Goal: Information Seeking & Learning: Understand process/instructions

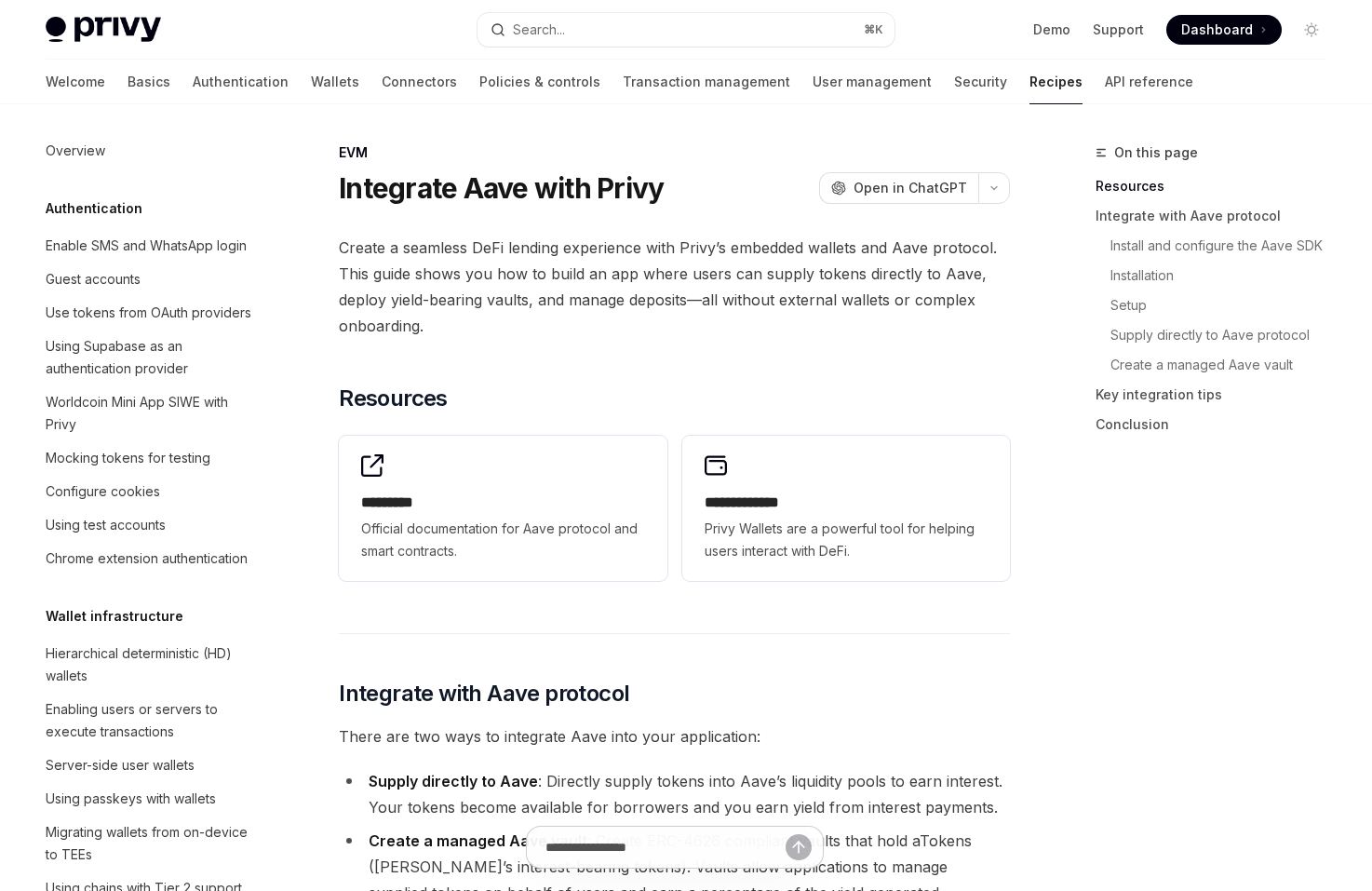
scroll to position [2422, 0]
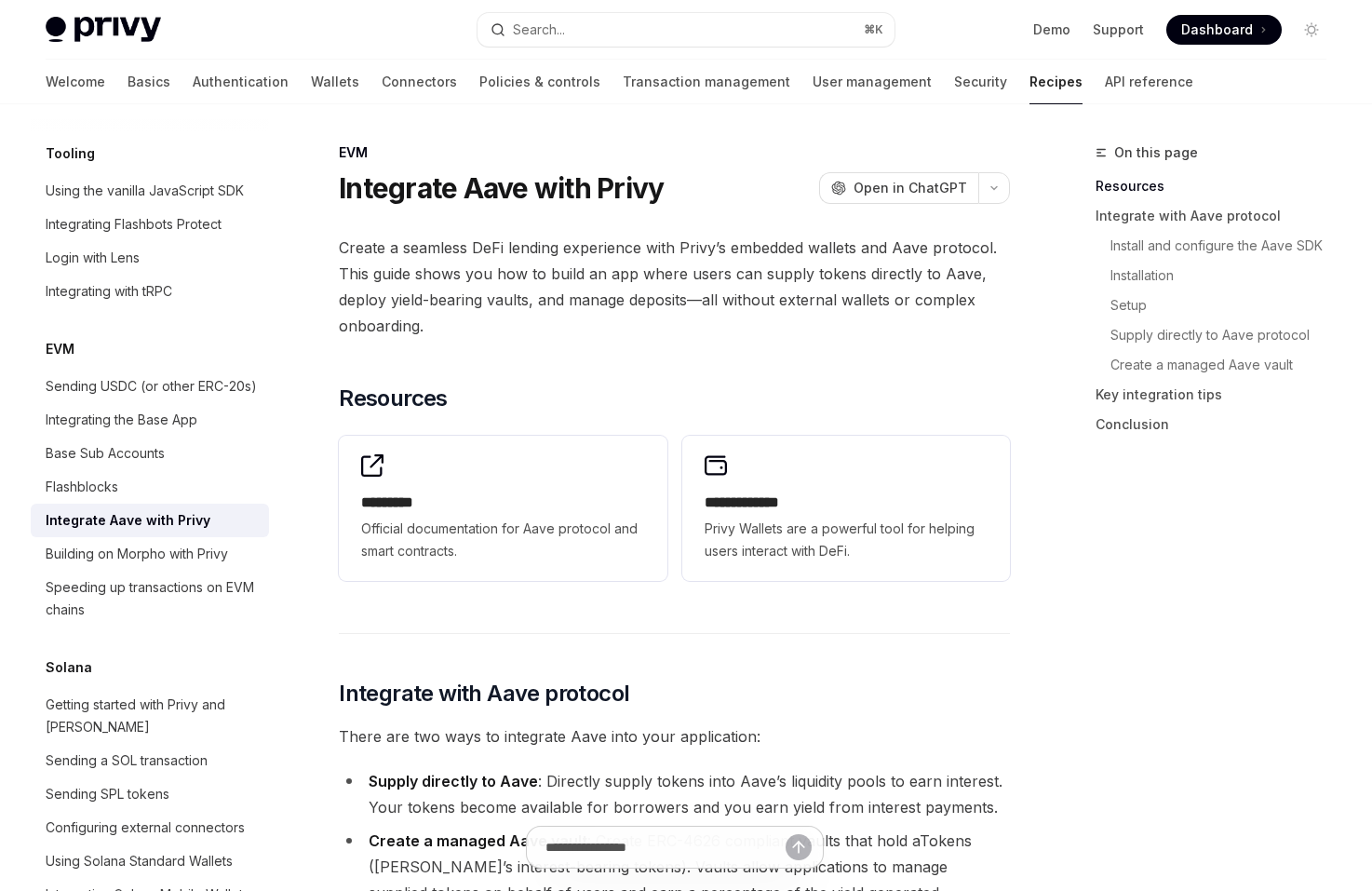
click at [1191, 29] on span "Dashboard" at bounding box center [1217, 29] width 71 height 18
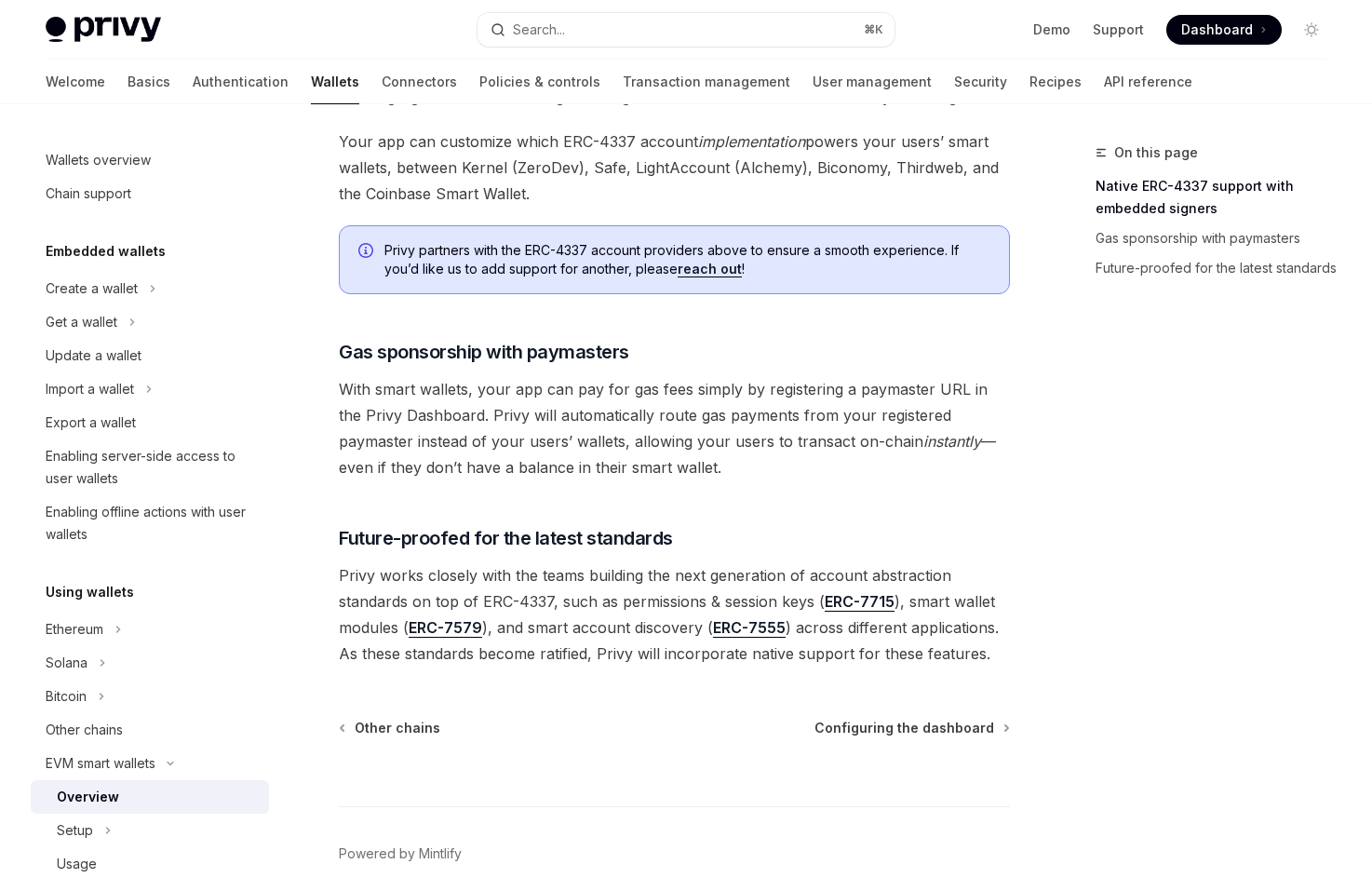
scroll to position [1288, 0]
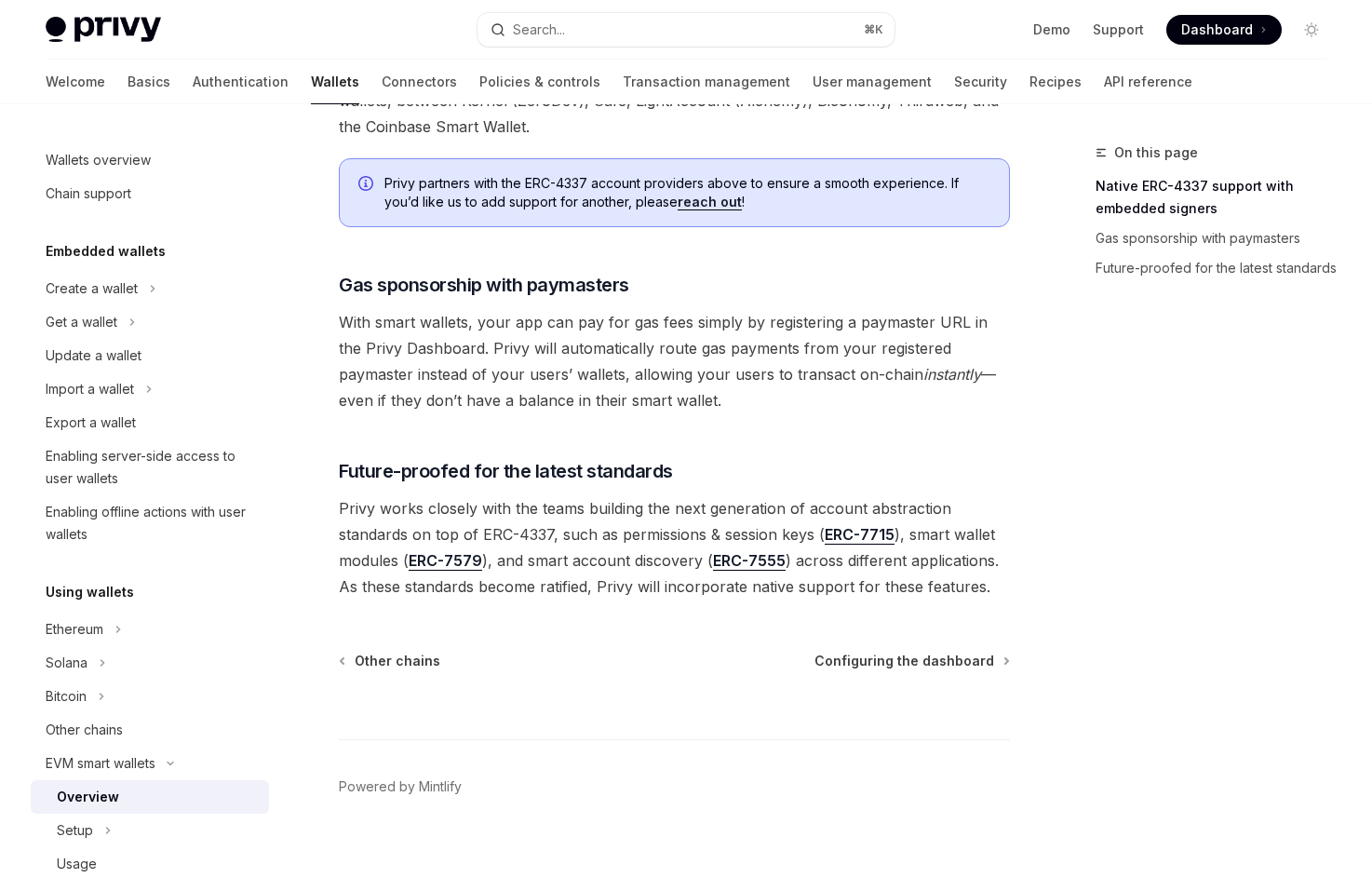
scroll to position [1364, 0]
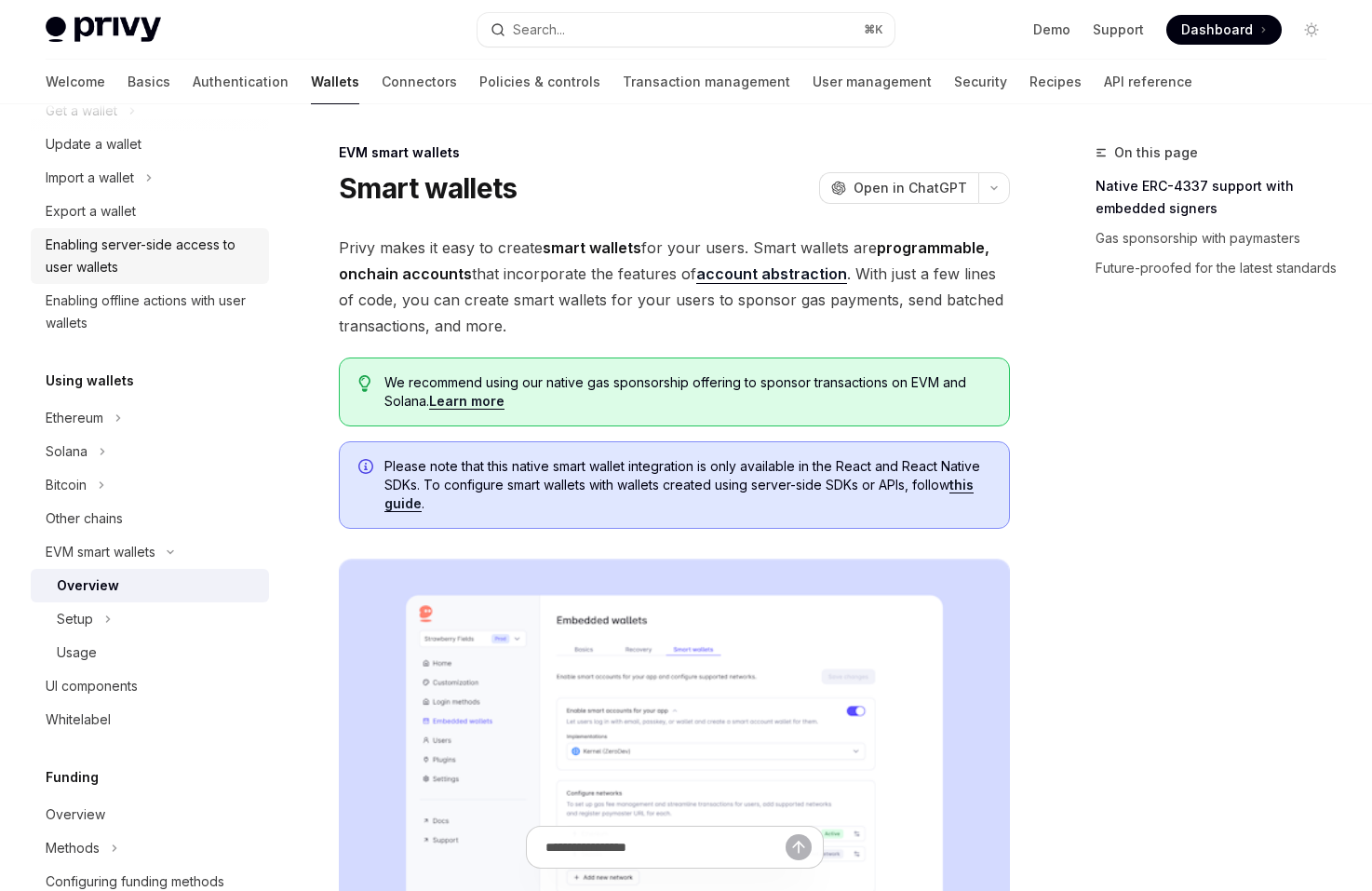
scroll to position [214, 0]
click at [223, 611] on button "Setup" at bounding box center [149, 616] width 238 height 34
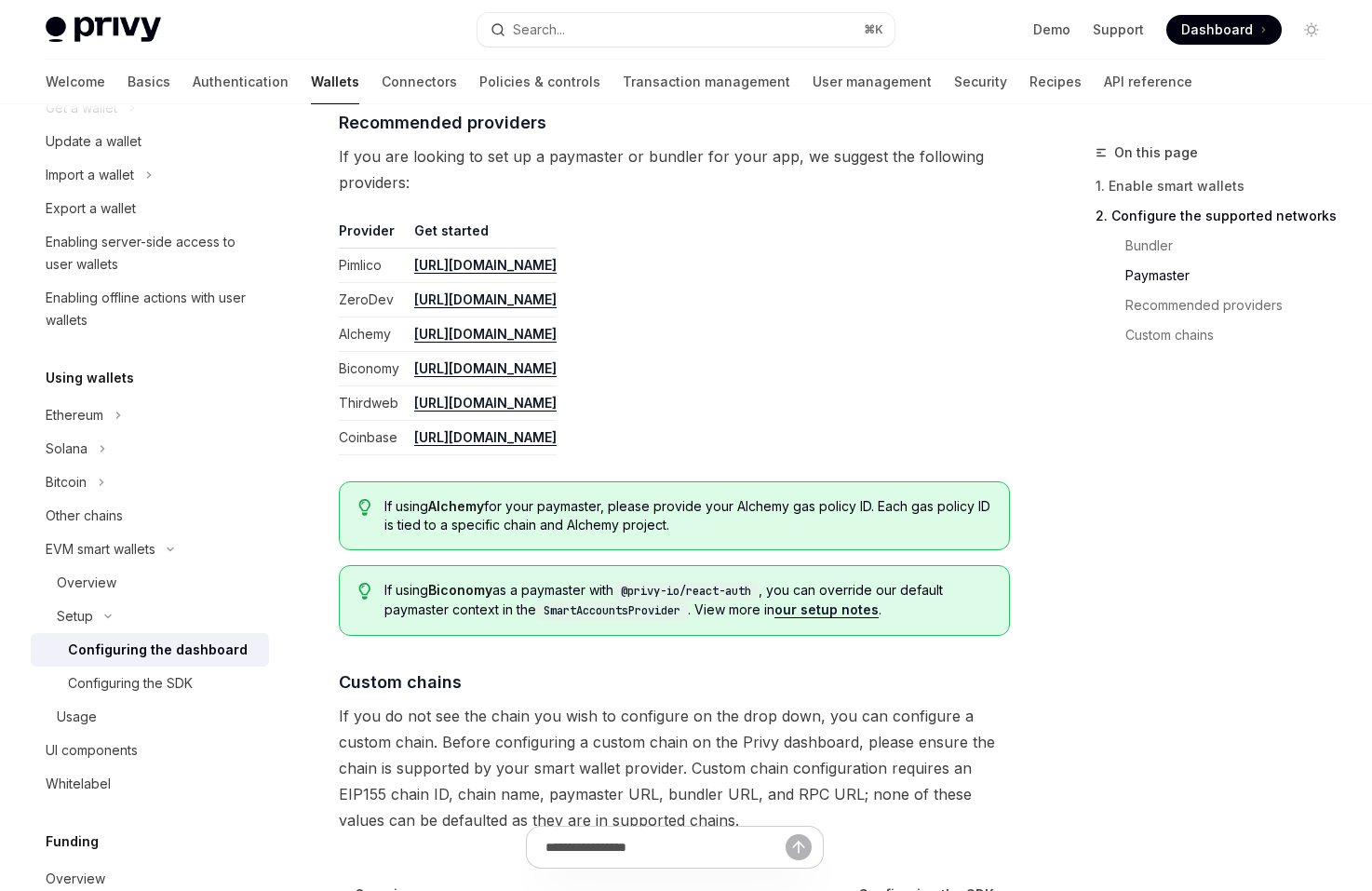
scroll to position [2455, 0]
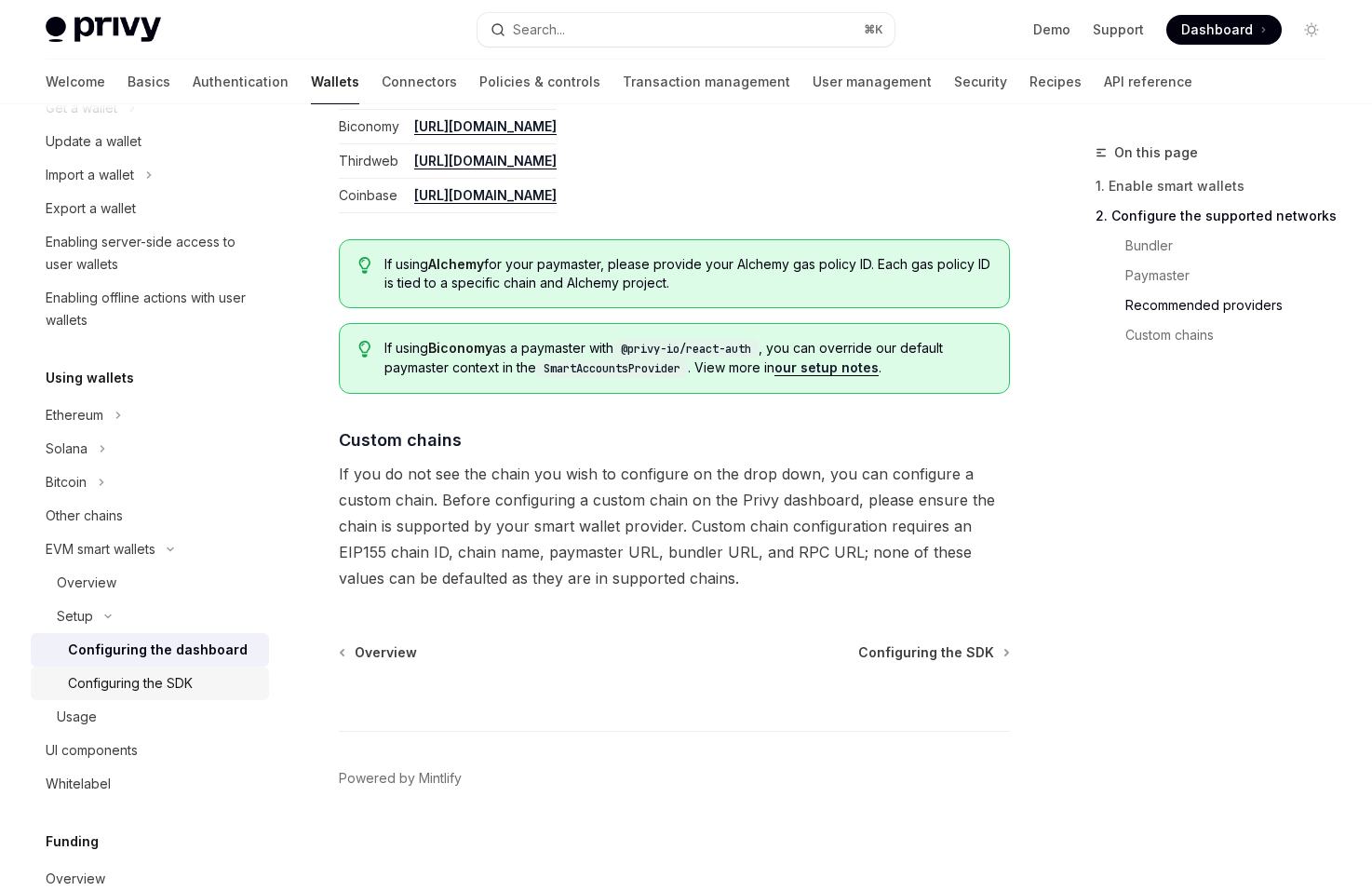
click at [241, 683] on div "Configuring the SDK" at bounding box center [162, 683] width 190 height 22
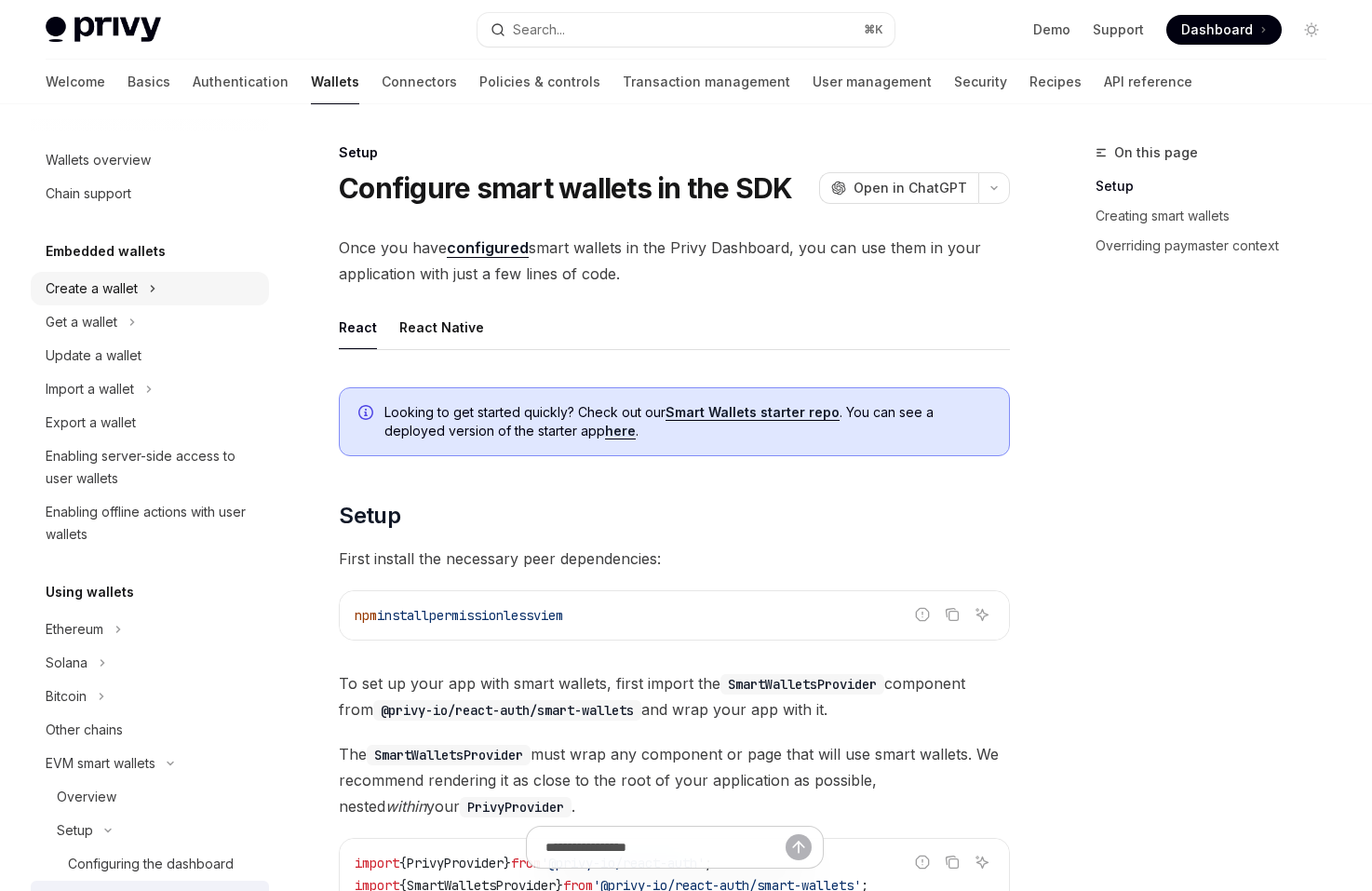
click at [190, 287] on button "Create a wallet" at bounding box center [149, 288] width 238 height 34
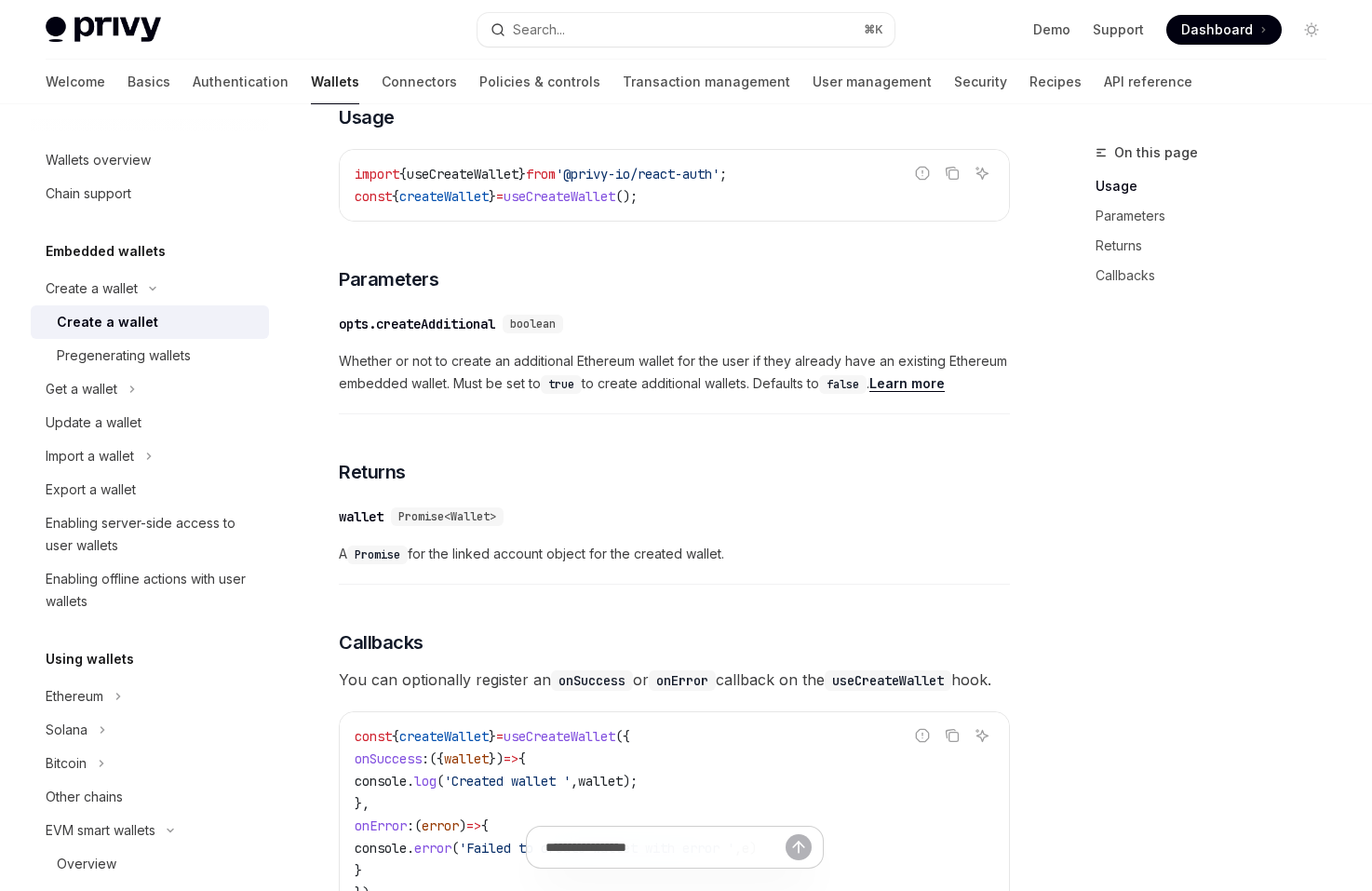
scroll to position [786, 0]
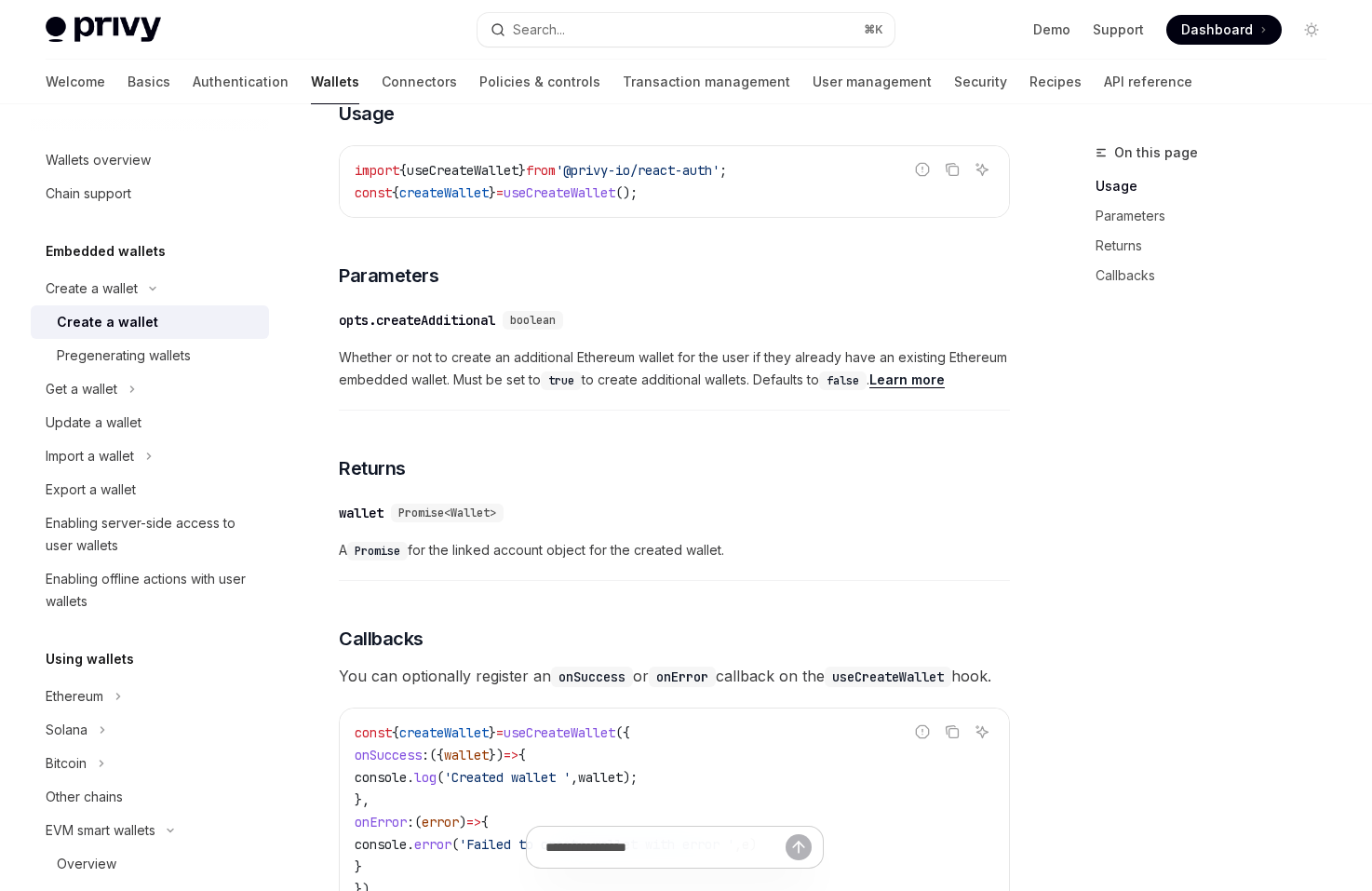
click at [326, 362] on div "Create a wallet Create a wallet OpenAI Open in ChatGPT OpenAI Open in ChatGPT P…" at bounding box center [500, 397] width 1028 height 2084
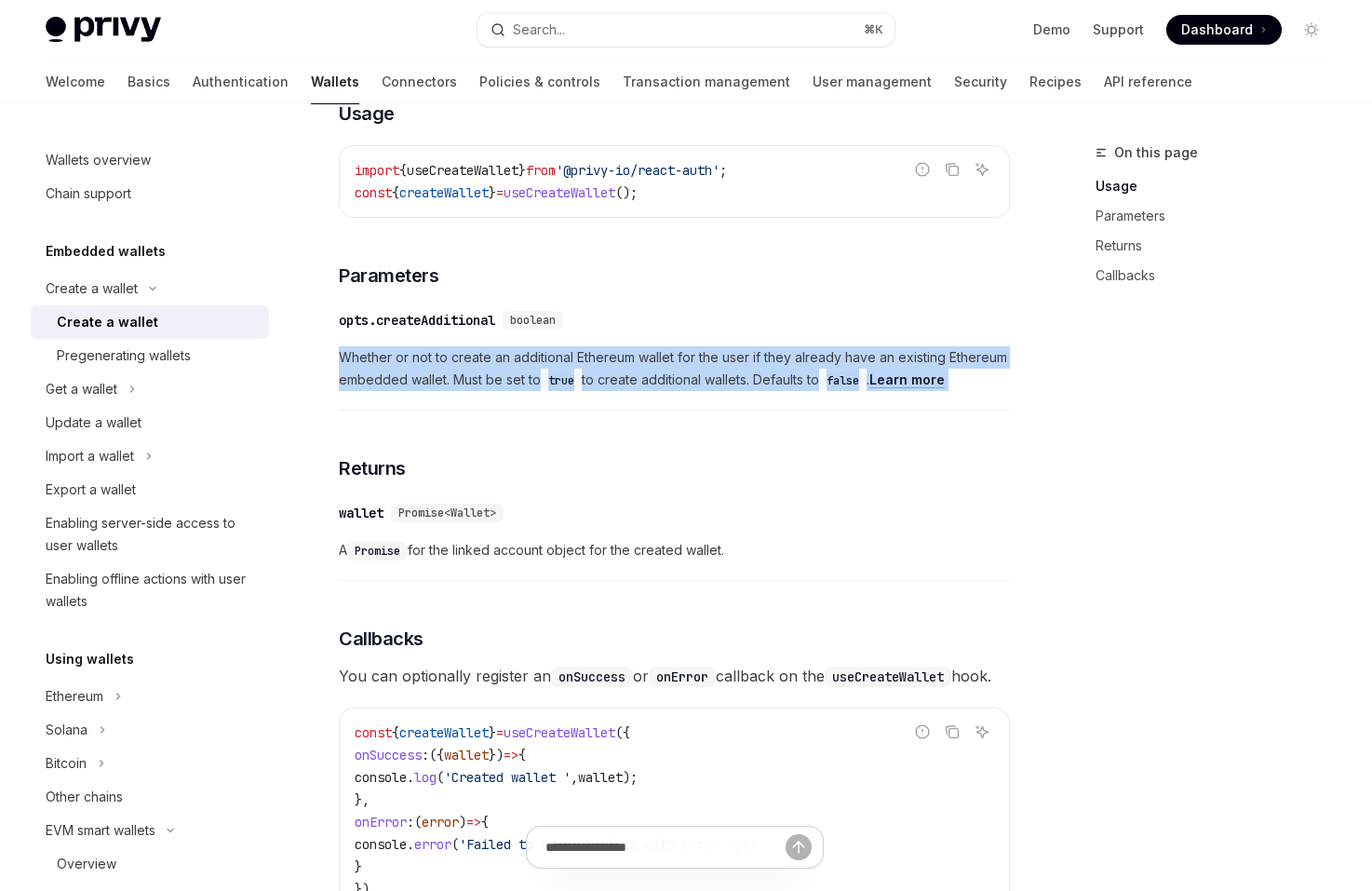
click at [322, 363] on div "Create a wallet Create a wallet OpenAI Open in ChatGPT OpenAI Open in ChatGPT P…" at bounding box center [500, 397] width 1028 height 2084
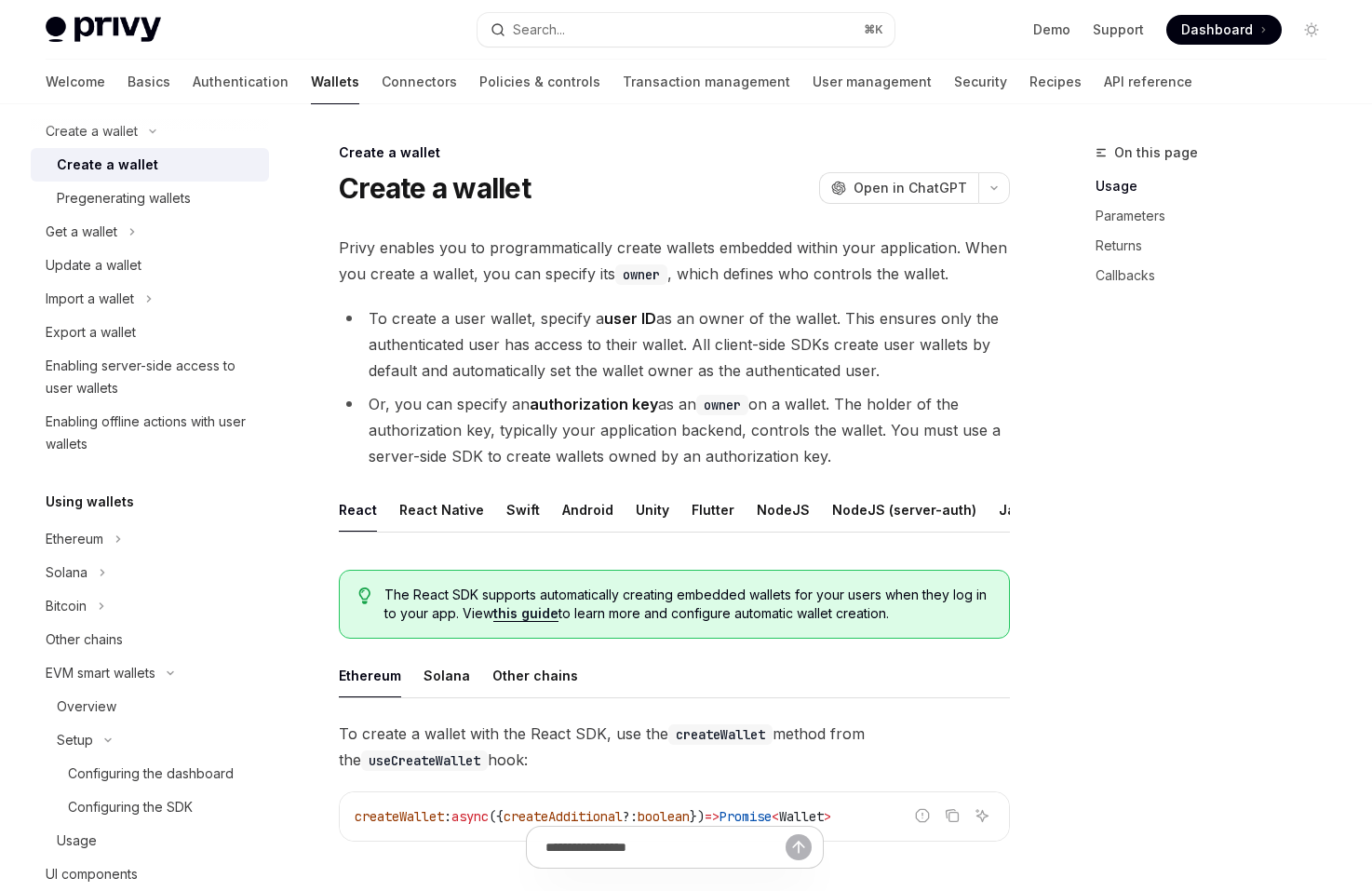
scroll to position [196, 0]
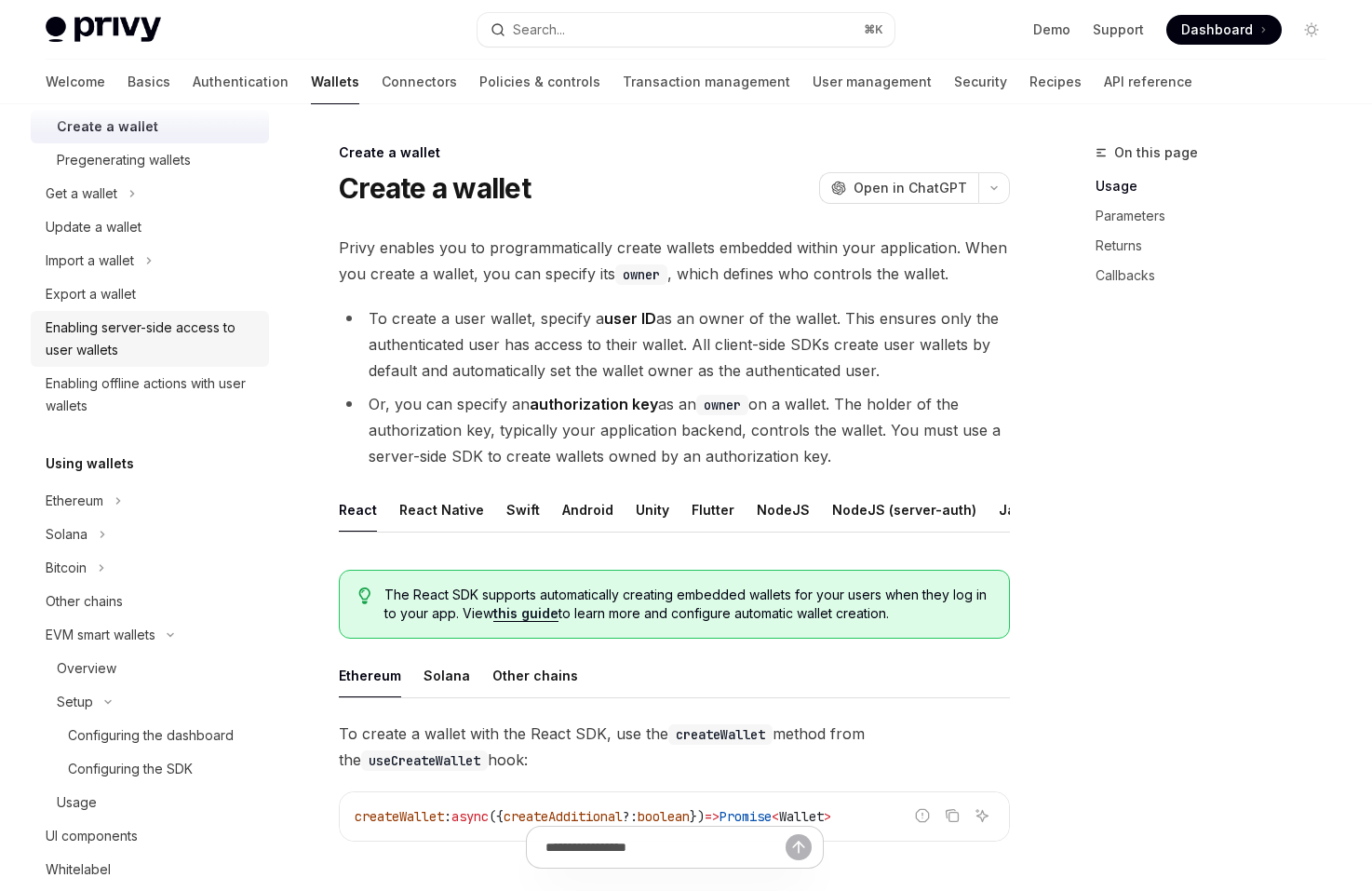
click at [198, 356] on div "Enabling server-side access to user wallets" at bounding box center [151, 338] width 212 height 44
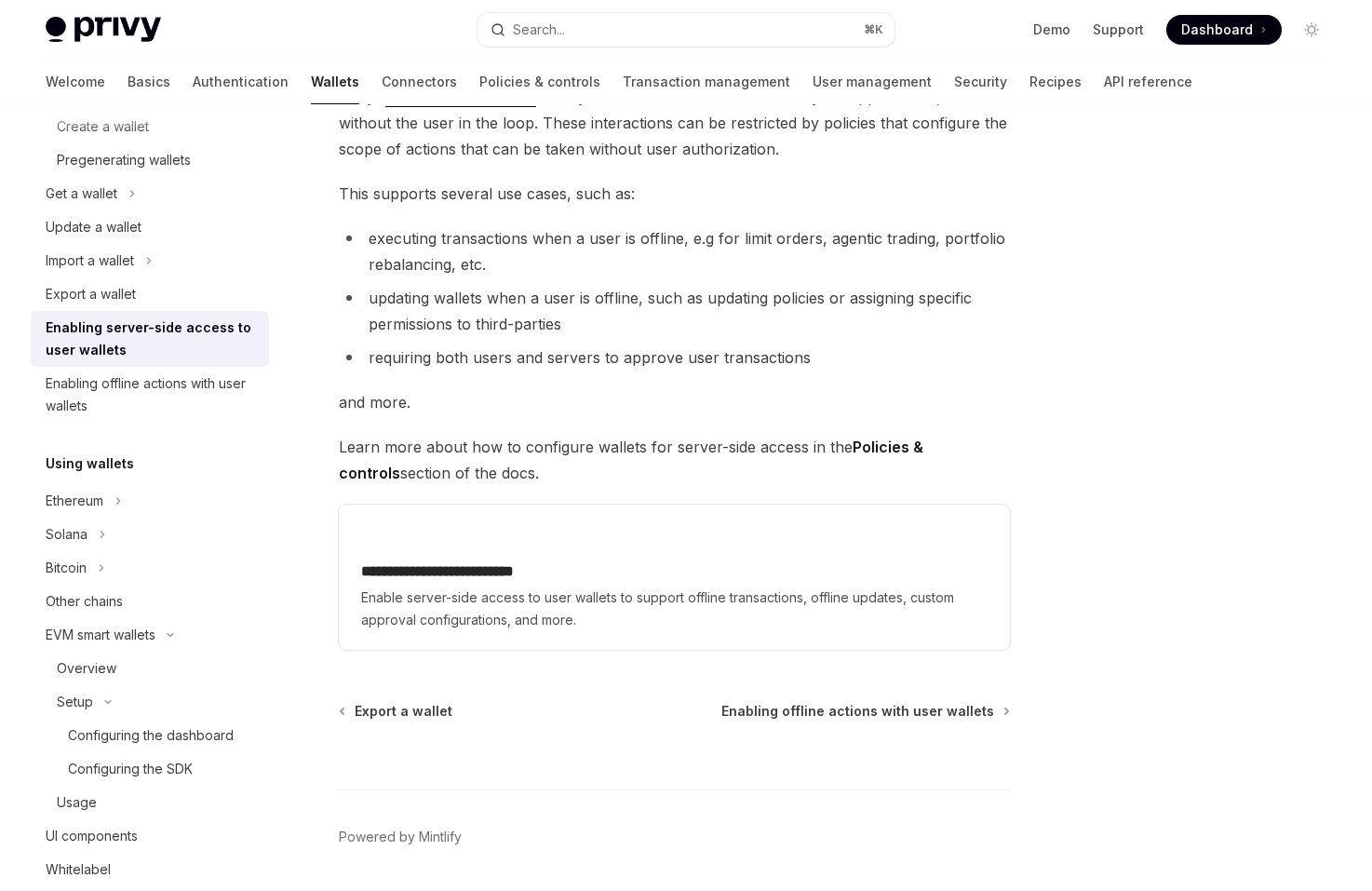
scroll to position [182, 0]
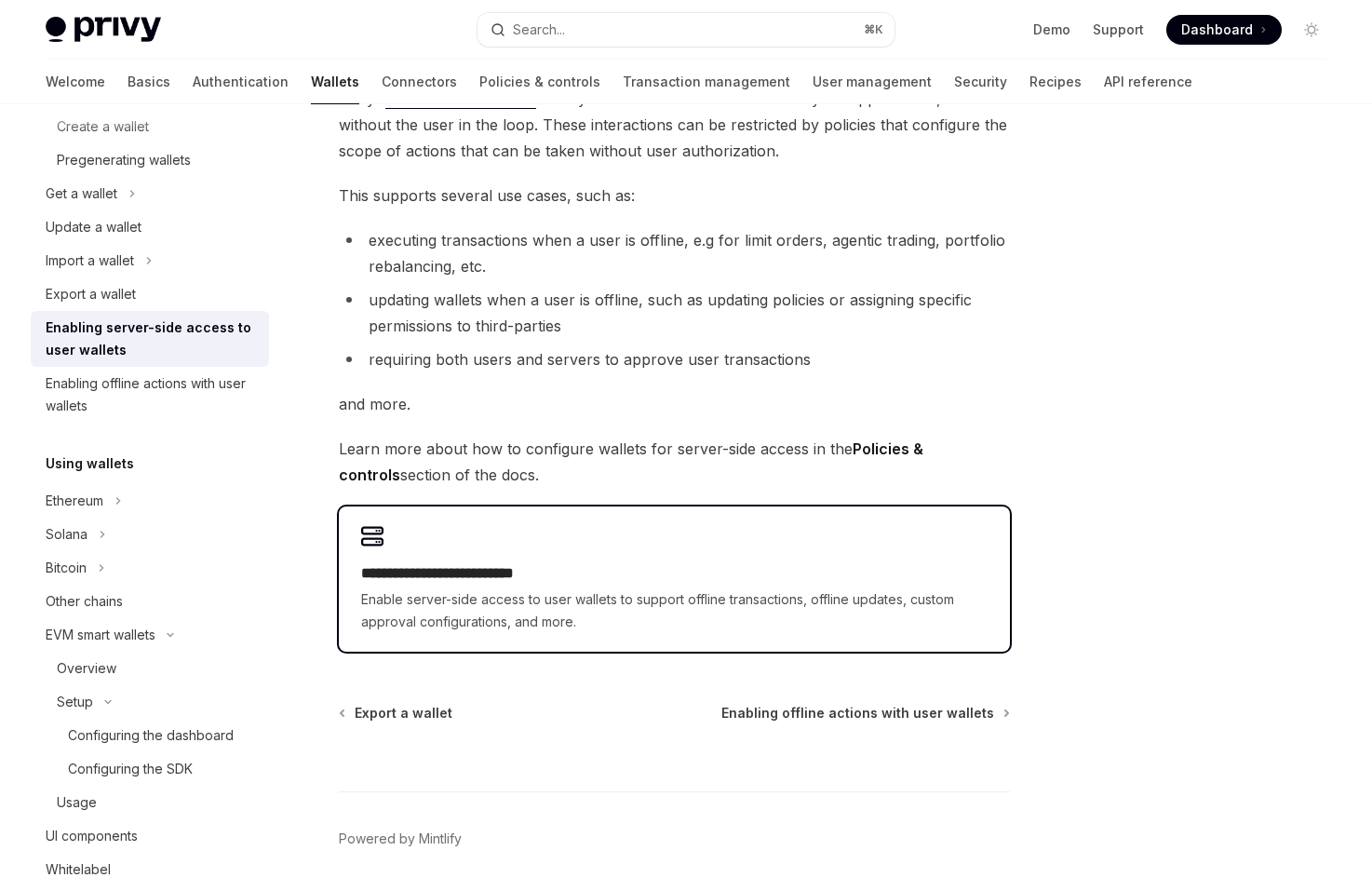
click at [416, 608] on span "Enable server-side access to user wallets to support offline transactions, offl…" at bounding box center [675, 610] width 627 height 44
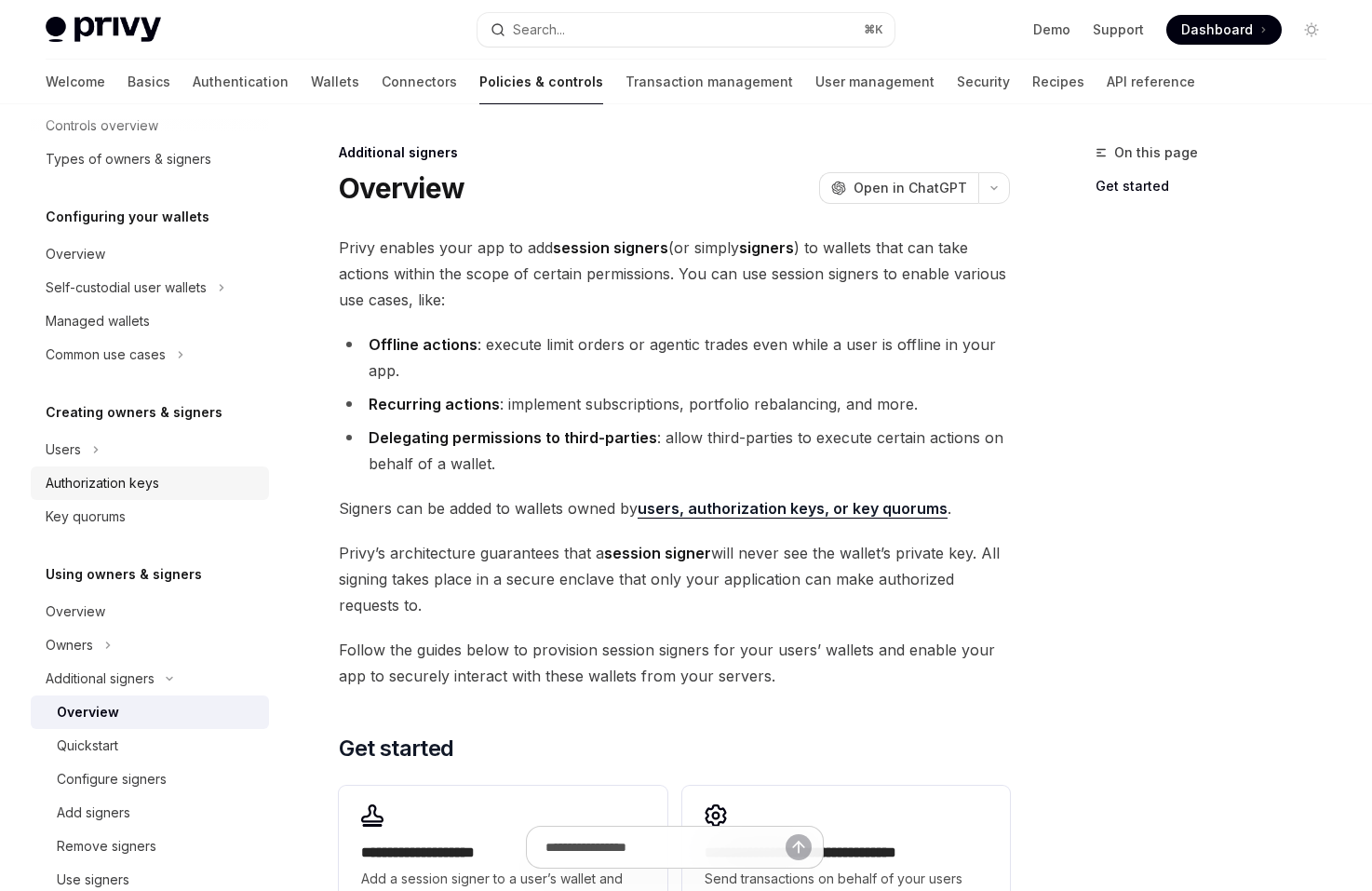
scroll to position [114, 0]
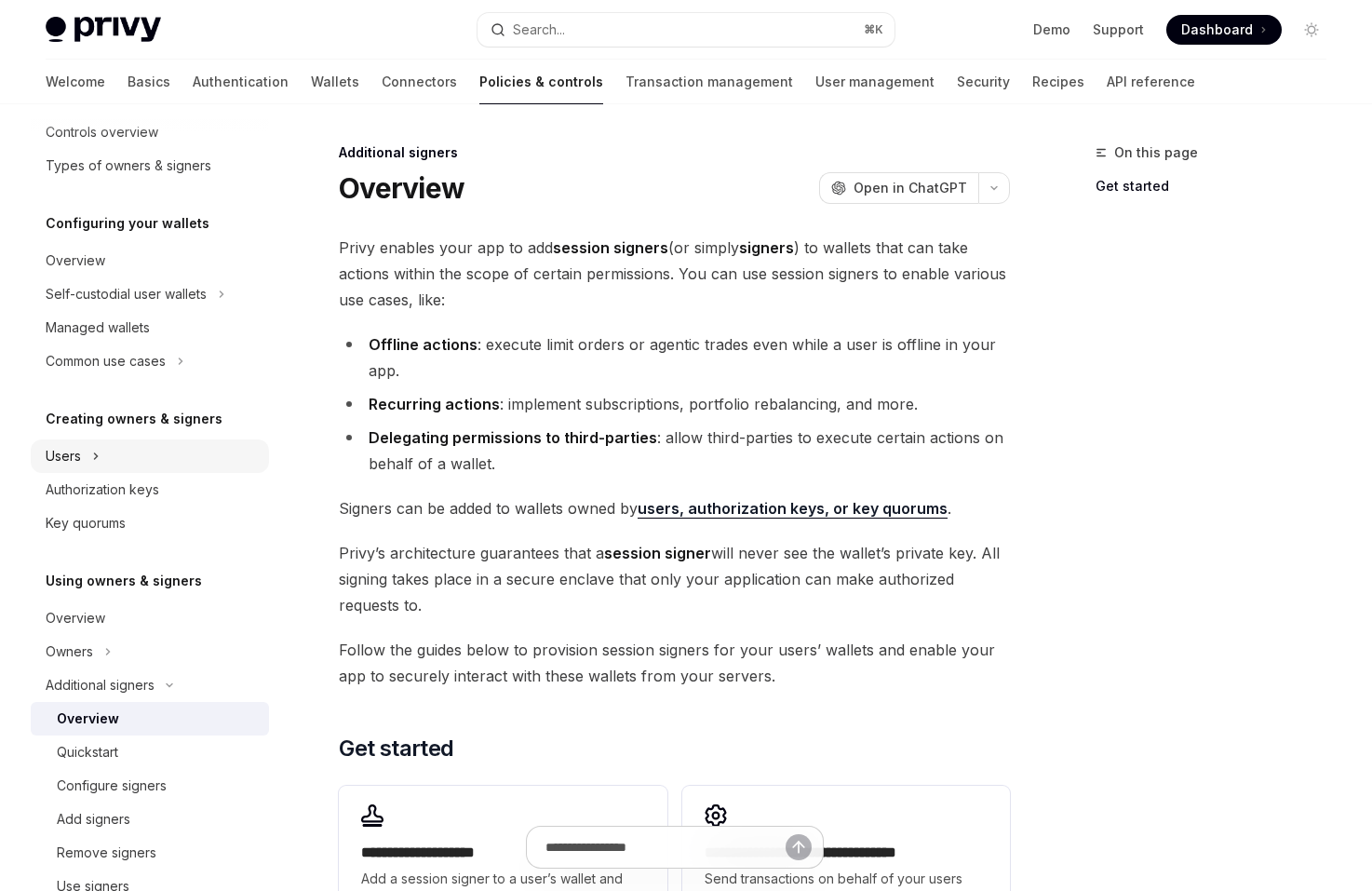
click at [170, 459] on button "Users" at bounding box center [149, 456] width 238 height 34
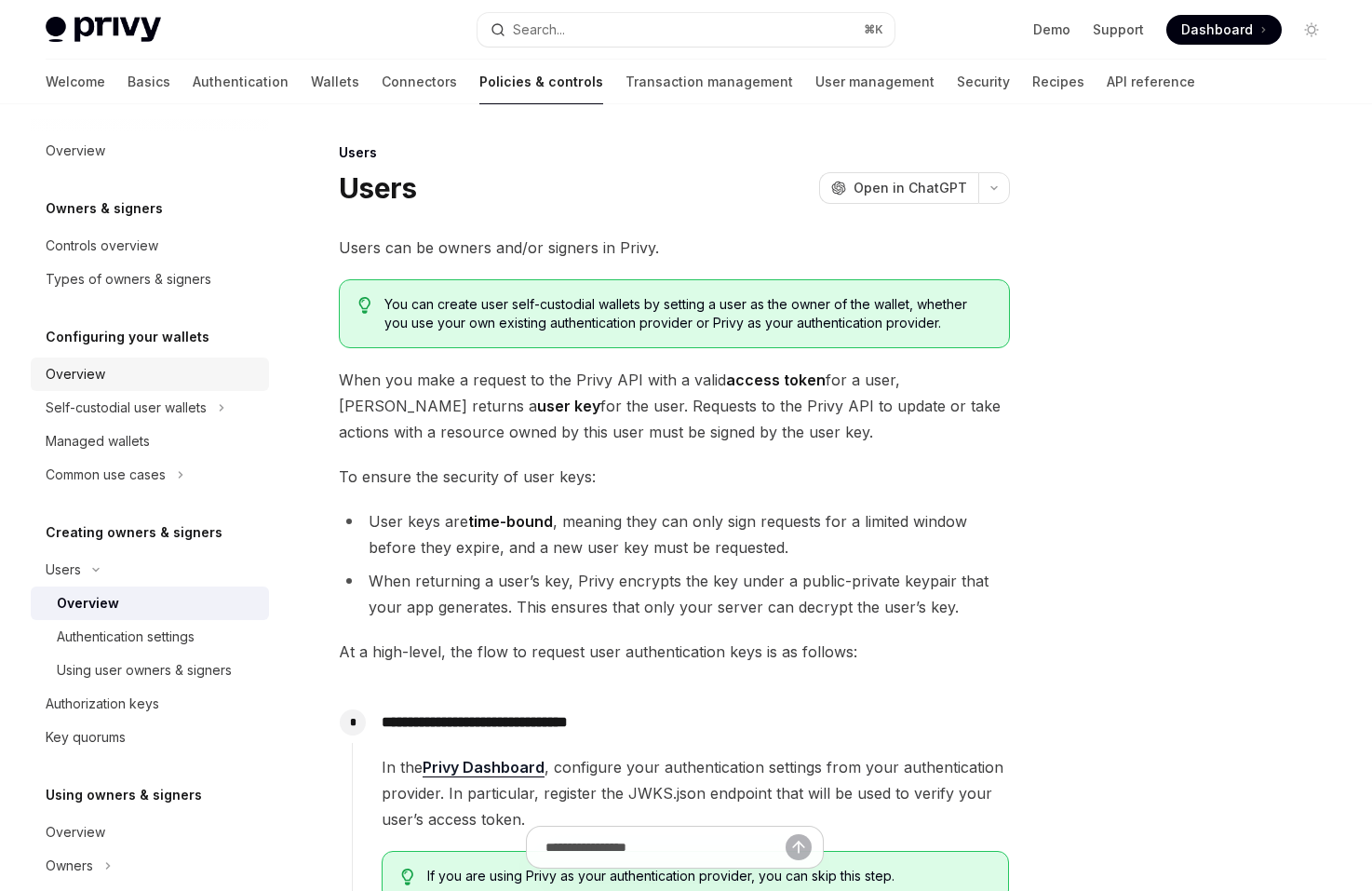
click at [174, 368] on div "Overview" at bounding box center [151, 373] width 212 height 22
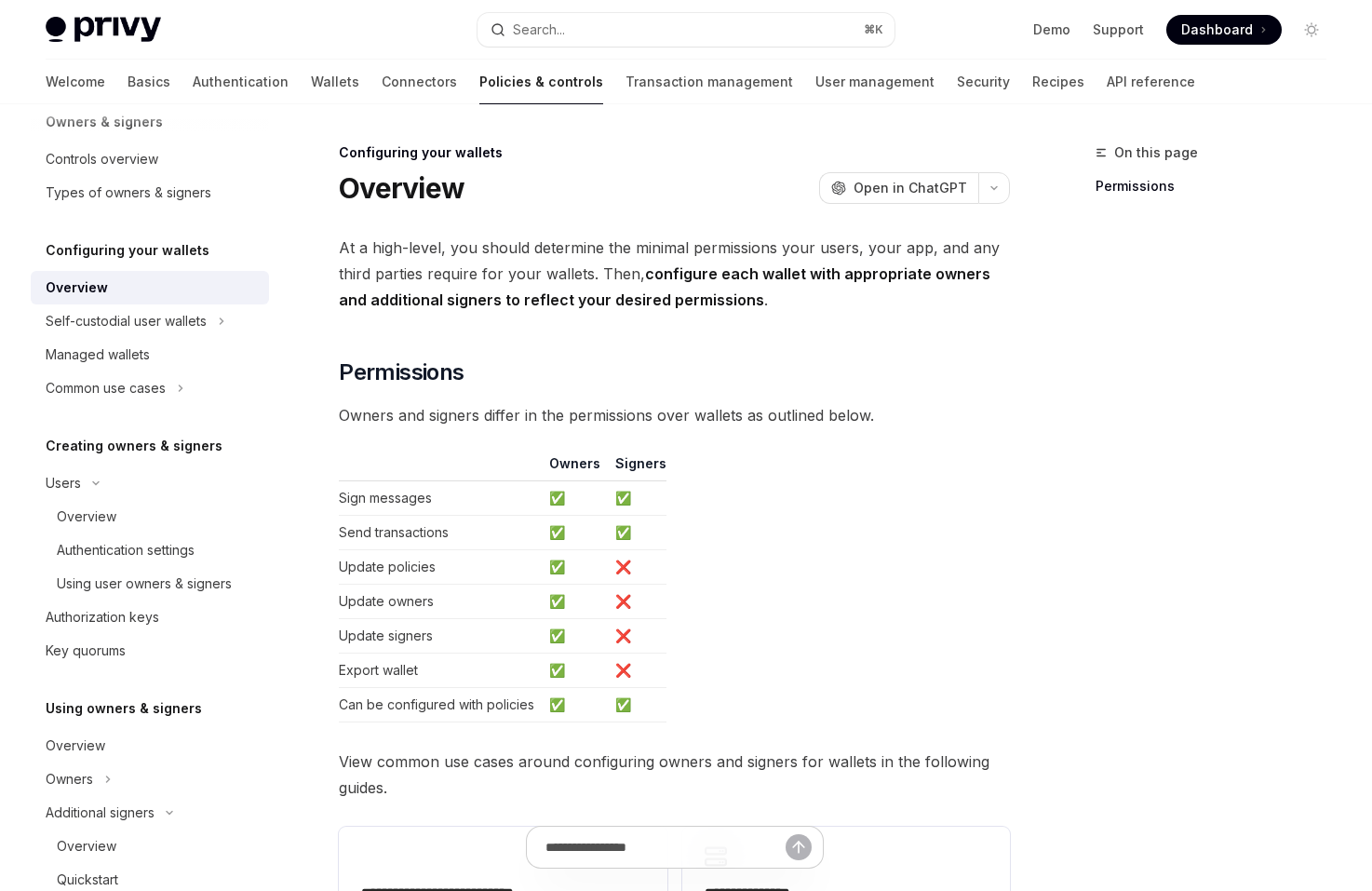
scroll to position [123, 0]
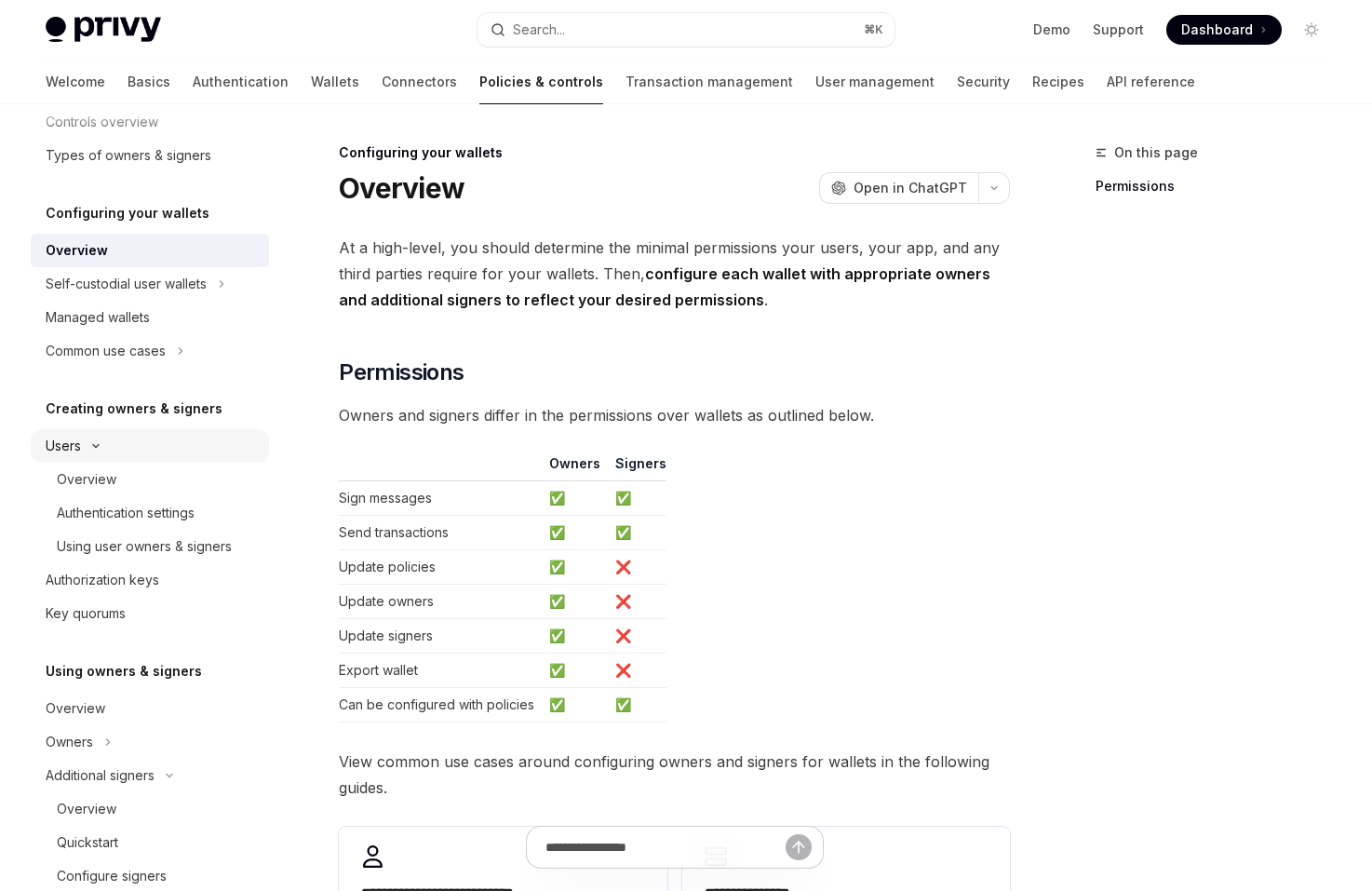
click at [183, 462] on button "Users" at bounding box center [149, 446] width 238 height 34
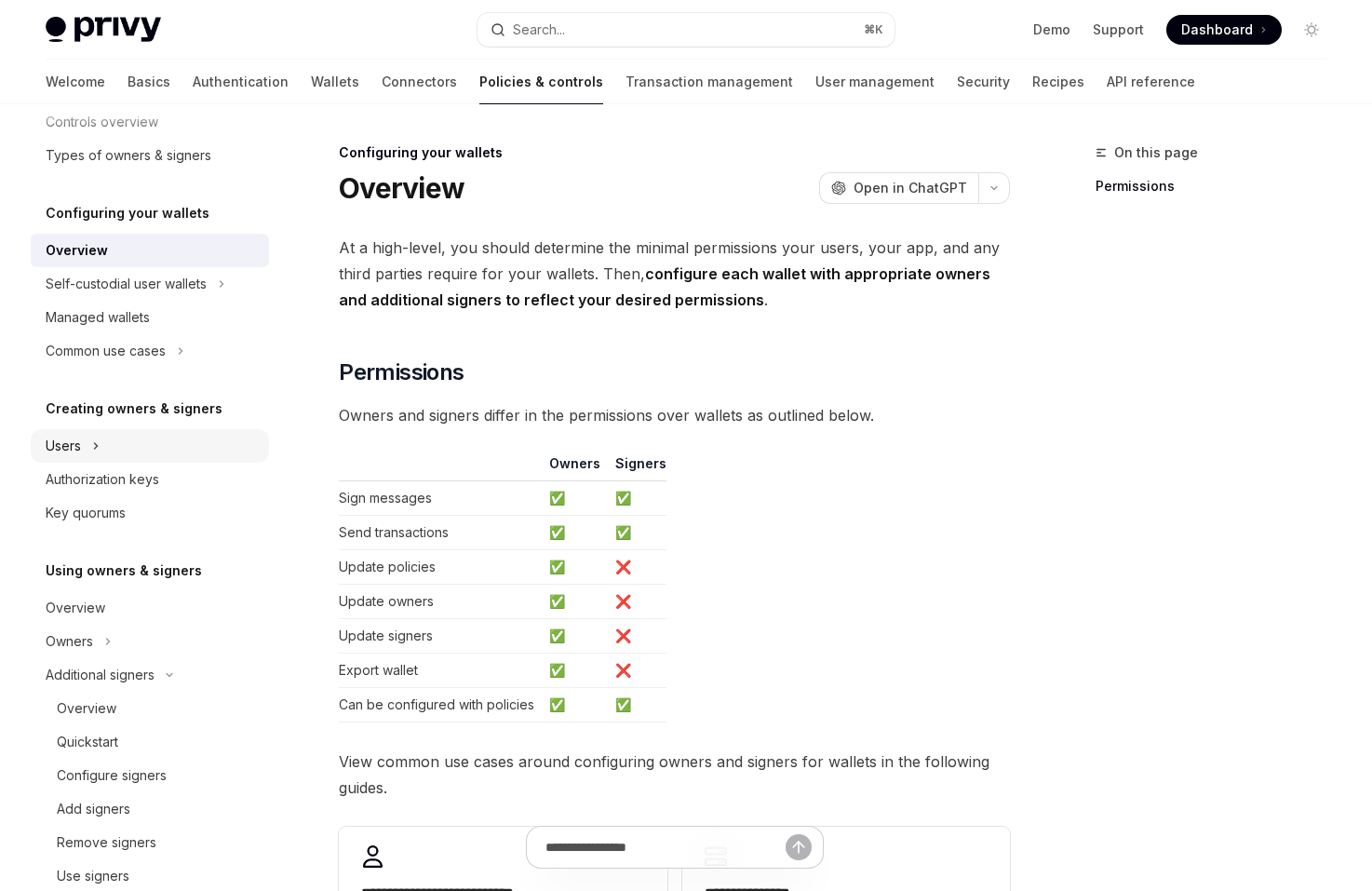
click at [183, 449] on button "Users" at bounding box center [149, 446] width 238 height 34
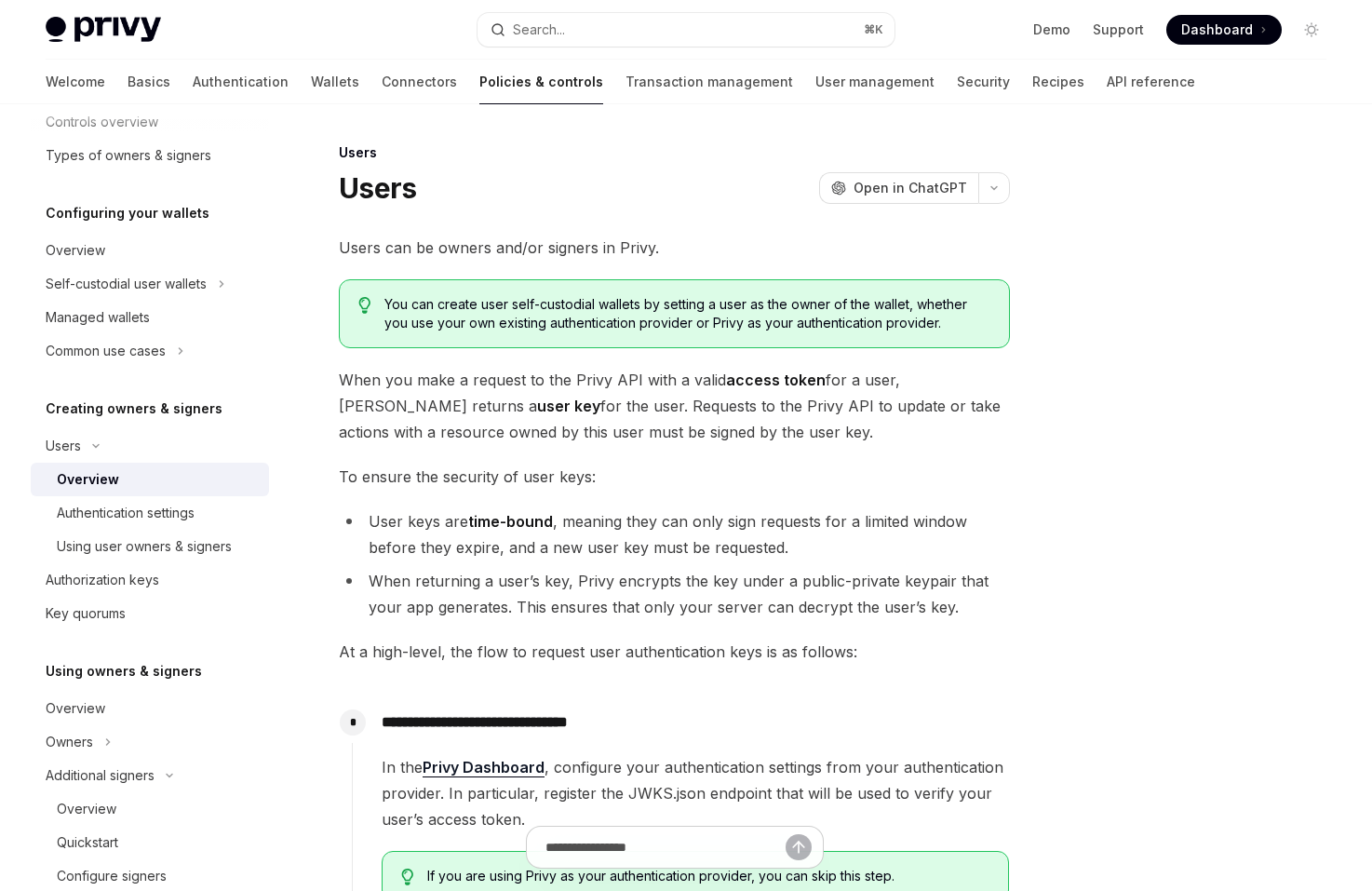
click at [183, 476] on div "Overview" at bounding box center [157, 478] width 201 height 22
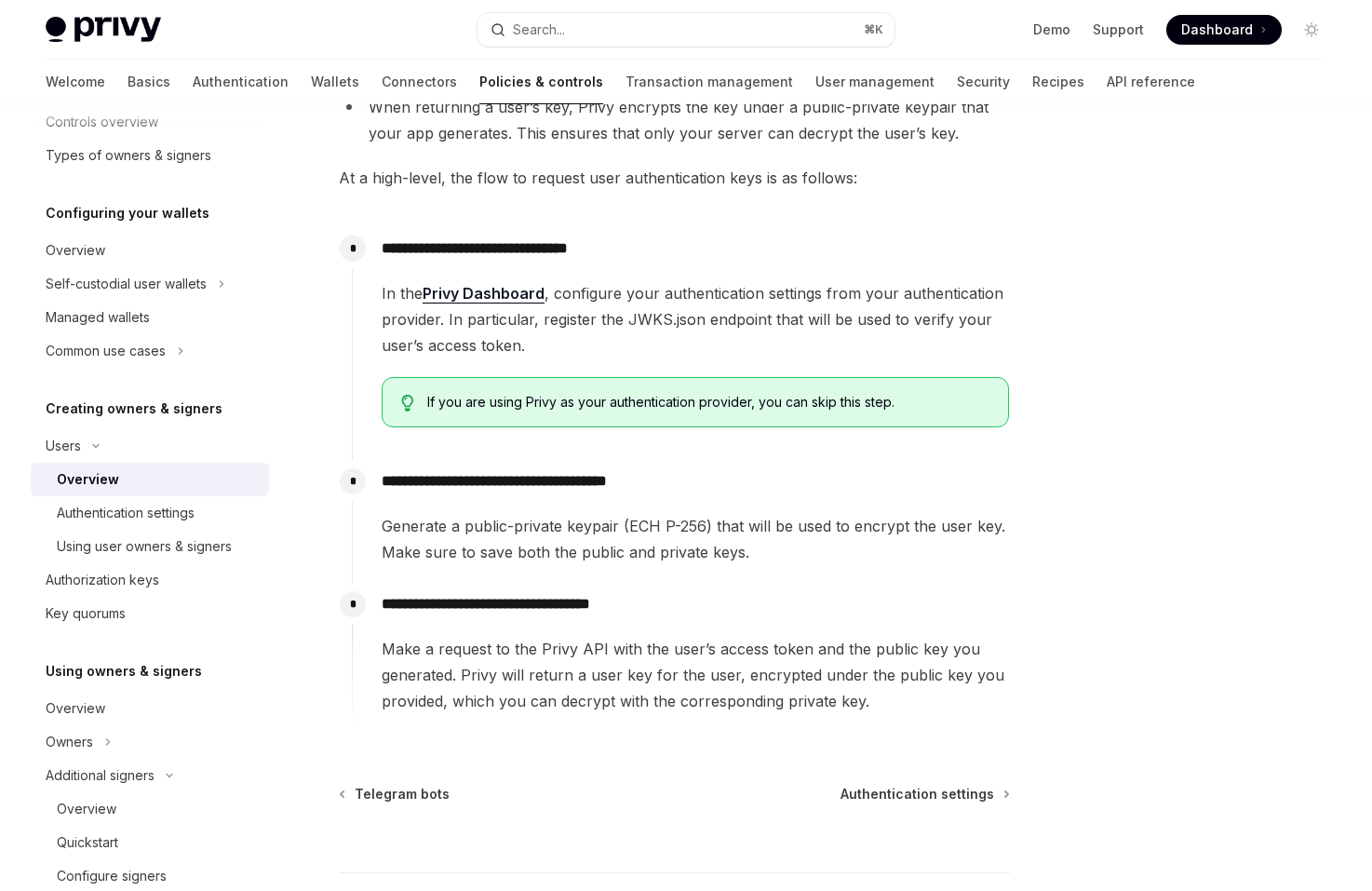
scroll to position [481, 0]
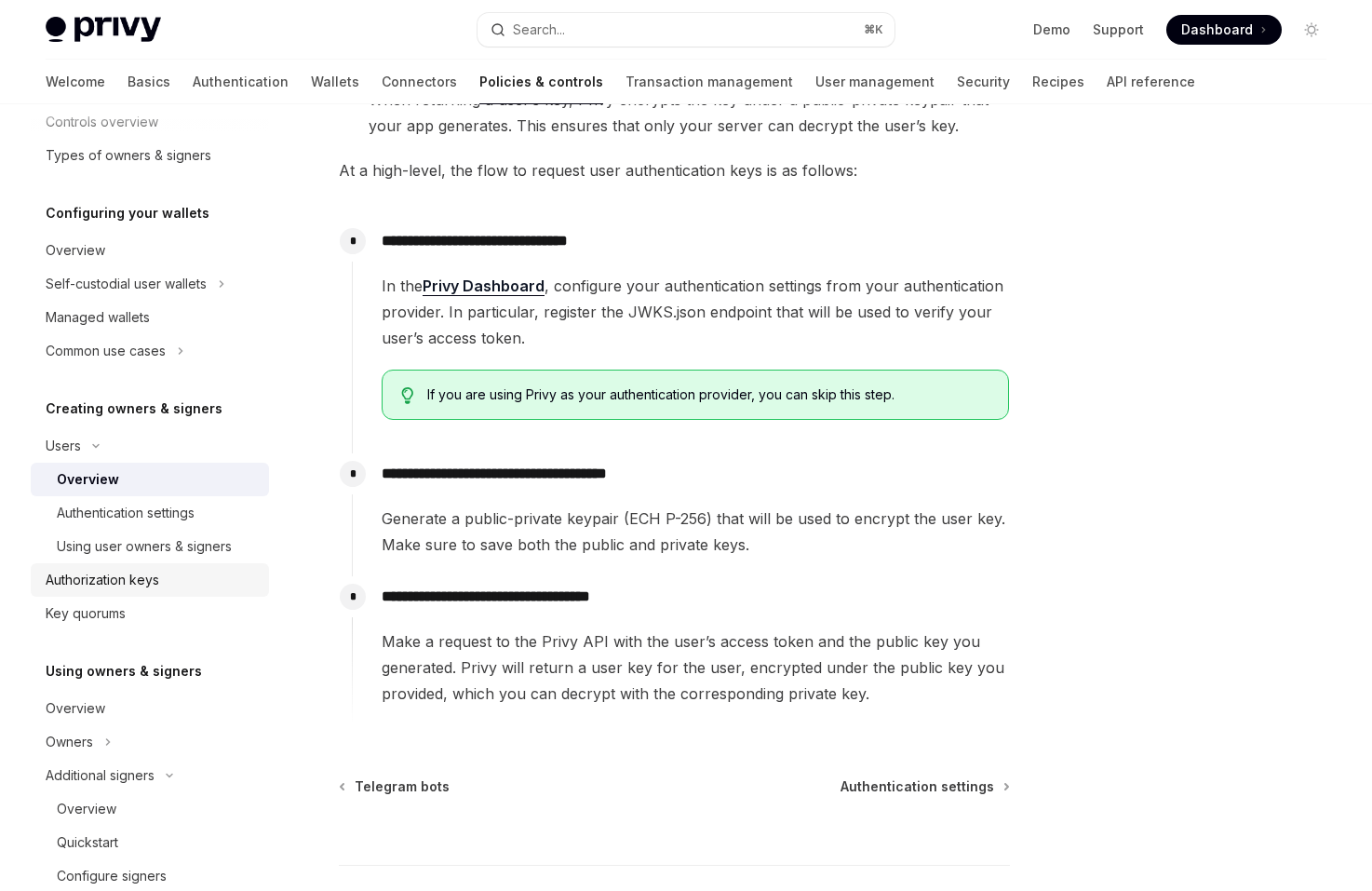
click at [228, 586] on div "Authorization keys" at bounding box center [151, 580] width 212 height 22
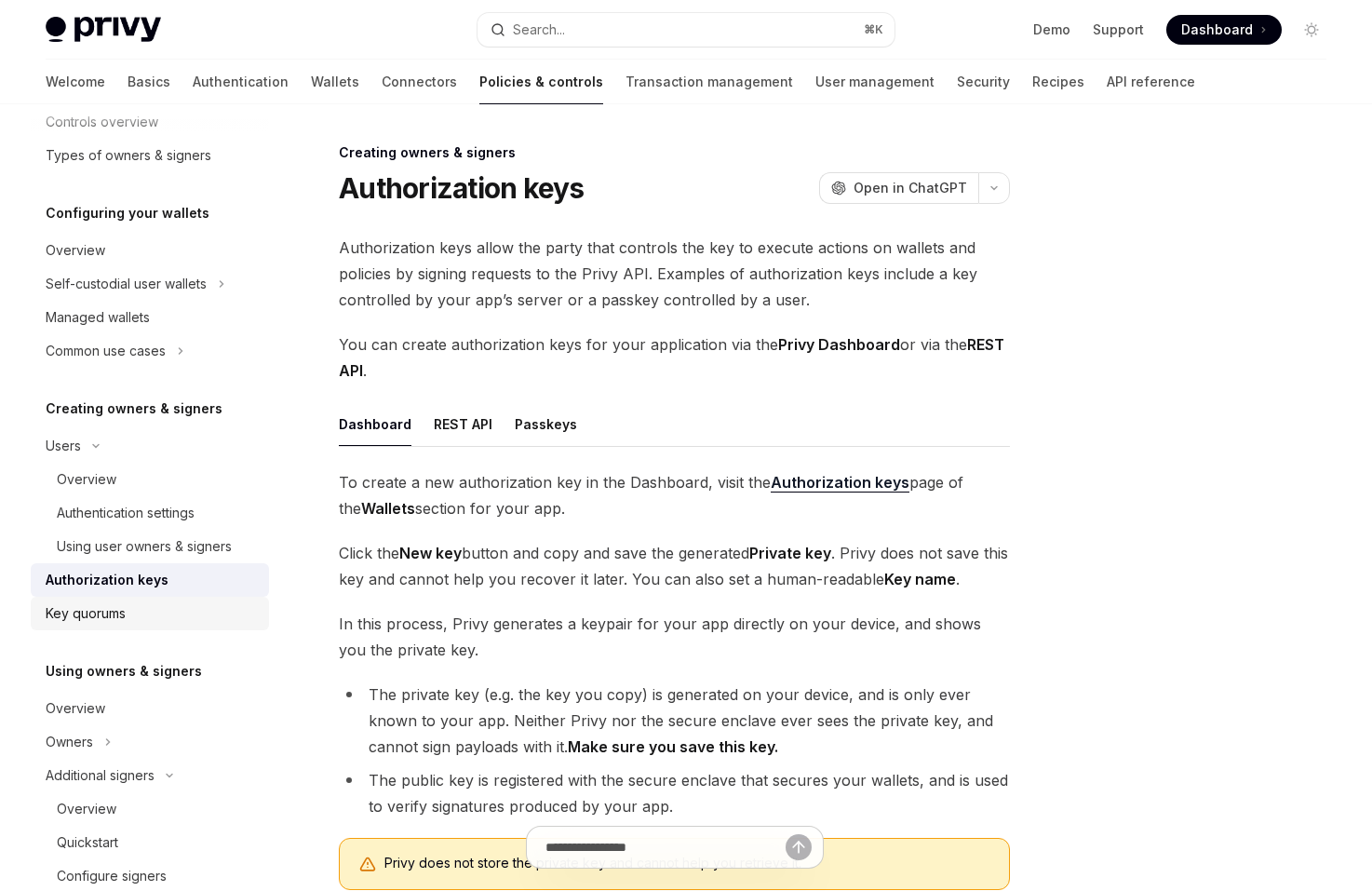
click at [216, 619] on div "Key quorums" at bounding box center [151, 612] width 212 height 22
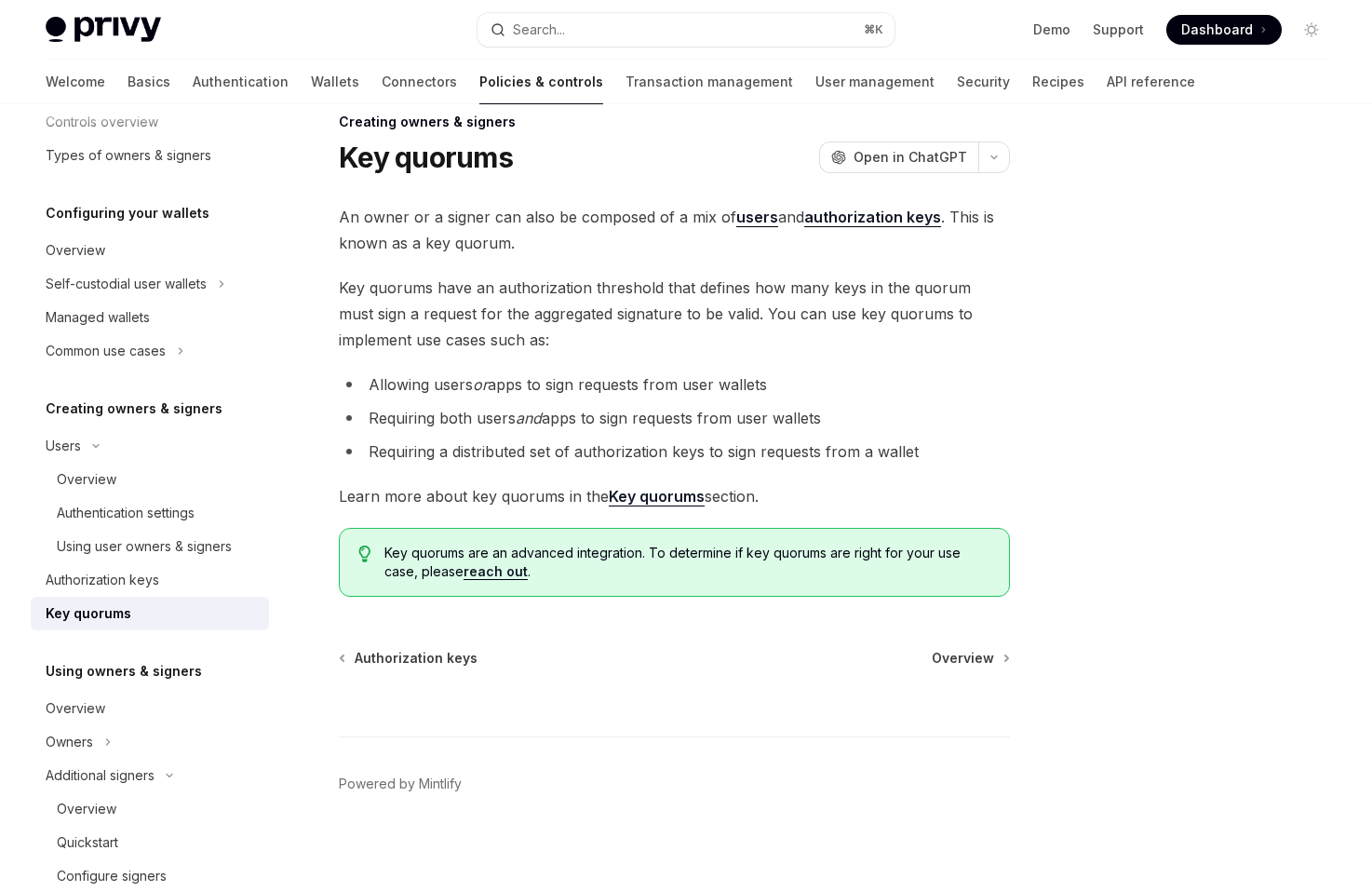
scroll to position [38, 0]
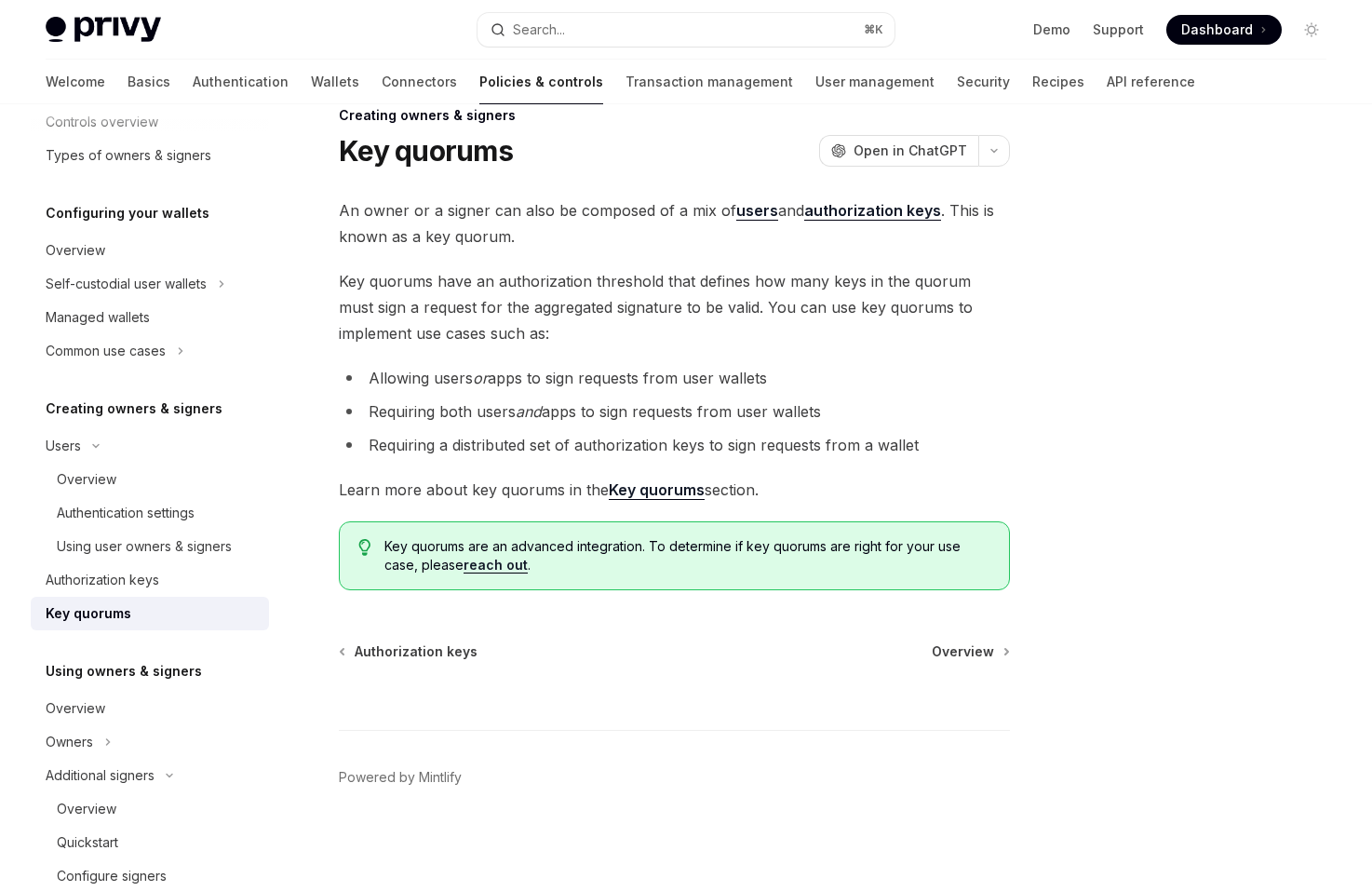
click at [671, 480] on strong "Key quorums" at bounding box center [656, 489] width 95 height 18
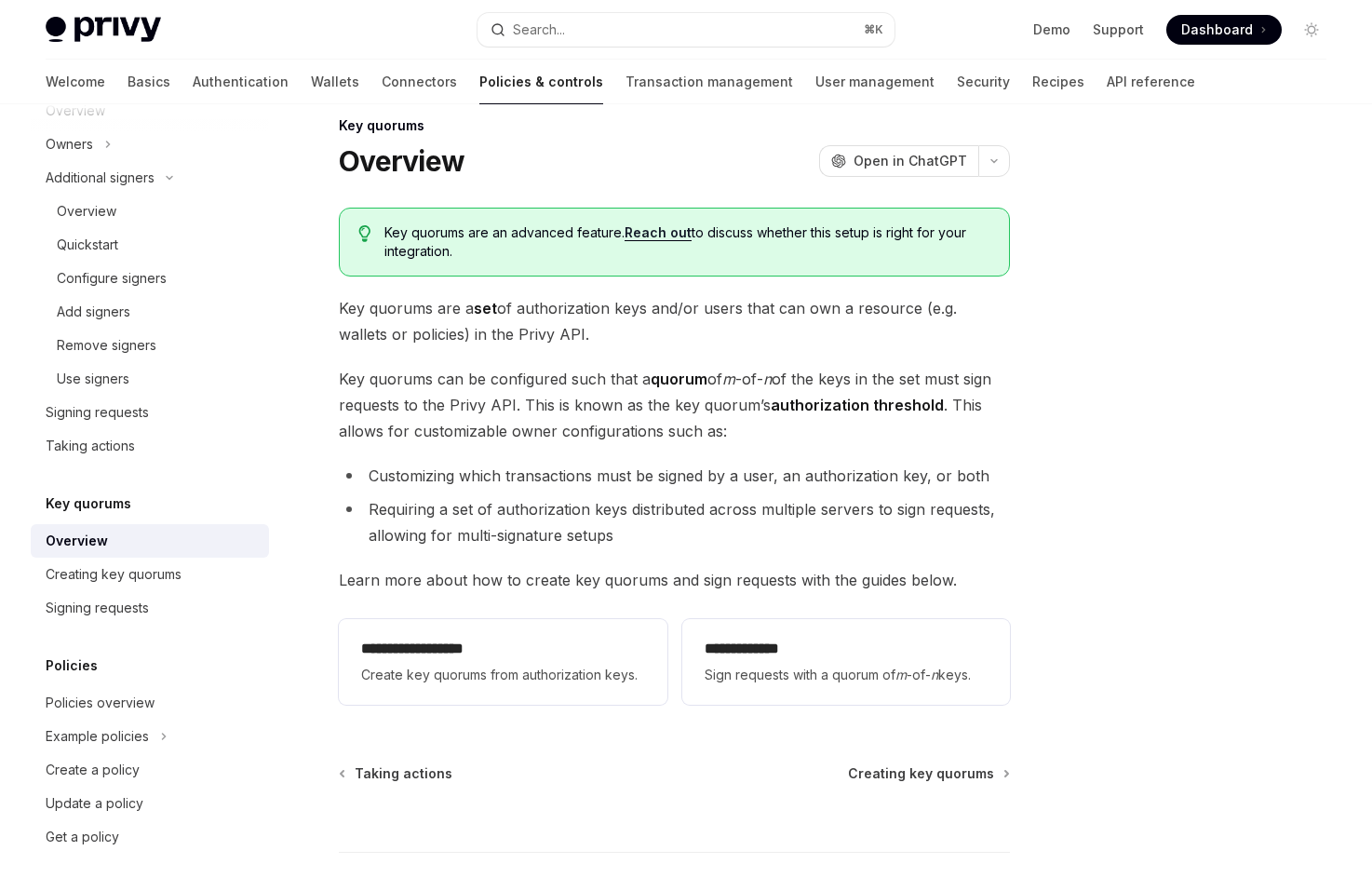
scroll to position [44, 0]
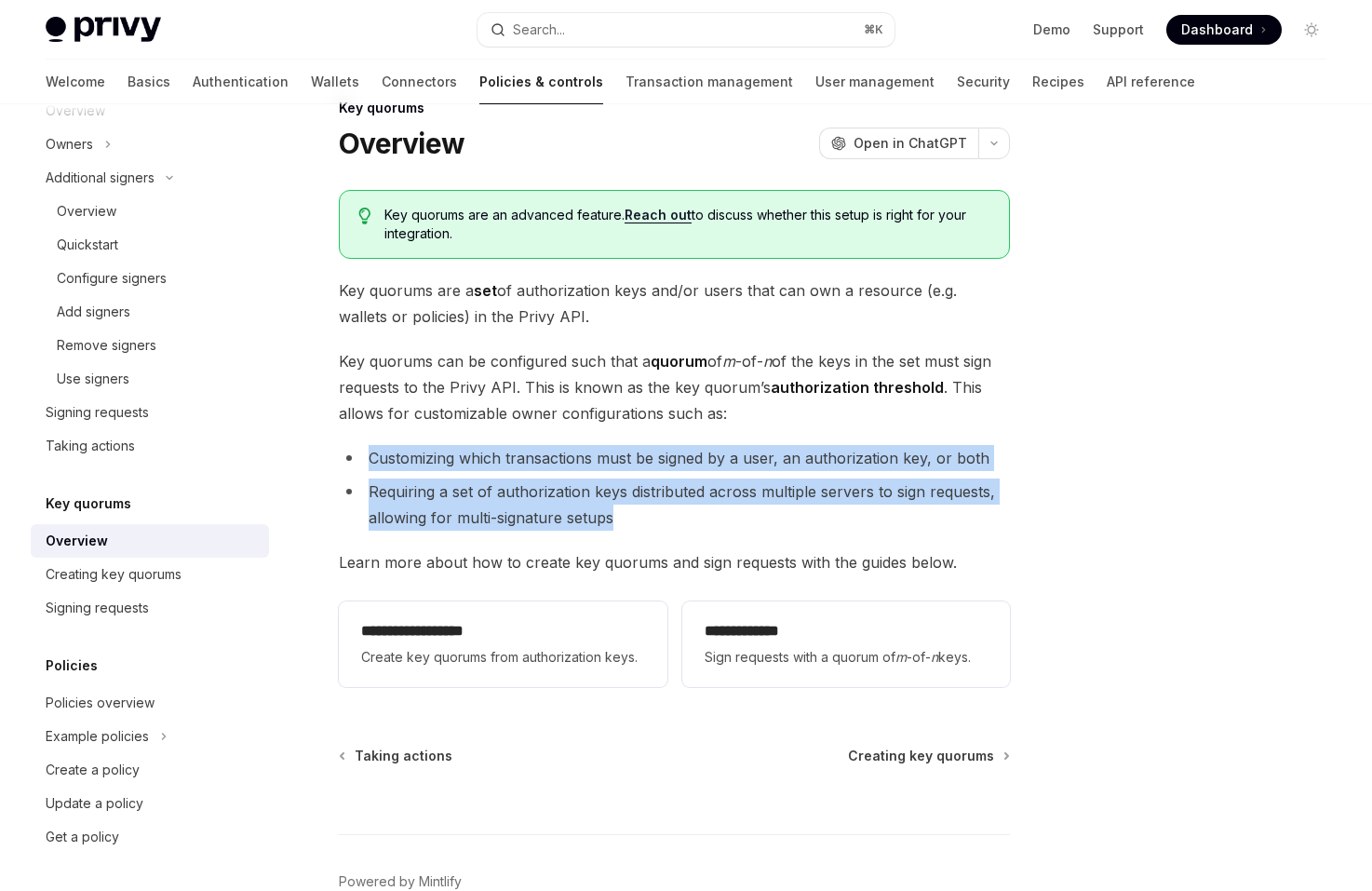
drag, startPoint x: 659, startPoint y: 522, endPoint x: 659, endPoint y: 429, distance: 93.0
click at [659, 429] on div "**********" at bounding box center [674, 442] width 671 height 504
drag, startPoint x: 659, startPoint y: 429, endPoint x: 673, endPoint y: 515, distance: 87.1
click at [673, 515] on div "**********" at bounding box center [674, 442] width 671 height 504
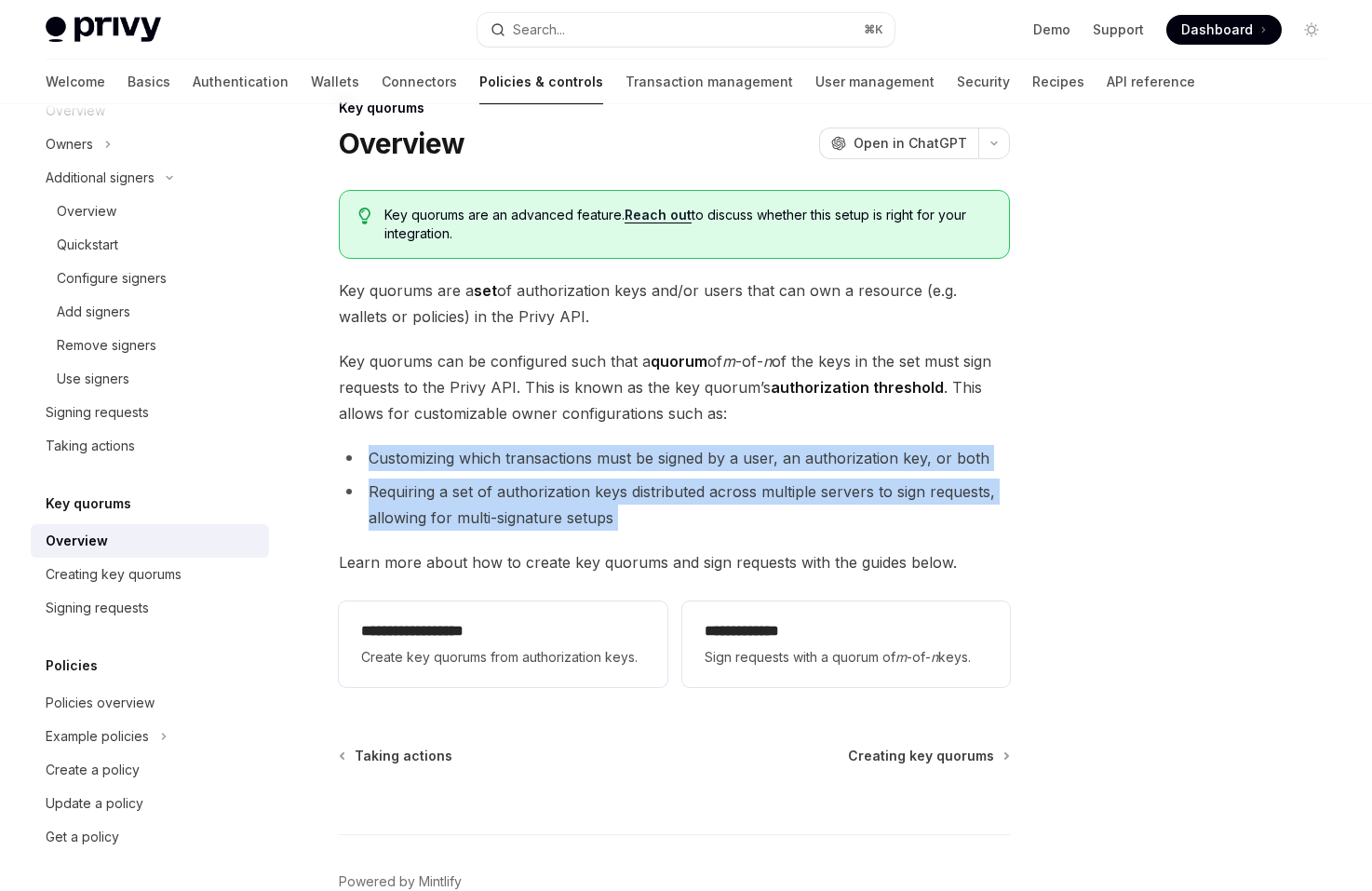
click at [673, 515] on li "Requiring a set of authorization keys distributed across multiple servers to si…" at bounding box center [674, 504] width 671 height 52
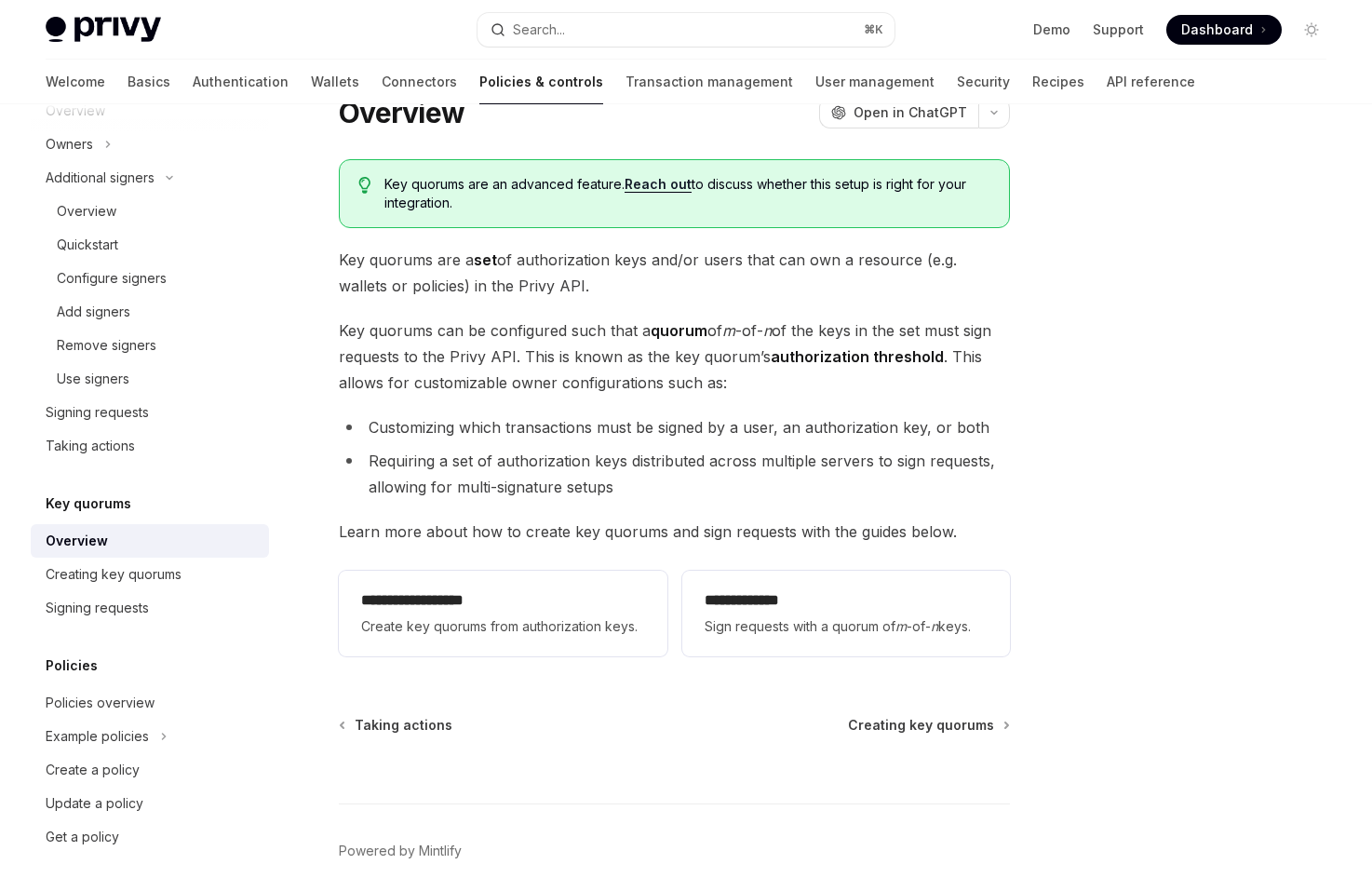
scroll to position [95, 0]
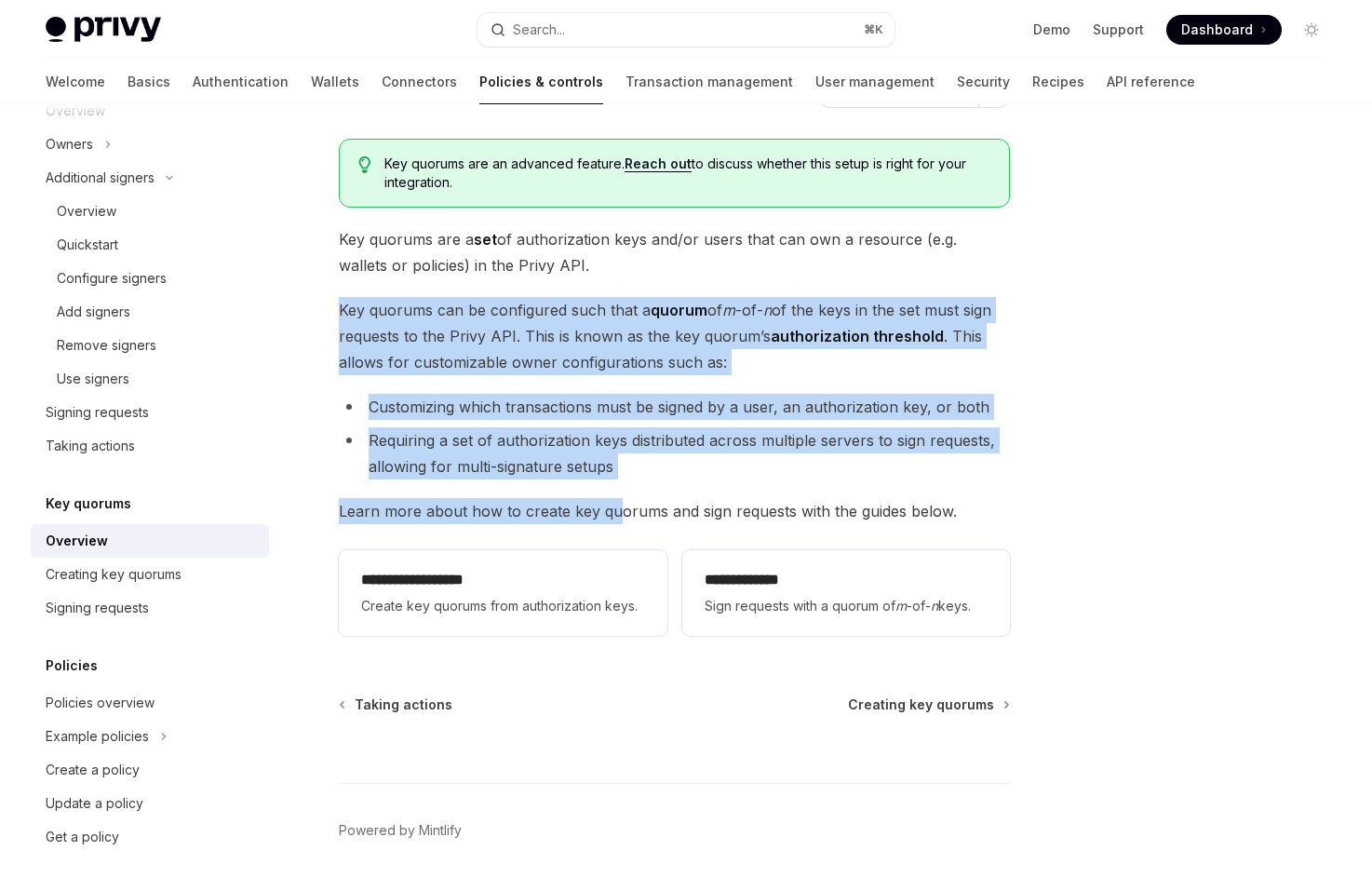
drag, startPoint x: 611, startPoint y: 280, endPoint x: 617, endPoint y: 514, distance: 234.1
click at [617, 514] on div "**********" at bounding box center [674, 391] width 671 height 504
click at [617, 514] on span "Learn more about how to create key quorums and sign requests with the guides be…" at bounding box center [674, 510] width 671 height 26
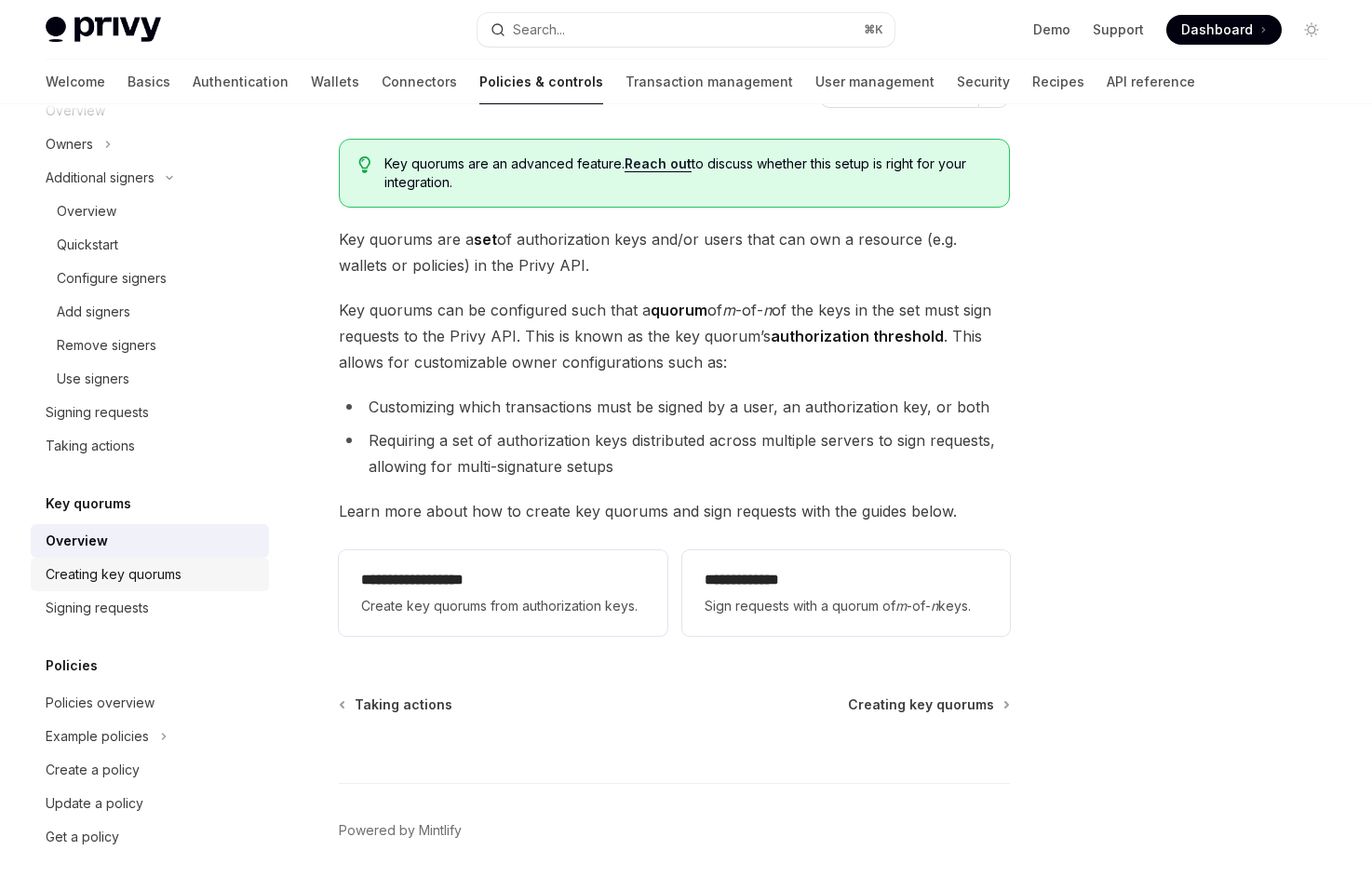
click at [174, 577] on div "Creating key quorums" at bounding box center [113, 574] width 136 height 22
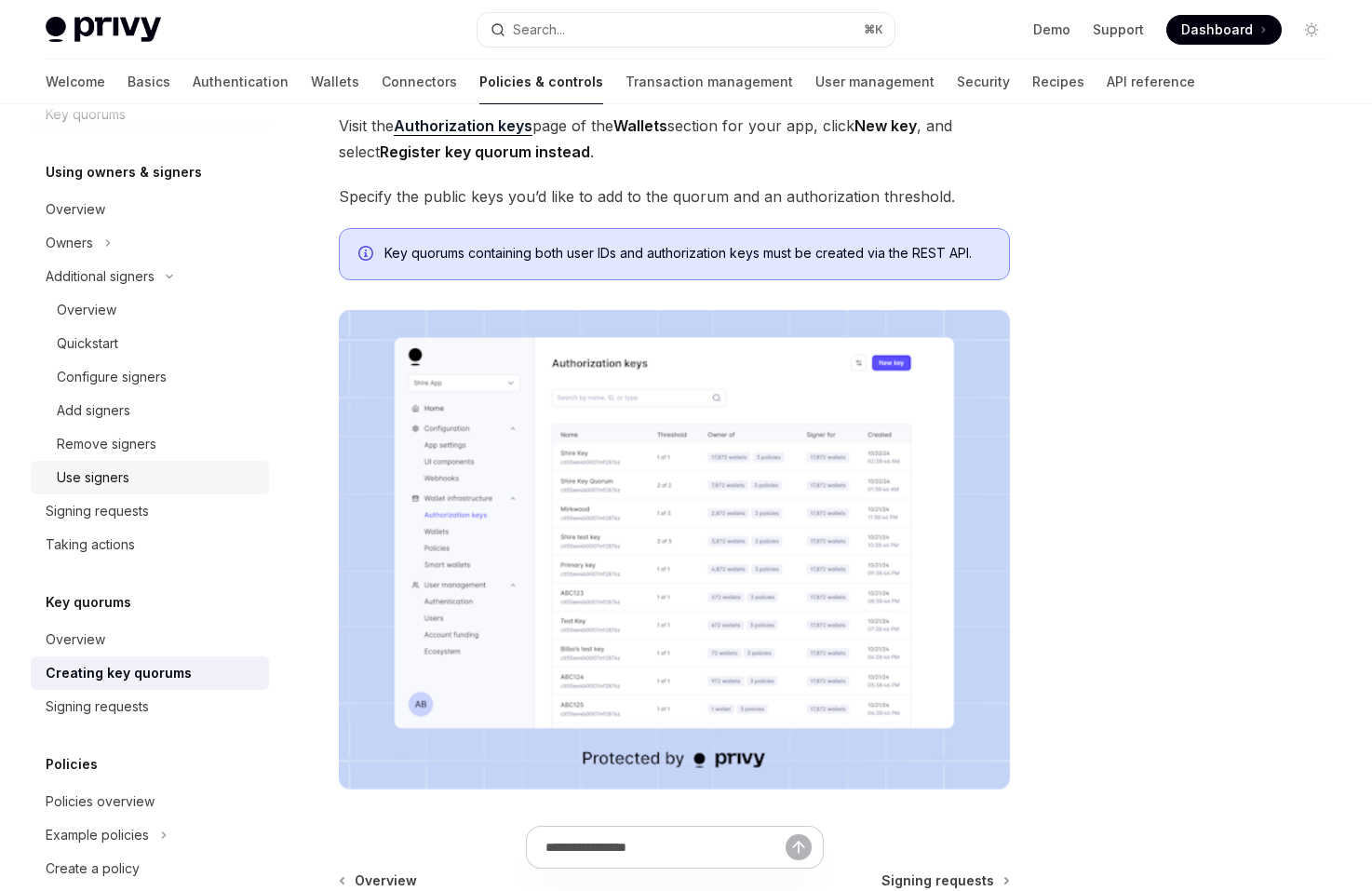
scroll to position [620, 0]
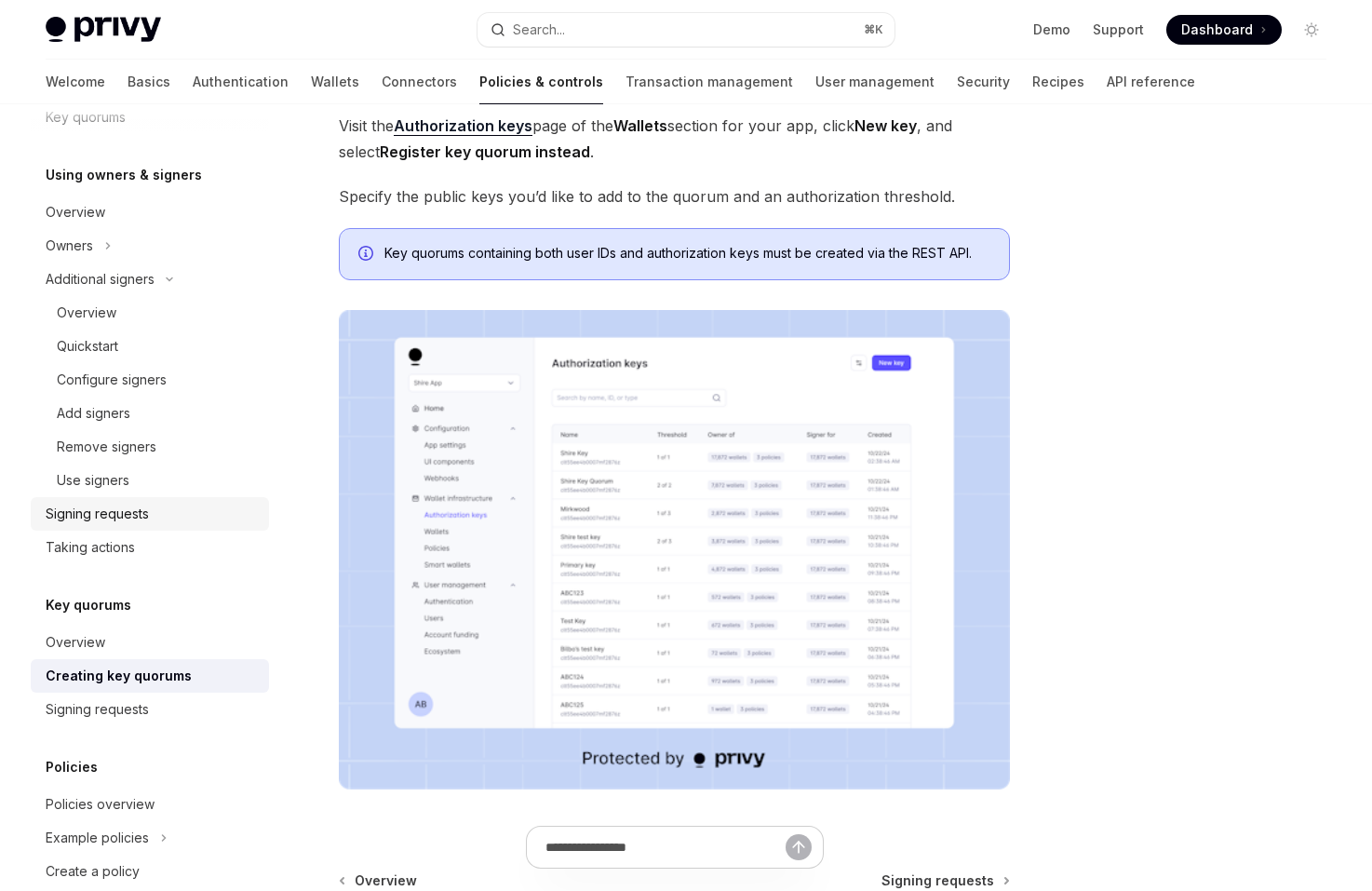
click at [171, 515] on div "Signing requests" at bounding box center [151, 513] width 212 height 22
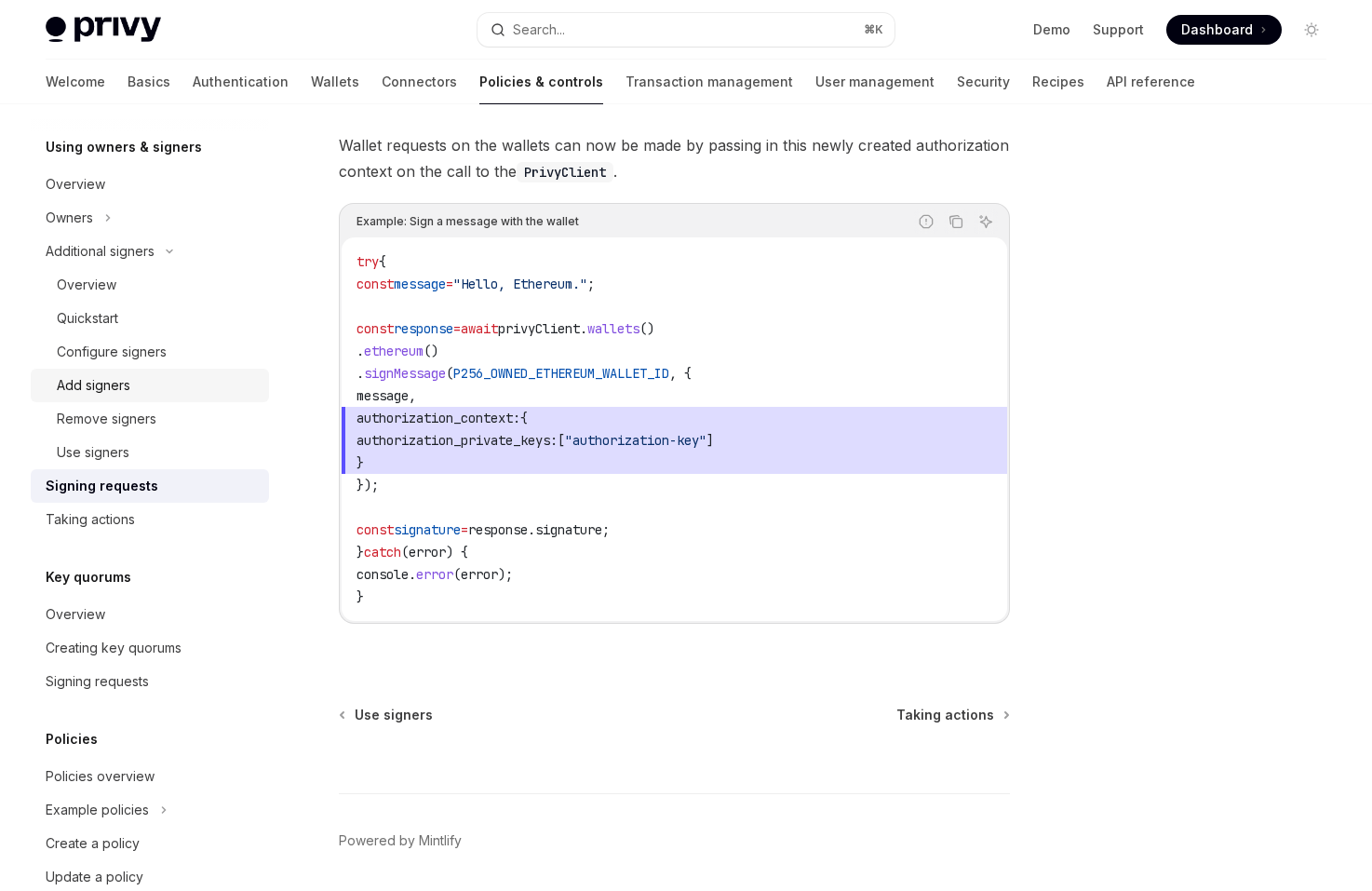
scroll to position [651, 0]
click at [146, 512] on div "Taking actions" at bounding box center [151, 516] width 212 height 22
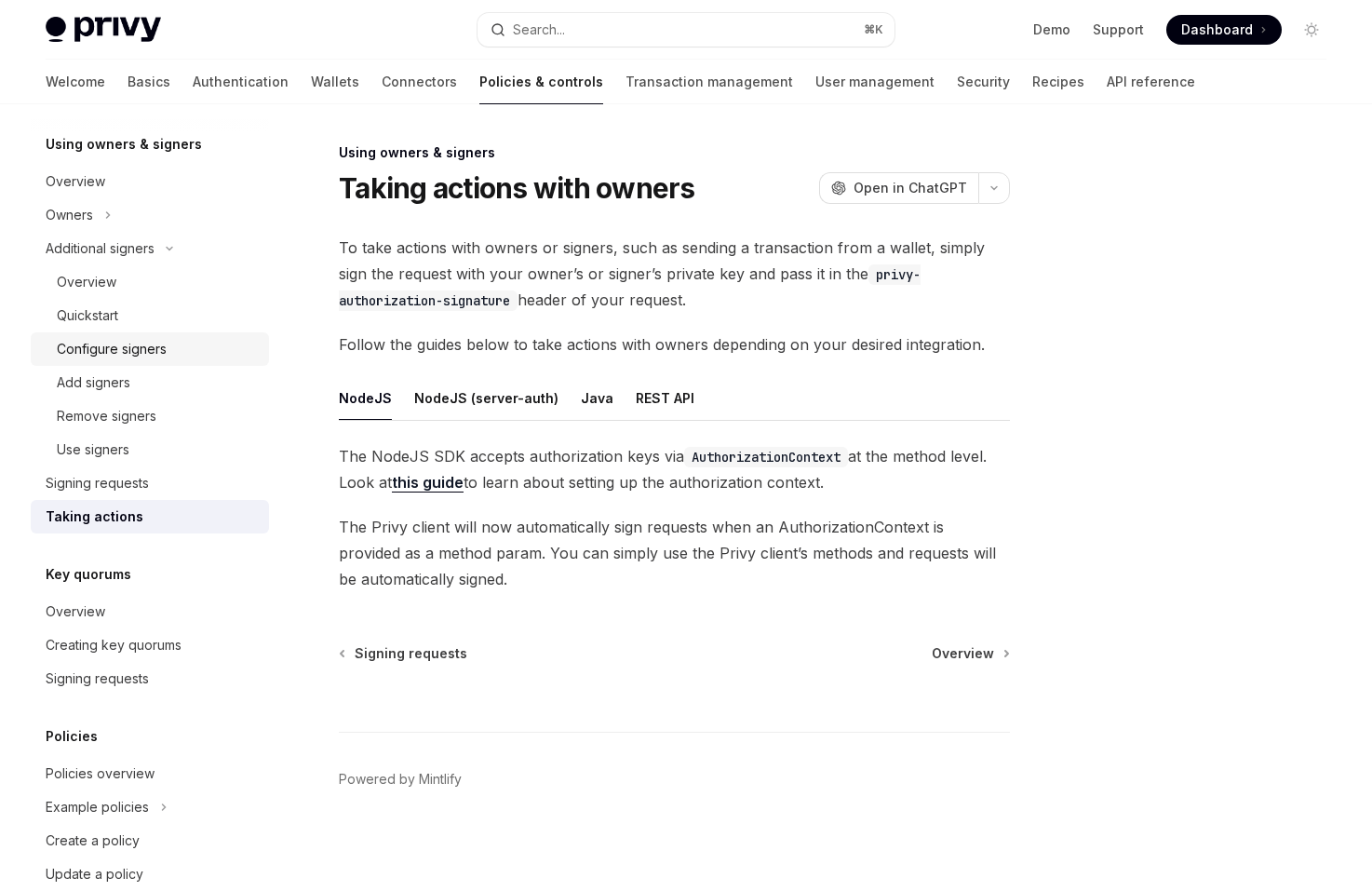
scroll to position [618, 0]
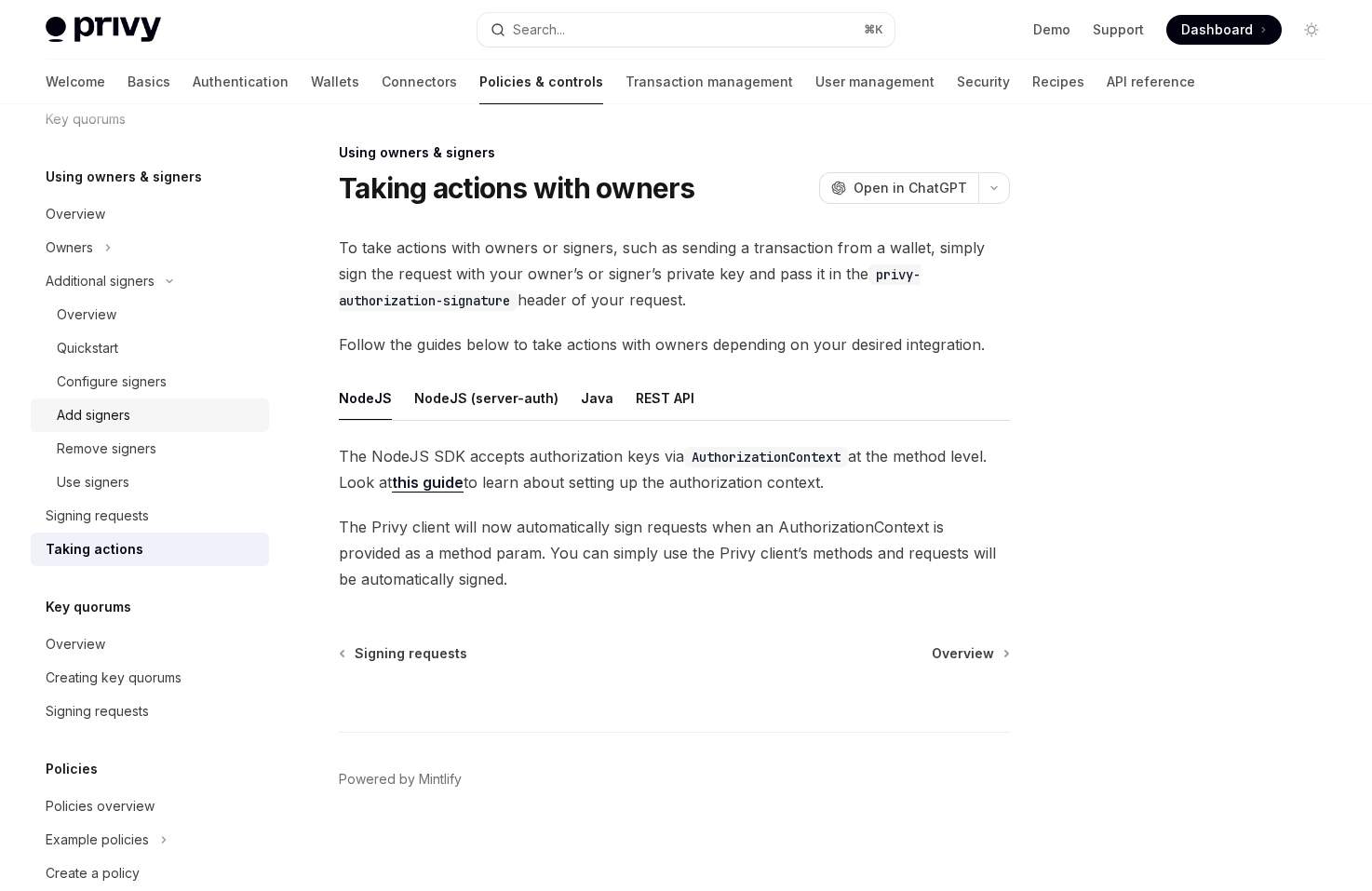
click at [154, 411] on div "Add signers" at bounding box center [157, 415] width 201 height 22
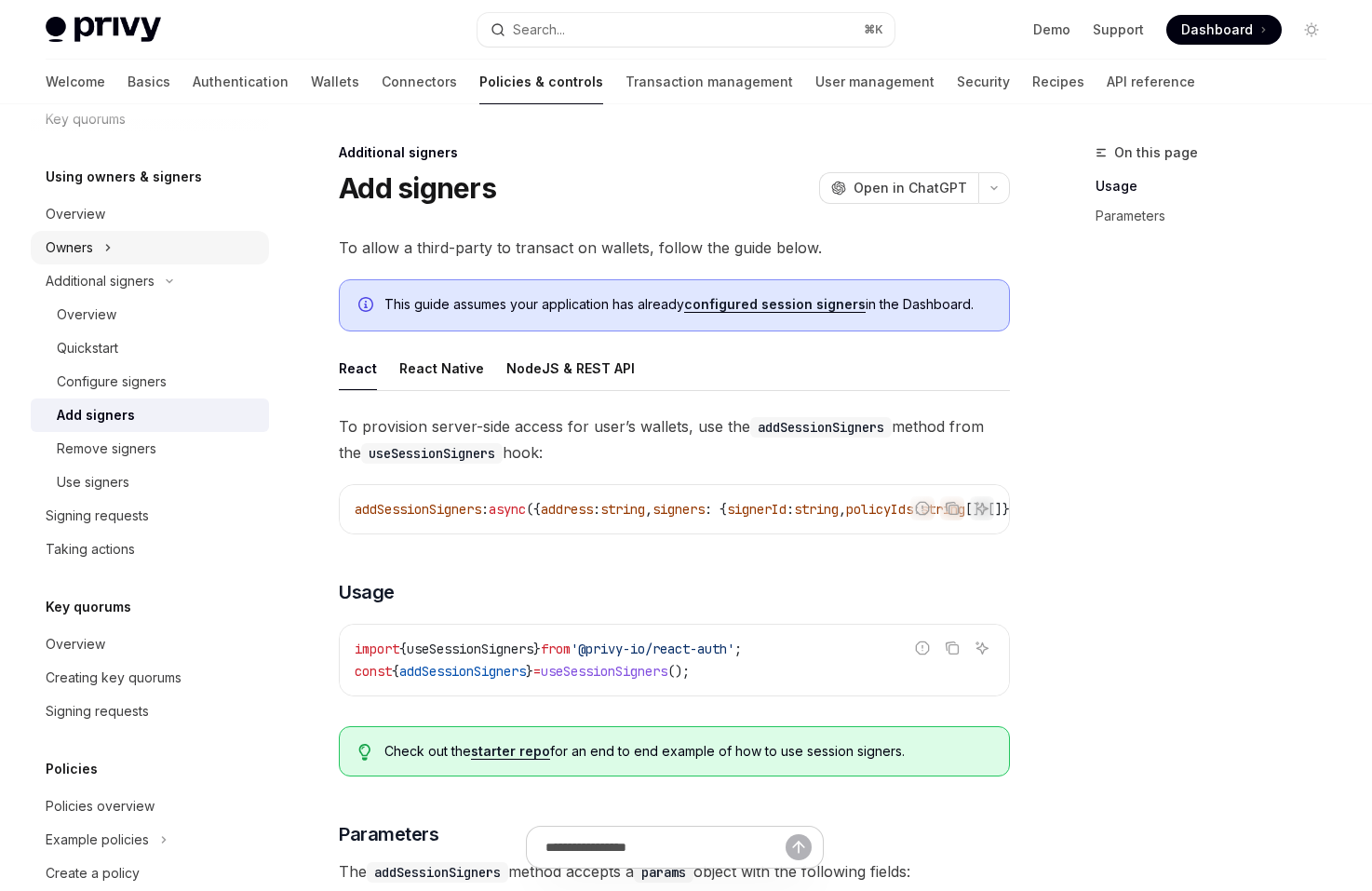
click at [172, 253] on button "Owners" at bounding box center [149, 247] width 238 height 34
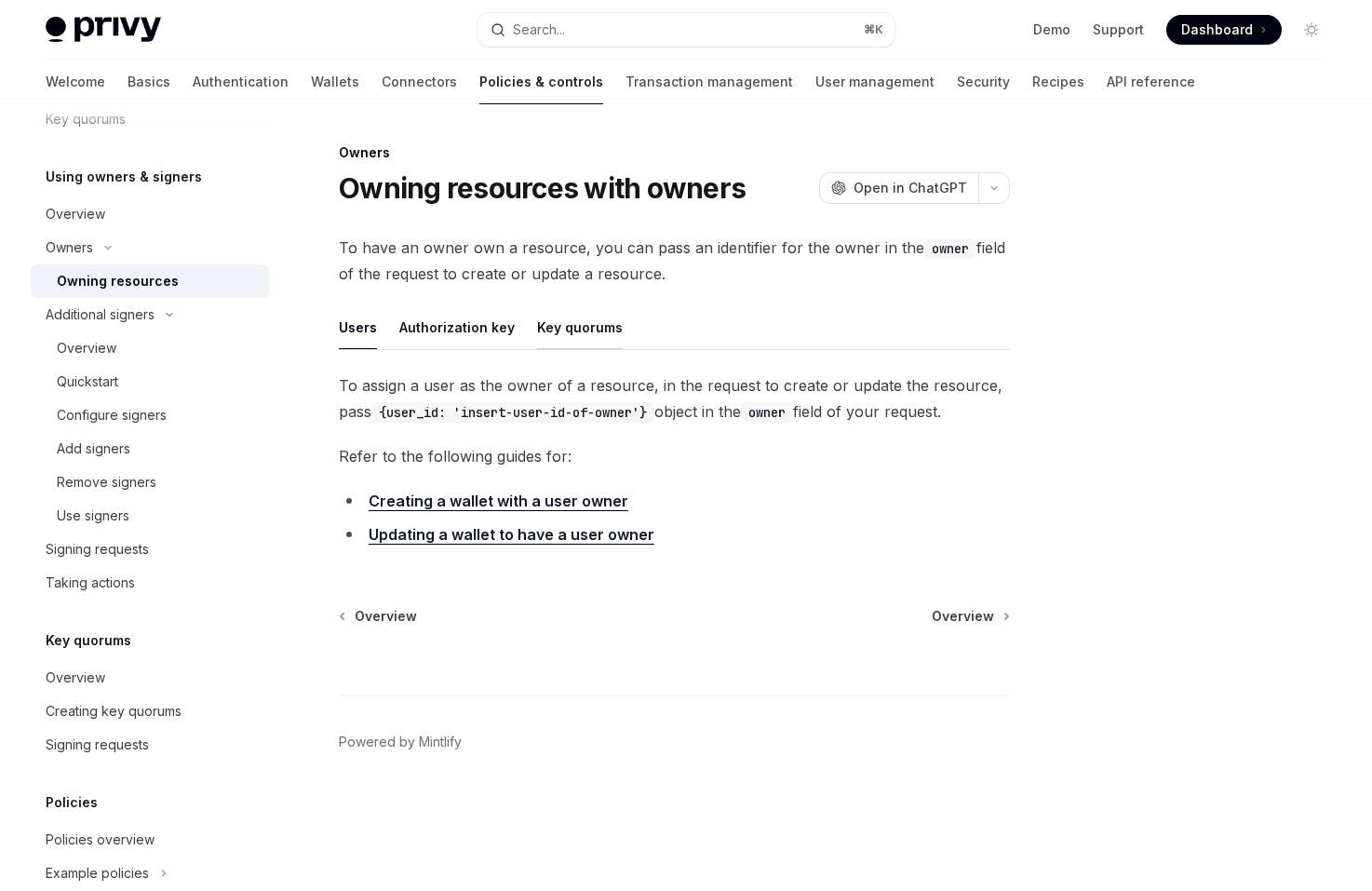
click at [557, 333] on button "Key quorums" at bounding box center [579, 327] width 86 height 43
type textarea "*"
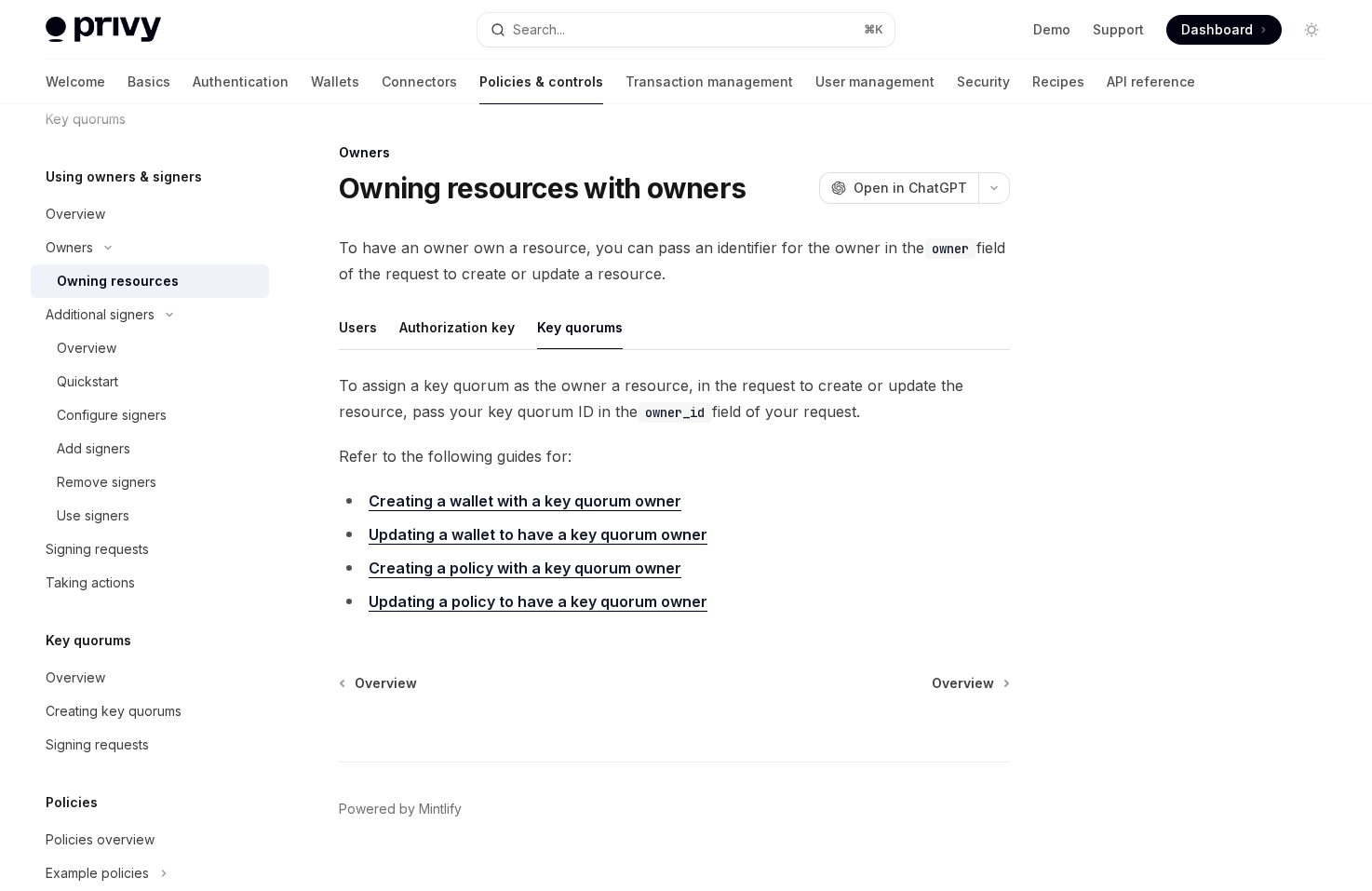
click at [571, 499] on link "Creating a wallet with a key quorum owner" at bounding box center [525, 501] width 312 height 19
click at [570, 529] on link "Updating a wallet to have a key quorum owner" at bounding box center [537, 534] width 338 height 19
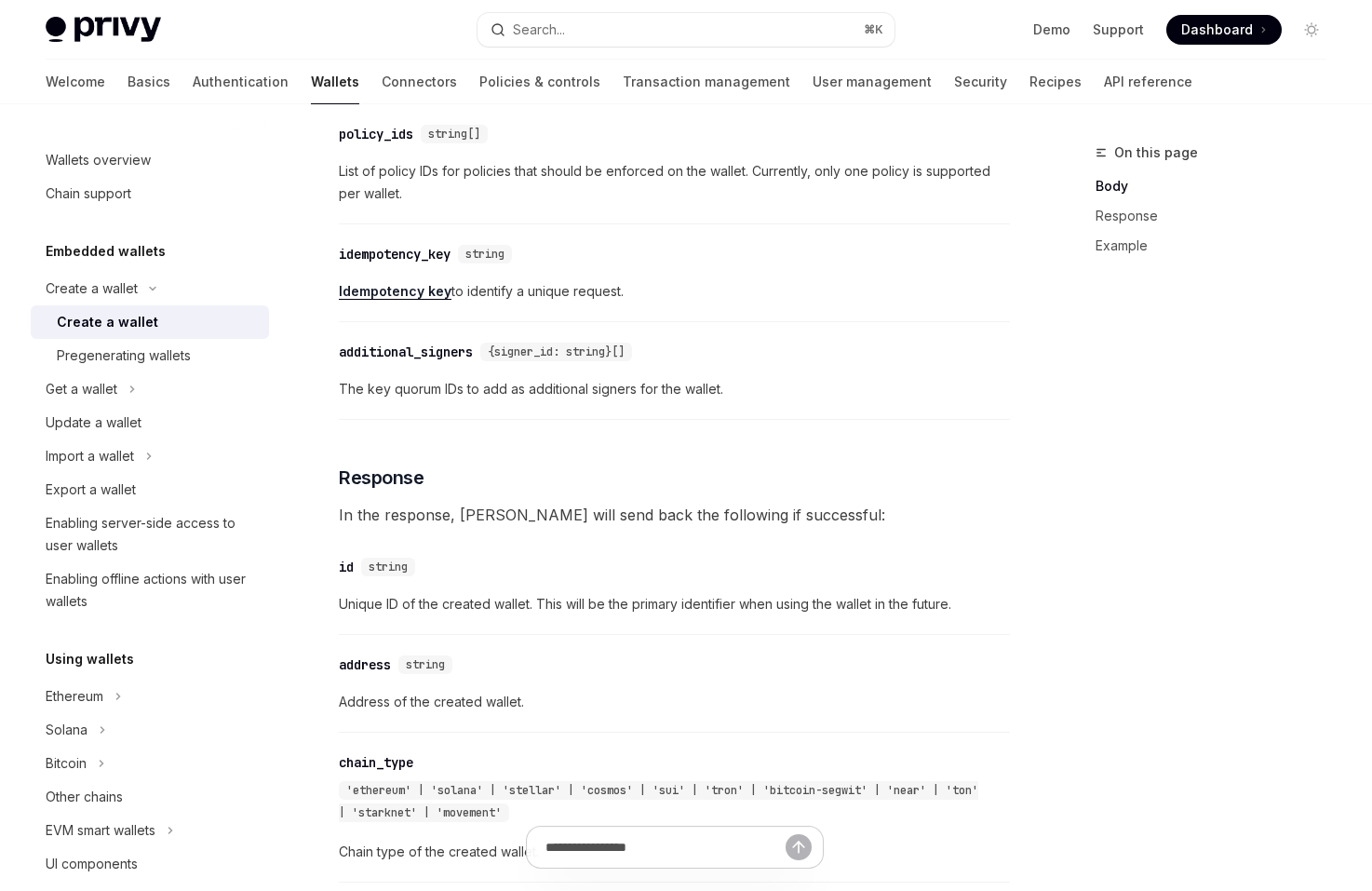
scroll to position [1255, 0]
click at [636, 388] on span "The key quorum IDs to add as additional signers for the wallet." at bounding box center [674, 388] width 671 height 22
click at [659, 441] on div "To create a new wallet for a user, make a POST request to Report incorrect code…" at bounding box center [674, 663] width 671 height 2728
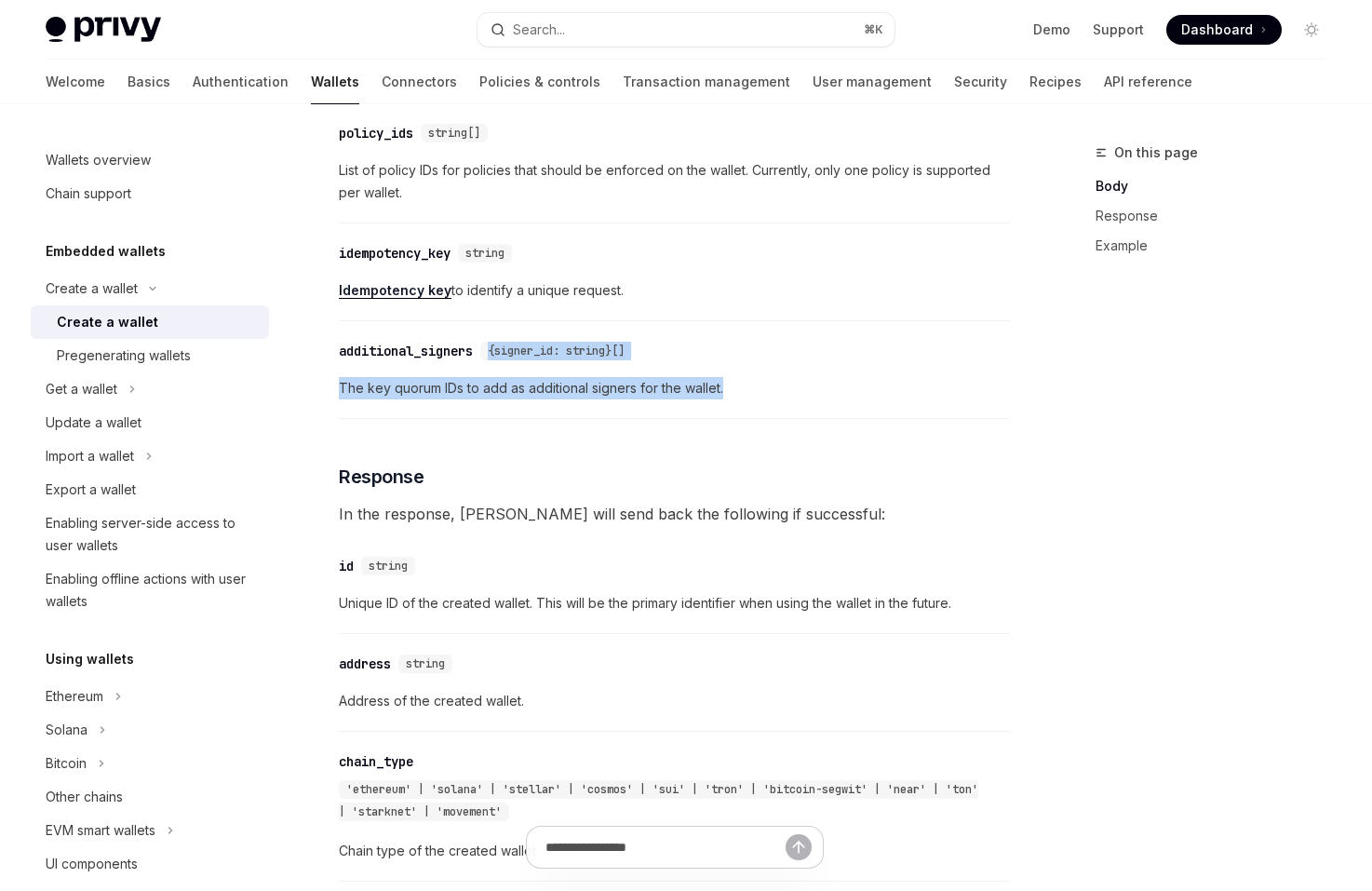
drag, startPoint x: 736, startPoint y: 388, endPoint x: 726, endPoint y: 325, distance: 63.8
click at [726, 325] on div "To create a new wallet for a user, make a POST request to Report incorrect code…" at bounding box center [674, 663] width 671 height 2728
drag, startPoint x: 710, startPoint y: 296, endPoint x: 747, endPoint y: 400, distance: 110.4
click at [747, 400] on div "To create a new wallet for a user, make a POST request to Report incorrect code…" at bounding box center [674, 663] width 671 height 2728
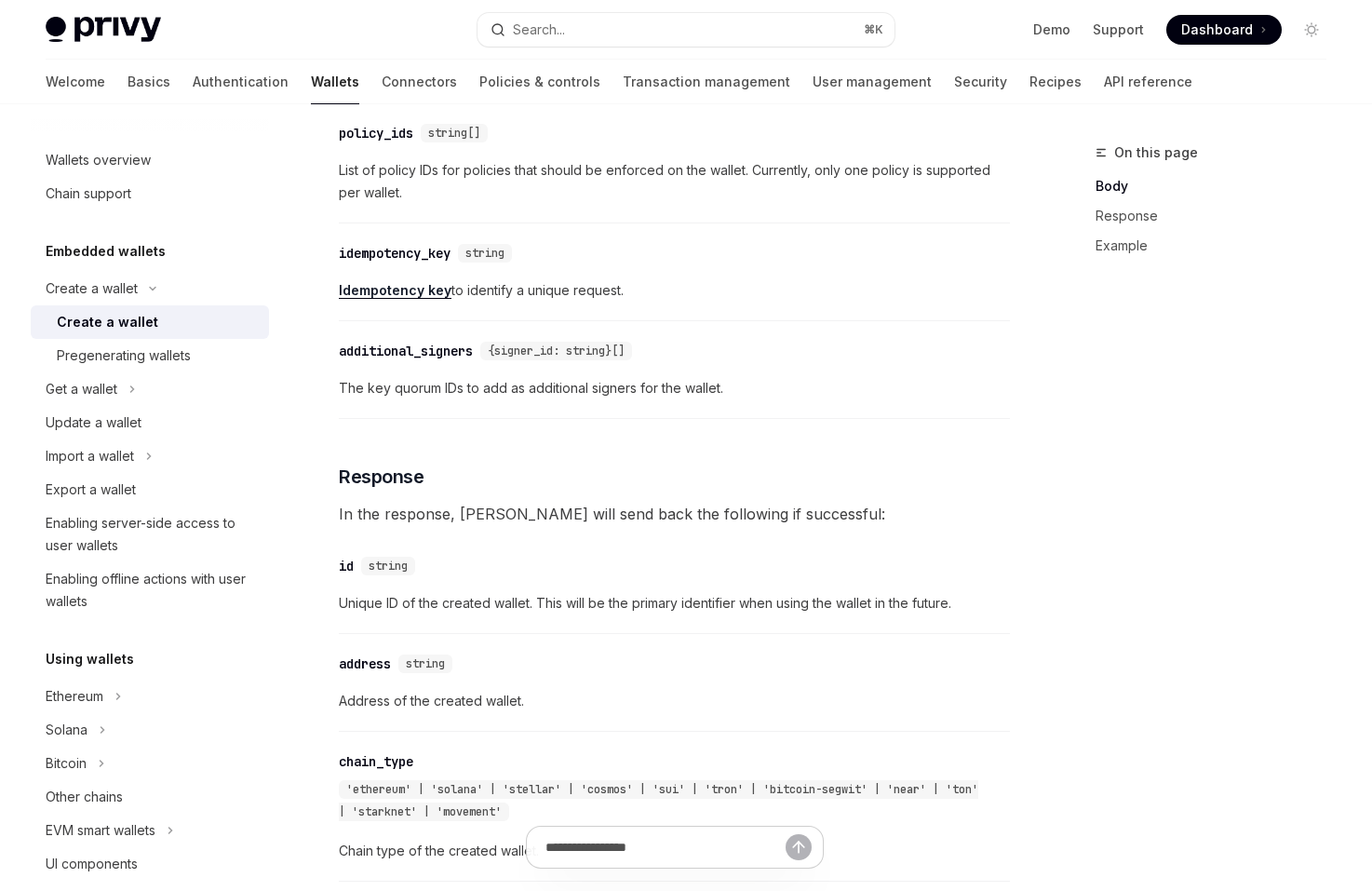
click at [747, 400] on div "​ additional_signers {signer_id: string}[] The key quorum IDs to add as additio…" at bounding box center [674, 375] width 671 height 89
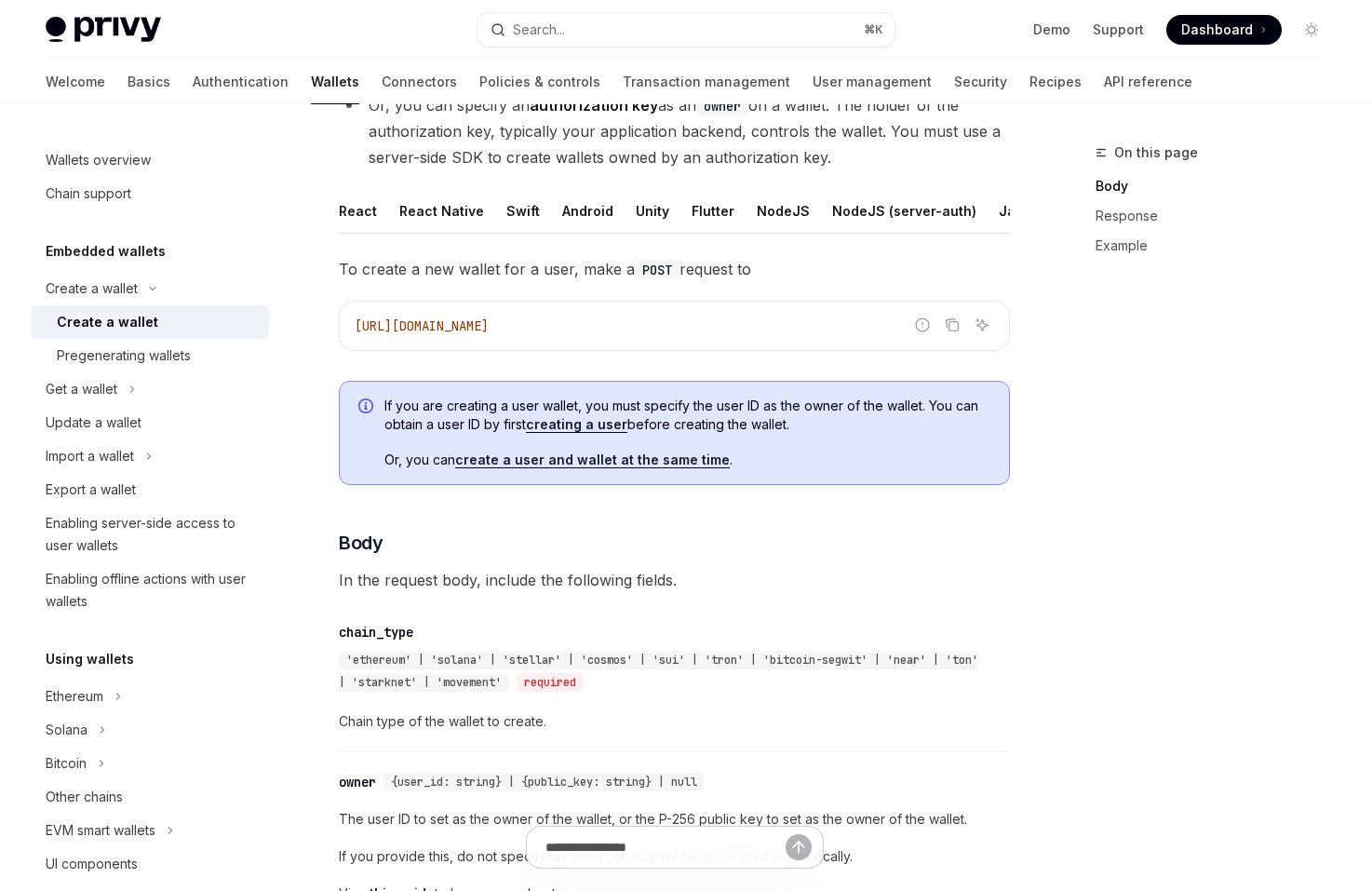
scroll to position [300, 0]
click at [790, 418] on span "If you are creating a user wallet, you must specify the user ID as the owner of…" at bounding box center [687, 414] width 605 height 38
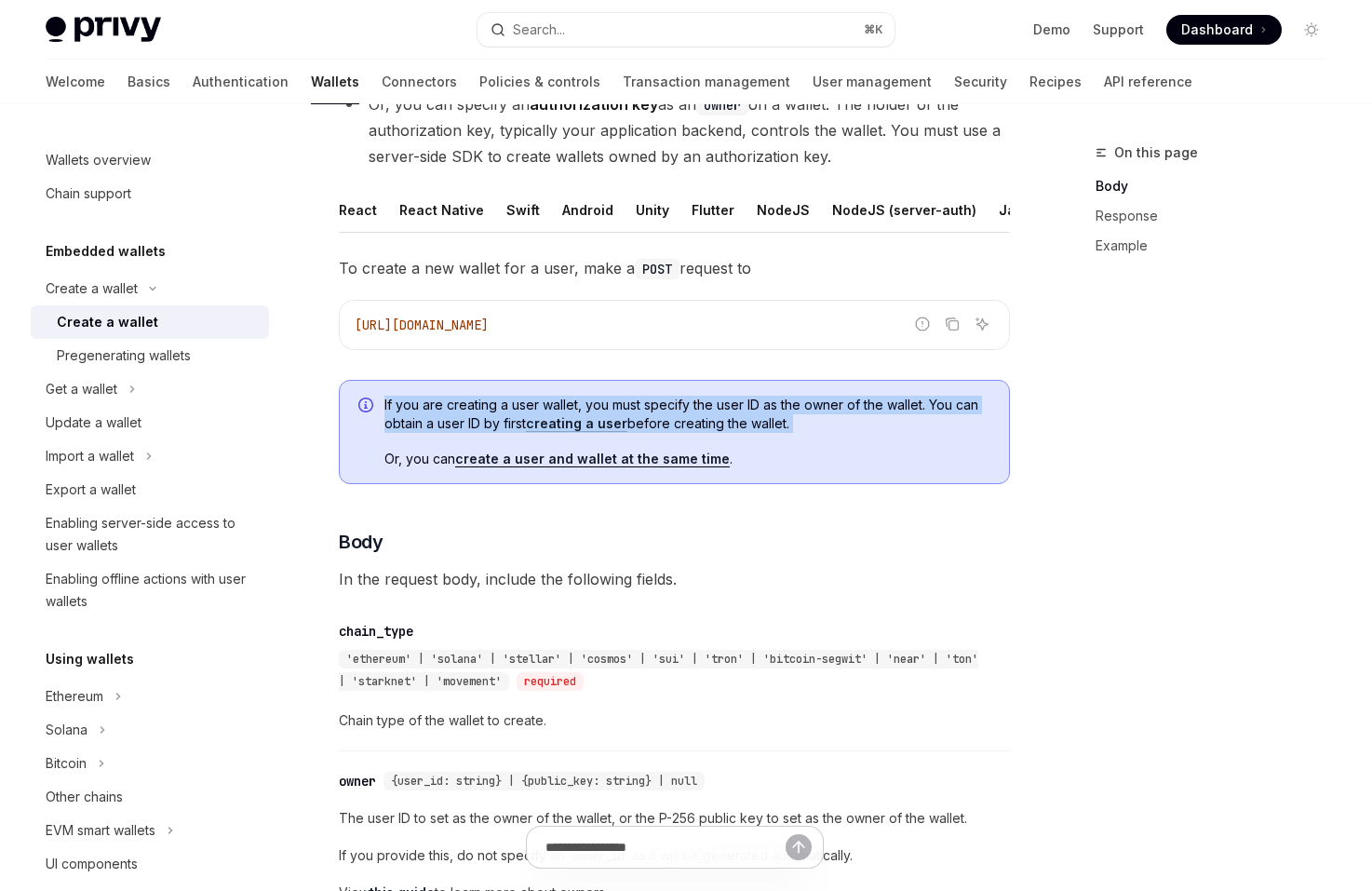
drag, startPoint x: 790, startPoint y: 418, endPoint x: 775, endPoint y: 389, distance: 32.6
click at [775, 389] on div "If you are creating a user wallet, you must specify the user ID as the owner of…" at bounding box center [674, 432] width 671 height 104
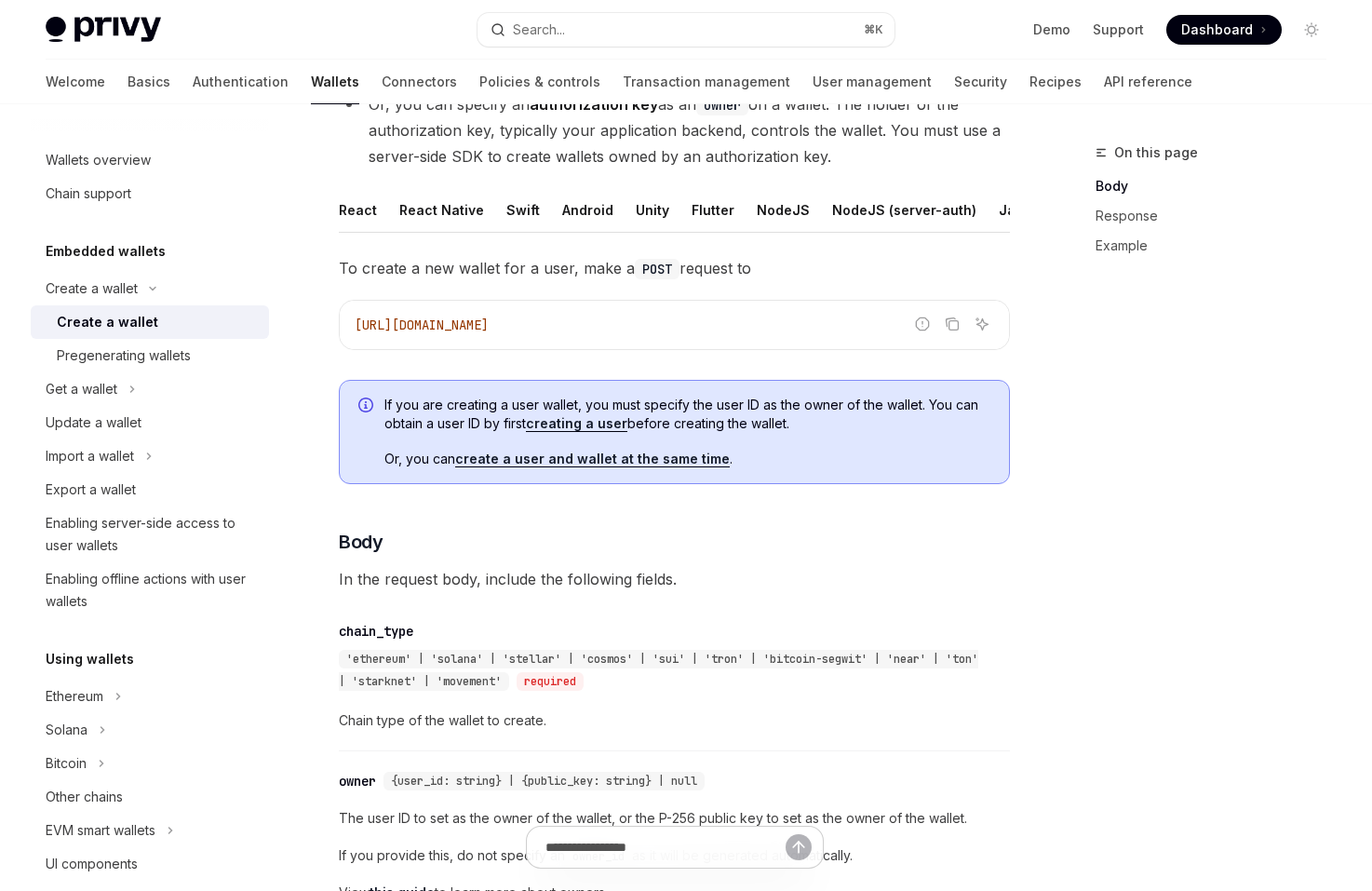
drag, startPoint x: 809, startPoint y: 420, endPoint x: 789, endPoint y: 385, distance: 40.3
click at [789, 385] on div "If you are creating a user wallet, you must specify the user ID as the owner of…" at bounding box center [674, 432] width 671 height 104
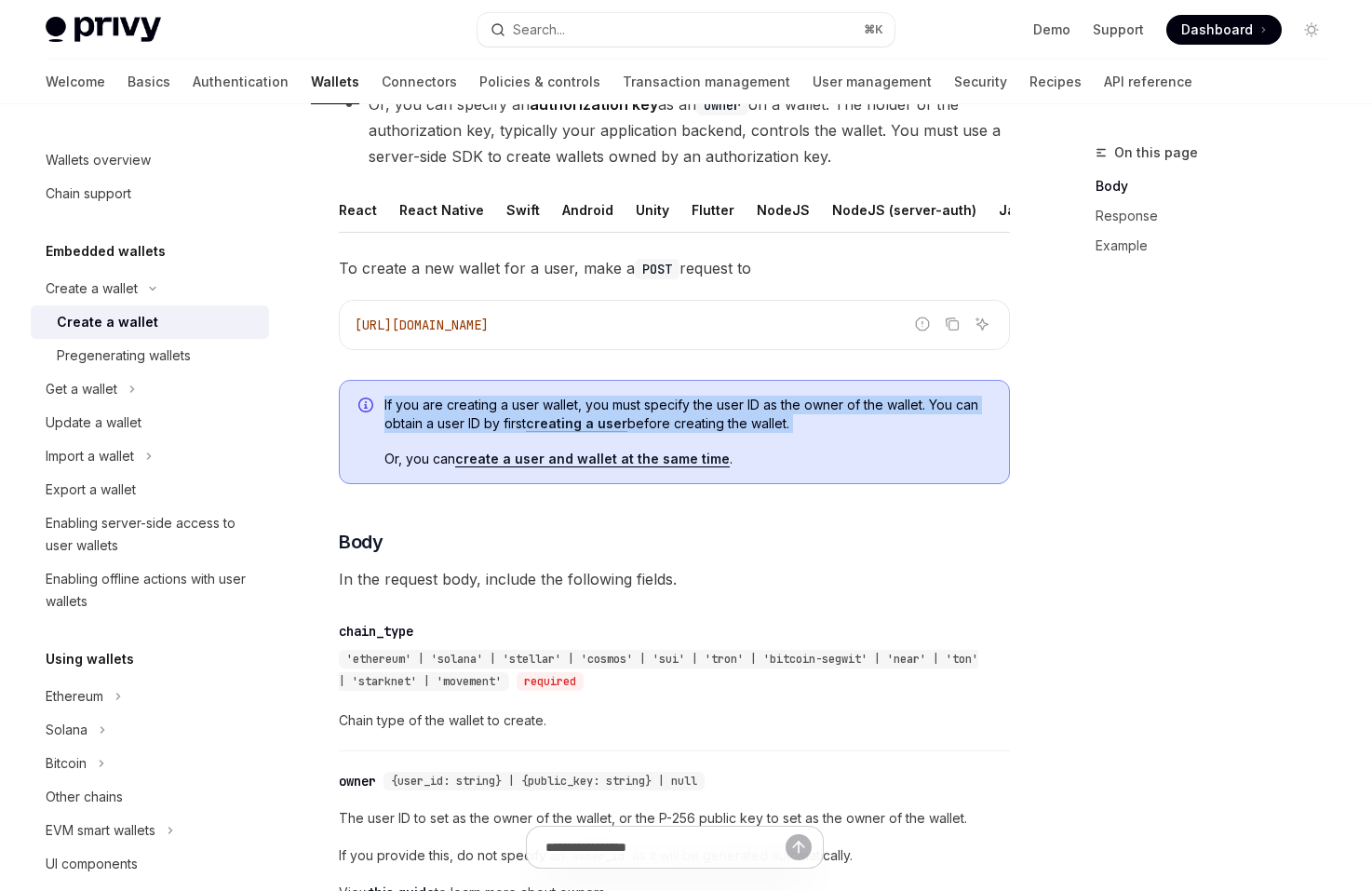
drag, startPoint x: 789, startPoint y: 385, endPoint x: 825, endPoint y: 421, distance: 50.9
click at [825, 421] on div "If you are creating a user wallet, you must specify the user ID as the owner of…" at bounding box center [674, 432] width 671 height 104
click at [825, 421] on span "If you are creating a user wallet, you must specify the user ID as the owner of…" at bounding box center [687, 414] width 605 height 38
drag, startPoint x: 824, startPoint y: 421, endPoint x: 805, endPoint y: 381, distance: 44.3
click at [805, 381] on div "If you are creating a user wallet, you must specify the user ID as the owner of…" at bounding box center [674, 432] width 671 height 104
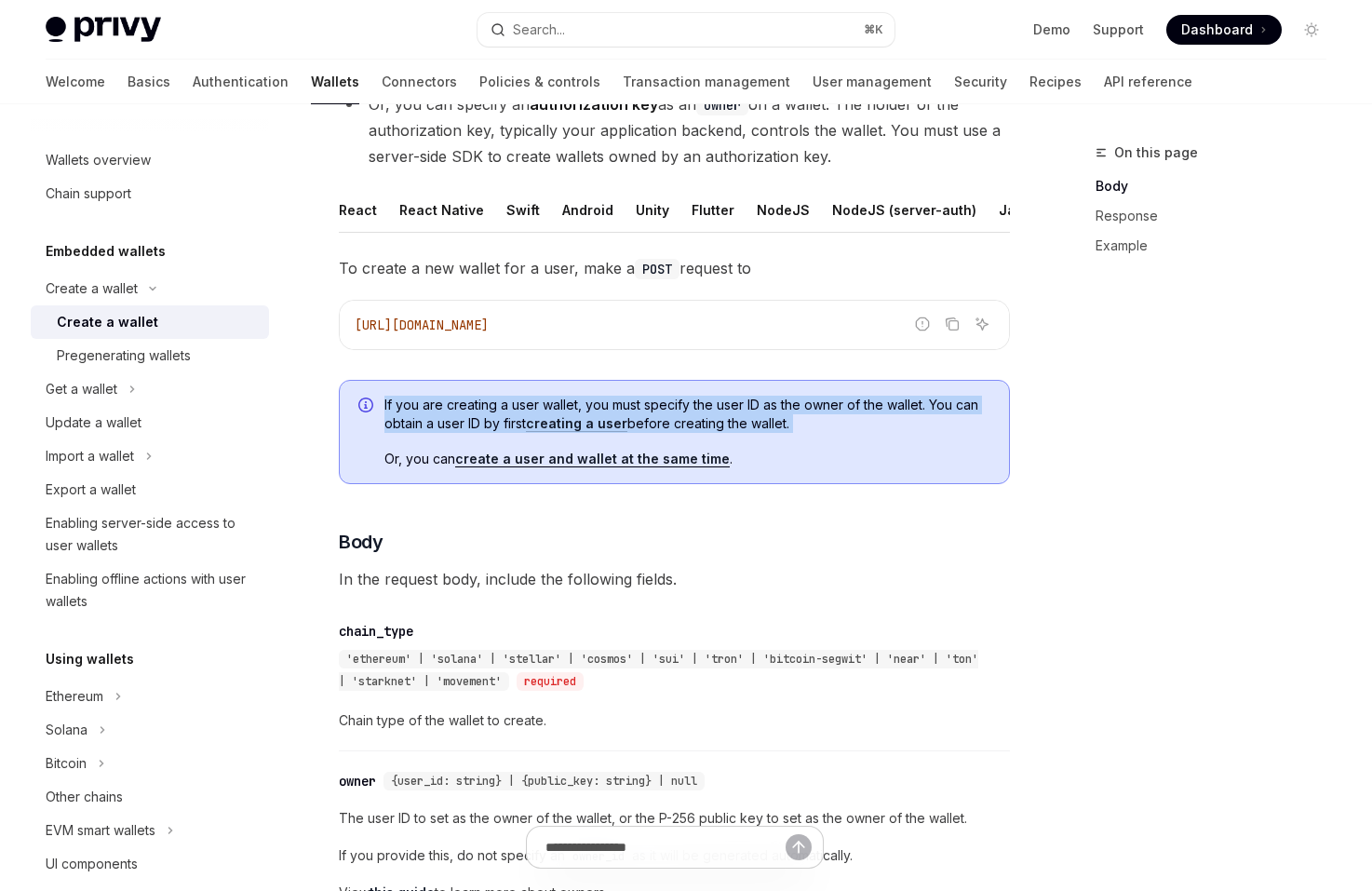
click at [805, 381] on div "If you are creating a user wallet, you must specify the user ID as the owner of…" at bounding box center [674, 432] width 671 height 104
drag, startPoint x: 805, startPoint y: 381, endPoint x: 808, endPoint y: 456, distance: 75.1
click at [808, 456] on div "If you are creating a user wallet, you must specify the user ID as the owner of…" at bounding box center [674, 432] width 671 height 104
click at [808, 456] on span "Or, you can create a user and wallet at the same time ." at bounding box center [687, 458] width 605 height 18
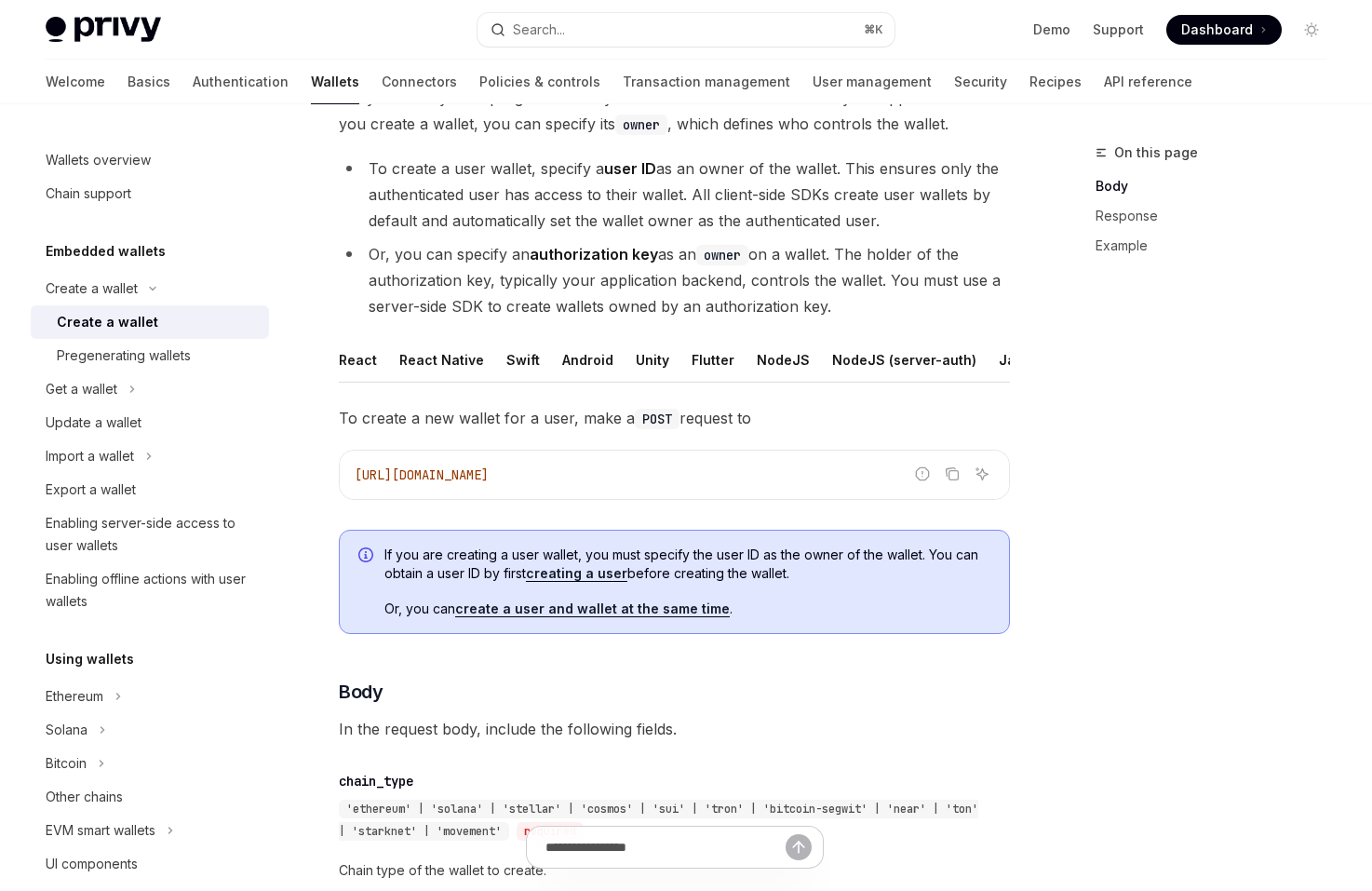
scroll to position [164, 0]
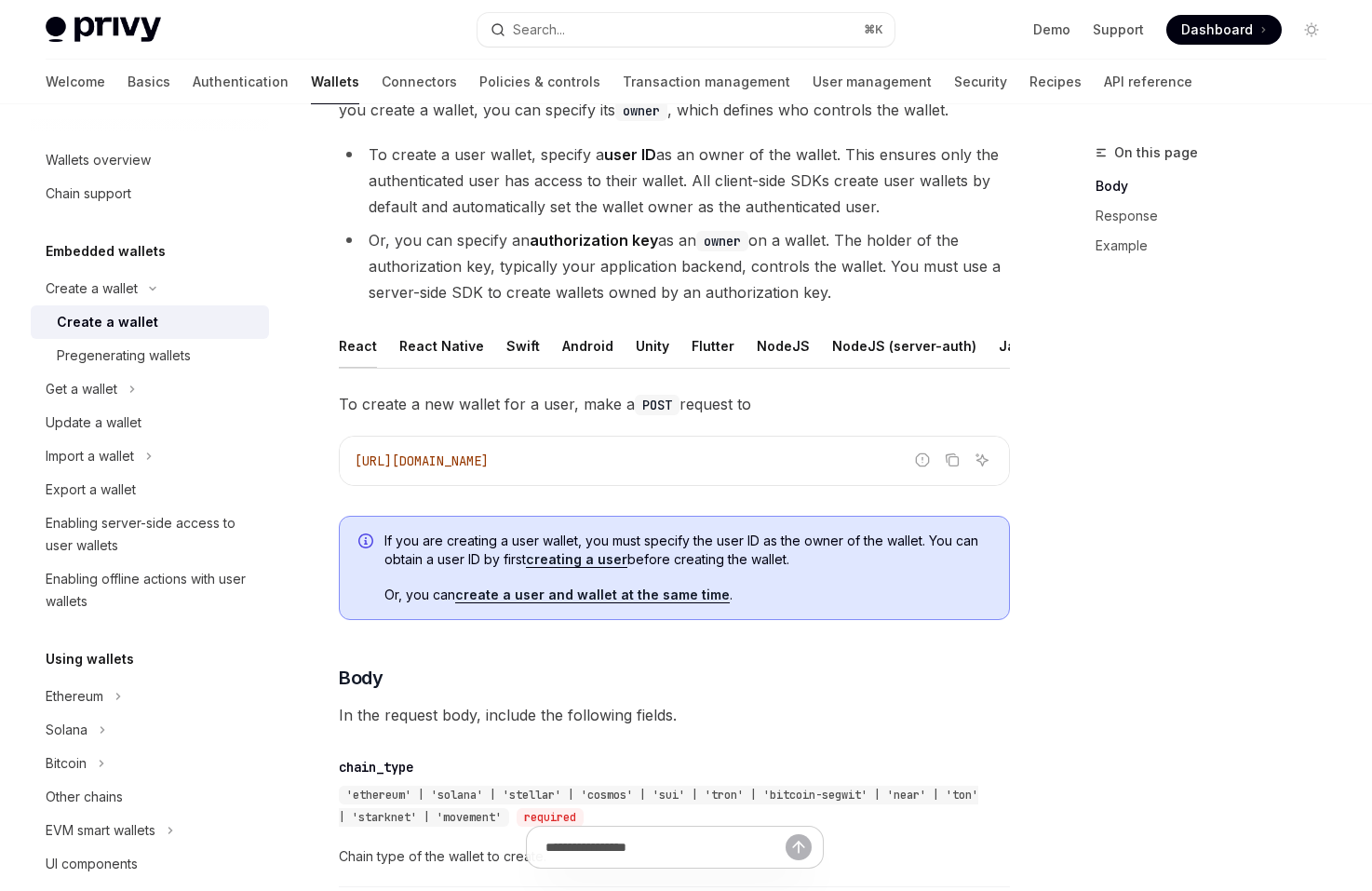
click at [370, 350] on button "React" at bounding box center [358, 345] width 39 height 43
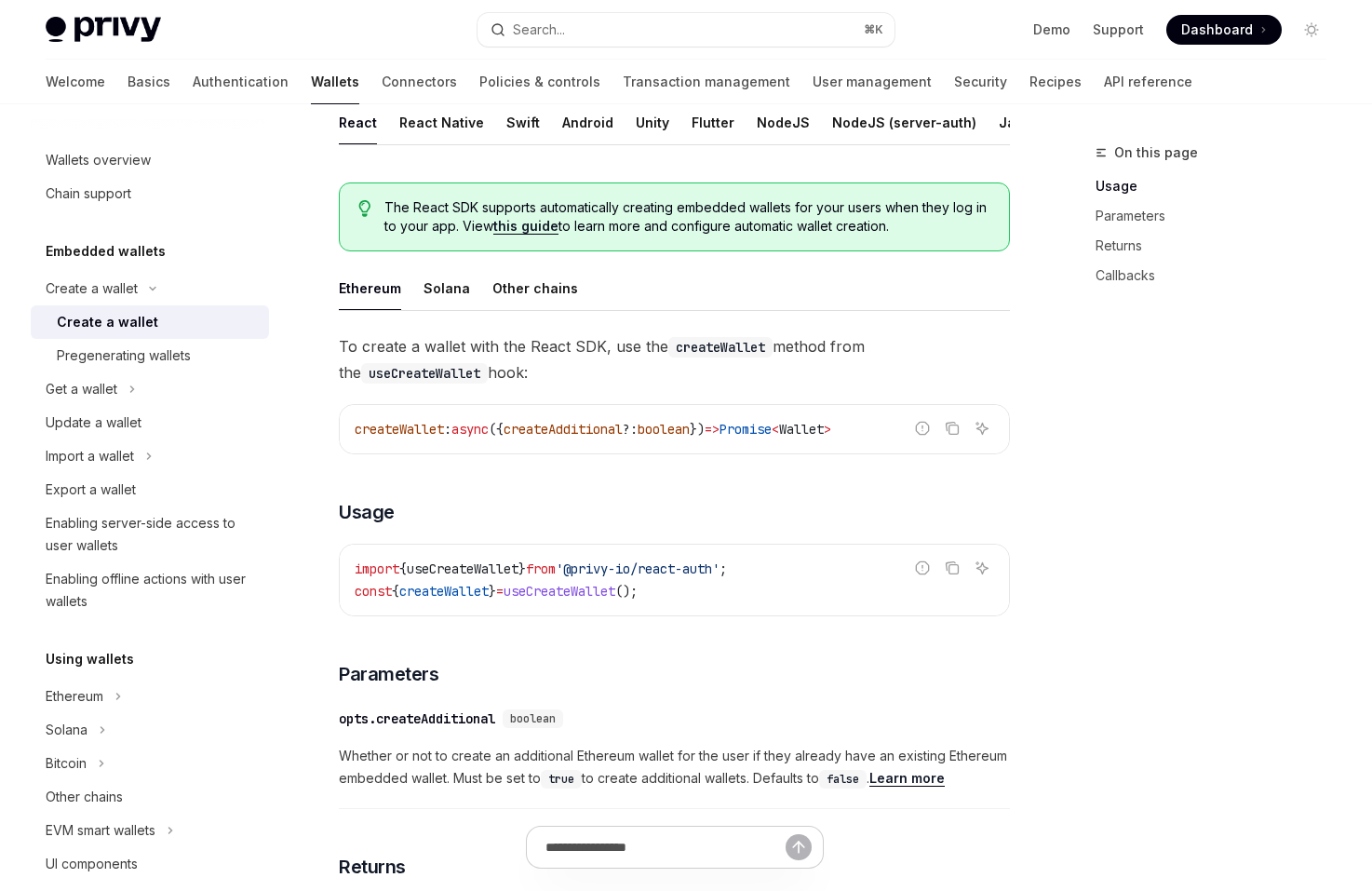
scroll to position [188, 0]
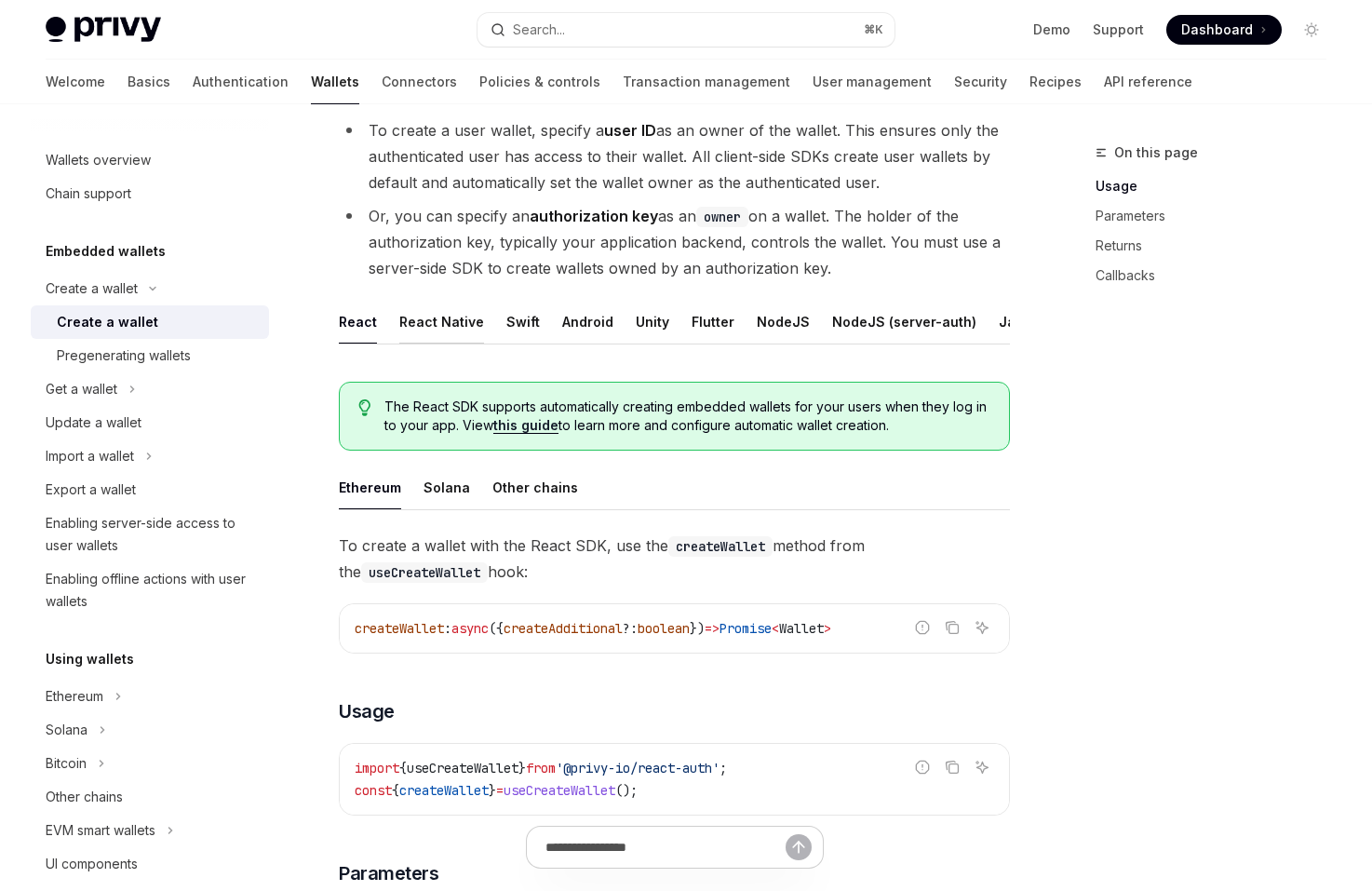
click at [433, 319] on button "React Native" at bounding box center [442, 321] width 85 height 43
type textarea "*"
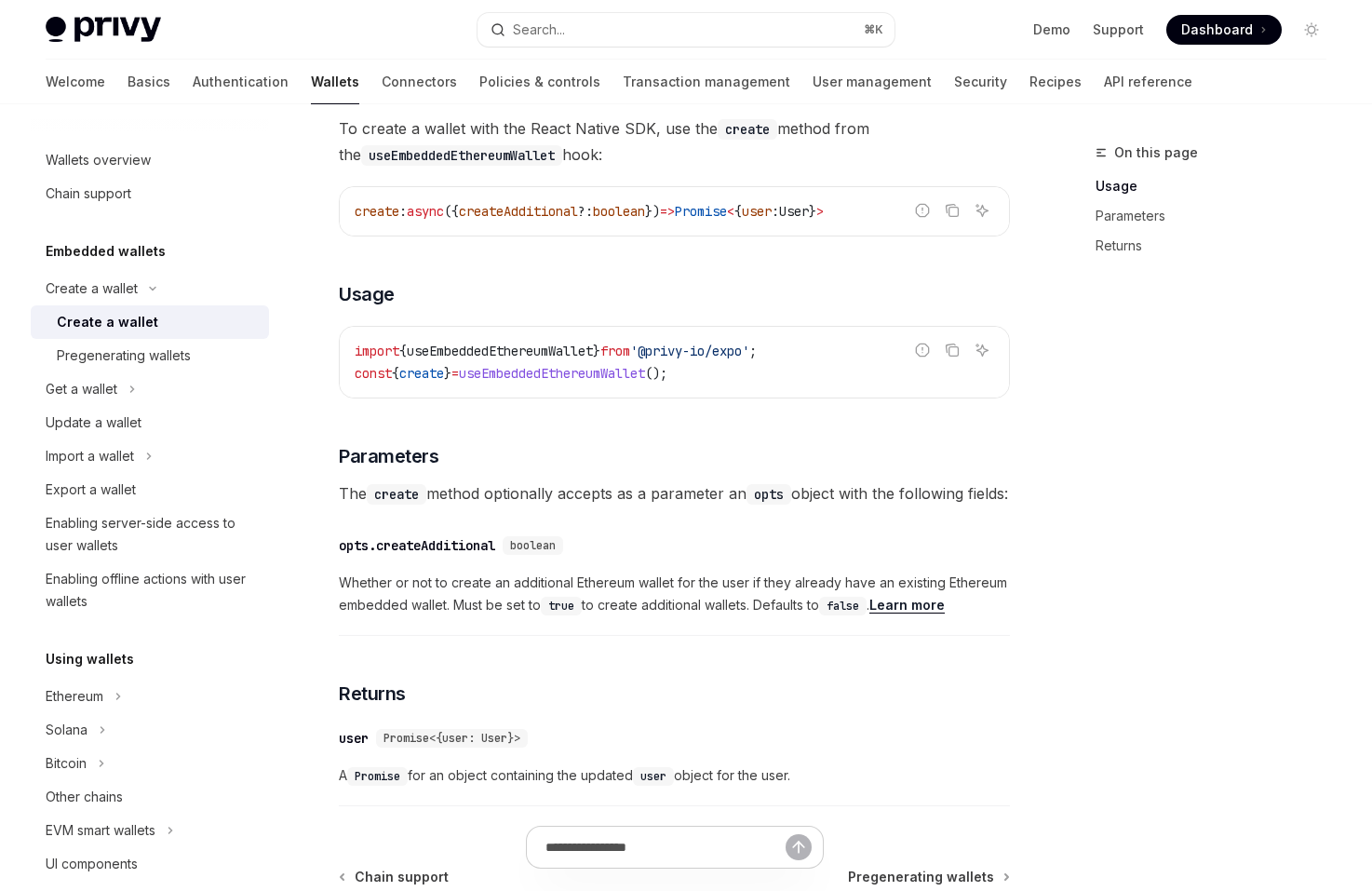
scroll to position [619, 0]
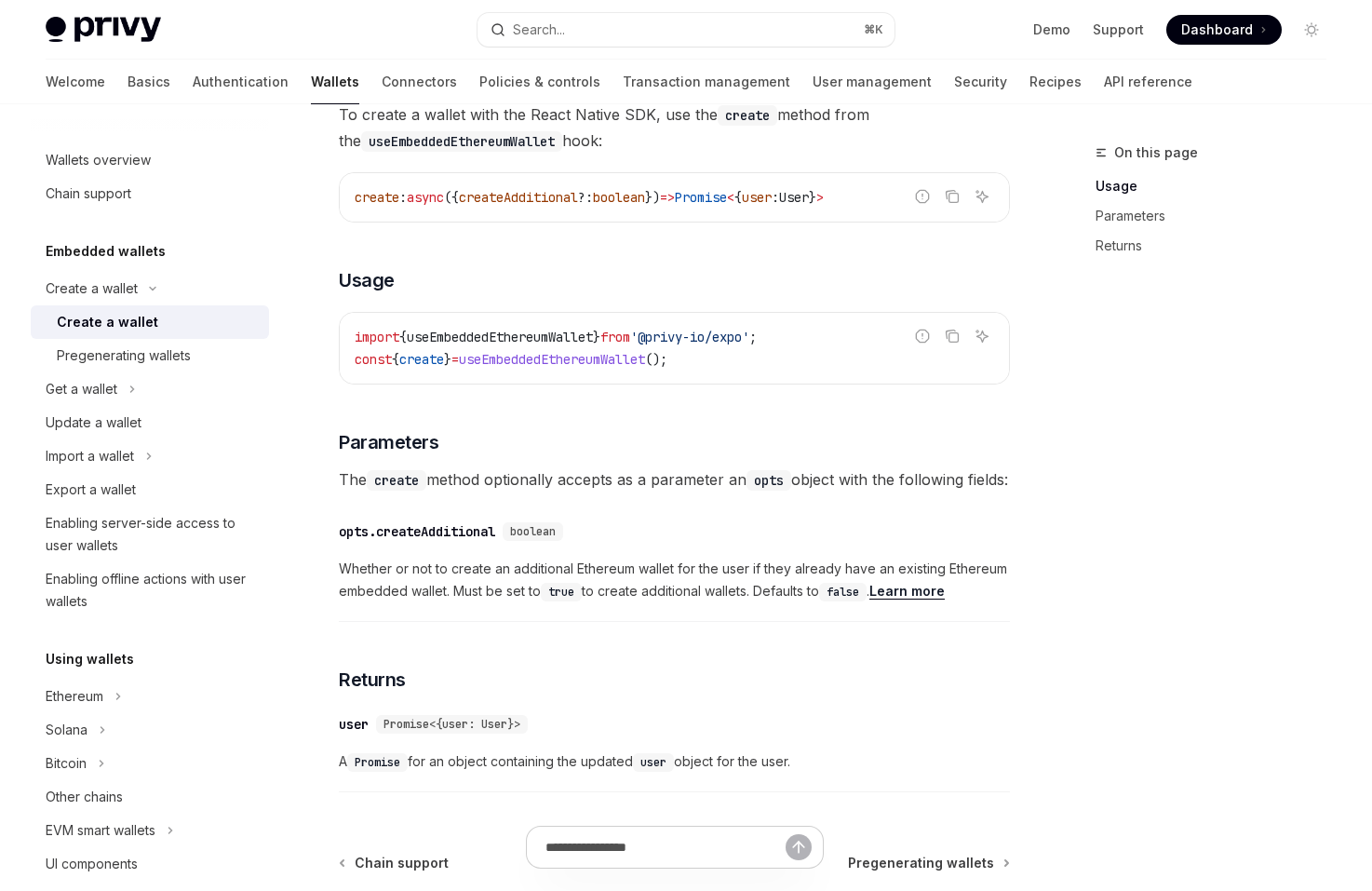
click at [598, 481] on span "The create method optionally accepts as a parameter an opts object with the fol…" at bounding box center [674, 479] width 671 height 26
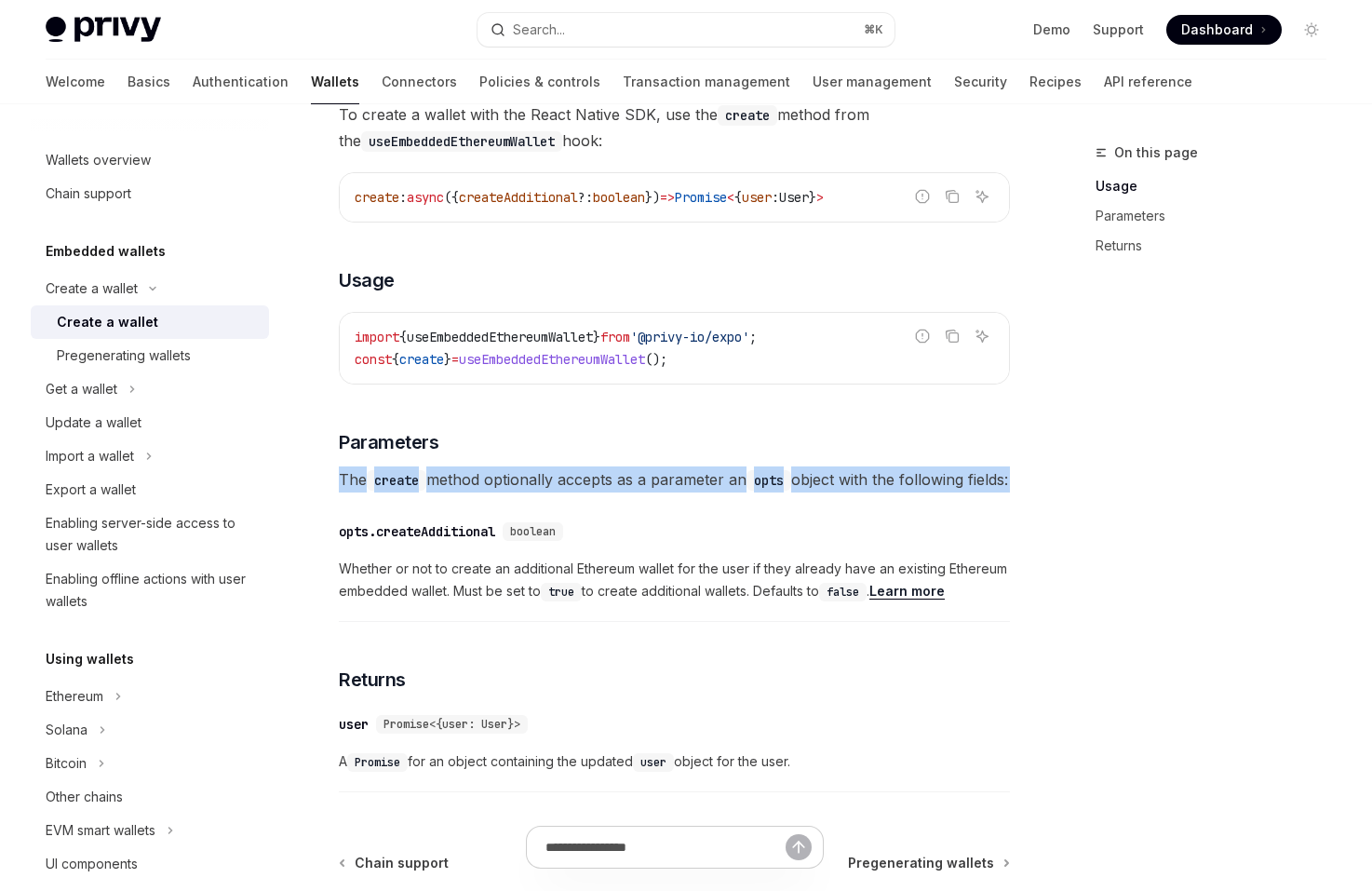
click at [602, 493] on span "The create method optionally accepts as a parameter an opts object with the fol…" at bounding box center [674, 479] width 671 height 26
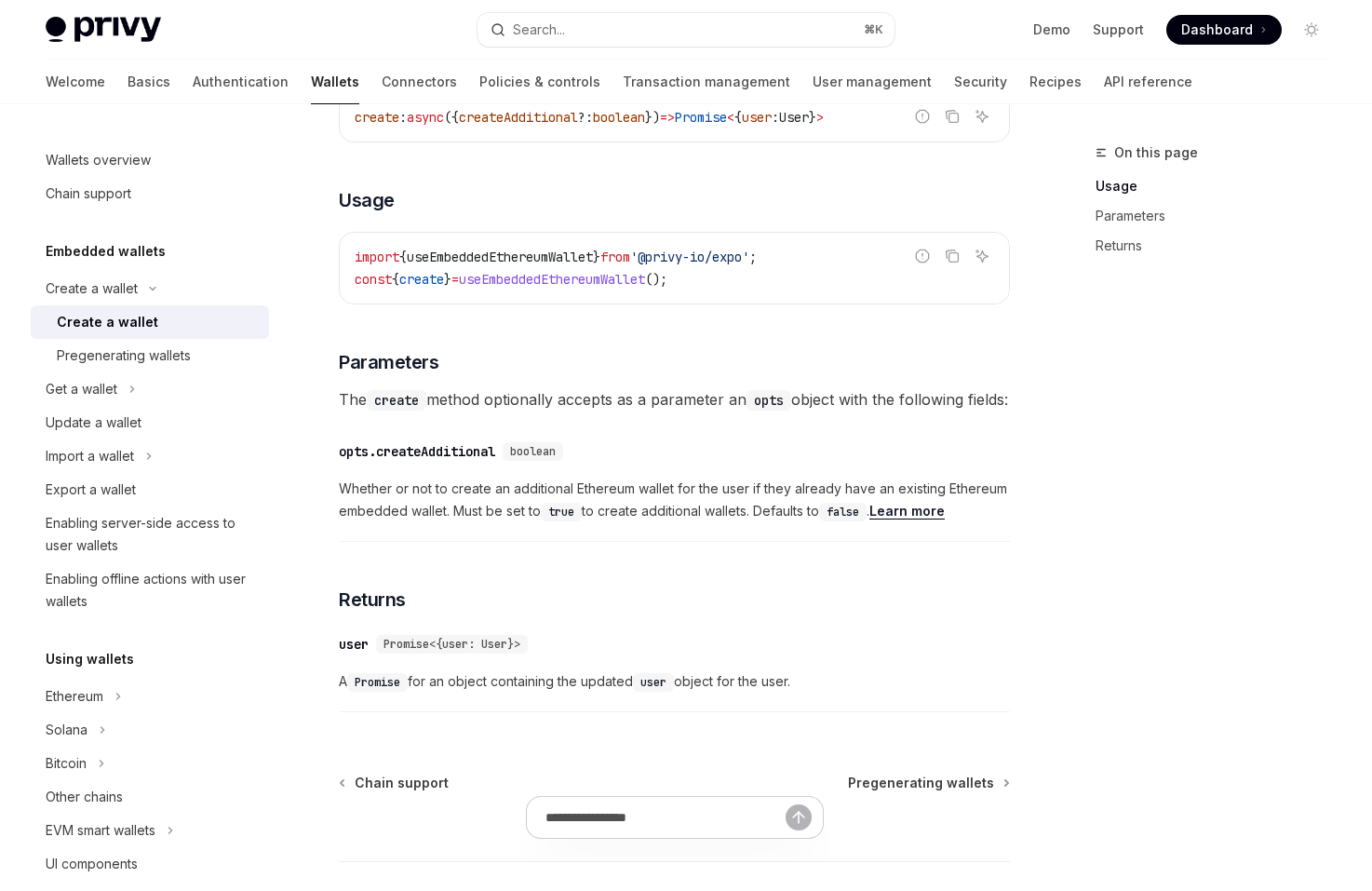
scroll to position [715, 0]
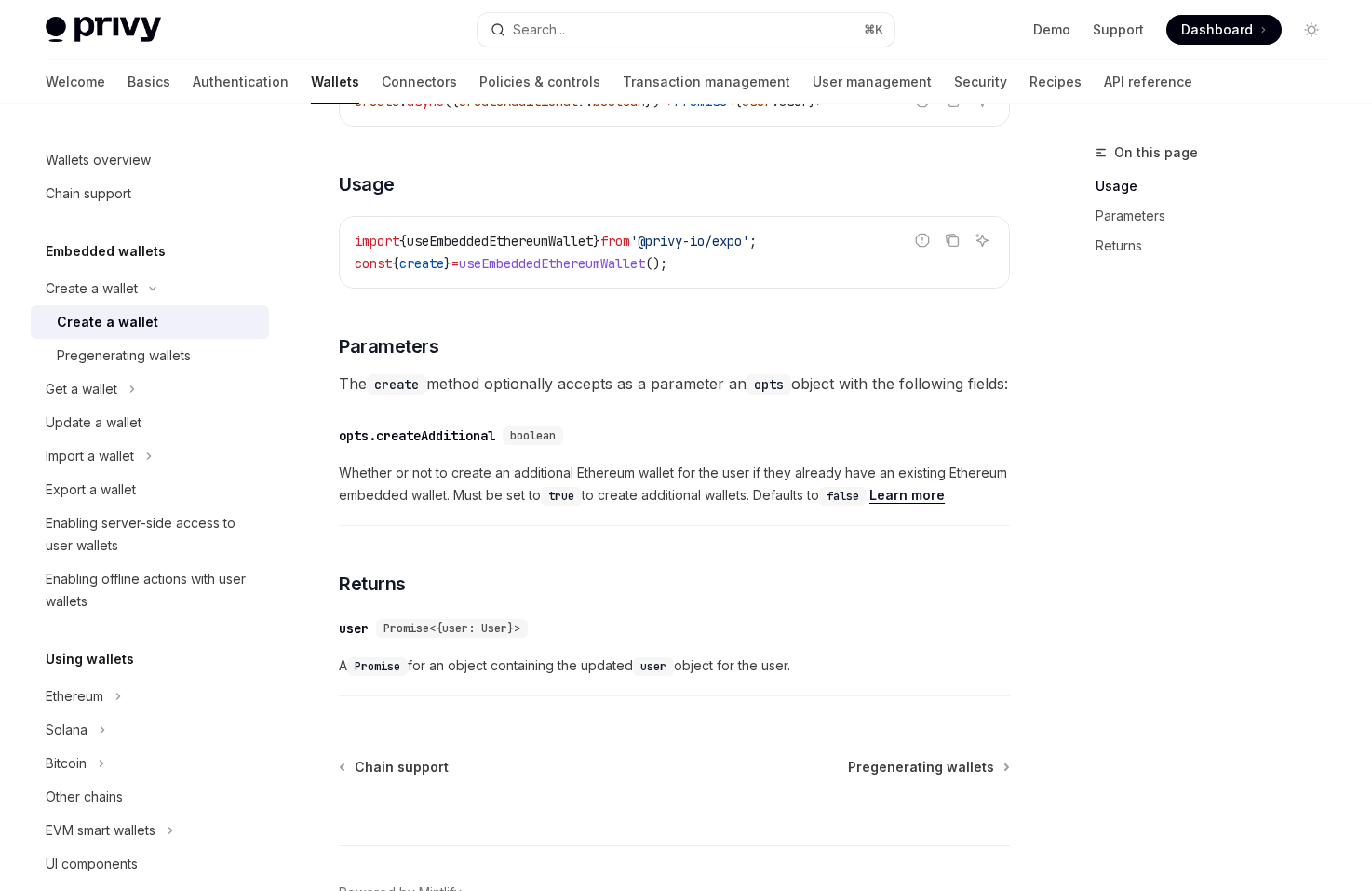
click at [602, 498] on span "Whether or not to create an additional Ethereum wallet for the user if they alr…" at bounding box center [674, 484] width 671 height 44
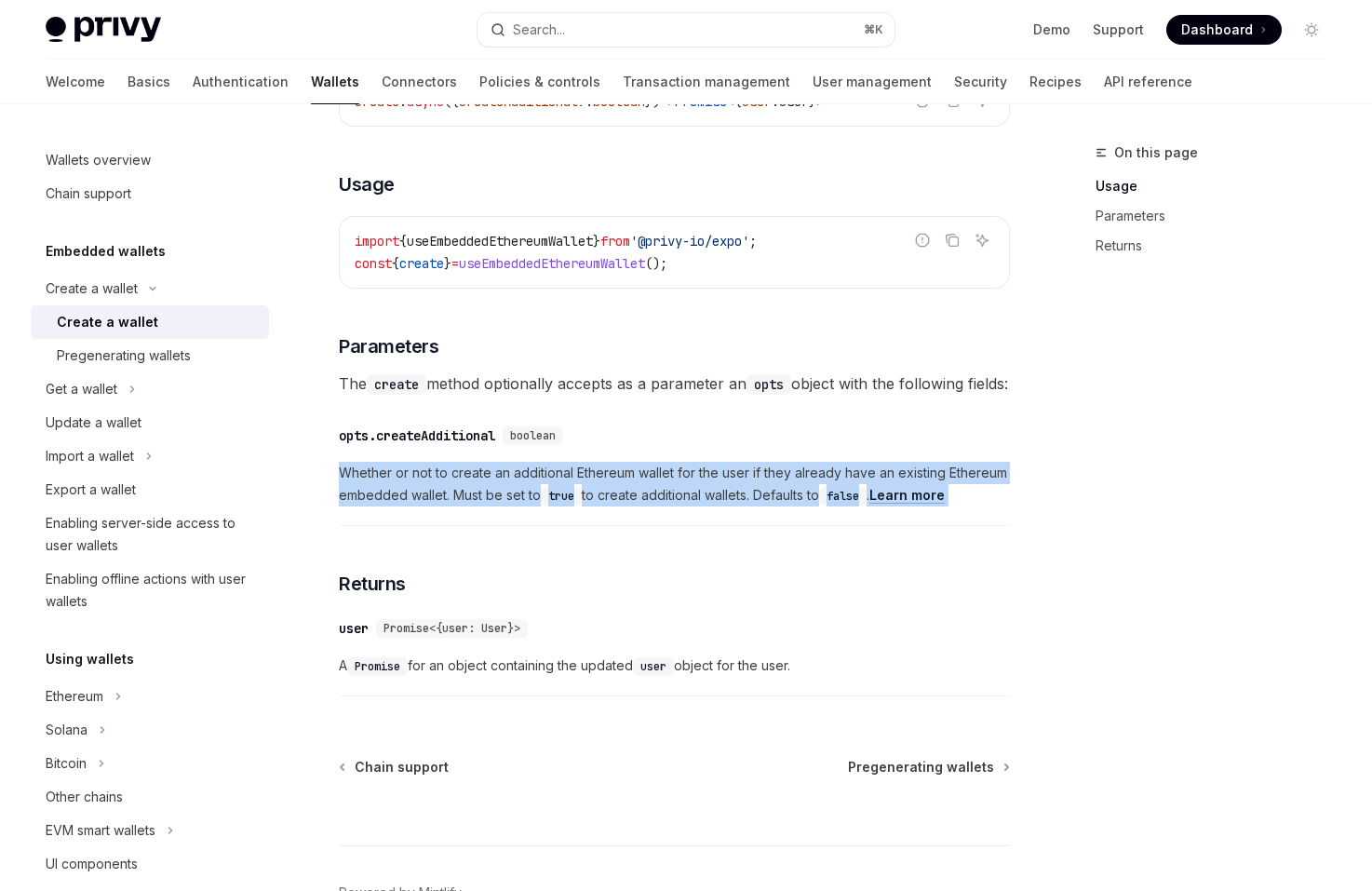
click at [662, 484] on div "​ opts.createAdditional boolean Whether or not to create an additional Ethereum…" at bounding box center [674, 470] width 671 height 111
drag, startPoint x: 998, startPoint y: 529, endPoint x: 972, endPoint y: 484, distance: 52.0
click at [972, 484] on div "​ opts.createAdditional boolean Whether or not to create an additional Ethereum…" at bounding box center [674, 470] width 671 height 111
drag, startPoint x: 972, startPoint y: 483, endPoint x: 1007, endPoint y: 532, distance: 60.2
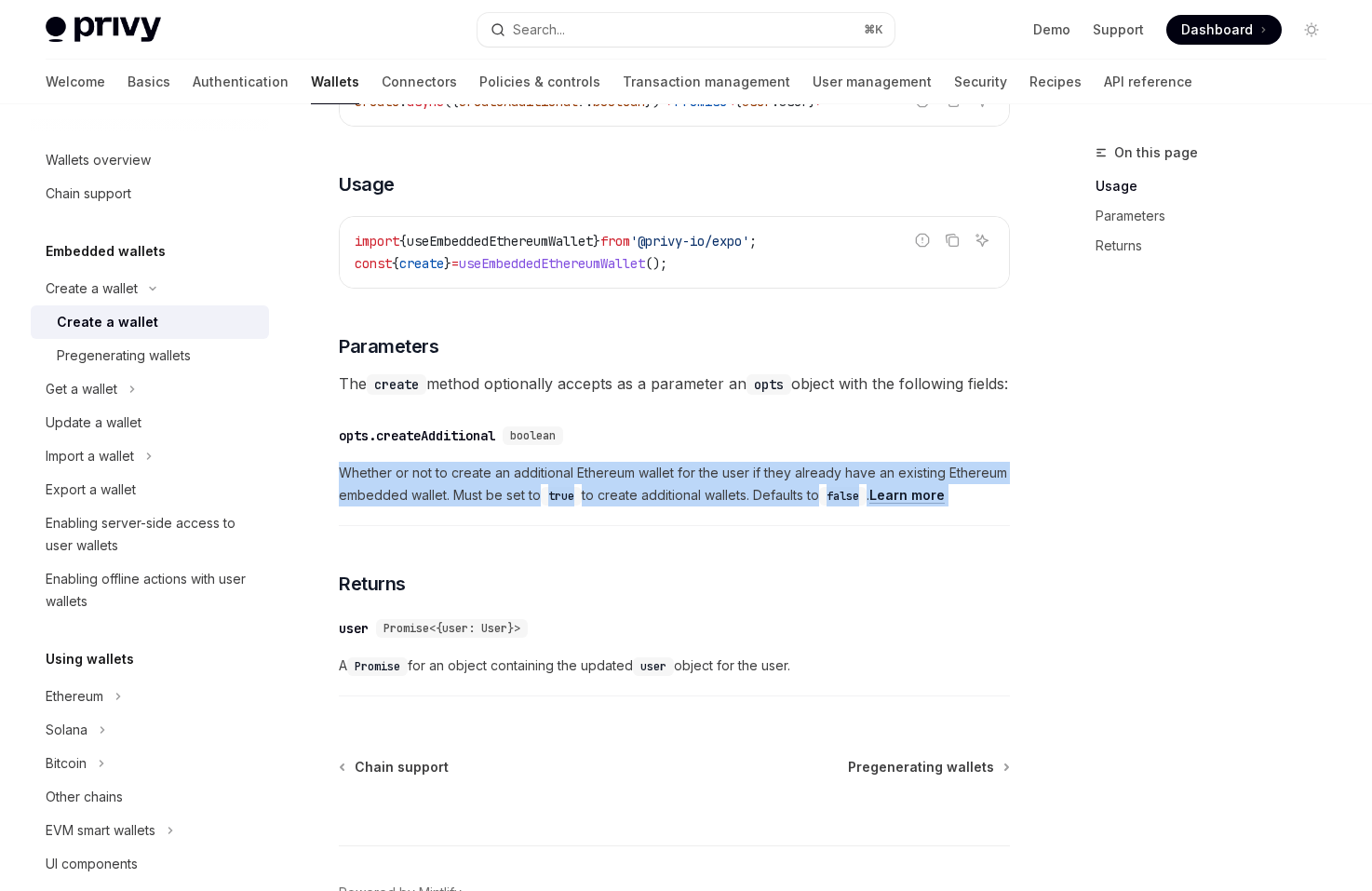
click at [1007, 526] on div "​ opts.createAdditional boolean Whether or not to create an additional Ethereum…" at bounding box center [674, 470] width 671 height 111
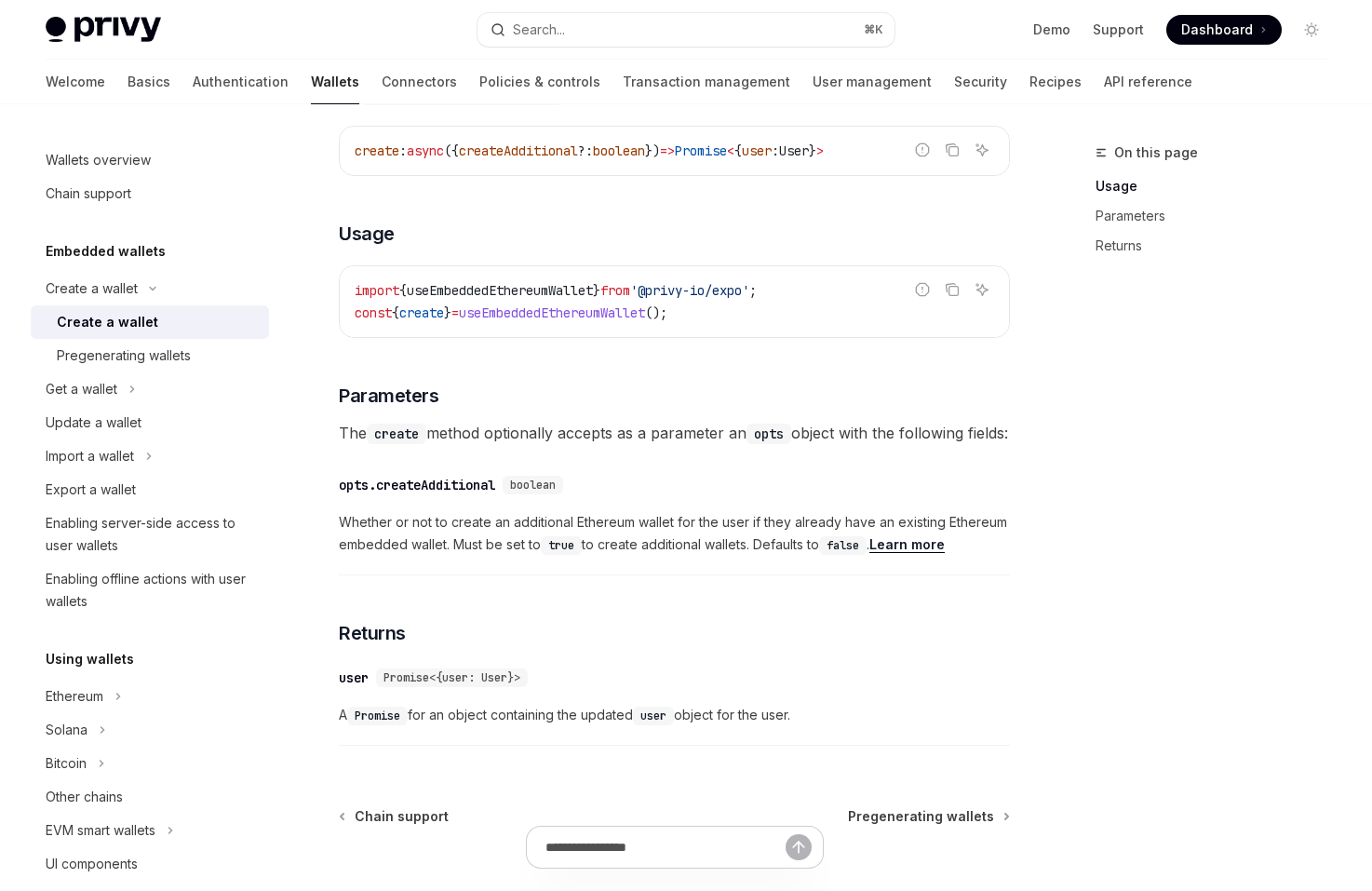
scroll to position [645, 0]
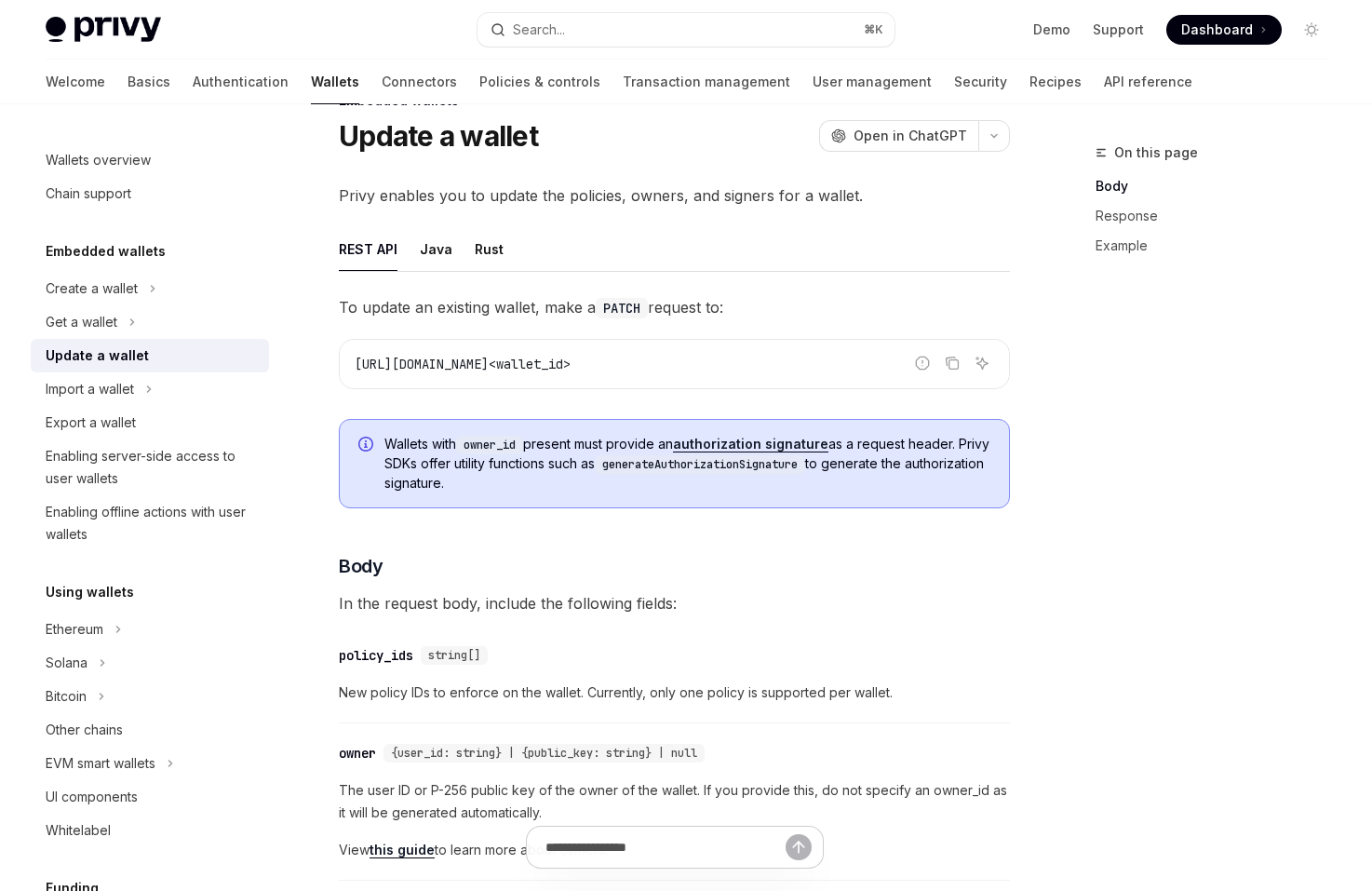
scroll to position [50, 0]
drag, startPoint x: 697, startPoint y: 484, endPoint x: 694, endPoint y: 412, distance: 72.1
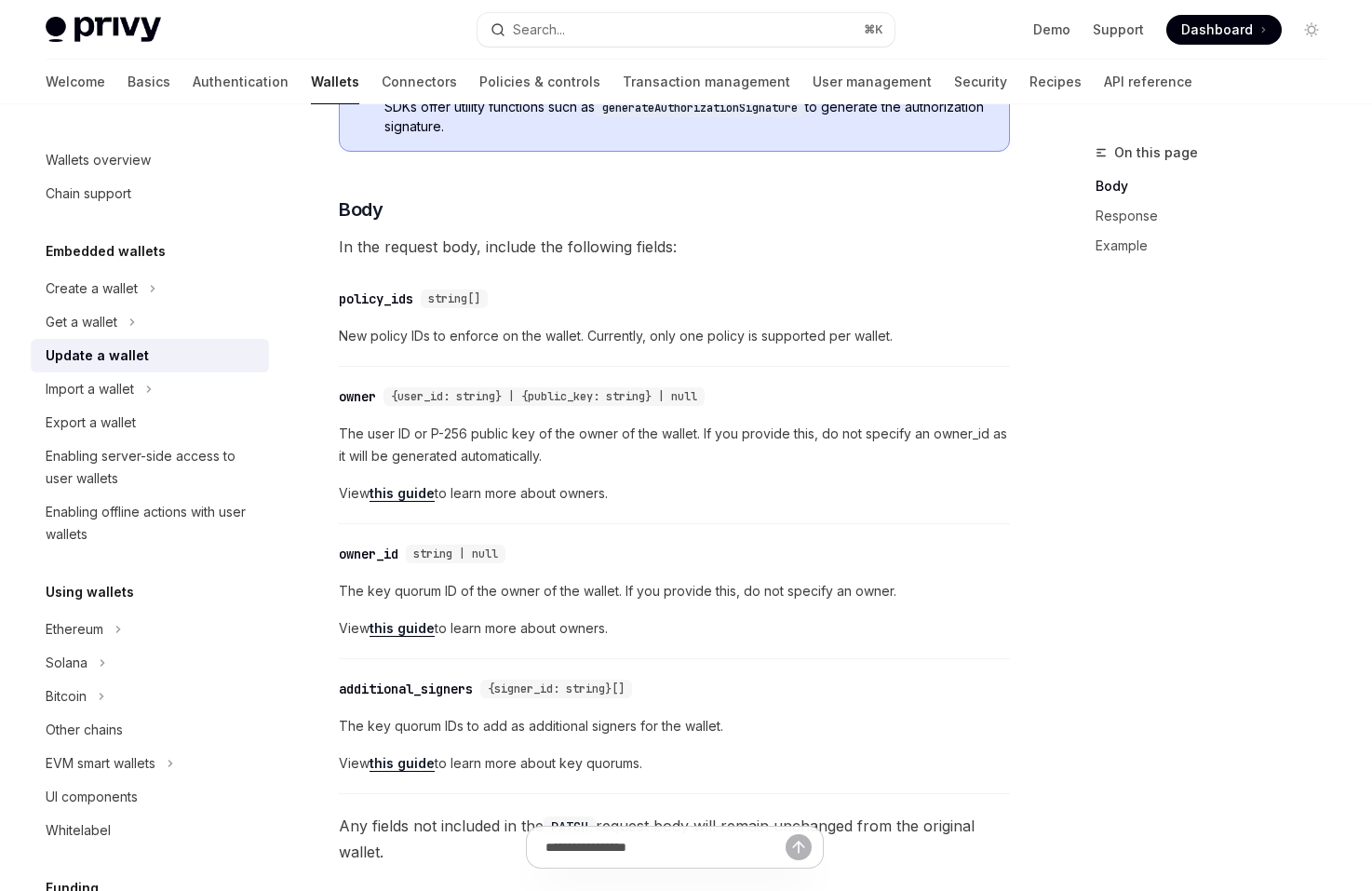
scroll to position [415, 0]
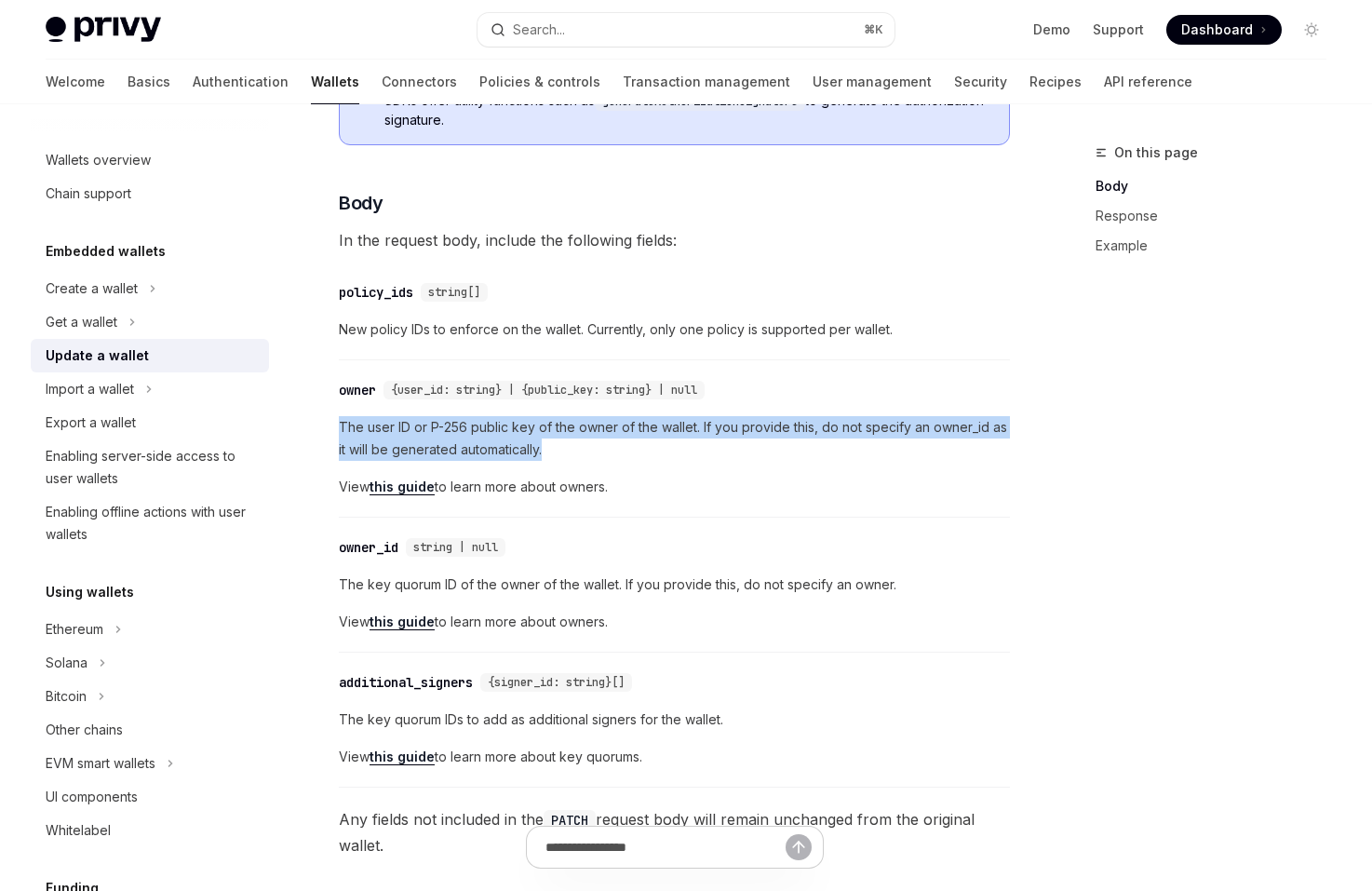
drag, startPoint x: 694, startPoint y: 446, endPoint x: 692, endPoint y: 400, distance: 46.0
click at [692, 400] on div "​ owner {user_id: string} | {public_key: string} | null The user ID or P-256 pu…" at bounding box center [674, 443] width 671 height 148
drag, startPoint x: 692, startPoint y: 400, endPoint x: 729, endPoint y: 445, distance: 58.3
click at [729, 445] on div "​ owner {user_id: string} | {public_key: string} | null The user ID or P-256 pu…" at bounding box center [674, 443] width 671 height 148
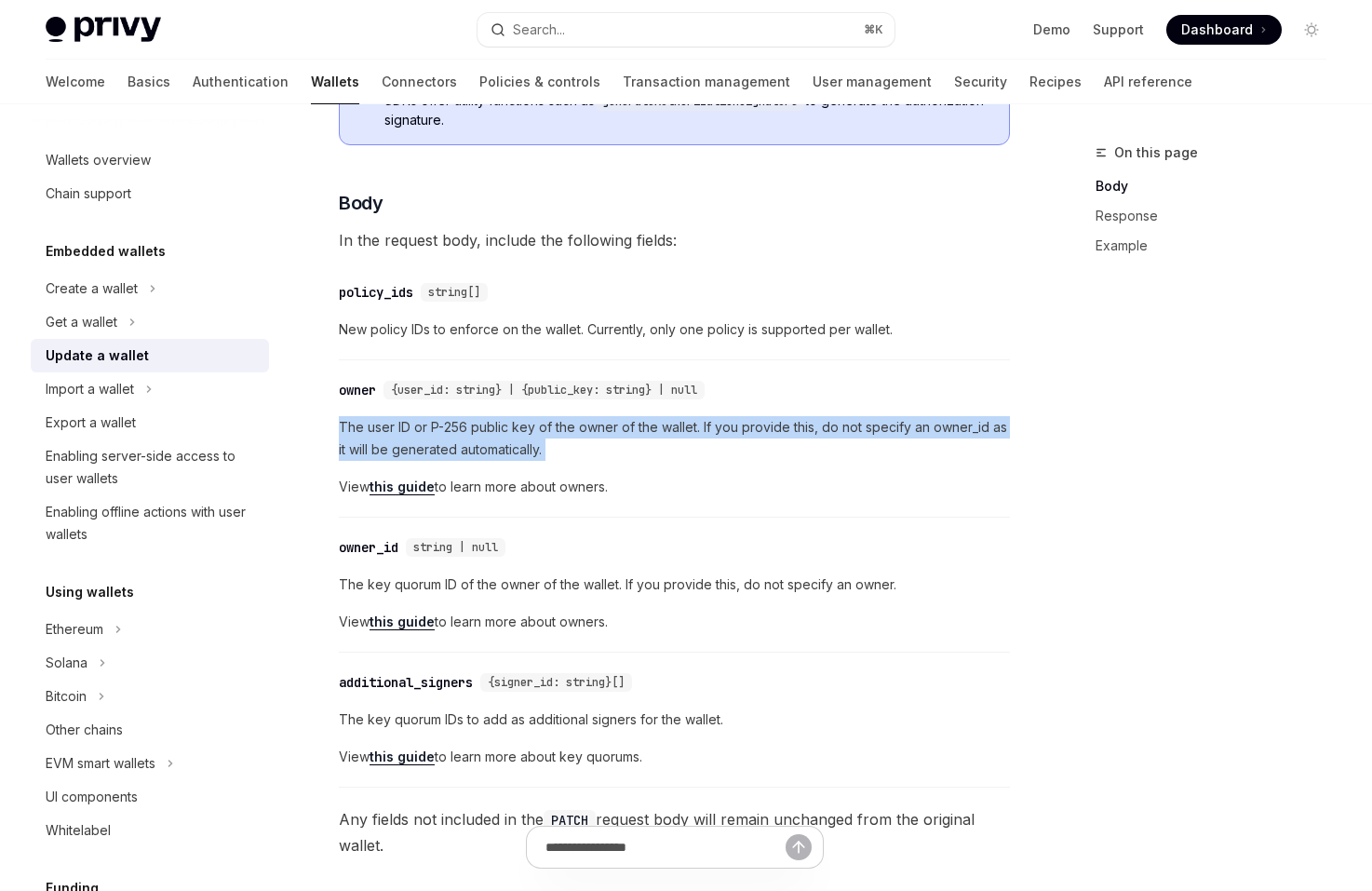
click at [729, 445] on span "The user ID or P-256 public key of the owner of the wallet. If you provide this…" at bounding box center [674, 438] width 671 height 44
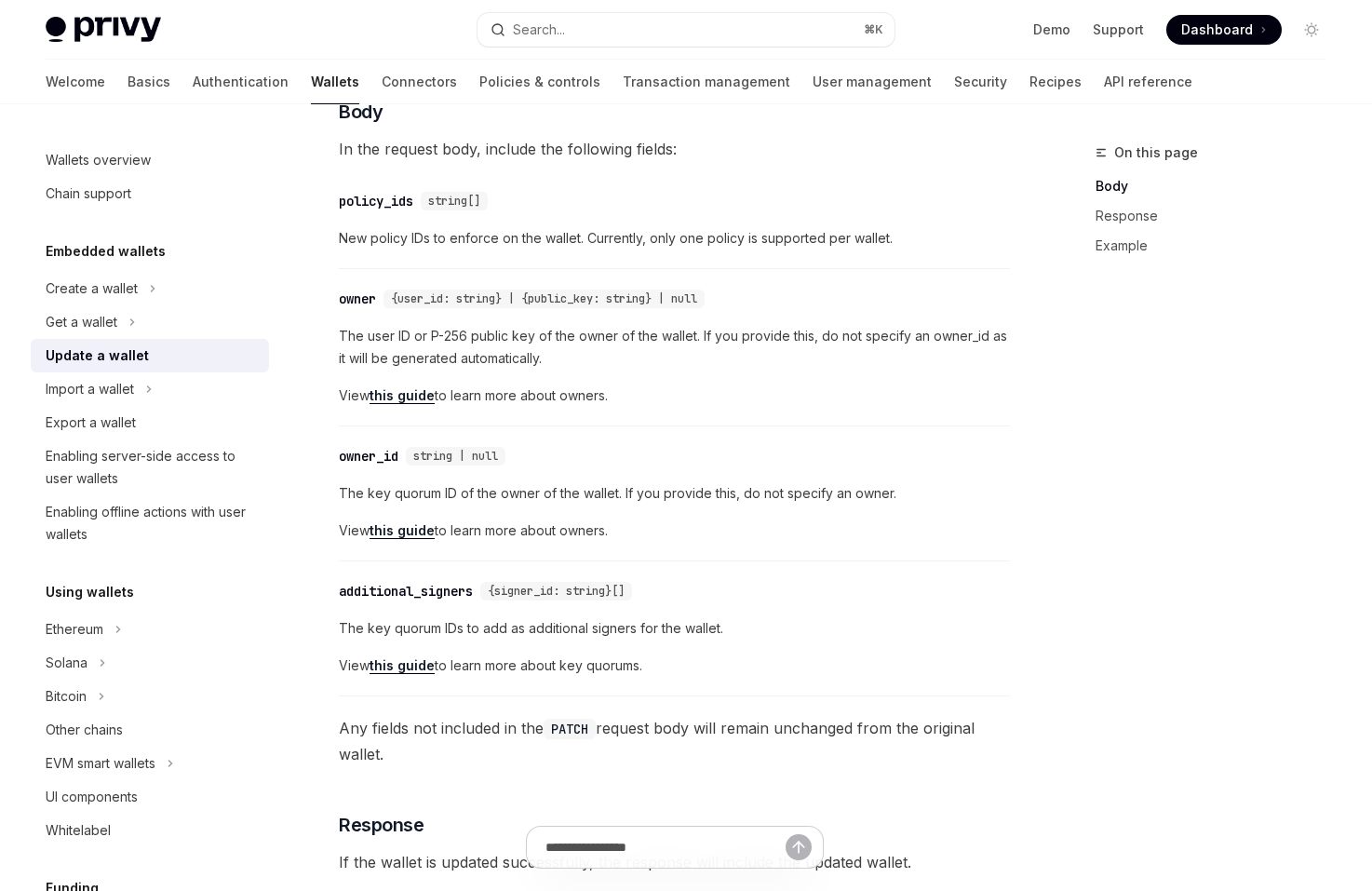
scroll to position [515, 0]
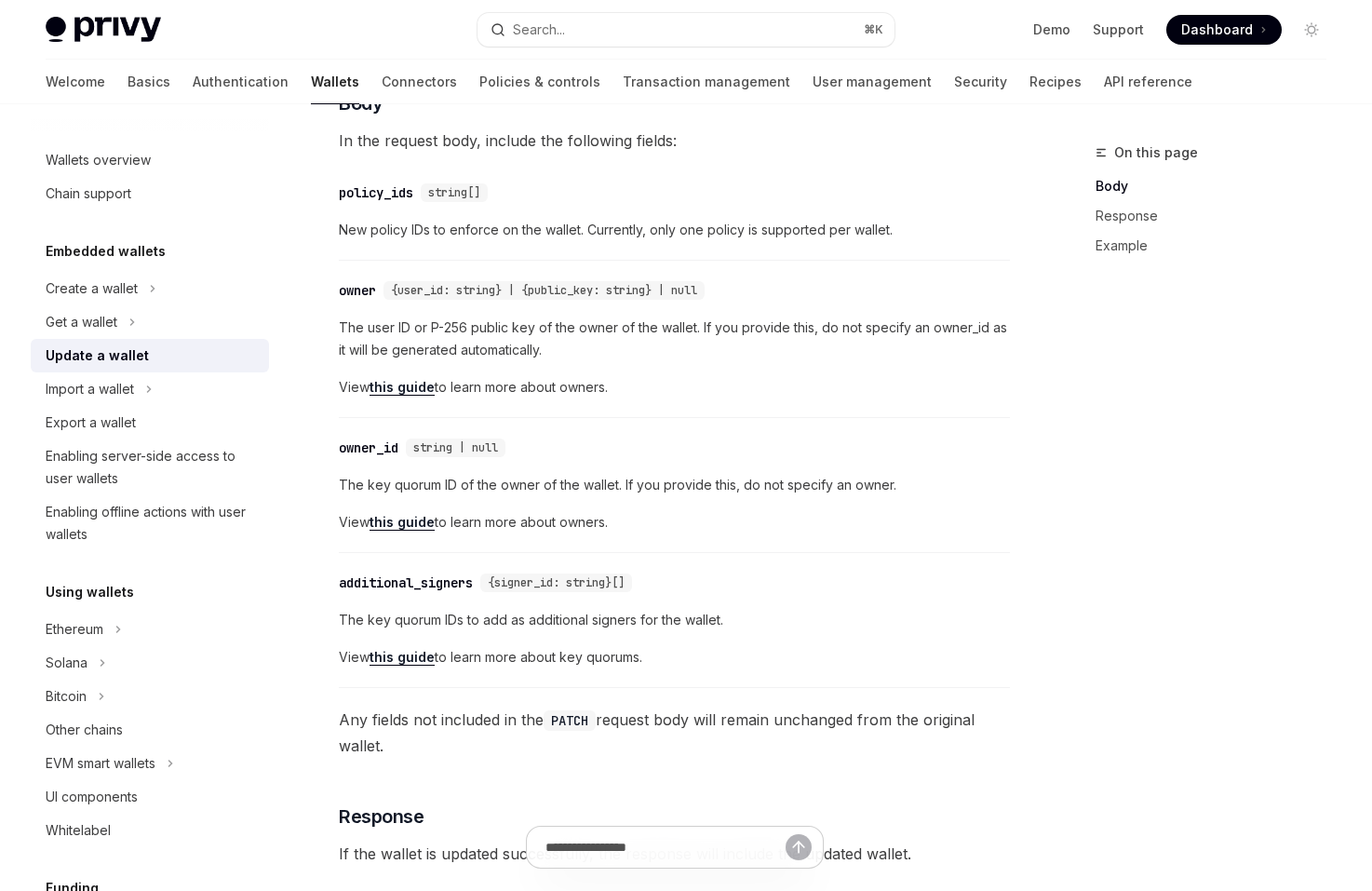
drag, startPoint x: 721, startPoint y: 529, endPoint x: 695, endPoint y: 425, distance: 107.2
click at [695, 427] on div "​ owner_id string | null The key quorum ID of the owner of the wallet. If you p…" at bounding box center [674, 490] width 671 height 125
drag, startPoint x: 695, startPoint y: 425, endPoint x: 748, endPoint y: 520, distance: 108.8
click at [748, 520] on div "​ owner_id string | null The key quorum ID of the owner of the wallet. If you p…" at bounding box center [674, 490] width 671 height 125
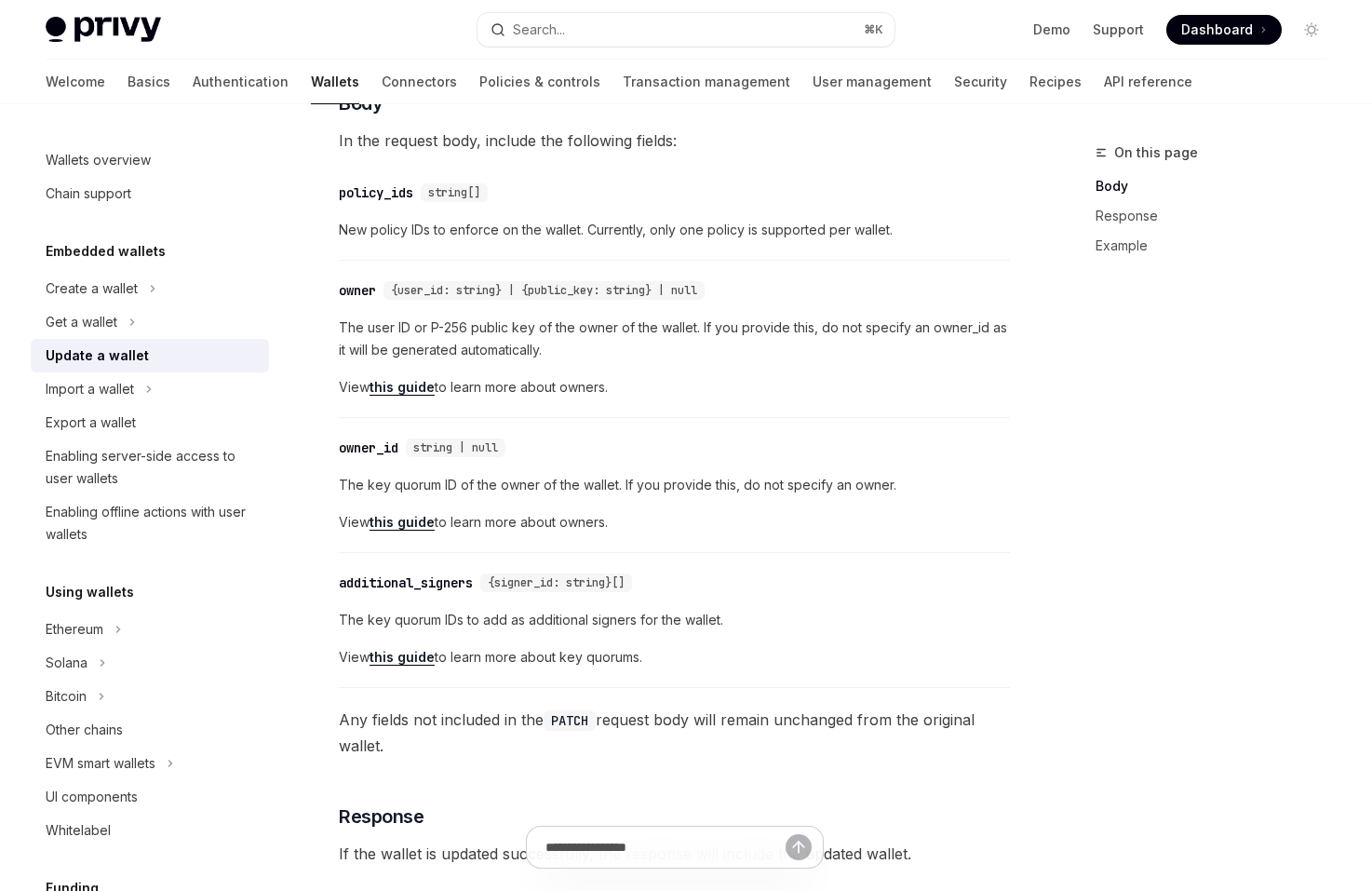
click at [748, 520] on span "View this guide to learn more about owners." at bounding box center [674, 522] width 671 height 22
drag, startPoint x: 748, startPoint y: 520, endPoint x: 677, endPoint y: 430, distance: 114.6
click at [677, 430] on div "​ owner_id string | null The key quorum ID of the owner of the wallet. If you p…" at bounding box center [674, 490] width 671 height 125
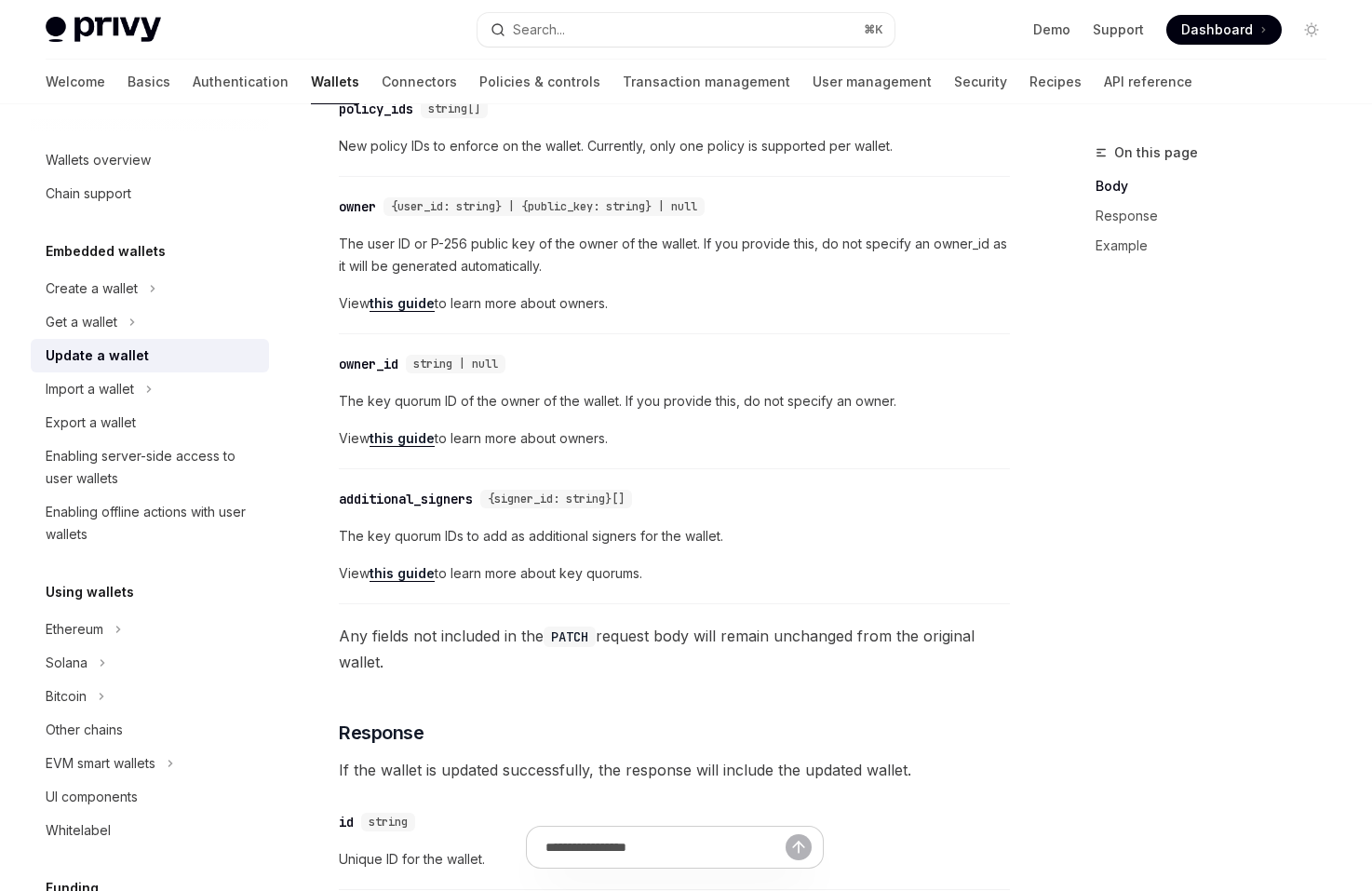
scroll to position [602, 0]
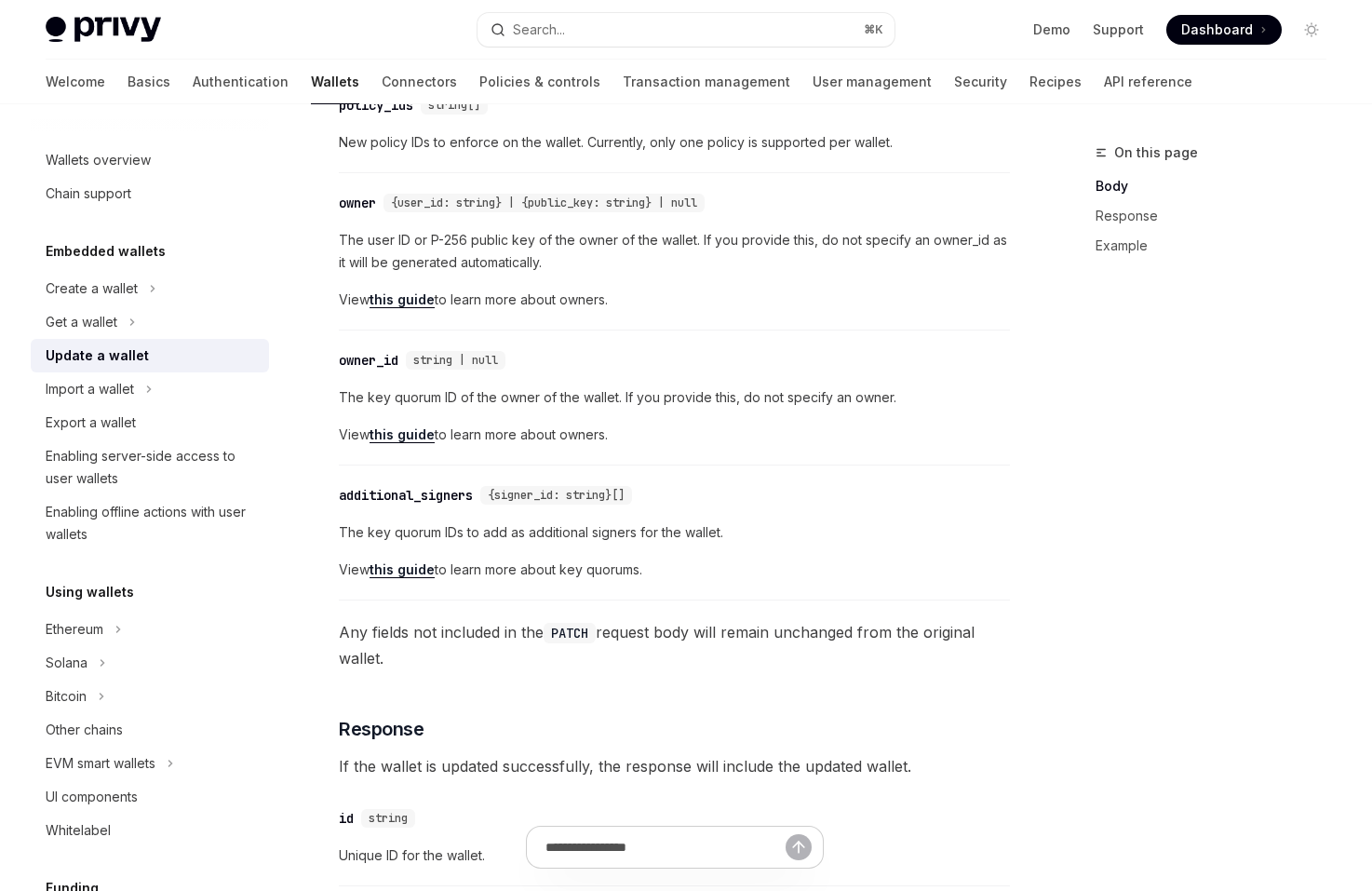
click at [681, 539] on span "The key quorum IDs to add as additional signers for the wallet." at bounding box center [674, 532] width 671 height 22
drag, startPoint x: 694, startPoint y: 574, endPoint x: 655, endPoint y: 460, distance: 120.5
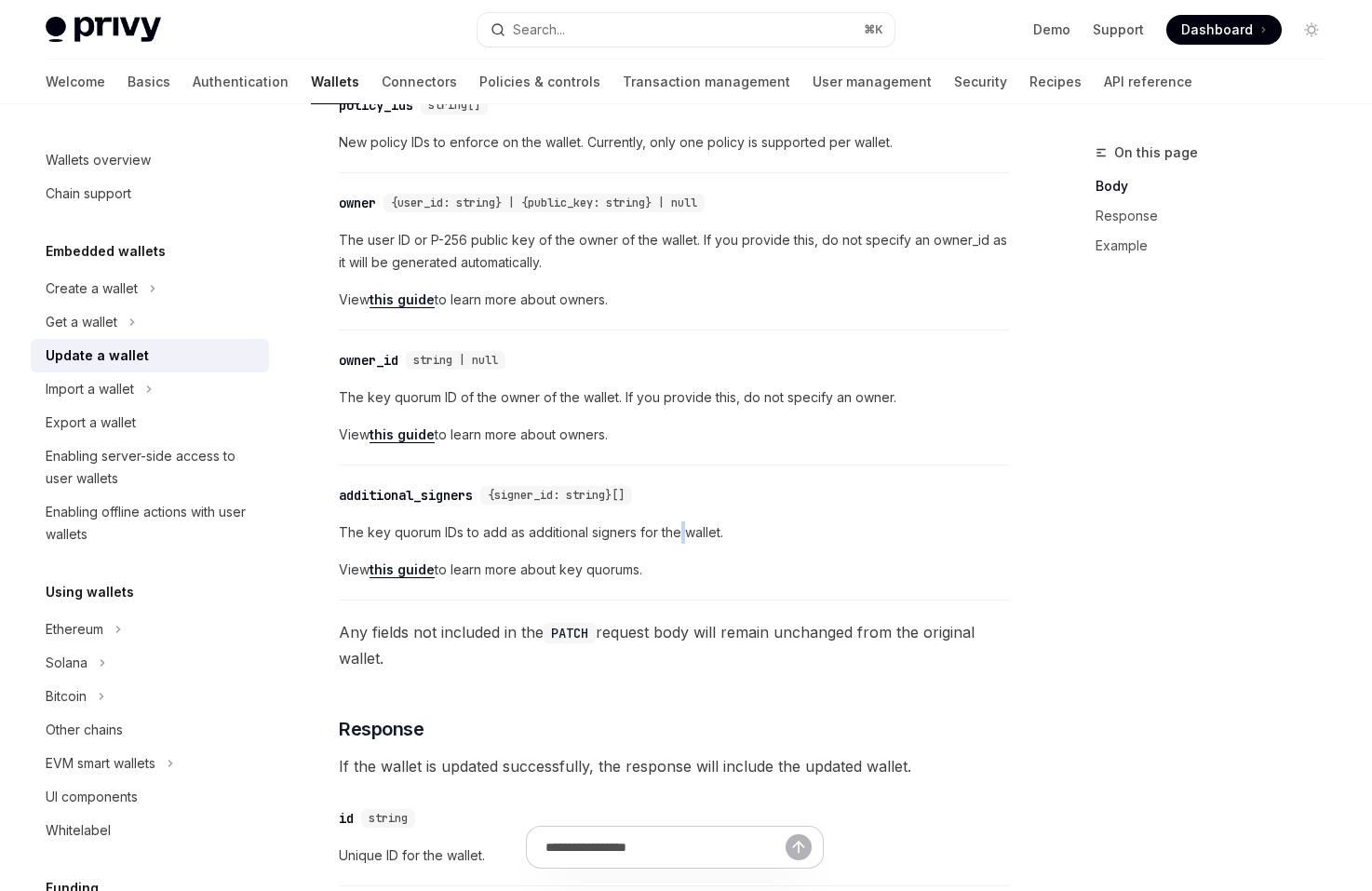
click at [655, 460] on div "​ owner_id string | null The key quorum ID of the owner of the wallet. If you p…" at bounding box center [674, 402] width 671 height 125
drag, startPoint x: 655, startPoint y: 460, endPoint x: 740, endPoint y: 574, distance: 142.2
click at [740, 574] on span "View this guide to learn more about key quorums." at bounding box center [674, 569] width 671 height 22
drag, startPoint x: 740, startPoint y: 574, endPoint x: 679, endPoint y: 456, distance: 132.8
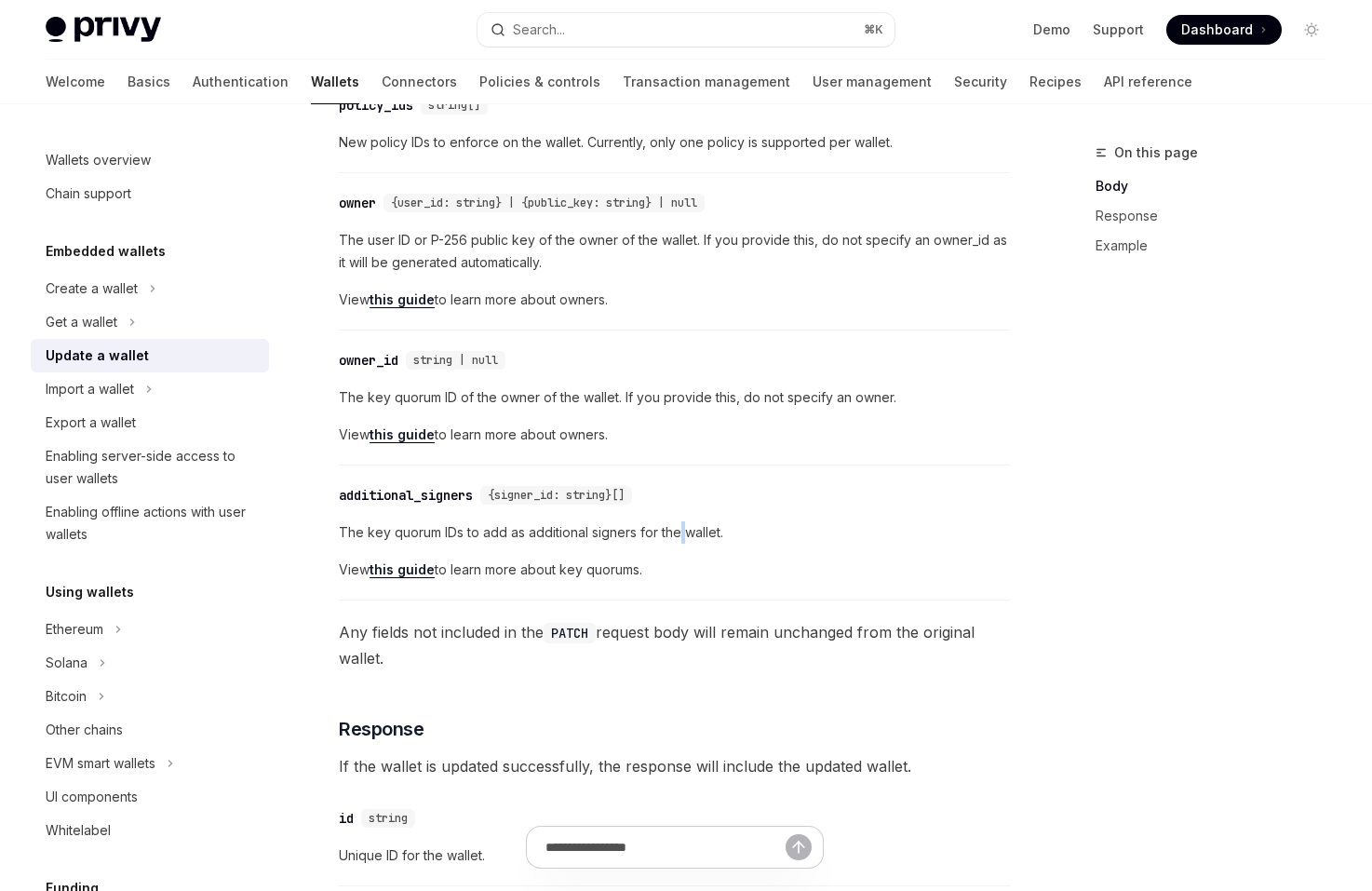
click at [679, 456] on div "​ owner_id string | null The key quorum ID of the owner of the wallet. If you p…" at bounding box center [674, 402] width 671 height 125
drag, startPoint x: 679, startPoint y: 456, endPoint x: 763, endPoint y: 577, distance: 147.3
click at [763, 577] on span "View this guide to learn more about key quorums." at bounding box center [674, 569] width 671 height 22
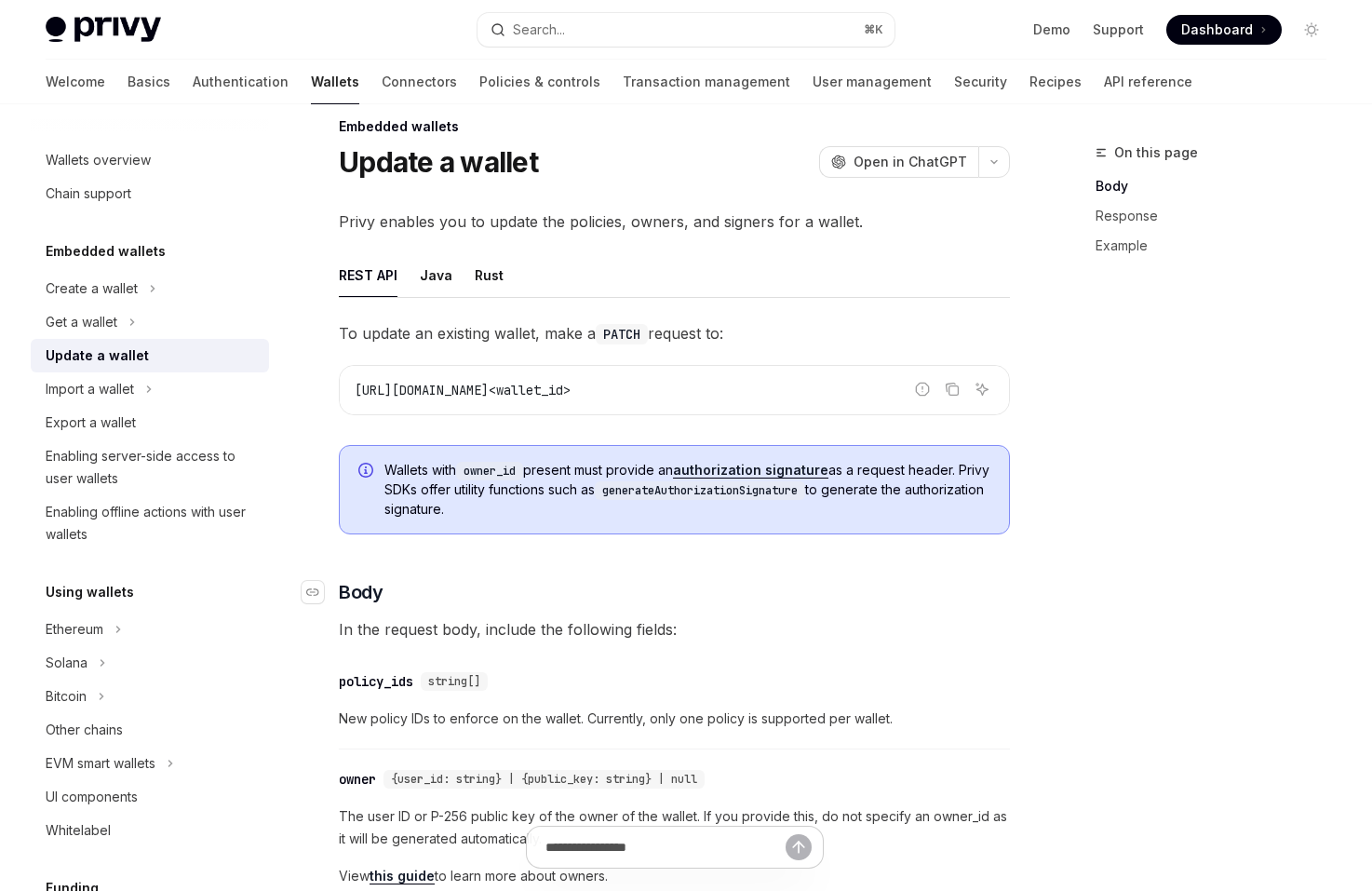
scroll to position [0, 0]
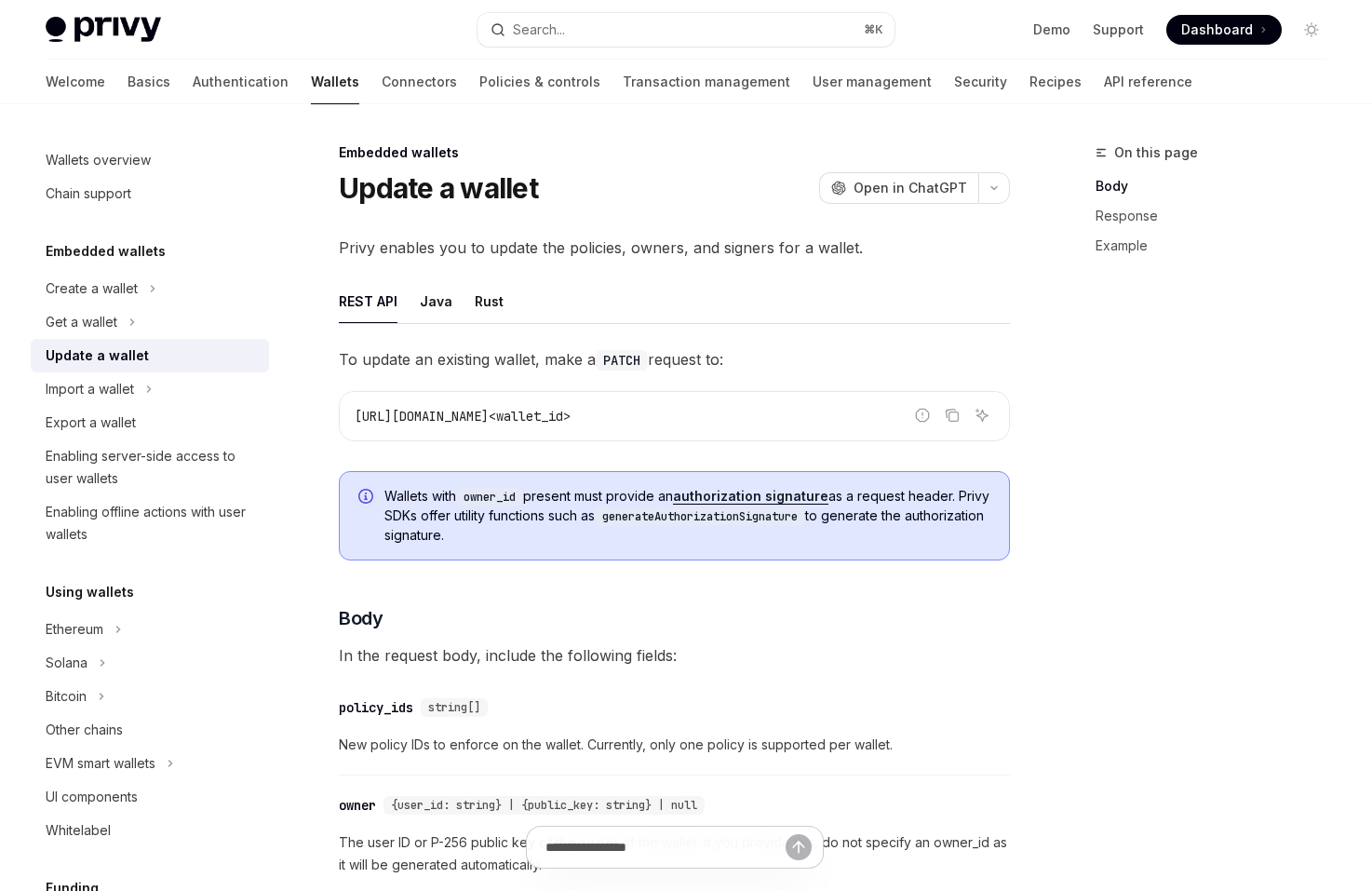
drag, startPoint x: 656, startPoint y: 538, endPoint x: 593, endPoint y: 470, distance: 92.7
click at [593, 471] on div "Wallets with owner_id present must provide an authorization signature as a requ…" at bounding box center [674, 515] width 671 height 90
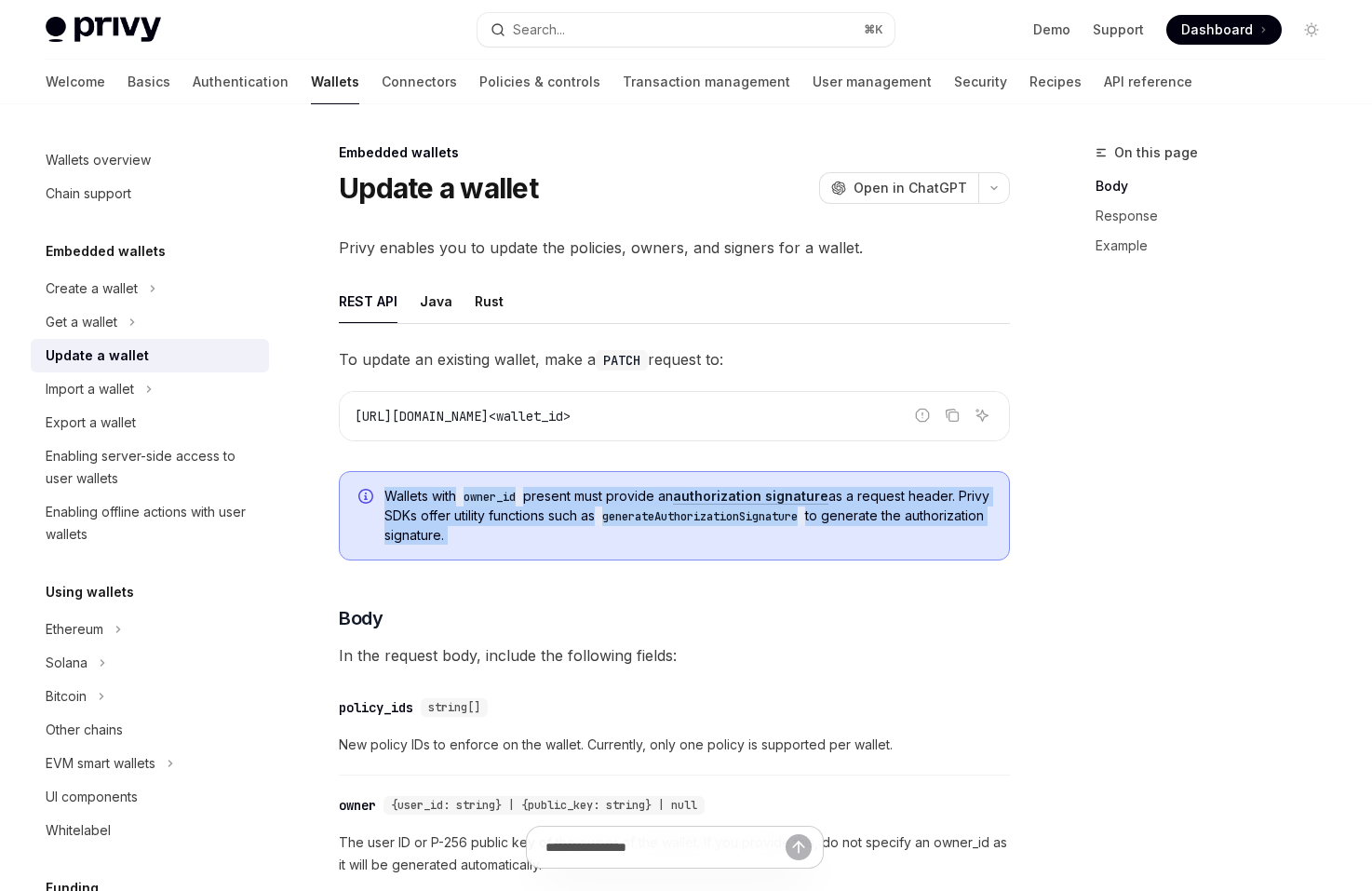
drag, startPoint x: 593, startPoint y: 470, endPoint x: 667, endPoint y: 536, distance: 99.2
click at [667, 536] on div "Wallets with owner_id present must provide an authorization signature as a requ…" at bounding box center [674, 515] width 671 height 90
click at [667, 536] on span "Wallets with owner_id present must provide an authorization signature as a requ…" at bounding box center [687, 516] width 605 height 58
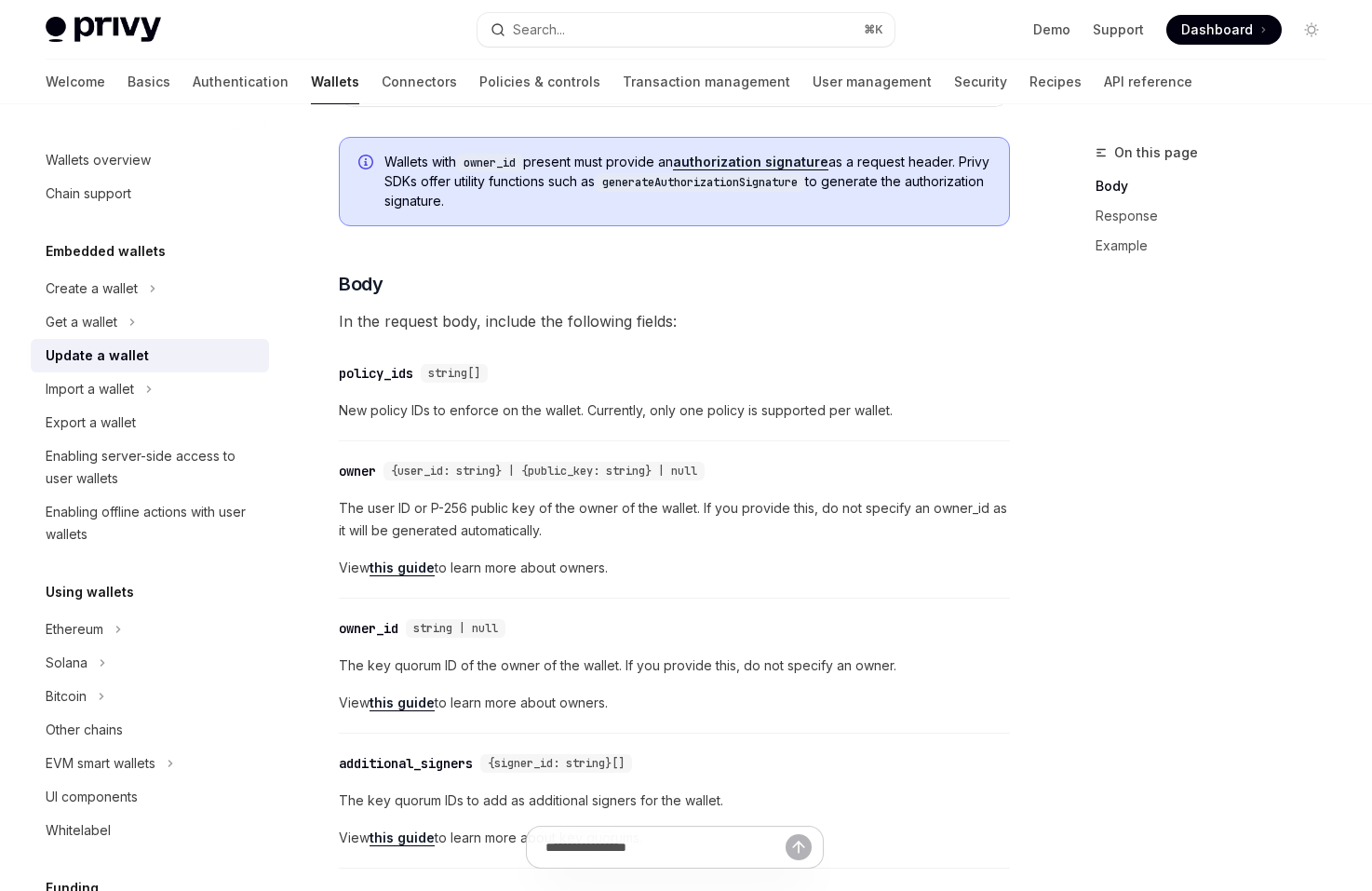
scroll to position [321, 0]
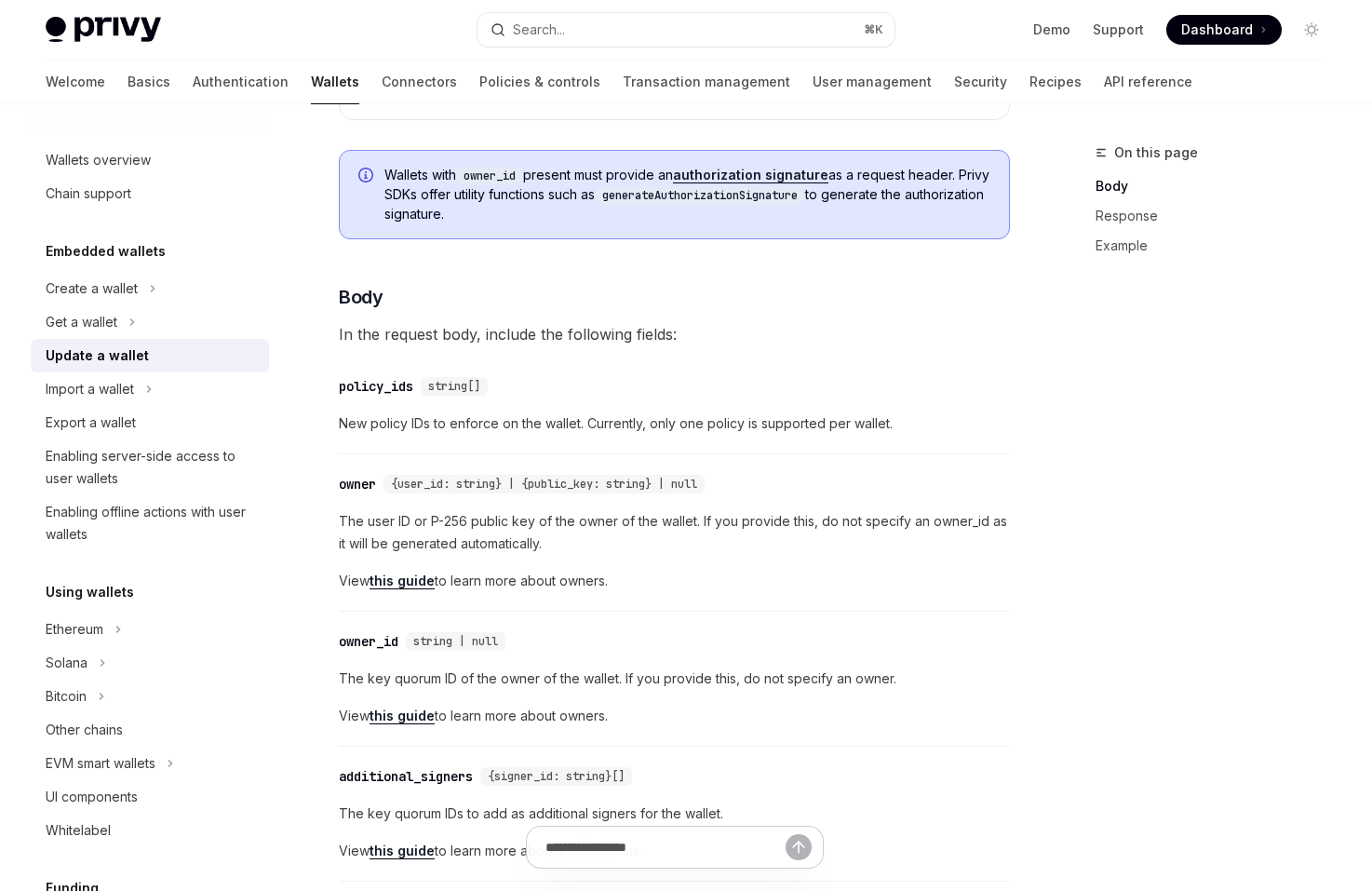
drag, startPoint x: 718, startPoint y: 220, endPoint x: 651, endPoint y: 150, distance: 96.9
click at [651, 150] on div "Wallets with owner_id present must provide an authorization signature as a requ…" at bounding box center [674, 194] width 671 height 90
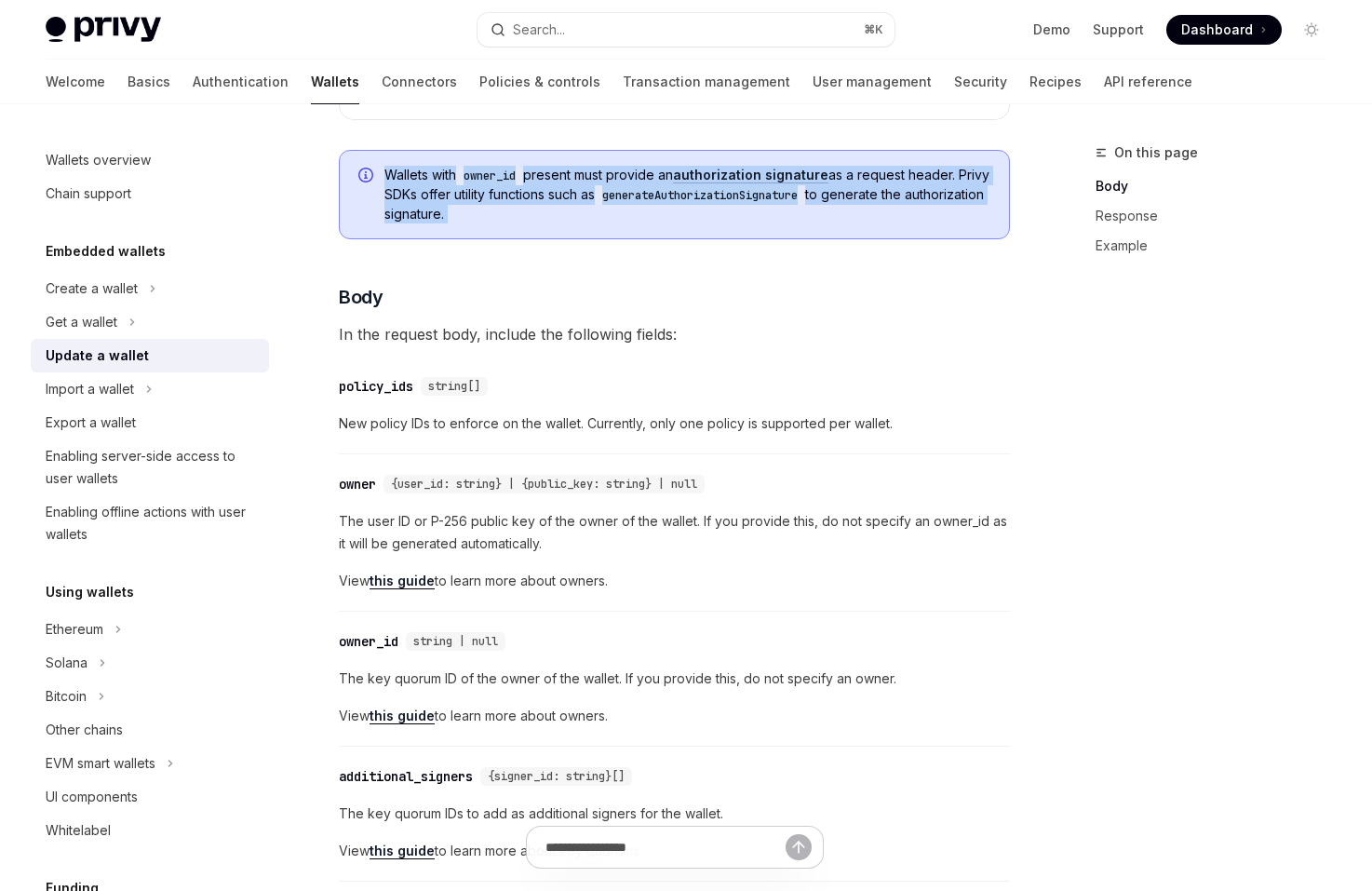
drag, startPoint x: 651, startPoint y: 150, endPoint x: 737, endPoint y: 213, distance: 106.6
click at [736, 214] on div "Wallets with owner_id present must provide an authorization signature as a requ…" at bounding box center [674, 194] width 671 height 90
click at [737, 180] on link "authorization signature" at bounding box center [750, 175] width 155 height 16
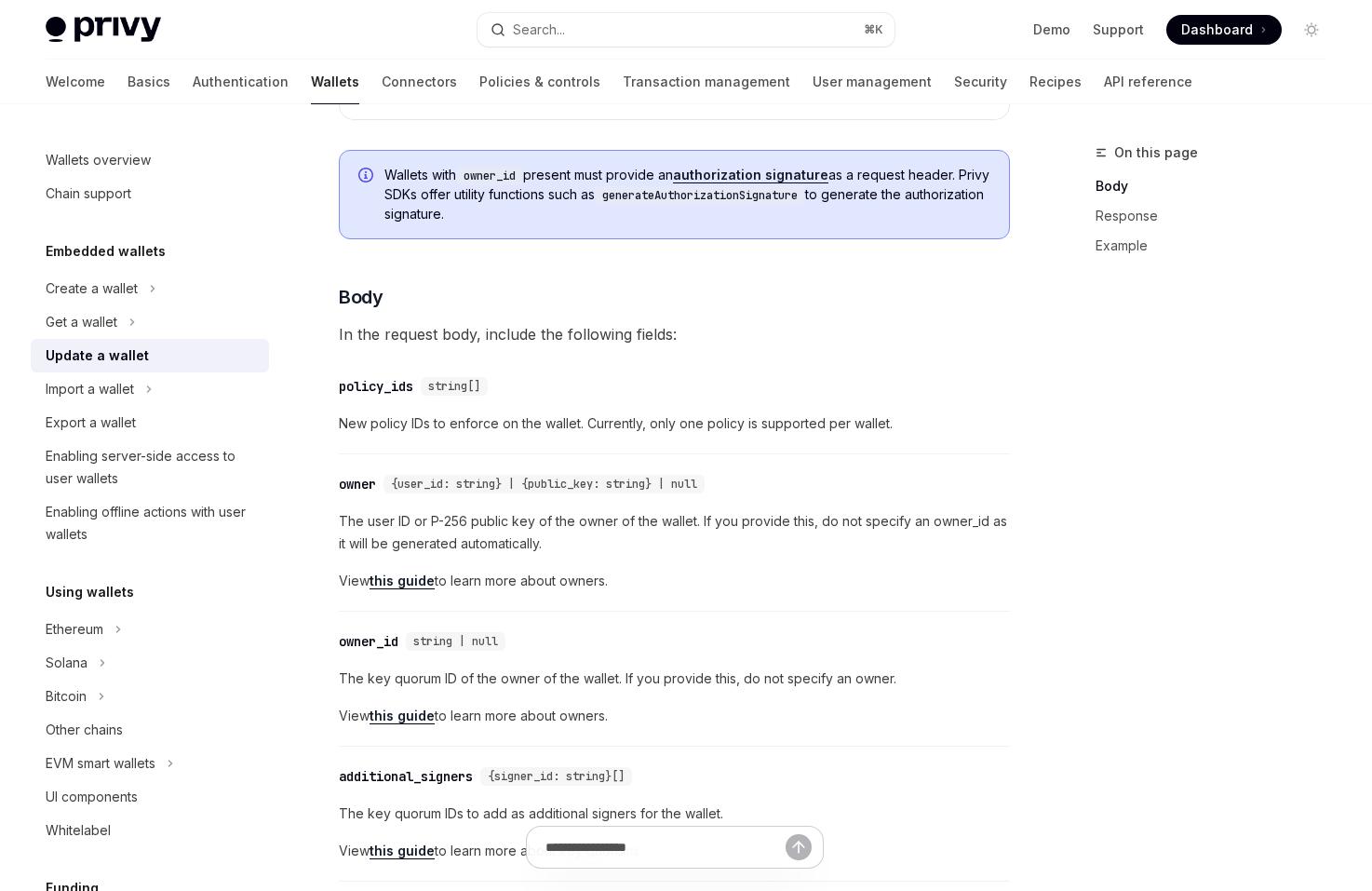
click at [782, 204] on span "Wallets with owner_id present must provide an authorization signature as a requ…" at bounding box center [687, 195] width 605 height 58
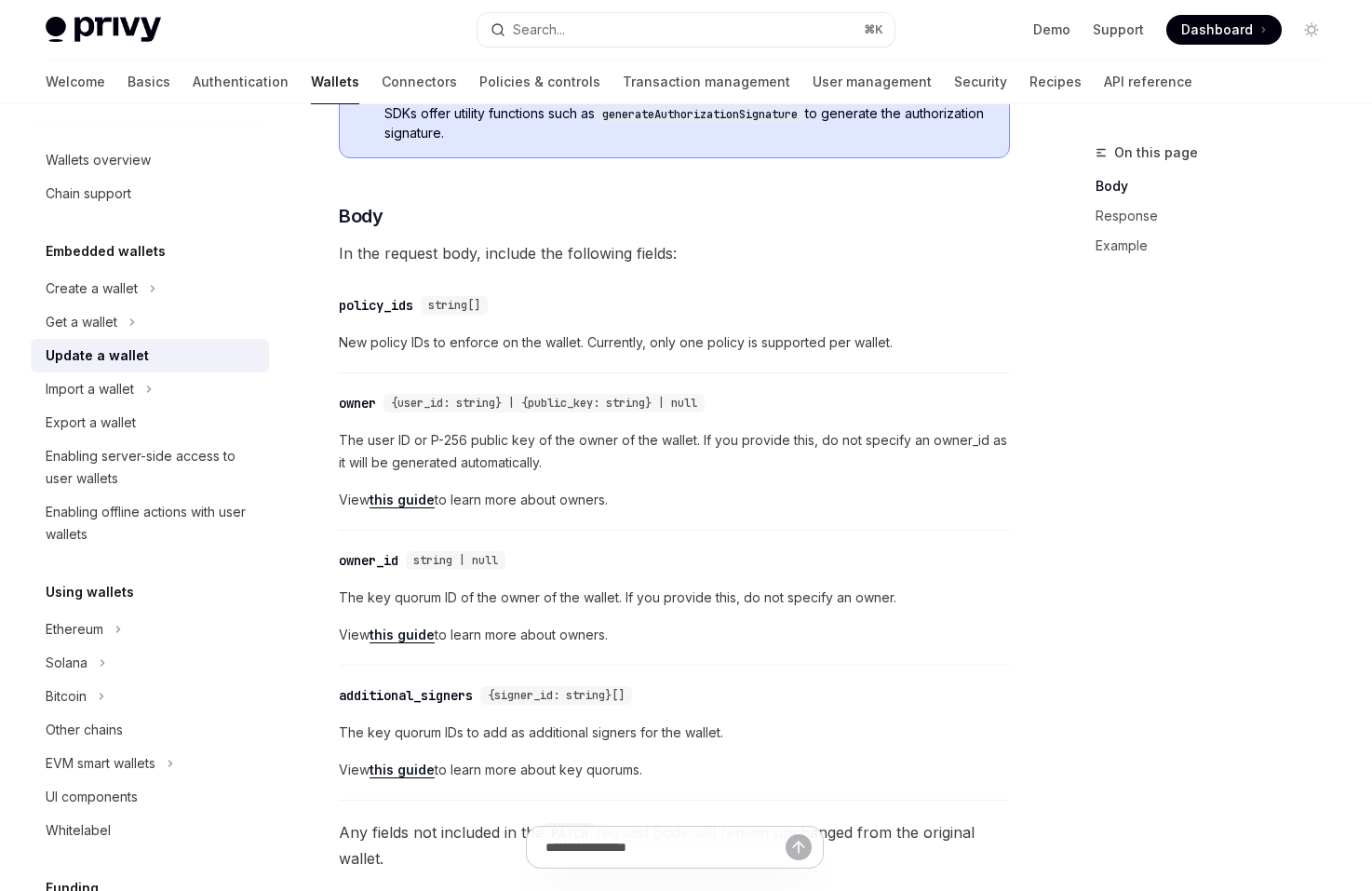
scroll to position [406, 0]
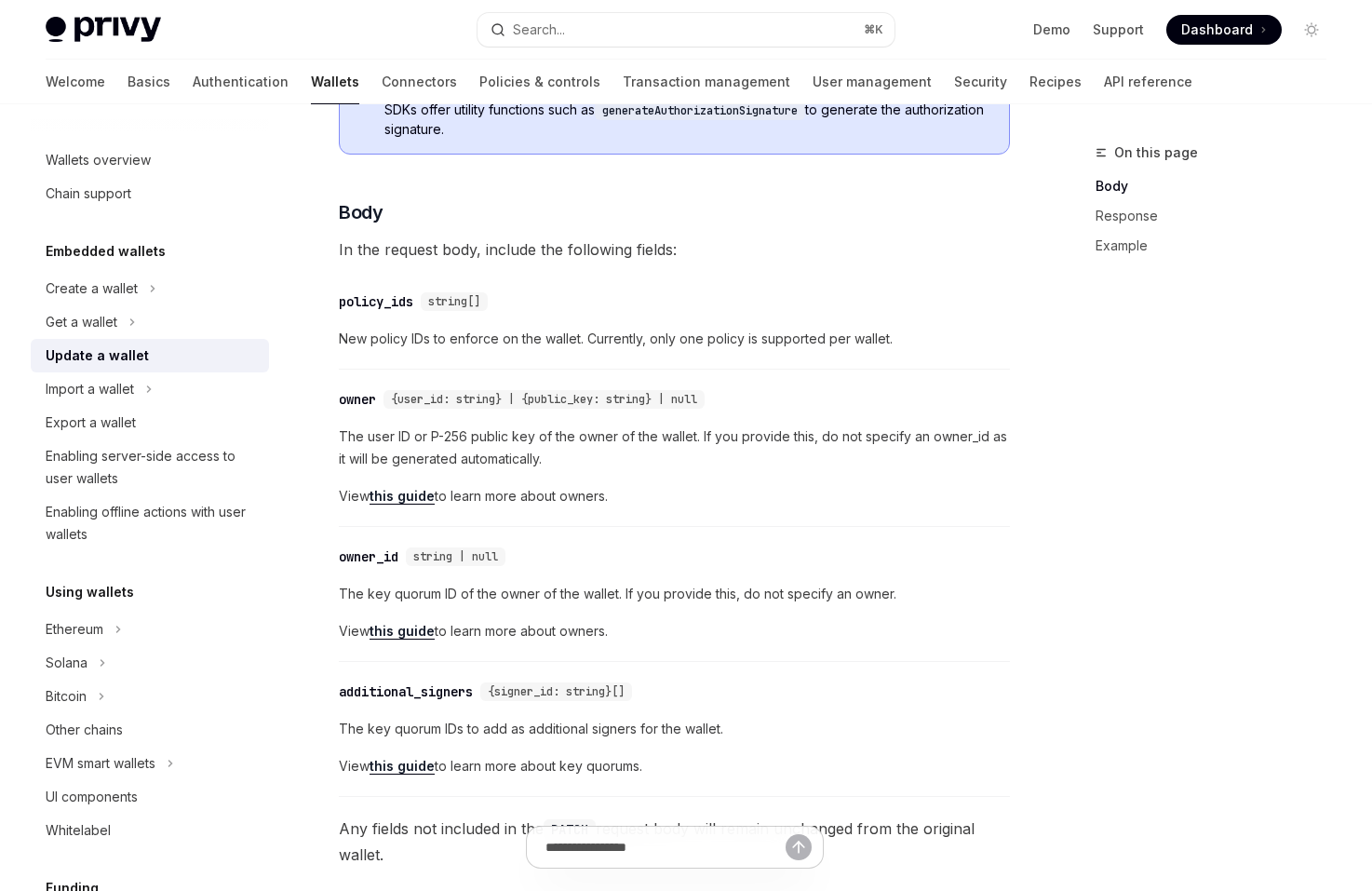
drag, startPoint x: 708, startPoint y: 635, endPoint x: 704, endPoint y: 535, distance: 100.1
click at [704, 537] on div "​ owner_id string | null The key quorum ID of the owner of the wallet. If you p…" at bounding box center [674, 599] width 671 height 125
click at [704, 536] on div "​ owner_id string | null The key quorum ID of the owner of the wallet. If you p…" at bounding box center [674, 599] width 671 height 125
drag, startPoint x: 701, startPoint y: 525, endPoint x: 756, endPoint y: 633, distance: 121.2
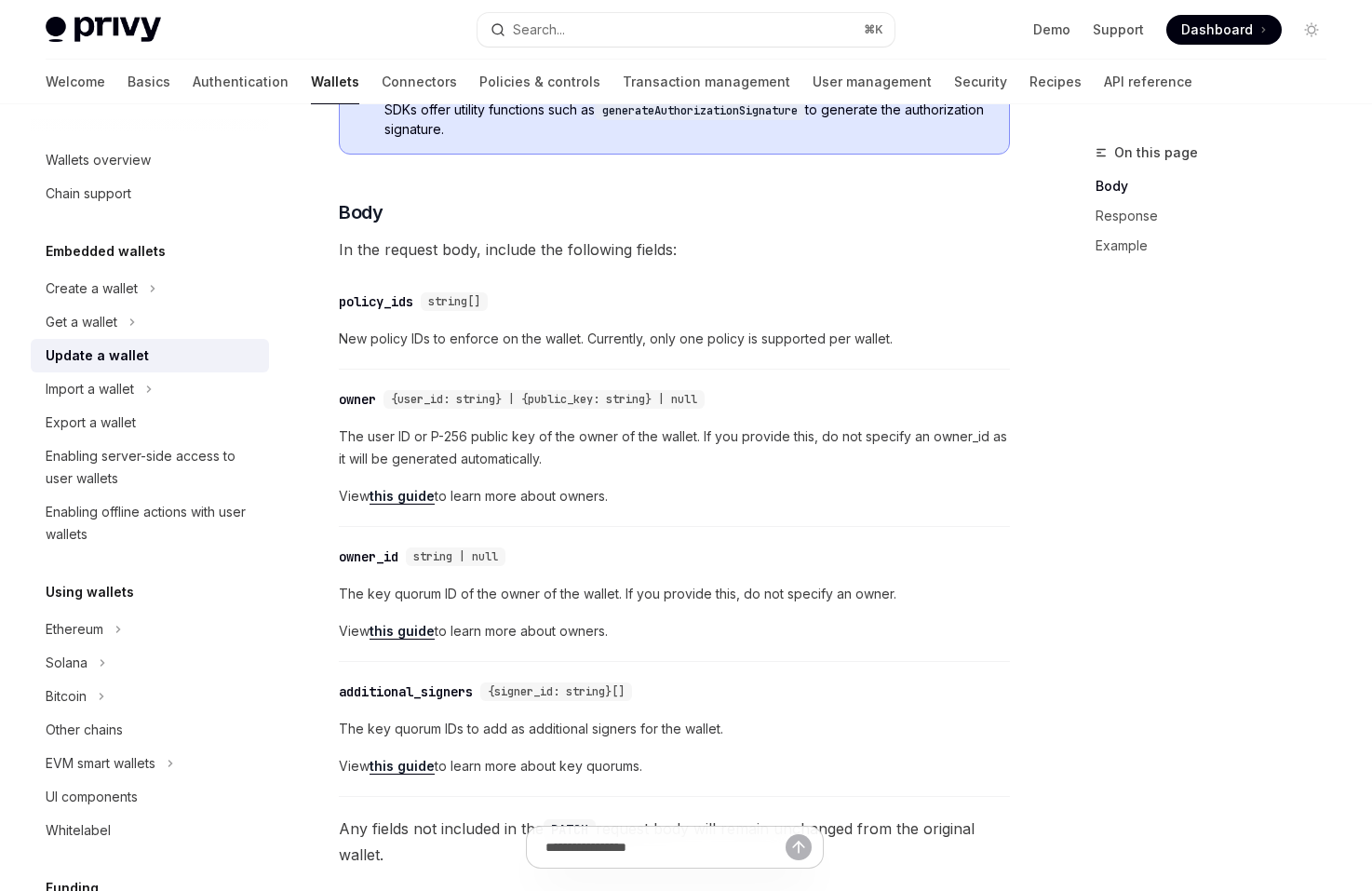
click at [756, 633] on span "View this guide to learn more about owners." at bounding box center [674, 631] width 671 height 22
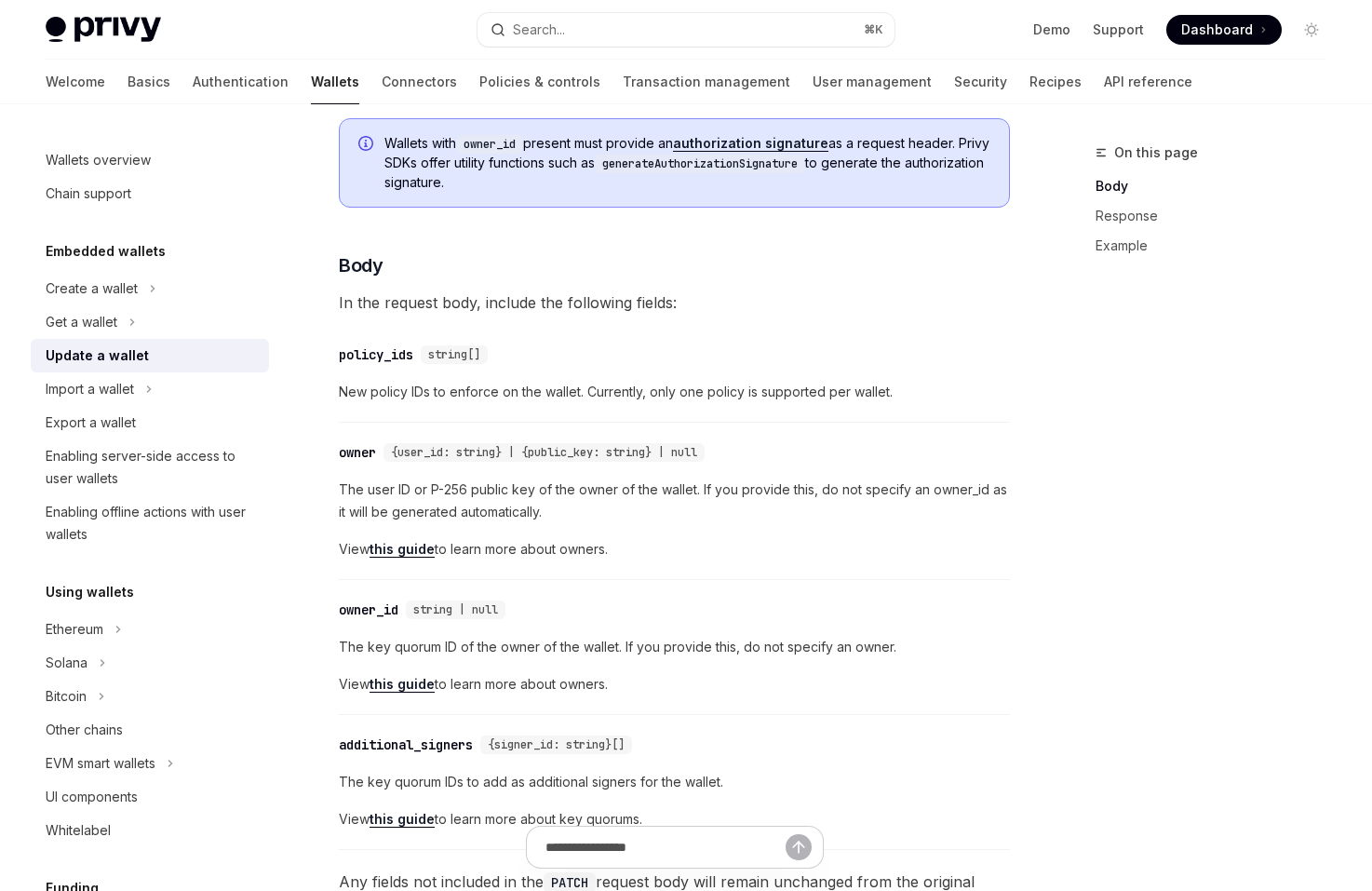
scroll to position [335, 0]
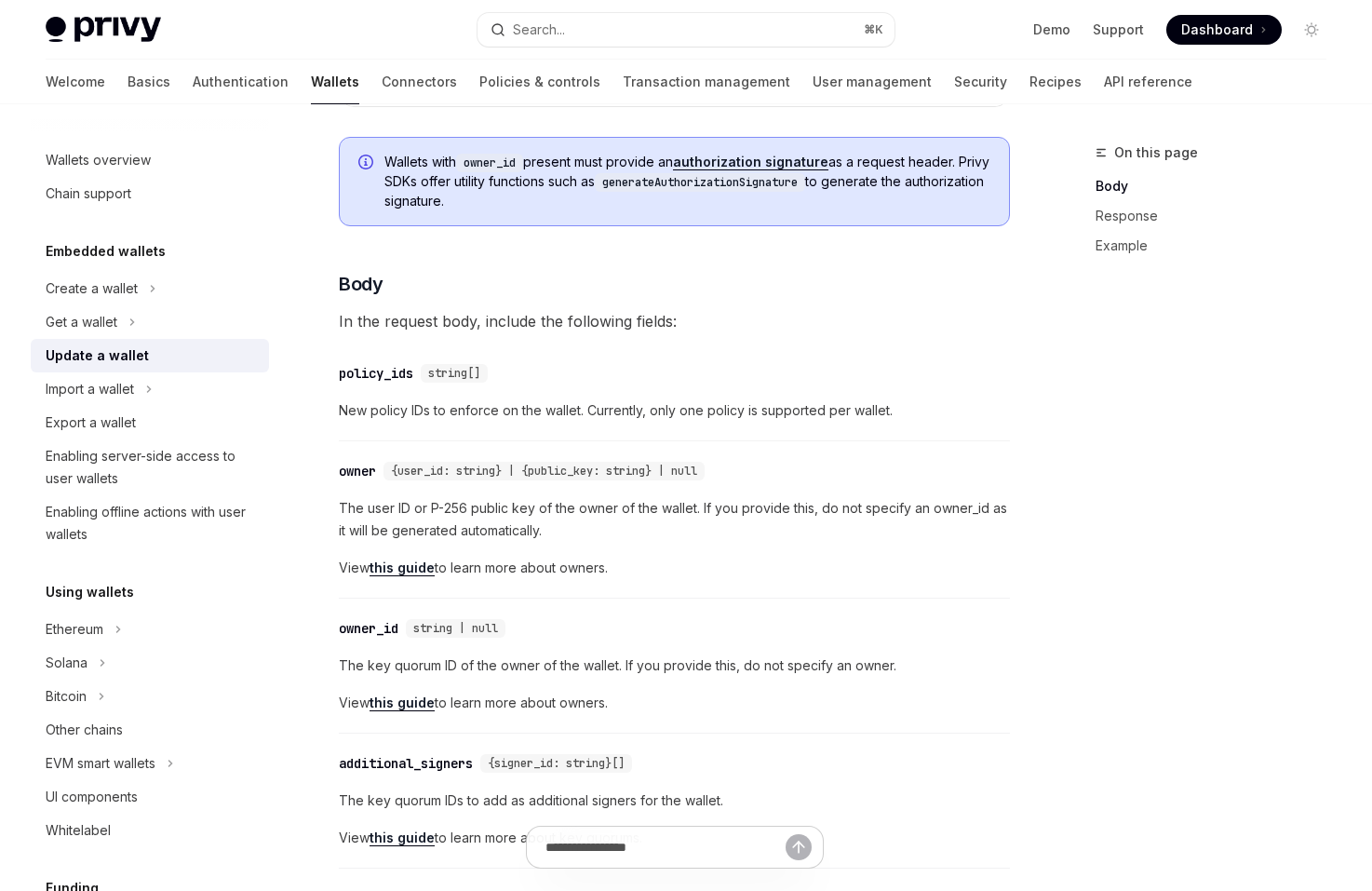
drag, startPoint x: 657, startPoint y: 563, endPoint x: 657, endPoint y: 442, distance: 121.0
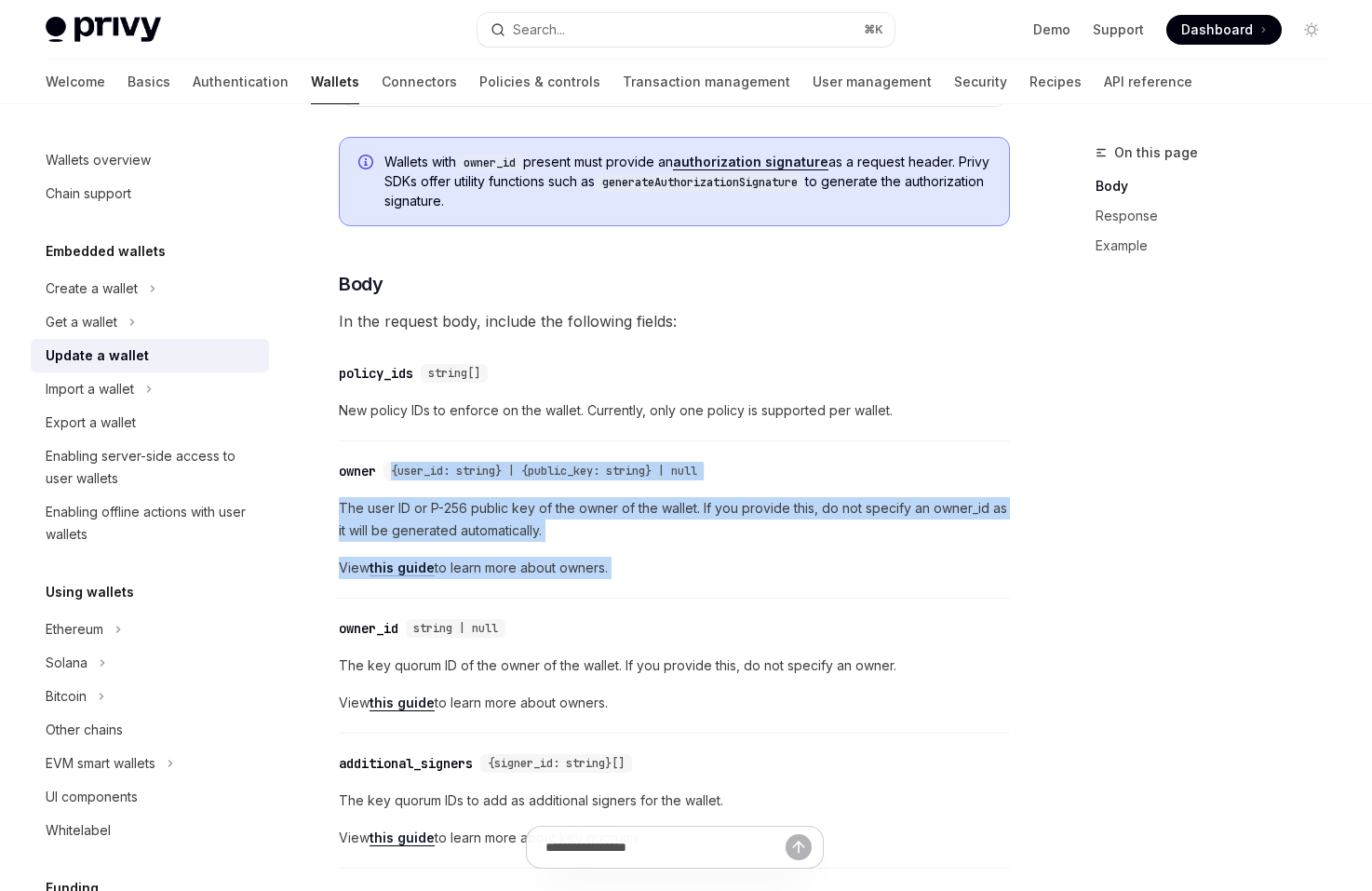
drag, startPoint x: 657, startPoint y: 442, endPoint x: 685, endPoint y: 559, distance: 120.3
click at [685, 559] on span "View this guide to learn more about owners." at bounding box center [674, 567] width 671 height 22
drag, startPoint x: 682, startPoint y: 573, endPoint x: 635, endPoint y: 437, distance: 143.9
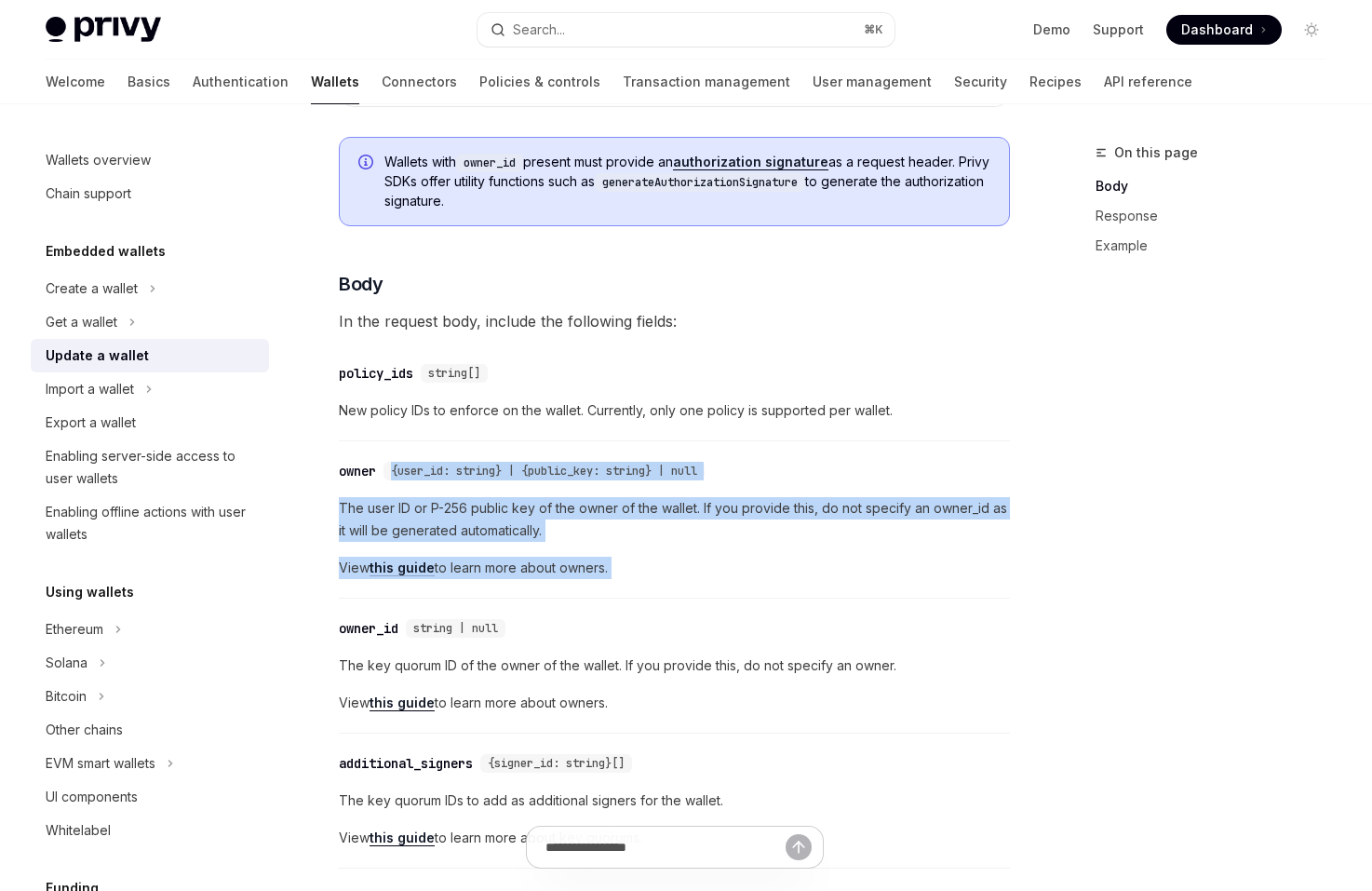
click at [635, 437] on div "​ policy_ids string[] New policy IDs to enforce on the wallet. Currently, only …" at bounding box center [674, 397] width 671 height 89
drag, startPoint x: 632, startPoint y: 426, endPoint x: 683, endPoint y: 562, distance: 145.2
click at [683, 562] on span "View this guide to learn more about owners." at bounding box center [674, 567] width 671 height 22
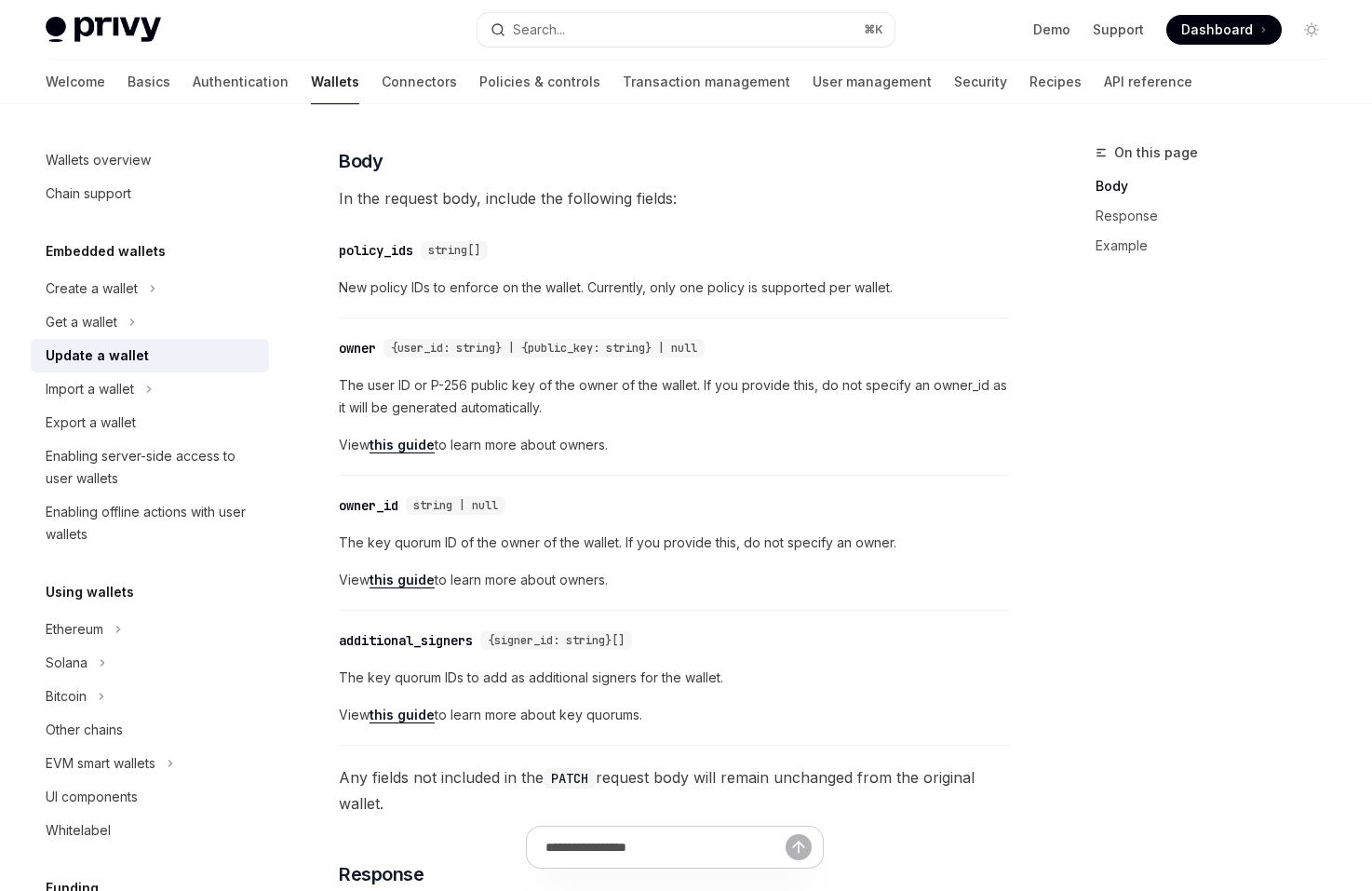
scroll to position [460, 0]
drag, startPoint x: 682, startPoint y: 575, endPoint x: 655, endPoint y: 474, distance: 104.5
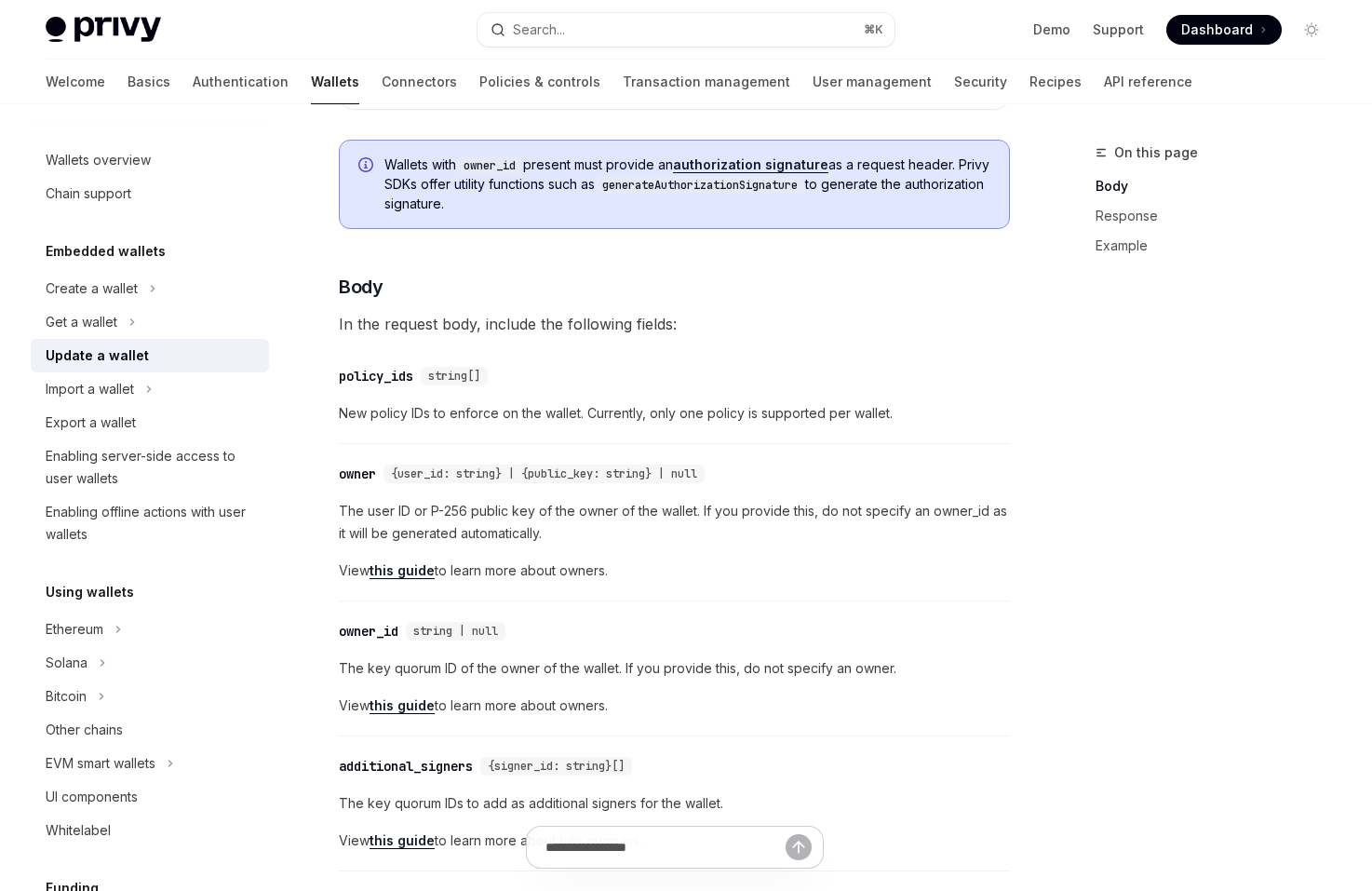
scroll to position [318, 0]
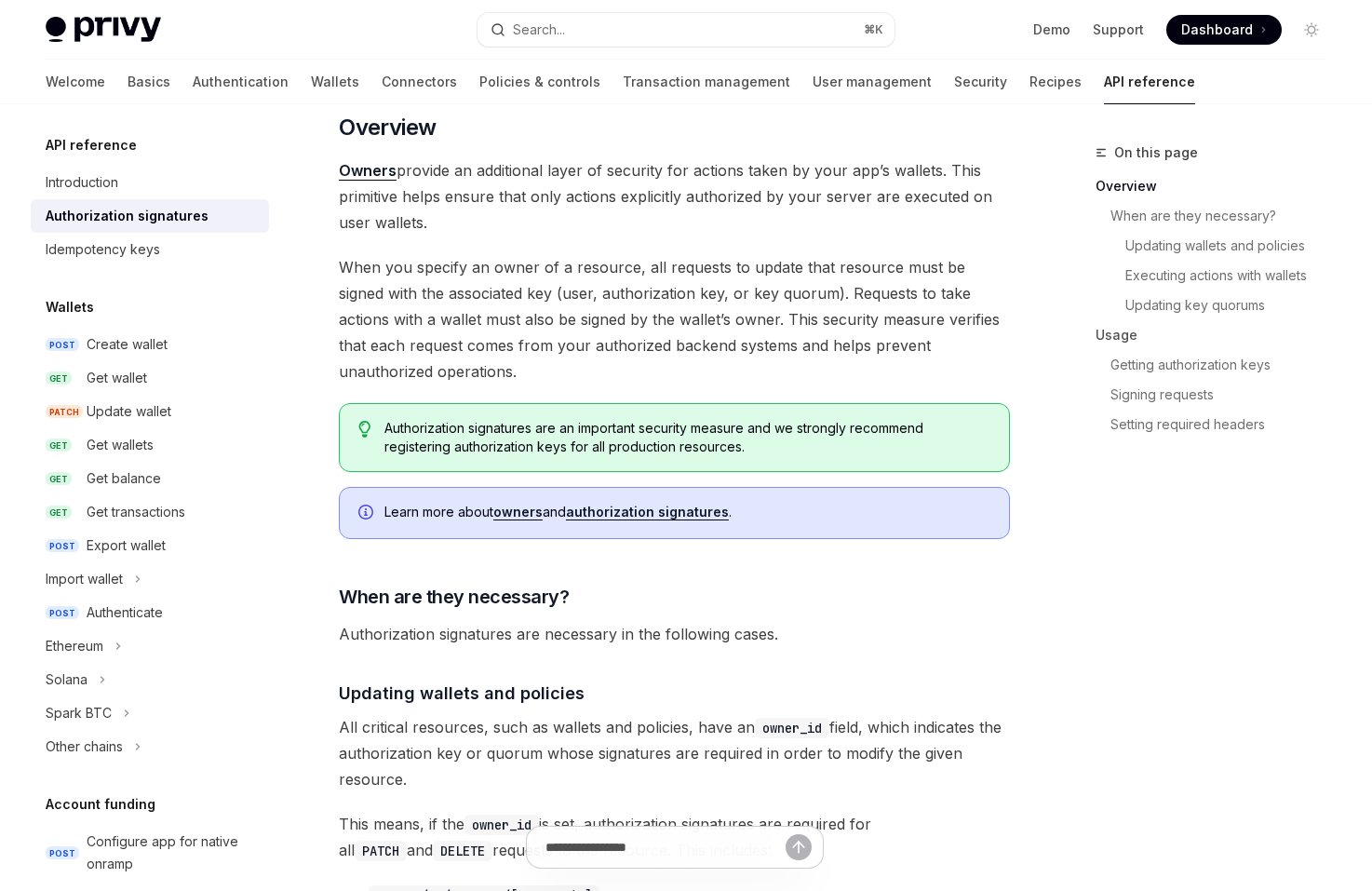
scroll to position [156, 0]
click at [839, 364] on span "When you specify an owner of a resource, all requests to update that resource m…" at bounding box center [674, 318] width 671 height 130
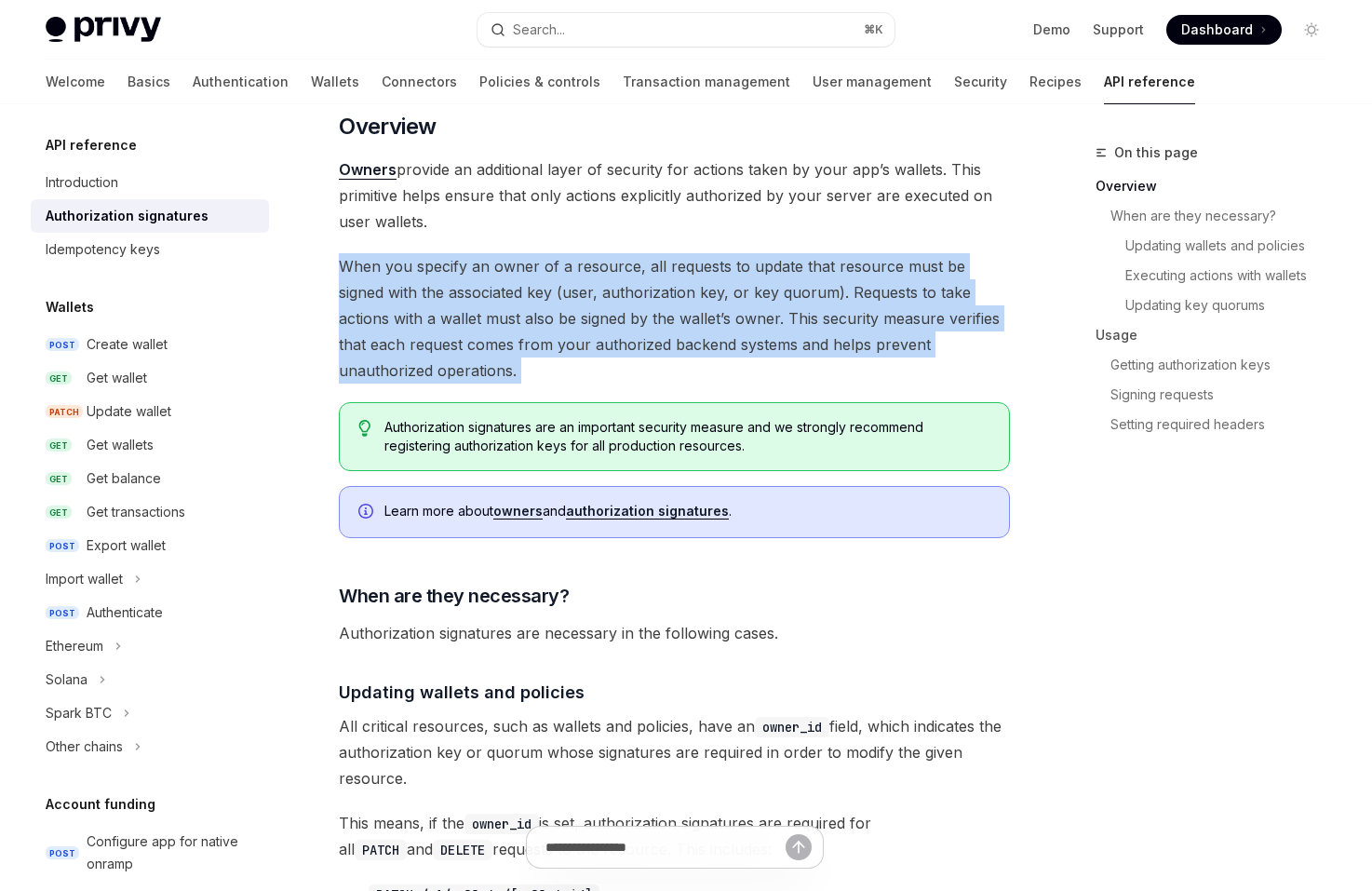
click at [838, 364] on span "When you specify an owner of a resource, all requests to update that resource m…" at bounding box center [674, 318] width 671 height 130
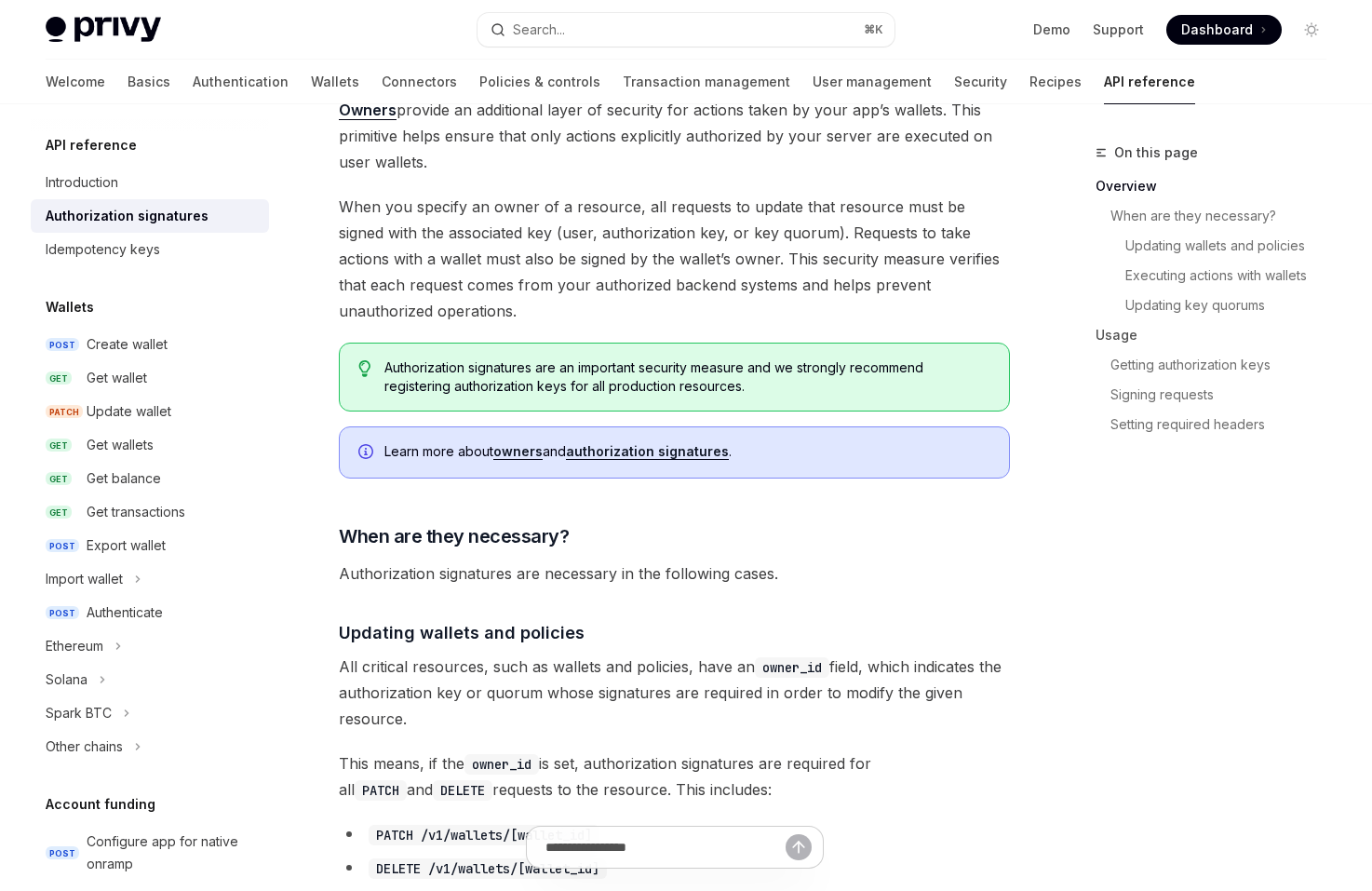
scroll to position [232, 0]
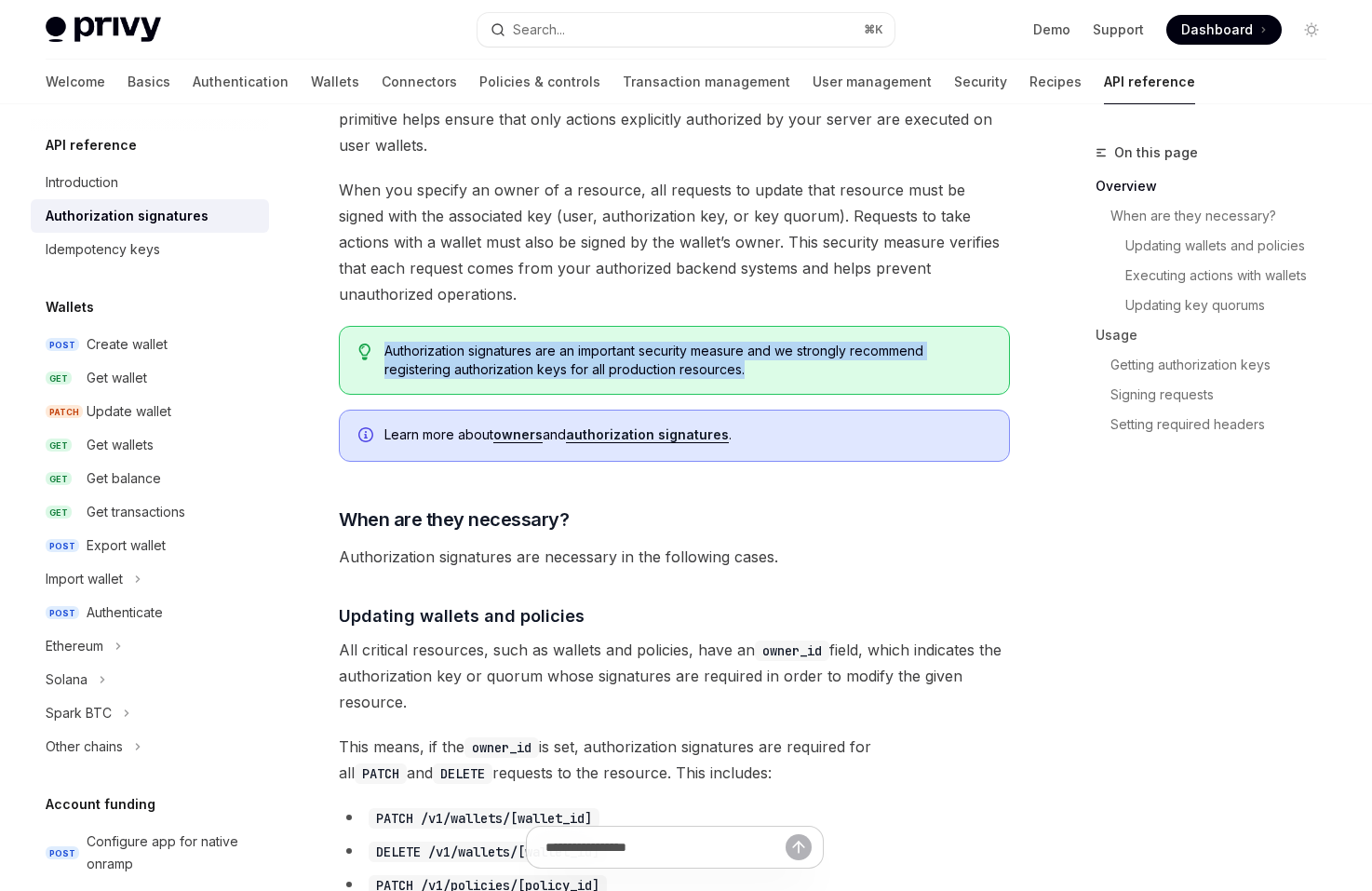
drag, startPoint x: 832, startPoint y: 380, endPoint x: 832, endPoint y: 318, distance: 62.0
drag, startPoint x: 832, startPoint y: 318, endPoint x: 844, endPoint y: 371, distance: 54.3
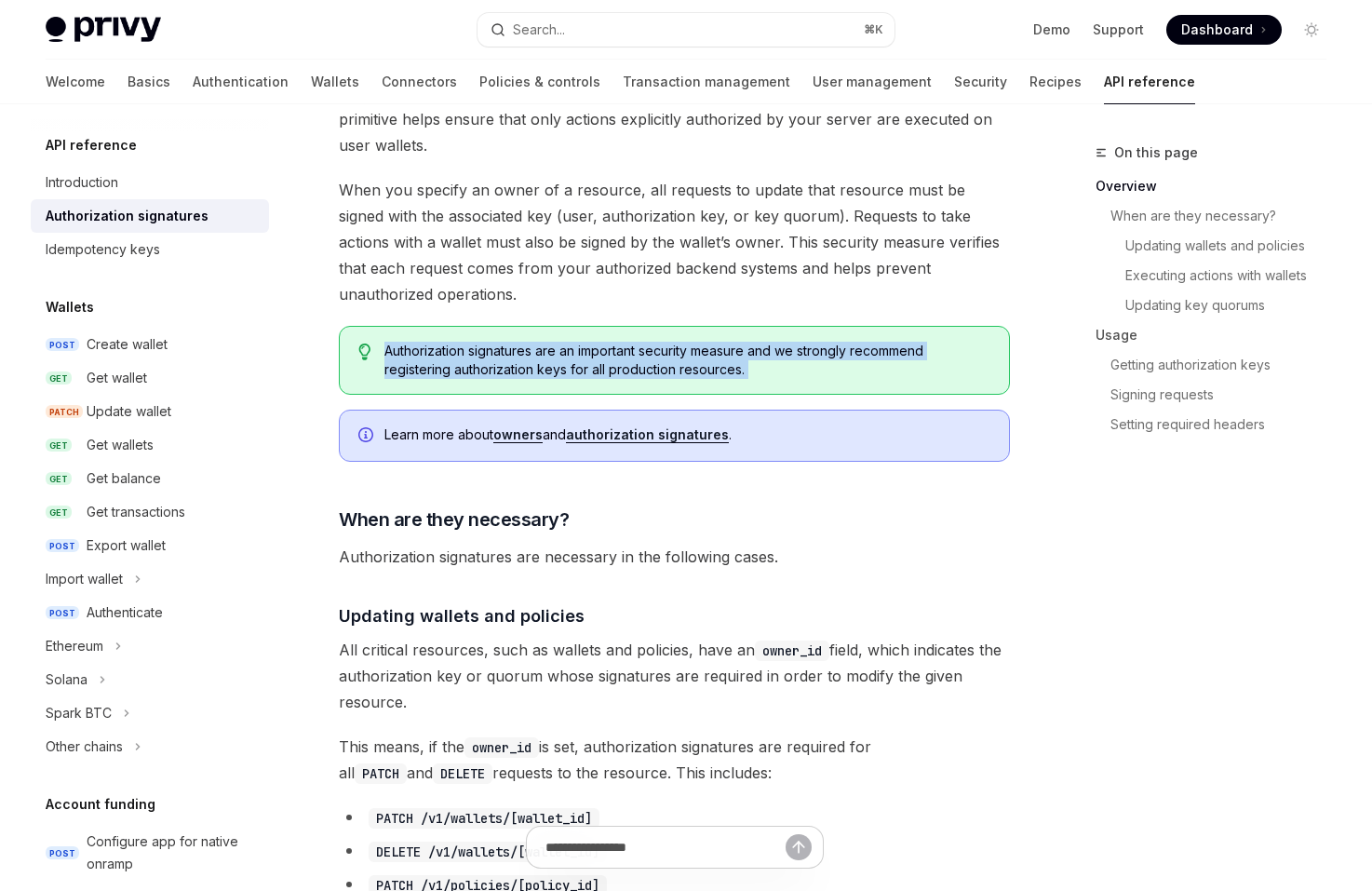
click at [844, 371] on span "Authorization signatures are an important security measure and we strongly reco…" at bounding box center [687, 360] width 605 height 38
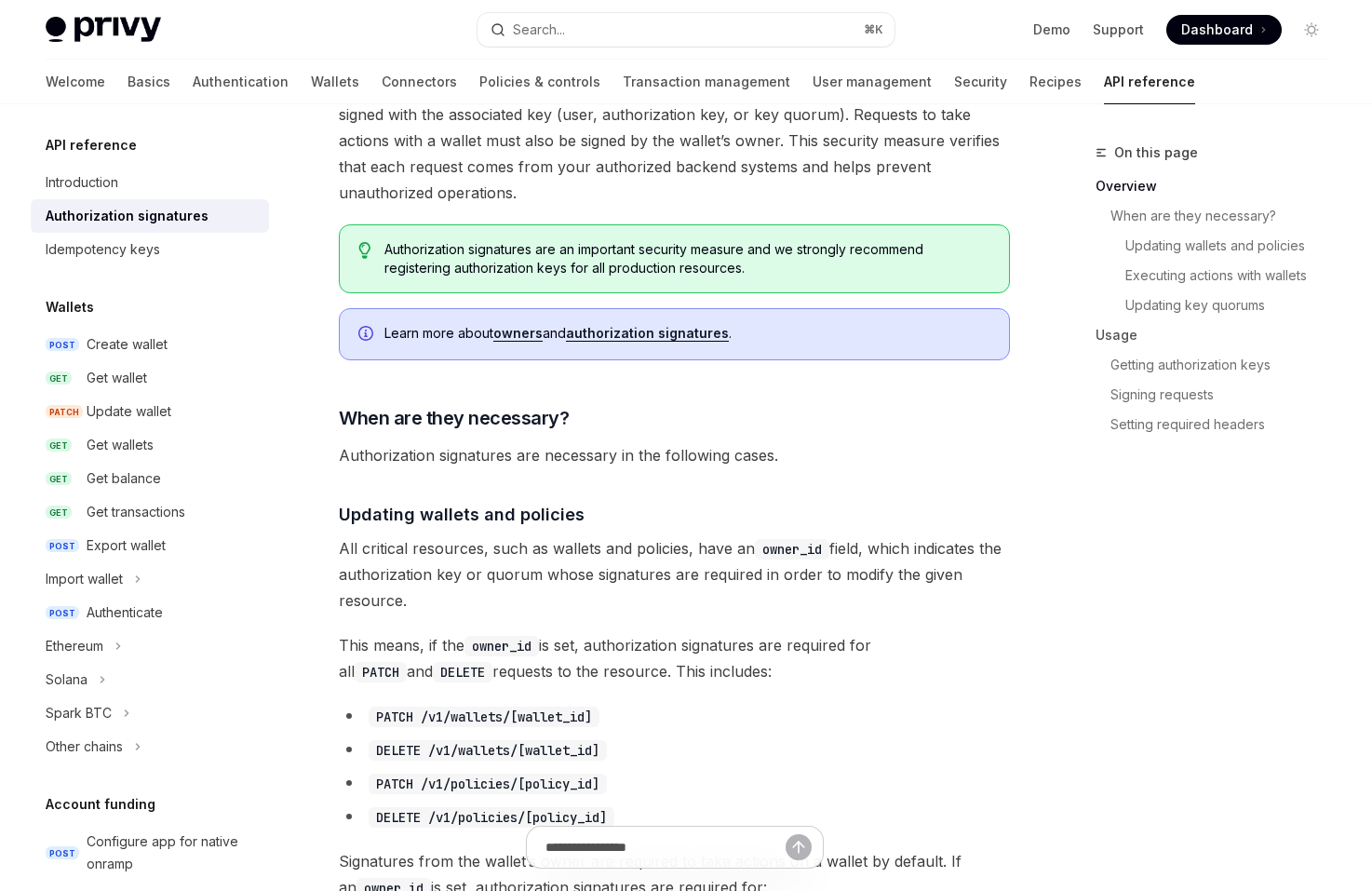
scroll to position [336, 0]
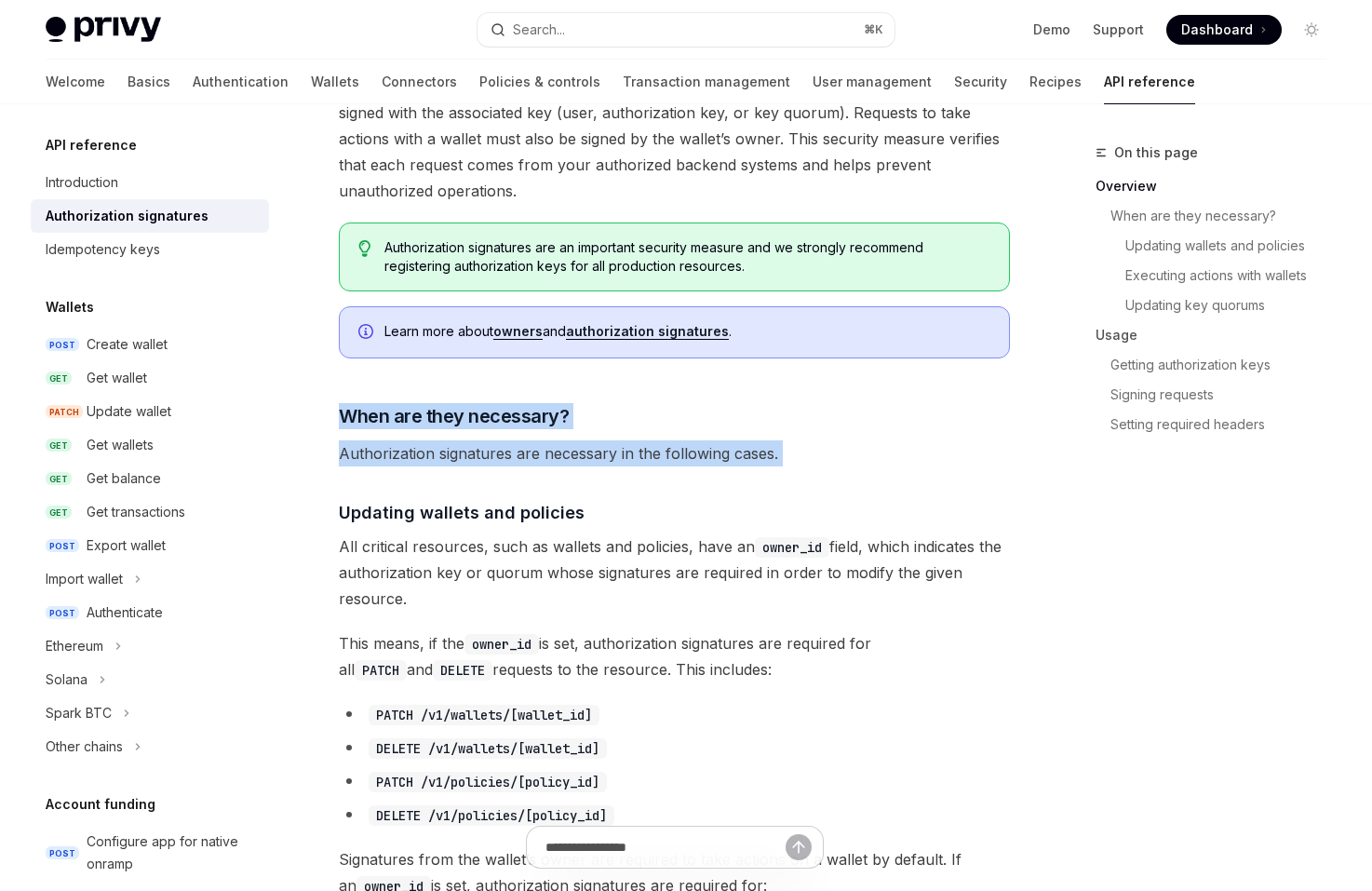
drag, startPoint x: 816, startPoint y: 462, endPoint x: 777, endPoint y: 378, distance: 92.6
drag, startPoint x: 777, startPoint y: 378, endPoint x: 842, endPoint y: 449, distance: 96.3
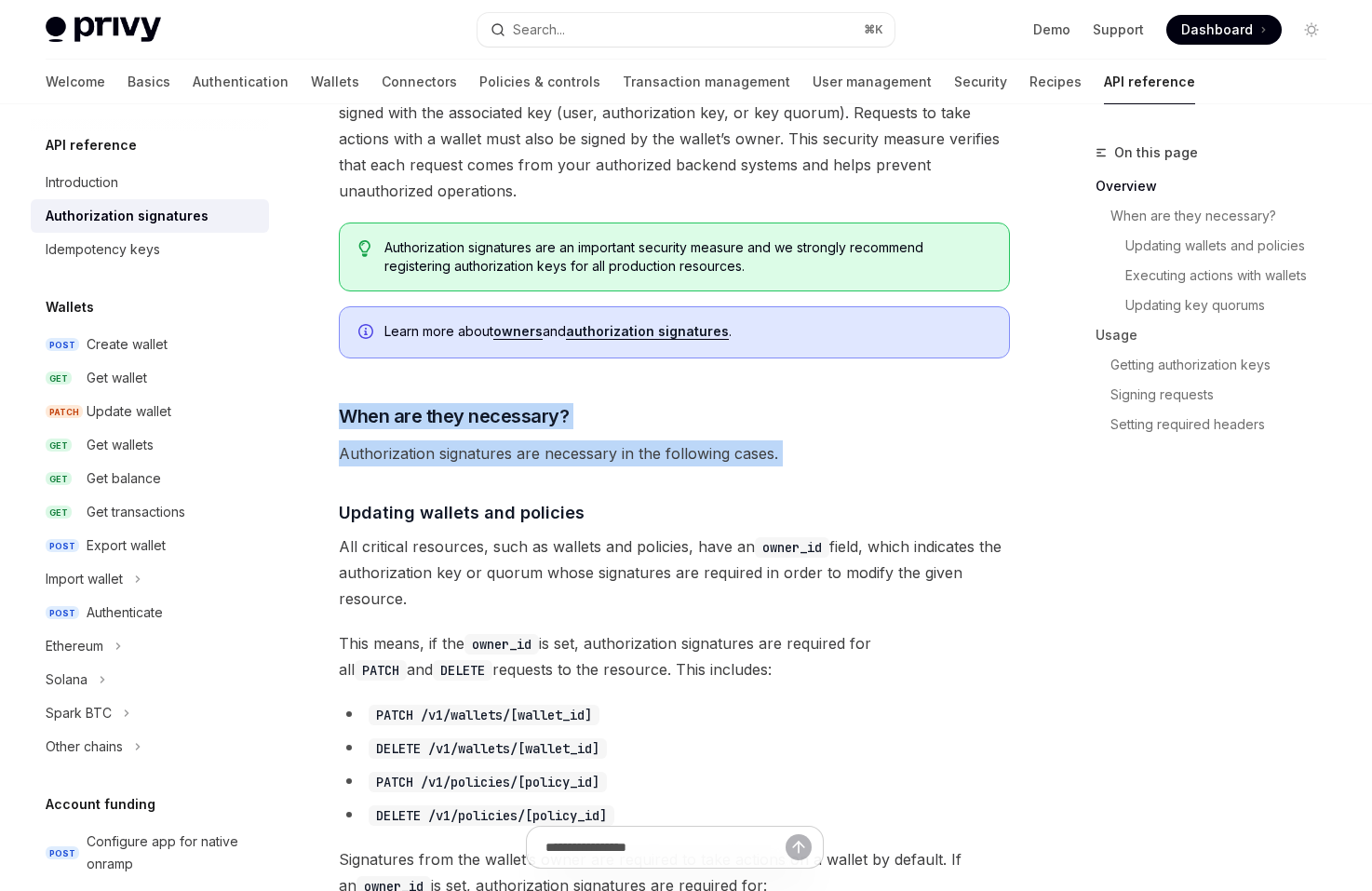
click at [842, 449] on span "Authorization signatures are necessary in the following cases." at bounding box center [674, 453] width 671 height 26
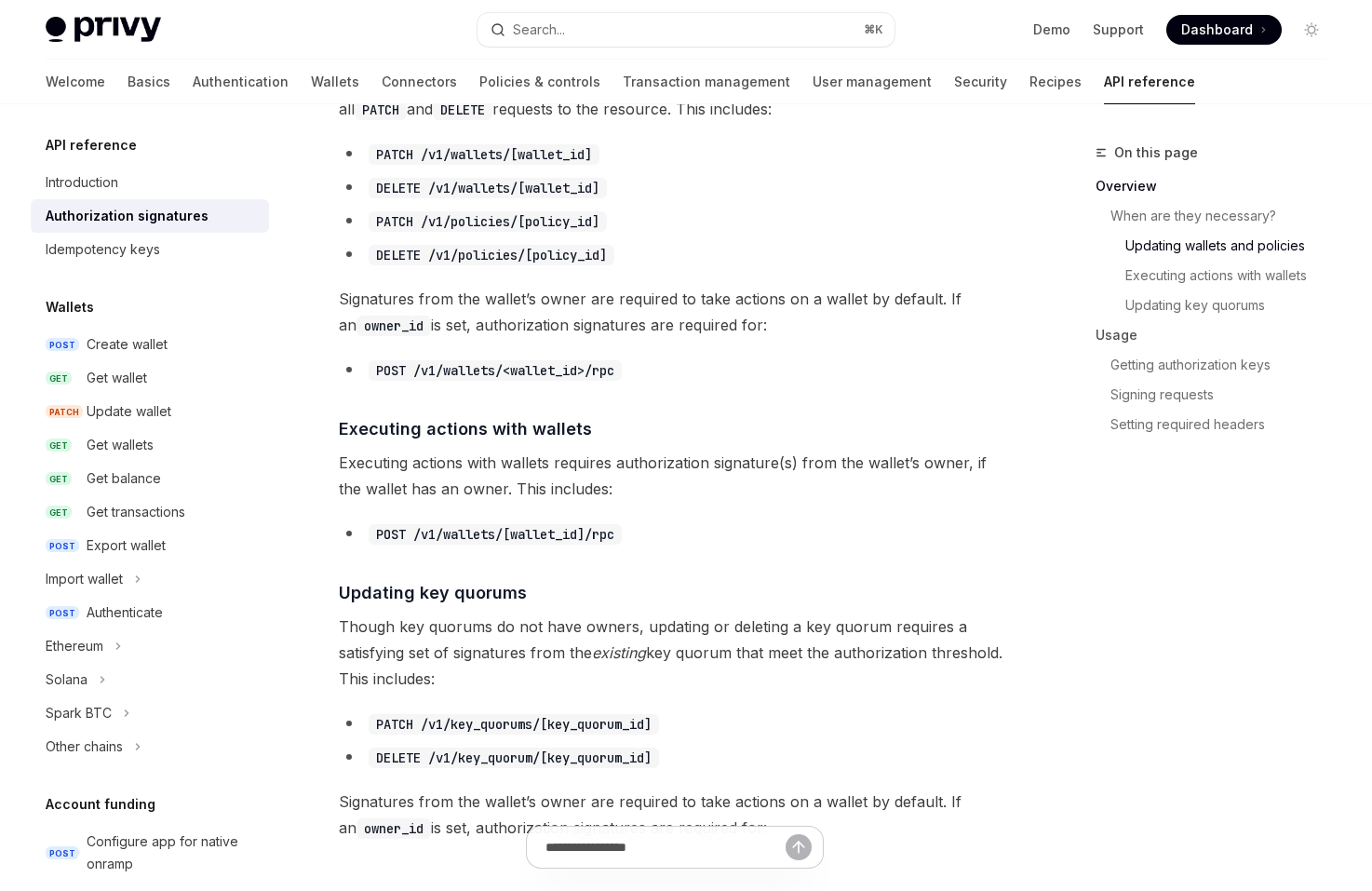
scroll to position [882, 0]
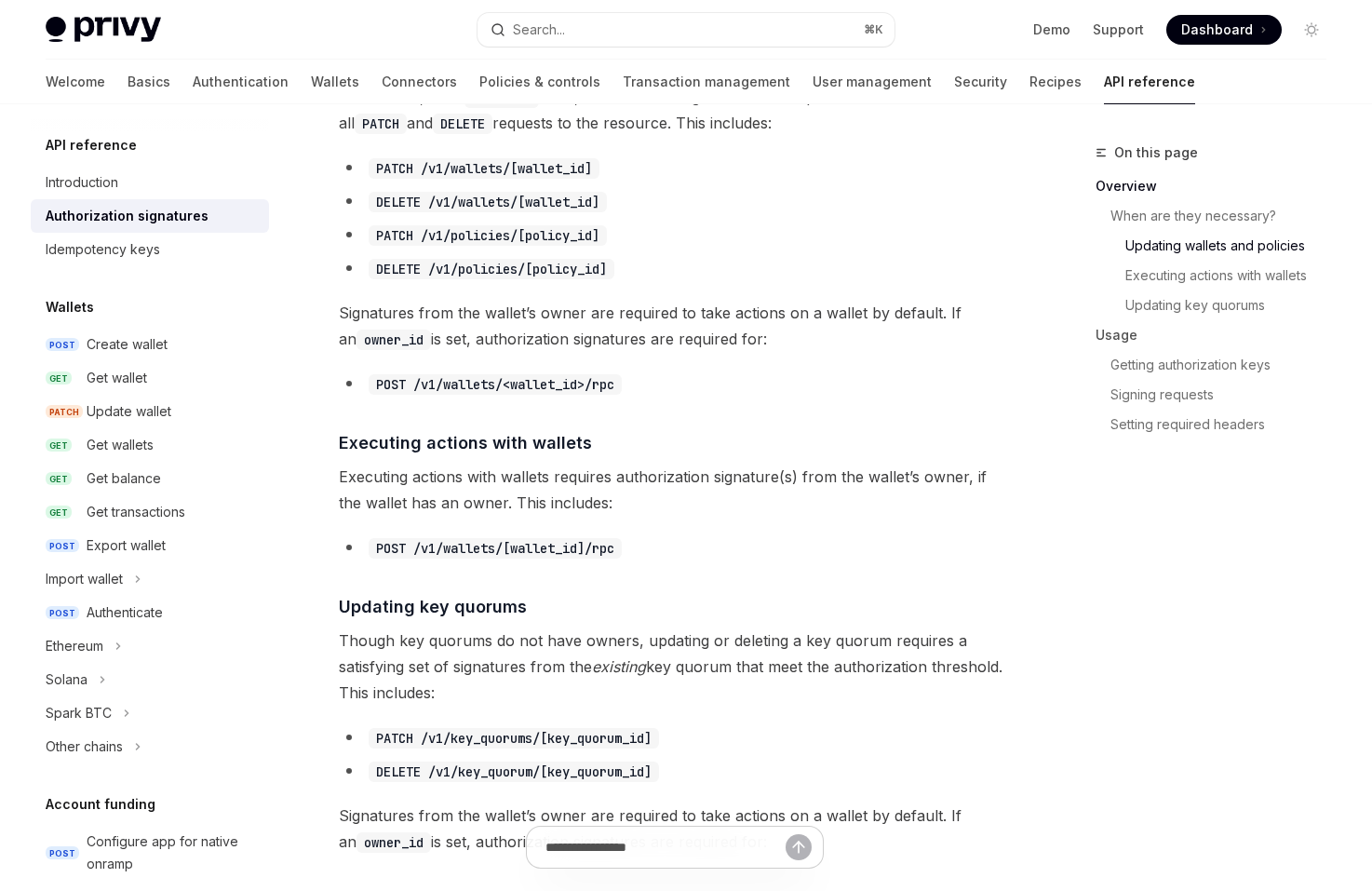
click at [726, 492] on span "Executing actions with wallets requires authorization signature(s) from the wal…" at bounding box center [674, 490] width 671 height 52
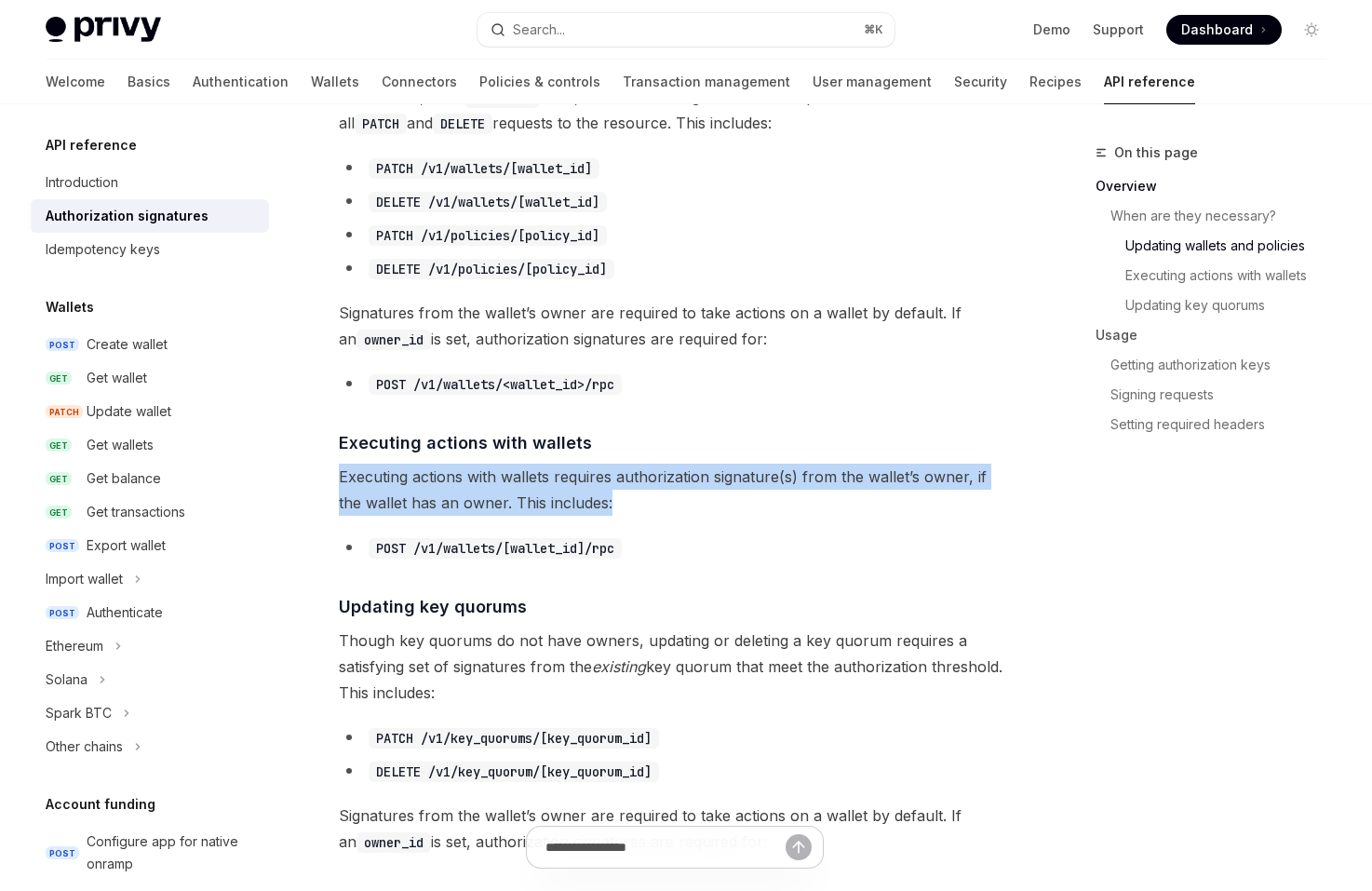
click at [726, 492] on span "Executing actions with wallets requires authorization signature(s) from the wal…" at bounding box center [674, 490] width 671 height 52
click at [682, 485] on span "Executing actions with wallets requires authorization signature(s) from the wal…" at bounding box center [674, 490] width 671 height 52
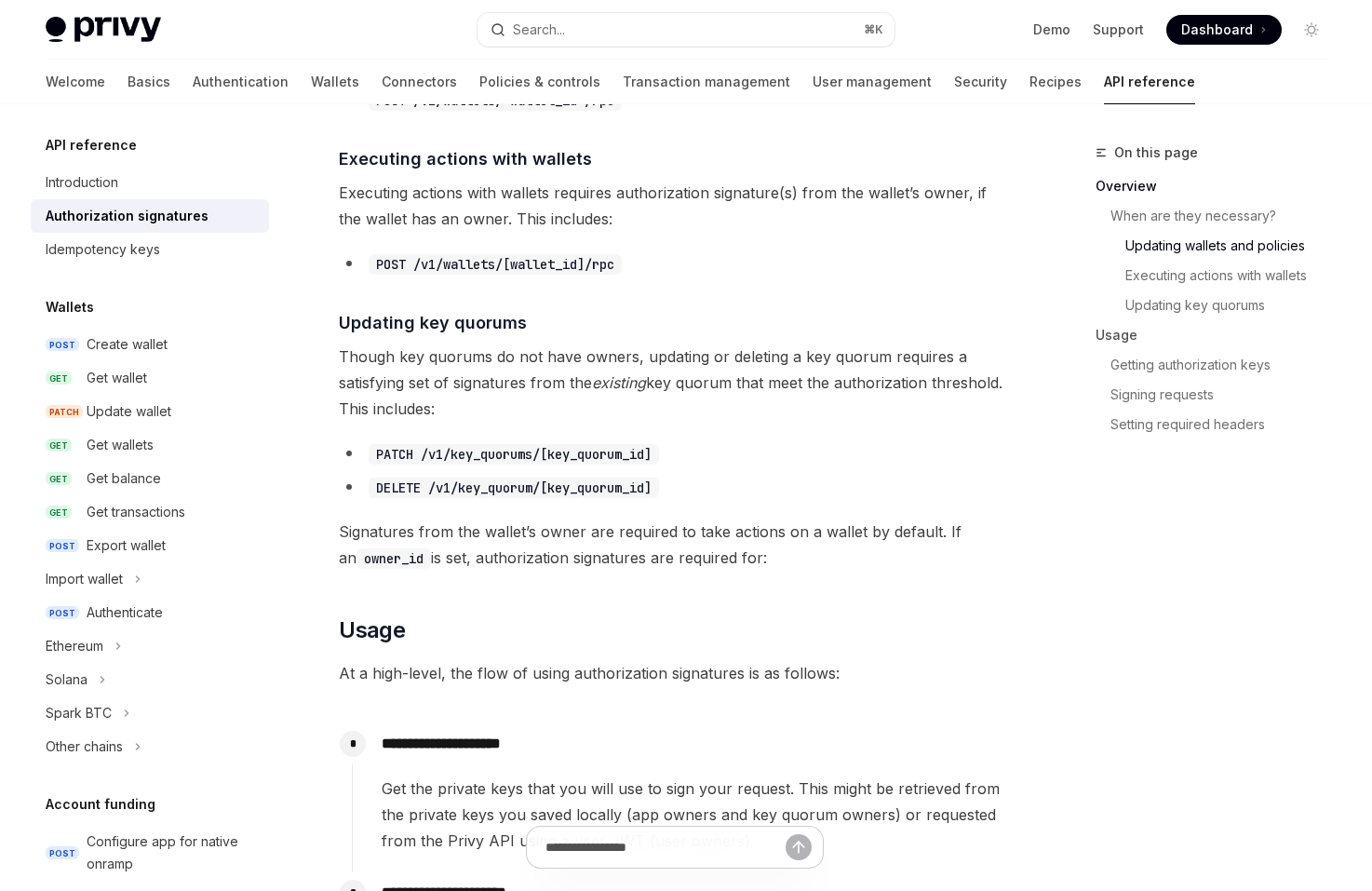
scroll to position [1167, 0]
drag, startPoint x: 664, startPoint y: 394, endPoint x: 662, endPoint y: 357, distance: 37.1
click at [662, 357] on span "Though key quorums do not have owners, updating or deleting a key quorum requir…" at bounding box center [674, 381] width 671 height 78
drag, startPoint x: 652, startPoint y: 337, endPoint x: 686, endPoint y: 408, distance: 78.7
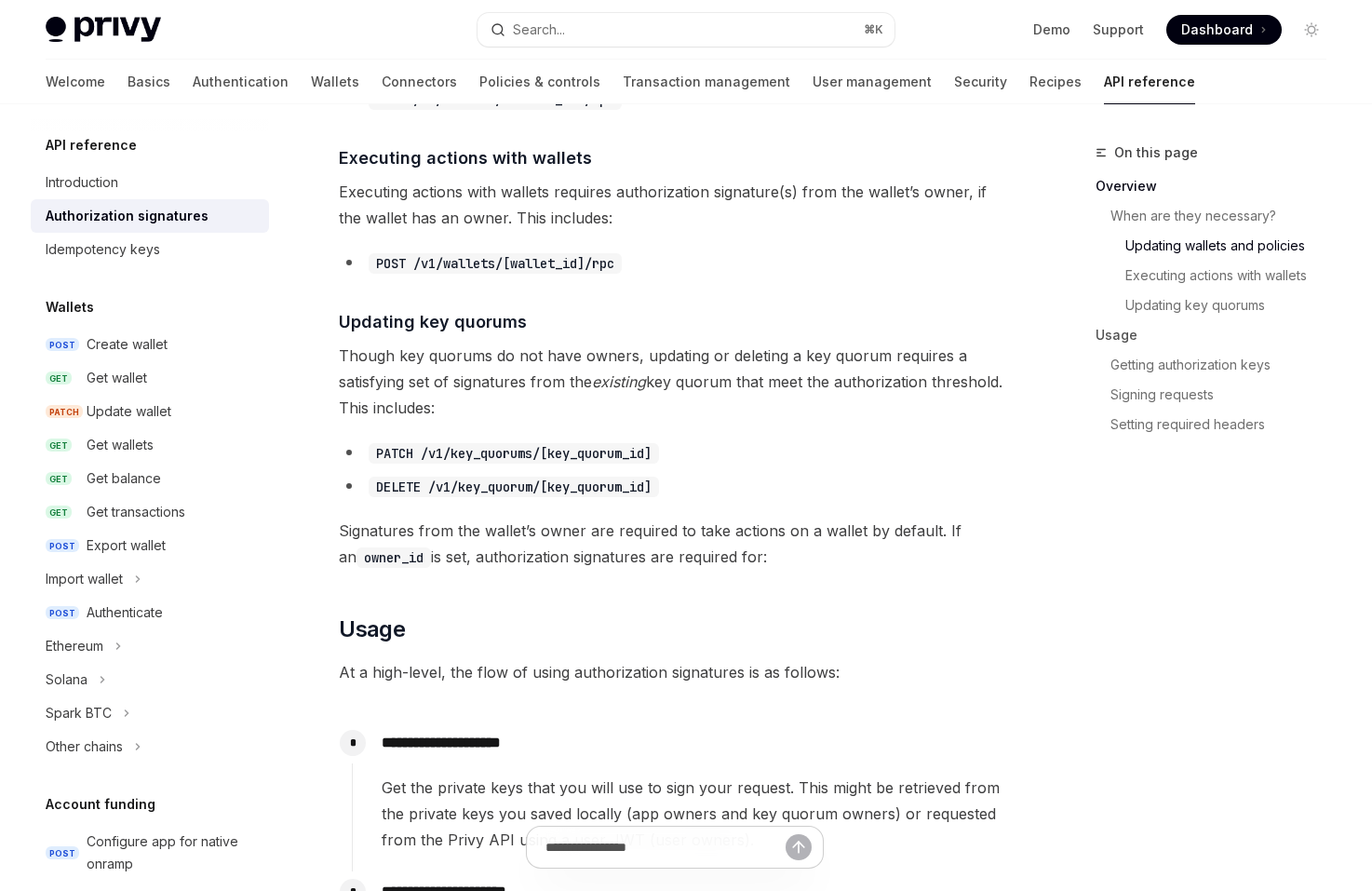
click at [686, 408] on div "​ Overview Owners provide an additional layer of security for actions taken by …" at bounding box center [674, 778] width 671 height 3354
click at [686, 408] on span "Though key quorums do not have owners, updating or deleting a key quorum requir…" at bounding box center [674, 381] width 671 height 78
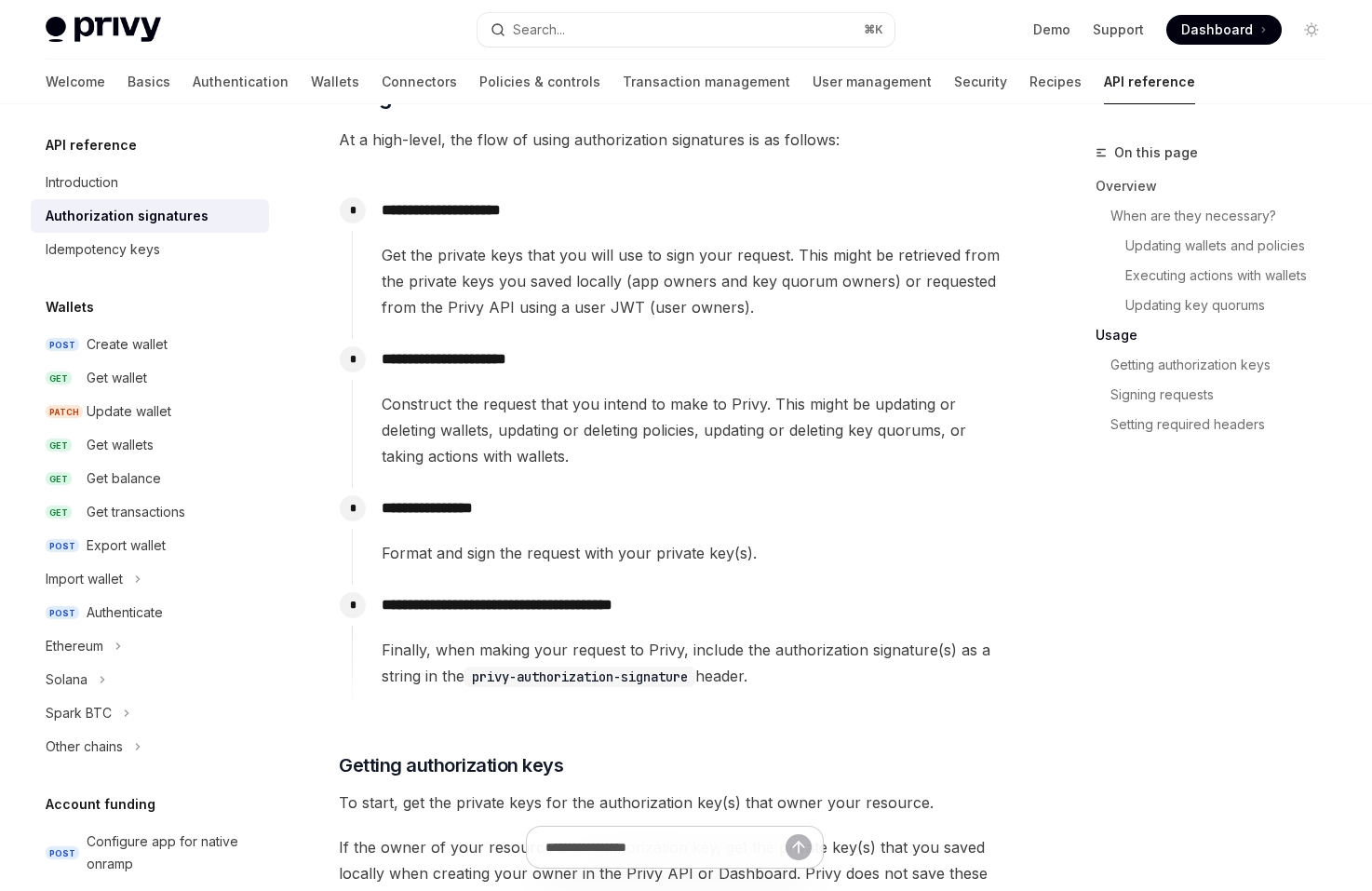
scroll to position [1703, 0]
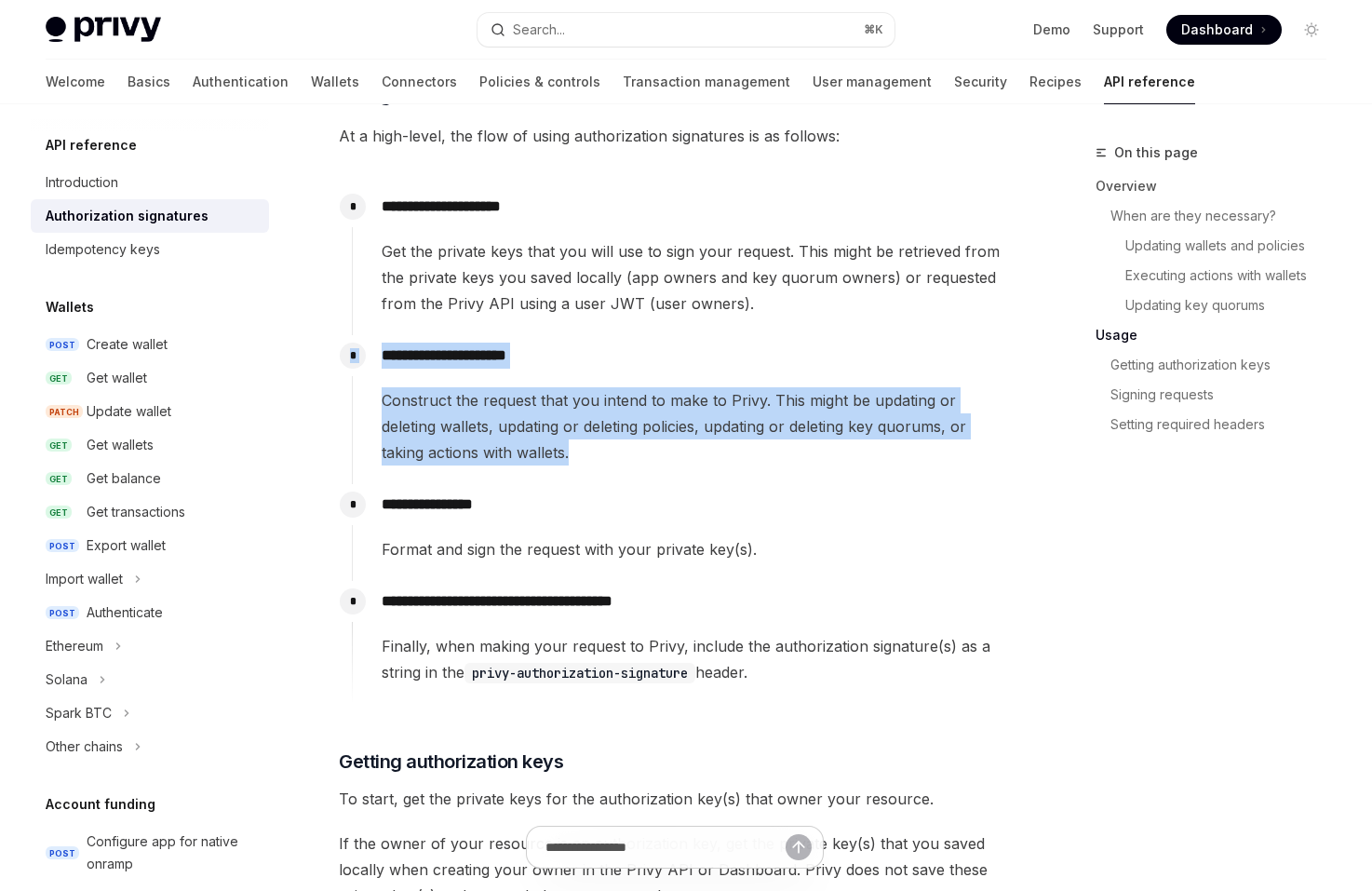
drag, startPoint x: 671, startPoint y: 456, endPoint x: 659, endPoint y: 328, distance: 128.6
click at [659, 328] on div "**********" at bounding box center [681, 445] width 658 height 518
click at [659, 328] on div "**********" at bounding box center [681, 260] width 658 height 148
drag, startPoint x: 658, startPoint y: 327, endPoint x: 687, endPoint y: 456, distance: 132.2
click at [687, 456] on div "**********" at bounding box center [681, 445] width 658 height 518
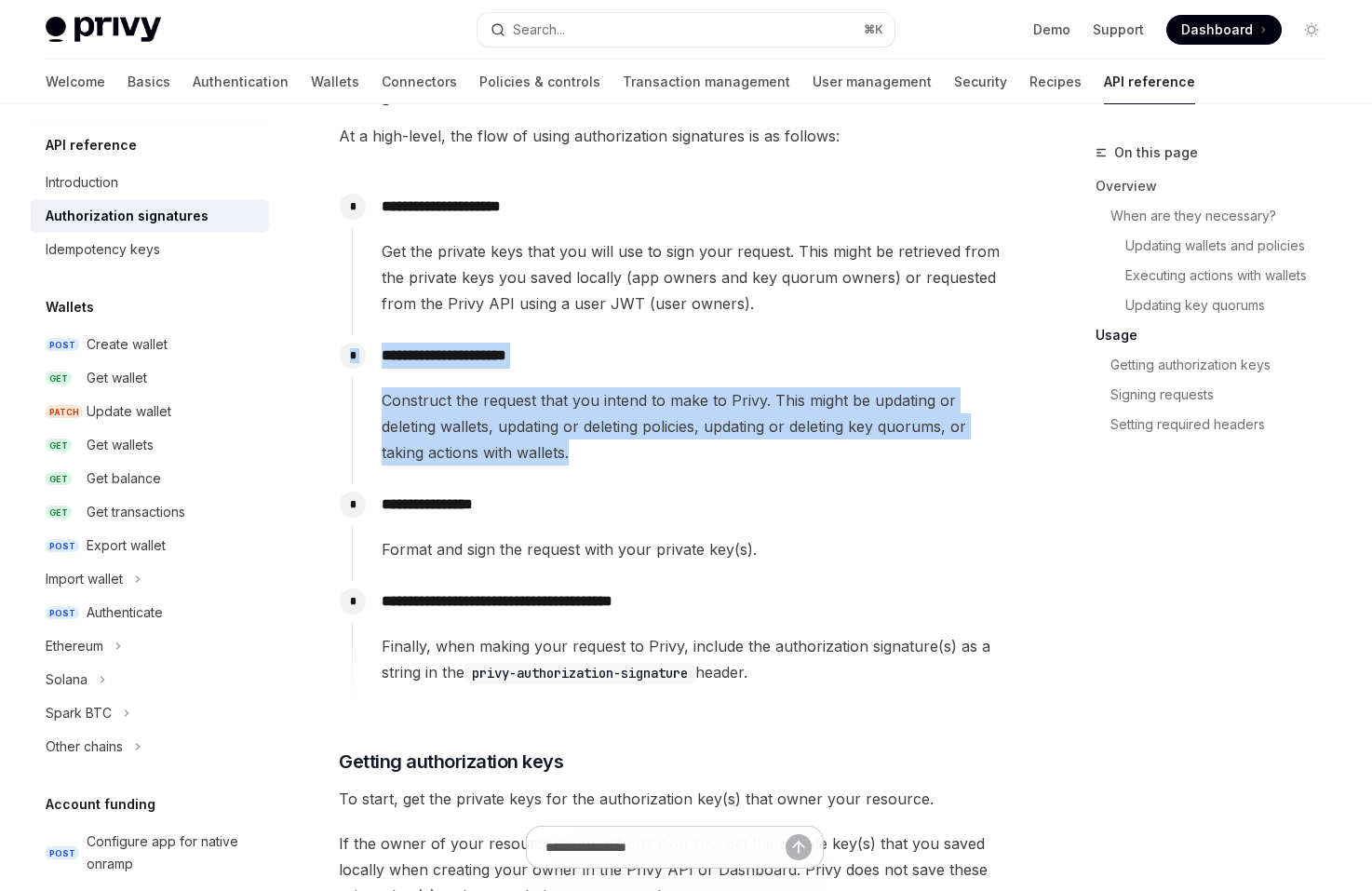
click at [687, 456] on span "Construct the request that you intend to make to Privy. This might be updating …" at bounding box center [695, 426] width 628 height 78
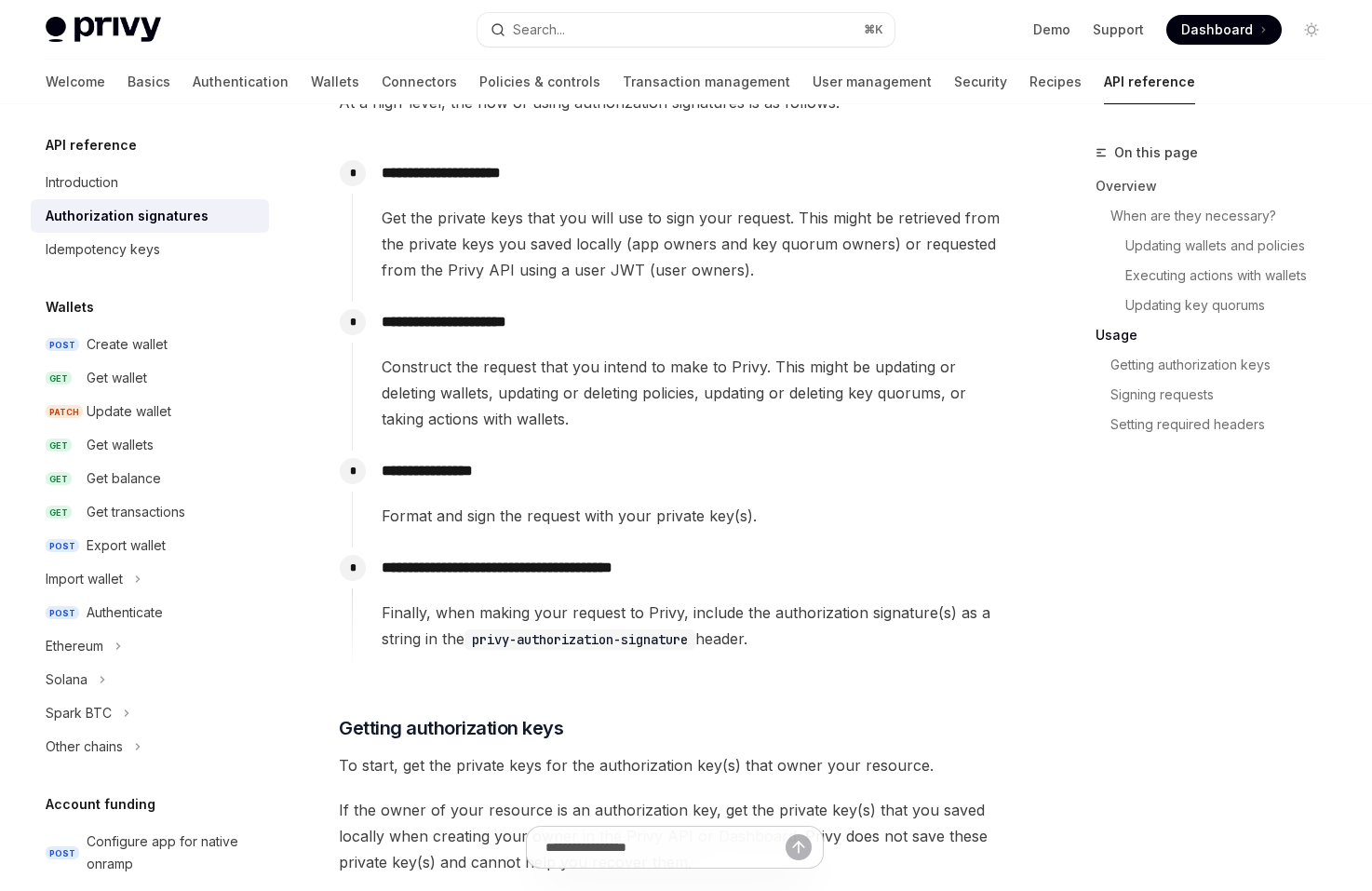
scroll to position [1739, 0]
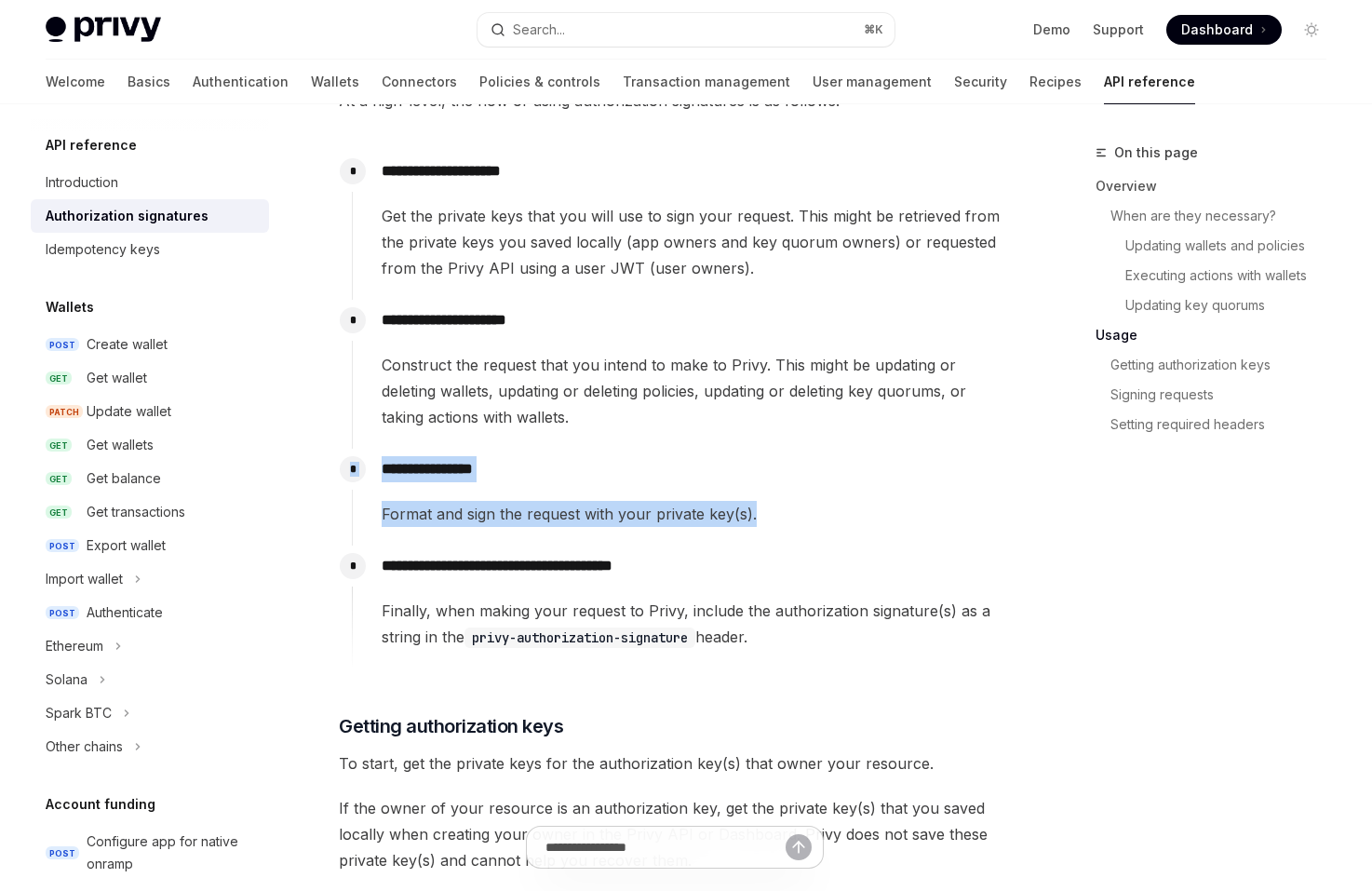
drag, startPoint x: 800, startPoint y: 524, endPoint x: 794, endPoint y: 434, distance: 90.2
click at [794, 434] on div "**********" at bounding box center [681, 409] width 658 height 518
click at [794, 434] on div "**********" at bounding box center [681, 374] width 658 height 148
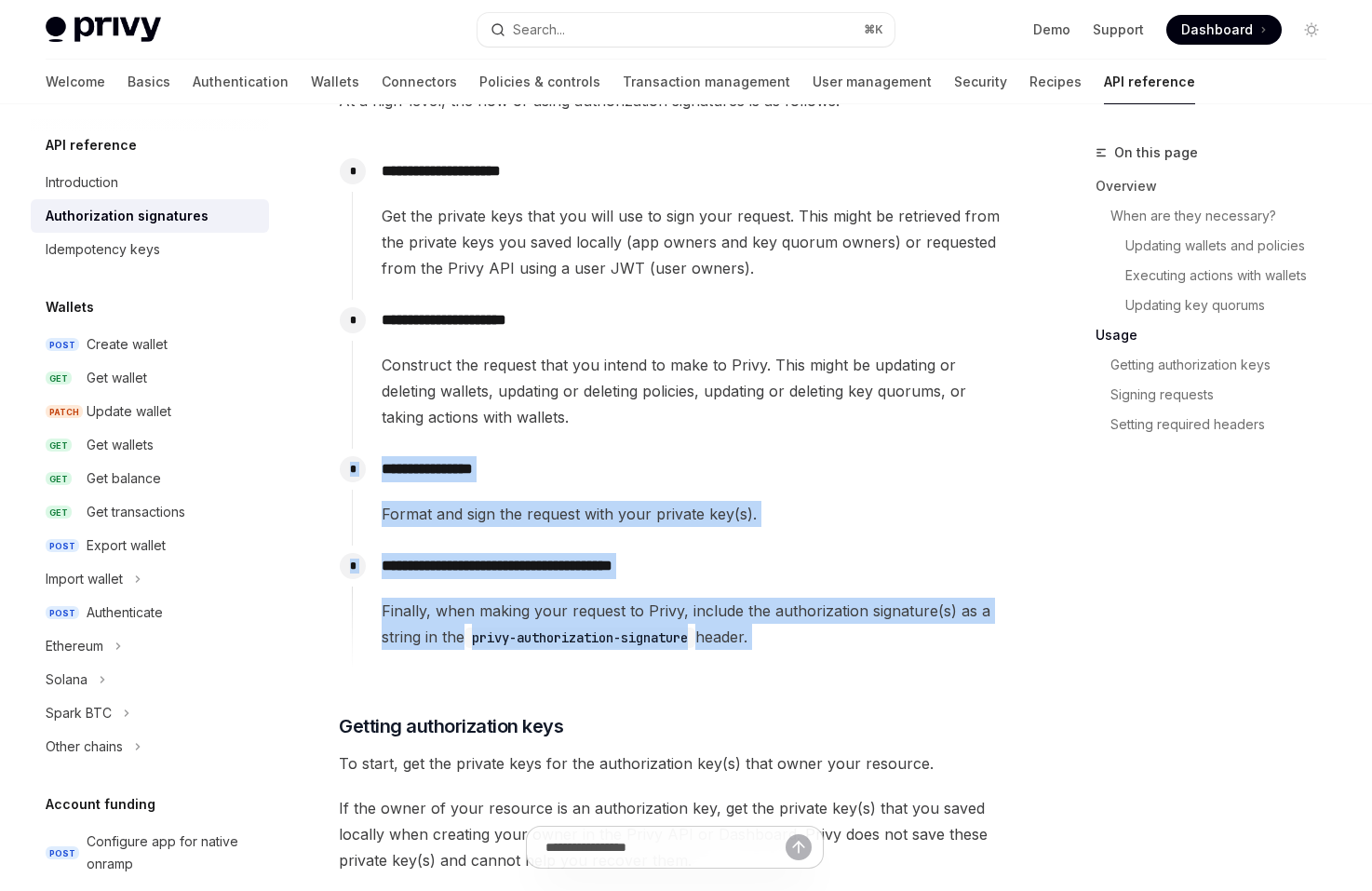
drag, startPoint x: 794, startPoint y: 434, endPoint x: 885, endPoint y: 635, distance: 220.6
click at [885, 635] on div "**********" at bounding box center [681, 409] width 658 height 518
click at [885, 635] on span "Finally, when making your request to Privy, include the authorization signature…" at bounding box center [695, 624] width 628 height 52
drag, startPoint x: 885, startPoint y: 635, endPoint x: 830, endPoint y: 431, distance: 211.3
click at [830, 431] on div "**********" at bounding box center [681, 409] width 658 height 518
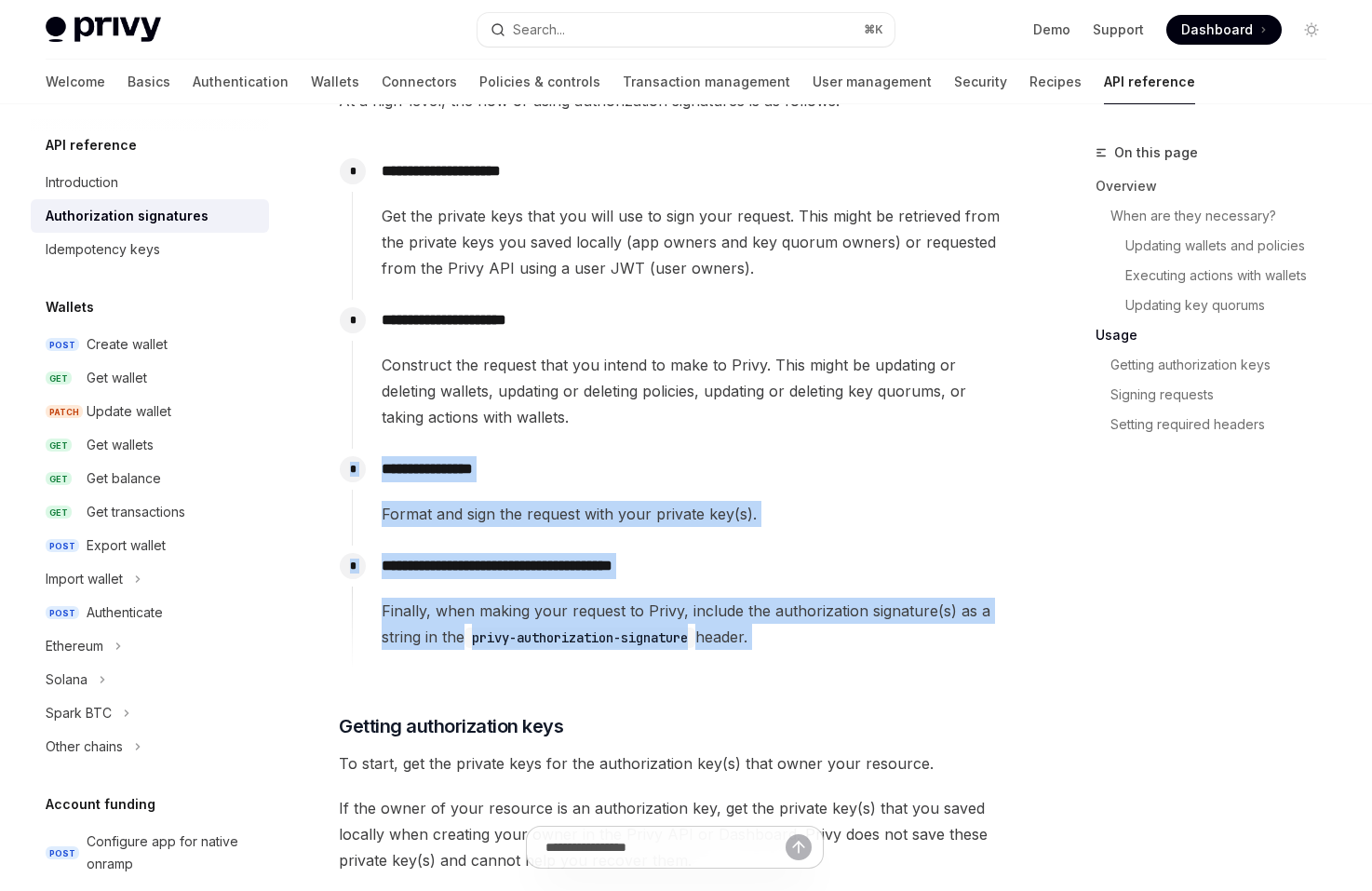
click at [830, 431] on div "**********" at bounding box center [681, 374] width 658 height 148
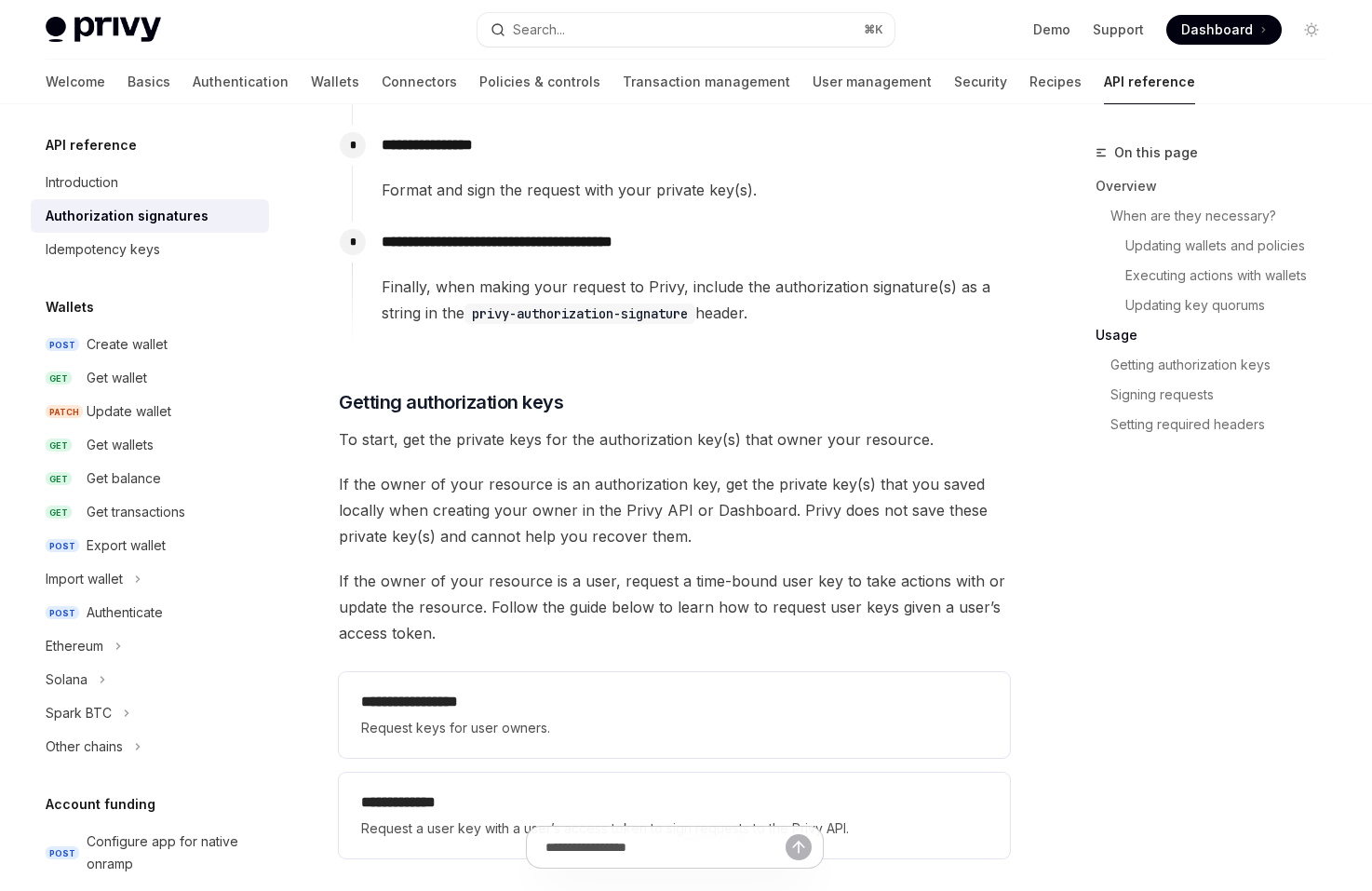
scroll to position [2104, 0]
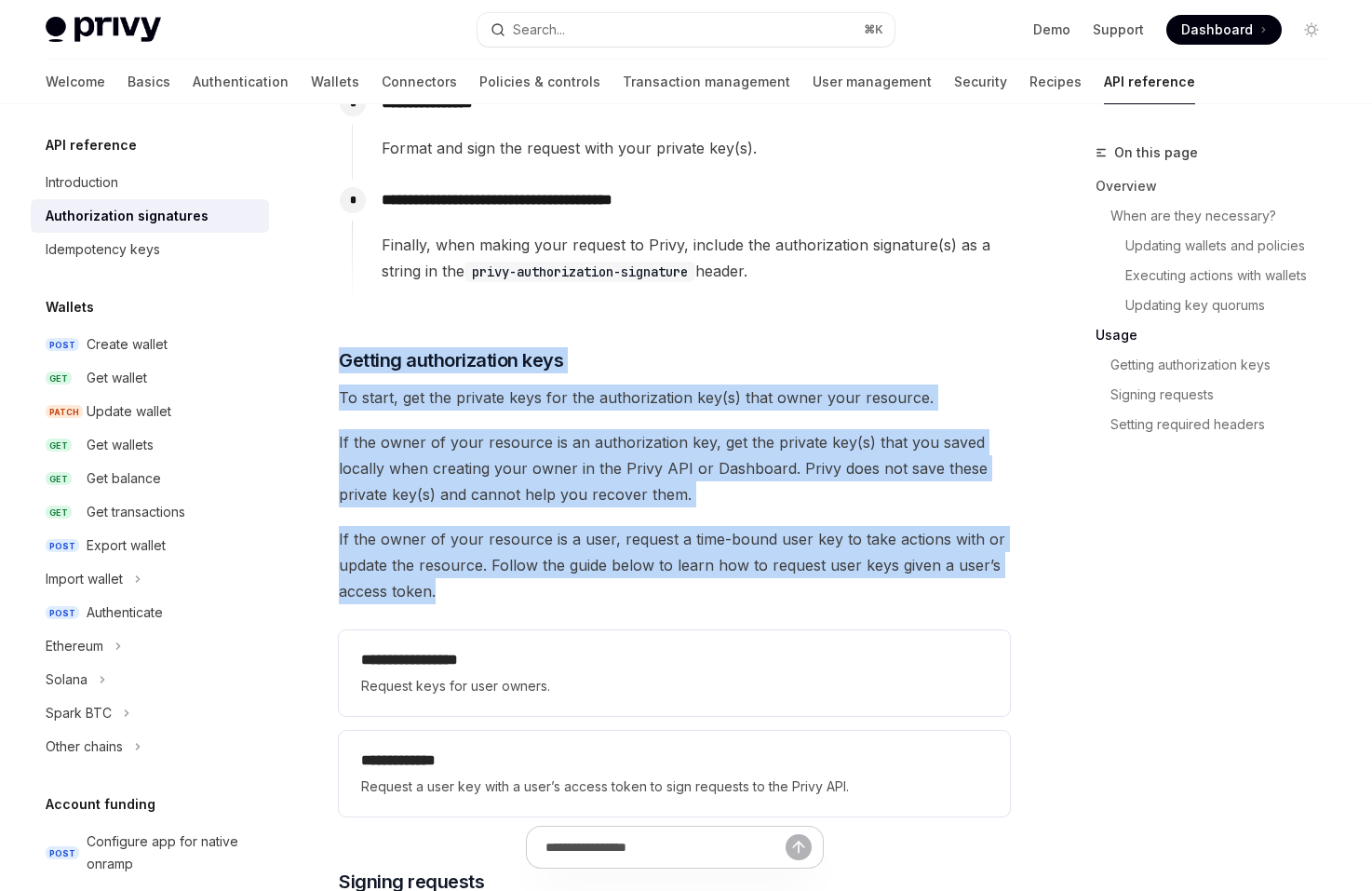
drag, startPoint x: 767, startPoint y: 598, endPoint x: 761, endPoint y: 334, distance: 264.1
drag, startPoint x: 761, startPoint y: 334, endPoint x: 791, endPoint y: 589, distance: 256.8
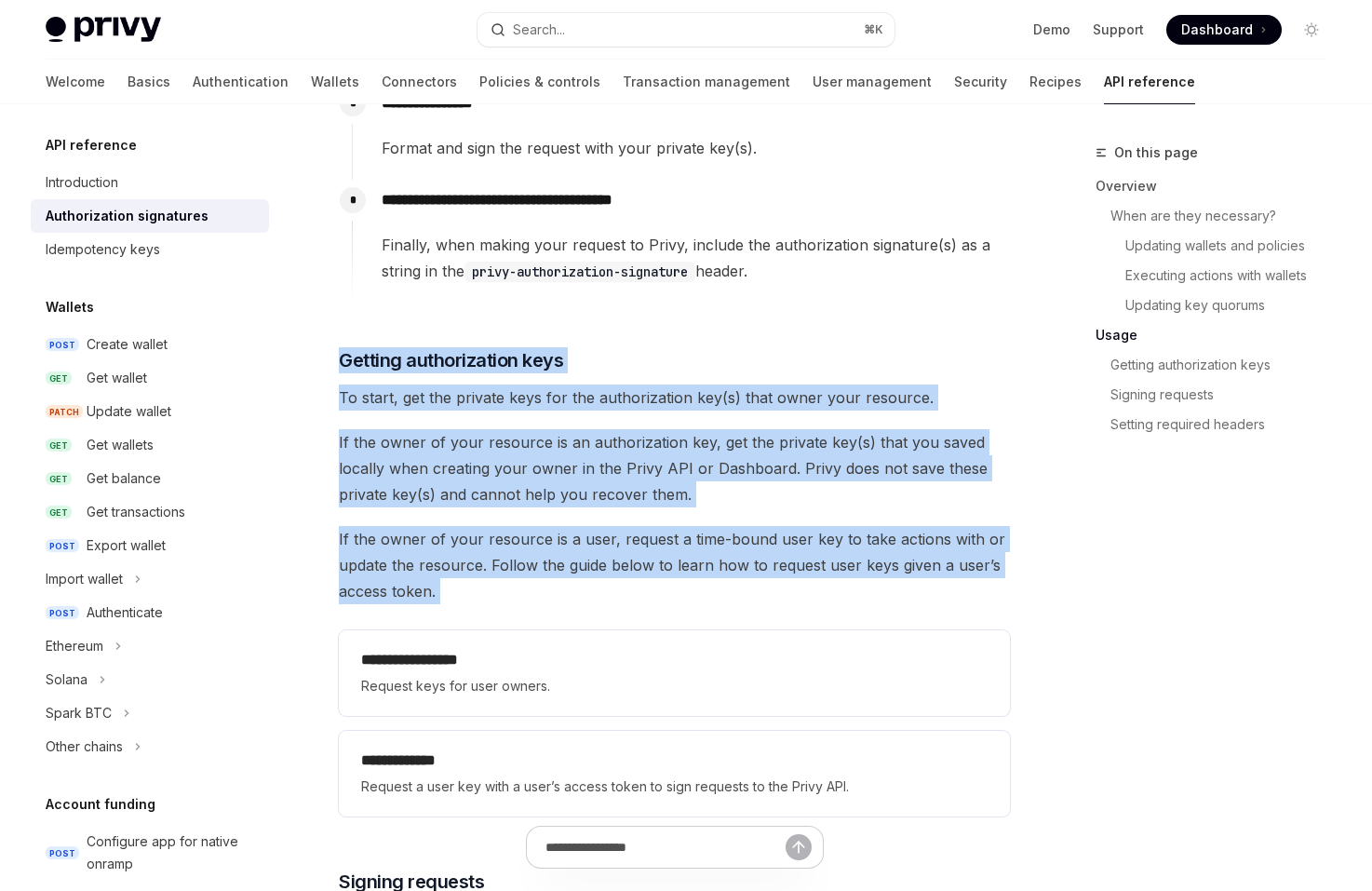
click at [791, 589] on span "If the owner of your resource is a user, request a time-bound user key to take …" at bounding box center [674, 564] width 671 height 78
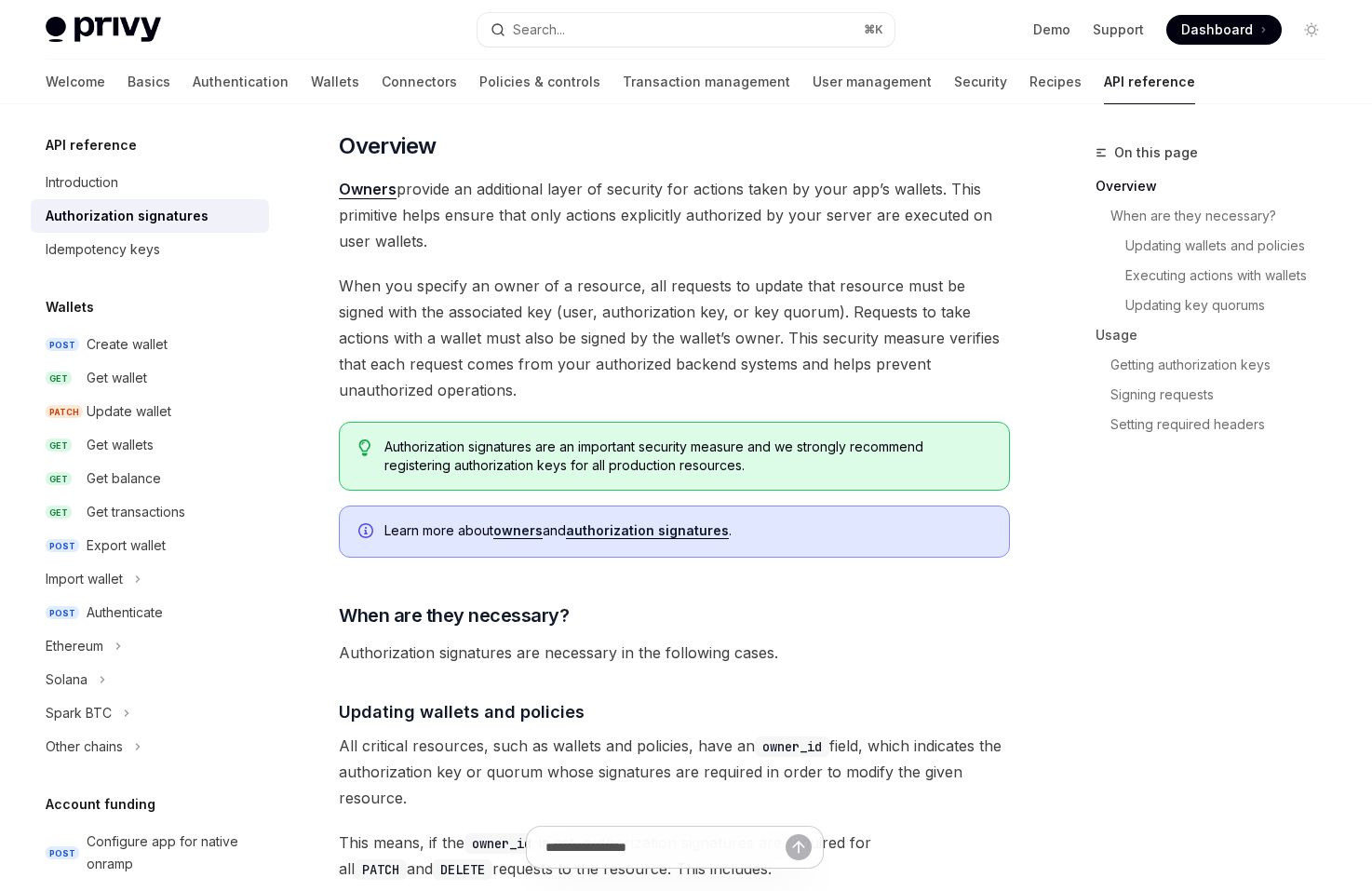
scroll to position [0, 0]
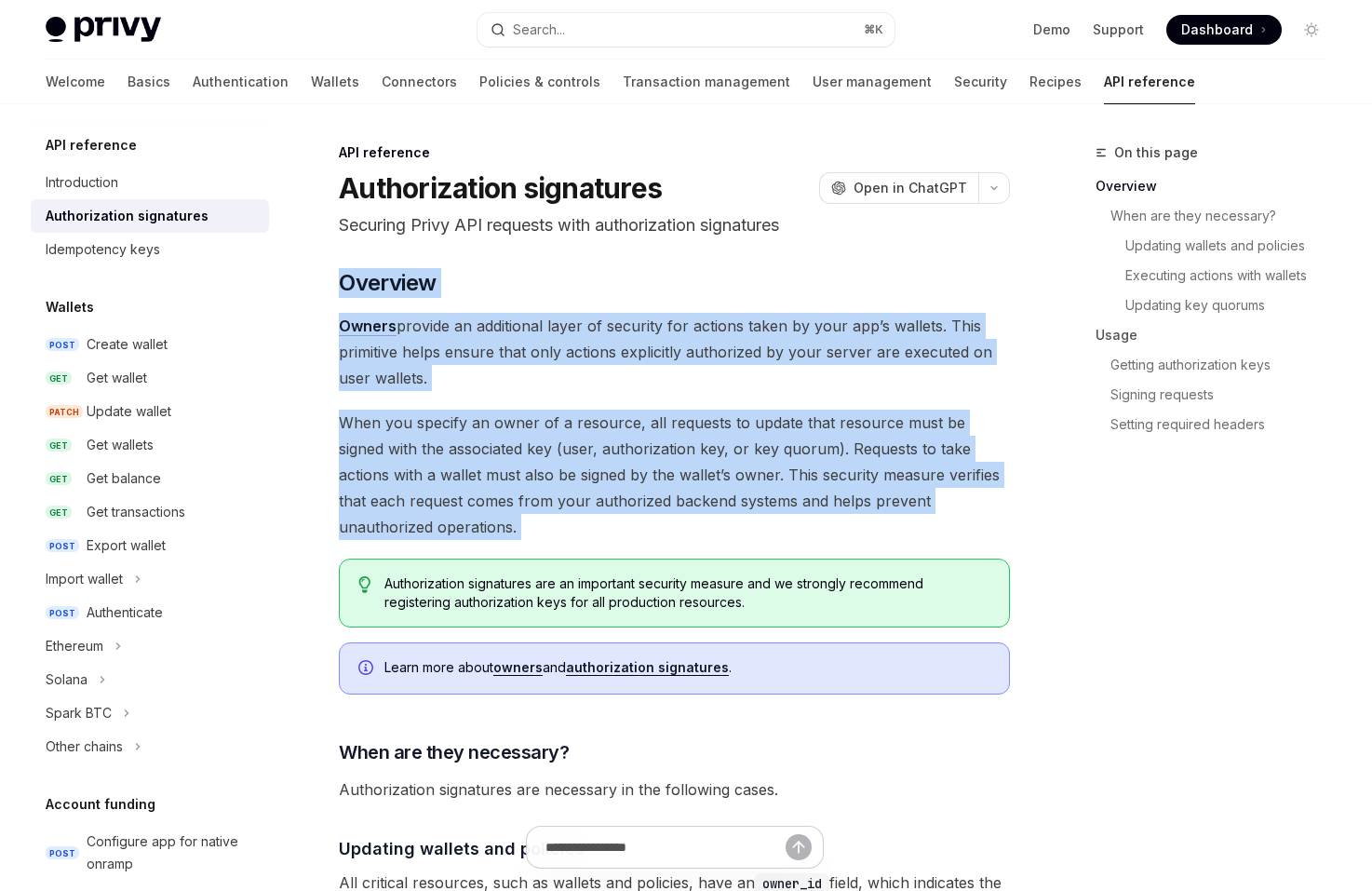
drag, startPoint x: 576, startPoint y: 536, endPoint x: 584, endPoint y: 252, distance: 284.1
drag, startPoint x: 584, startPoint y: 252, endPoint x: 651, endPoint y: 516, distance: 272.4
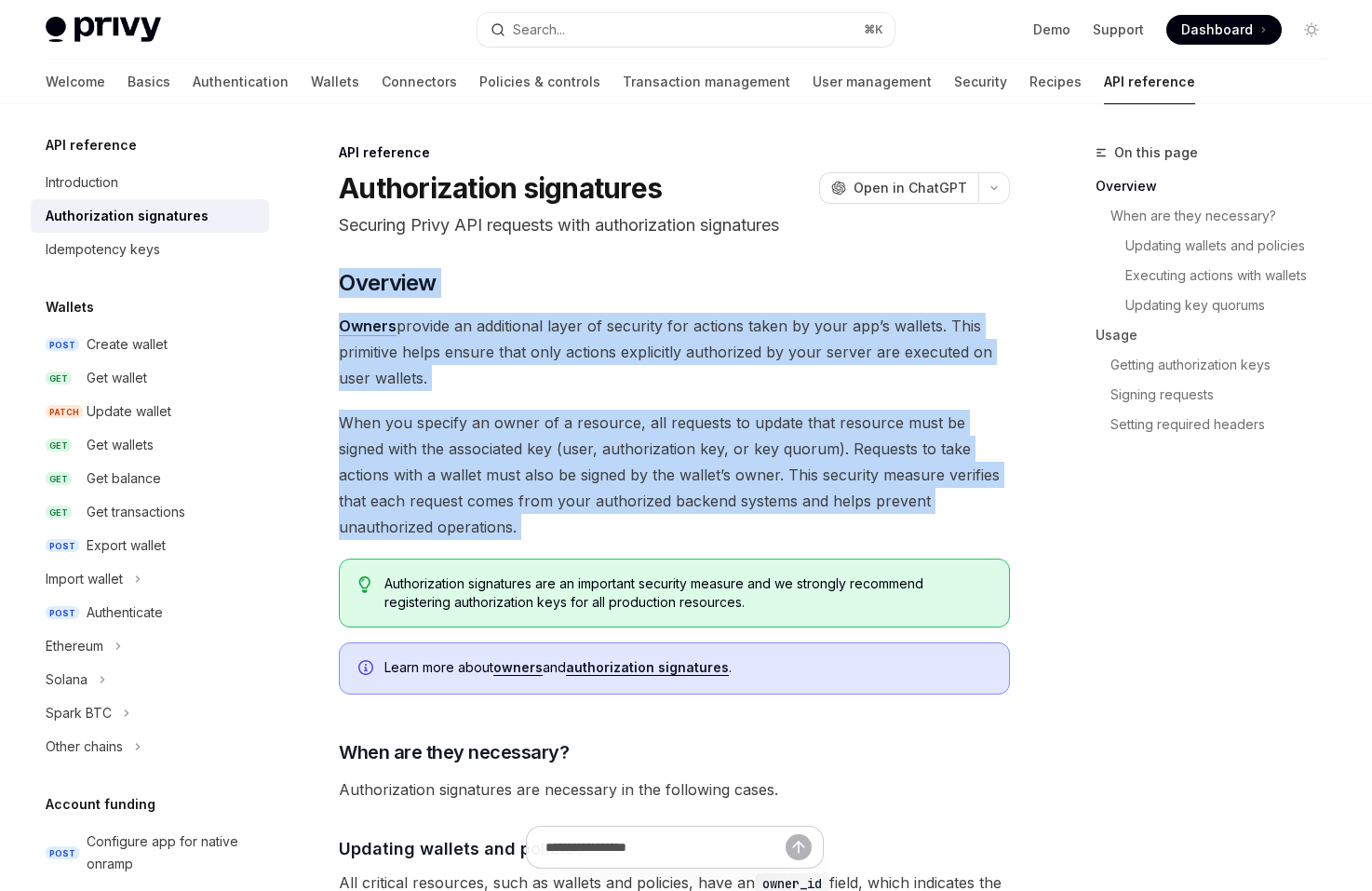
click at [651, 516] on span "When you specify an owner of a resource, all requests to update that resource m…" at bounding box center [674, 474] width 671 height 130
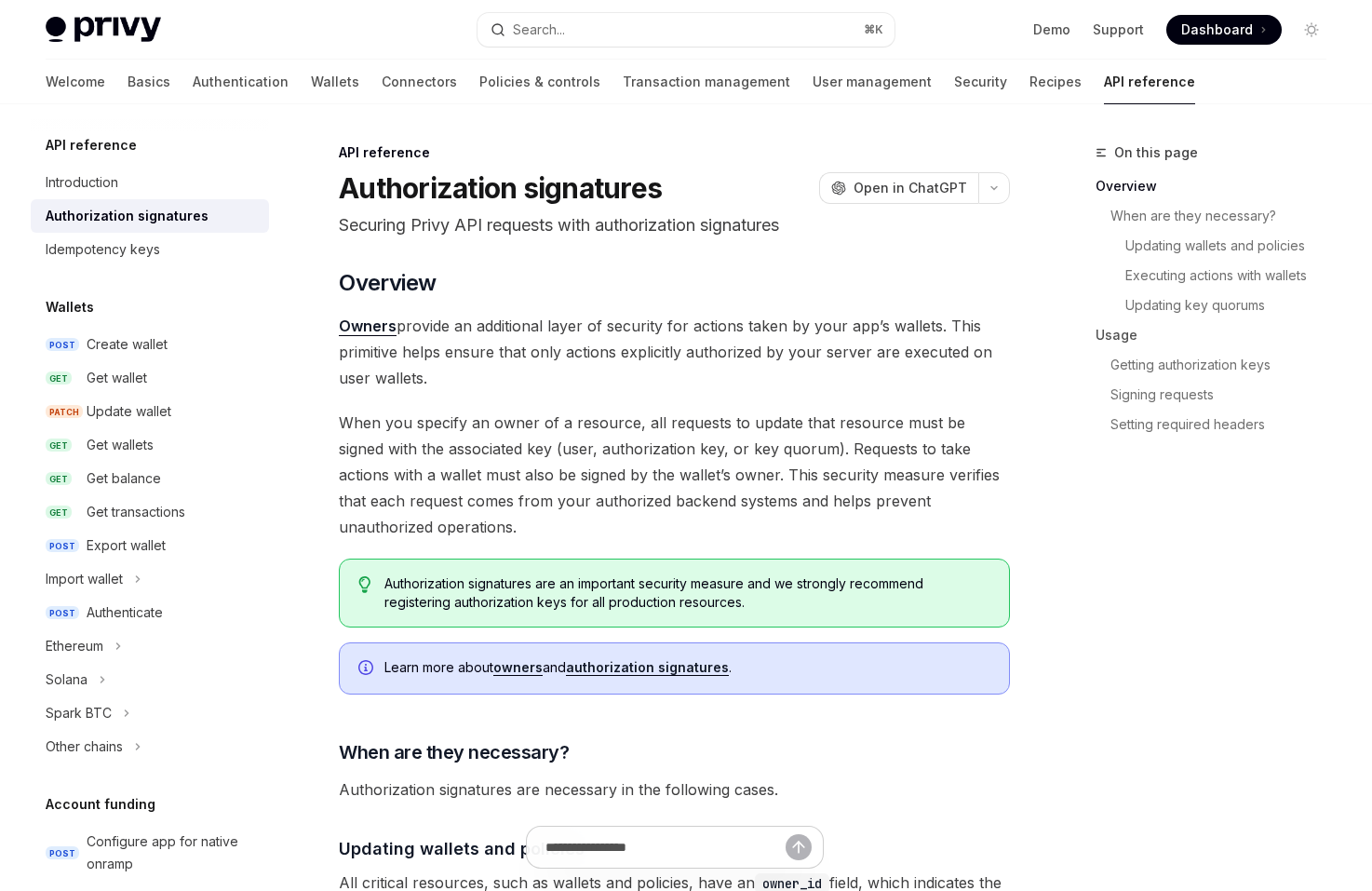
click at [295, 481] on div "API reference Introduction Authorization signatures Idempotency keys Wallets PO…" at bounding box center [165, 498] width 268 height 787
click at [386, 468] on span "When you specify an owner of a resource, all requests to update that resource m…" at bounding box center [674, 474] width 671 height 130
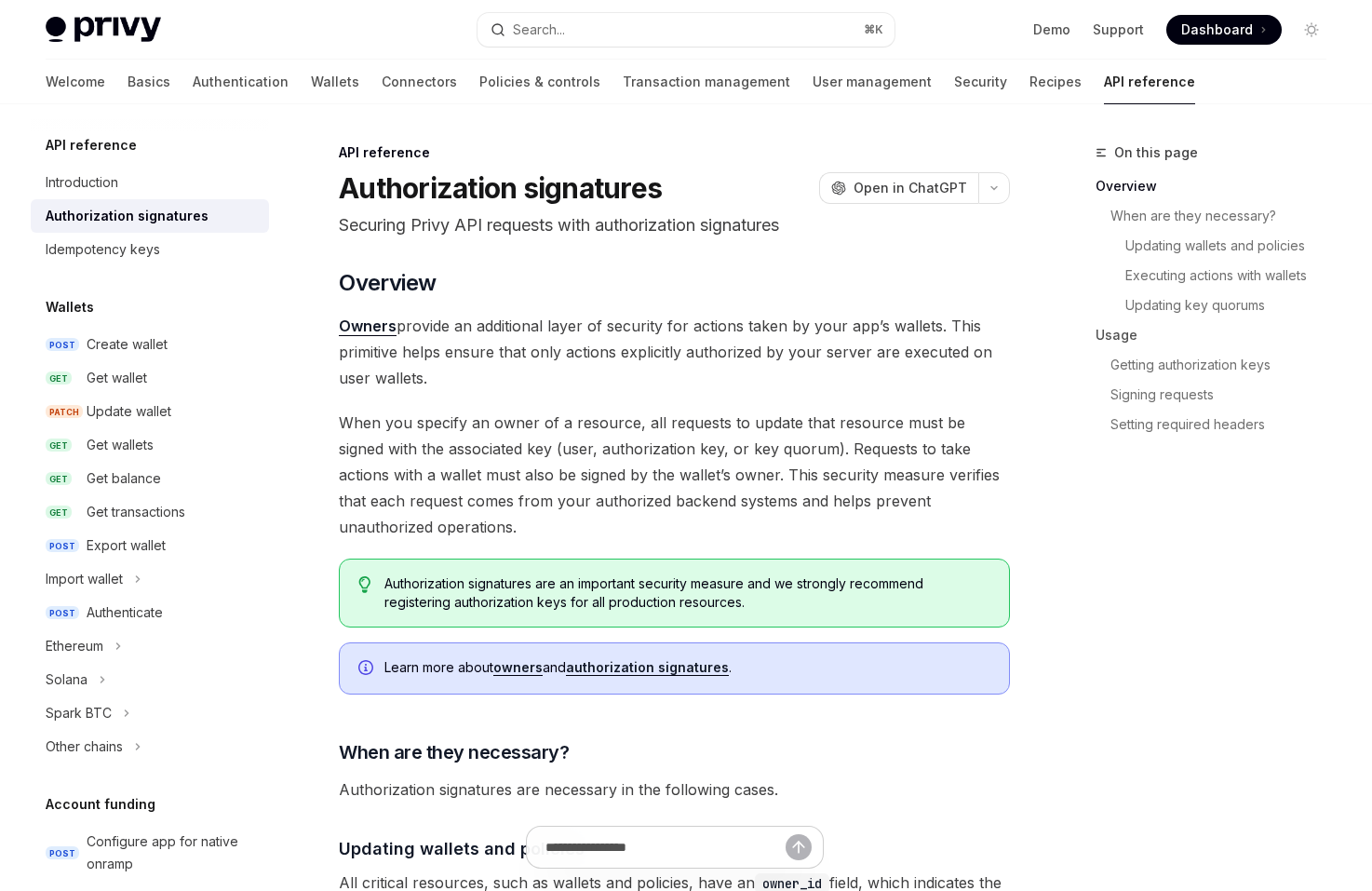
click at [386, 468] on span "When you specify an owner of a resource, all requests to update that resource m…" at bounding box center [674, 474] width 671 height 130
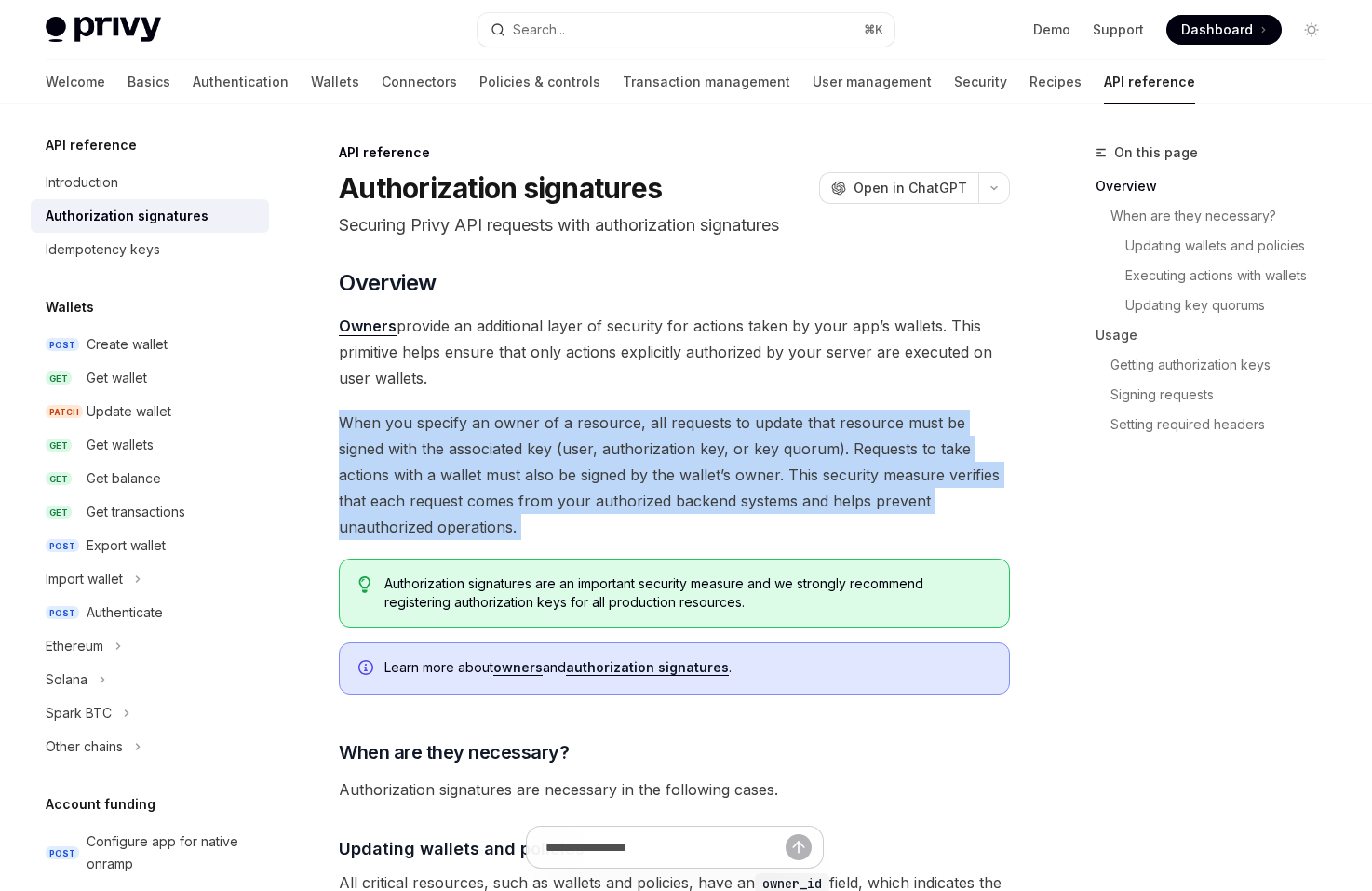
click at [386, 468] on span "When you specify an owner of a resource, all requests to update that resource m…" at bounding box center [674, 474] width 671 height 130
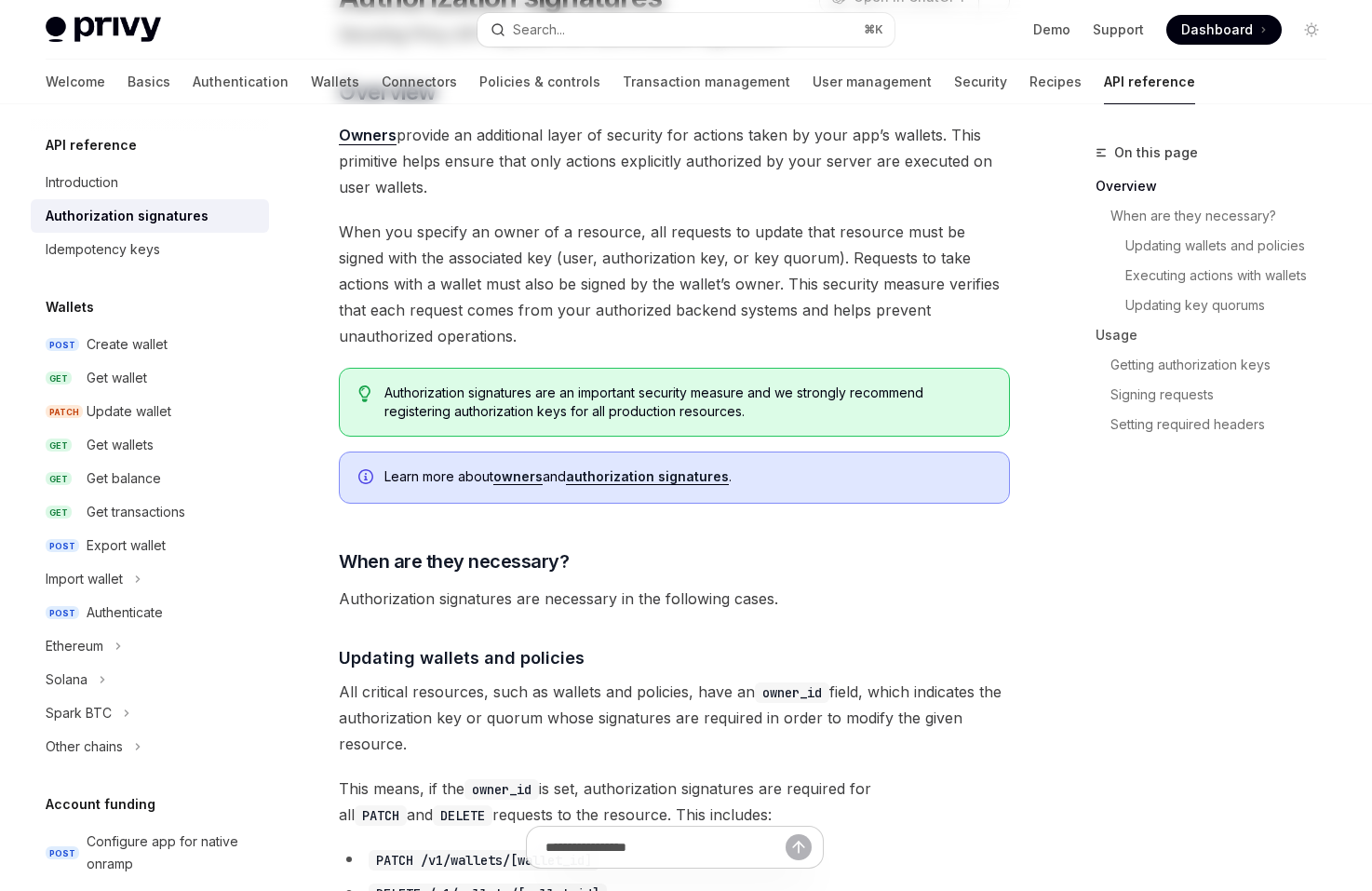
scroll to position [197, 0]
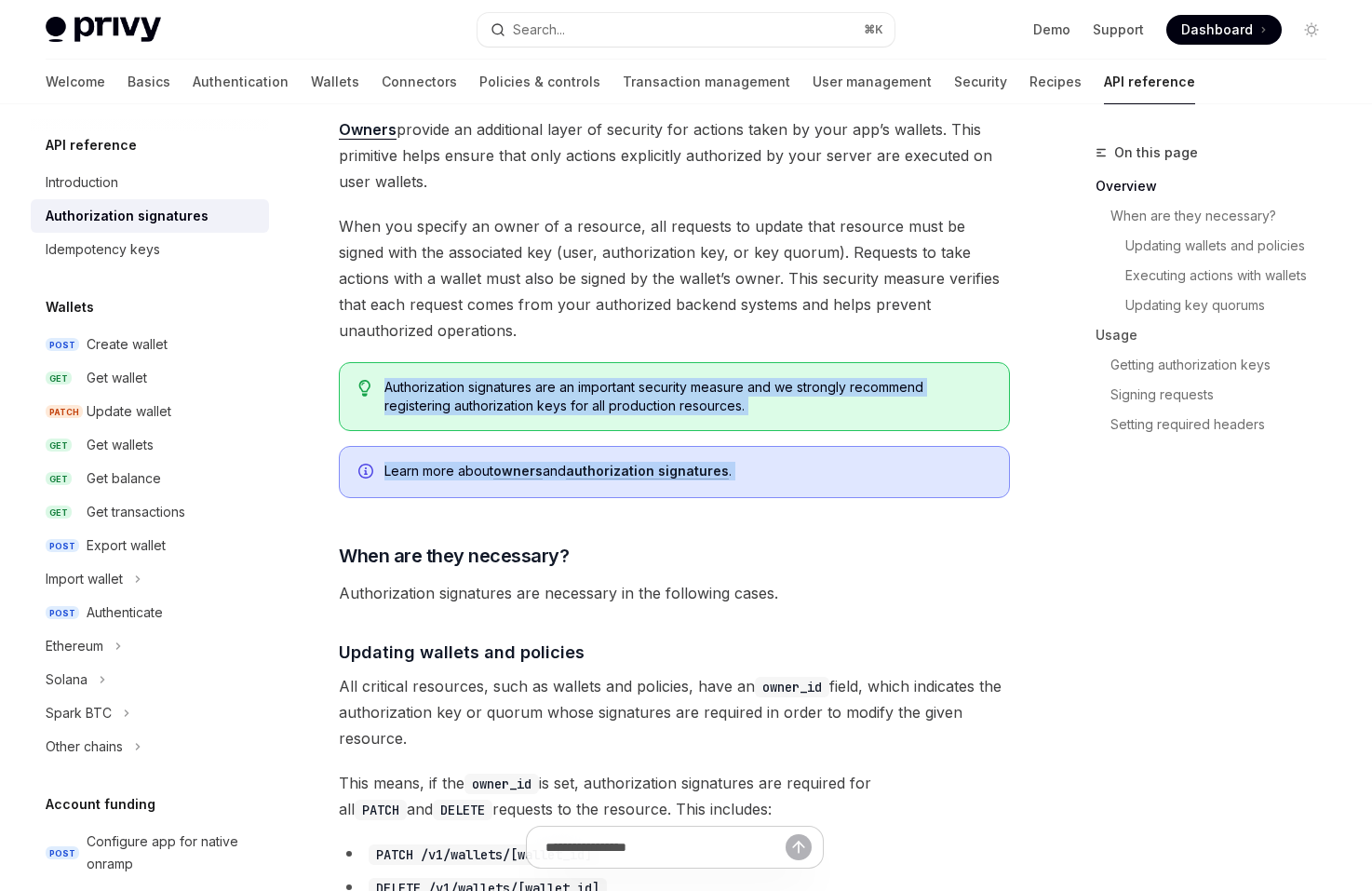
drag, startPoint x: 335, startPoint y: 362, endPoint x: 372, endPoint y: 513, distance: 155.5
drag, startPoint x: 372, startPoint y: 513, endPoint x: 333, endPoint y: 368, distance: 150.2
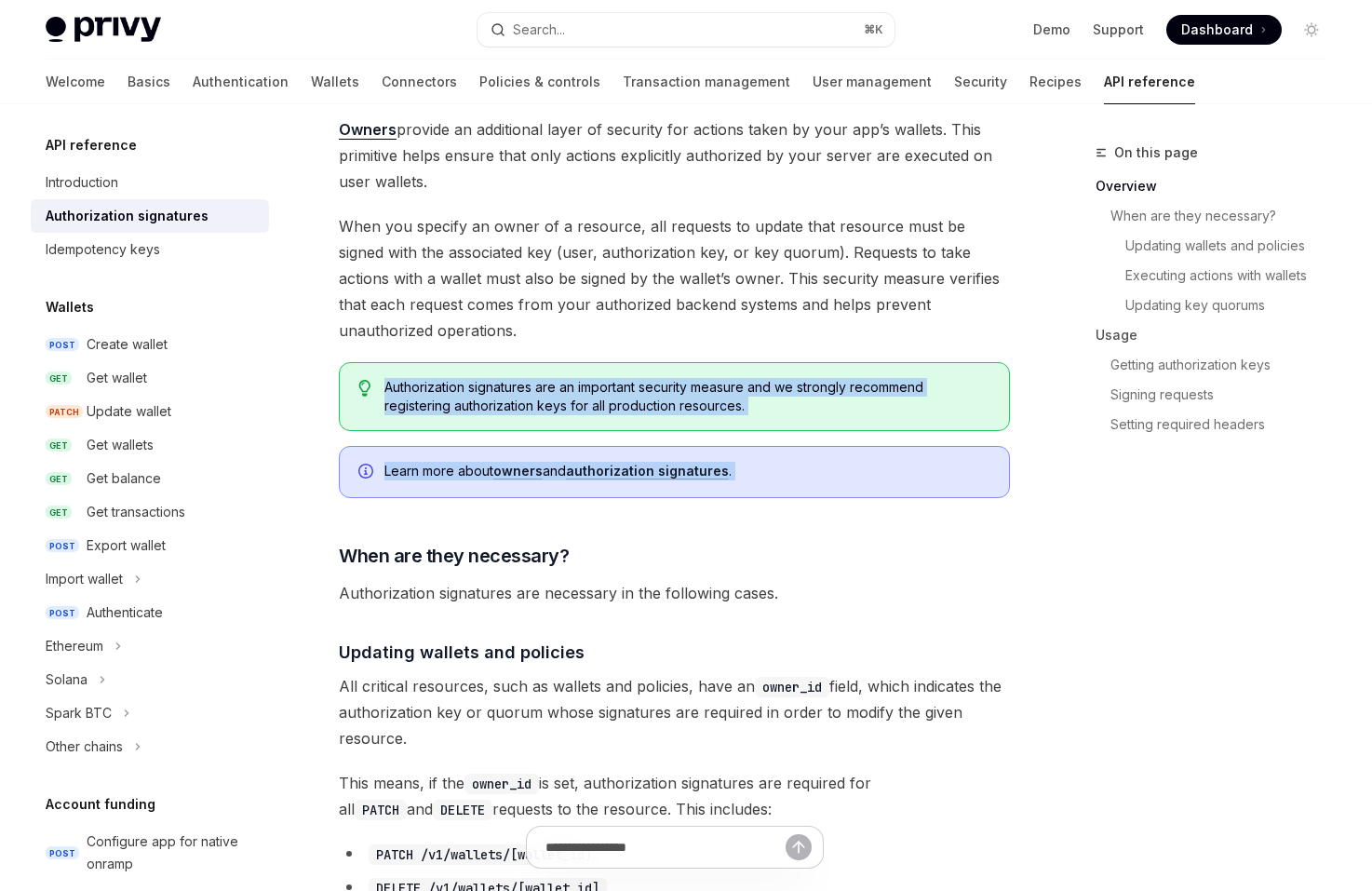
drag, startPoint x: 332, startPoint y: 365, endPoint x: 450, endPoint y: 497, distance: 177.1
click at [450, 497] on div "Learn more about owners and authorization signatures ." at bounding box center [674, 472] width 671 height 52
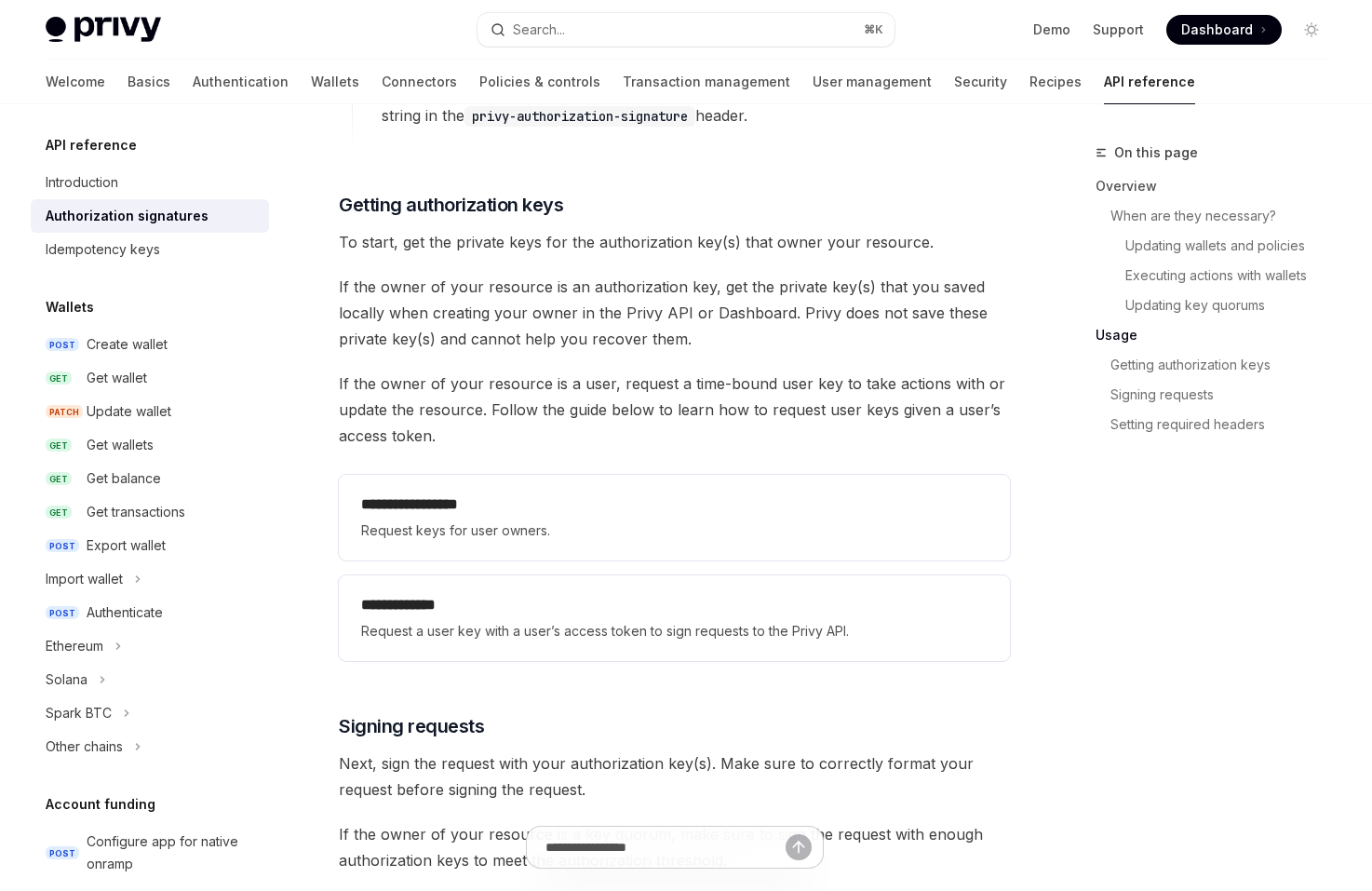
scroll to position [2260, 0]
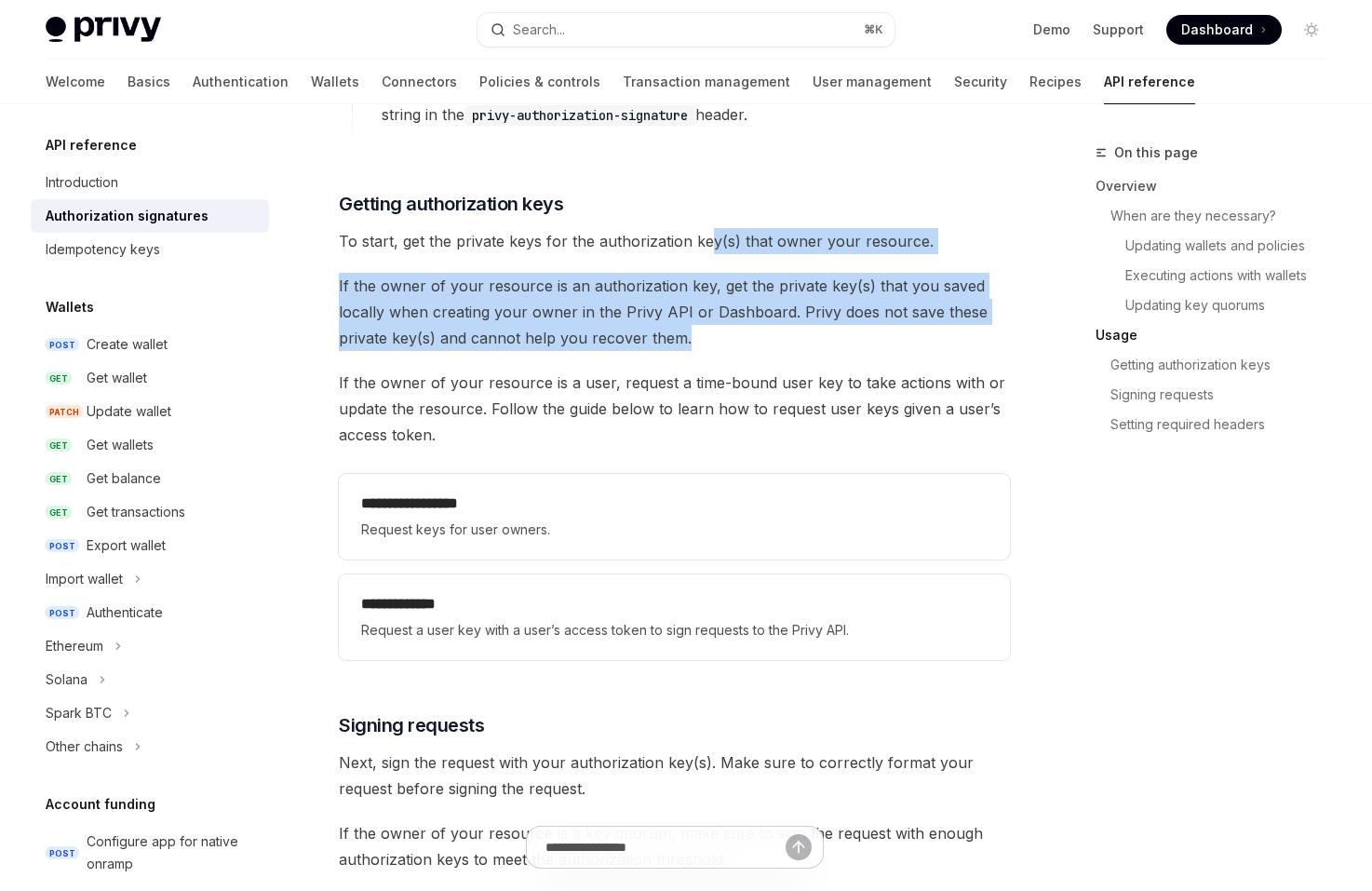
drag, startPoint x: 732, startPoint y: 336, endPoint x: 706, endPoint y: 253, distance: 87.0
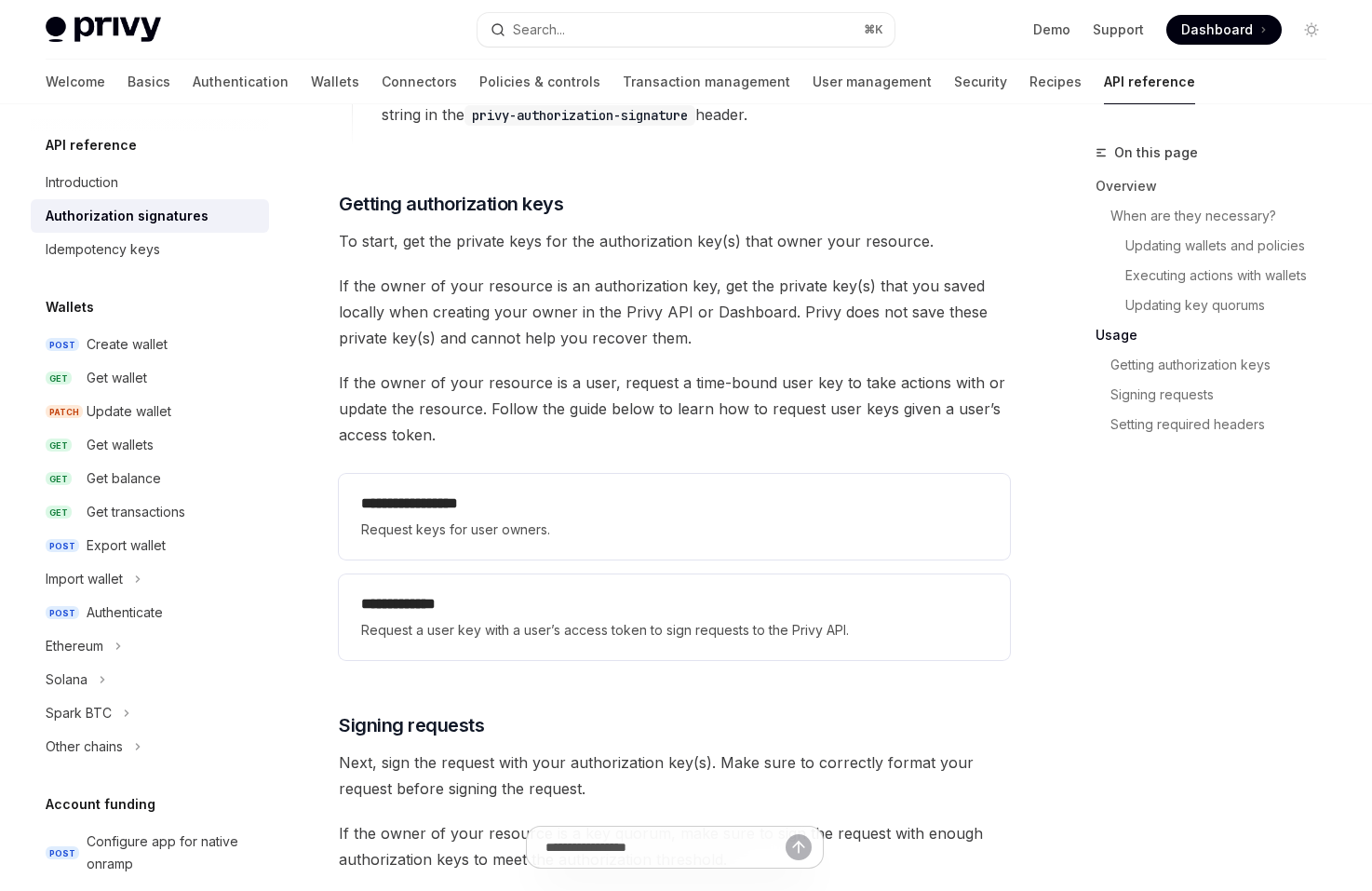
click at [683, 303] on span "If the owner of your resource is an authorization key, get the private key(s) t…" at bounding box center [674, 311] width 671 height 78
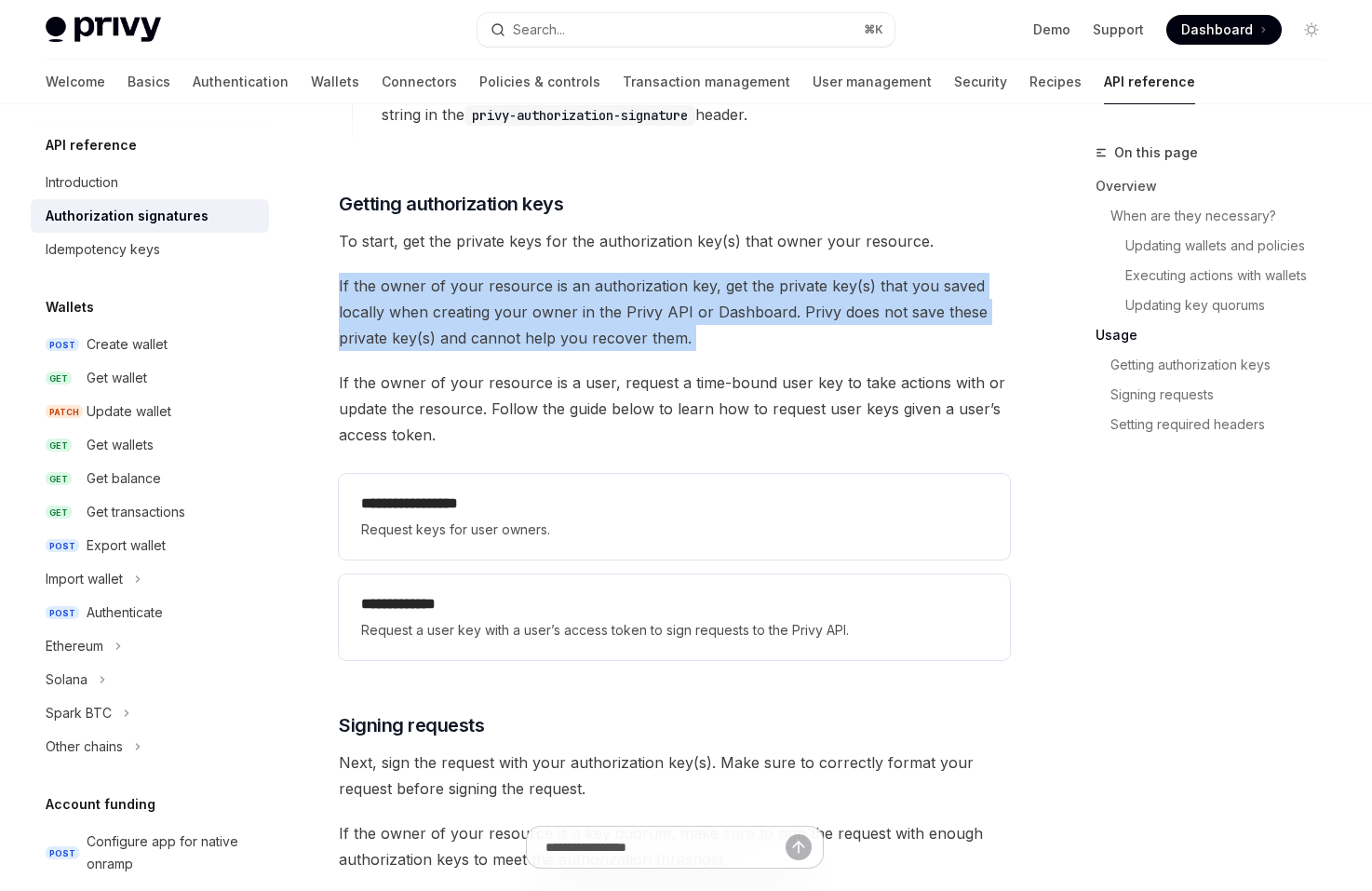
click at [725, 327] on span "If the owner of your resource is an authorization key, get the private key(s) t…" at bounding box center [674, 311] width 671 height 78
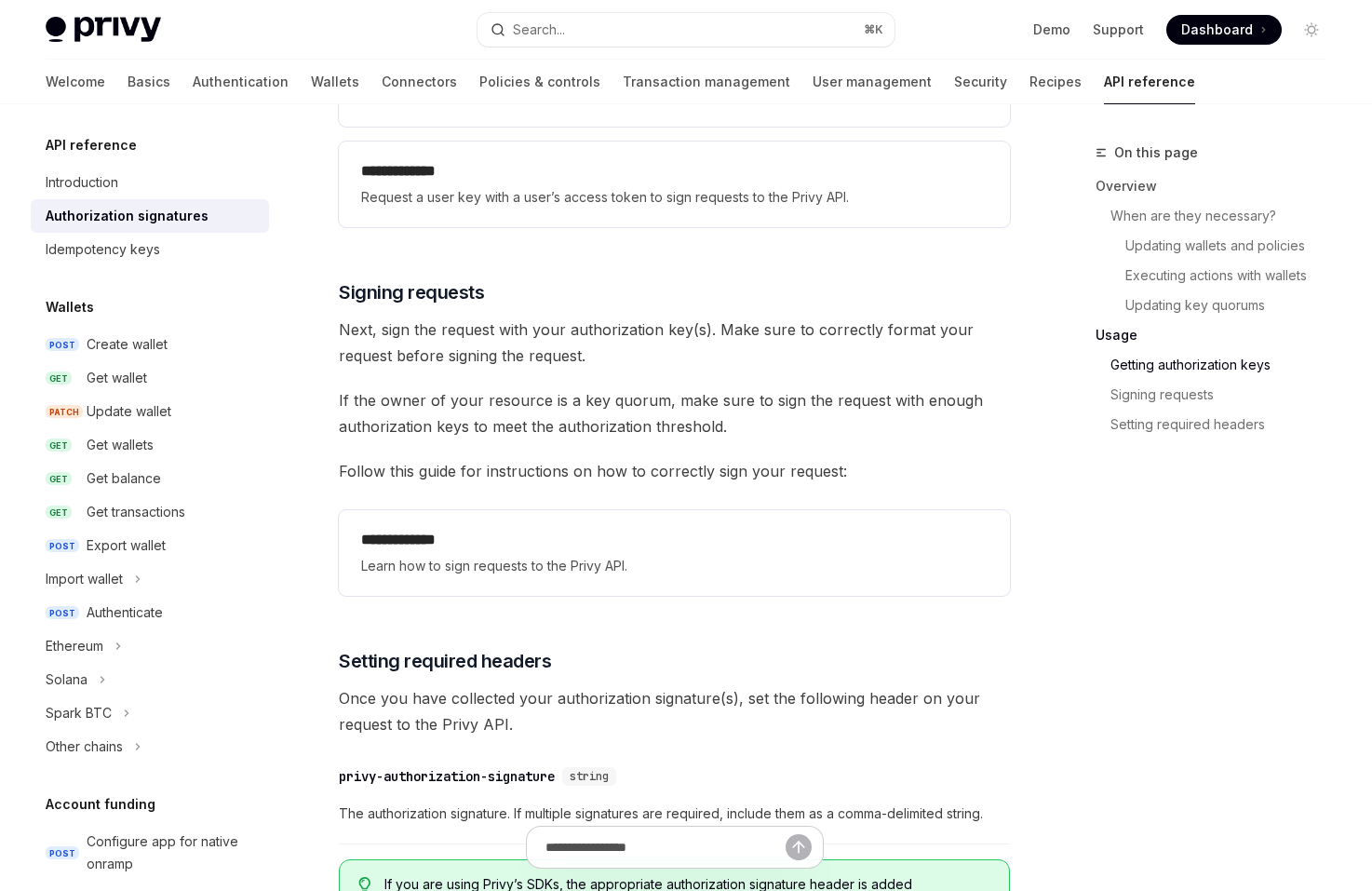
scroll to position [2723, 0]
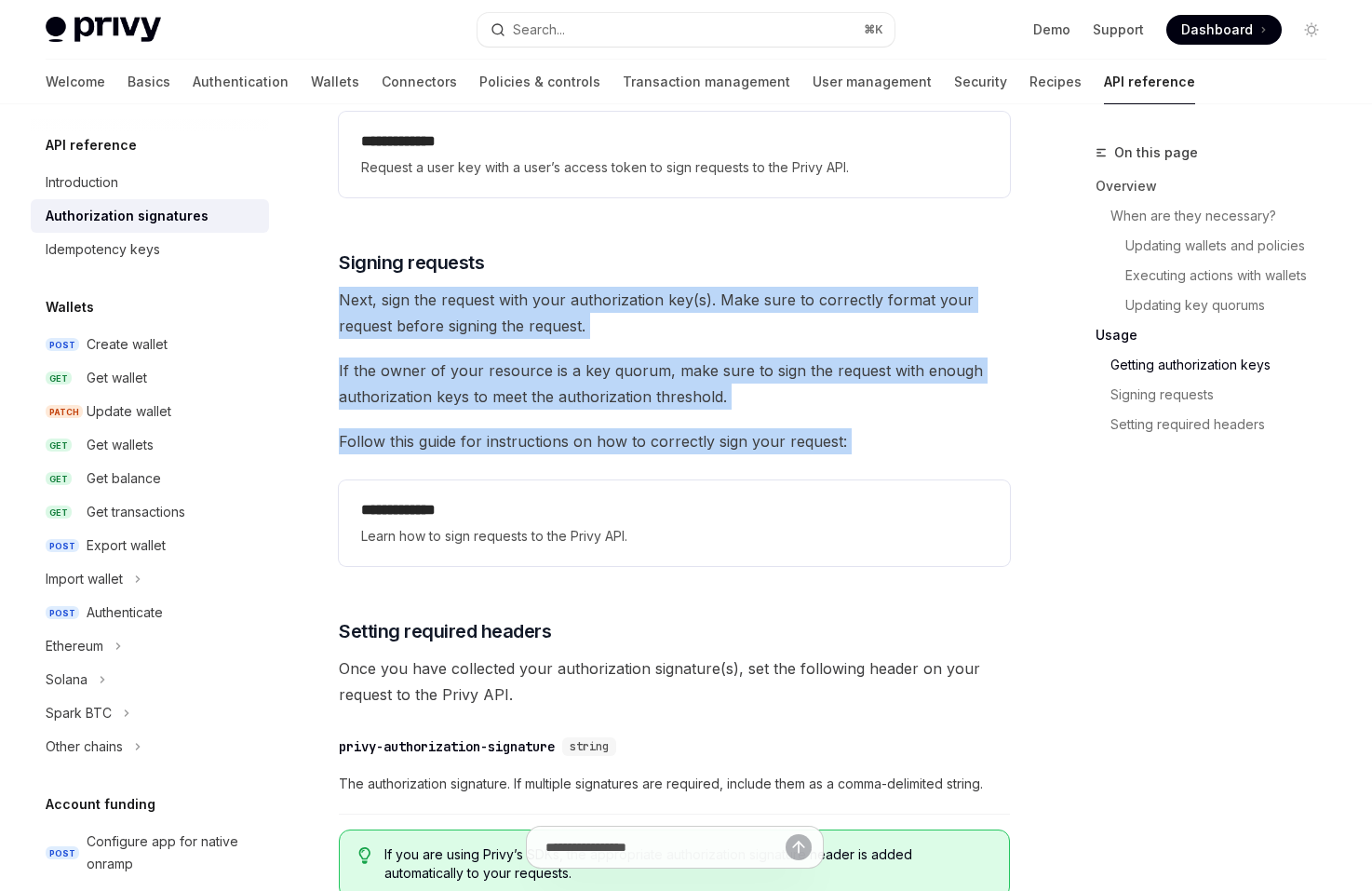
drag, startPoint x: 309, startPoint y: 280, endPoint x: 360, endPoint y: 459, distance: 186.1
drag, startPoint x: 360, startPoint y: 459, endPoint x: 313, endPoint y: 265, distance: 199.6
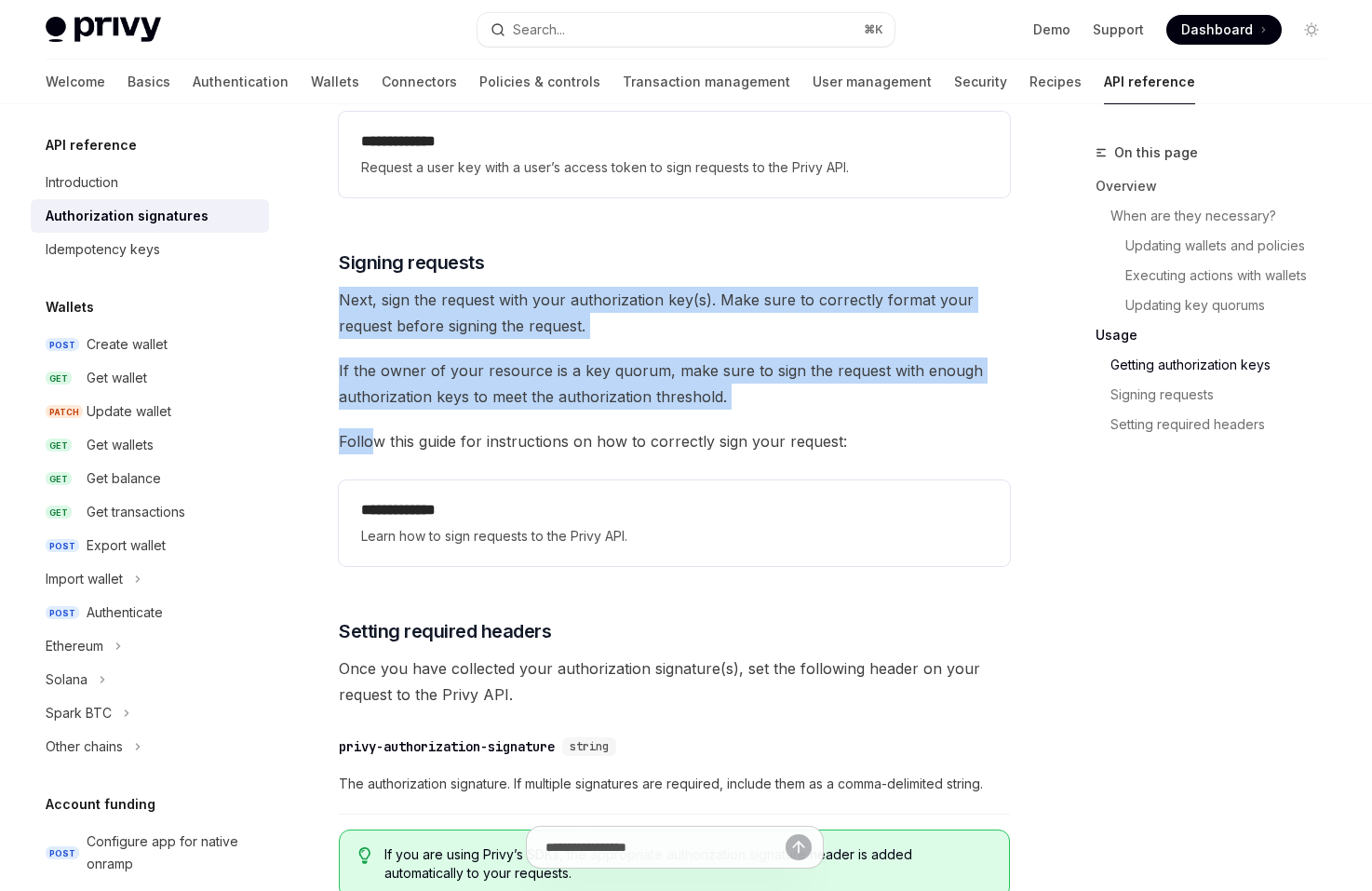
drag, startPoint x: 326, startPoint y: 289, endPoint x: 368, endPoint y: 453, distance: 169.3
click at [368, 453] on span "Follow this guide for instructions on how to correctly sign your request:" at bounding box center [674, 441] width 671 height 26
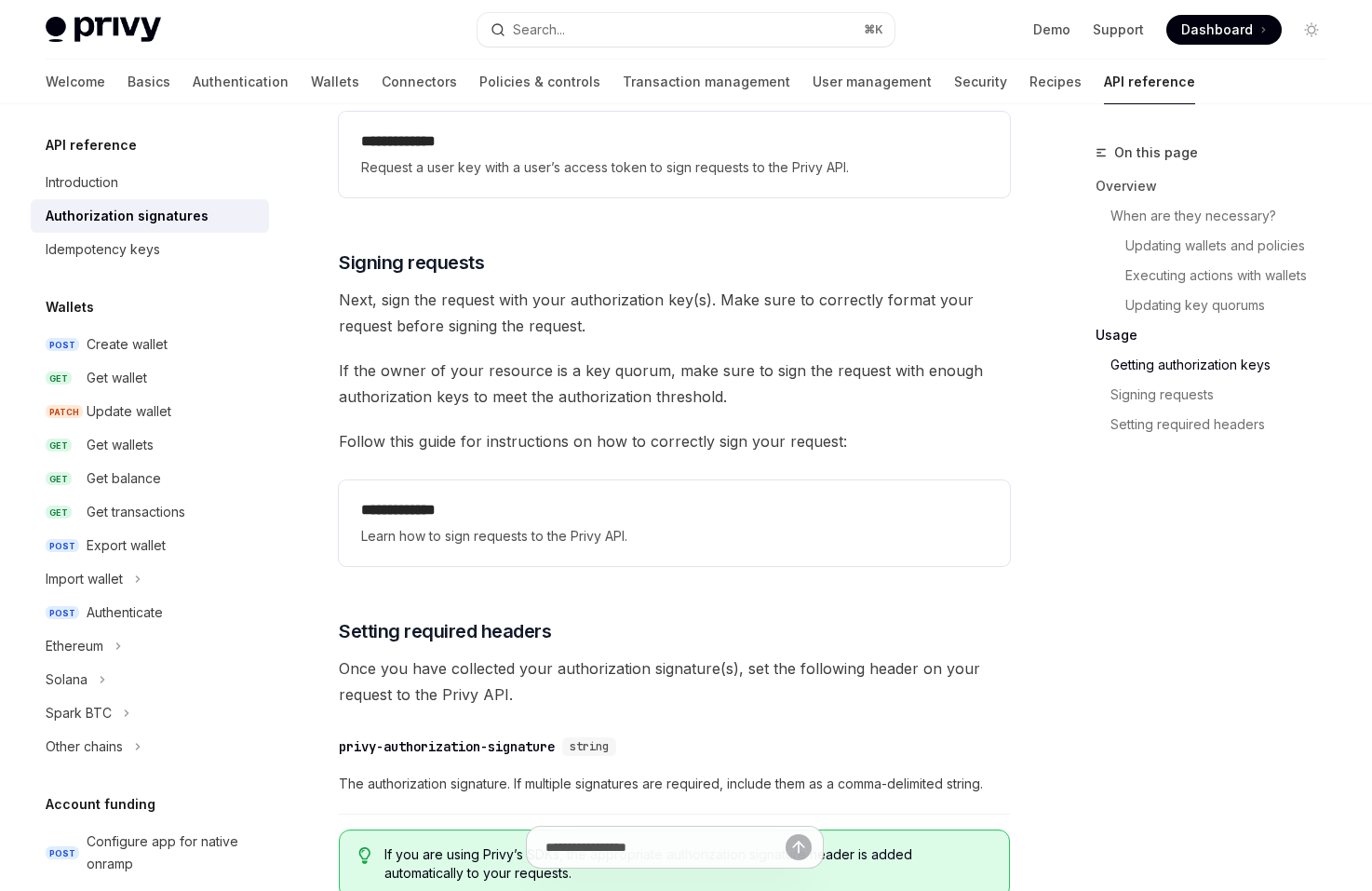
click at [379, 443] on span "Follow this guide for instructions on how to correctly sign your request:" at bounding box center [674, 441] width 671 height 26
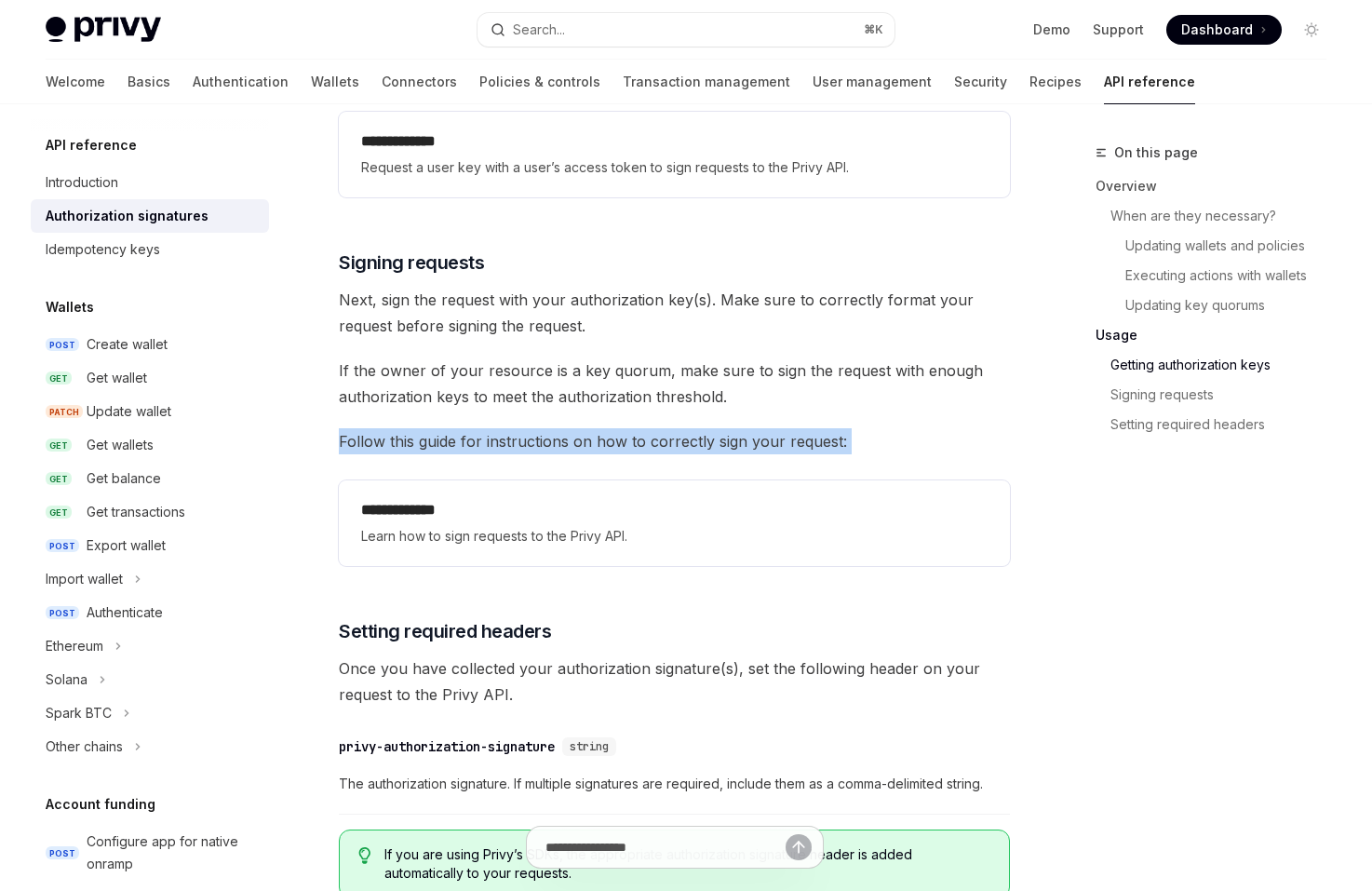
click at [373, 437] on span "Follow this guide for instructions on how to correctly sign your request:" at bounding box center [674, 441] width 671 height 26
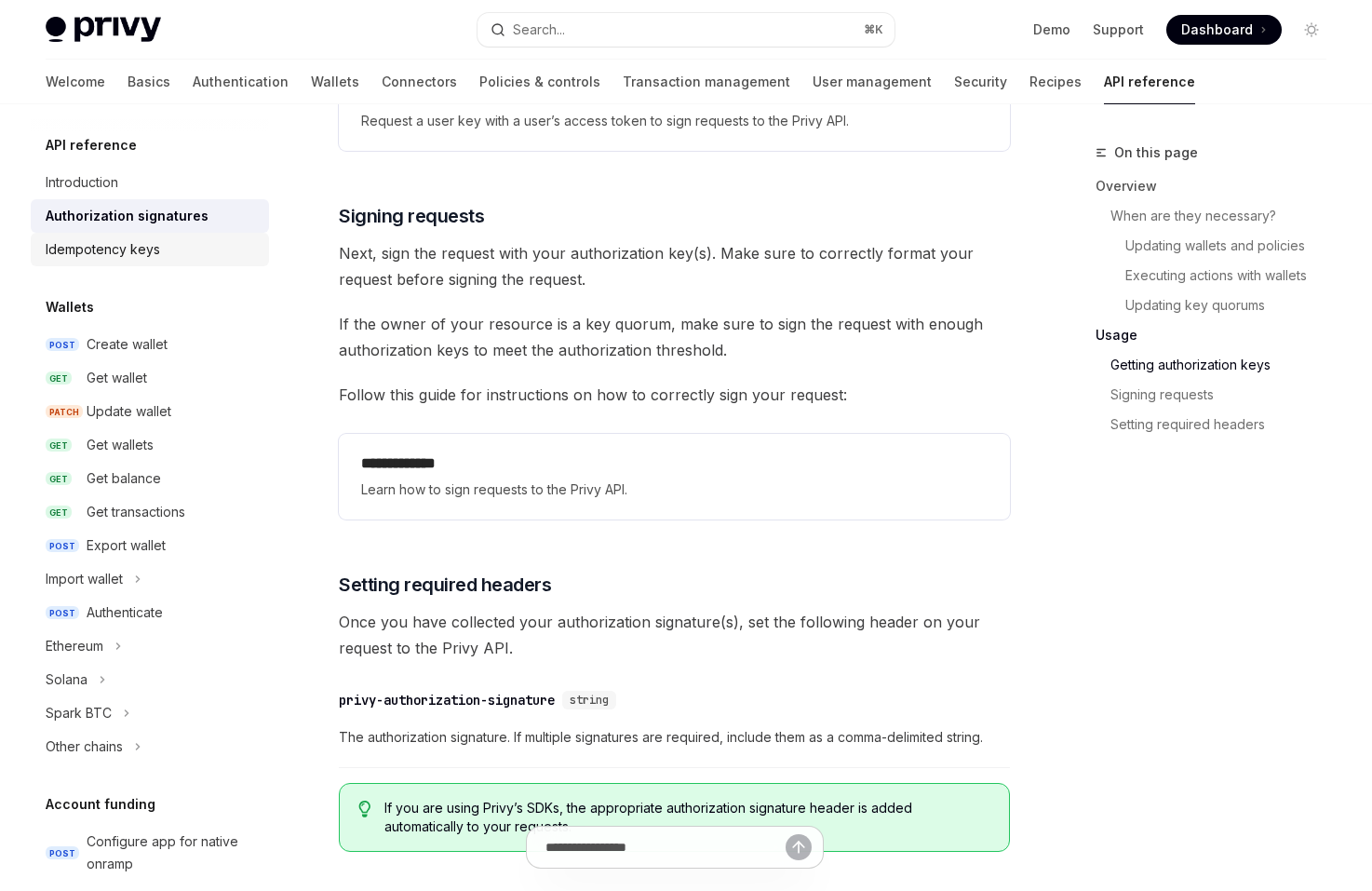
scroll to position [2768, 0]
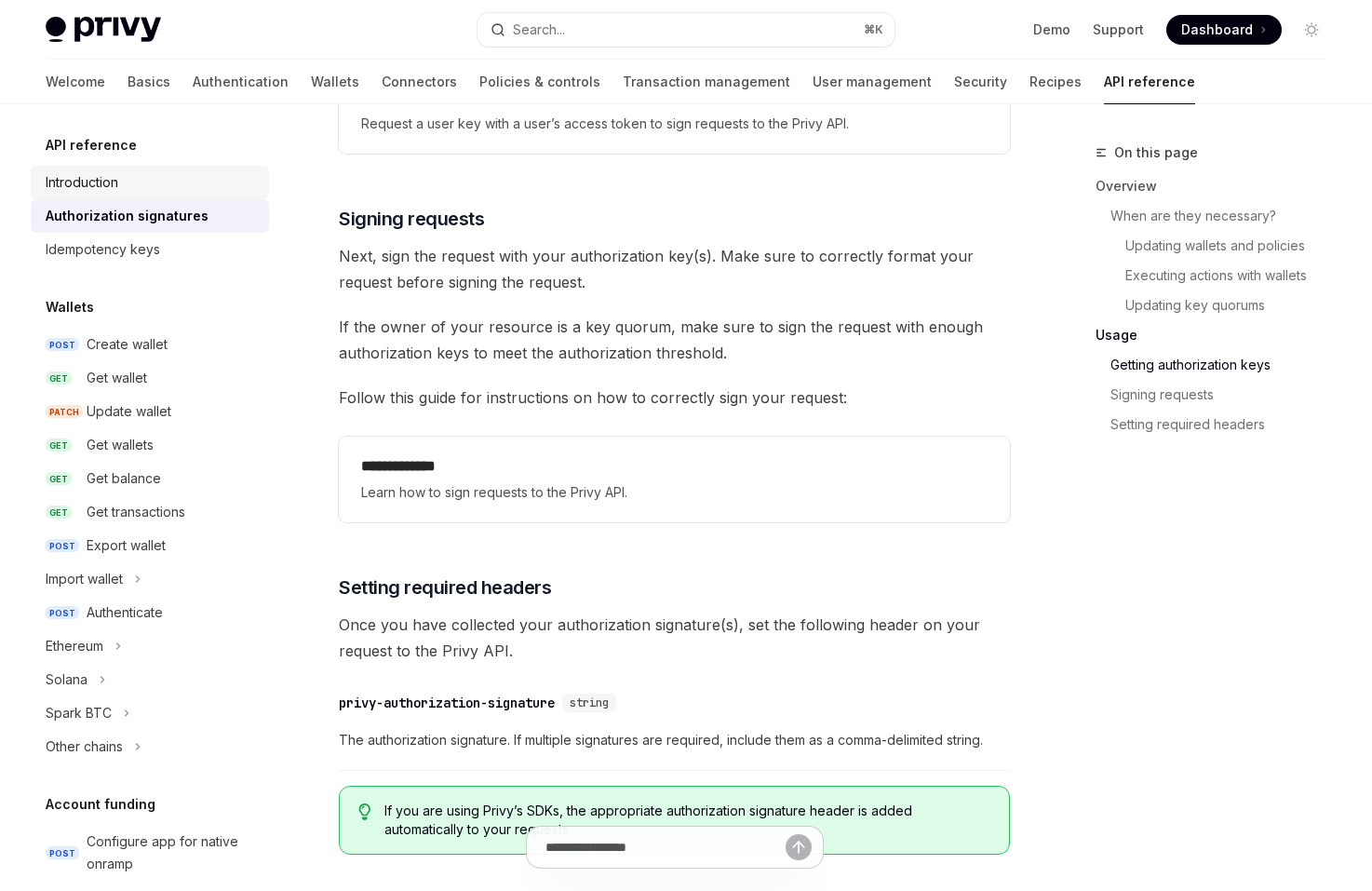
click at [201, 193] on div "Introduction" at bounding box center [151, 182] width 212 height 22
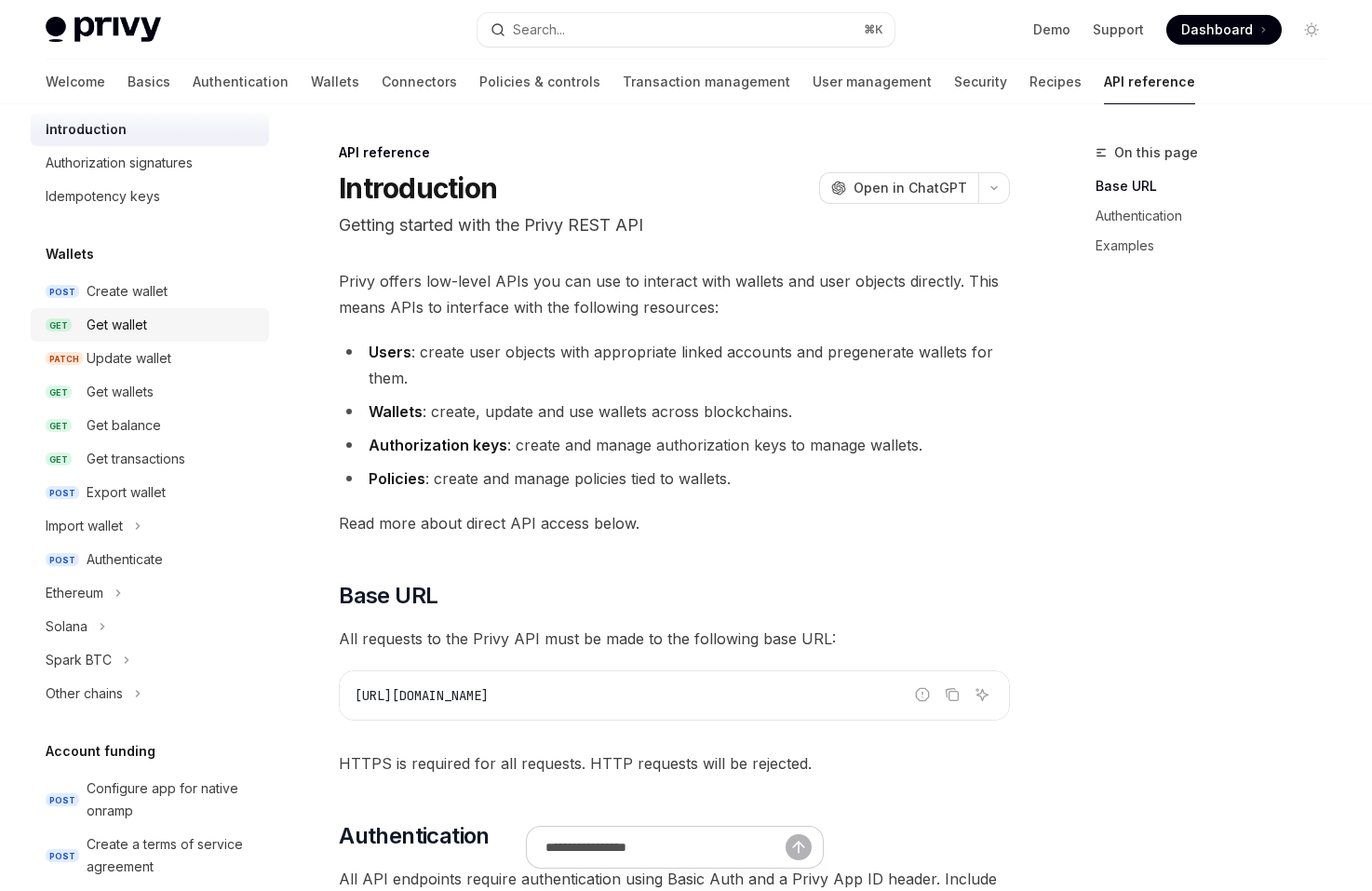
scroll to position [54, 0]
type textarea "*"
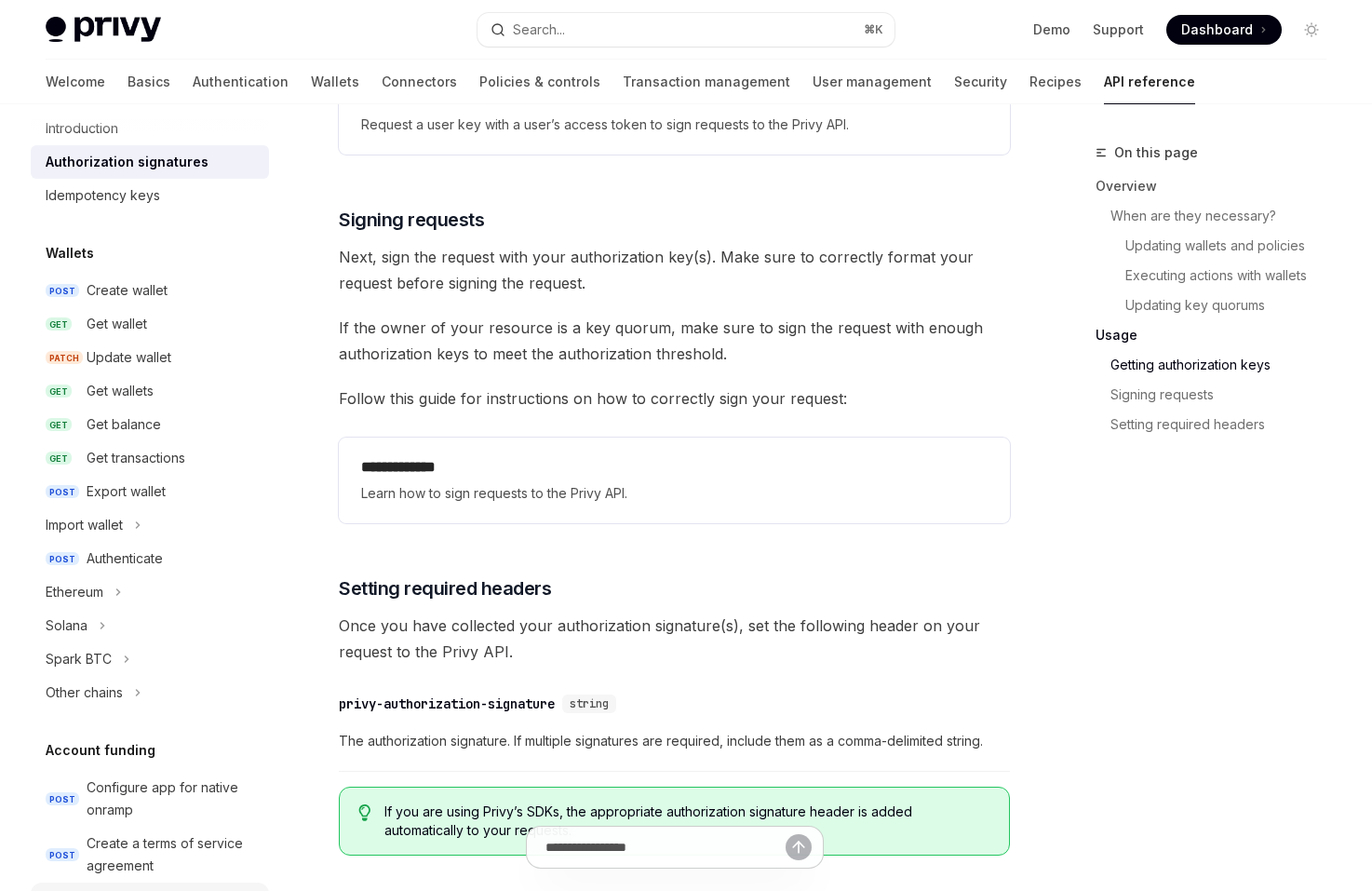
scroll to position [2768, 0]
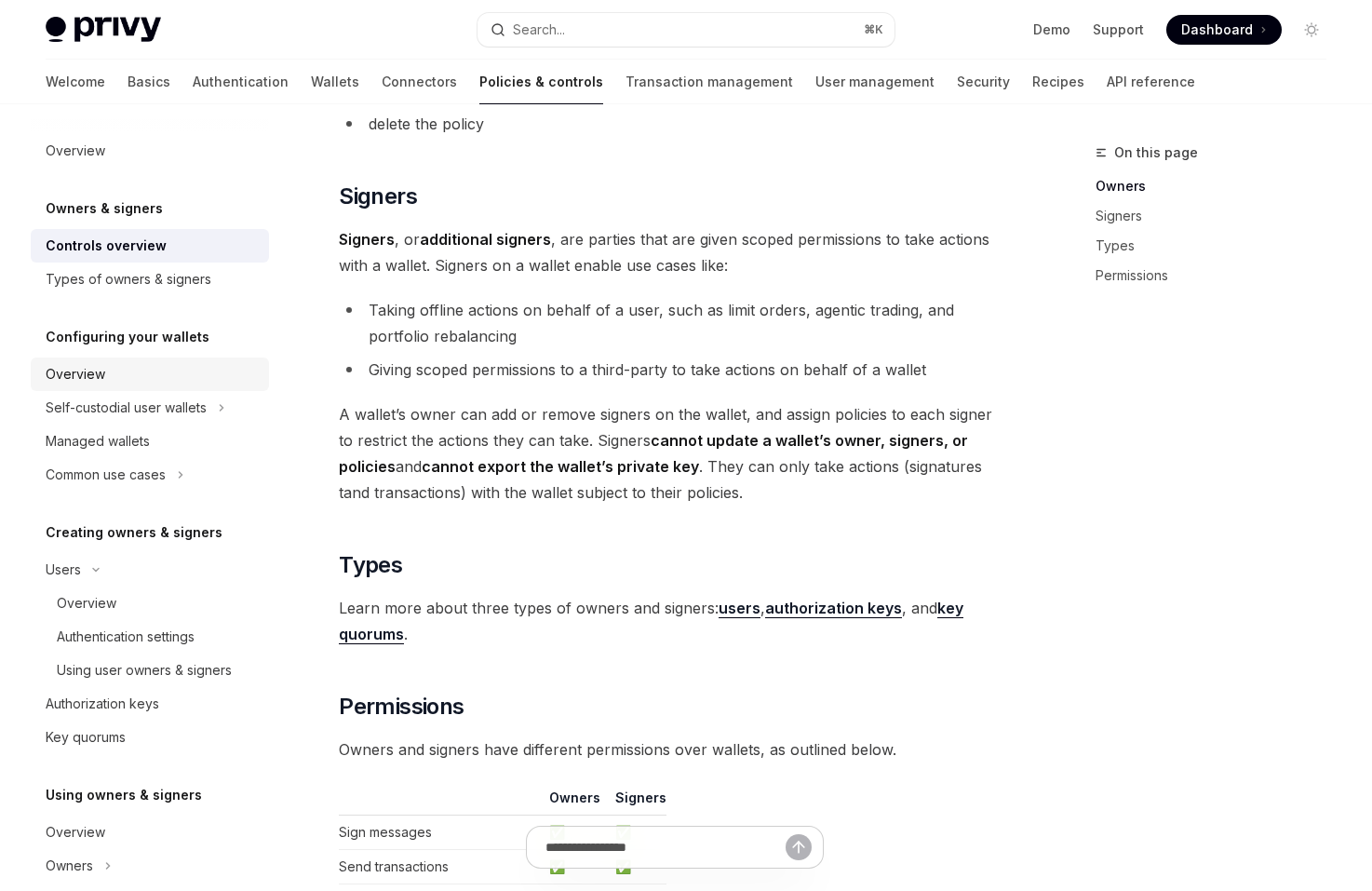
scroll to position [1024, 0]
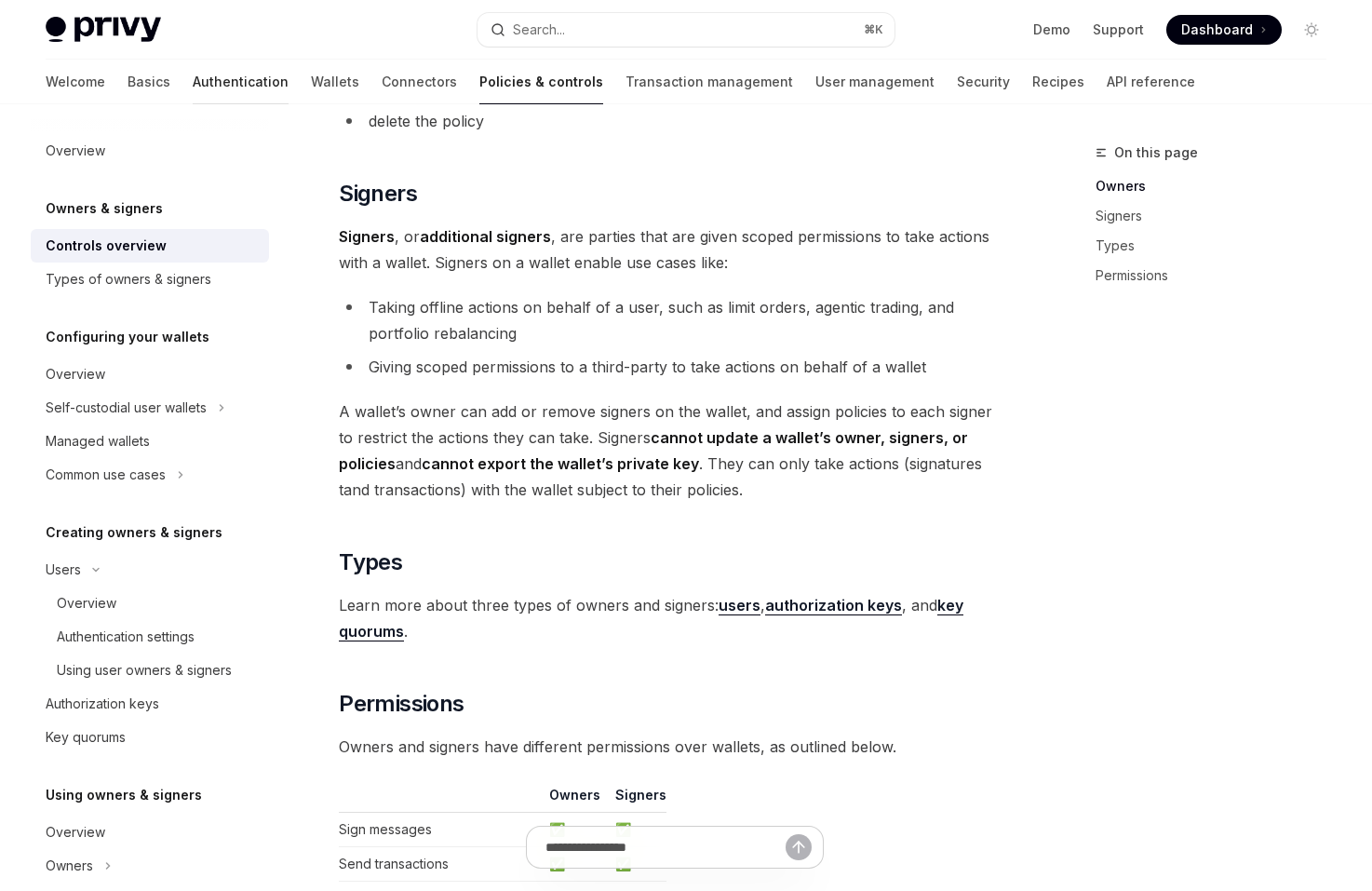
click at [199, 88] on link "Authentication" at bounding box center [240, 82] width 95 height 44
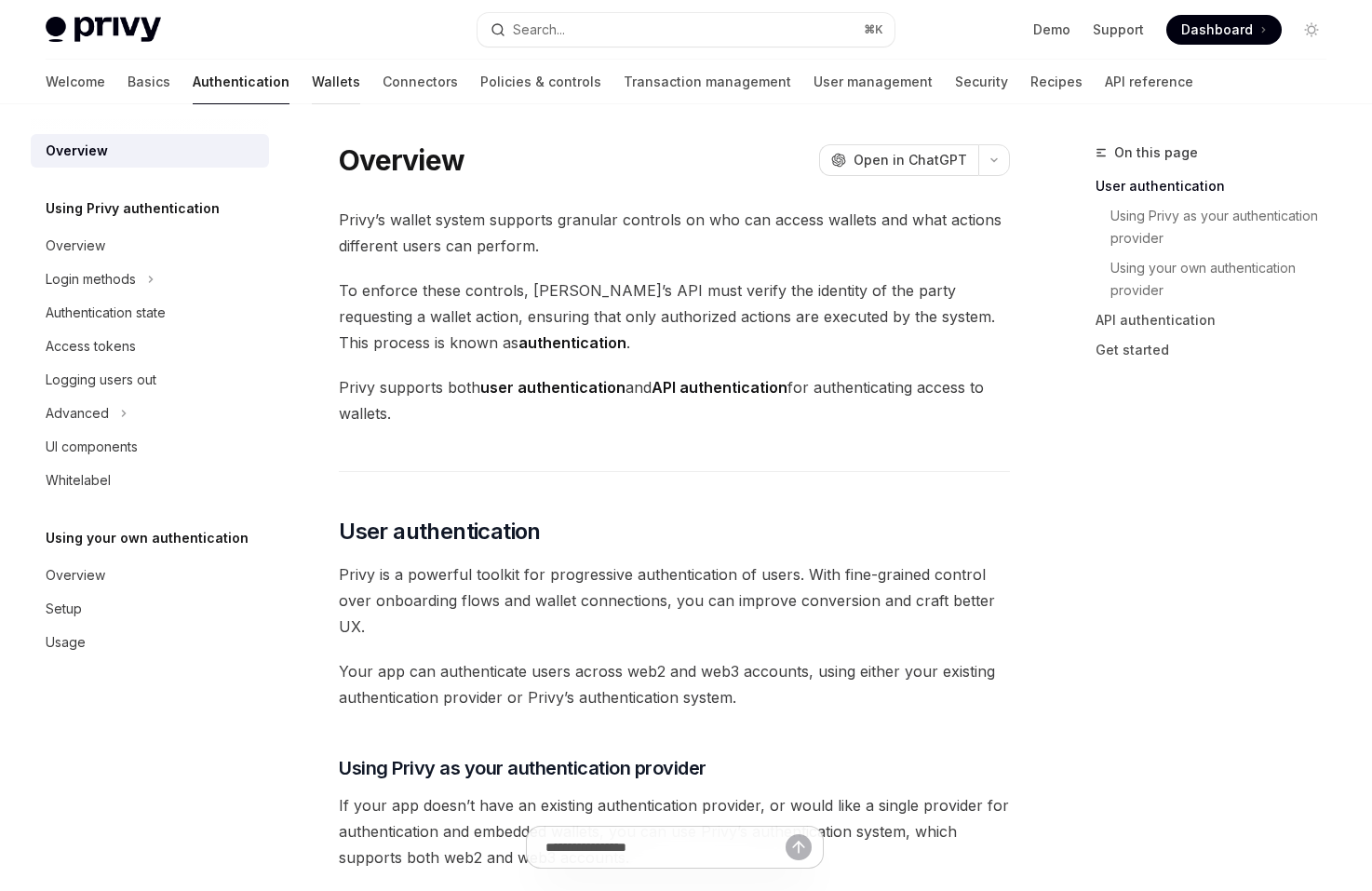
click at [311, 85] on link "Wallets" at bounding box center [336, 82] width 48 height 44
type textarea "*"
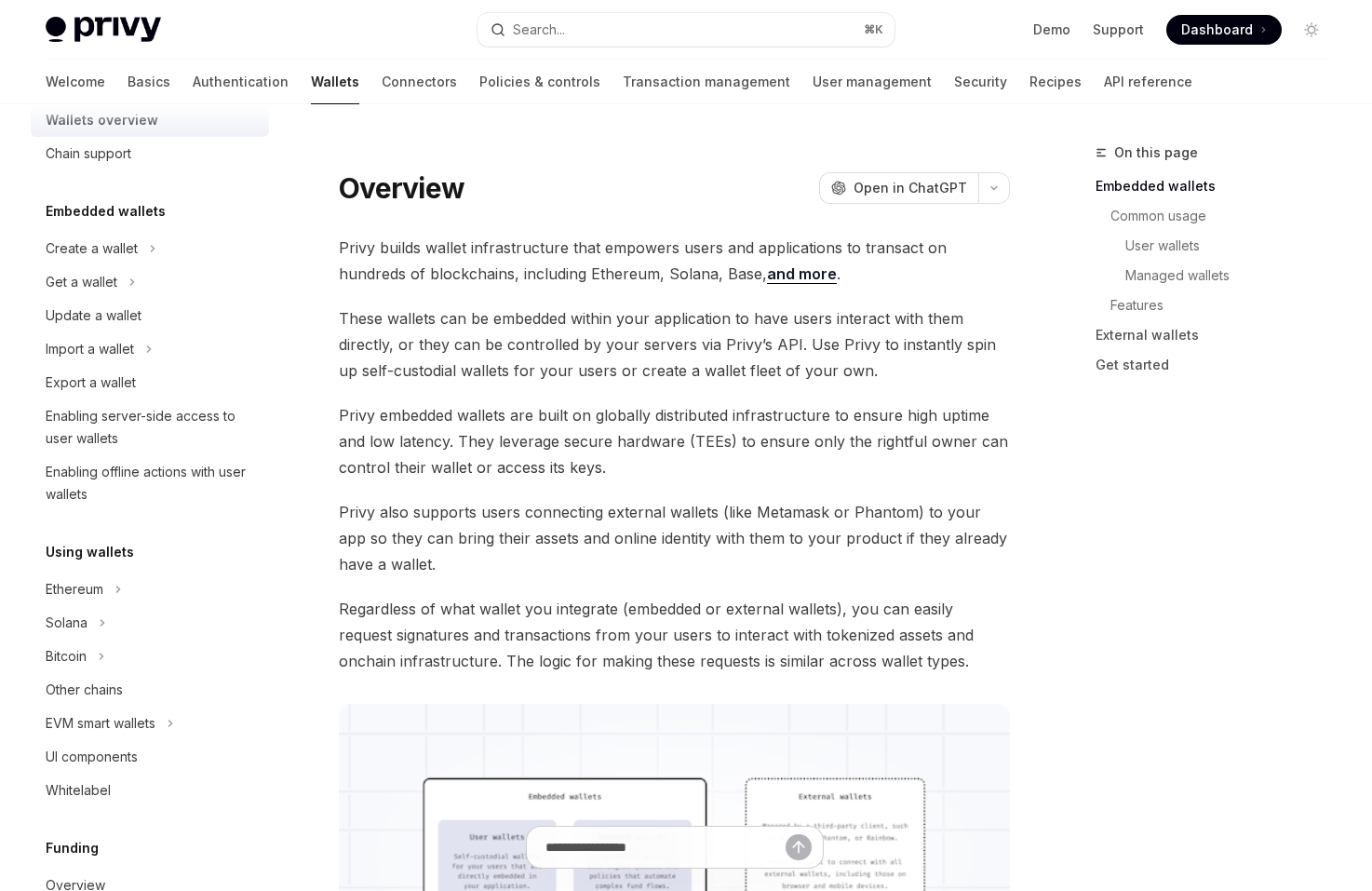
scroll to position [41, 0]
click at [623, 80] on link "Transaction management" at bounding box center [707, 82] width 168 height 44
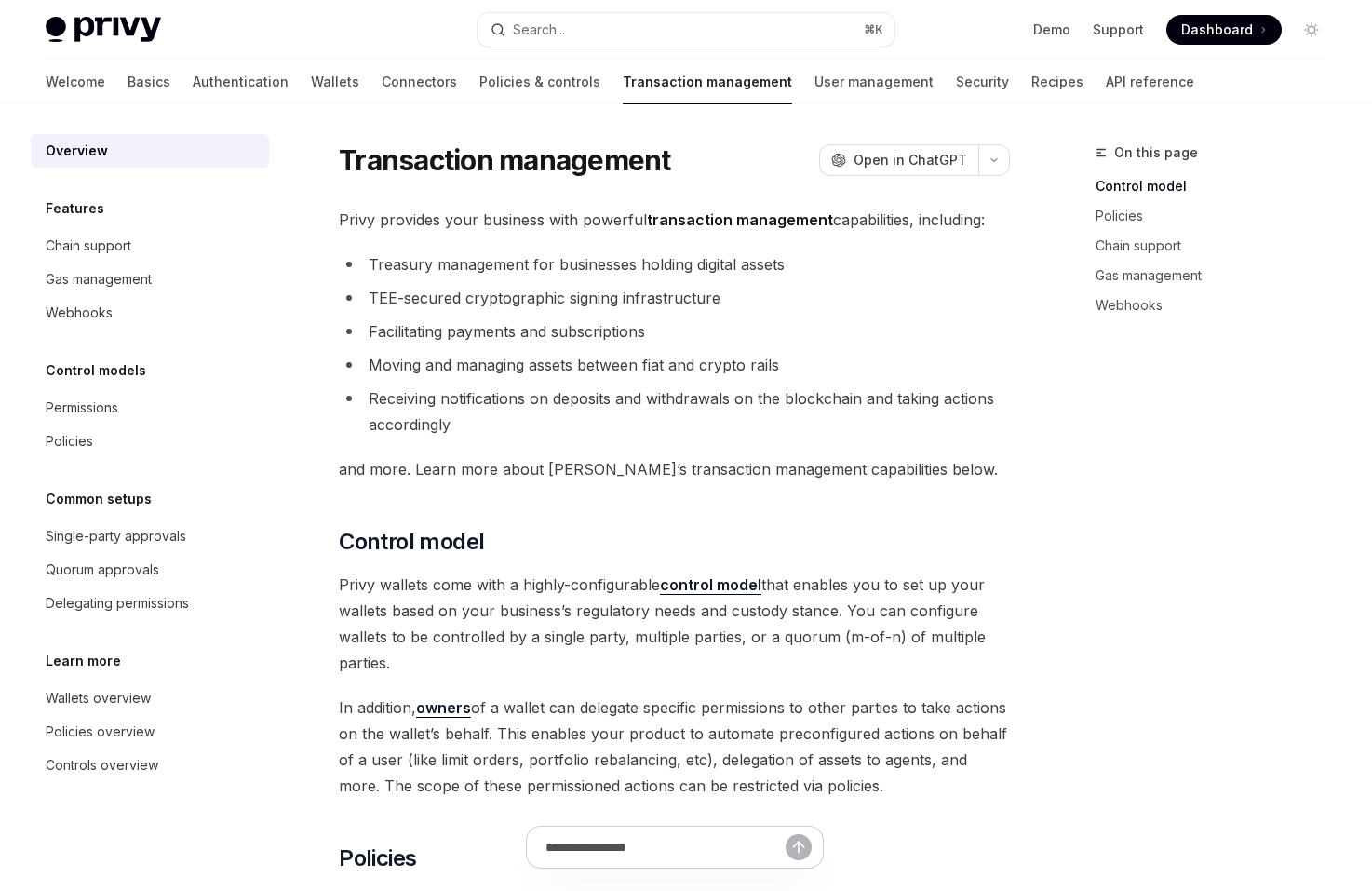
click at [274, 79] on div "Welcome Basics Authentication Wallets Connectors Policies & controls Transactio…" at bounding box center [619, 82] width 1148 height 44
click at [310, 79] on link "Wallets" at bounding box center [335, 82] width 48 height 44
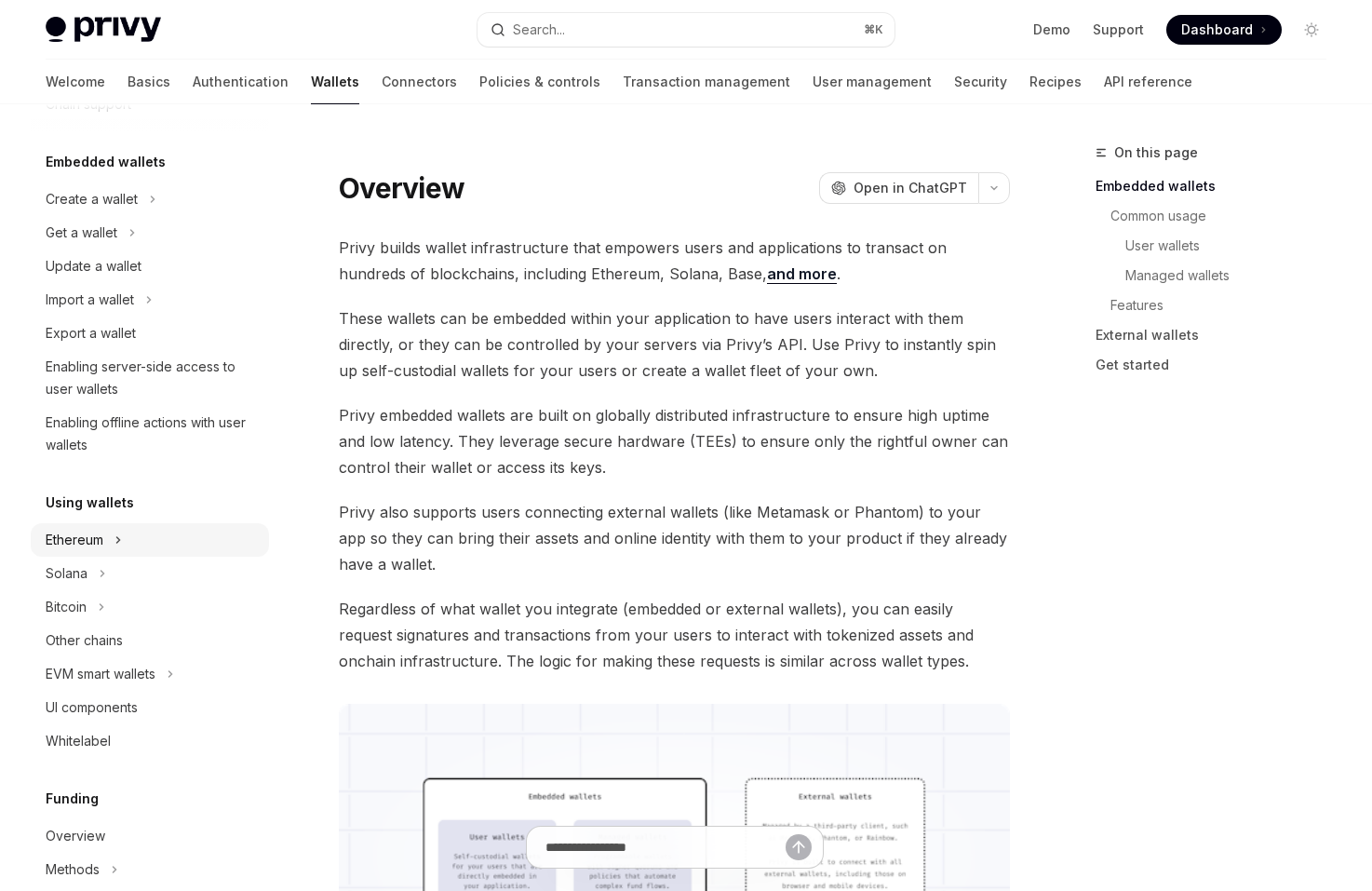
click at [171, 534] on button "Ethereum" at bounding box center [149, 539] width 238 height 34
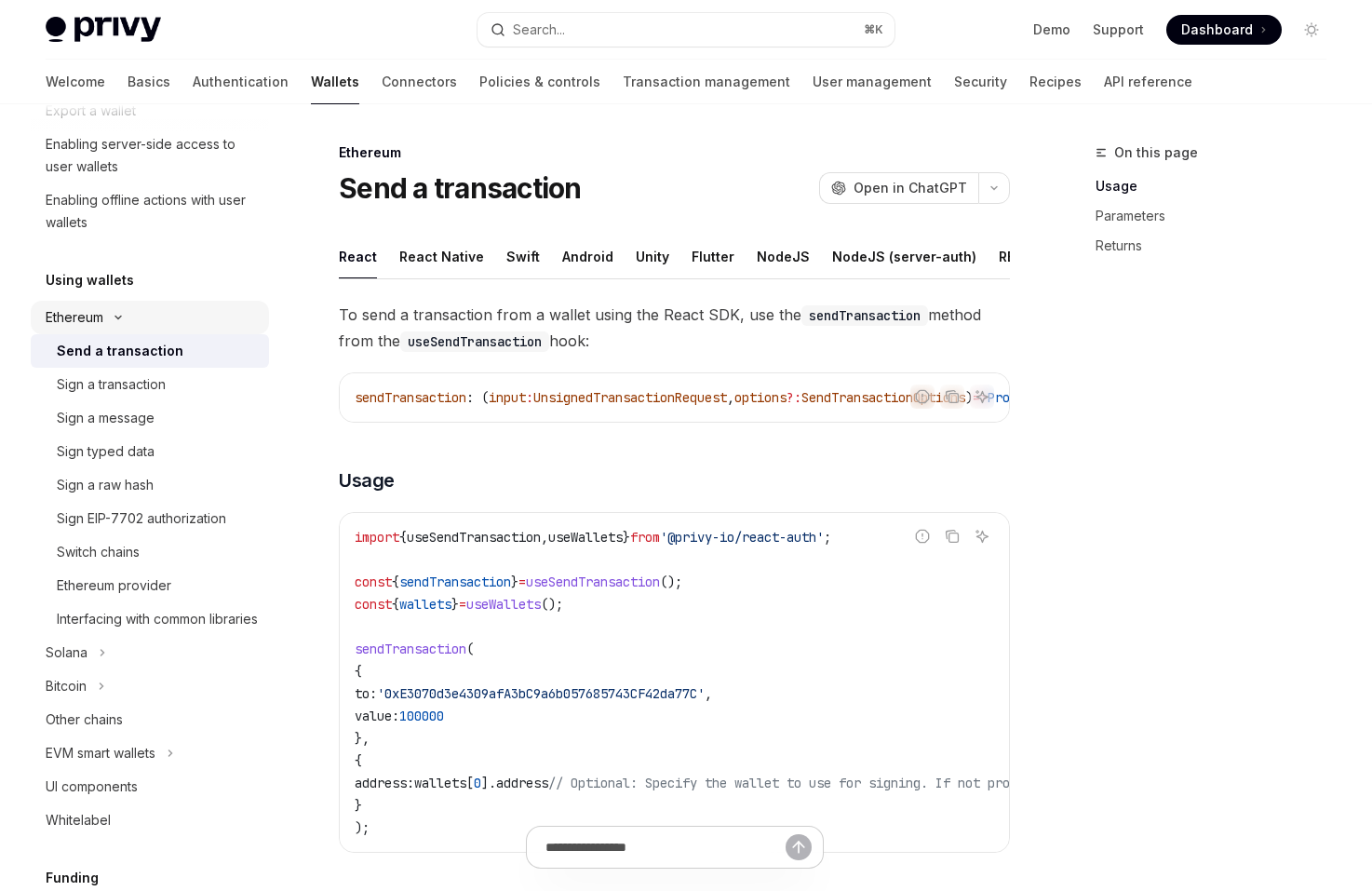
scroll to position [313, 0]
click at [177, 518] on div "Sign EIP-7702 authorization" at bounding box center [142, 516] width 170 height 22
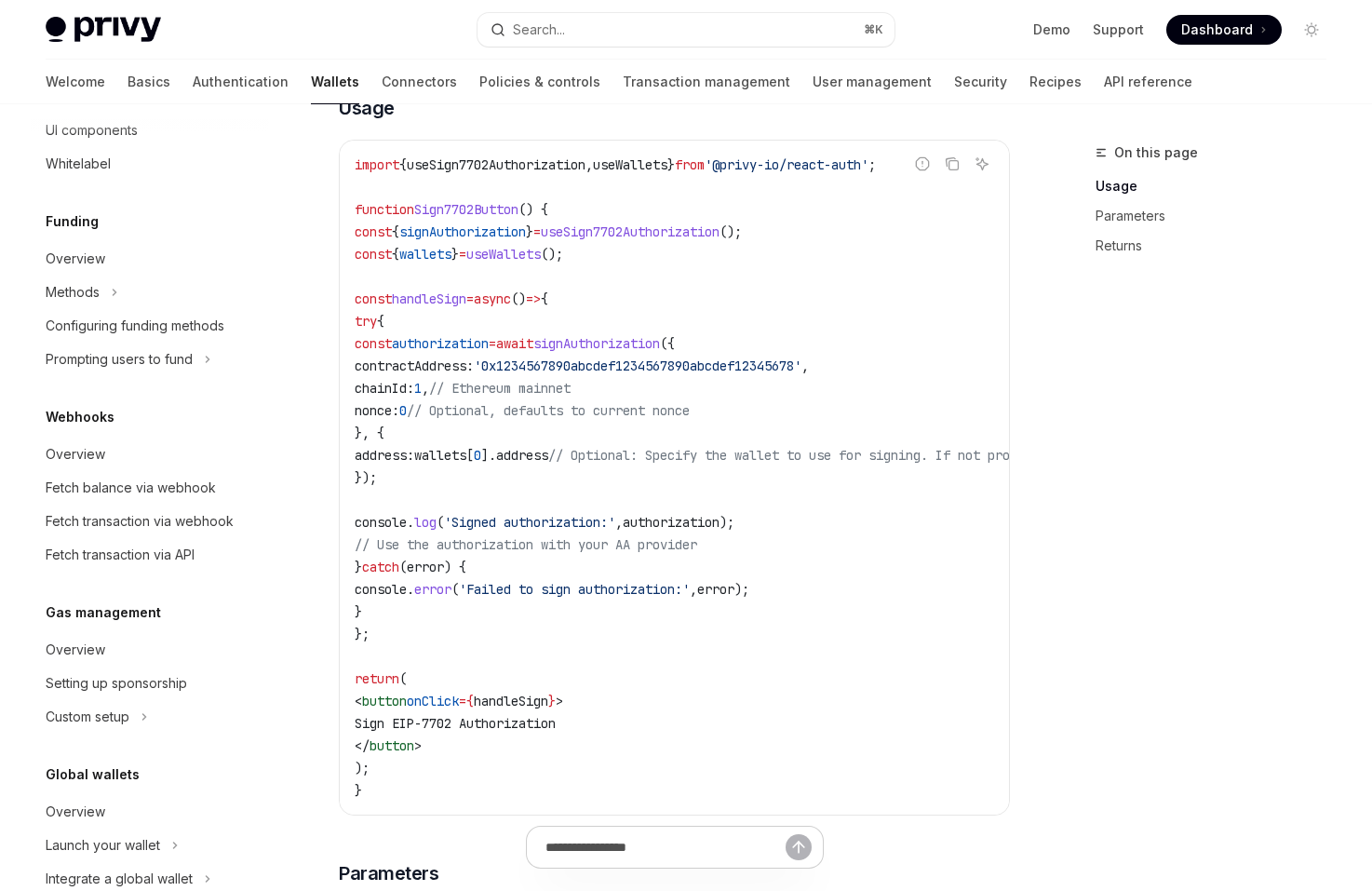
scroll to position [963, 0]
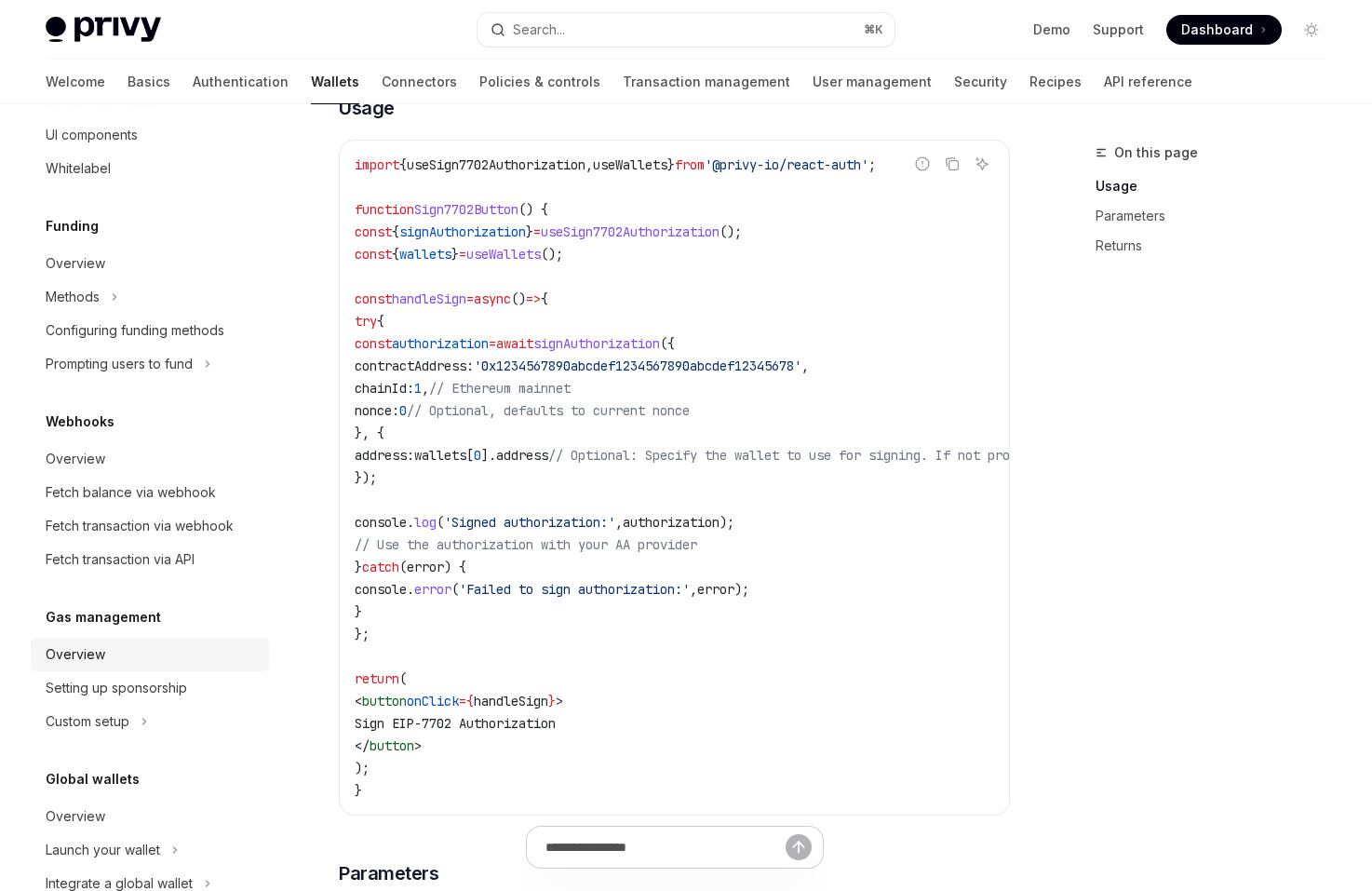
click at [153, 665] on div "Overview" at bounding box center [151, 654] width 212 height 22
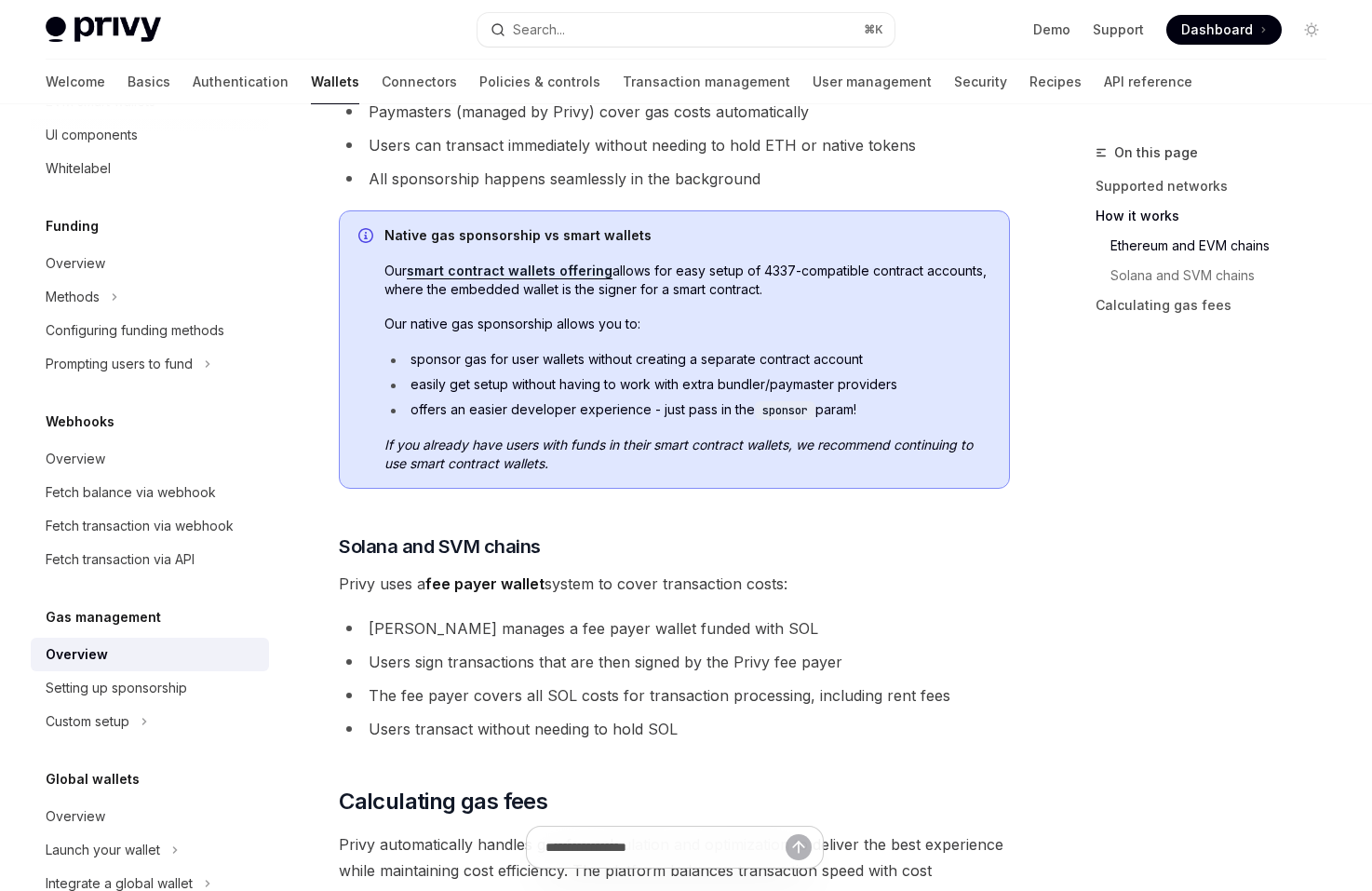
scroll to position [858, 0]
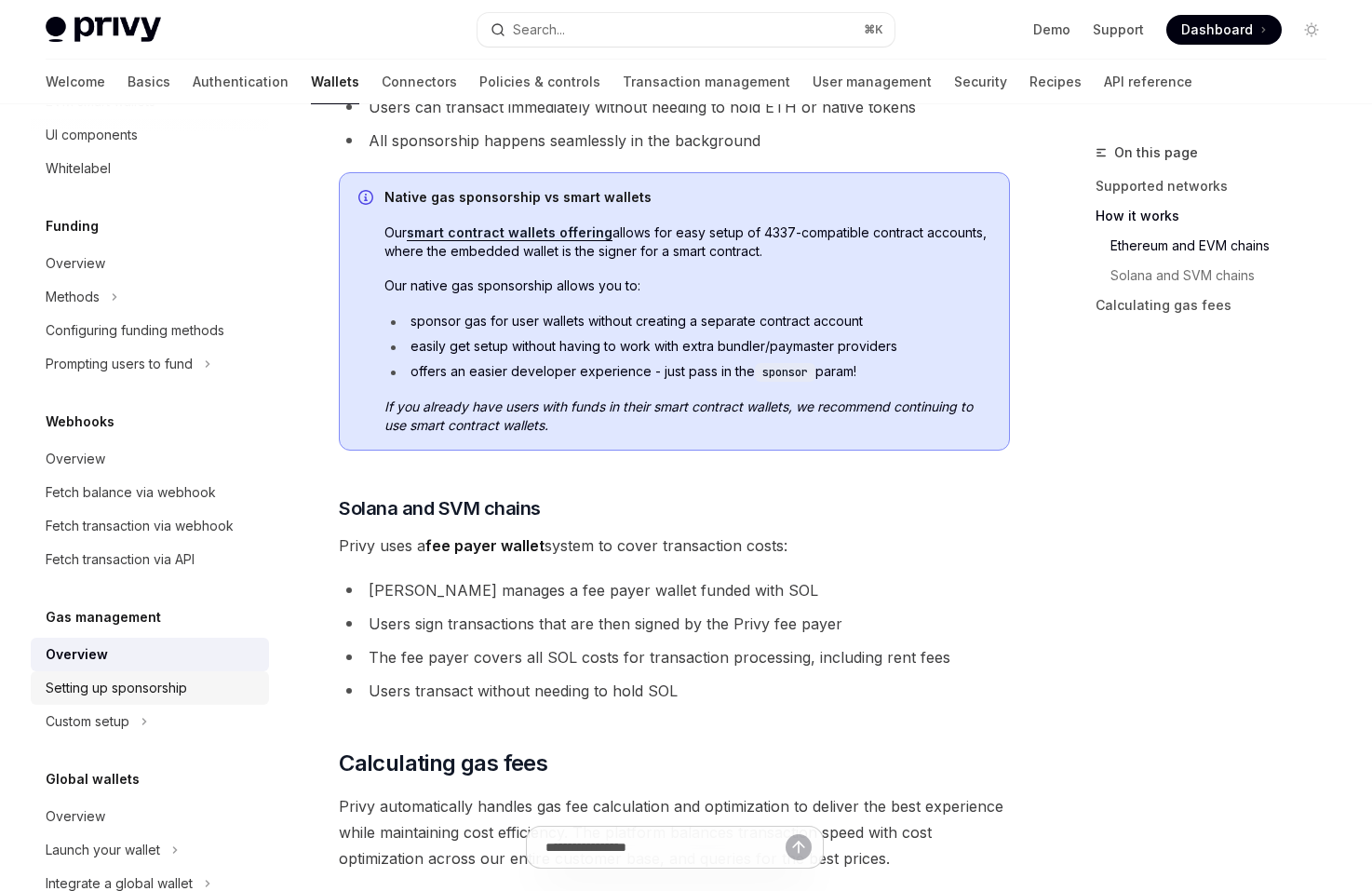
click at [207, 699] on div "Setting up sponsorship" at bounding box center [151, 688] width 212 height 22
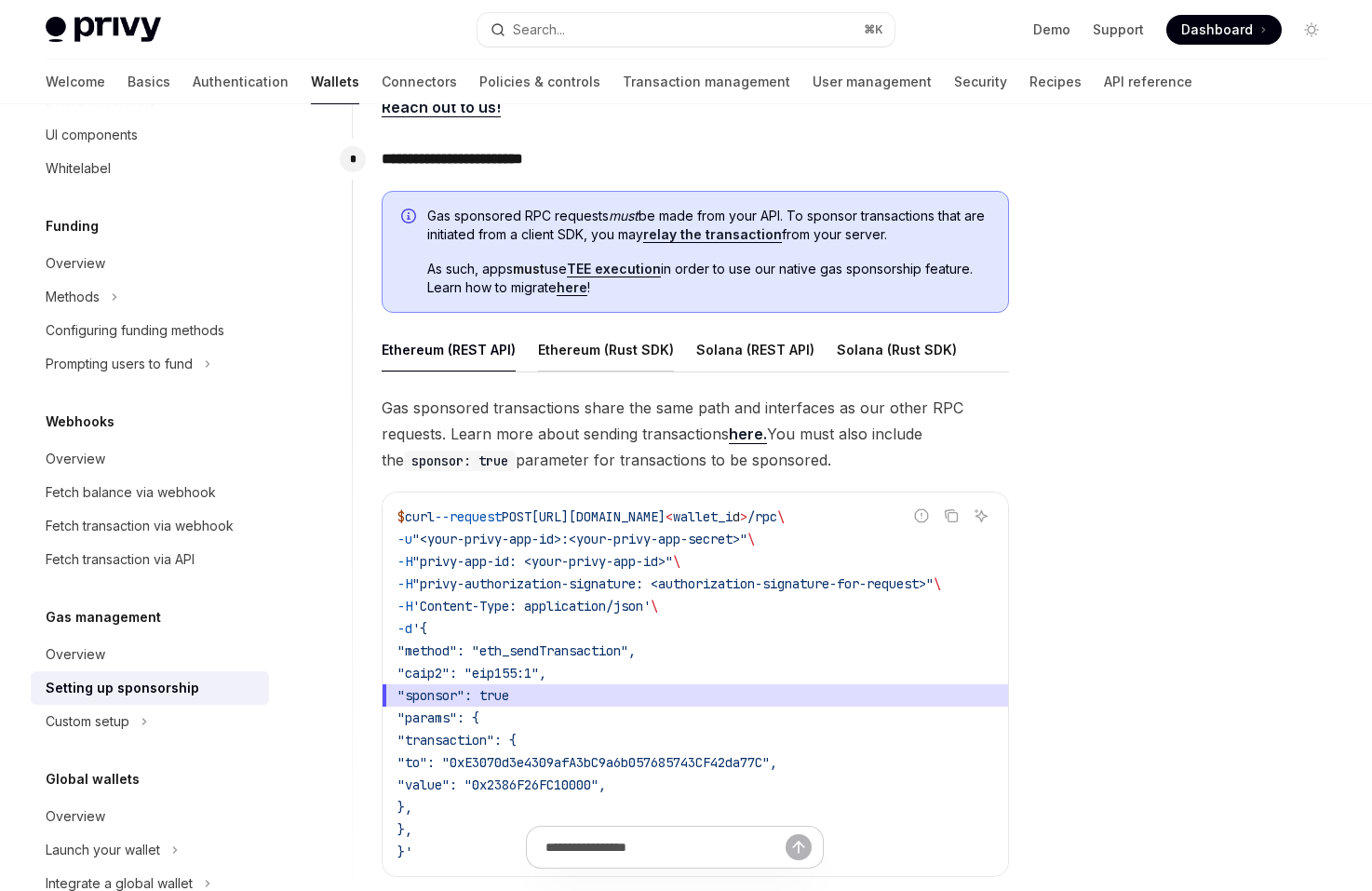
scroll to position [960, 0]
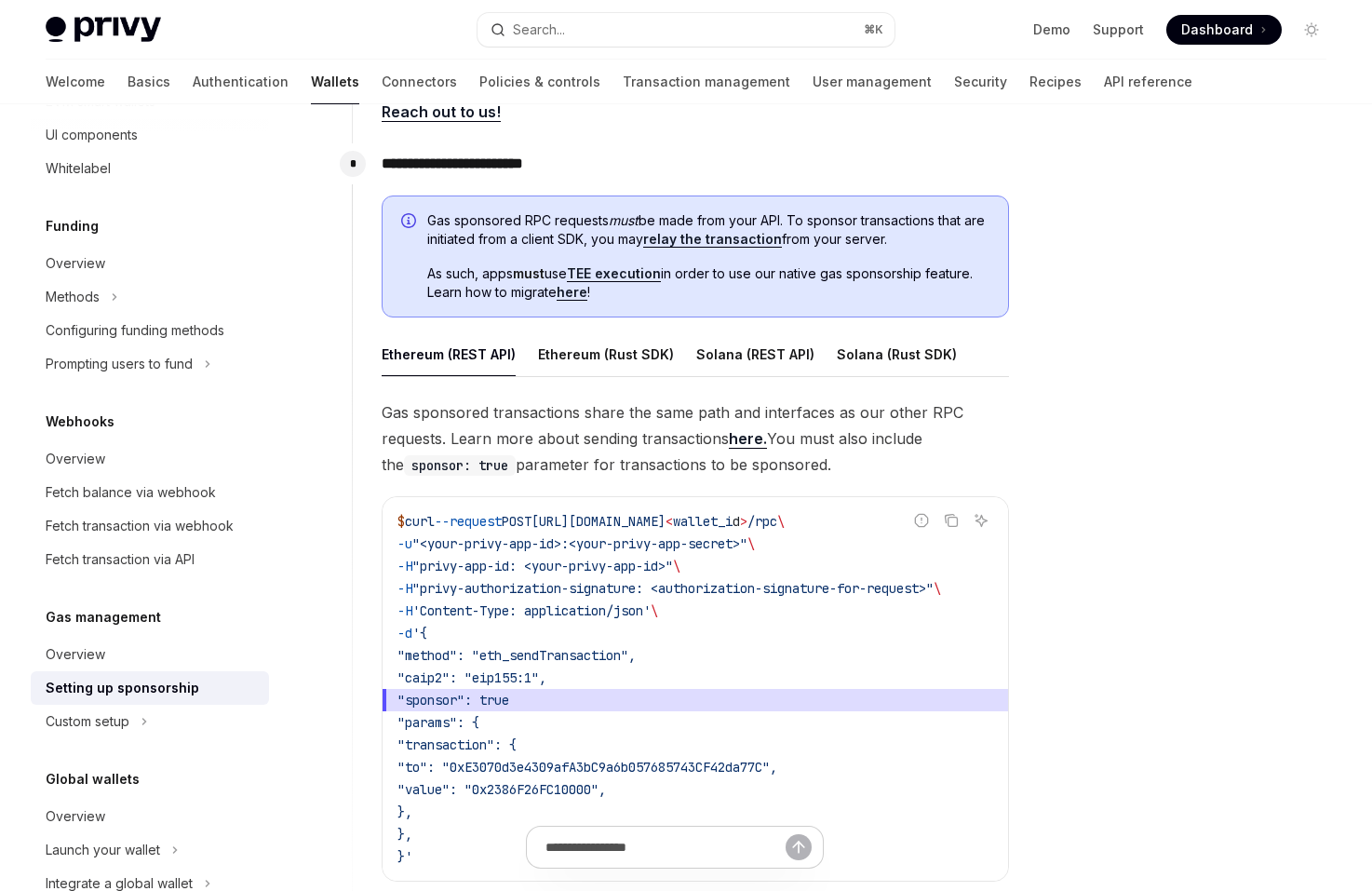
click at [524, 230] on span "Gas sponsored RPC requests must be made from your API. To sponsor transactions …" at bounding box center [708, 230] width 562 height 38
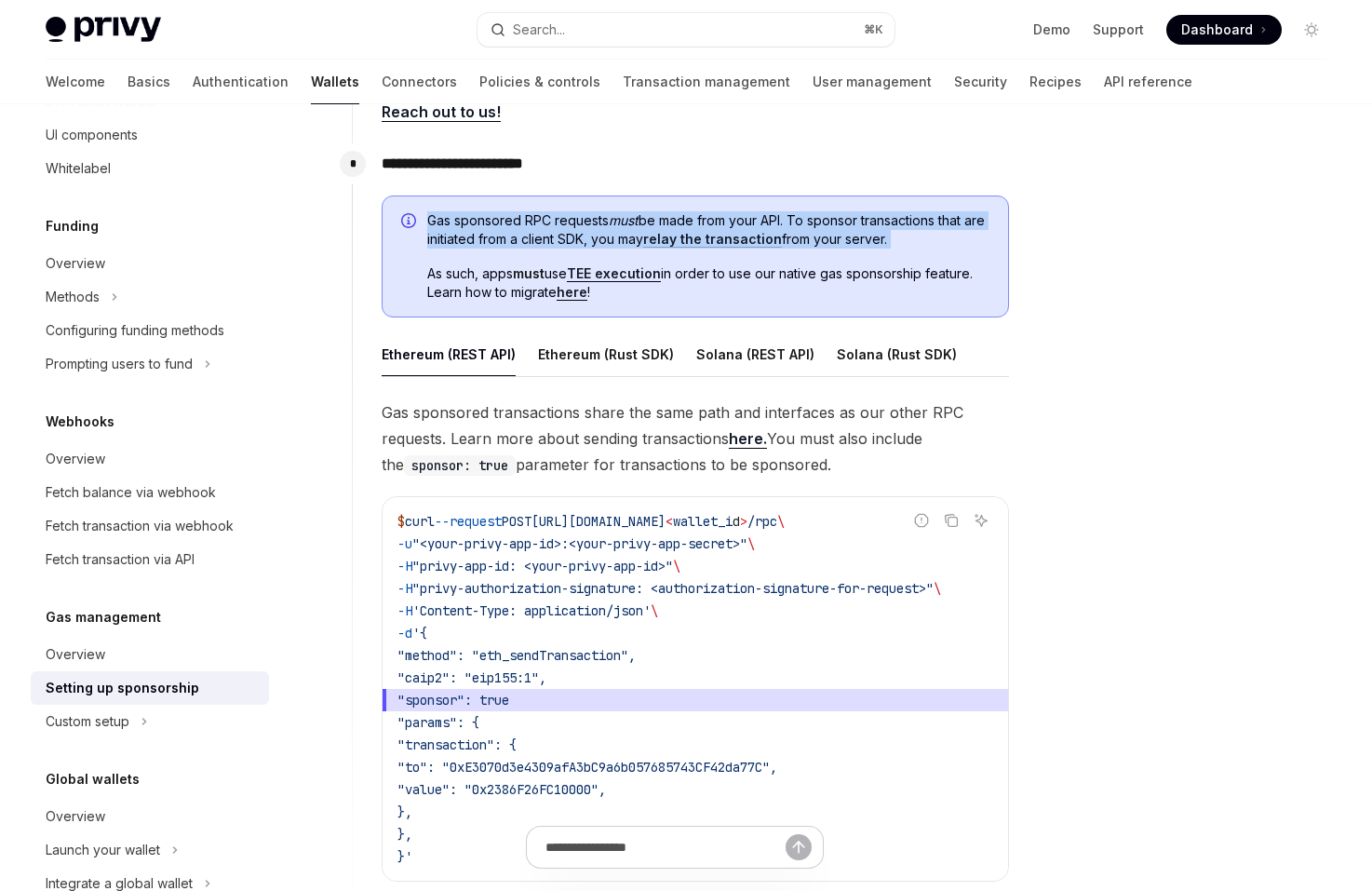
click at [512, 237] on span "Gas sponsored RPC requests must be made from your API. To sponsor transactions …" at bounding box center [708, 230] width 562 height 38
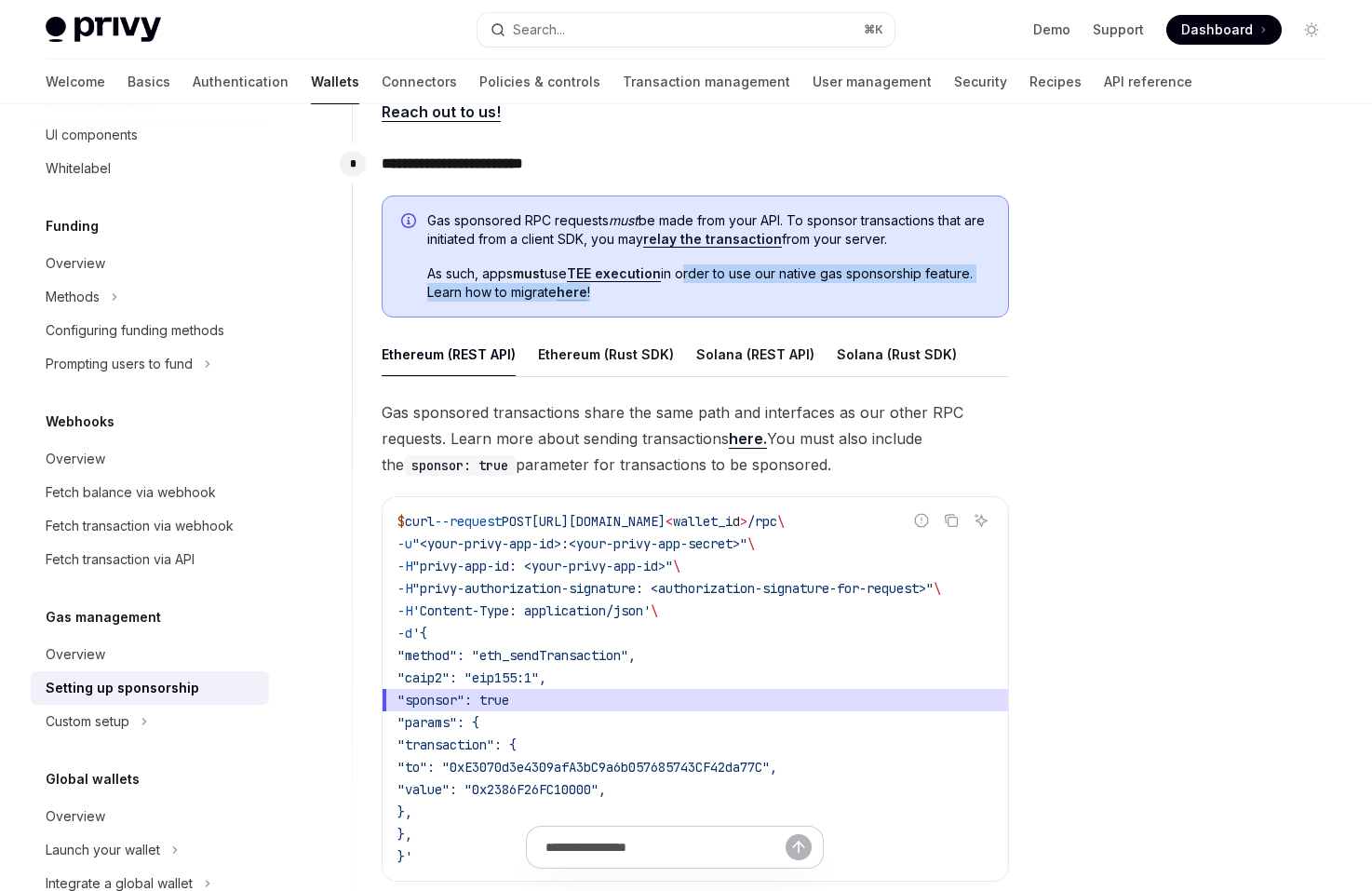
drag, startPoint x: 690, startPoint y: 293, endPoint x: 686, endPoint y: 281, distance: 12.6
click at [686, 281] on span "As such, apps must use TEE execution in order to use our native gas sponsorship…" at bounding box center [708, 283] width 562 height 38
click at [686, 296] on span "As such, apps must use TEE execution in order to use our native gas sponsorship…" at bounding box center [708, 283] width 562 height 38
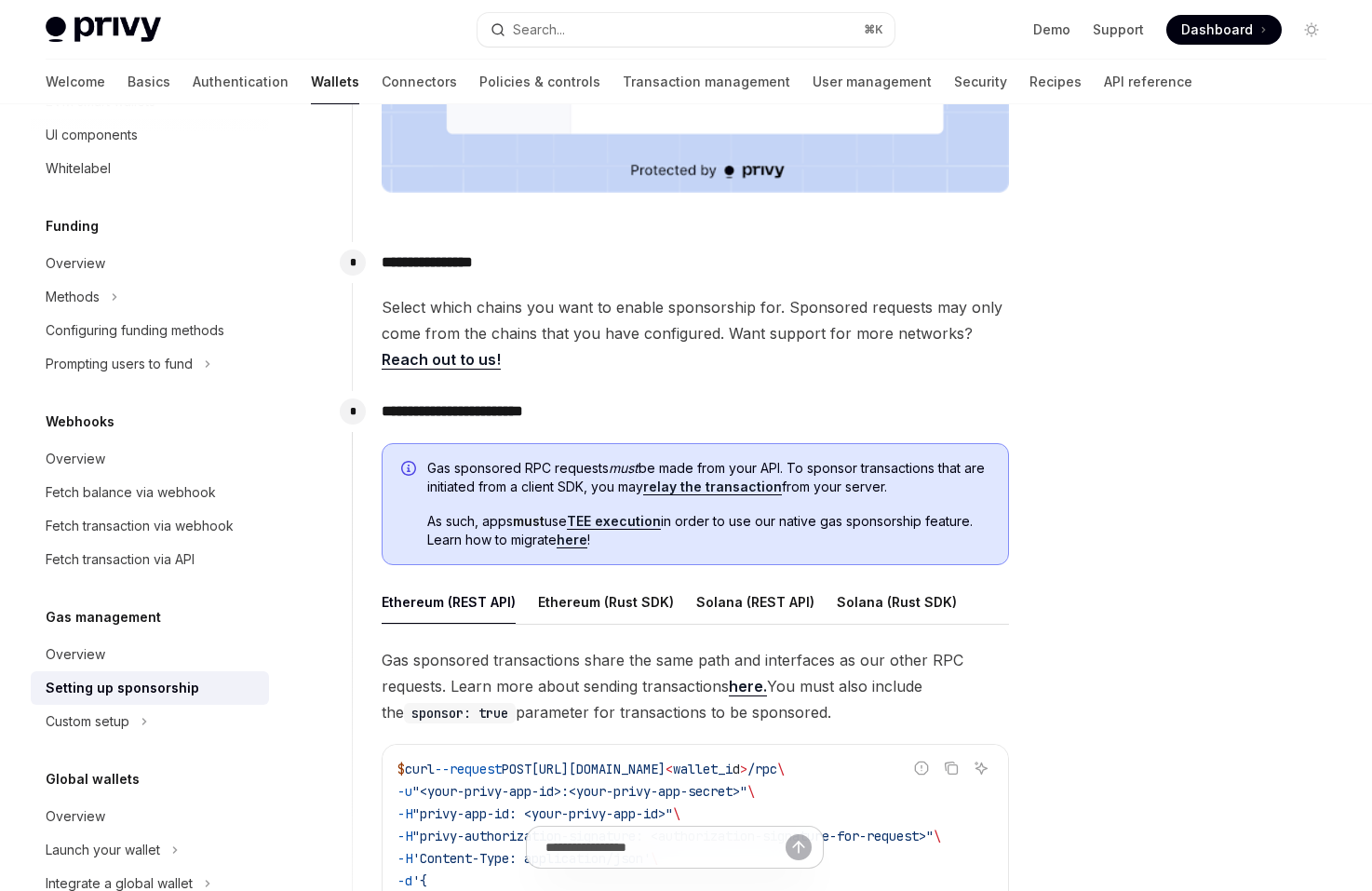
scroll to position [717, 0]
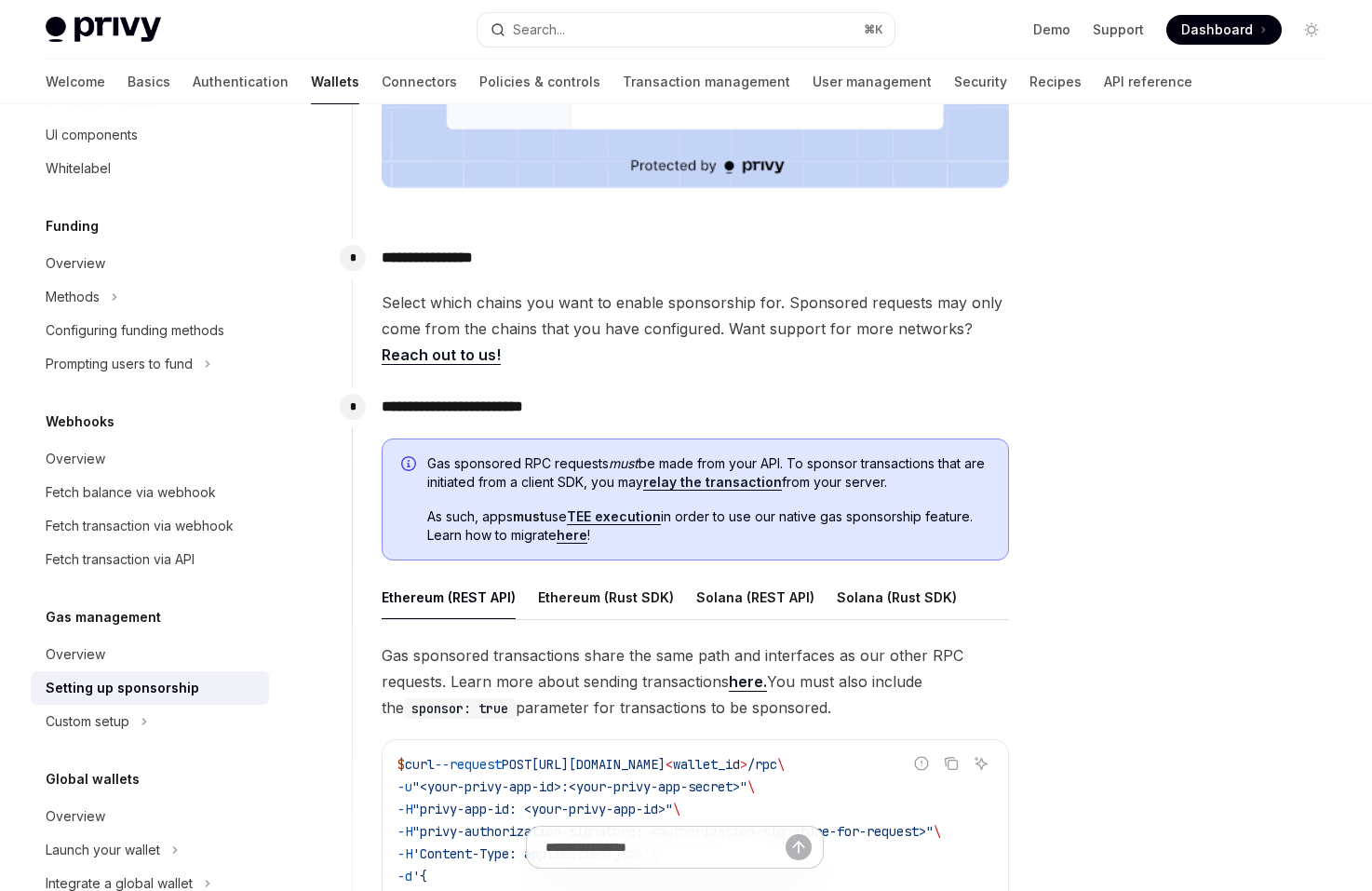
click at [704, 487] on link "relay the transaction" at bounding box center [713, 481] width 139 height 16
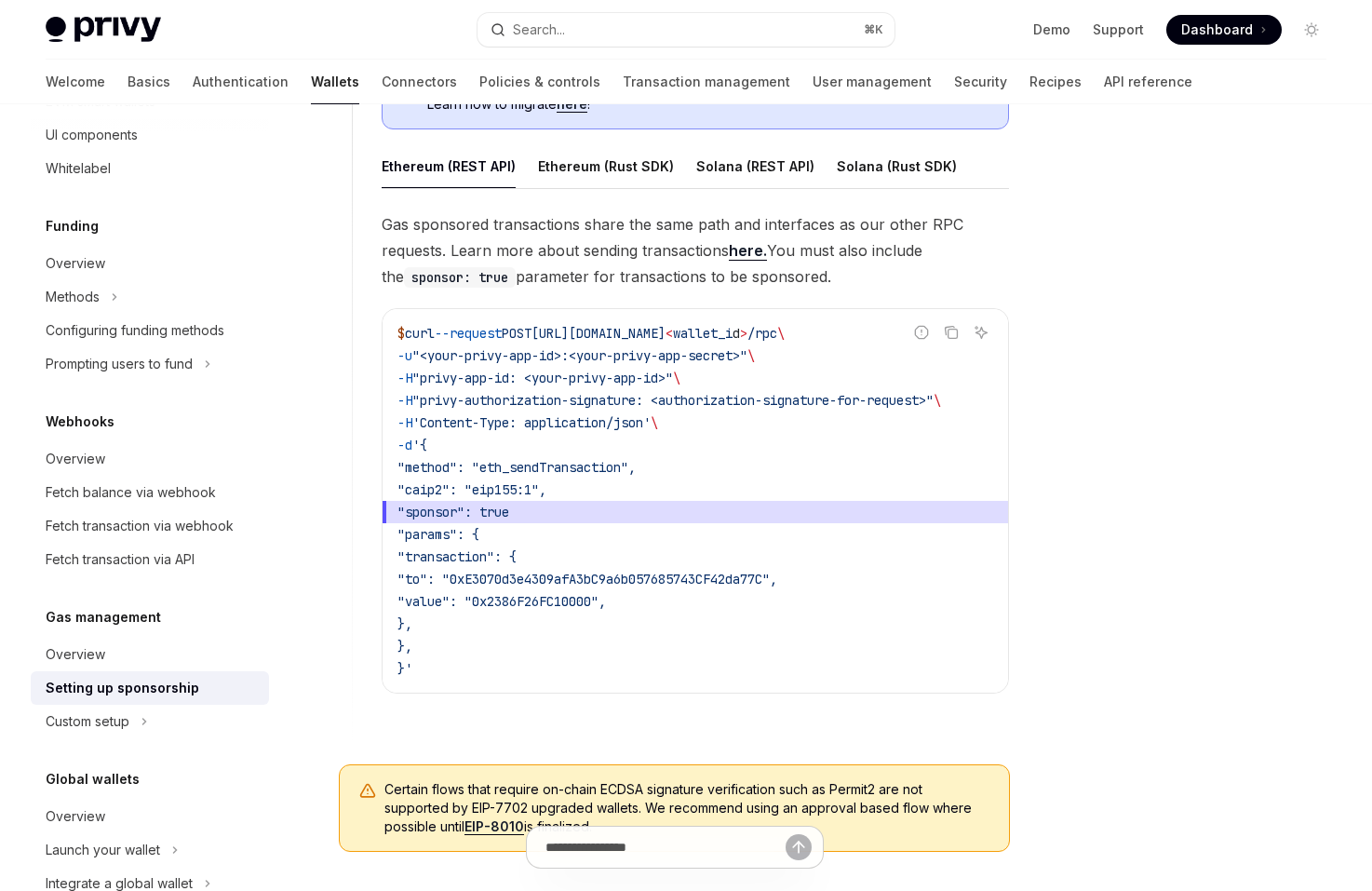
scroll to position [1147, 0]
drag, startPoint x: 846, startPoint y: 258, endPoint x: 845, endPoint y: 216, distance: 42.0
click at [845, 216] on span "Gas sponsored transactions share the same path and interfaces as our other RPC …" at bounding box center [695, 252] width 628 height 78
click at [820, 228] on span "Gas sponsored transactions share the same path and interfaces as our other RPC …" at bounding box center [695, 252] width 628 height 78
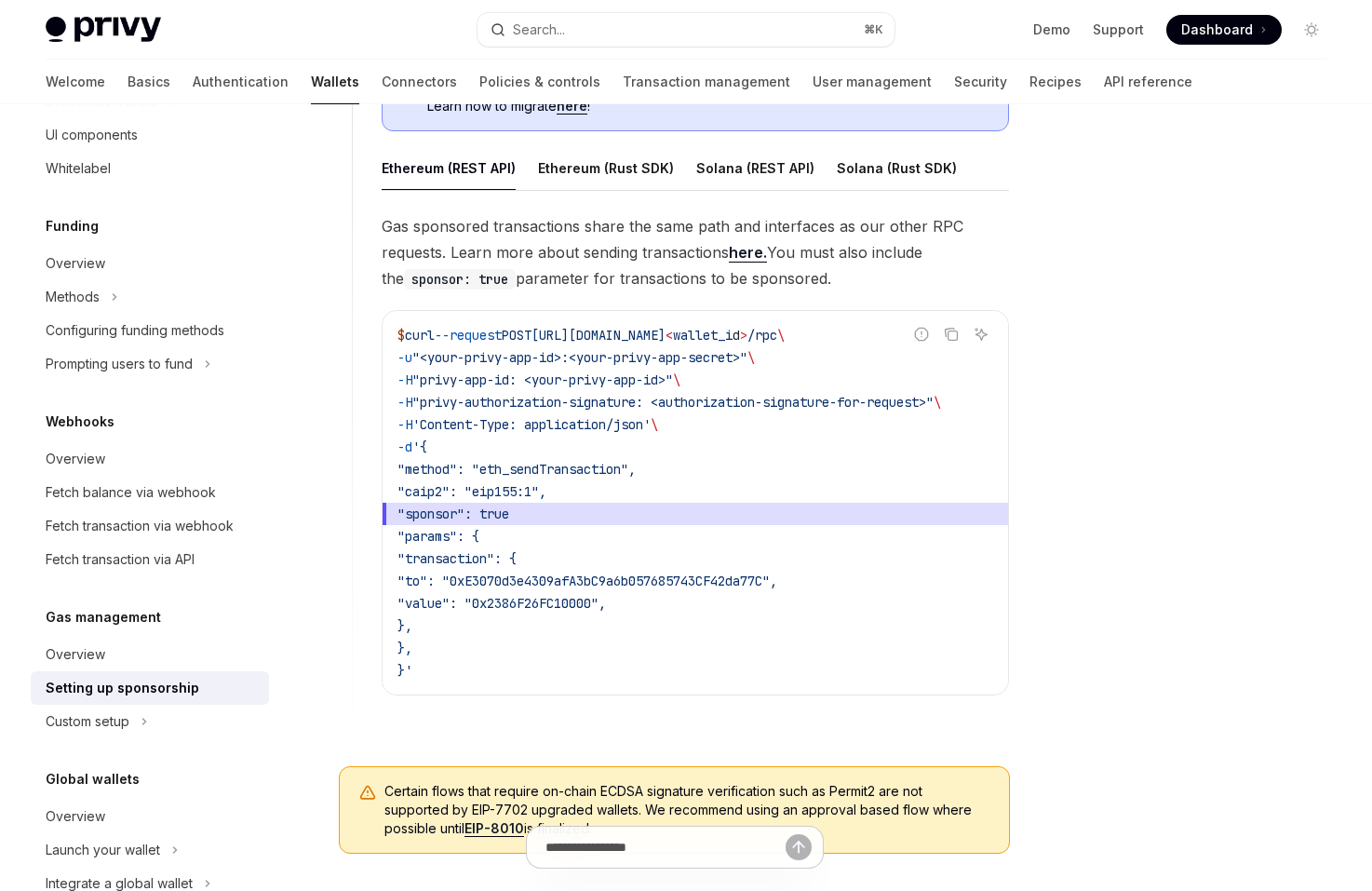
click at [820, 228] on span "Gas sponsored transactions share the same path and interfaces as our other RPC …" at bounding box center [695, 252] width 628 height 78
click at [816, 257] on span "Gas sponsored transactions share the same path and interfaces as our other RPC …" at bounding box center [695, 252] width 628 height 78
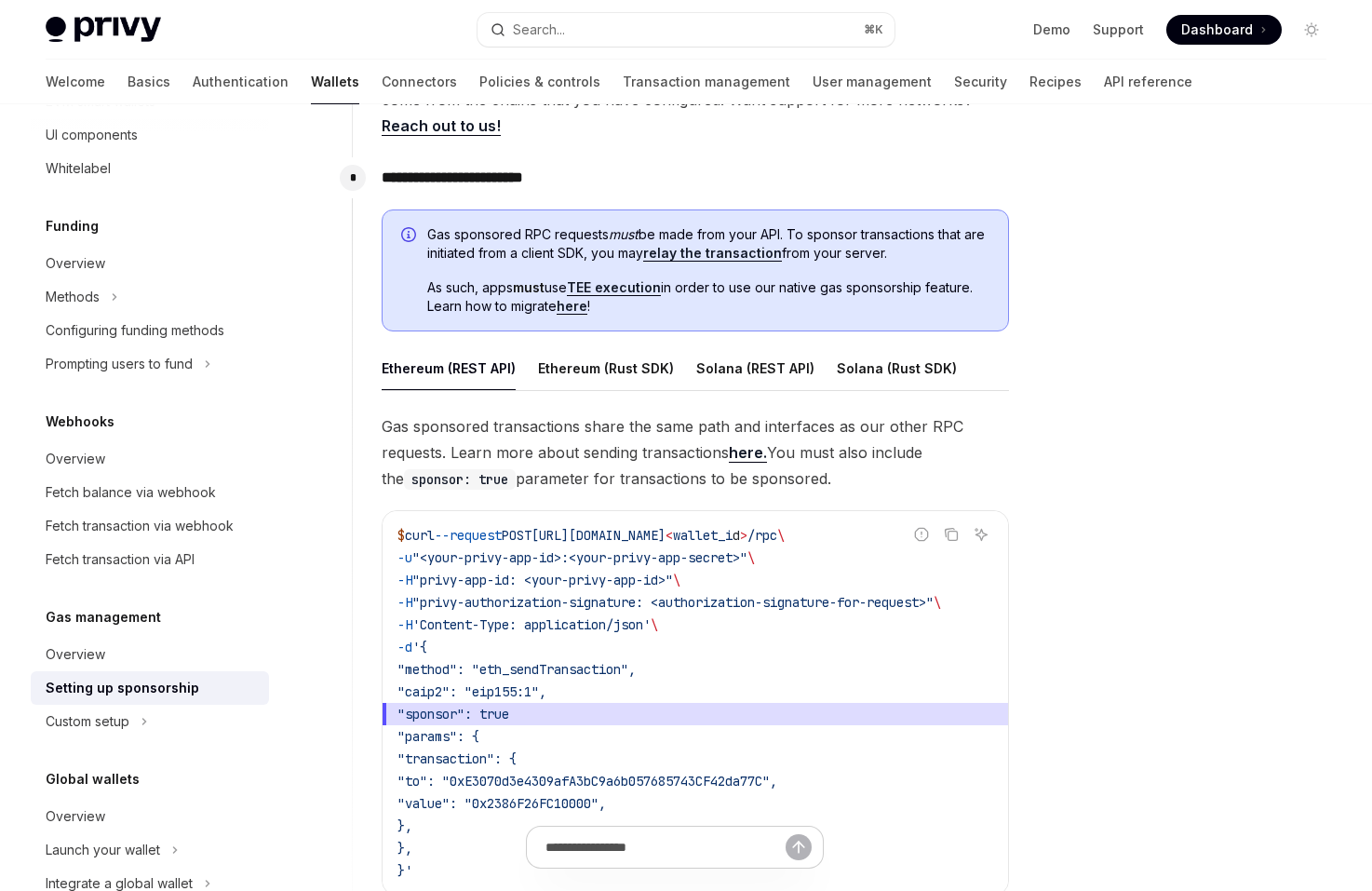
scroll to position [932, 0]
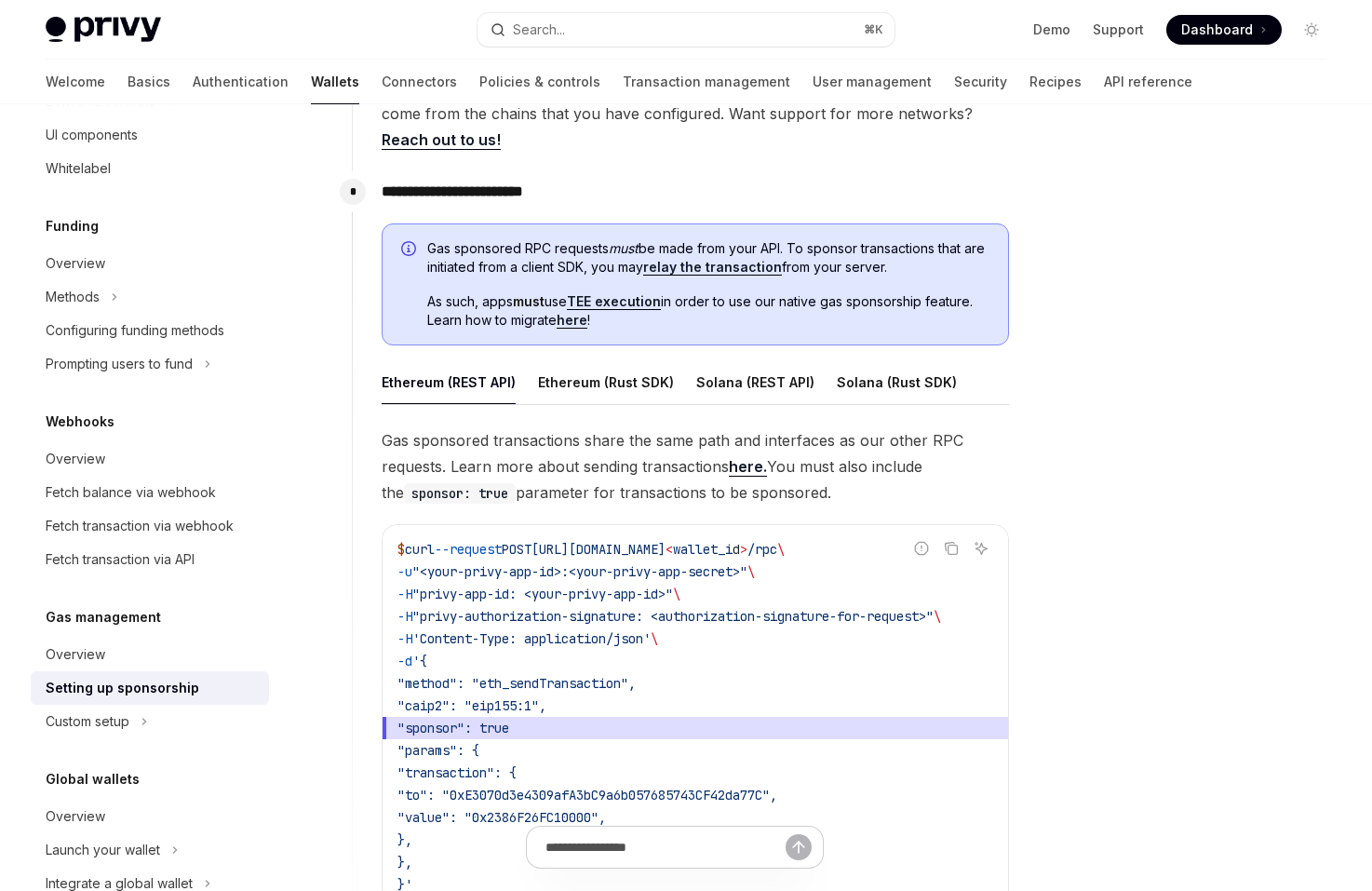
click at [552, 273] on span "Gas sponsored RPC requests must be made from your API. To sponsor transactions …" at bounding box center [708, 257] width 562 height 38
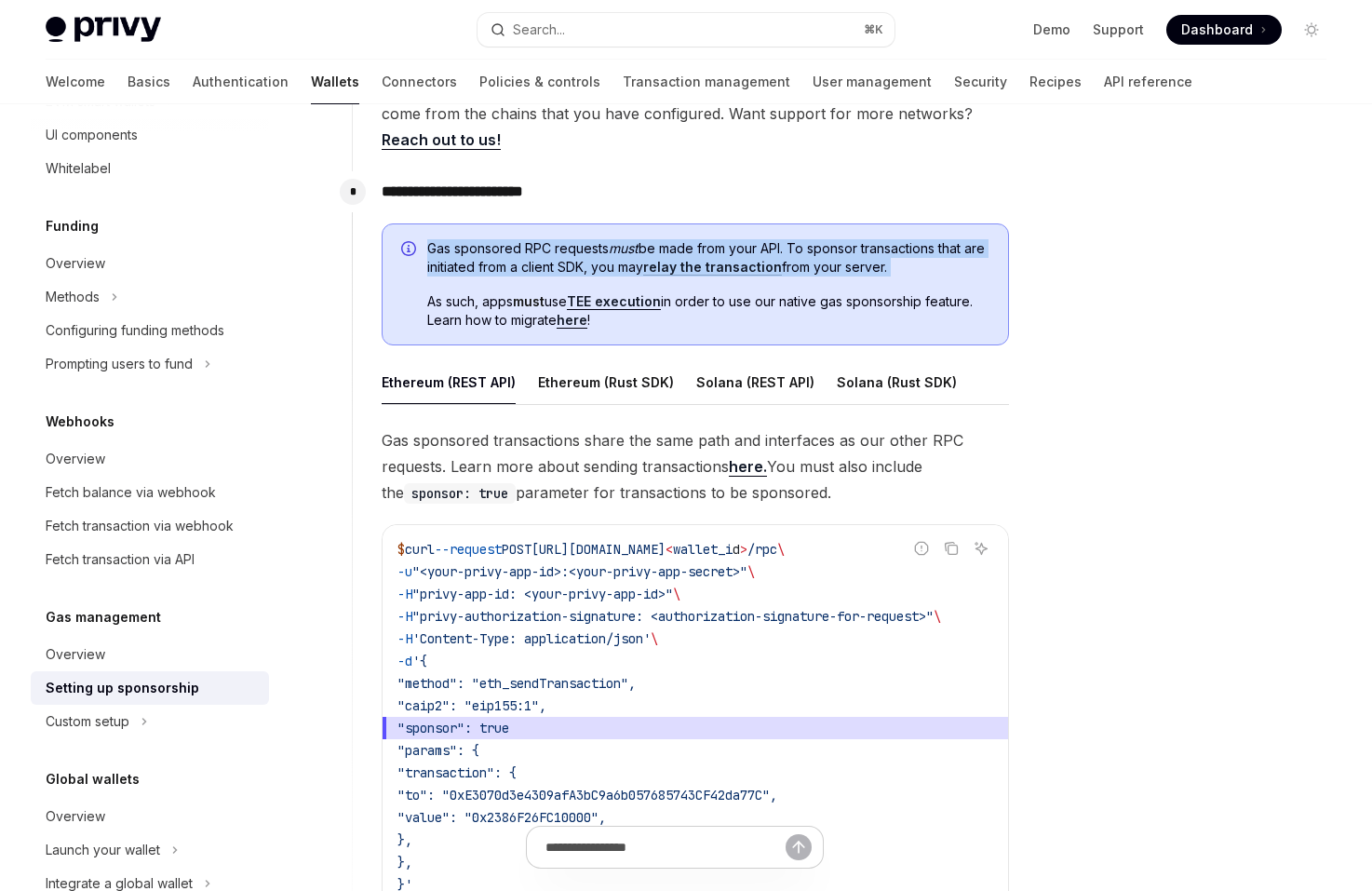
click at [551, 272] on span "Gas sponsored RPC requests must be made from your API. To sponsor transactions …" at bounding box center [708, 257] width 562 height 38
drag, startPoint x: 551, startPoint y: 281, endPoint x: 550, endPoint y: 228, distance: 53.0
click at [550, 228] on div "Gas sponsored RPC requests must be made from your API. To sponsor transactions …" at bounding box center [695, 284] width 628 height 122
drag, startPoint x: 550, startPoint y: 228, endPoint x: 725, endPoint y: 340, distance: 207.8
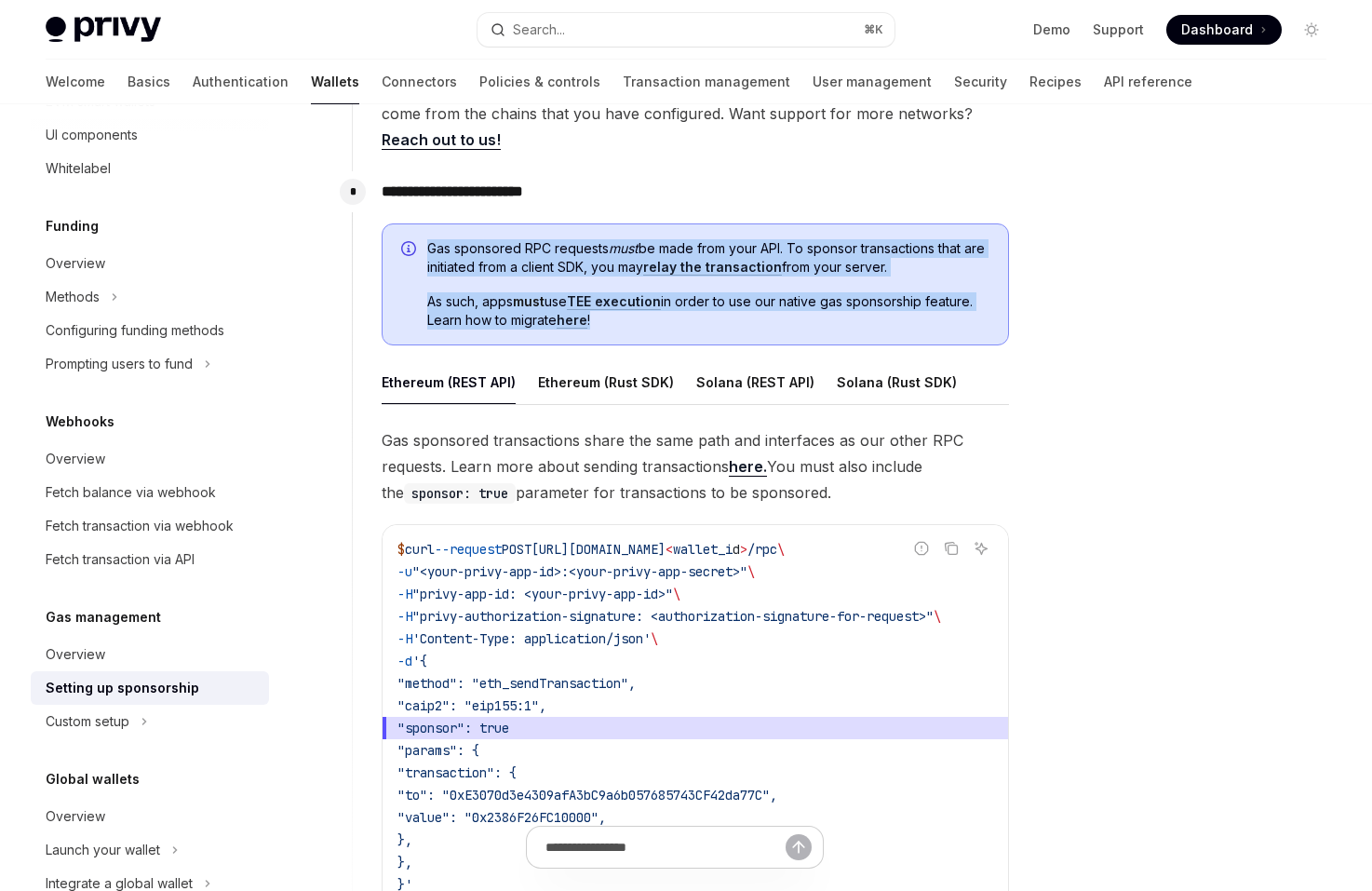
click at [725, 340] on div "Gas sponsored RPC requests must be made from your API. To sponsor transactions …" at bounding box center [695, 284] width 628 height 122
click at [724, 338] on div "Gas sponsored RPC requests must be made from your API. To sponsor transactions …" at bounding box center [695, 284] width 628 height 122
drag, startPoint x: 724, startPoint y: 338, endPoint x: 645, endPoint y: 231, distance: 133.0
click at [645, 231] on div "Gas sponsored RPC requests must be made from your API. To sponsor transactions …" at bounding box center [695, 284] width 628 height 122
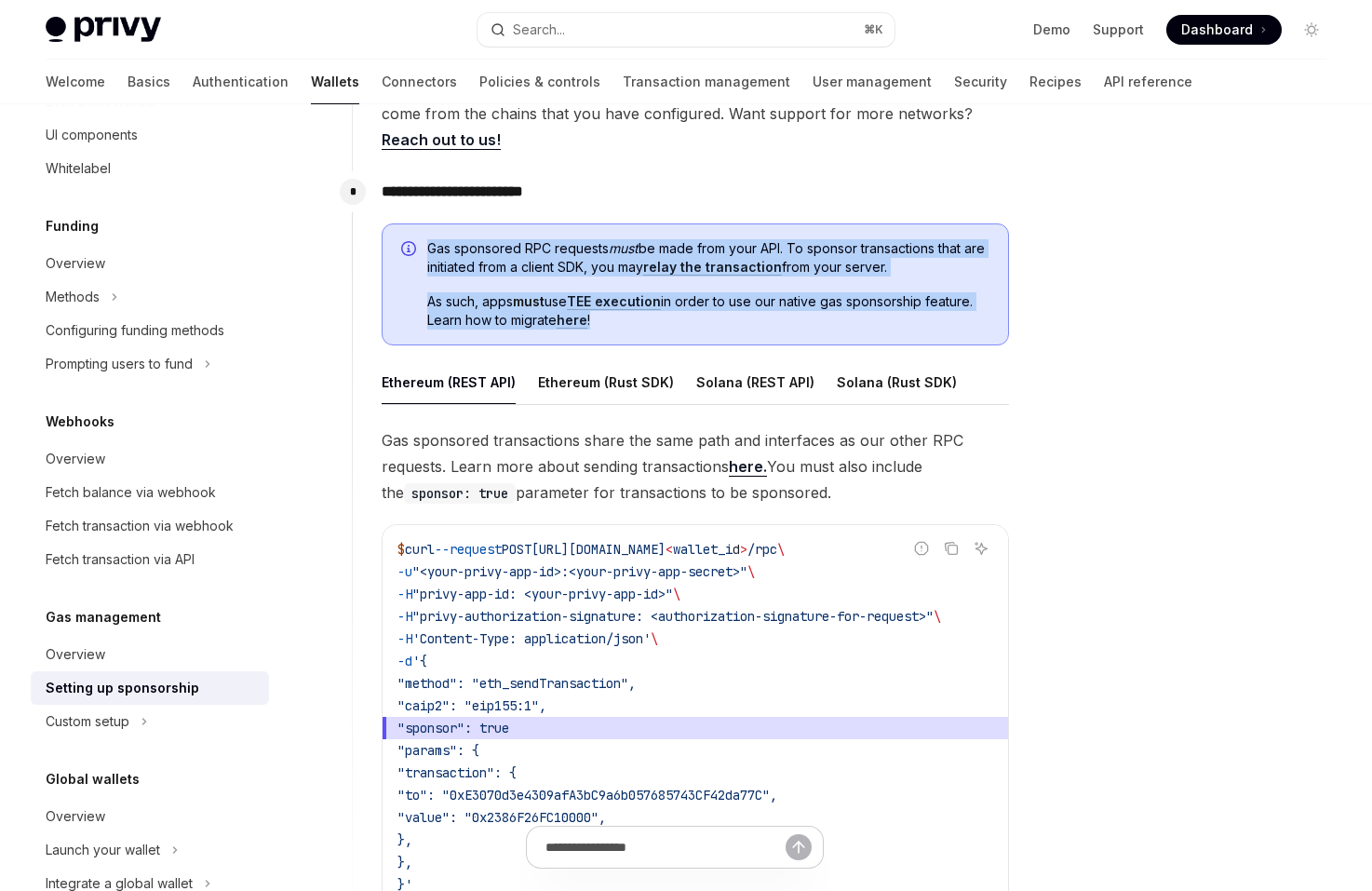
drag, startPoint x: 645, startPoint y: 231, endPoint x: 717, endPoint y: 333, distance: 124.9
click at [717, 333] on div "Gas sponsored RPC requests must be made from your API. To sponsor transactions …" at bounding box center [695, 284] width 628 height 122
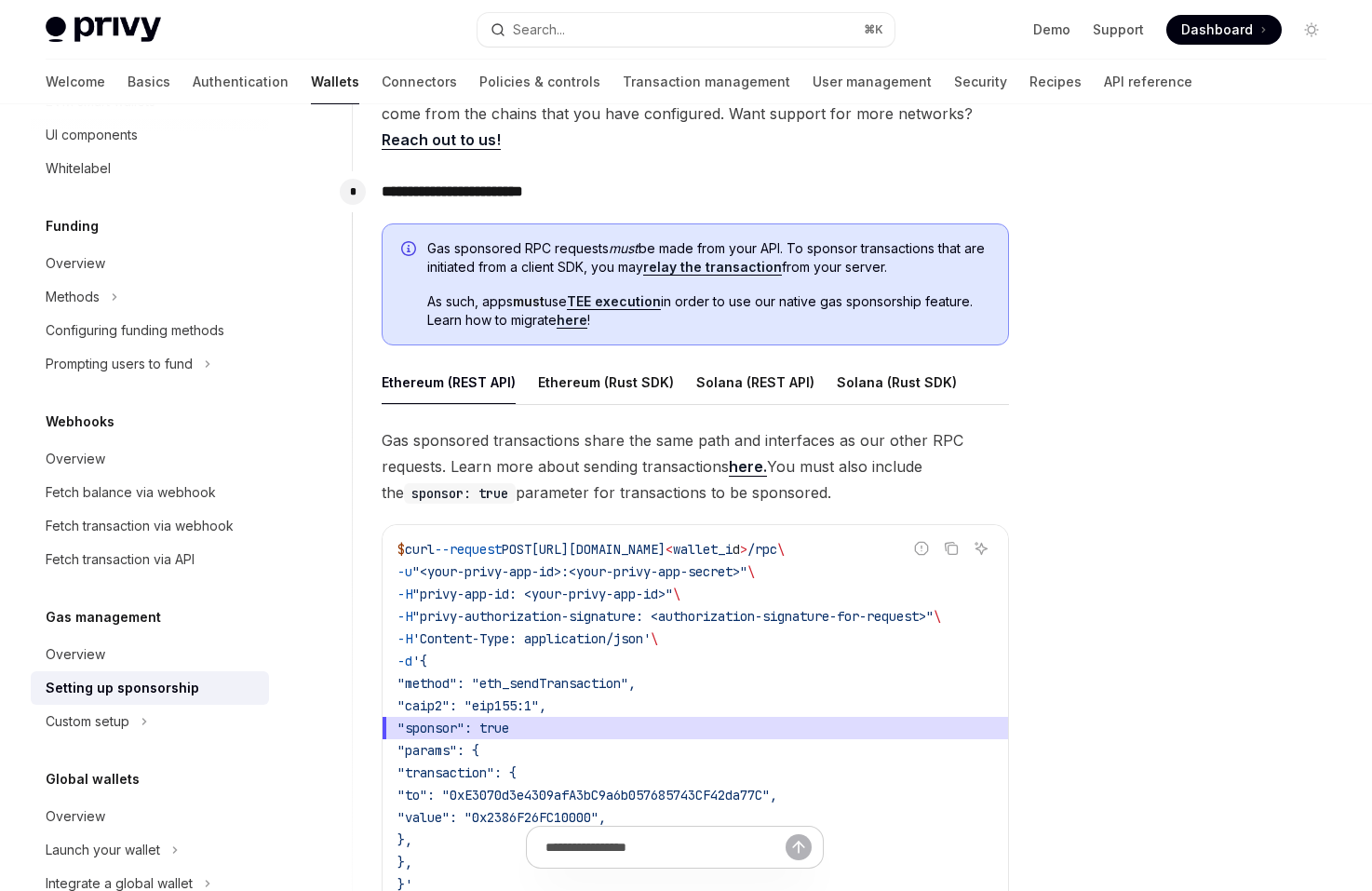
scroll to position [912, 0]
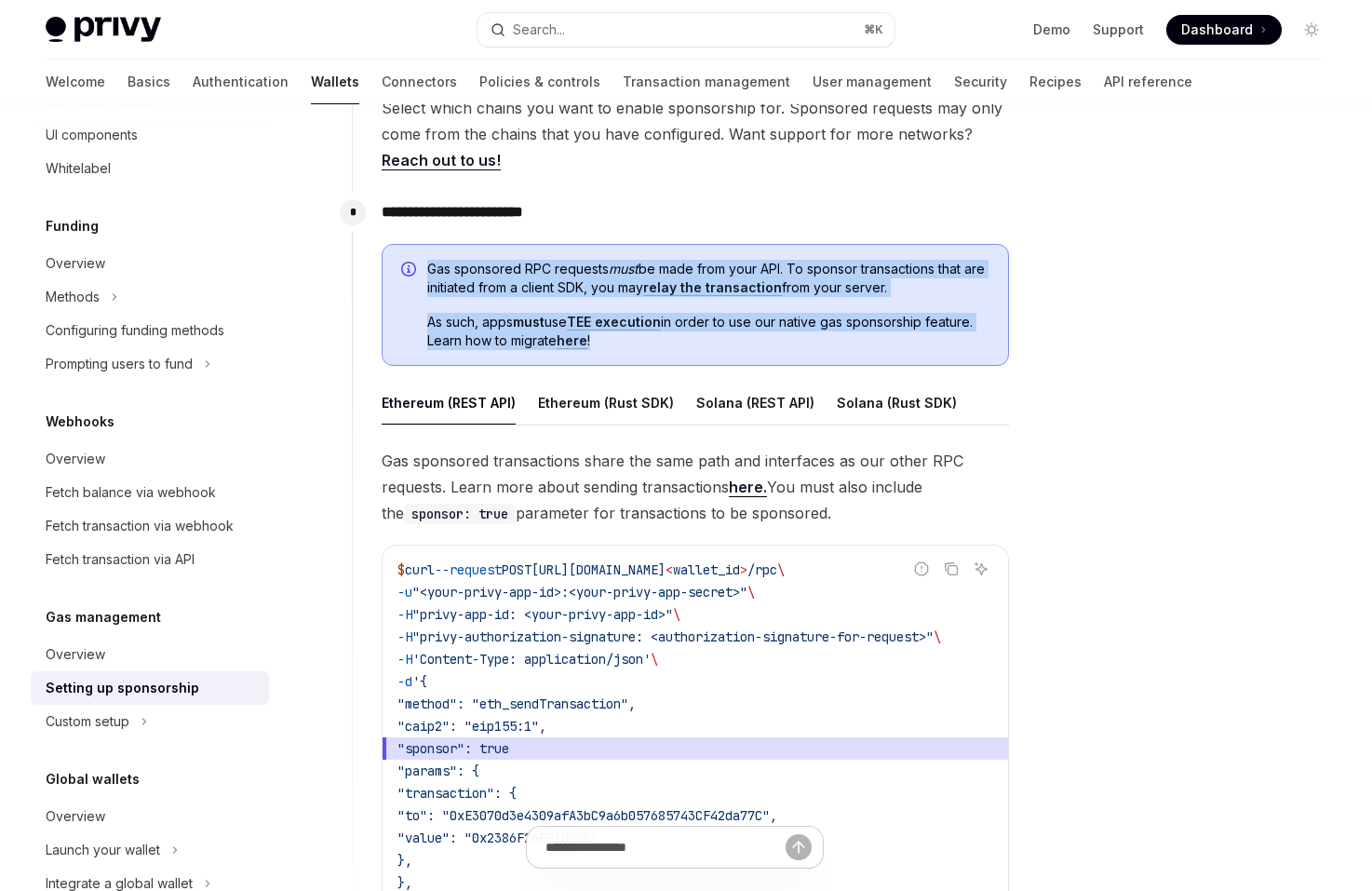
drag, startPoint x: 717, startPoint y: 338, endPoint x: 687, endPoint y: 239, distance: 103.4
click at [687, 239] on div "**********" at bounding box center [681, 576] width 658 height 769
drag, startPoint x: 687, startPoint y: 239, endPoint x: 786, endPoint y: 342, distance: 142.9
click at [786, 342] on div "**********" at bounding box center [681, 576] width 658 height 769
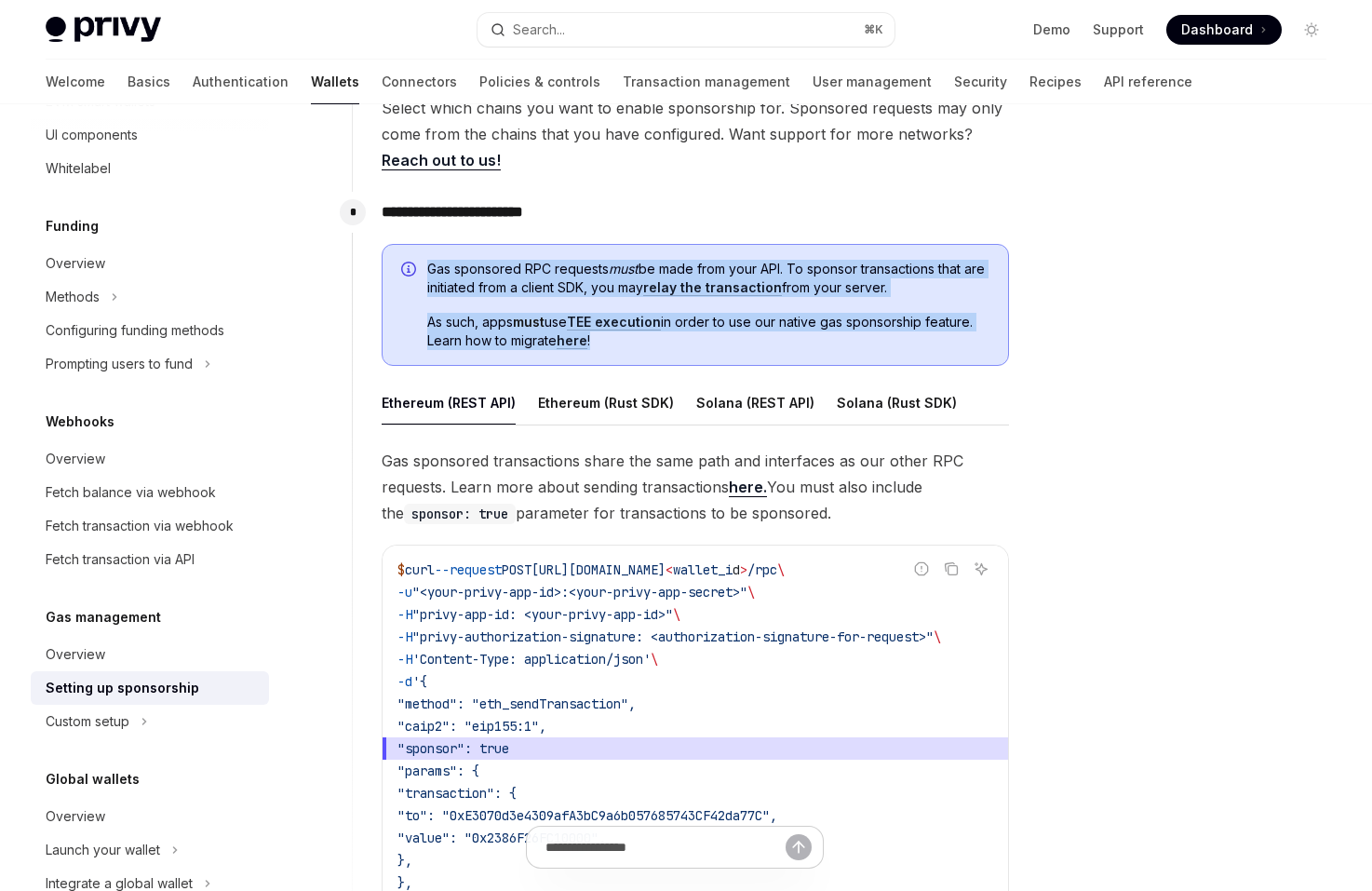
click at [786, 342] on span "As such, apps must use TEE execution in order to use our native gas sponsorship…" at bounding box center [708, 331] width 562 height 38
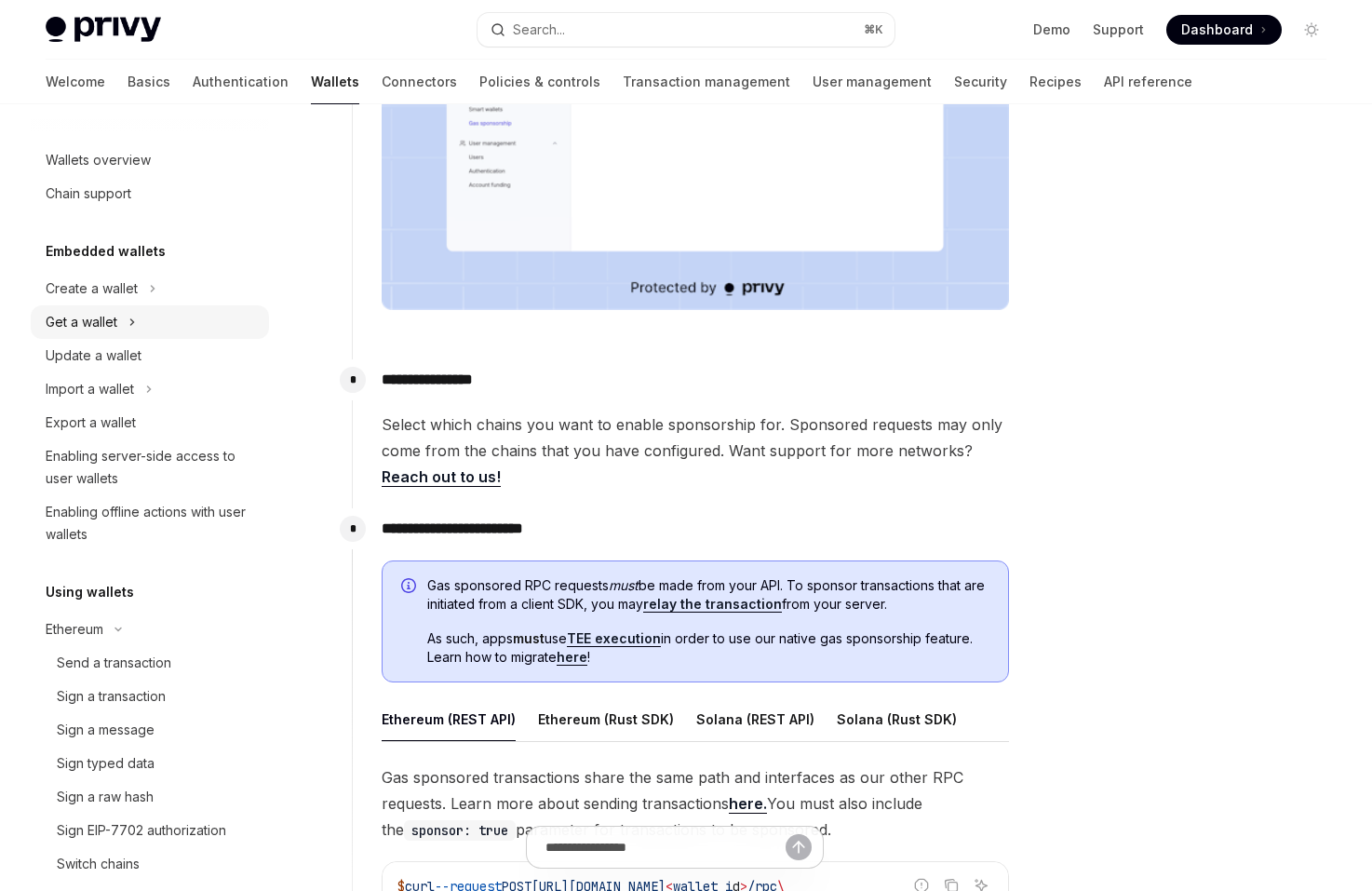
scroll to position [510, 0]
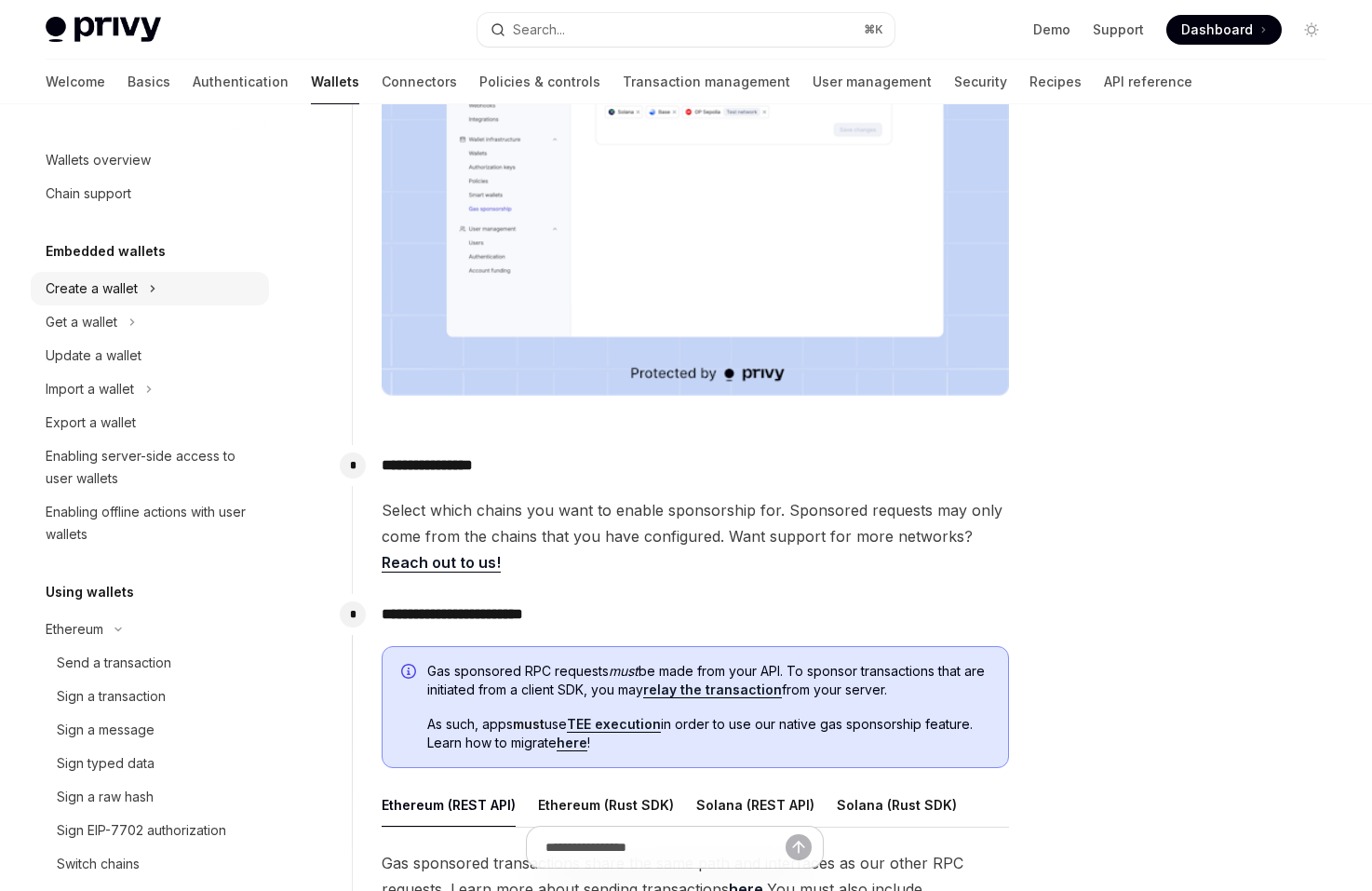
click at [178, 295] on button "Create a wallet" at bounding box center [149, 288] width 238 height 34
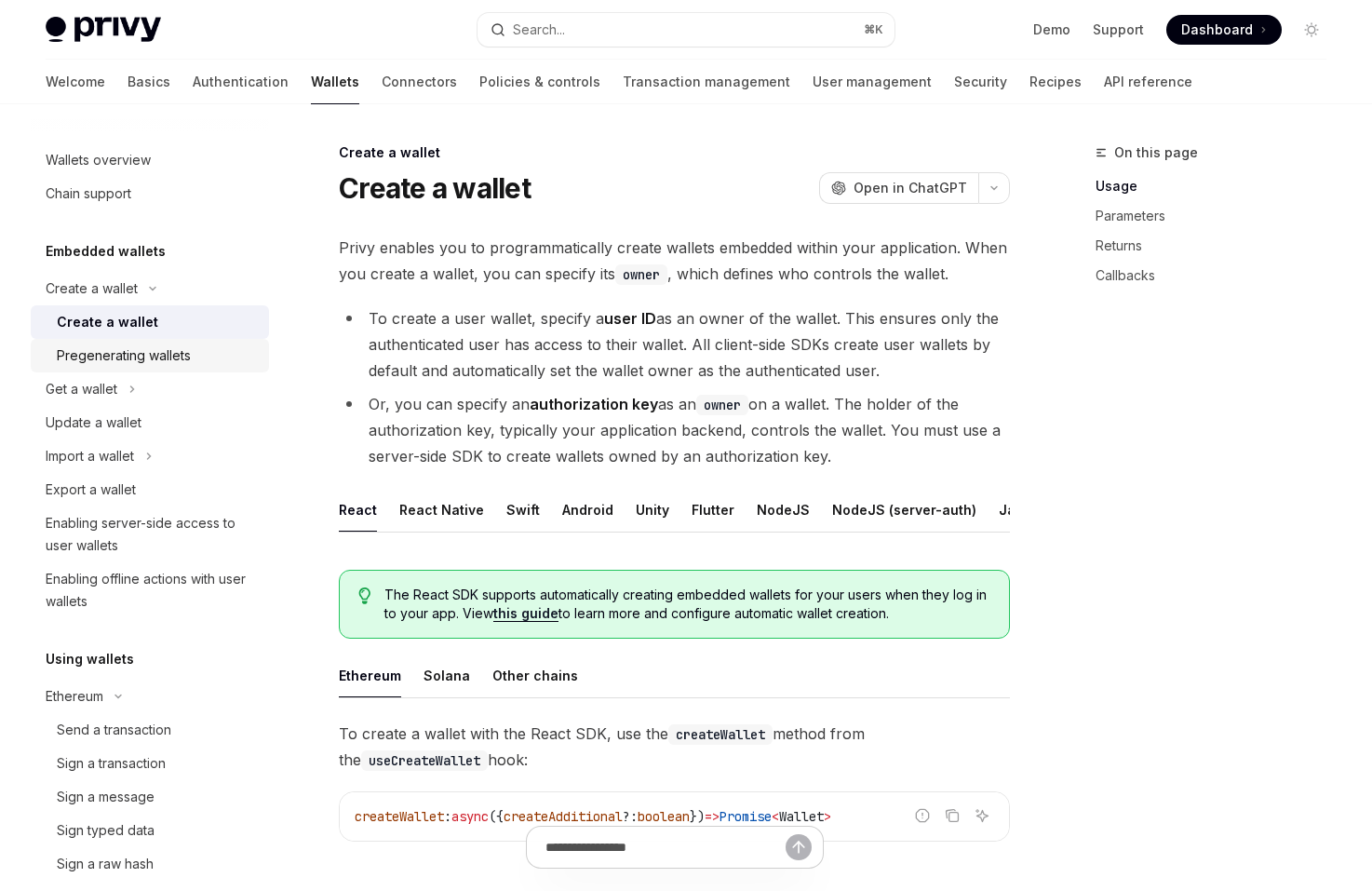
click at [182, 344] on div "Pregenerating wallets" at bounding box center [123, 355] width 134 height 22
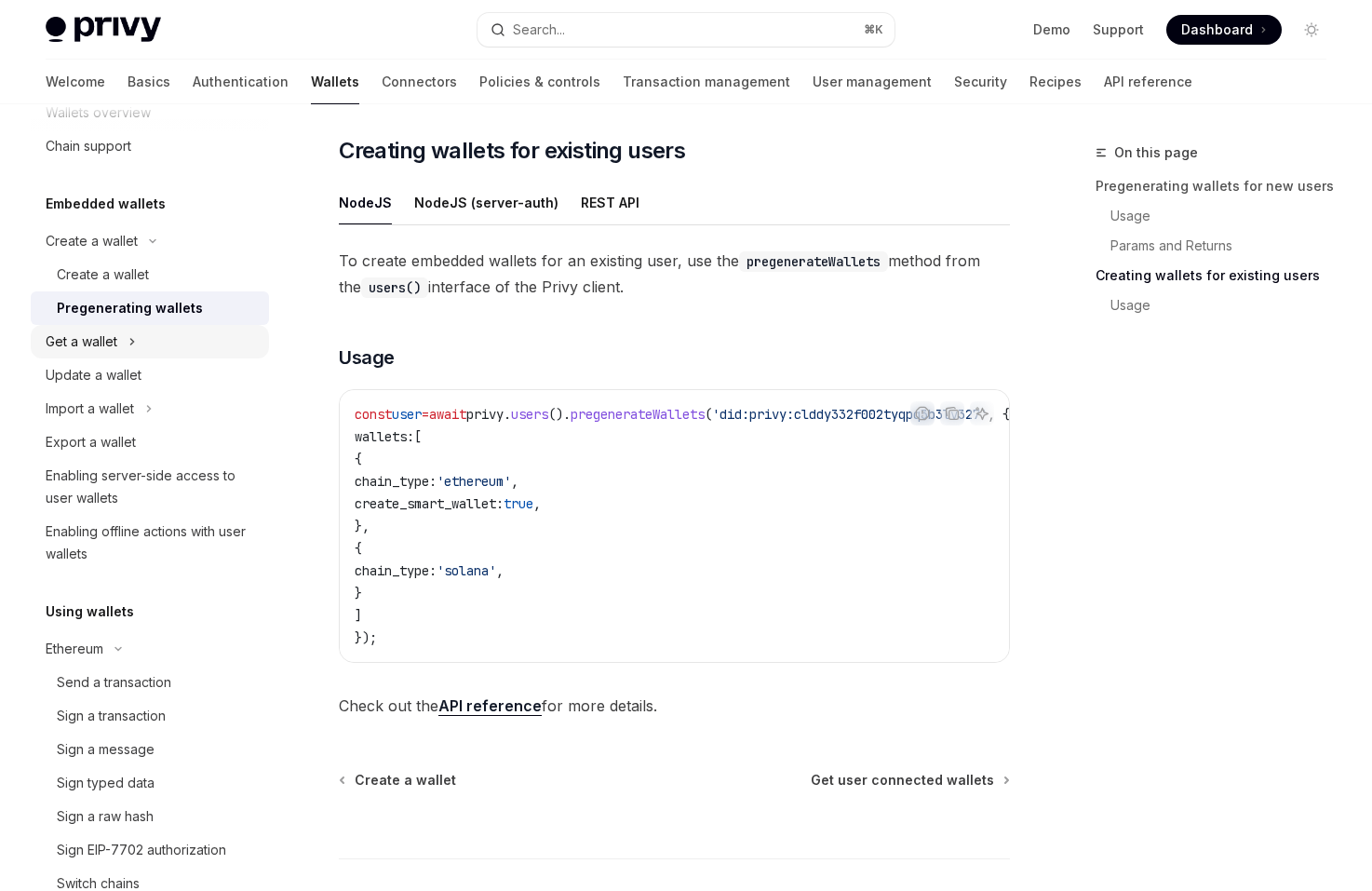
scroll to position [48, 0]
click at [190, 347] on button "Get a wallet" at bounding box center [149, 340] width 238 height 34
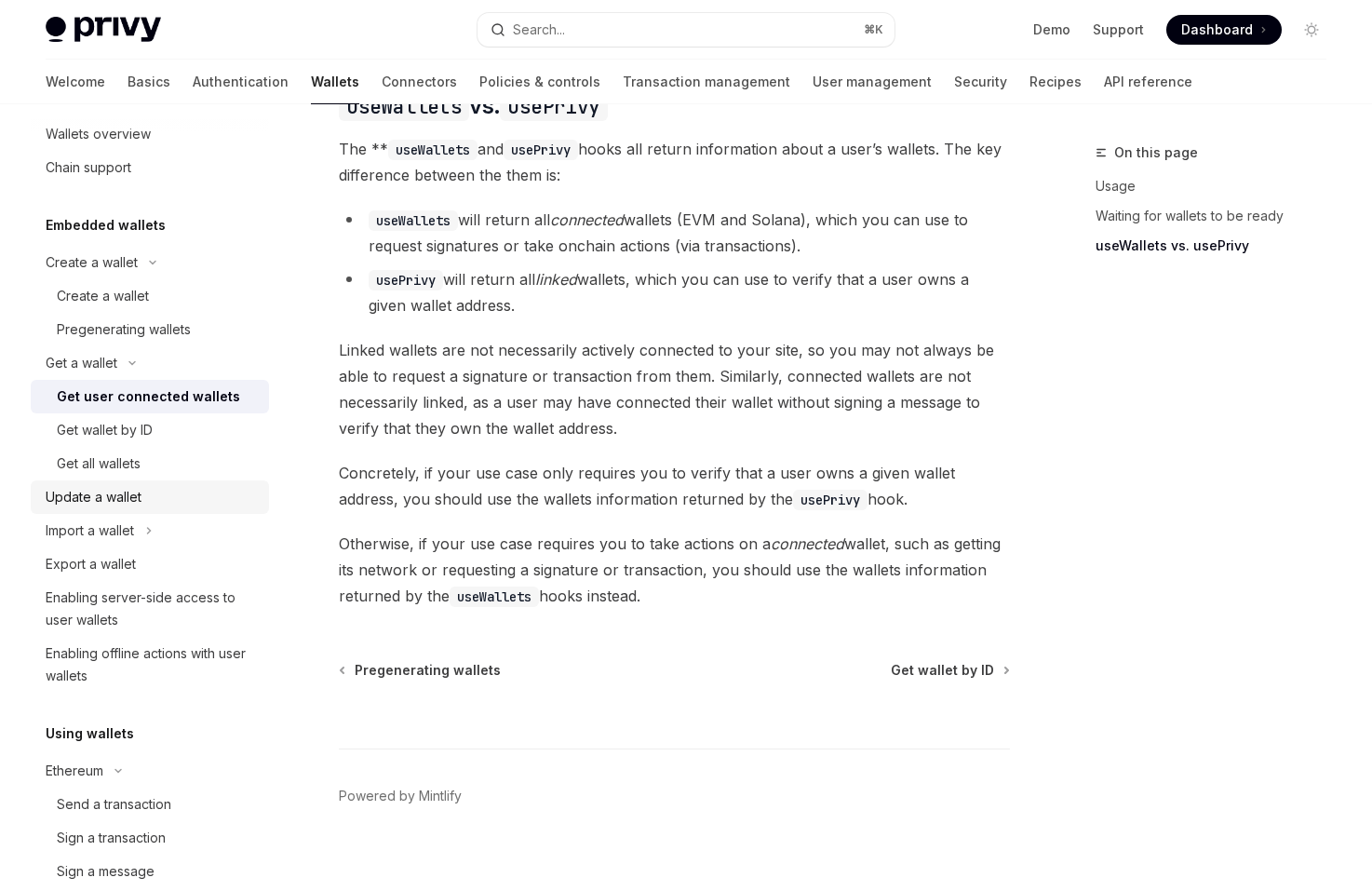
scroll to position [28, 0]
click at [222, 478] on link "Update a wallet" at bounding box center [149, 495] width 238 height 34
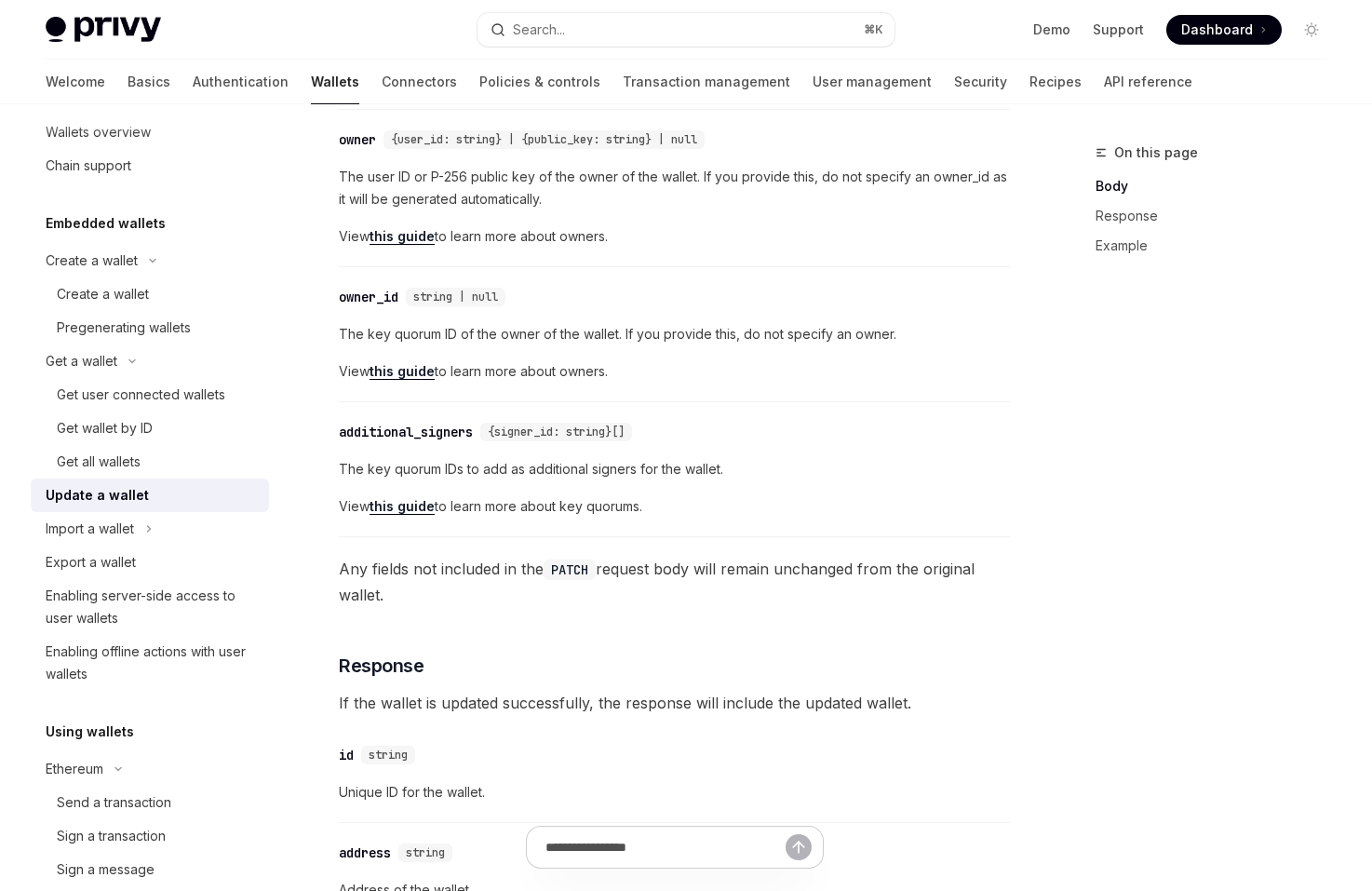
scroll to position [696, 0]
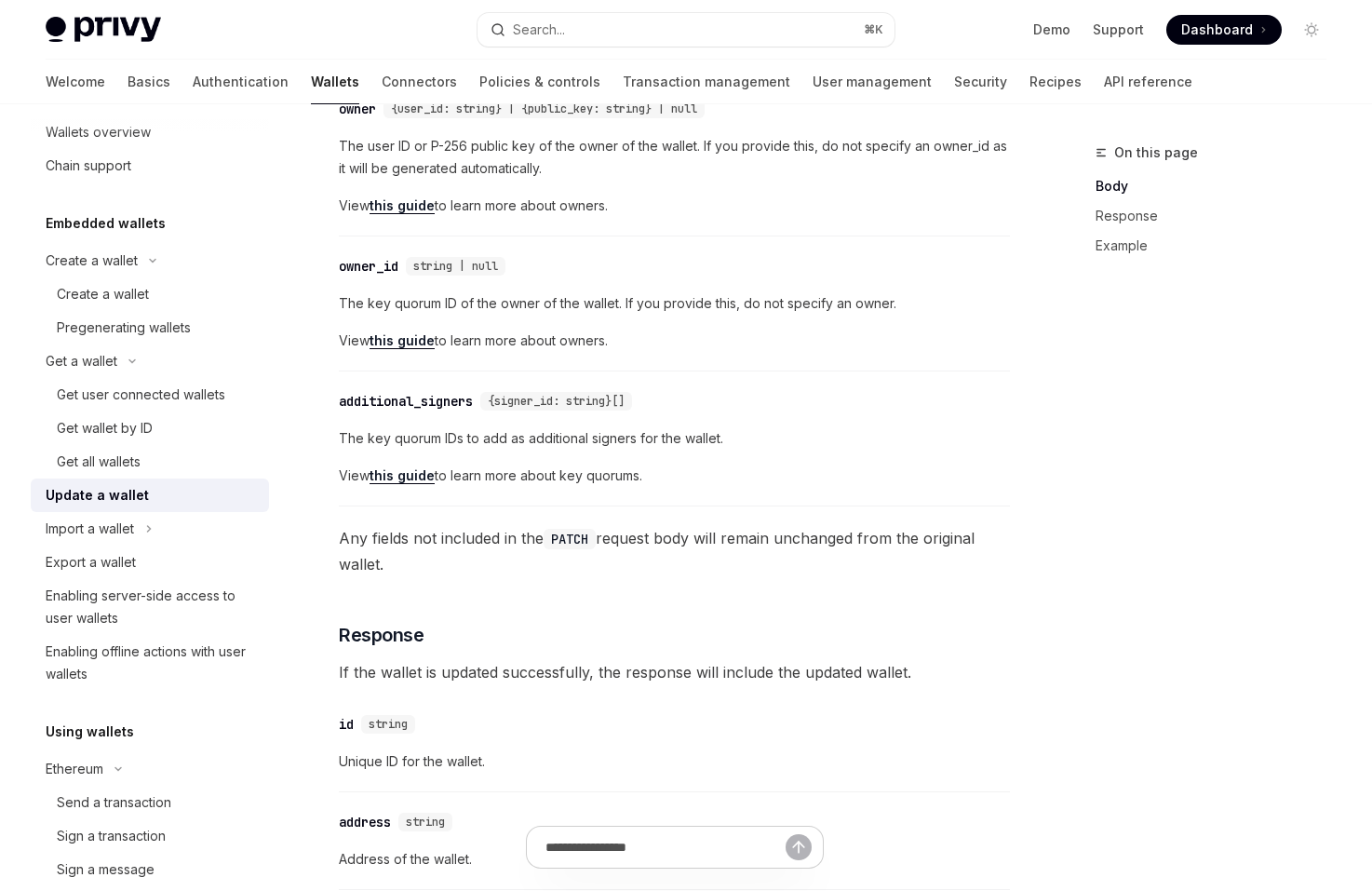
click at [404, 472] on link "this guide" at bounding box center [402, 475] width 66 height 16
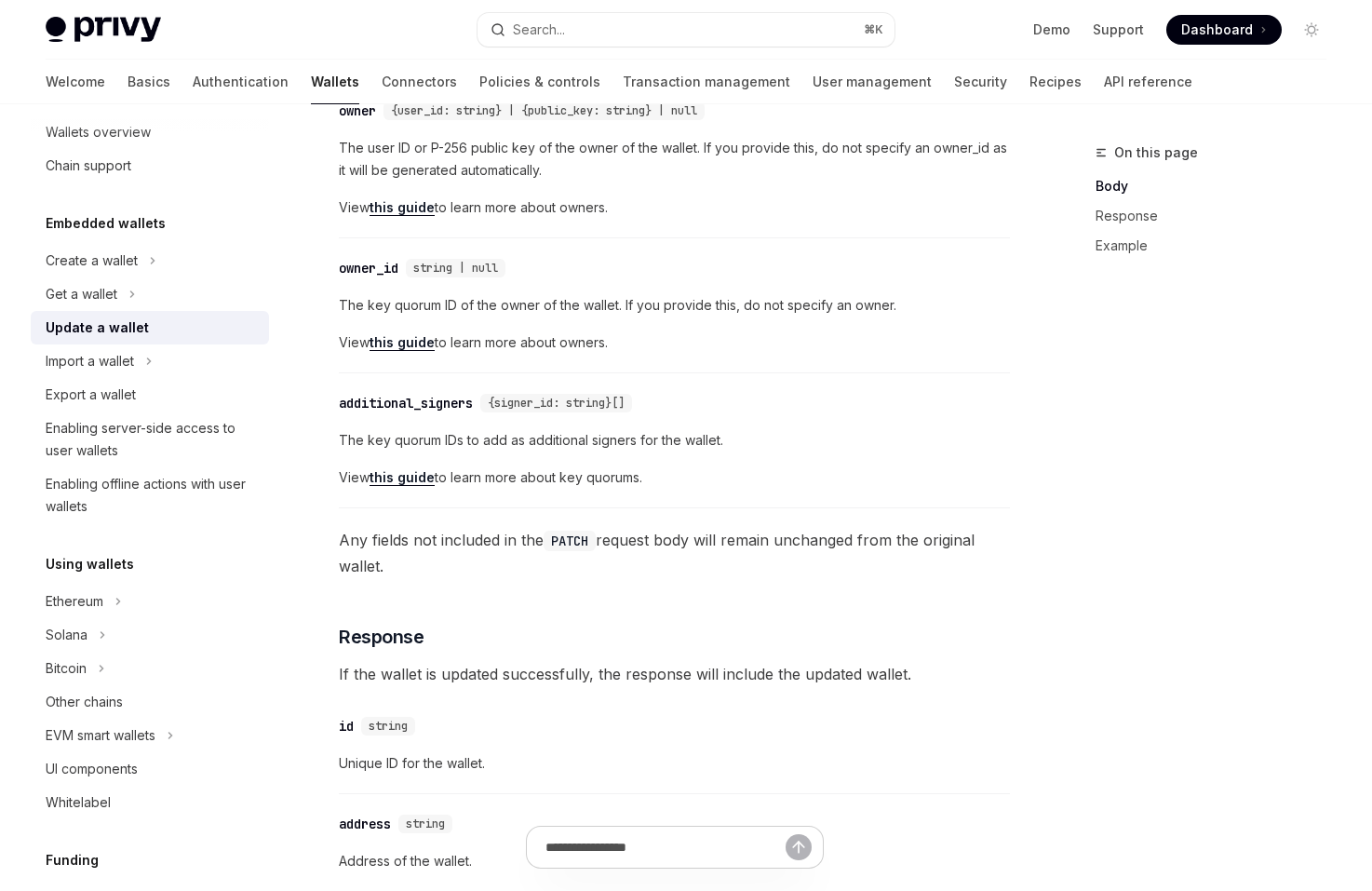
scroll to position [696, 0]
click at [405, 465] on span "View this guide to learn more about key quorums." at bounding box center [674, 475] width 671 height 22
click at [405, 468] on link "this guide" at bounding box center [402, 475] width 66 height 16
type textarea "*"
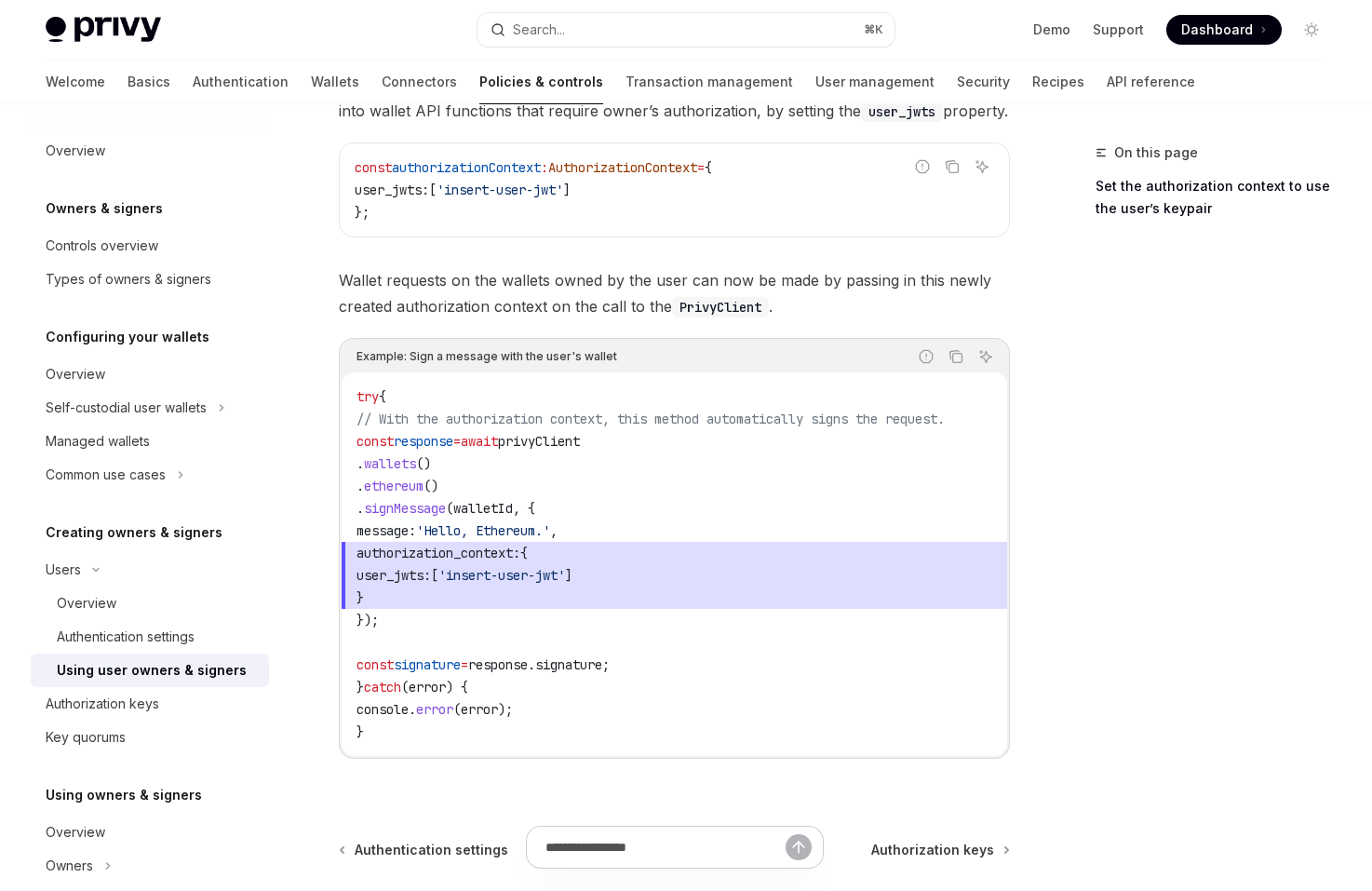
scroll to position [872, 0]
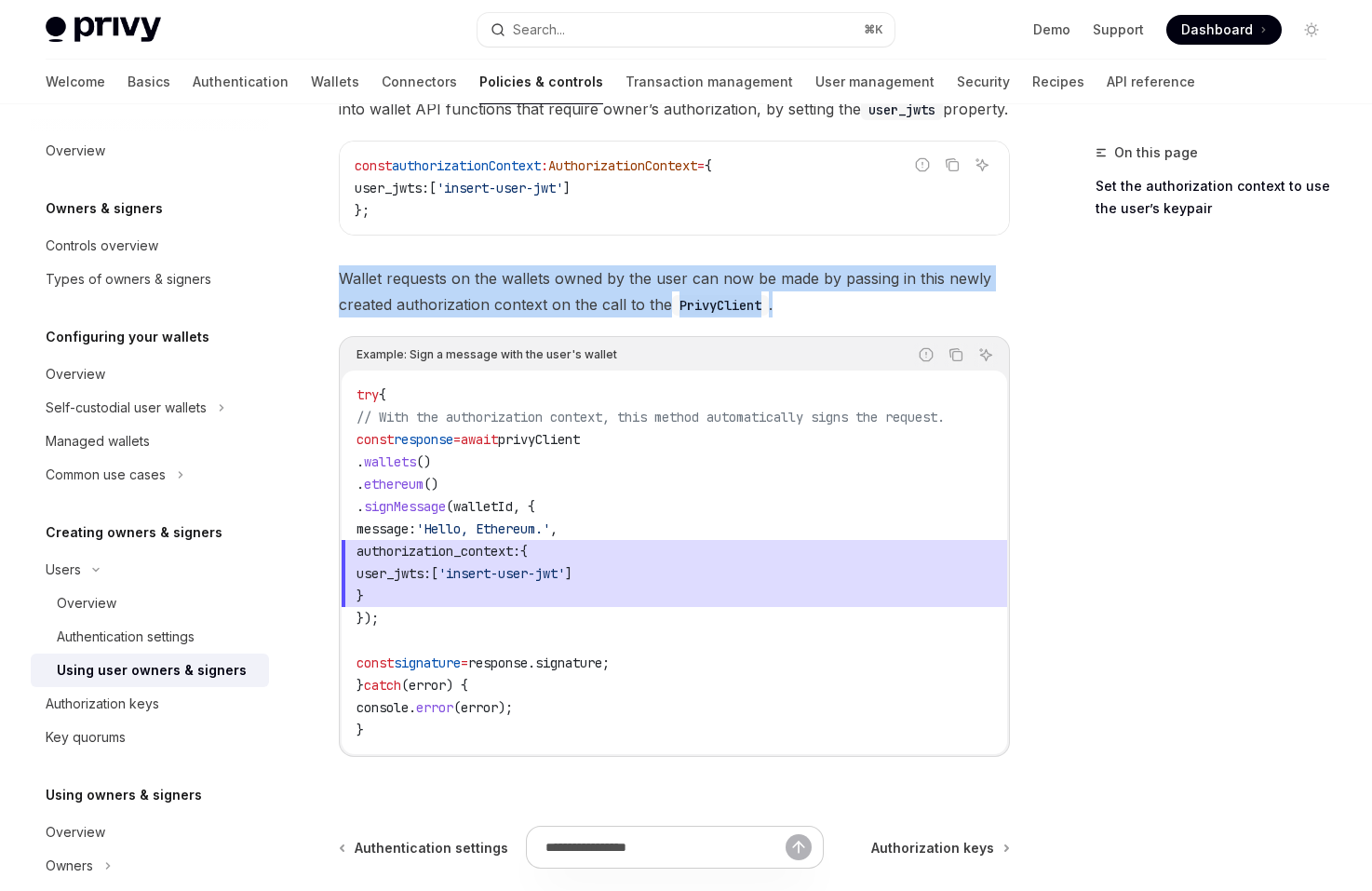
drag, startPoint x: 785, startPoint y: 303, endPoint x: 788, endPoint y: 237, distance: 66.1
click at [788, 237] on div "​ Set the authorization context to use the user’s keypair Given the user’s acce…" at bounding box center [674, 396] width 671 height 780
drag, startPoint x: 788, startPoint y: 237, endPoint x: 789, endPoint y: 308, distance: 71.0
click at [789, 308] on div "​ Set the authorization context to use the user’s keypair Given the user’s acce…" at bounding box center [674, 396] width 671 height 780
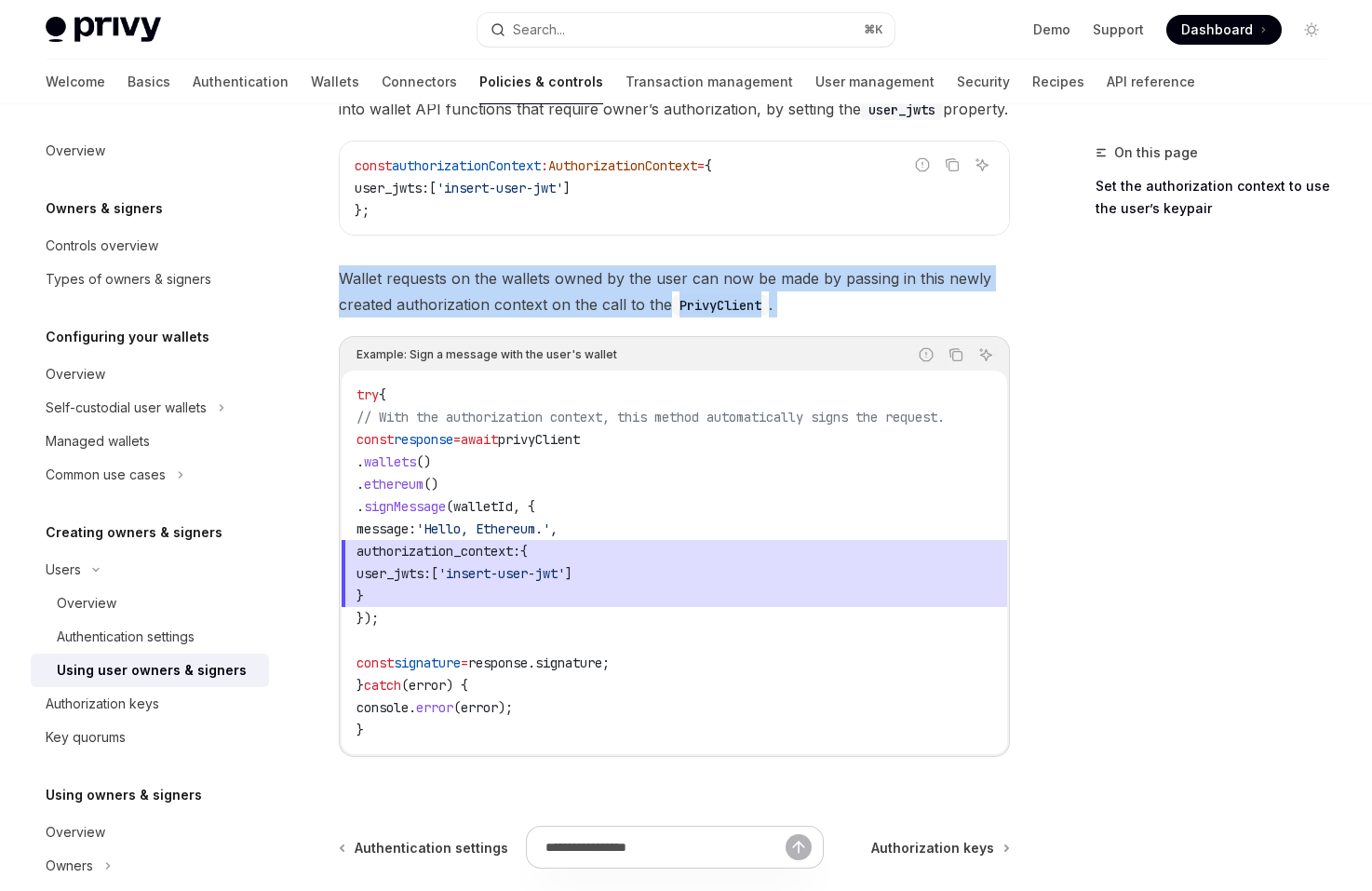
click at [789, 308] on span "Wallet requests on the wallets owned by the user can now be made by passing in …" at bounding box center [674, 291] width 671 height 52
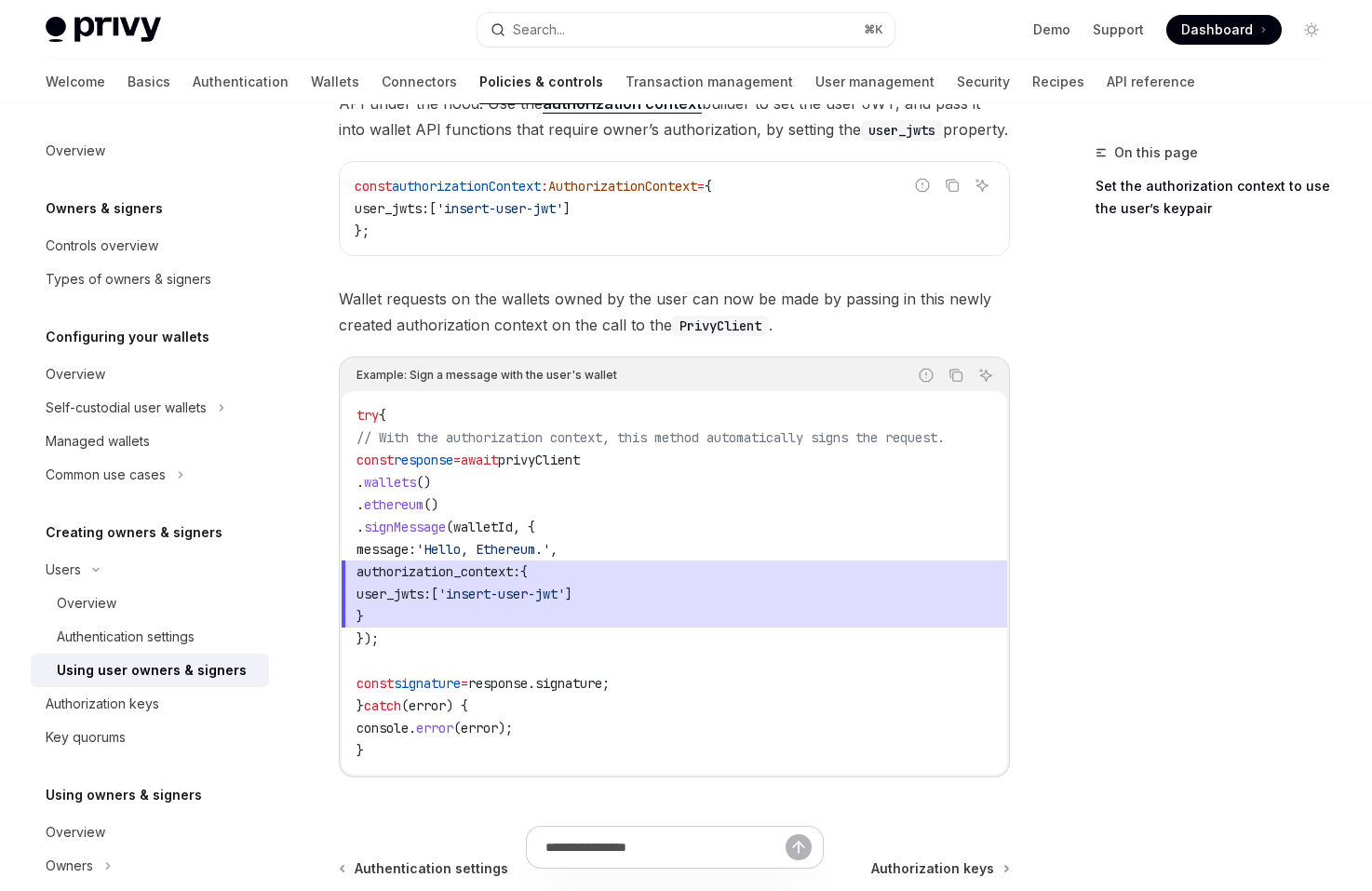
scroll to position [820, 0]
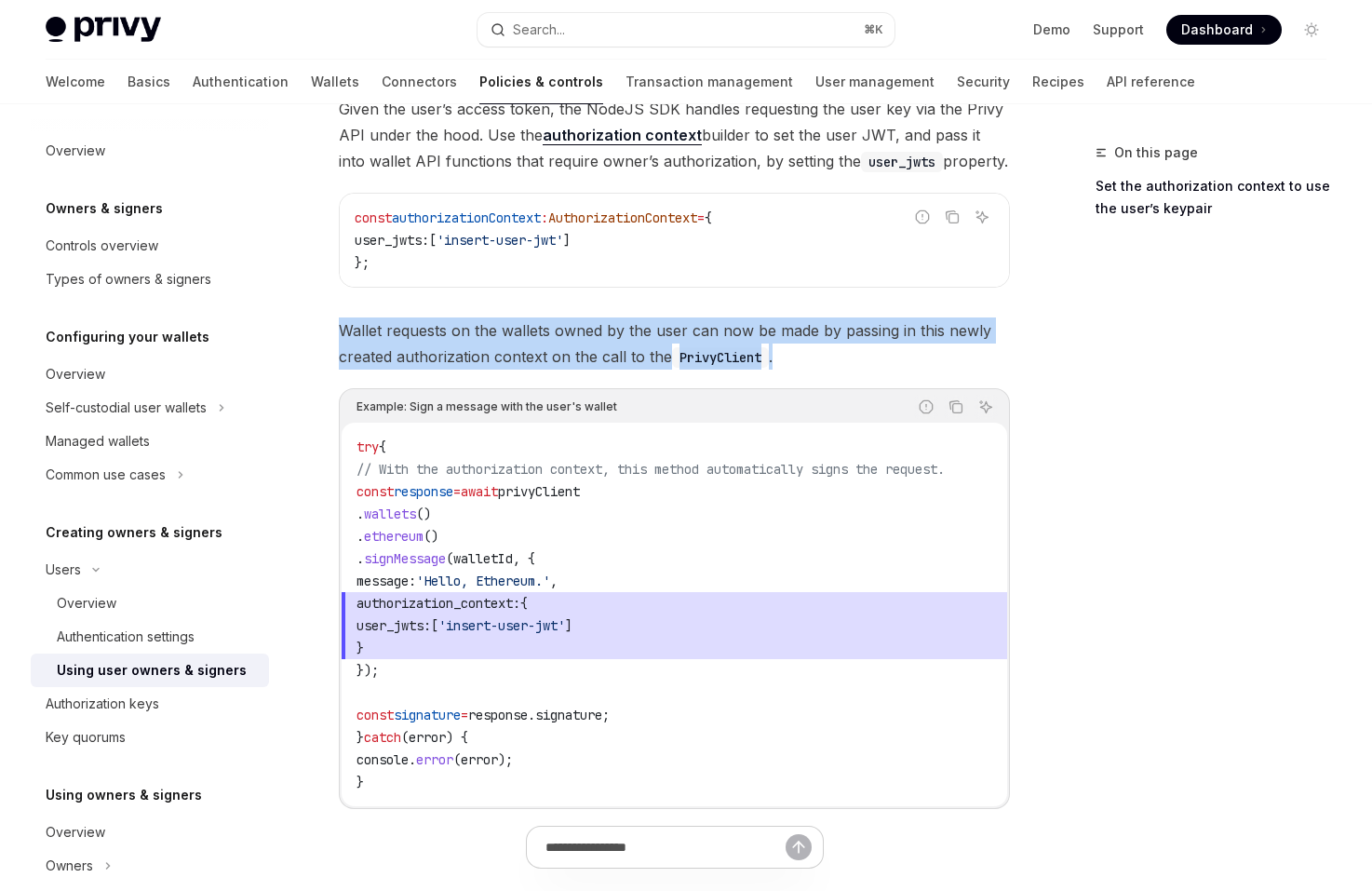
drag, startPoint x: 788, startPoint y: 365, endPoint x: 788, endPoint y: 310, distance: 55.0
click at [788, 311] on div "​ Set the authorization context to use the user’s keypair Given the user’s acce…" at bounding box center [674, 448] width 671 height 780
click at [788, 310] on div "​ Set the authorization context to use the user’s keypair Given the user’s acce…" at bounding box center [674, 448] width 671 height 780
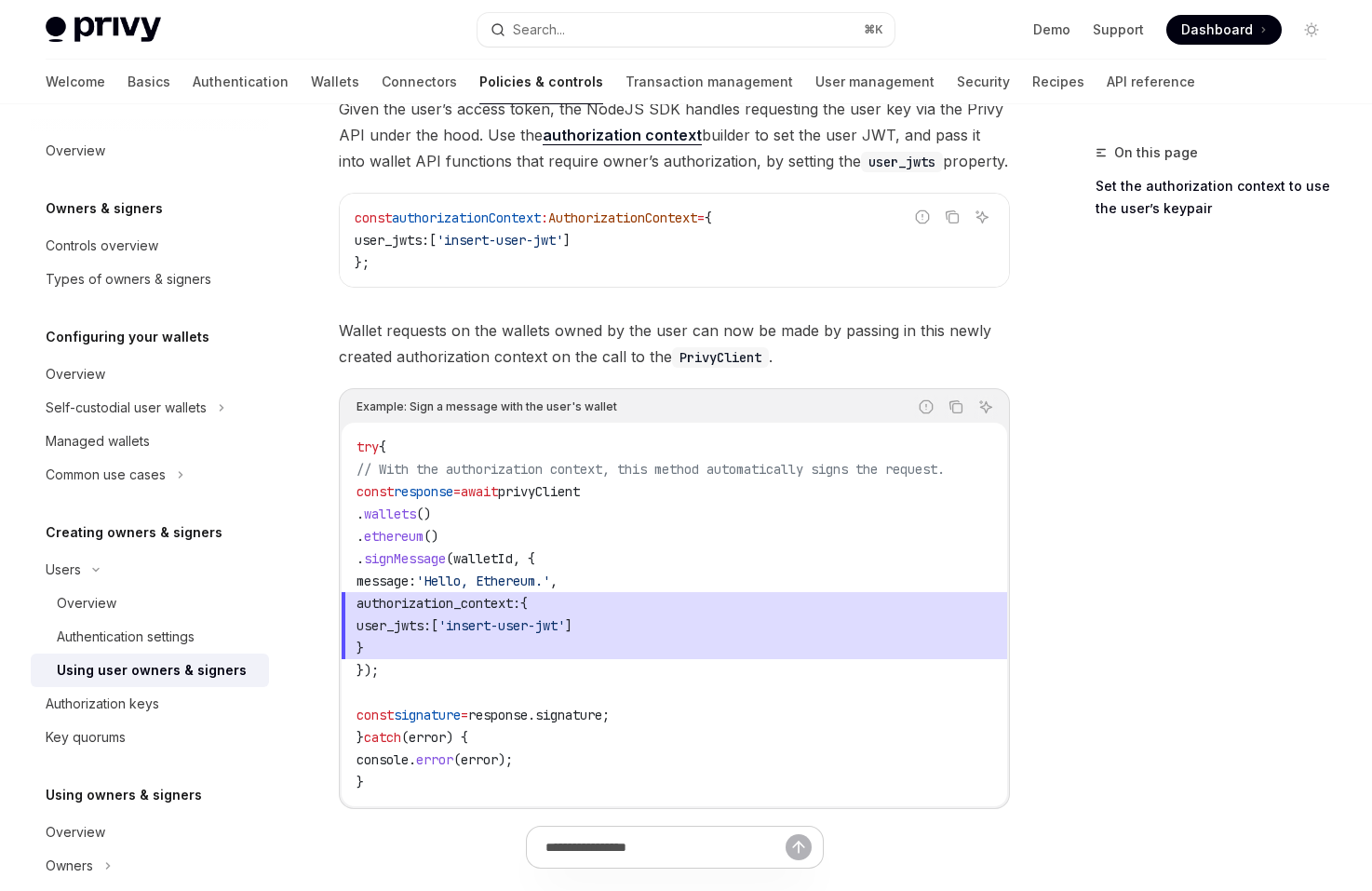
click at [788, 328] on span "Wallet requests on the wallets owned by the user can now be made by passing in …" at bounding box center [674, 343] width 671 height 52
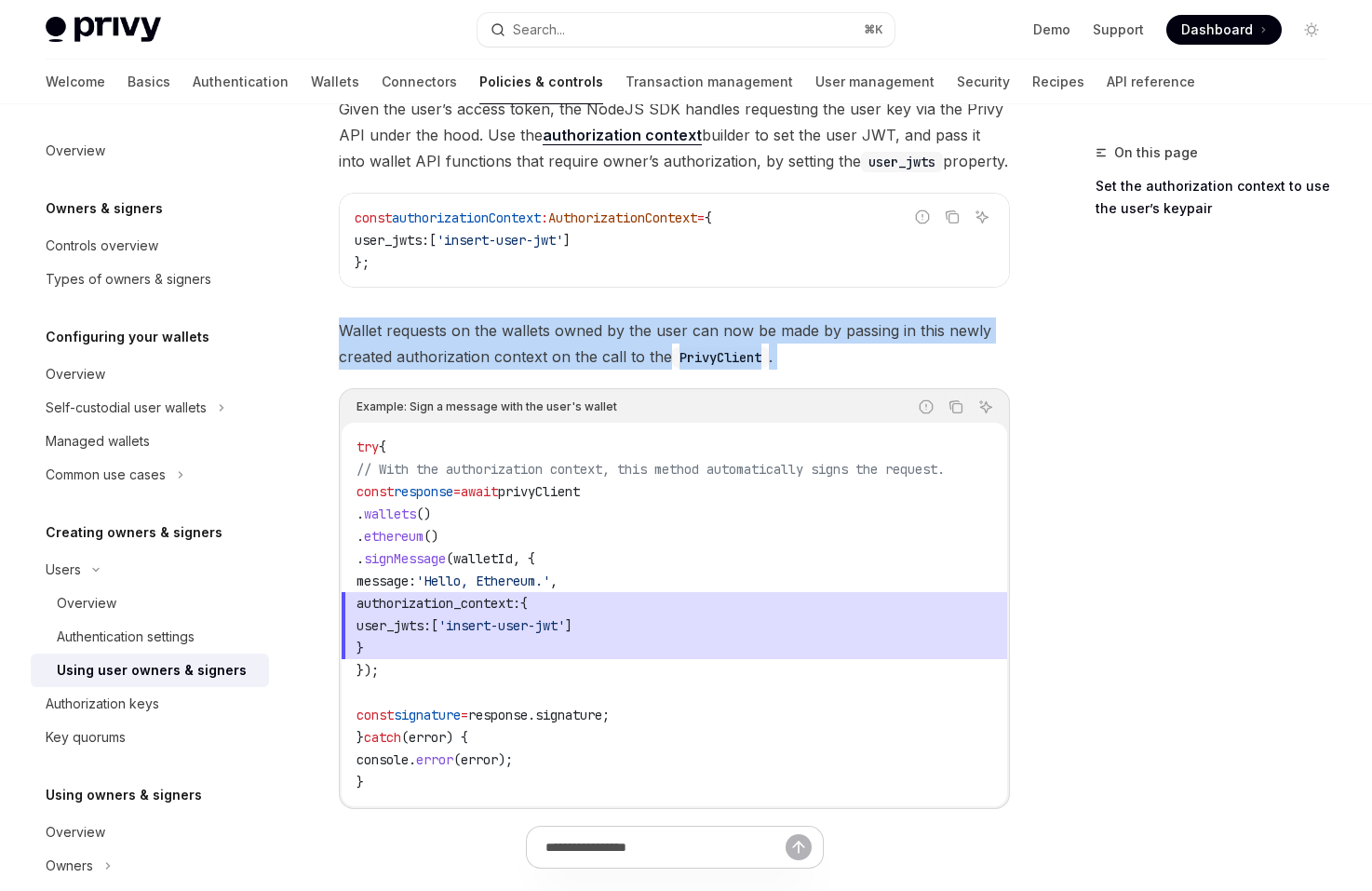
click at [788, 328] on span "Wallet requests on the wallets owned by the user can now be made by passing in …" at bounding box center [674, 343] width 671 height 52
click at [788, 344] on span "Wallet requests on the wallets owned by the user can now be made by passing in …" at bounding box center [674, 343] width 671 height 52
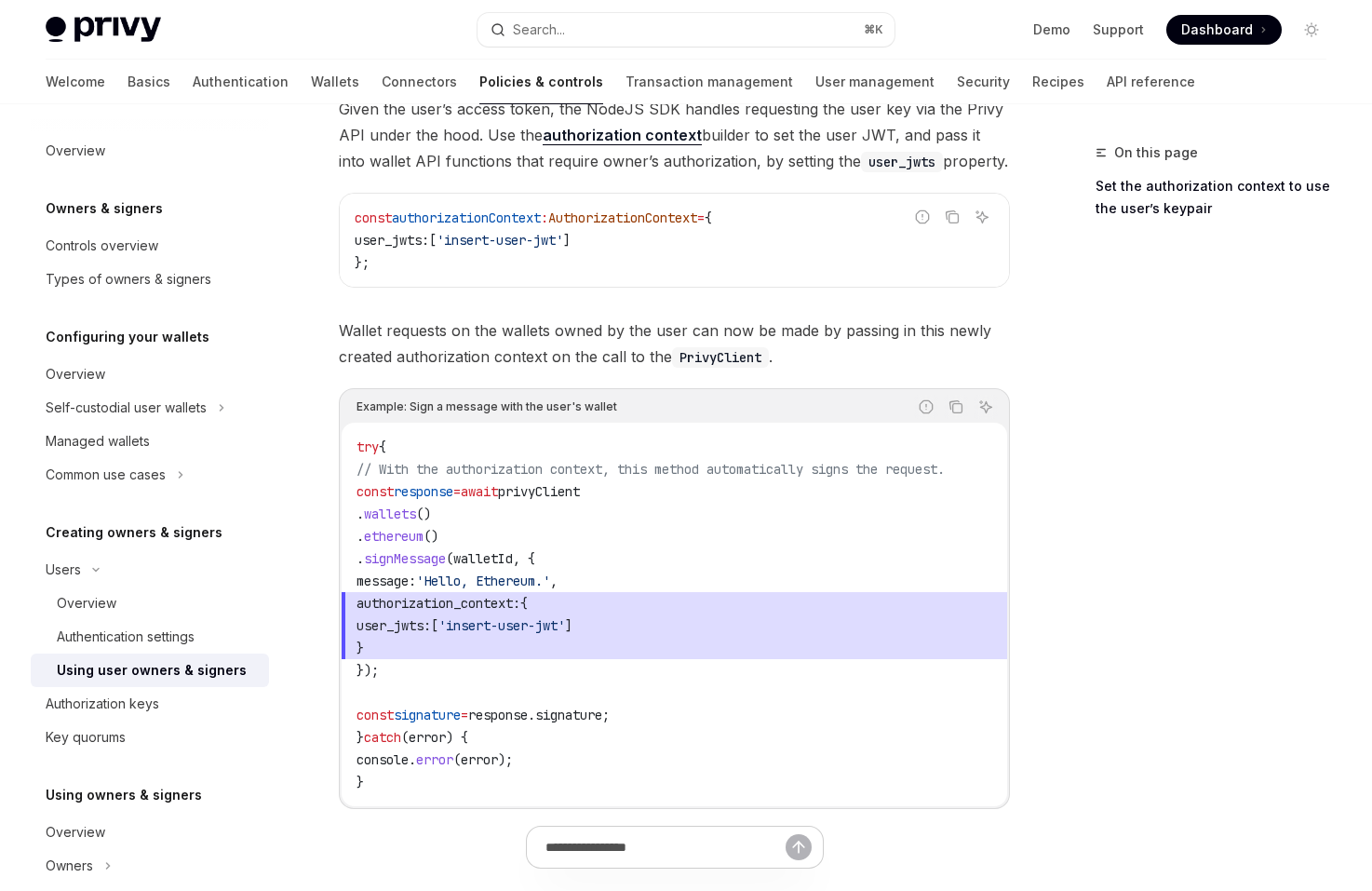
click at [486, 362] on span "Wallet requests on the wallets owned by the user can now be made by passing in …" at bounding box center [674, 343] width 671 height 52
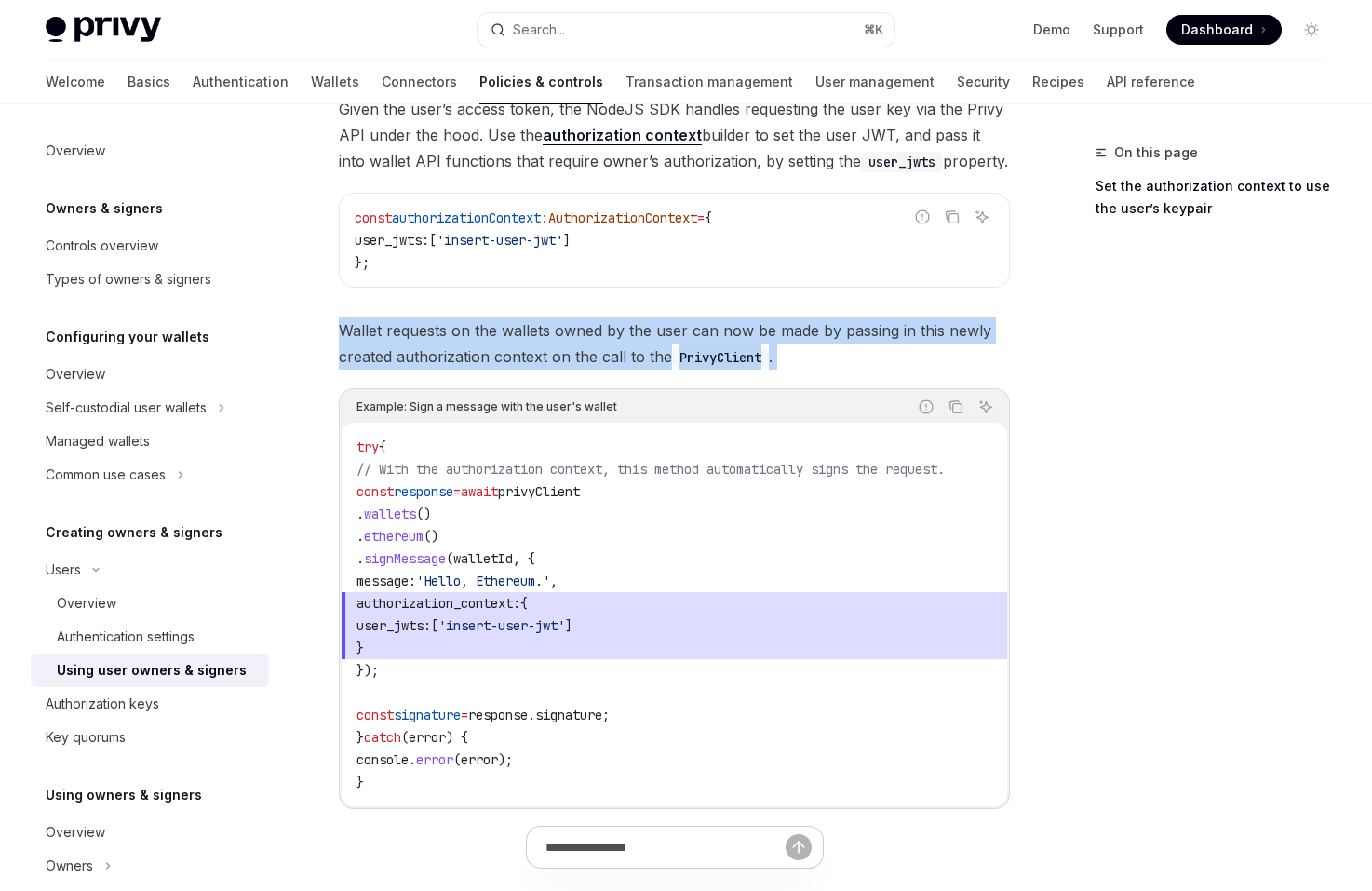
click at [486, 362] on span "Wallet requests on the wallets owned by the user can now be made by passing in …" at bounding box center [674, 343] width 671 height 52
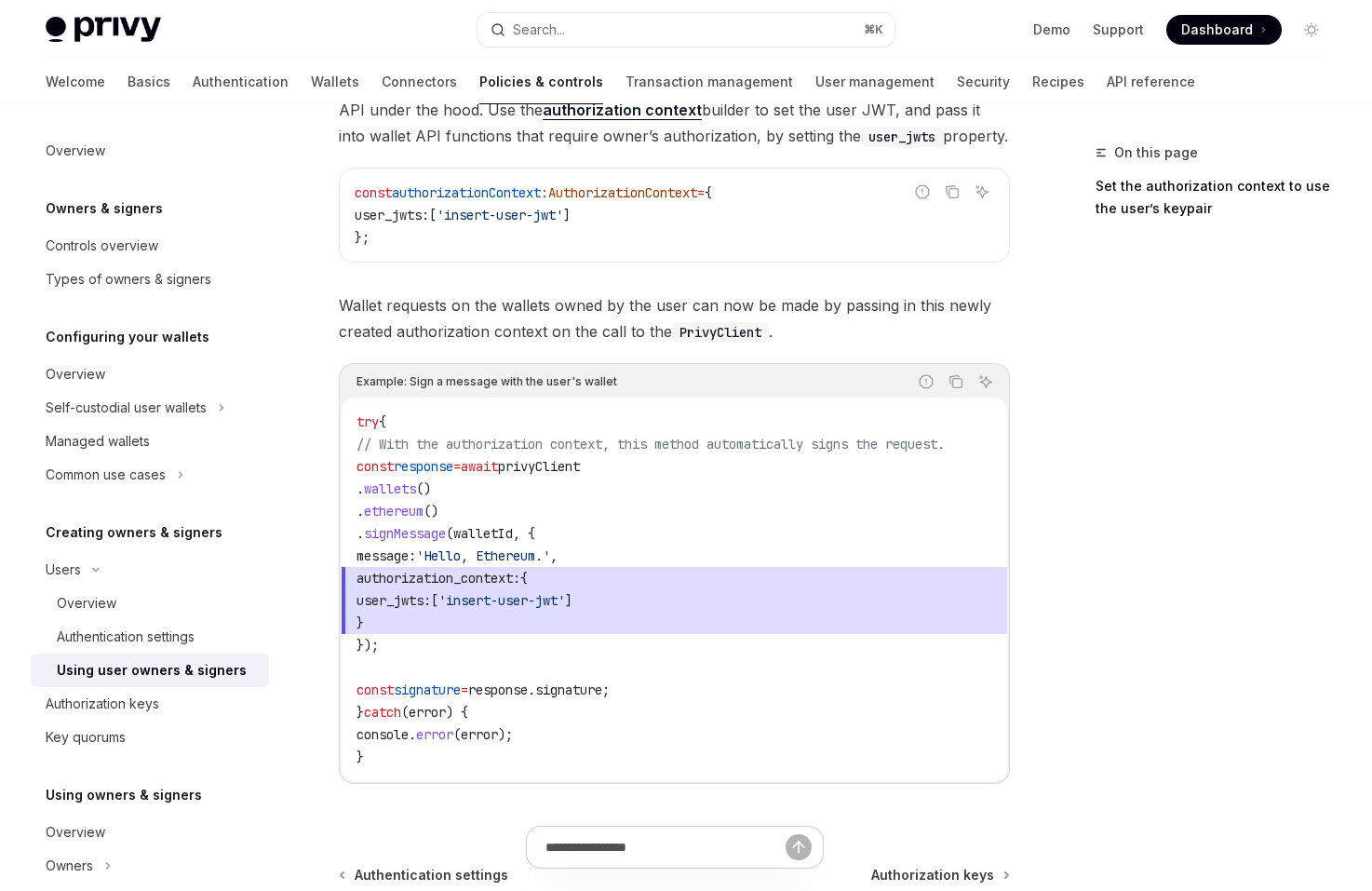
scroll to position [838, 0]
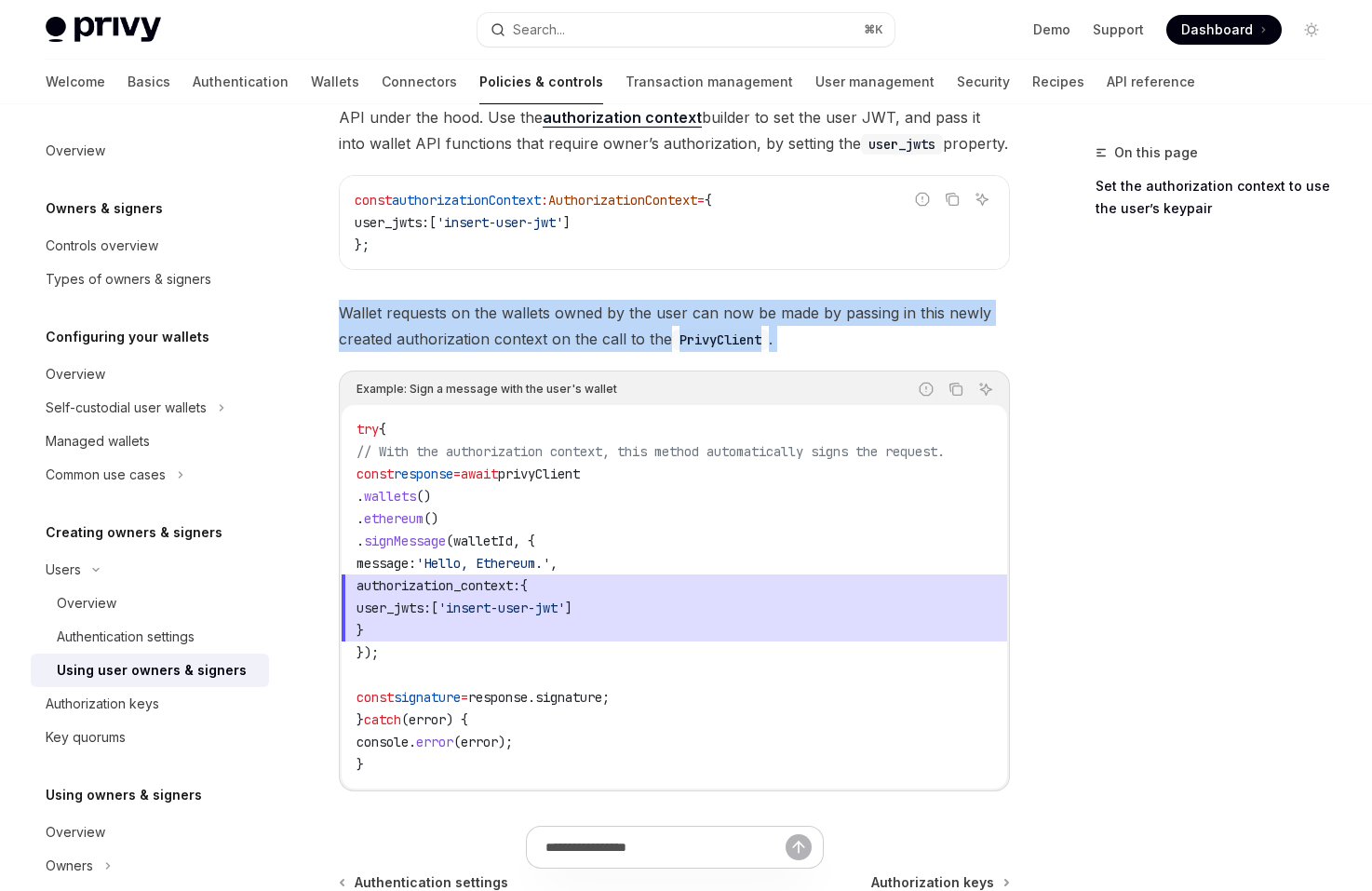
drag, startPoint x: 487, startPoint y: 353, endPoint x: 471, endPoint y: 290, distance: 65.0
click at [471, 290] on div "​ Set the authorization context to use the user’s keypair Given the user’s acce…" at bounding box center [674, 430] width 671 height 780
drag, startPoint x: 471, startPoint y: 290, endPoint x: 810, endPoint y: 333, distance: 341.7
click at [810, 333] on div "​ Set the authorization context to use the user’s keypair Given the user’s acce…" at bounding box center [674, 430] width 671 height 780
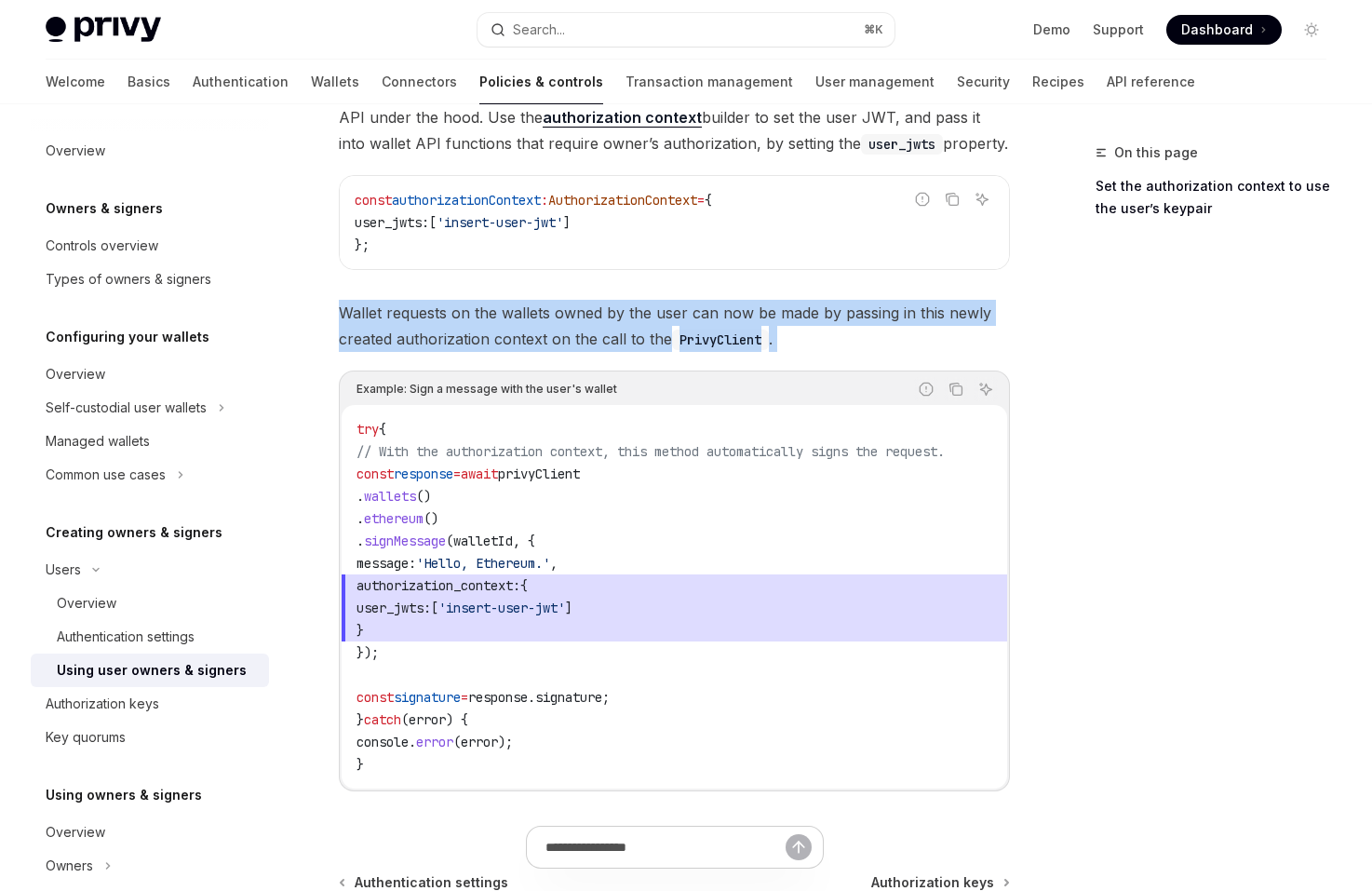
click at [810, 333] on span "Wallet requests on the wallets owned by the user can now be made by passing in …" at bounding box center [674, 326] width 671 height 52
drag, startPoint x: 810, startPoint y: 333, endPoint x: 799, endPoint y: 286, distance: 48.3
click at [799, 286] on div "​ Set the authorization context to use the user’s keypair Given the user’s acce…" at bounding box center [674, 430] width 671 height 780
drag, startPoint x: 799, startPoint y: 286, endPoint x: 852, endPoint y: 345, distance: 79.3
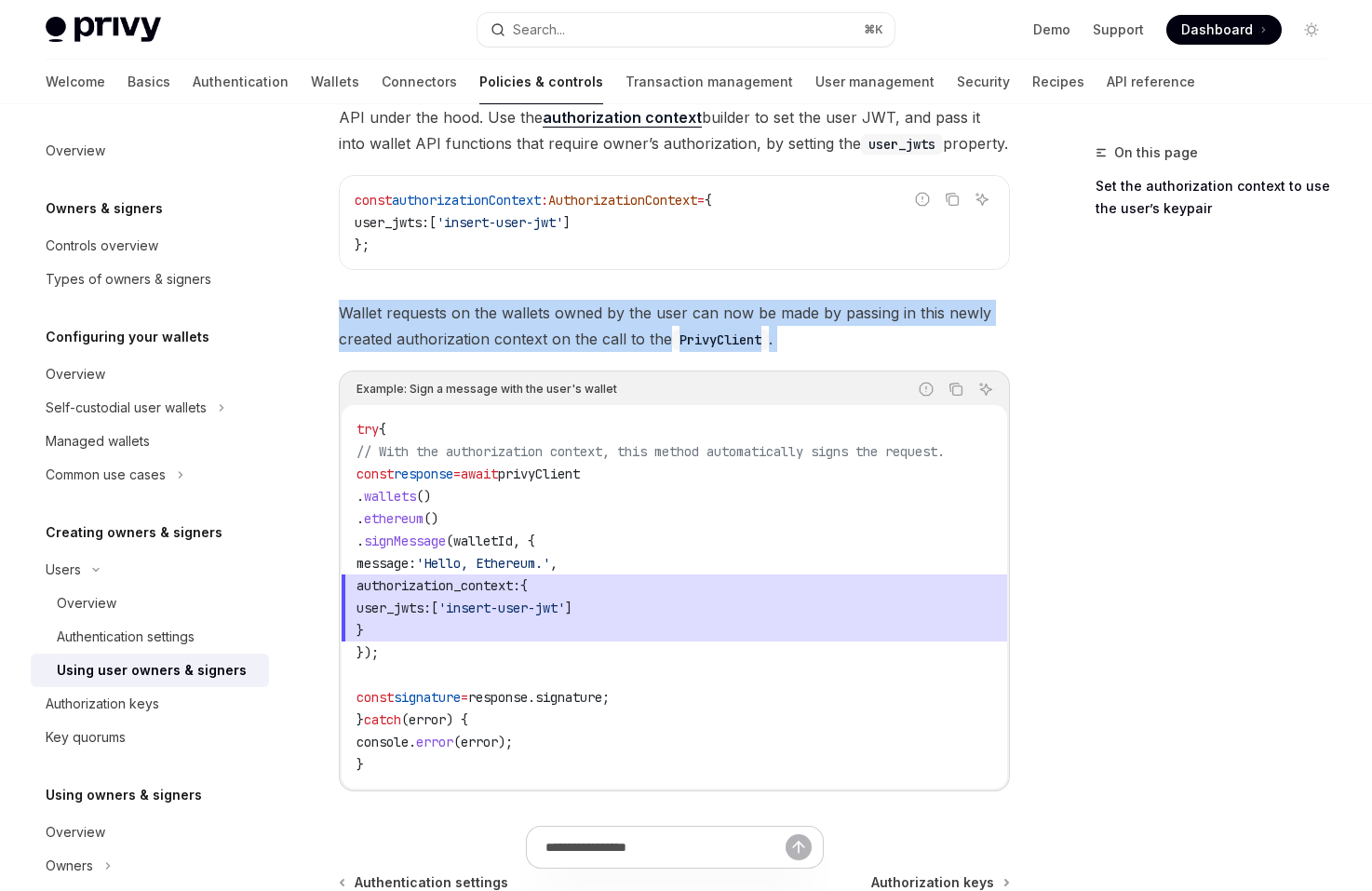
click at [852, 345] on div "​ Set the authorization context to use the user’s keypair Given the user’s acce…" at bounding box center [674, 430] width 671 height 780
click at [852, 345] on span "Wallet requests on the wallets owned by the user can now be made by passing in …" at bounding box center [674, 326] width 671 height 52
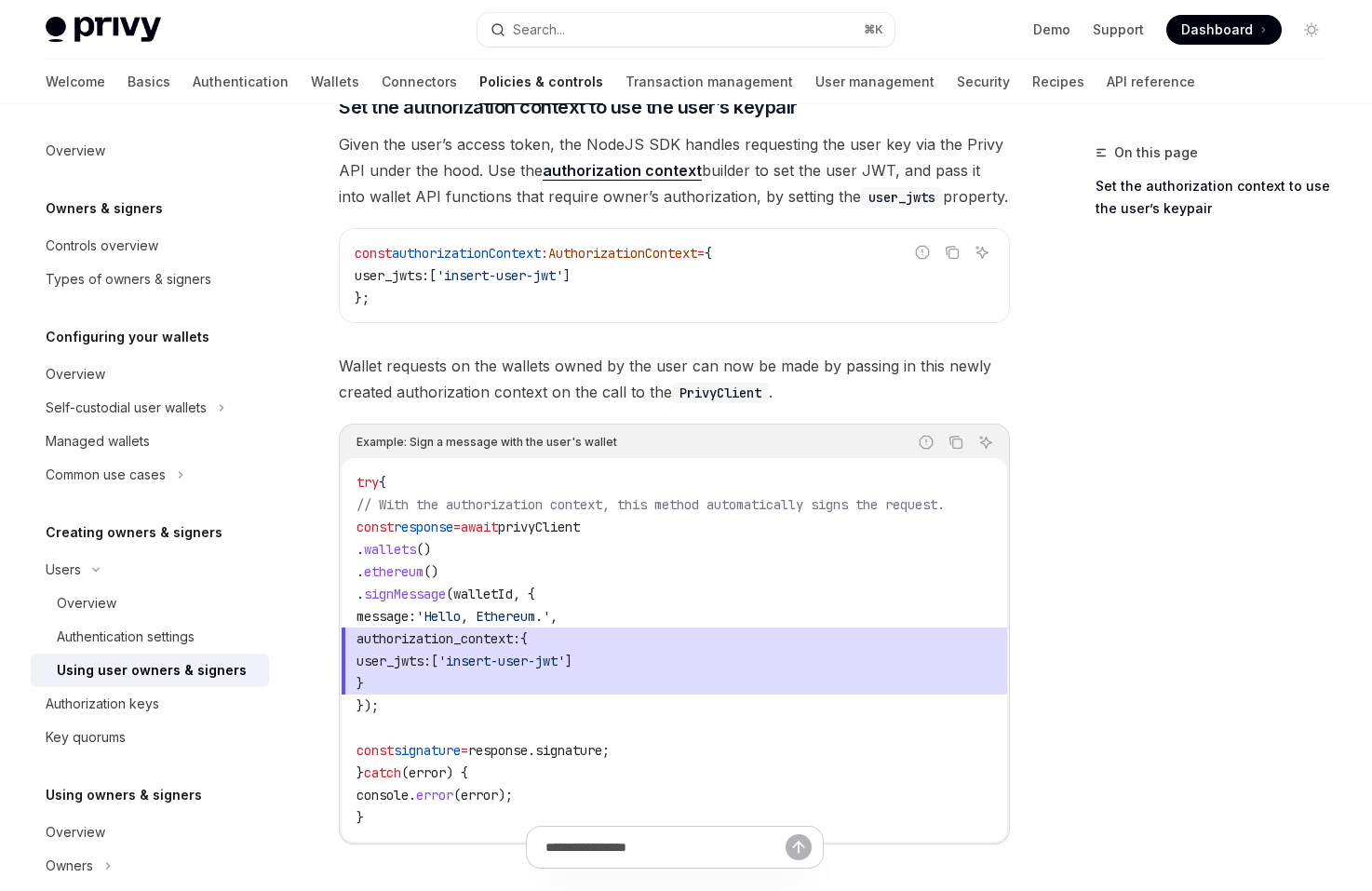
scroll to position [783, 0]
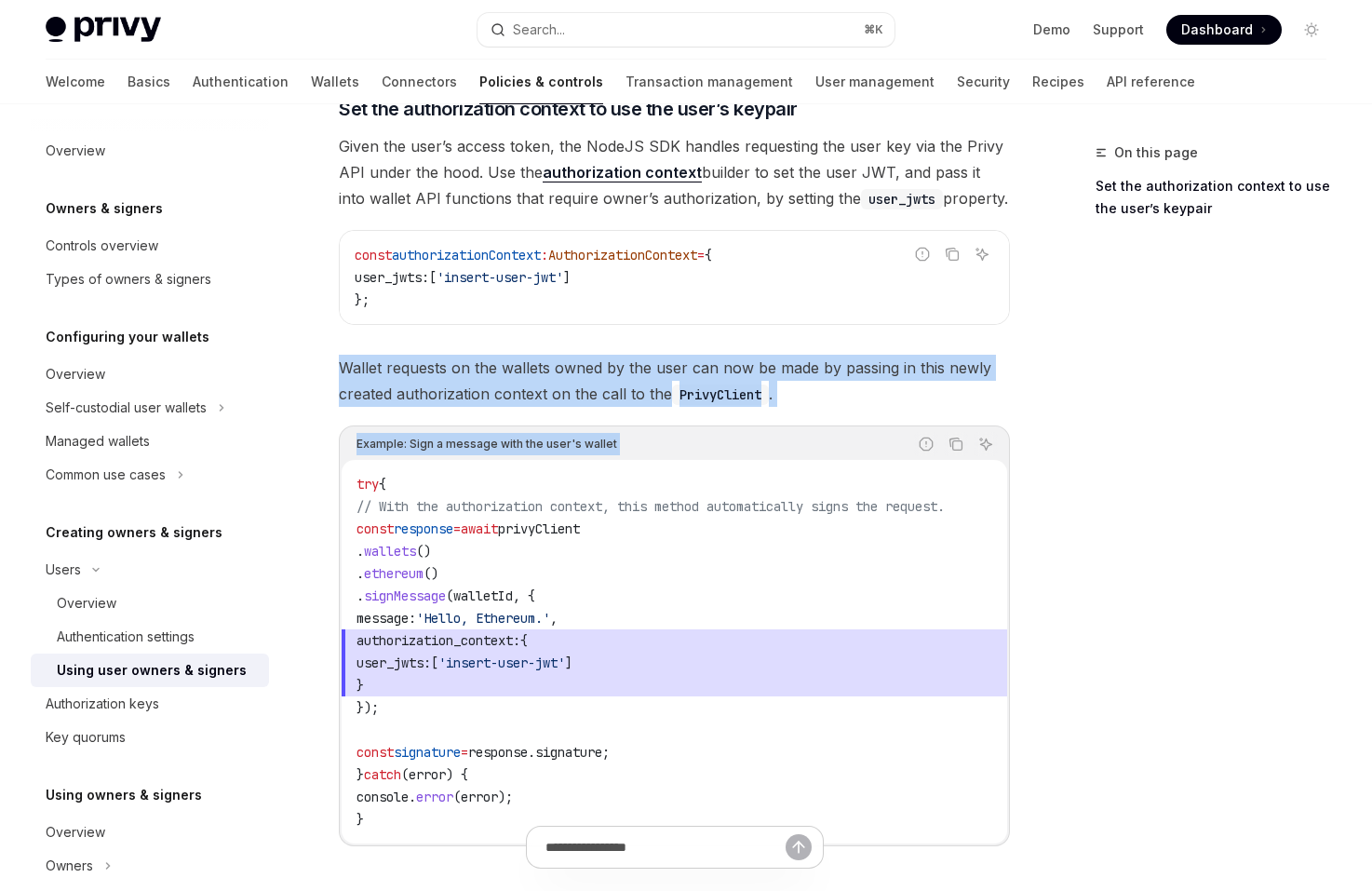
drag, startPoint x: 825, startPoint y: 426, endPoint x: 820, endPoint y: 339, distance: 87.1
click at [820, 339] on div "​ Set the authorization context to use the user’s keypair Given the user’s acce…" at bounding box center [674, 485] width 671 height 780
drag, startPoint x: 820, startPoint y: 339, endPoint x: 859, endPoint y: 388, distance: 62.6
click at [859, 388] on div "​ Set the authorization context to use the user’s keypair Given the user’s acce…" at bounding box center [674, 485] width 671 height 780
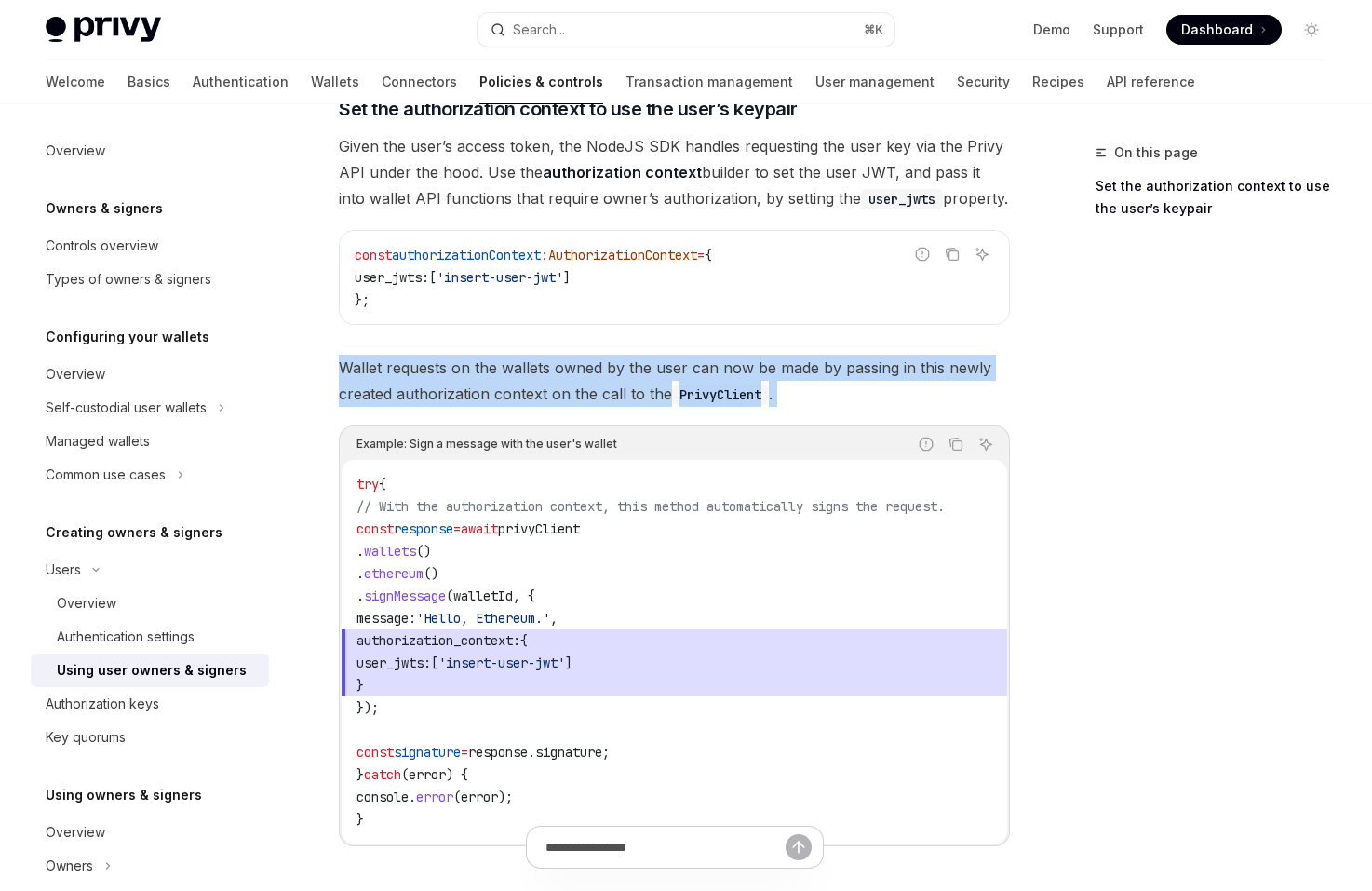
click at [859, 388] on span "Wallet requests on the wallets owned by the user can now be made by passing in …" at bounding box center [674, 381] width 671 height 52
drag, startPoint x: 859, startPoint y: 388, endPoint x: 817, endPoint y: 338, distance: 65.3
click at [817, 338] on div "​ Set the authorization context to use the user’s keypair Given the user’s acce…" at bounding box center [674, 485] width 671 height 780
drag, startPoint x: 817, startPoint y: 338, endPoint x: 873, endPoint y: 405, distance: 87.3
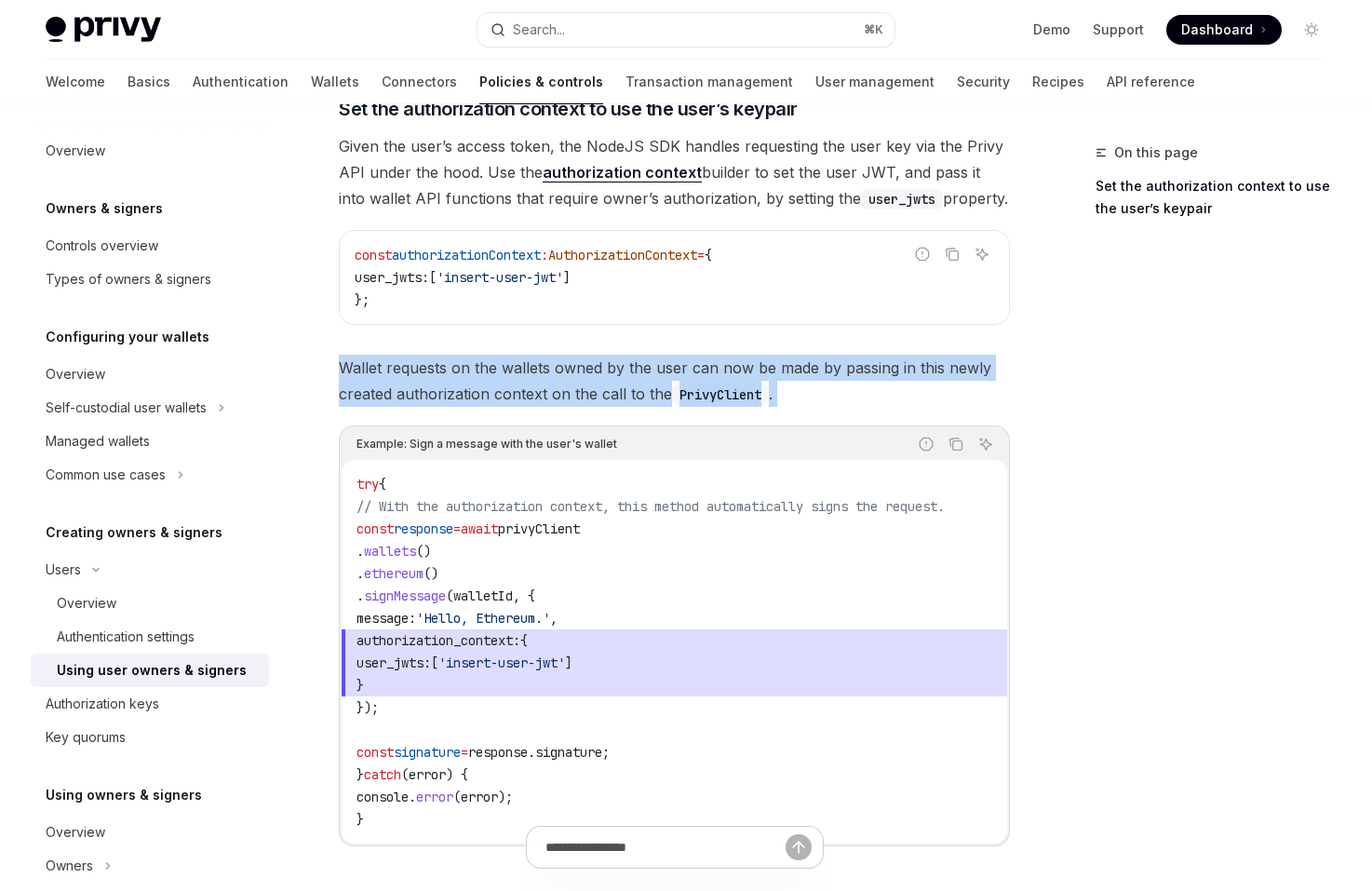
click at [873, 405] on div "​ Set the authorization context to use the user’s keypair Given the user’s acce…" at bounding box center [674, 485] width 671 height 780
click at [873, 405] on span "Wallet requests on the wallets owned by the user can now be made by passing in …" at bounding box center [674, 381] width 671 height 52
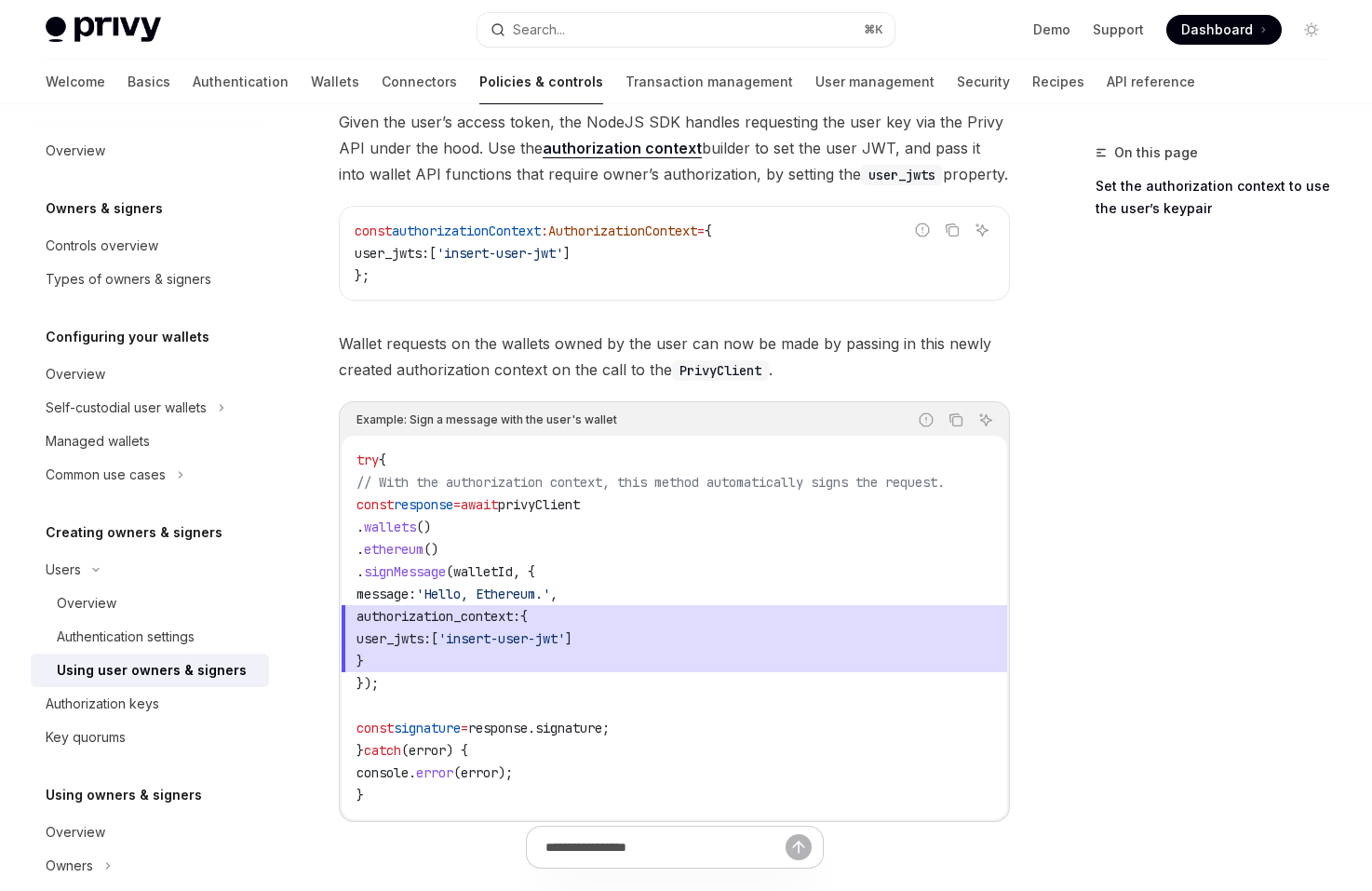
scroll to position [817, 0]
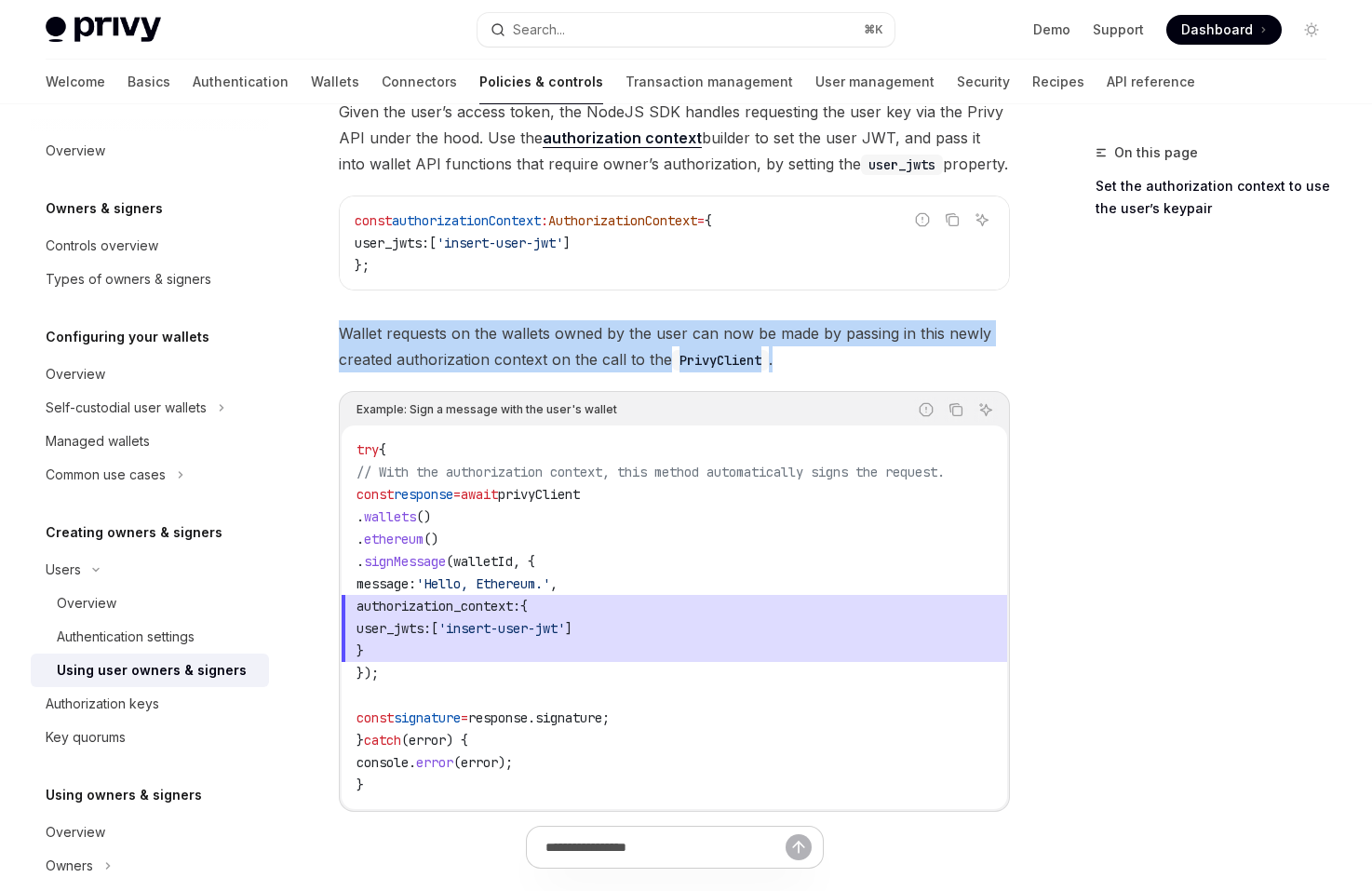
drag, startPoint x: 817, startPoint y: 359, endPoint x: 825, endPoint y: 303, distance: 56.6
click at [825, 303] on div "​ Set the authorization context to use the user’s keypair Given the user’s acce…" at bounding box center [674, 451] width 671 height 780
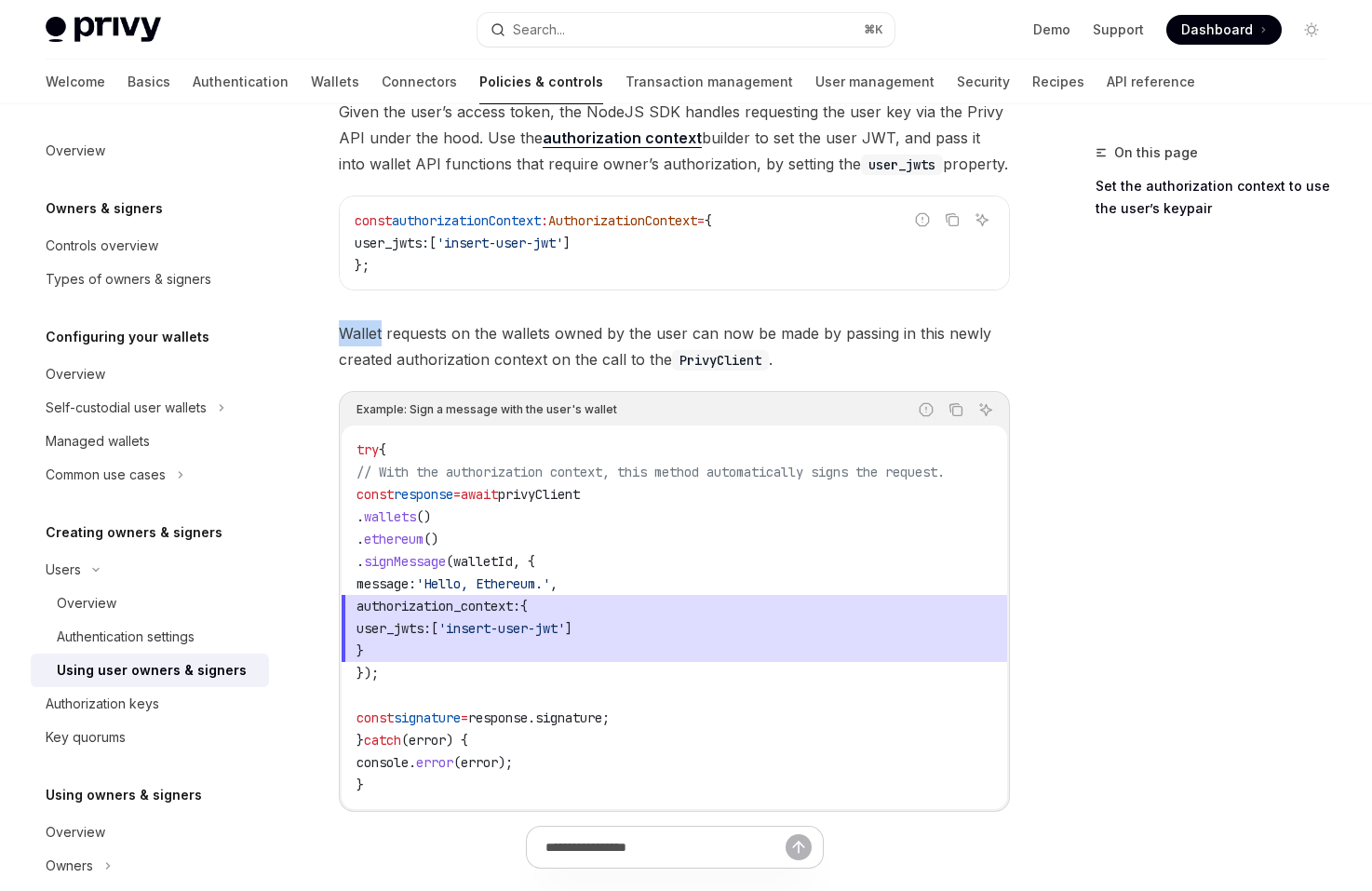
click at [825, 303] on div "​ Set the authorization context to use the user’s keypair Given the user’s acce…" at bounding box center [674, 451] width 671 height 780
click at [805, 362] on span "Wallet requests on the wallets owned by the user can now be made by passing in …" at bounding box center [674, 346] width 671 height 52
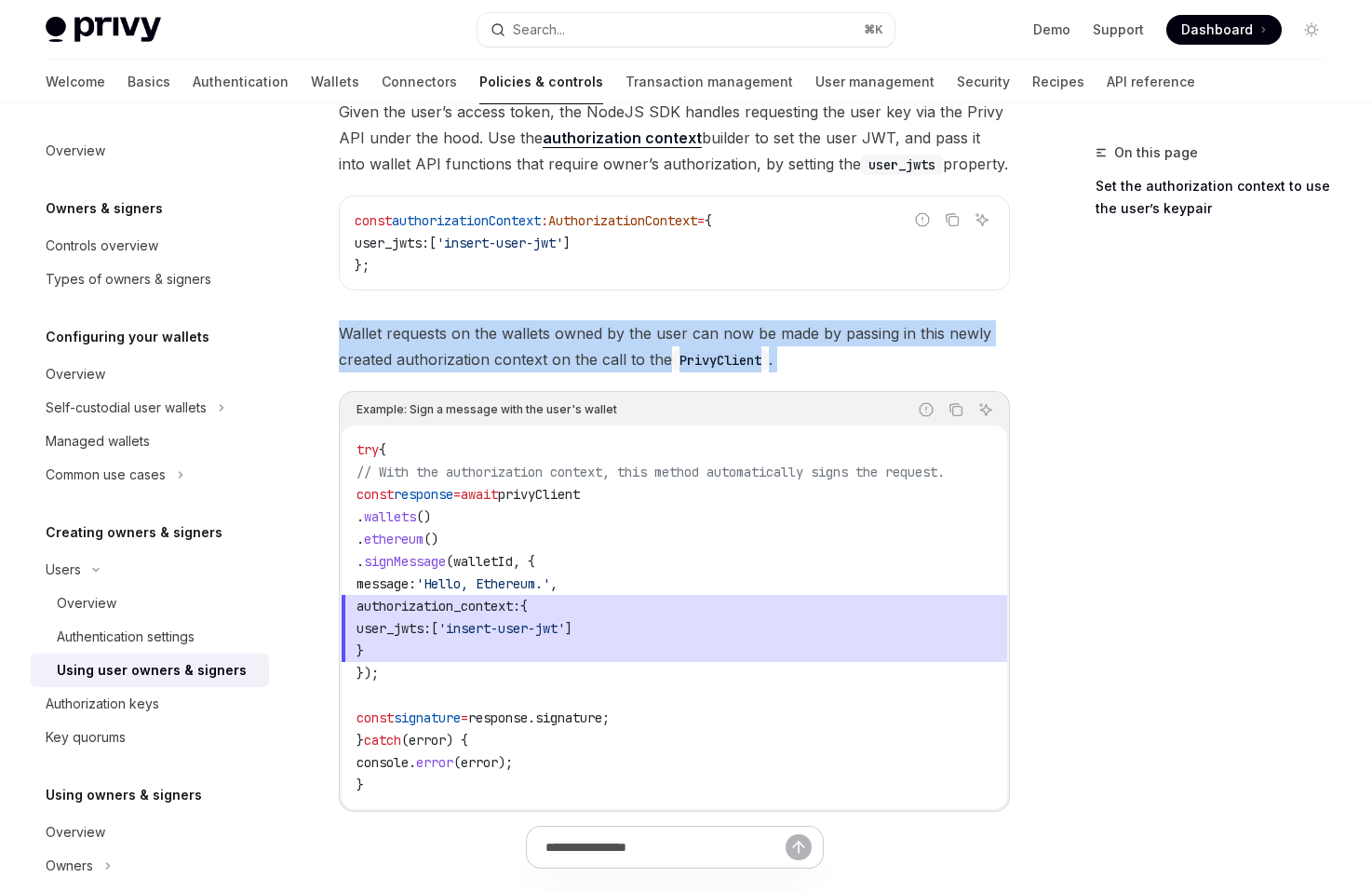
drag, startPoint x: 805, startPoint y: 362, endPoint x: 805, endPoint y: 302, distance: 60.0
click at [805, 304] on div "​ Set the authorization context to use the user’s keypair Given the user’s acce…" at bounding box center [674, 451] width 671 height 780
click at [805, 302] on div "​ Set the authorization context to use the user’s keypair Given the user’s acce…" at bounding box center [674, 451] width 671 height 780
drag, startPoint x: 805, startPoint y: 302, endPoint x: 822, endPoint y: 357, distance: 57.6
click at [822, 357] on div "​ Set the authorization context to use the user’s keypair Given the user’s acce…" at bounding box center [674, 451] width 671 height 780
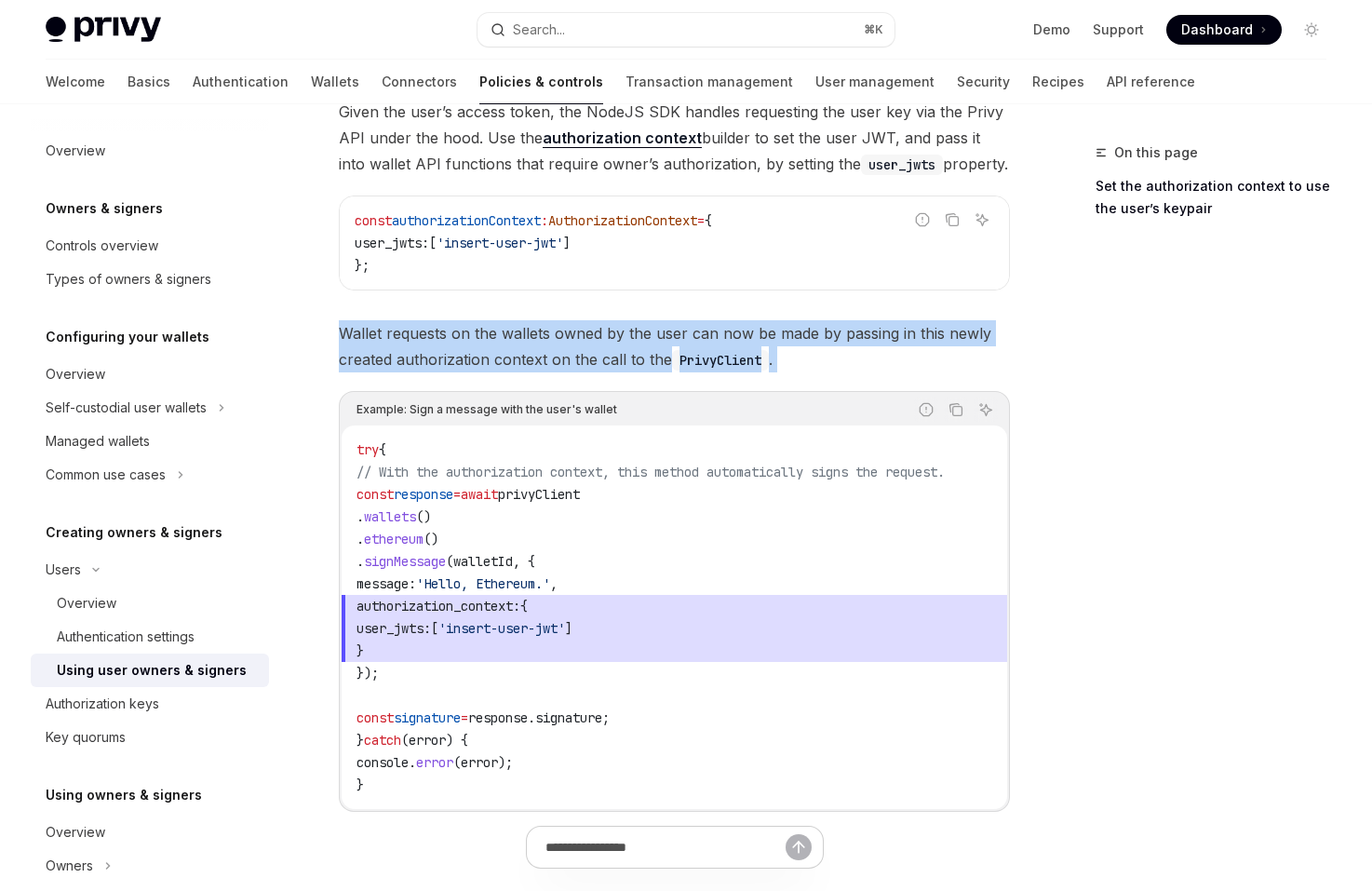
click at [822, 357] on span "Wallet requests on the wallets owned by the user can now be made by passing in …" at bounding box center [674, 346] width 671 height 52
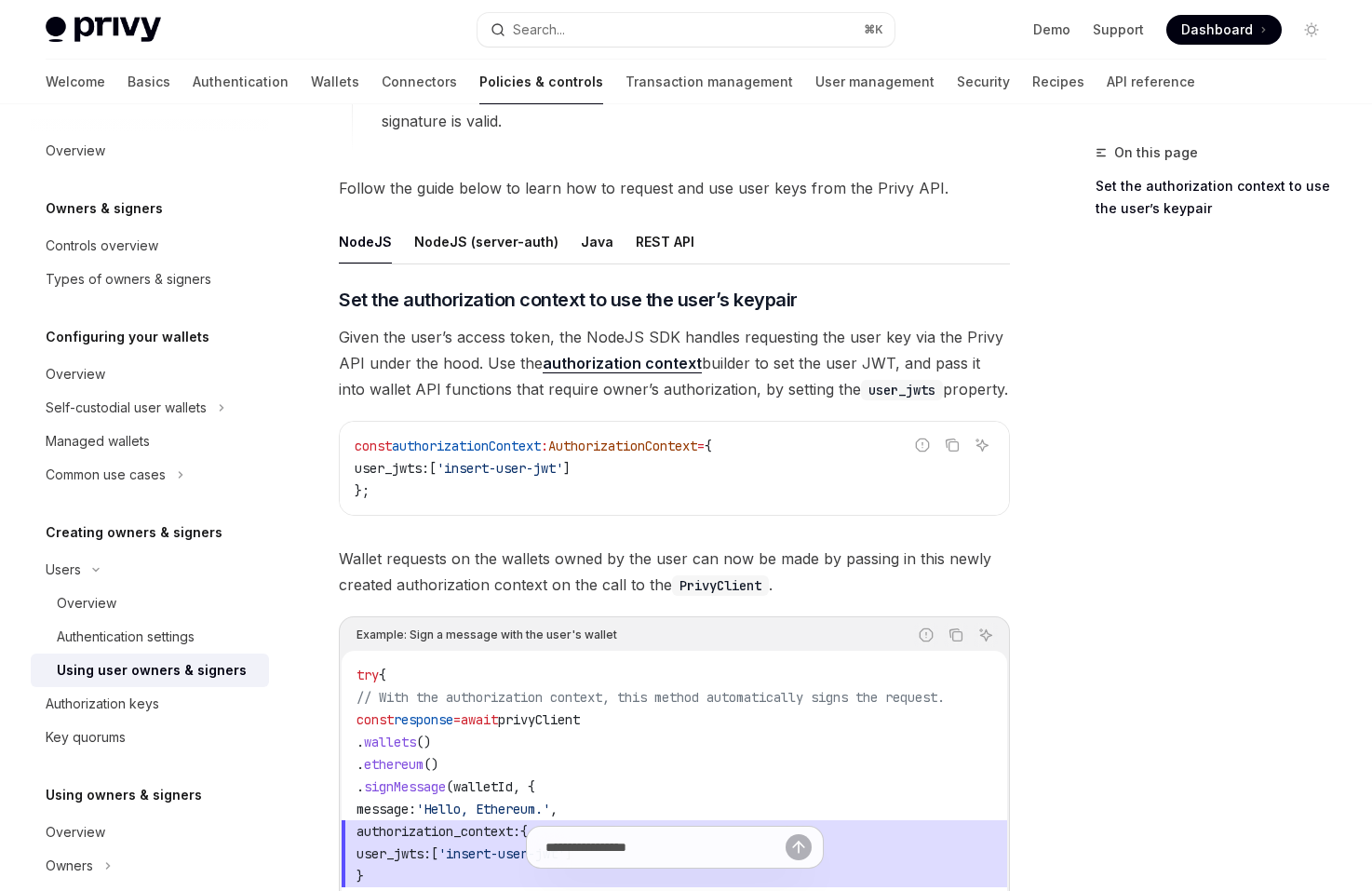
scroll to position [577, 0]
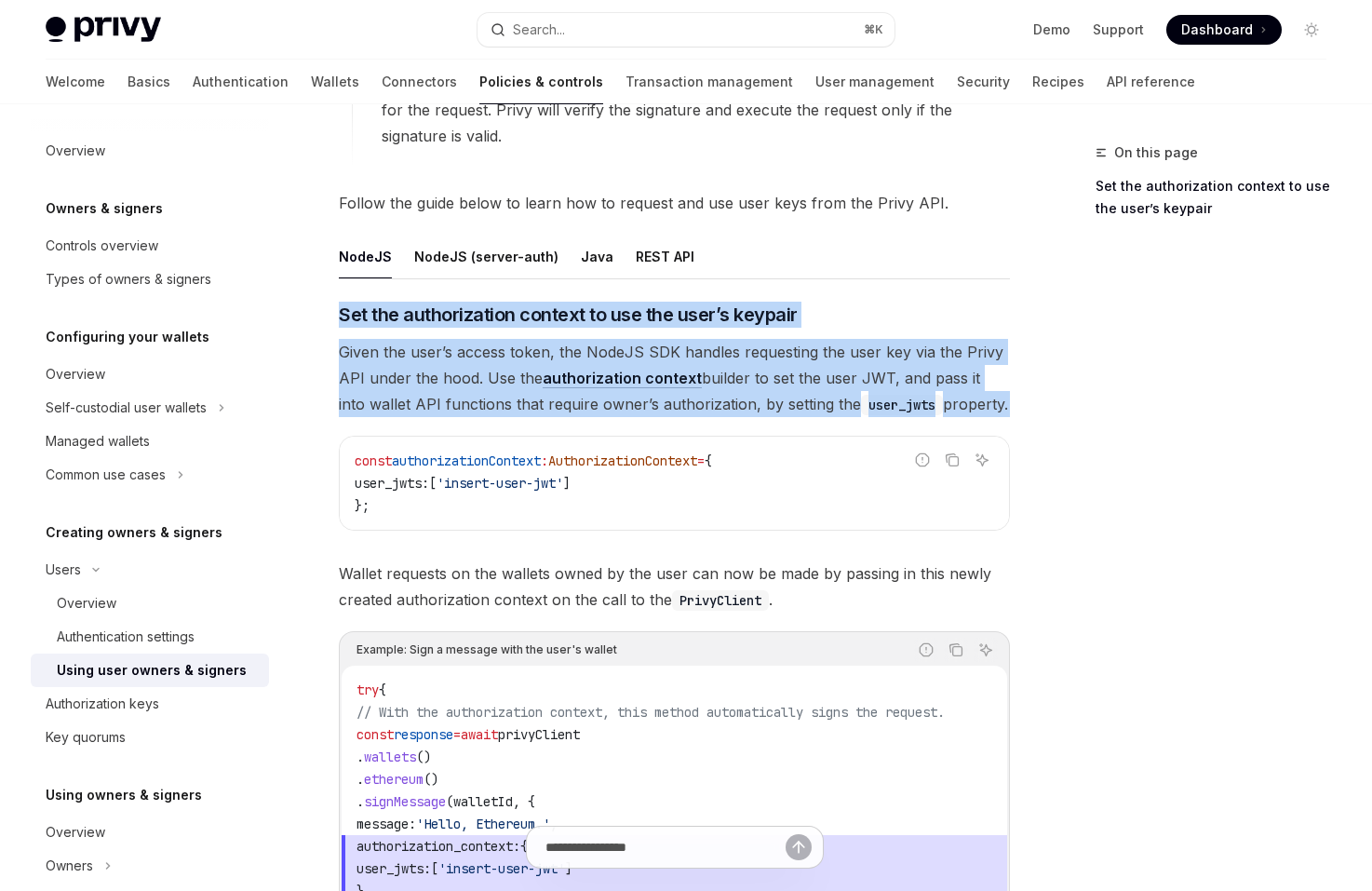
drag, startPoint x: 817, startPoint y: 418, endPoint x: 823, endPoint y: 288, distance: 130.1
click at [823, 288] on div "NodeJS NodeJS (server-auth) Java REST API ​ Set the authorization context to us…" at bounding box center [674, 658] width 671 height 847
drag, startPoint x: 823, startPoint y: 288, endPoint x: 985, endPoint y: 401, distance: 197.5
click at [984, 401] on div "NodeJS NodeJS (server-auth) Java REST API ​ Set the authorization context to us…" at bounding box center [674, 658] width 671 height 847
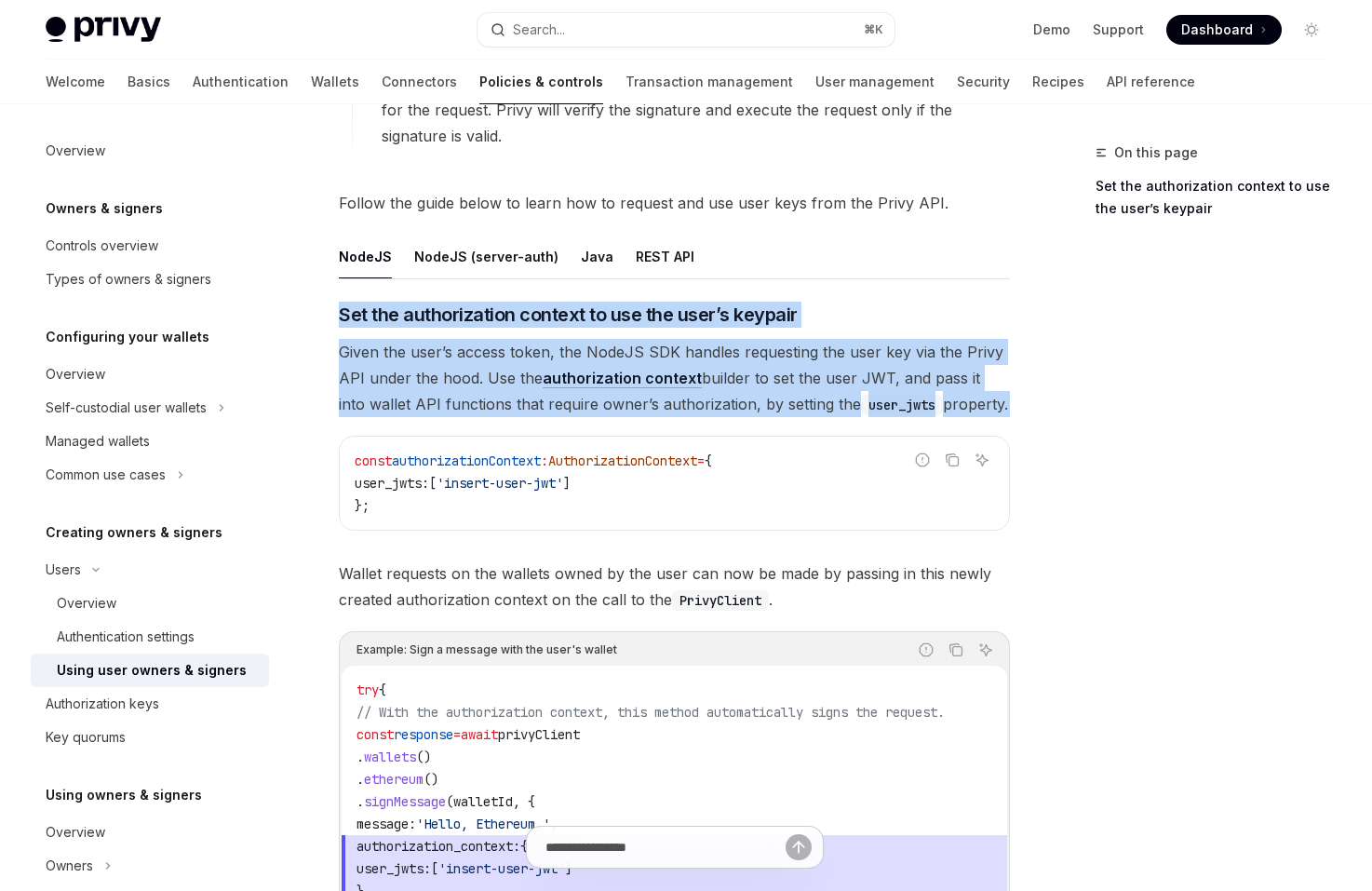
click at [985, 401] on span "Given the user’s access token, the NodeJS SDK handles requesting the user key v…" at bounding box center [674, 377] width 671 height 78
drag, startPoint x: 1009, startPoint y: 408, endPoint x: 994, endPoint y: 306, distance: 103.1
click at [994, 306] on div "​ Set the authorization context to use the user’s keypair Given the user’s acce…" at bounding box center [674, 691] width 671 height 780
click at [994, 306] on h3 "​ Set the authorization context to use the user’s keypair" at bounding box center [674, 314] width 671 height 26
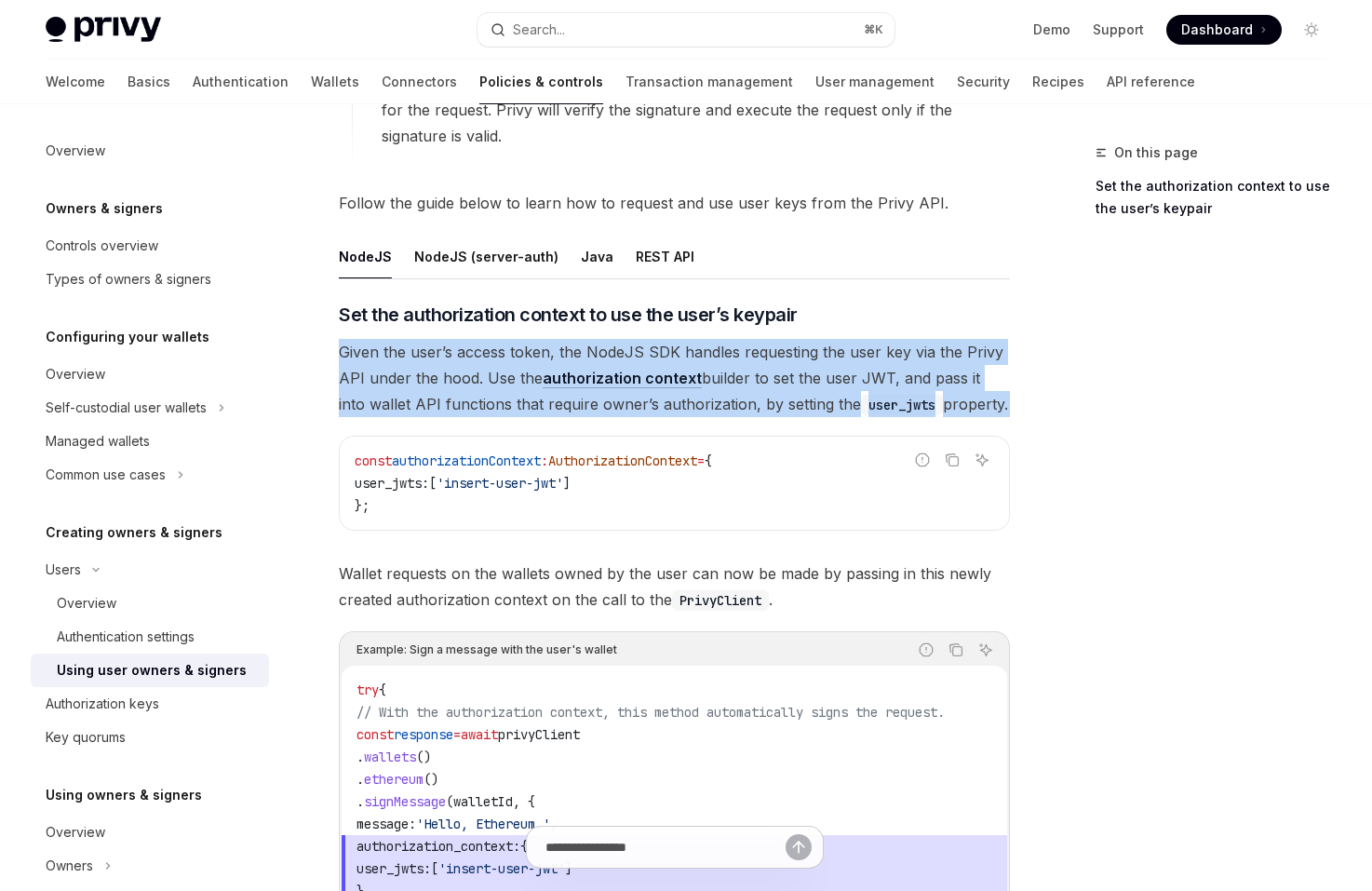
drag, startPoint x: 994, startPoint y: 306, endPoint x: 1023, endPoint y: 404, distance: 102.2
click at [1023, 404] on div "**********" at bounding box center [686, 455] width 1310 height 1855
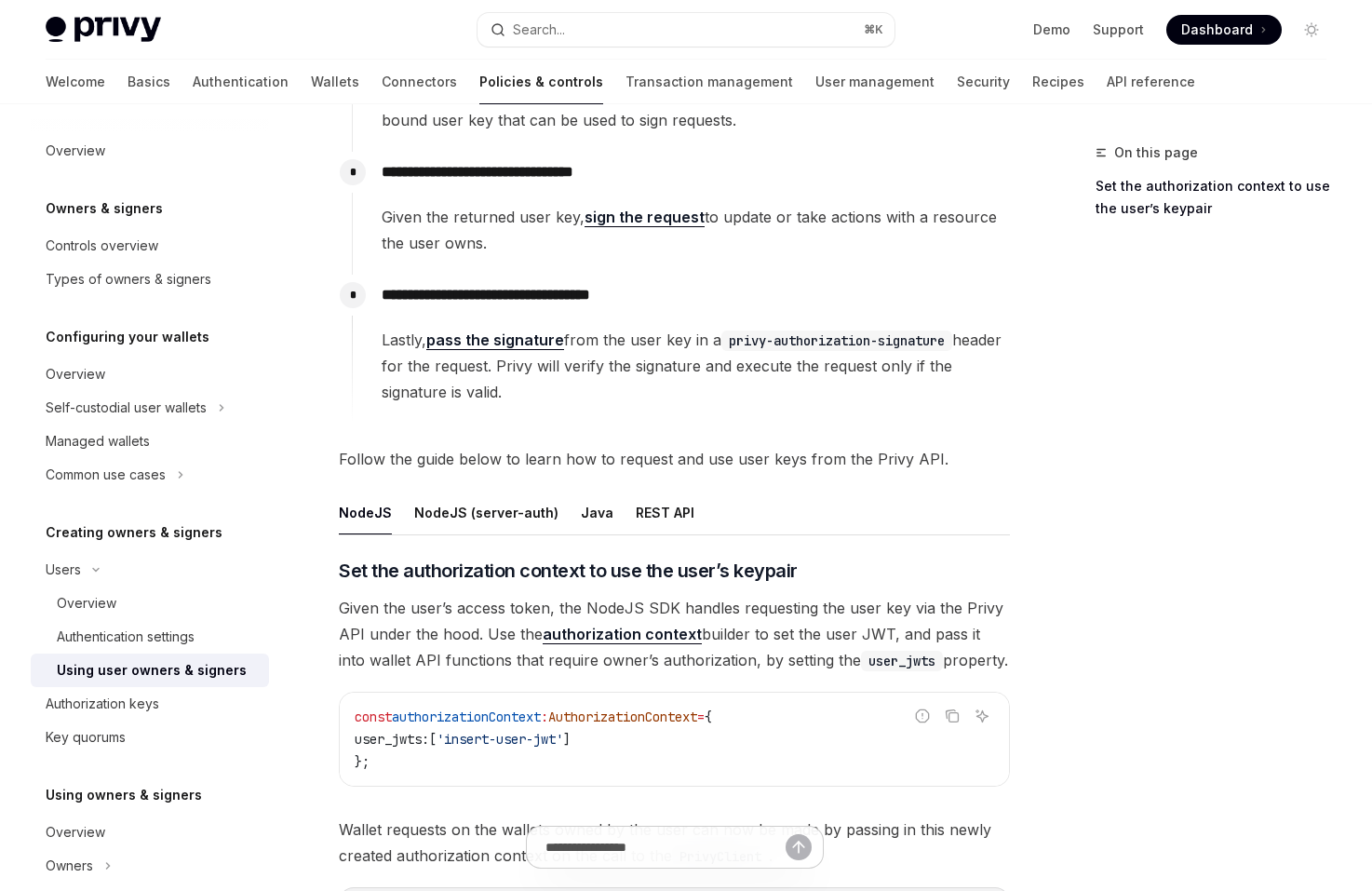
scroll to position [310, 0]
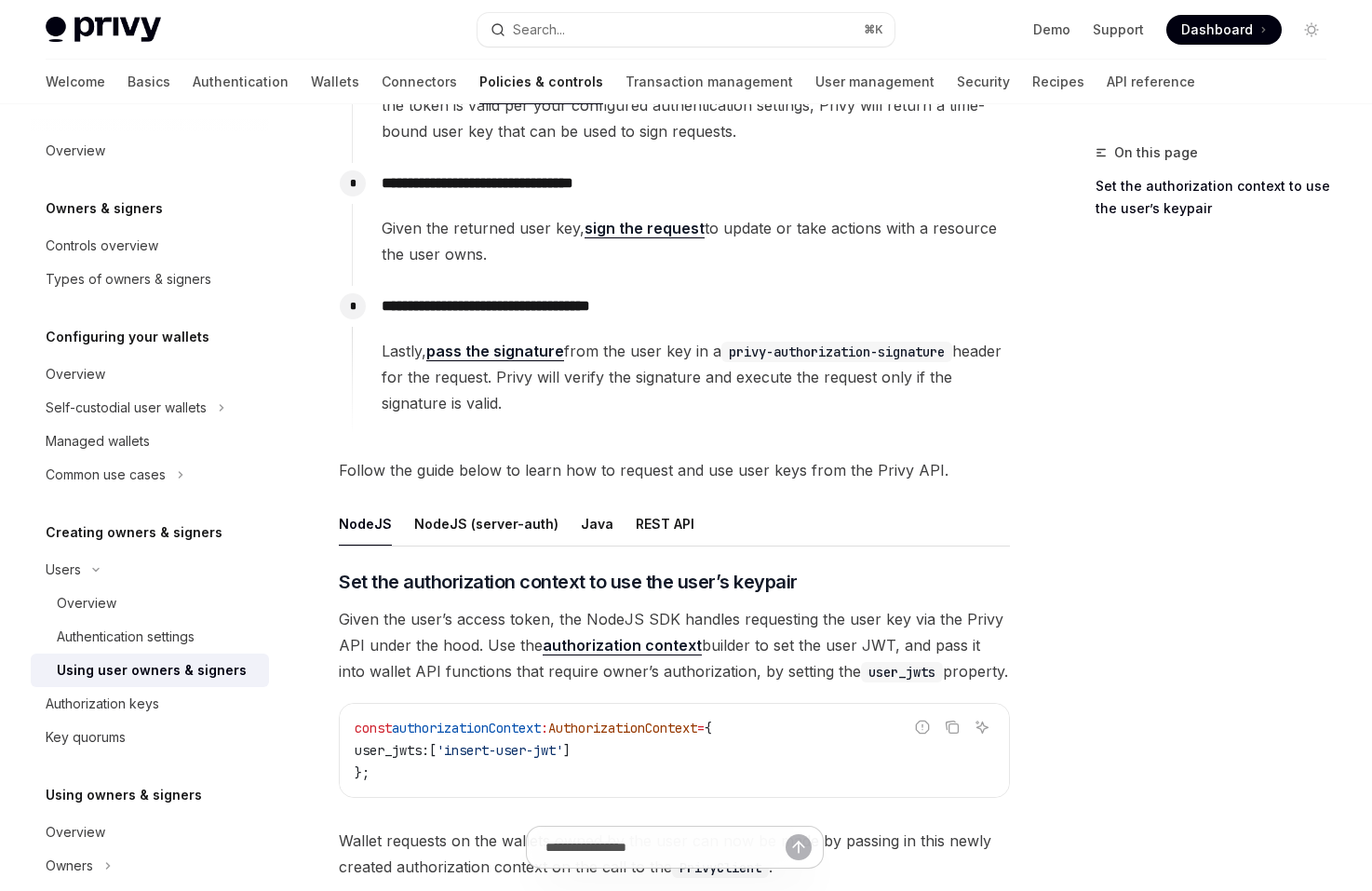
drag, startPoint x: 955, startPoint y: 483, endPoint x: 966, endPoint y: 268, distance: 215.3
click at [966, 268] on div "**********" at bounding box center [674, 636] width 671 height 1424
click at [966, 268] on div "**********" at bounding box center [681, 224] width 658 height 122
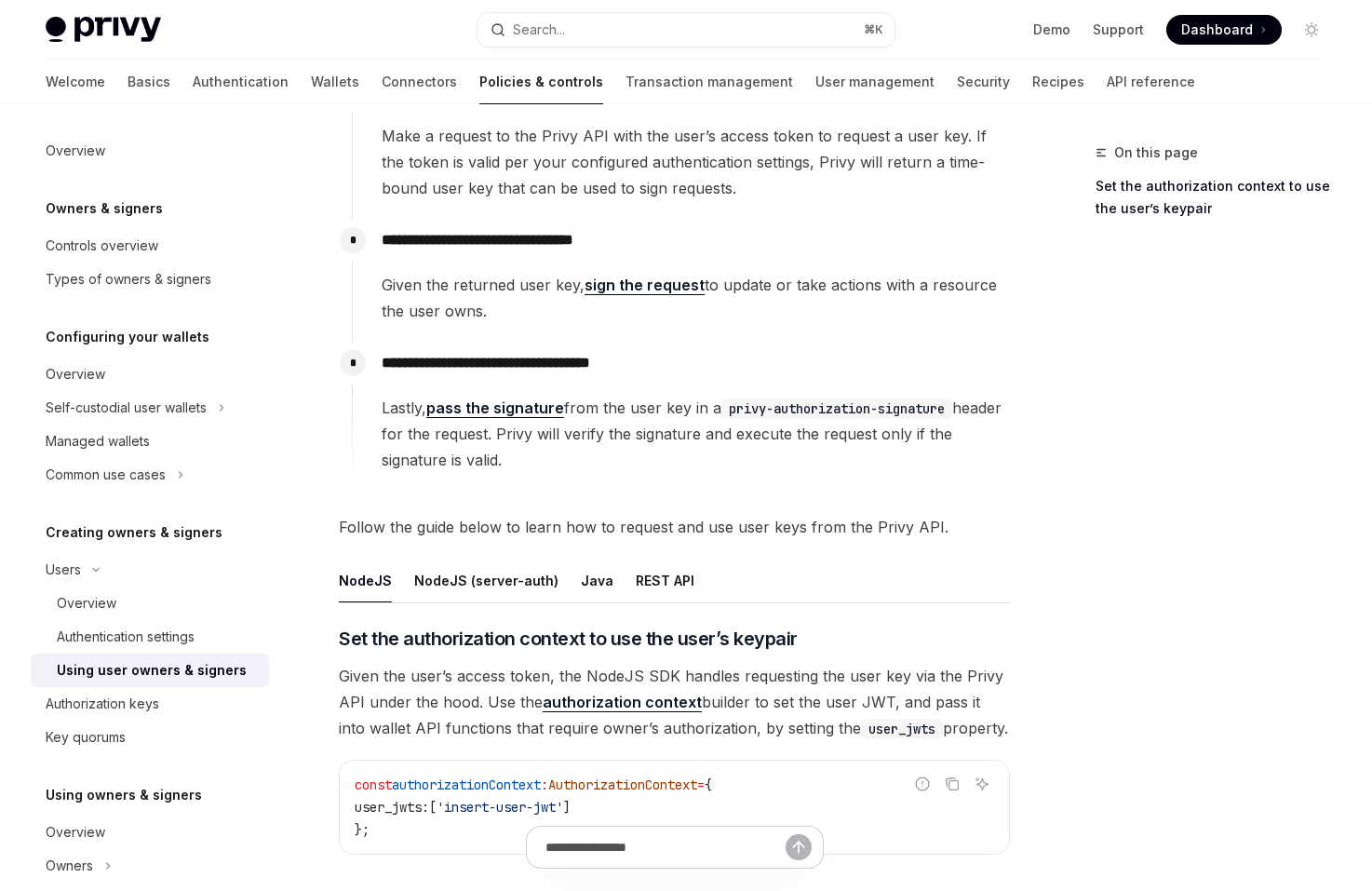
scroll to position [249, 0]
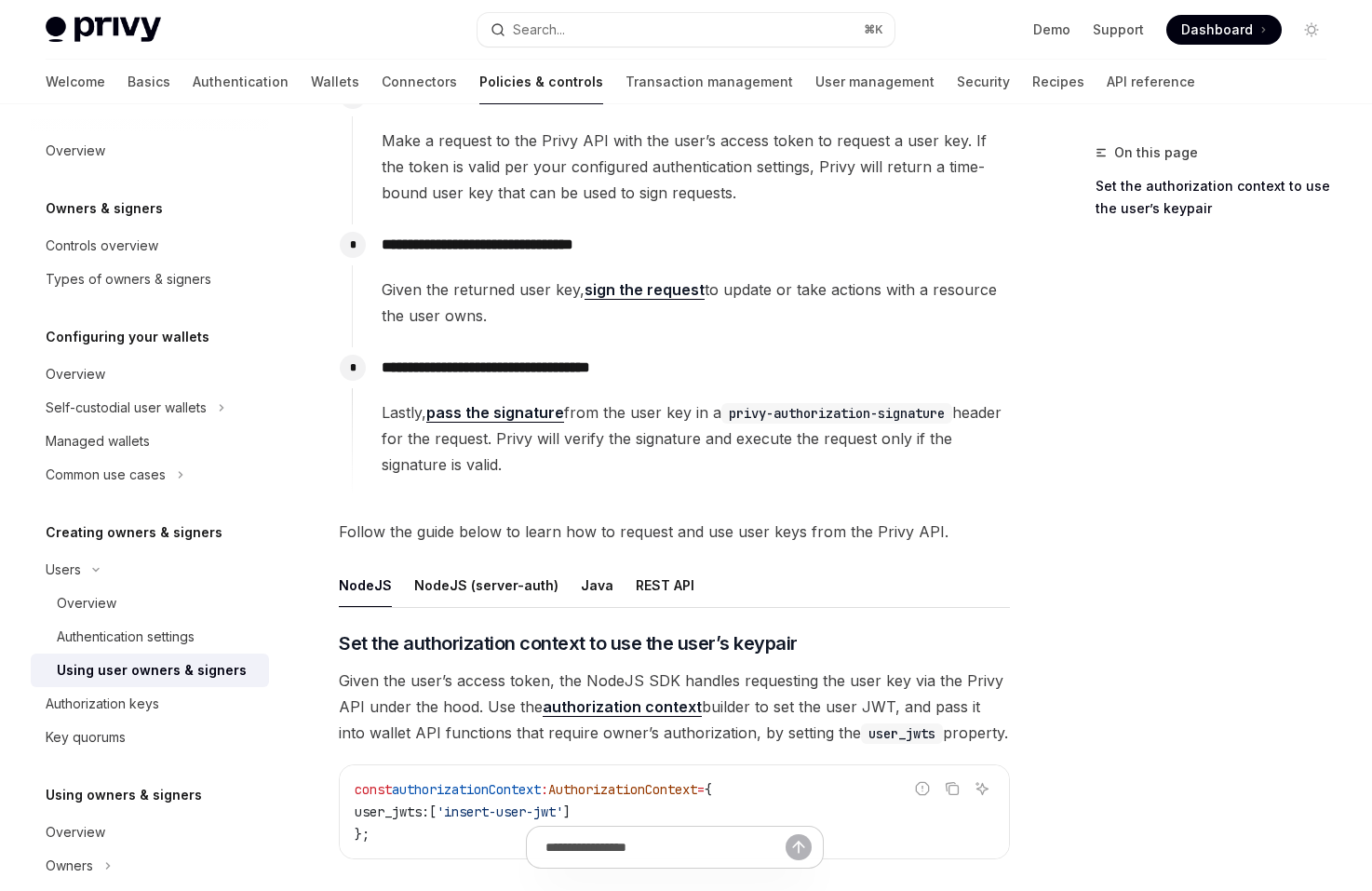
drag, startPoint x: 950, startPoint y: 328, endPoint x: 944, endPoint y: 221, distance: 107.2
click at [944, 221] on div "**********" at bounding box center [681, 285] width 658 height 420
click at [944, 221] on div "**********" at bounding box center [681, 149] width 658 height 148
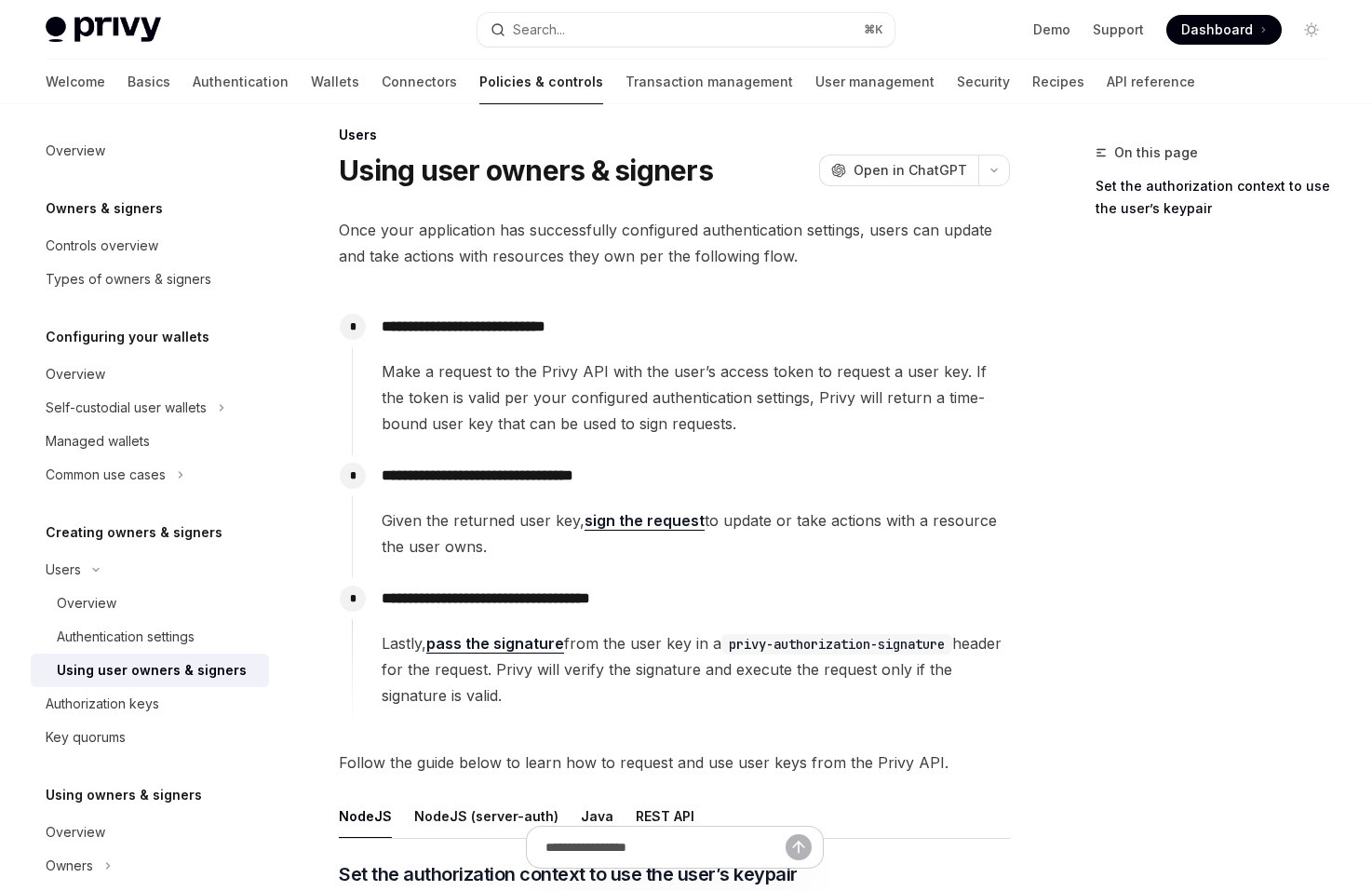
scroll to position [0, 0]
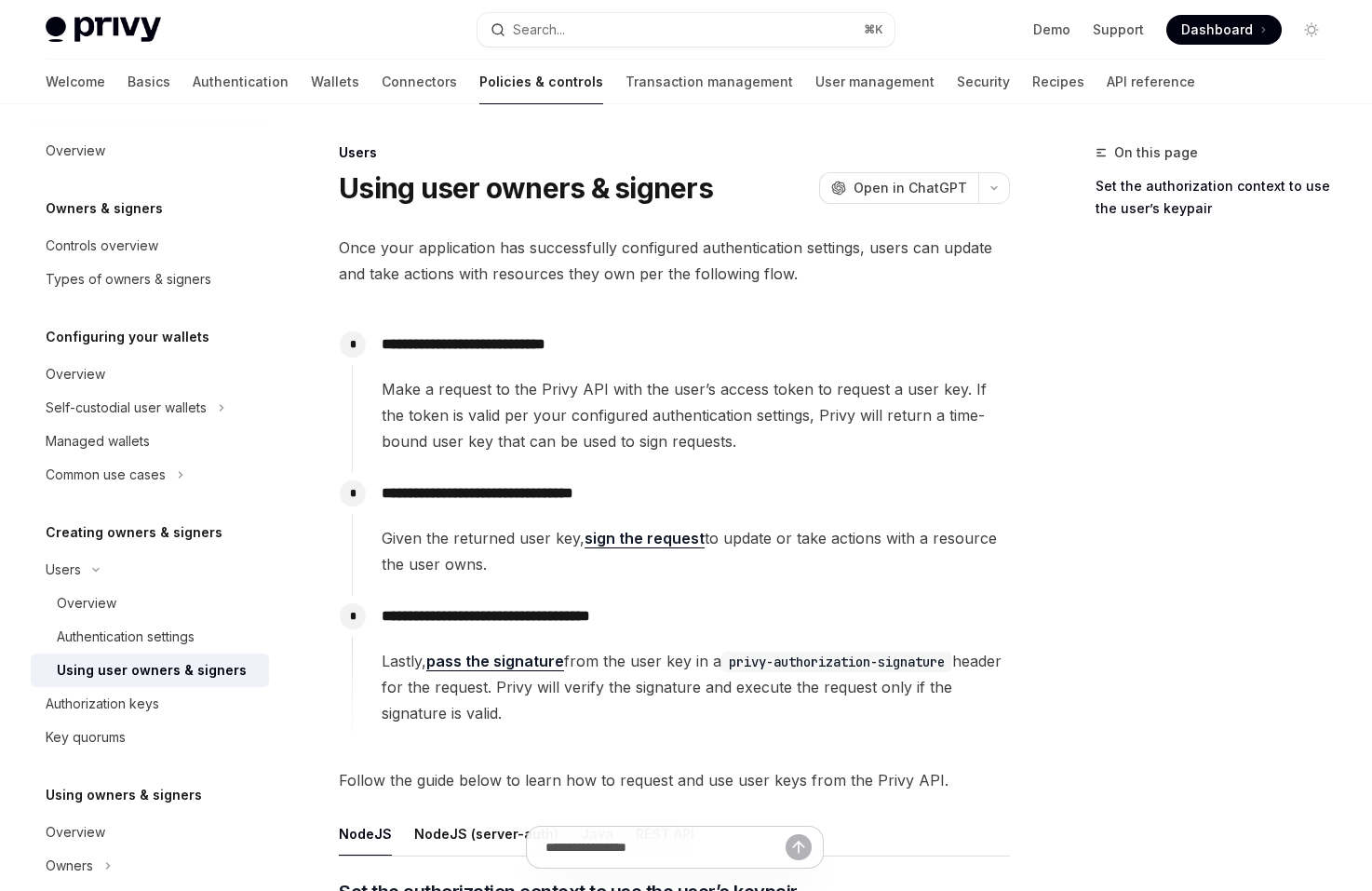
click at [917, 426] on span "Make a request to the Privy API with the user’s access token to request a user …" at bounding box center [695, 415] width 628 height 78
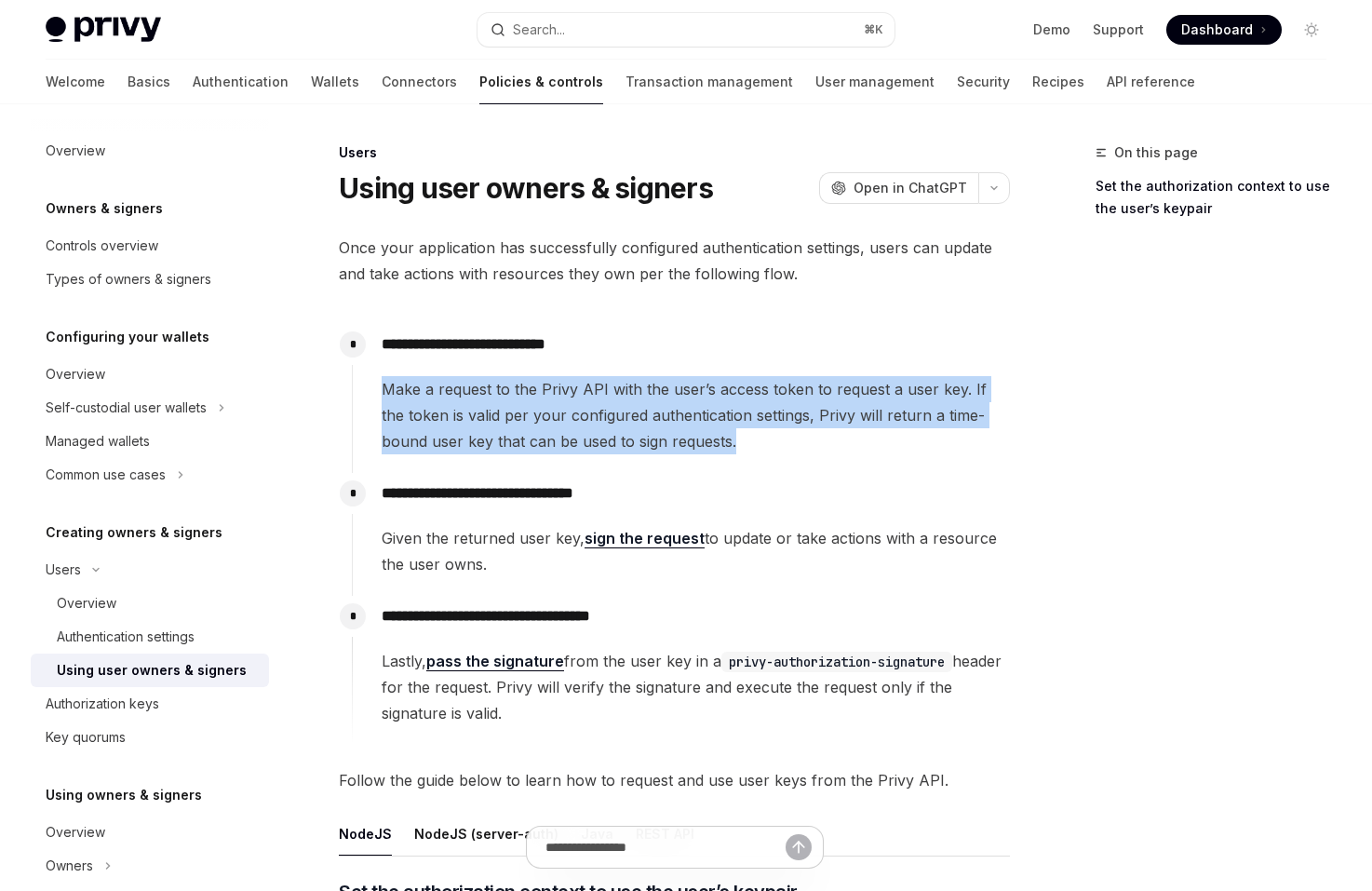
click at [917, 426] on span "Make a request to the Privy API with the user’s access token to request a user …" at bounding box center [695, 415] width 628 height 78
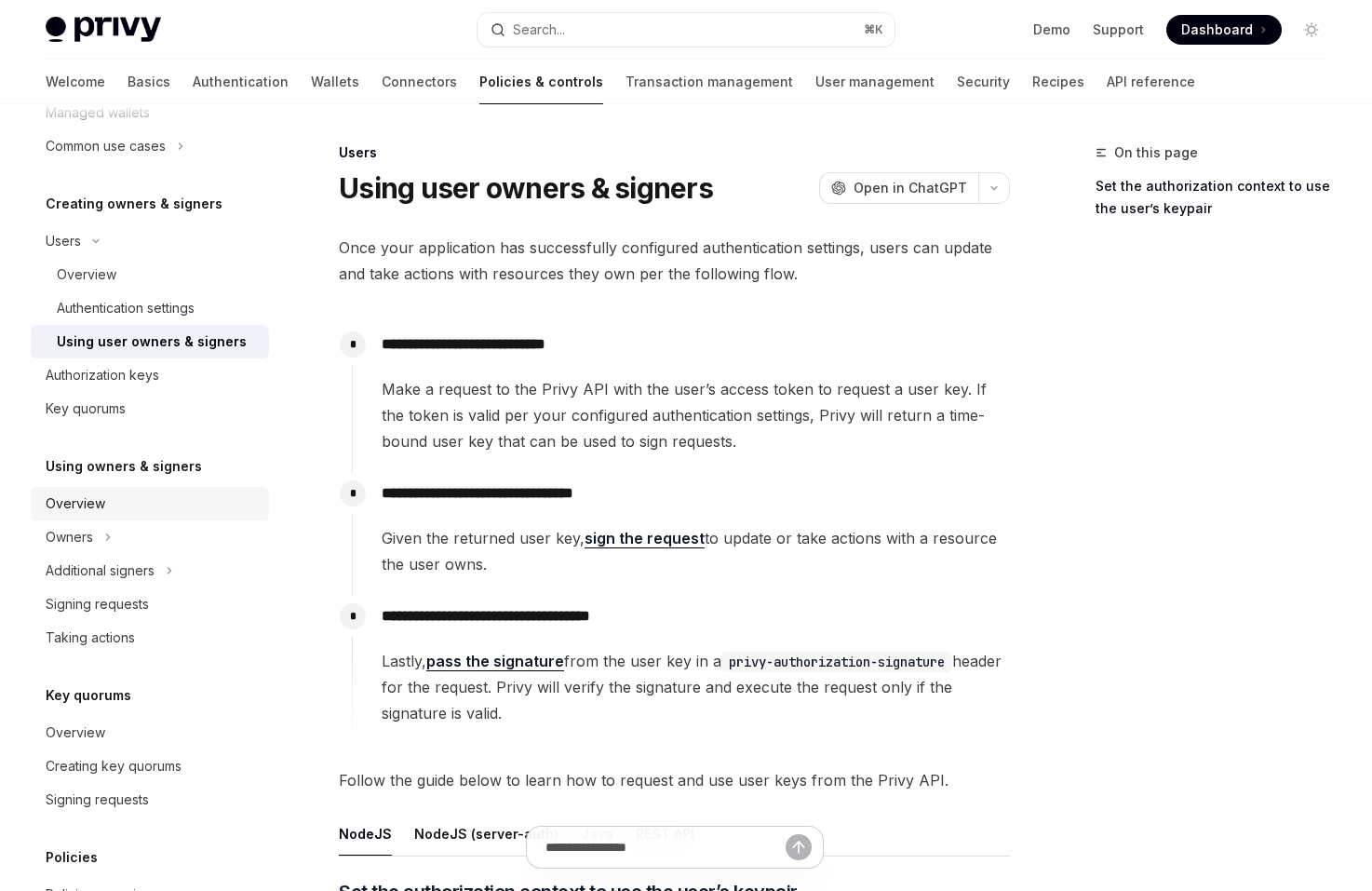
scroll to position [321, 0]
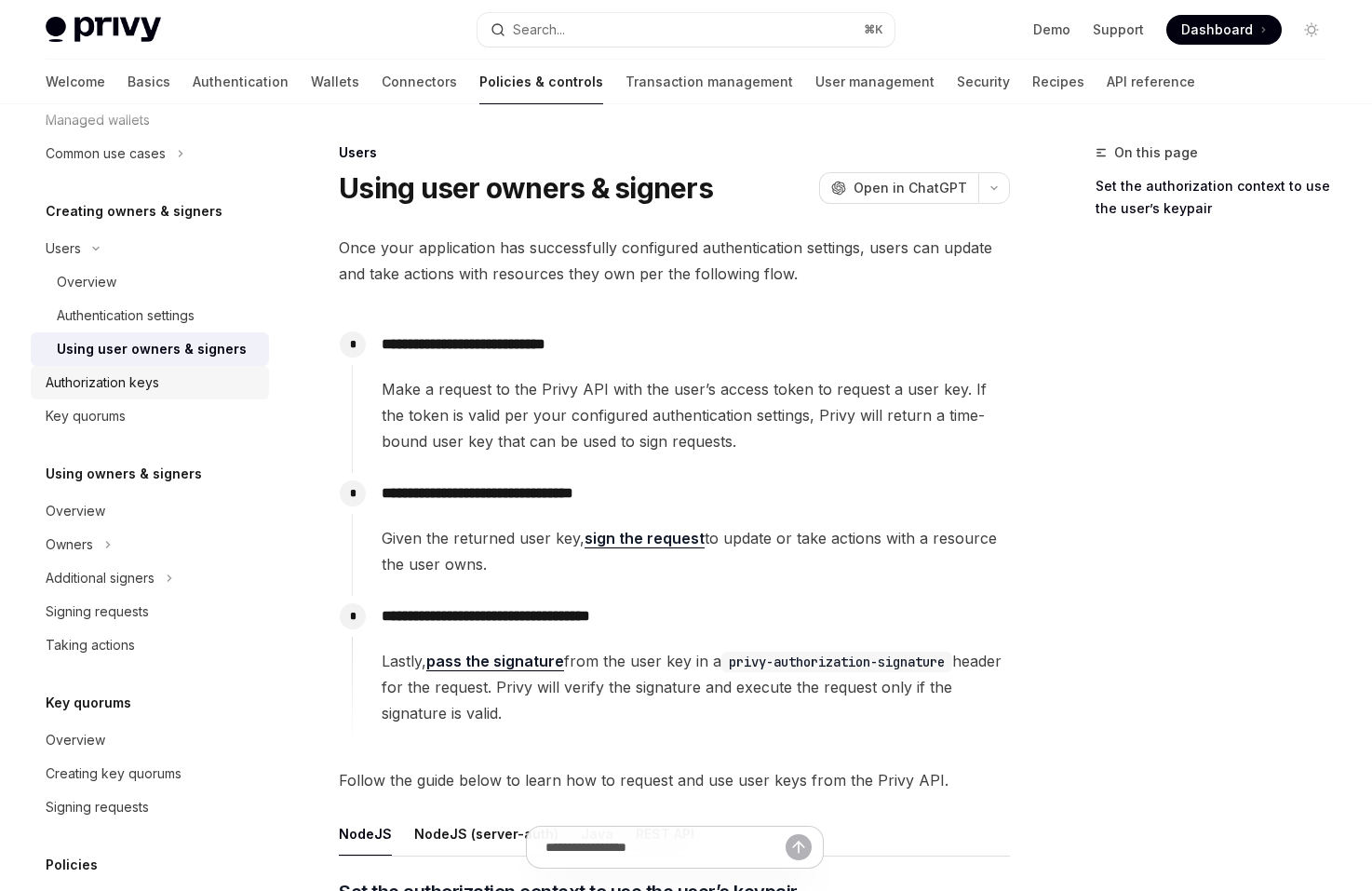
click at [163, 392] on div "Authorization keys" at bounding box center [151, 382] width 212 height 22
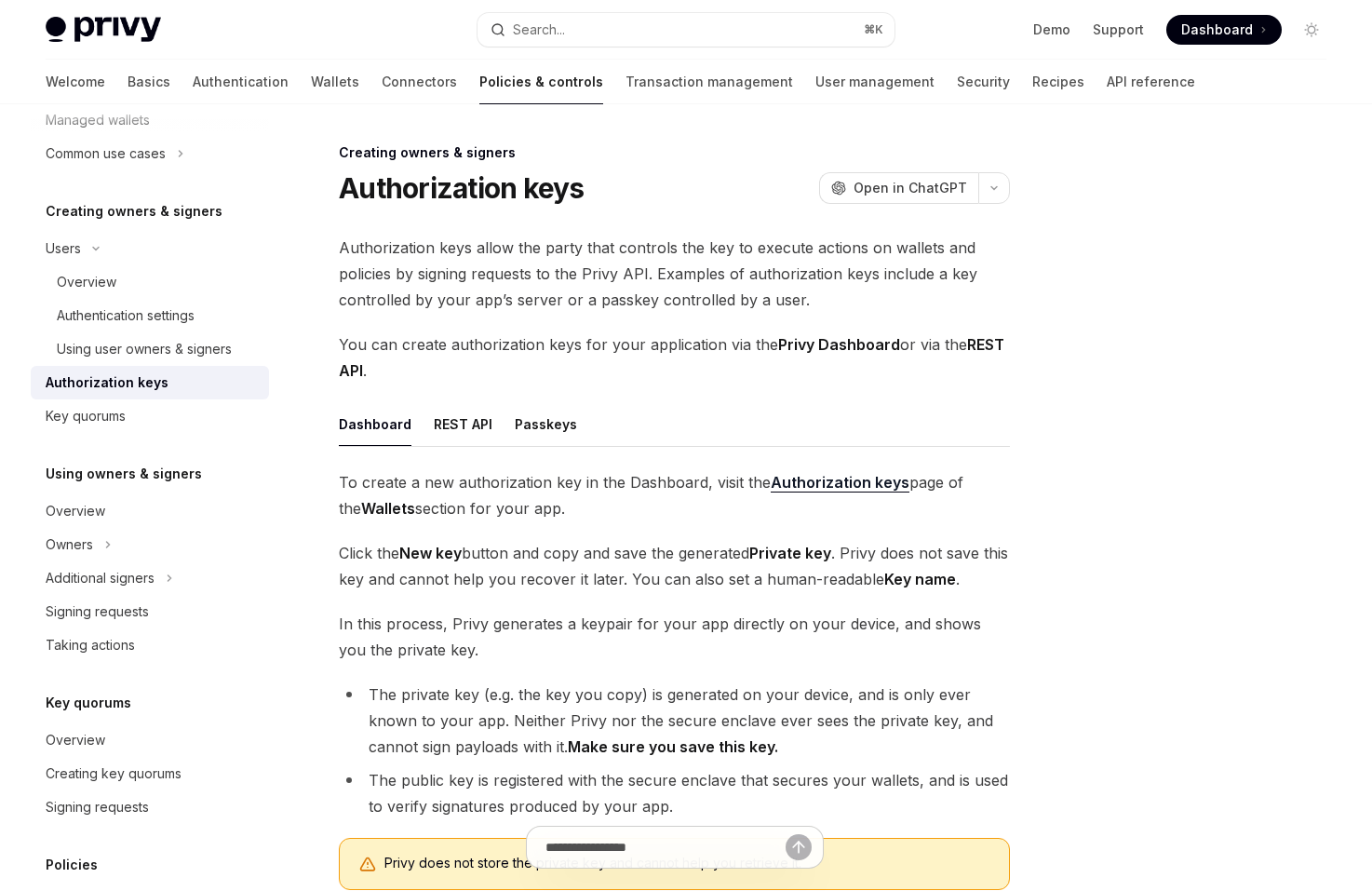
click at [331, 495] on div "Creating owners & signers Authorization keys OpenAI Open in ChatGPT OpenAI Open…" at bounding box center [500, 673] width 1028 height 1064
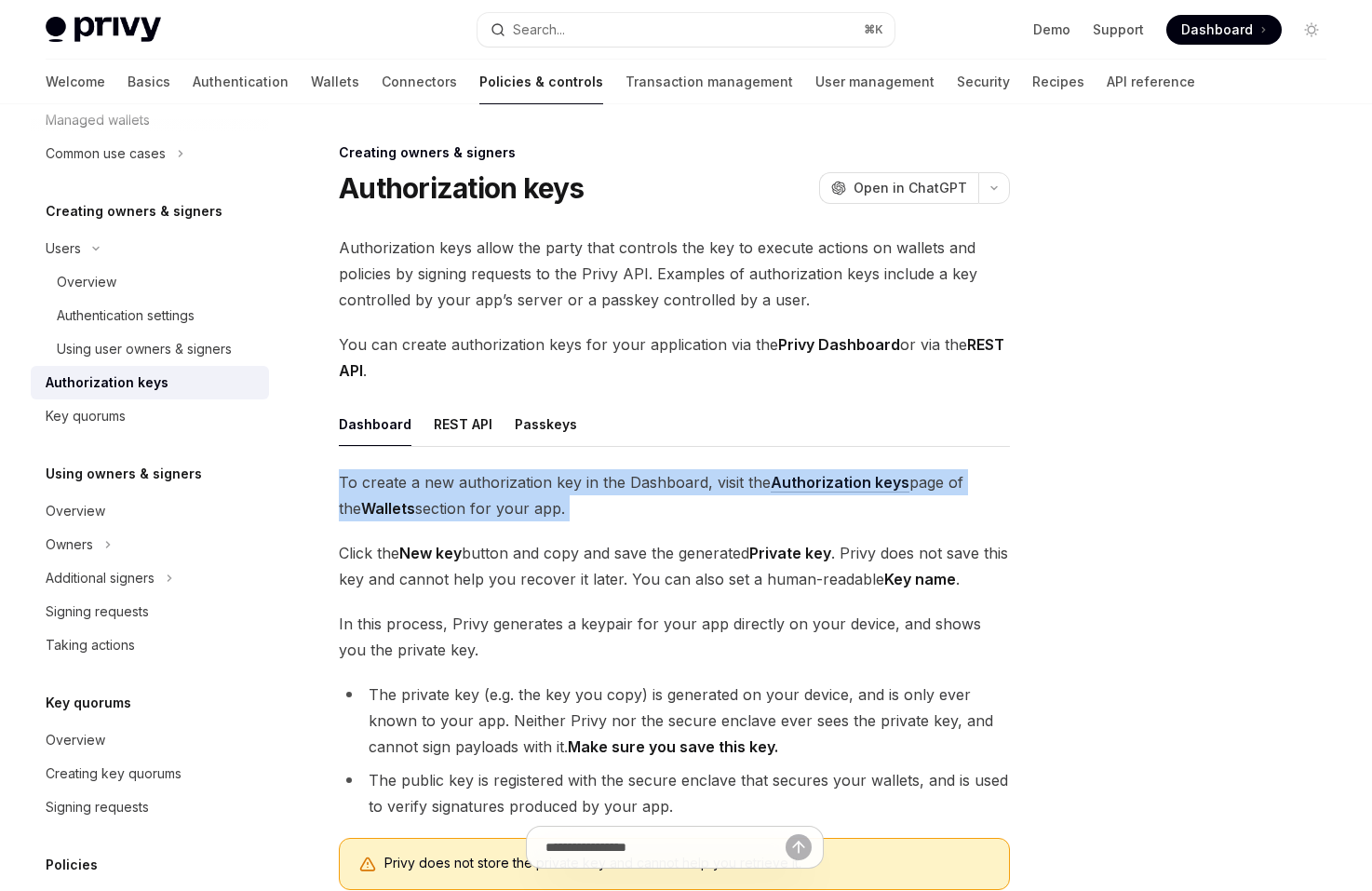
click at [324, 486] on div "Creating owners & signers Authorization keys OpenAI Open in ChatGPT OpenAI Open…" at bounding box center [500, 673] width 1028 height 1064
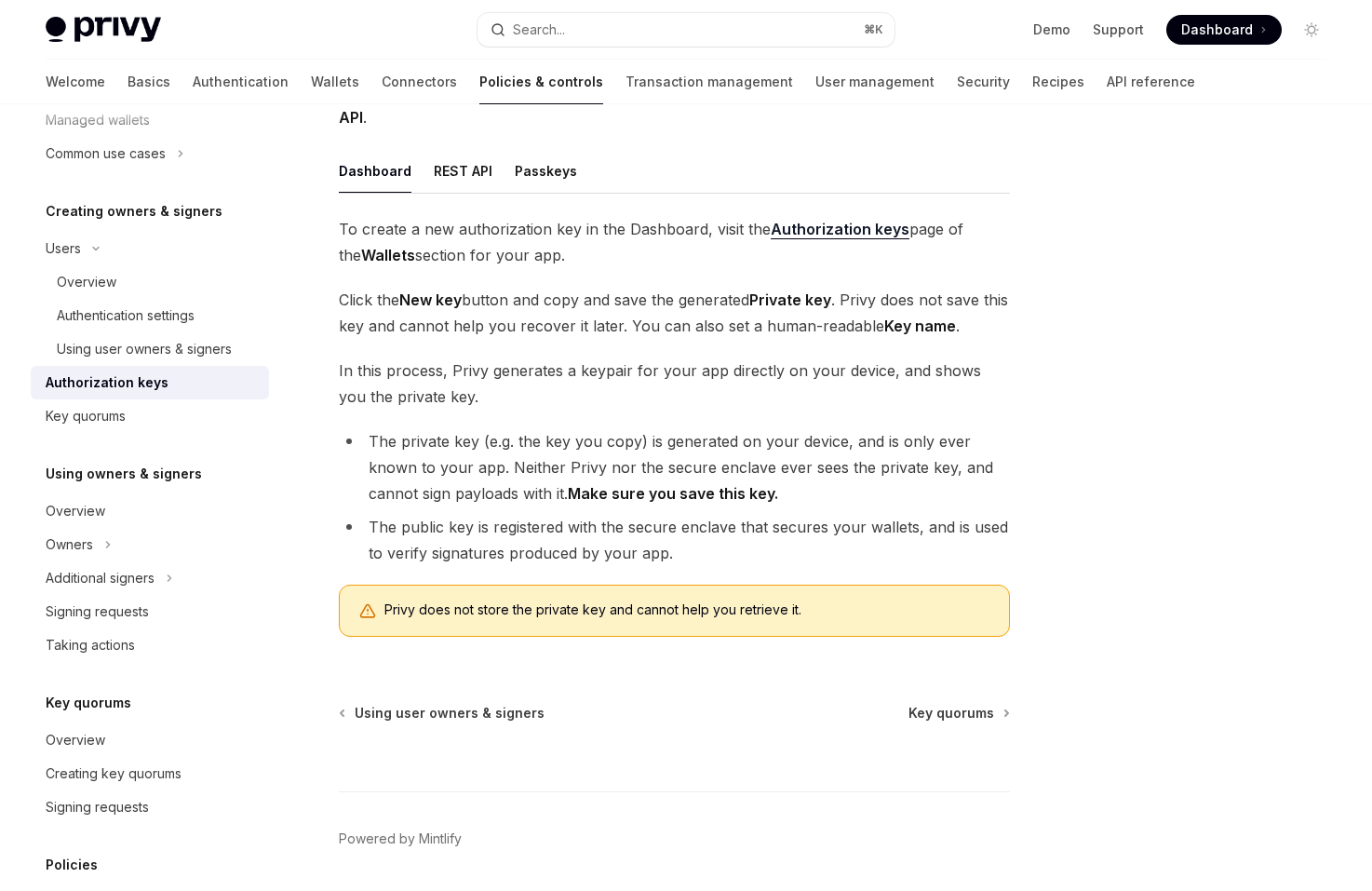
scroll to position [279, 0]
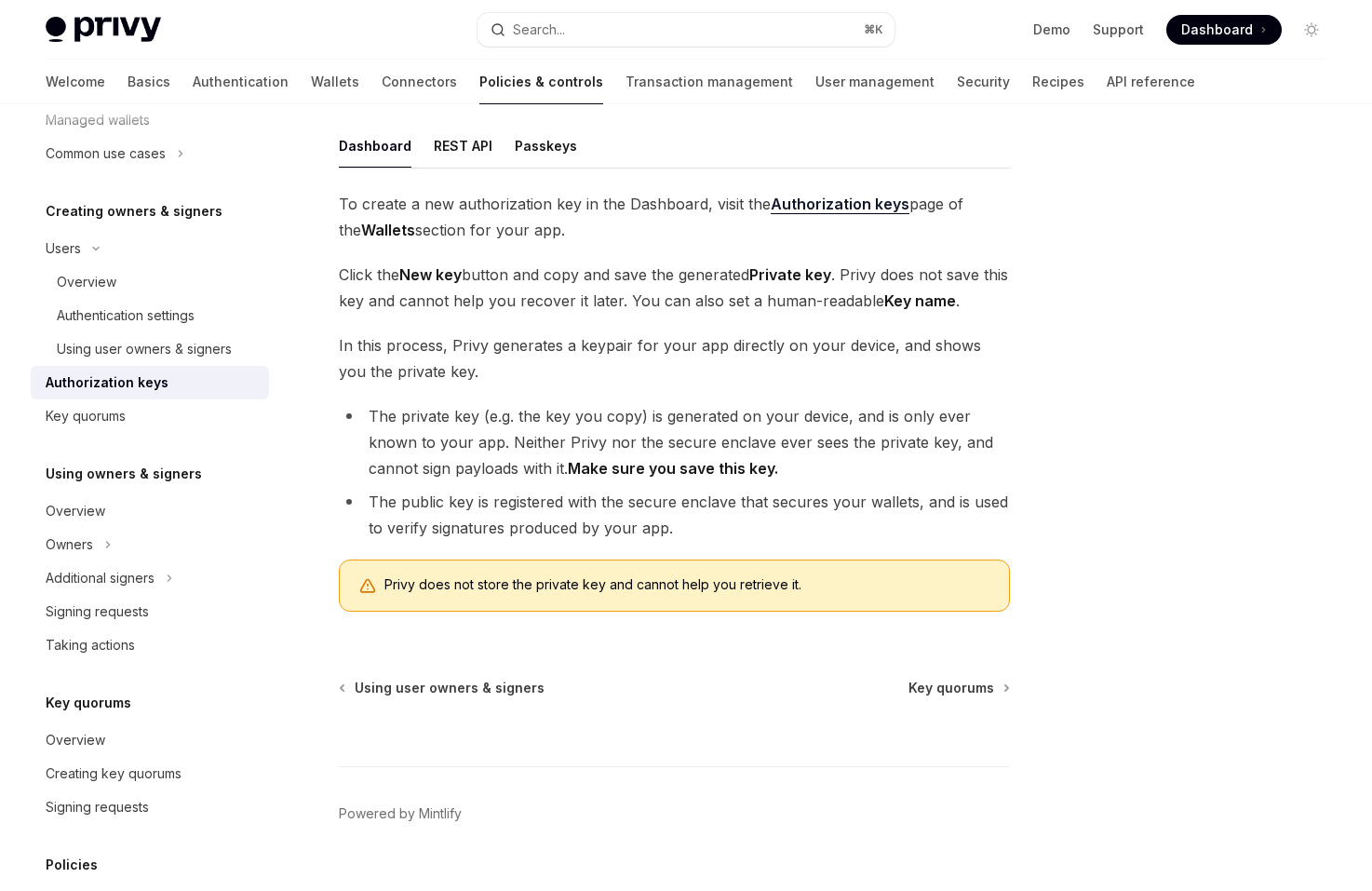
click at [329, 471] on div "Creating owners & signers Authorization keys OpenAI Open in ChatGPT OpenAI Open…" at bounding box center [500, 394] width 1028 height 1064
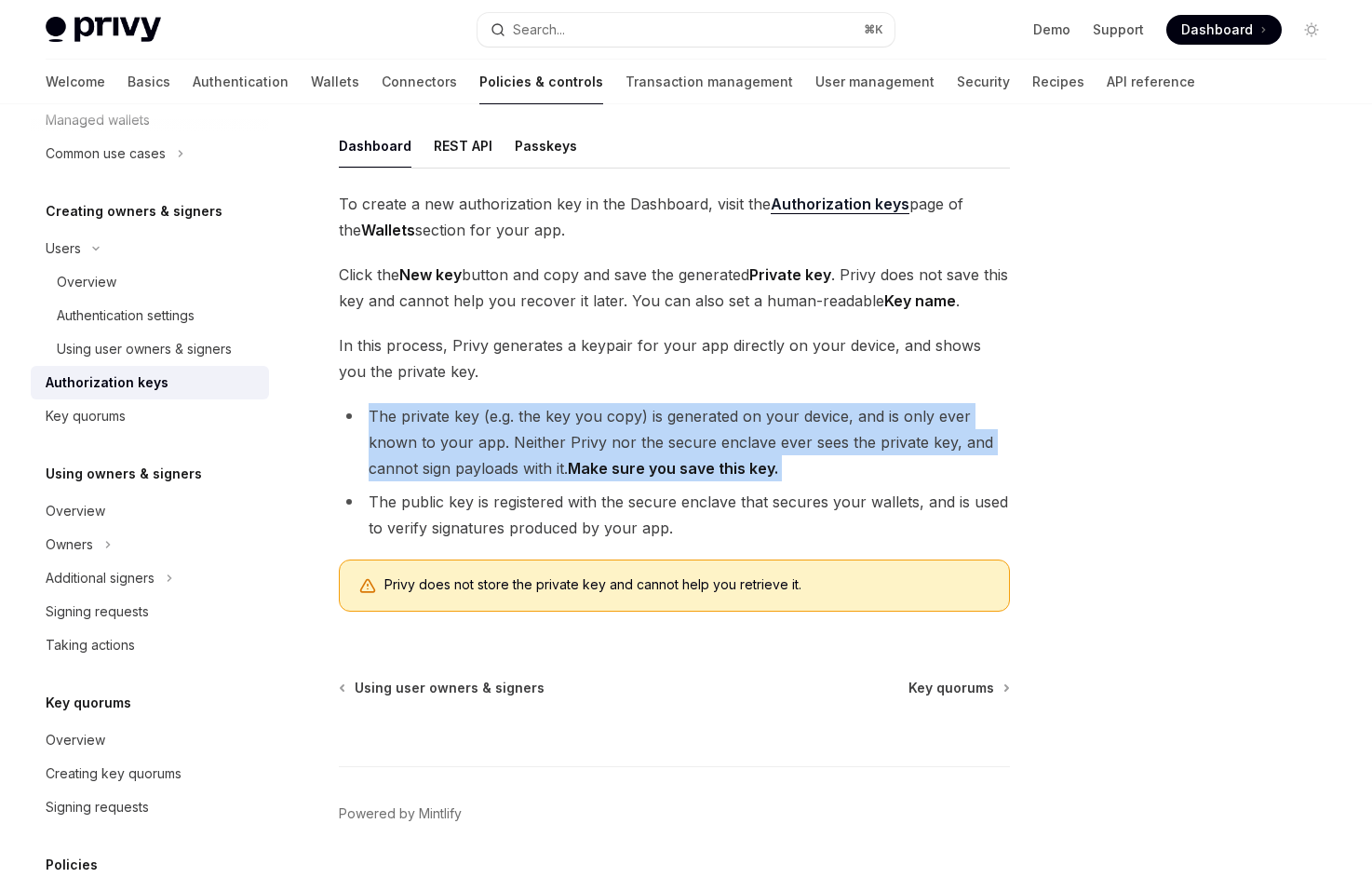
click at [328, 504] on div "Creating owners & signers Authorization keys OpenAI Open in ChatGPT OpenAI Open…" at bounding box center [500, 394] width 1028 height 1064
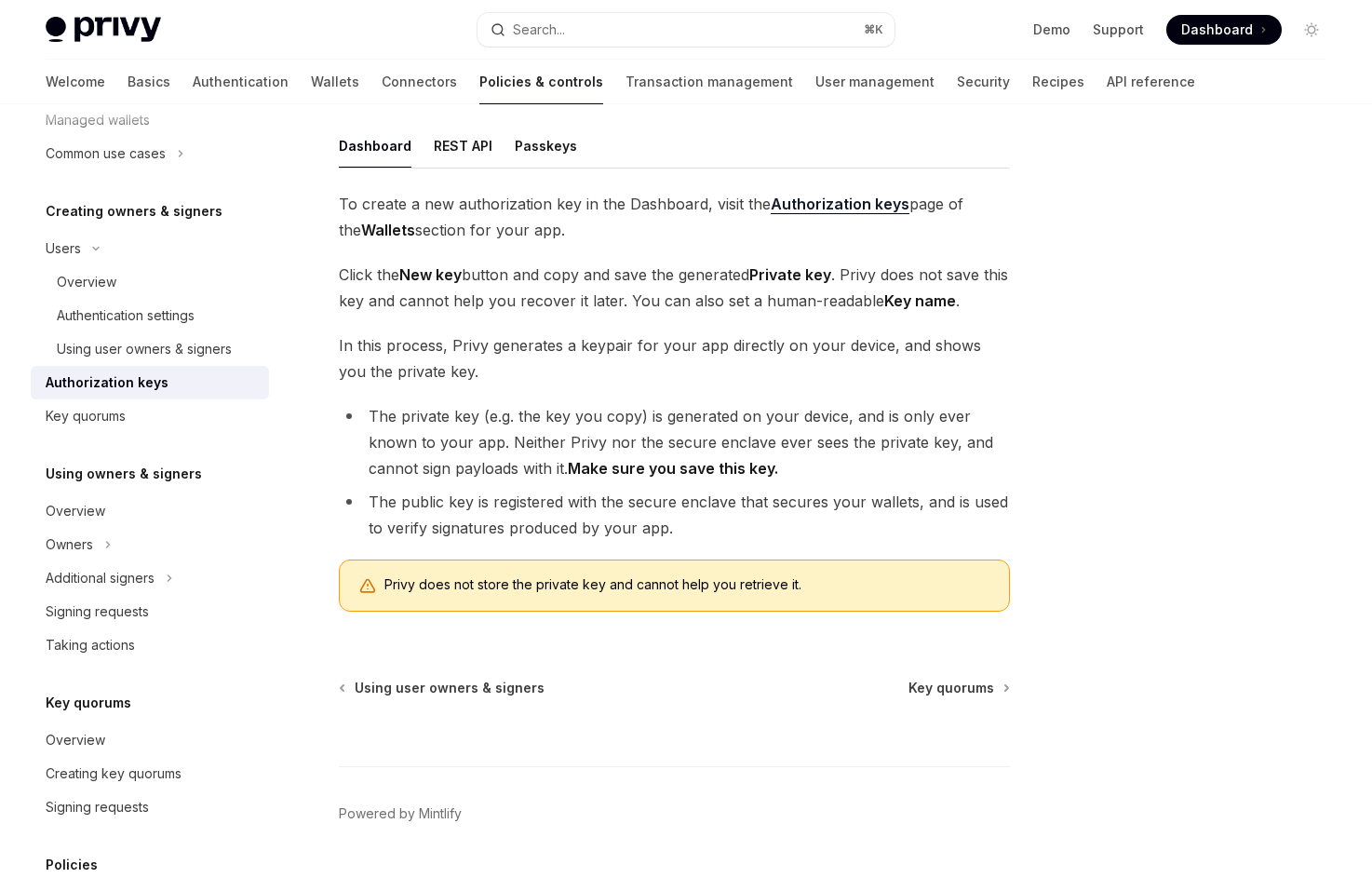
click at [328, 504] on div "Creating owners & signers Authorization keys OpenAI Open in ChatGPT OpenAI Open…" at bounding box center [500, 394] width 1028 height 1064
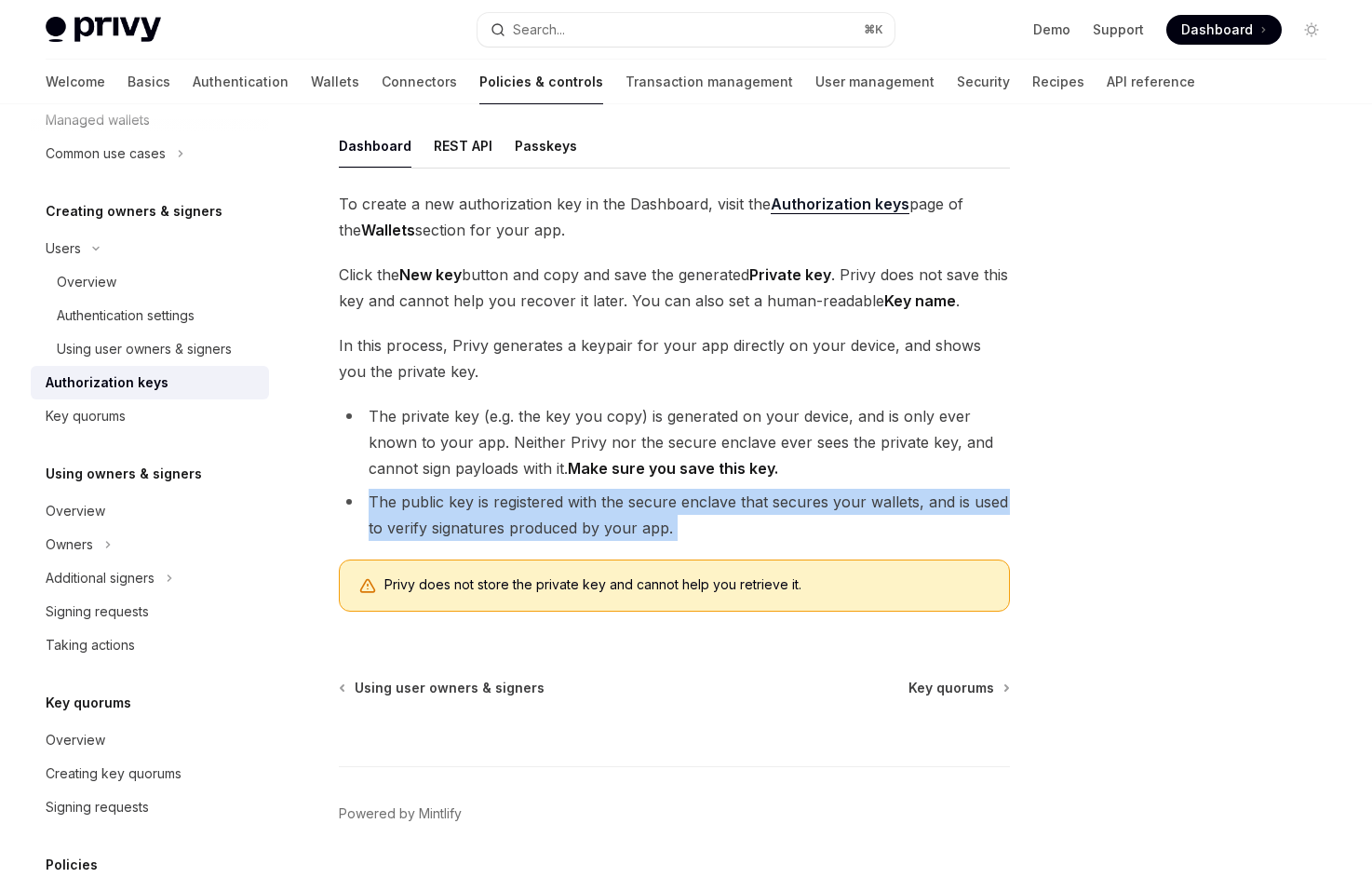
click at [328, 504] on div "Creating owners & signers Authorization keys OpenAI Open in ChatGPT OpenAI Open…" at bounding box center [500, 394] width 1028 height 1064
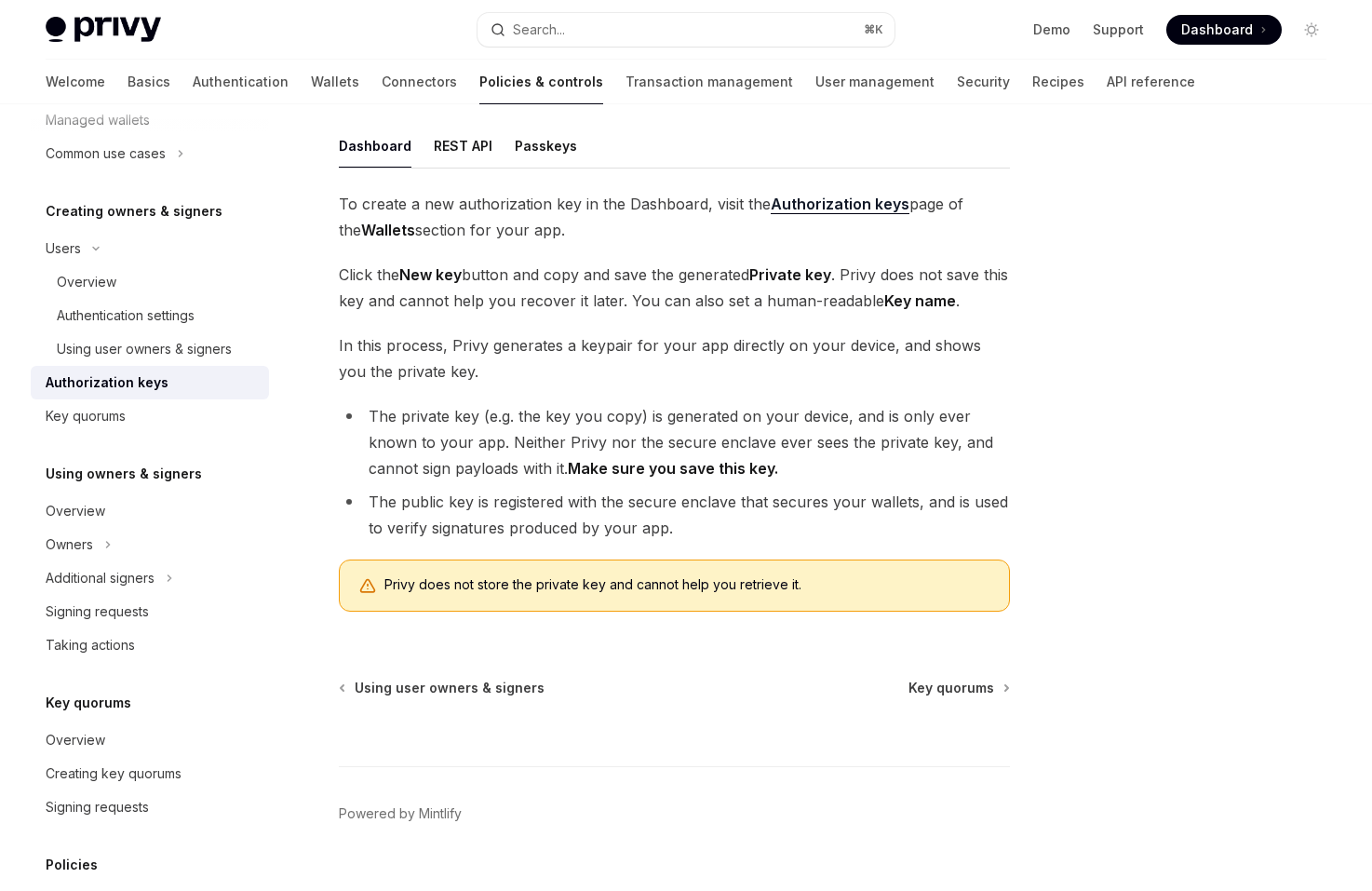
scroll to position [237, 0]
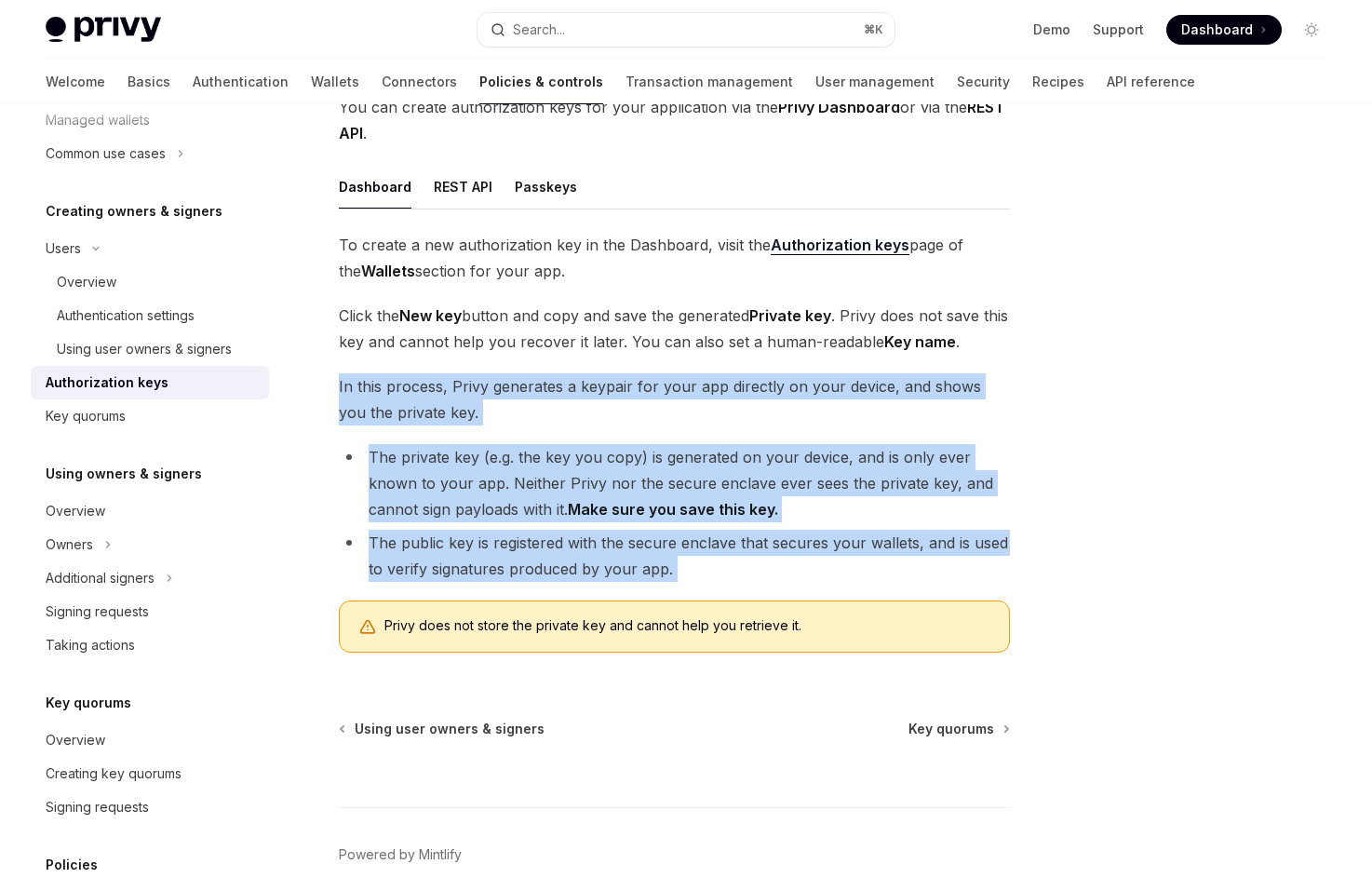
drag, startPoint x: 321, startPoint y: 386, endPoint x: 319, endPoint y: 592, distance: 206.0
click at [319, 592] on div "Creating owners & signers Authorization keys OpenAI Open in ChatGPT OpenAI Open…" at bounding box center [500, 436] width 1028 height 1064
drag, startPoint x: 319, startPoint y: 592, endPoint x: 320, endPoint y: 378, distance: 214.0
click at [320, 378] on div "Creating owners & signers Authorization keys OpenAI Open in ChatGPT OpenAI Open…" at bounding box center [500, 436] width 1028 height 1064
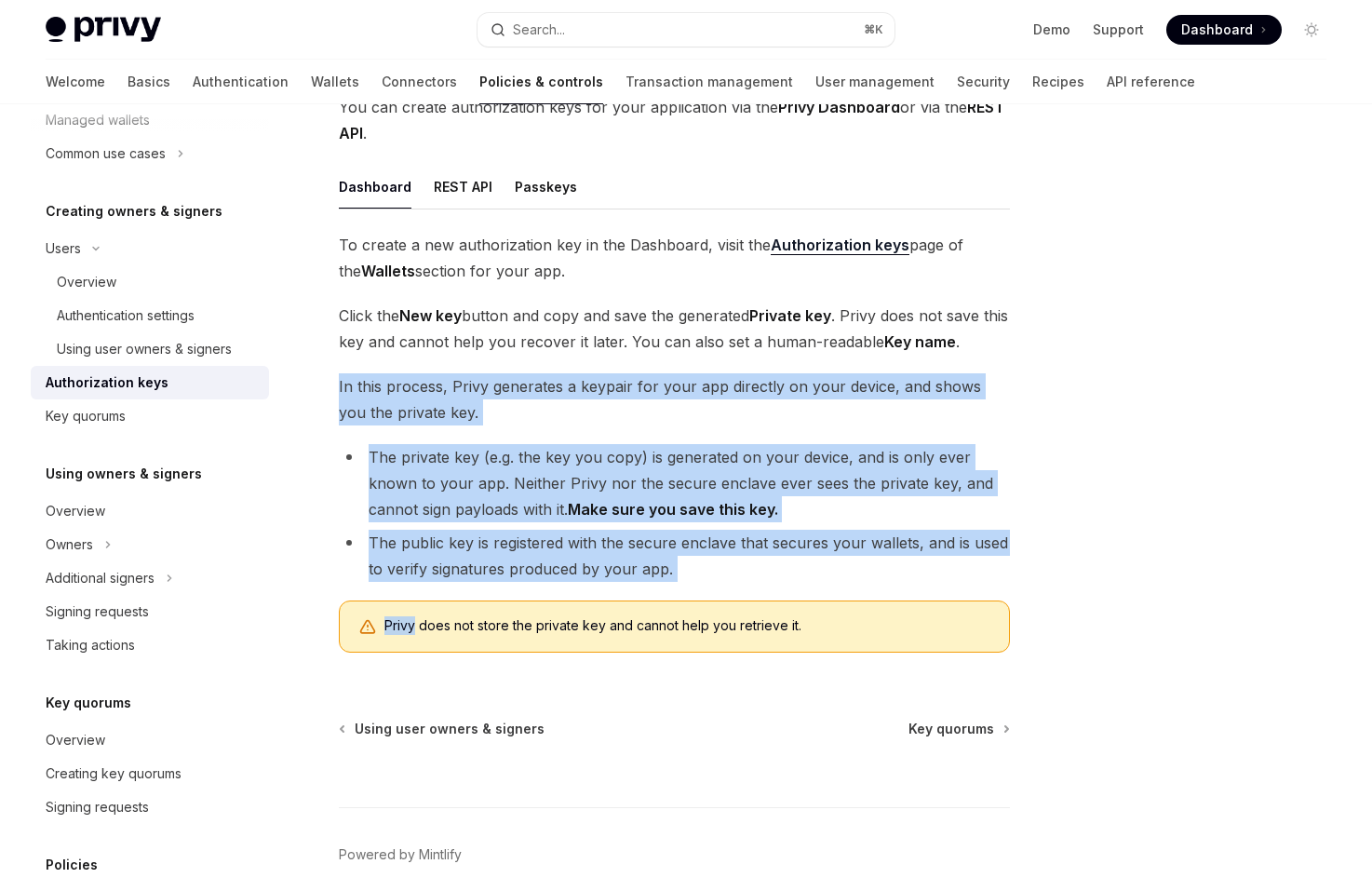
click at [320, 378] on div "Creating owners & signers Authorization keys OpenAI Open in ChatGPT OpenAI Open…" at bounding box center [500, 436] width 1028 height 1064
drag, startPoint x: 353, startPoint y: 400, endPoint x: 740, endPoint y: 566, distance: 421.1
click at [740, 566] on div "Creating owners & signers Authorization keys OpenAI Open in ChatGPT OpenAI Open…" at bounding box center [500, 436] width 1028 height 1064
click at [740, 566] on li "The public key is registered with the secure enclave that secures your wallets,…" at bounding box center [674, 555] width 671 height 52
drag, startPoint x: 740, startPoint y: 569, endPoint x: 443, endPoint y: 367, distance: 359.2
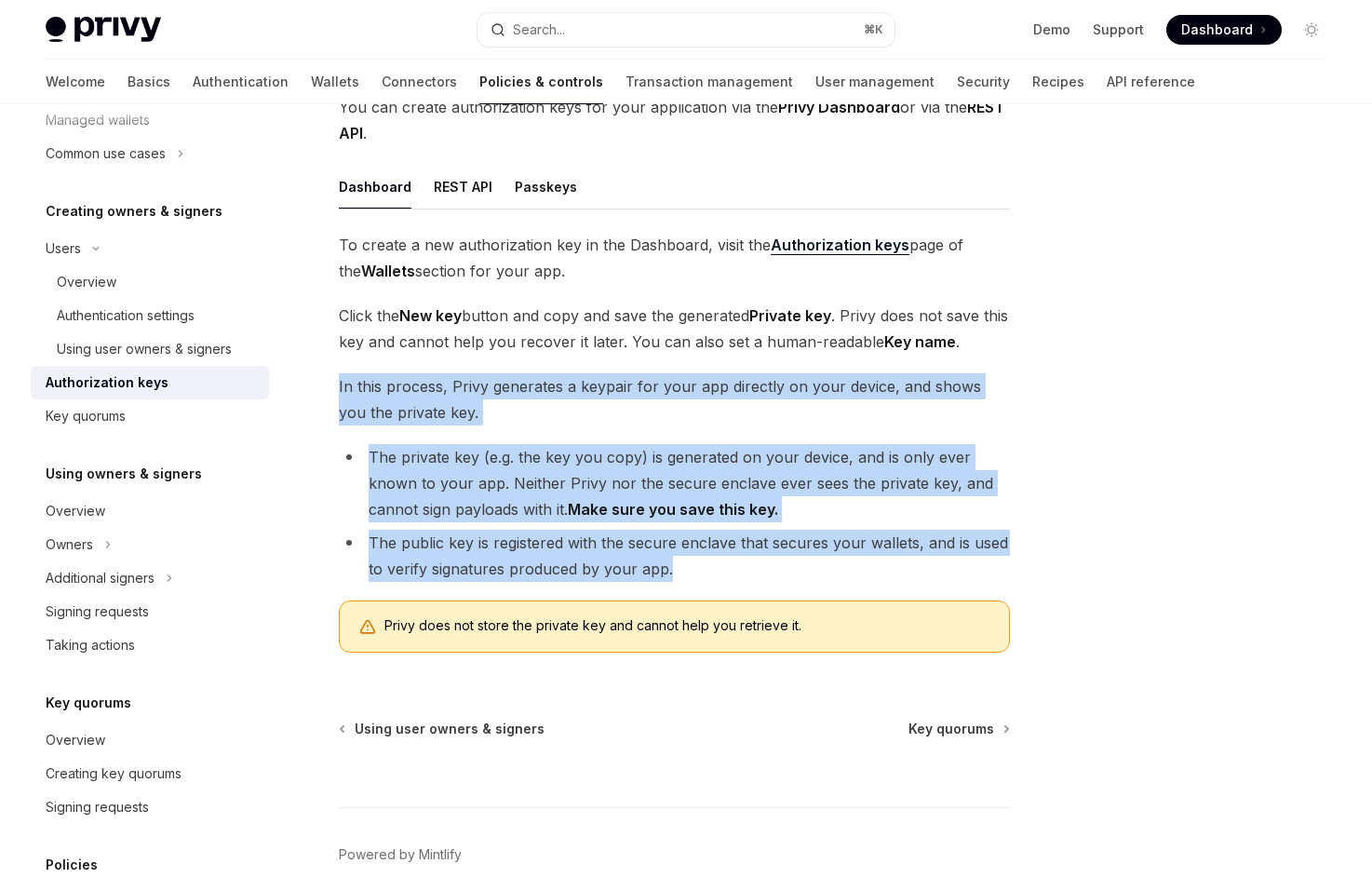
click at [443, 367] on div "To create a new authorization key in the Dashboard, visit the Authorization key…" at bounding box center [674, 449] width 671 height 436
drag, startPoint x: 442, startPoint y: 361, endPoint x: 708, endPoint y: 574, distance: 340.8
click at [708, 574] on div "To create a new authorization key in the Dashboard, visit the Authorization key…" at bounding box center [674, 449] width 671 height 436
click at [708, 574] on li "The public key is registered with the secure enclave that secures your wallets,…" at bounding box center [674, 555] width 671 height 52
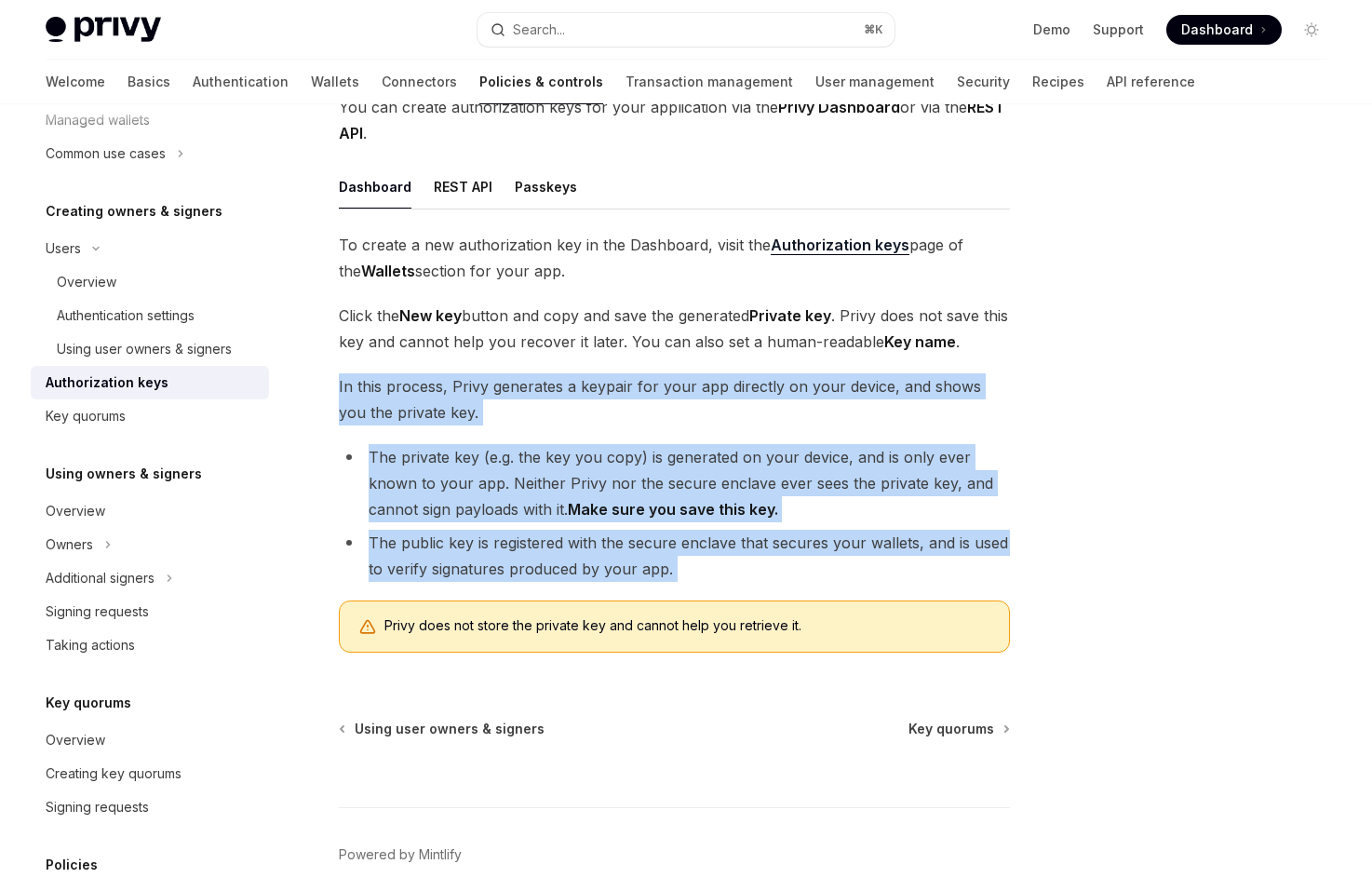
drag, startPoint x: 708, startPoint y: 574, endPoint x: 579, endPoint y: 357, distance: 252.4
click at [579, 357] on div "To create a new authorization key in the Dashboard, visit the Authorization key…" at bounding box center [674, 449] width 671 height 436
drag, startPoint x: 579, startPoint y: 357, endPoint x: 740, endPoint y: 584, distance: 278.3
click at [740, 584] on div "To create a new authorization key in the Dashboard, visit the Authorization key…" at bounding box center [674, 449] width 671 height 436
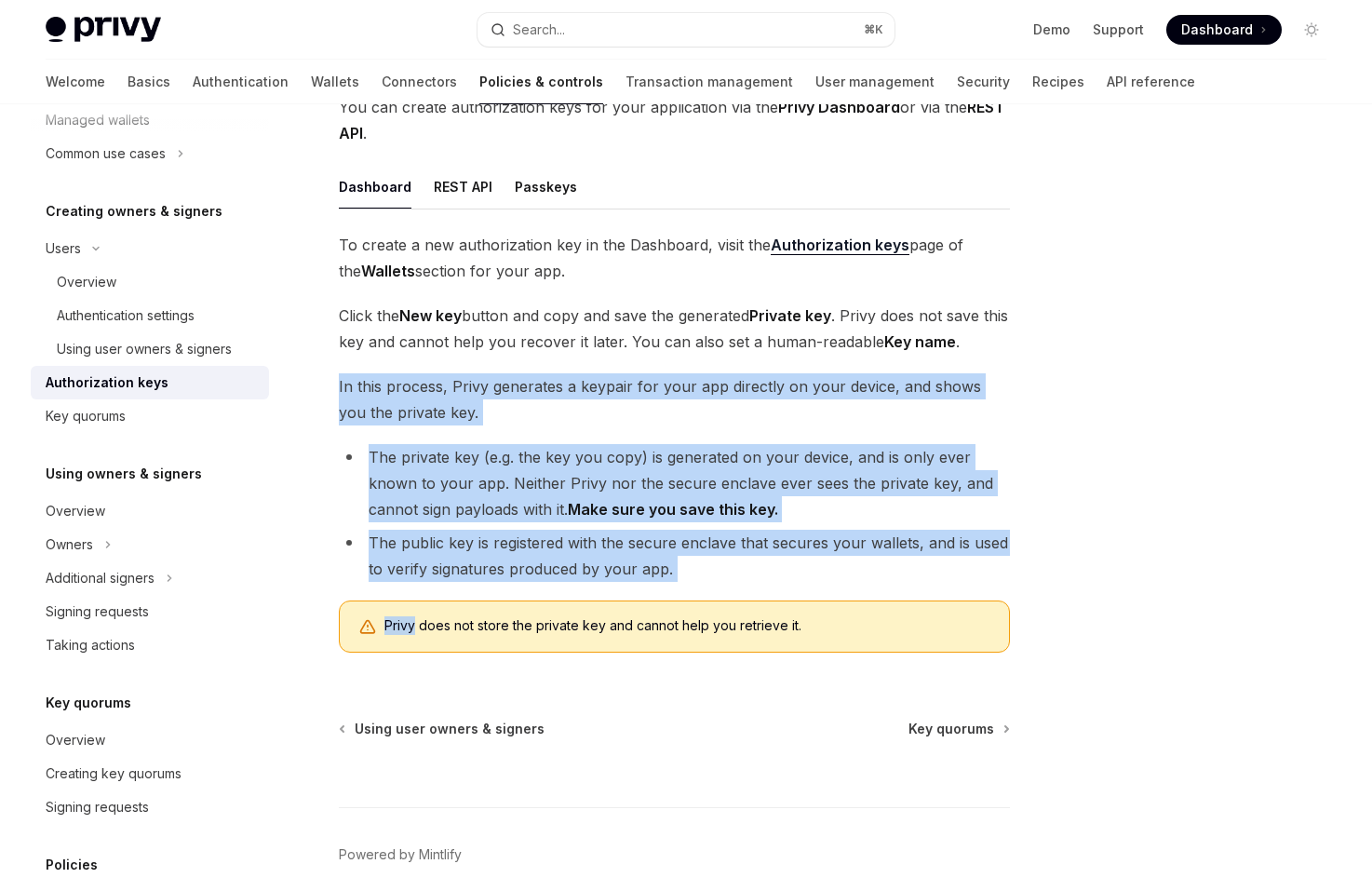
click at [740, 584] on div "To create a new authorization key in the Dashboard, visit the Authorization key…" at bounding box center [674, 449] width 671 height 436
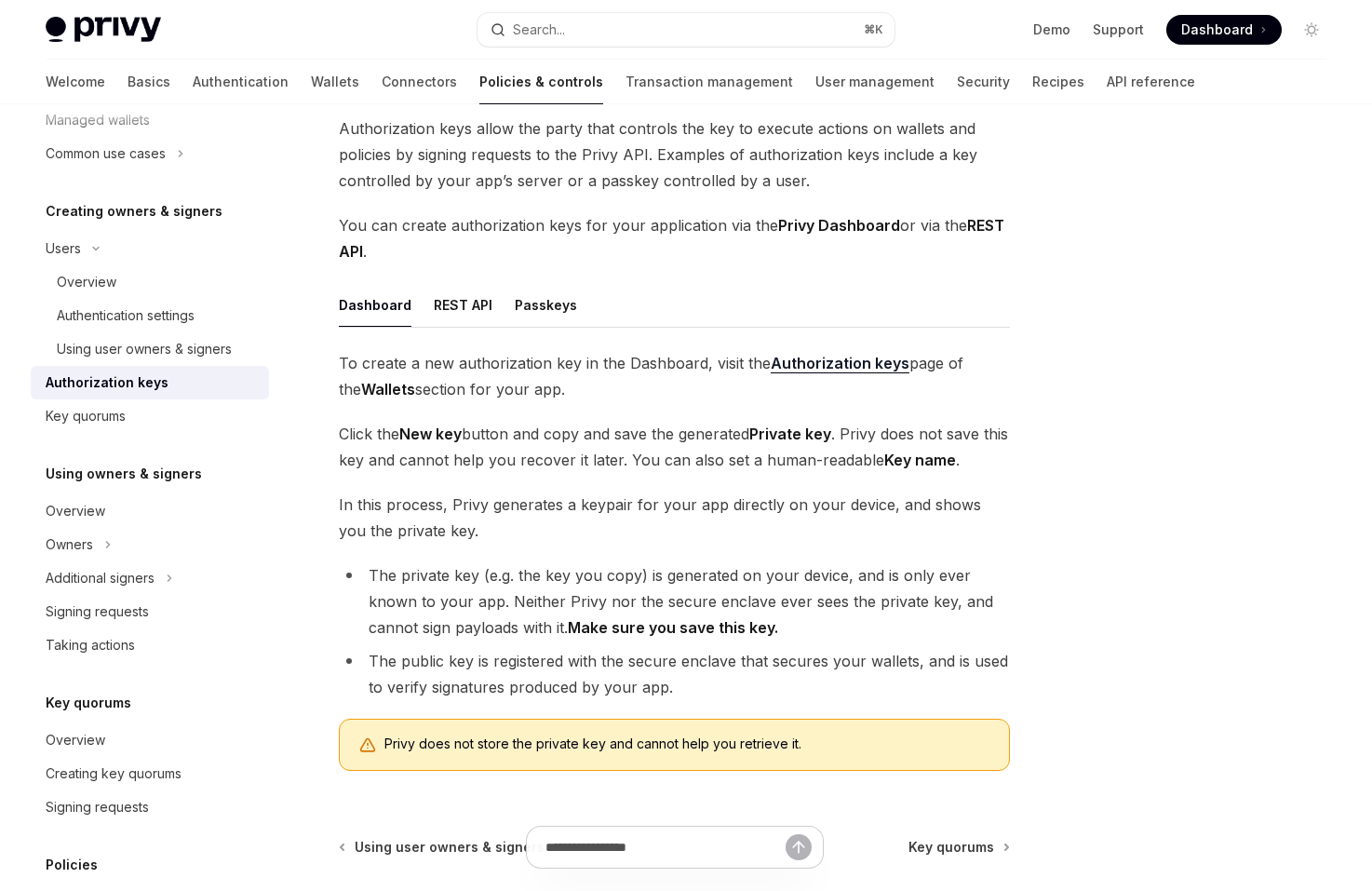
scroll to position [110, 0]
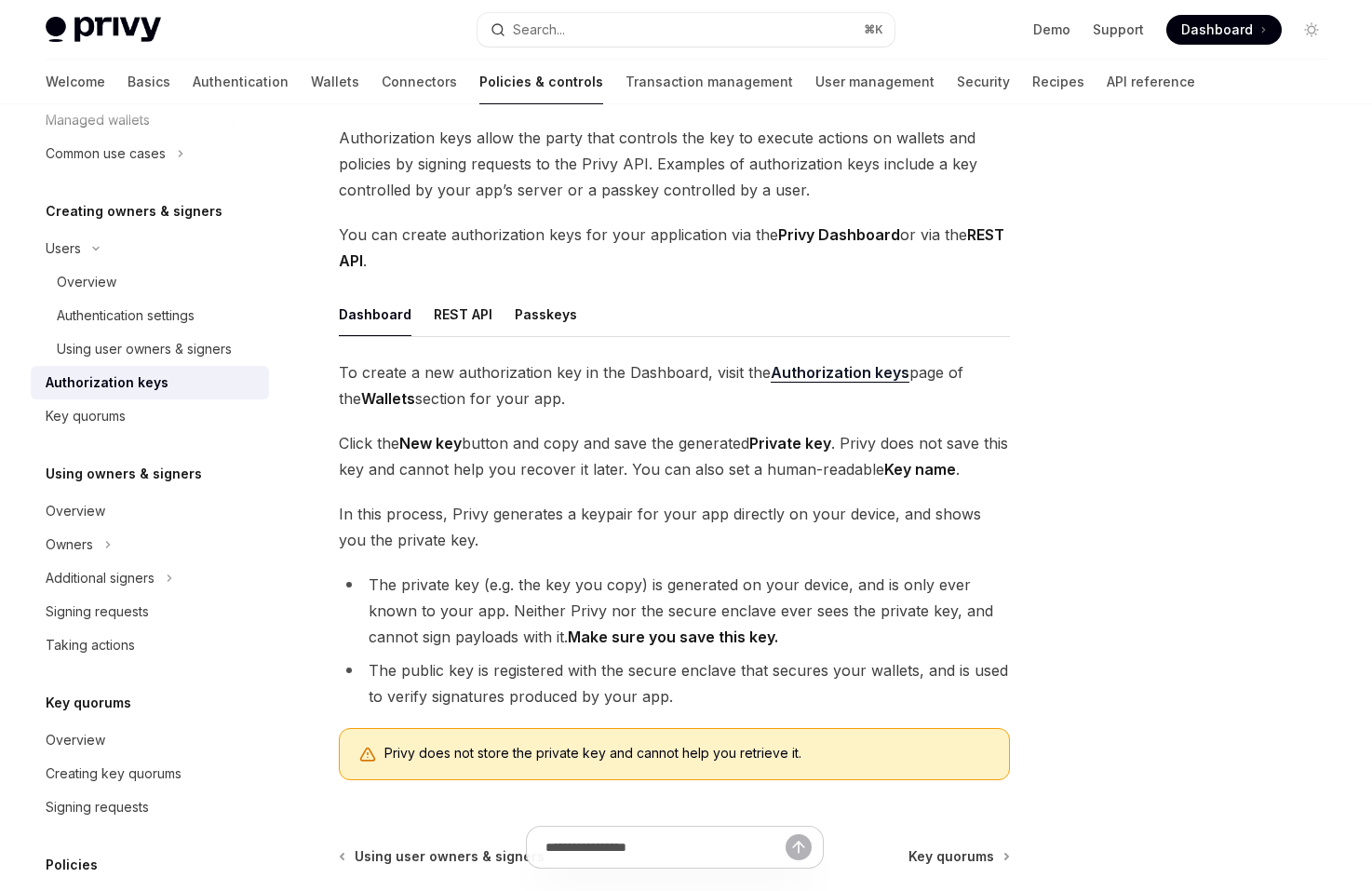
click at [602, 399] on span "To create a new authorization key in the Dashboard, visit the Authorization key…" at bounding box center [674, 386] width 671 height 52
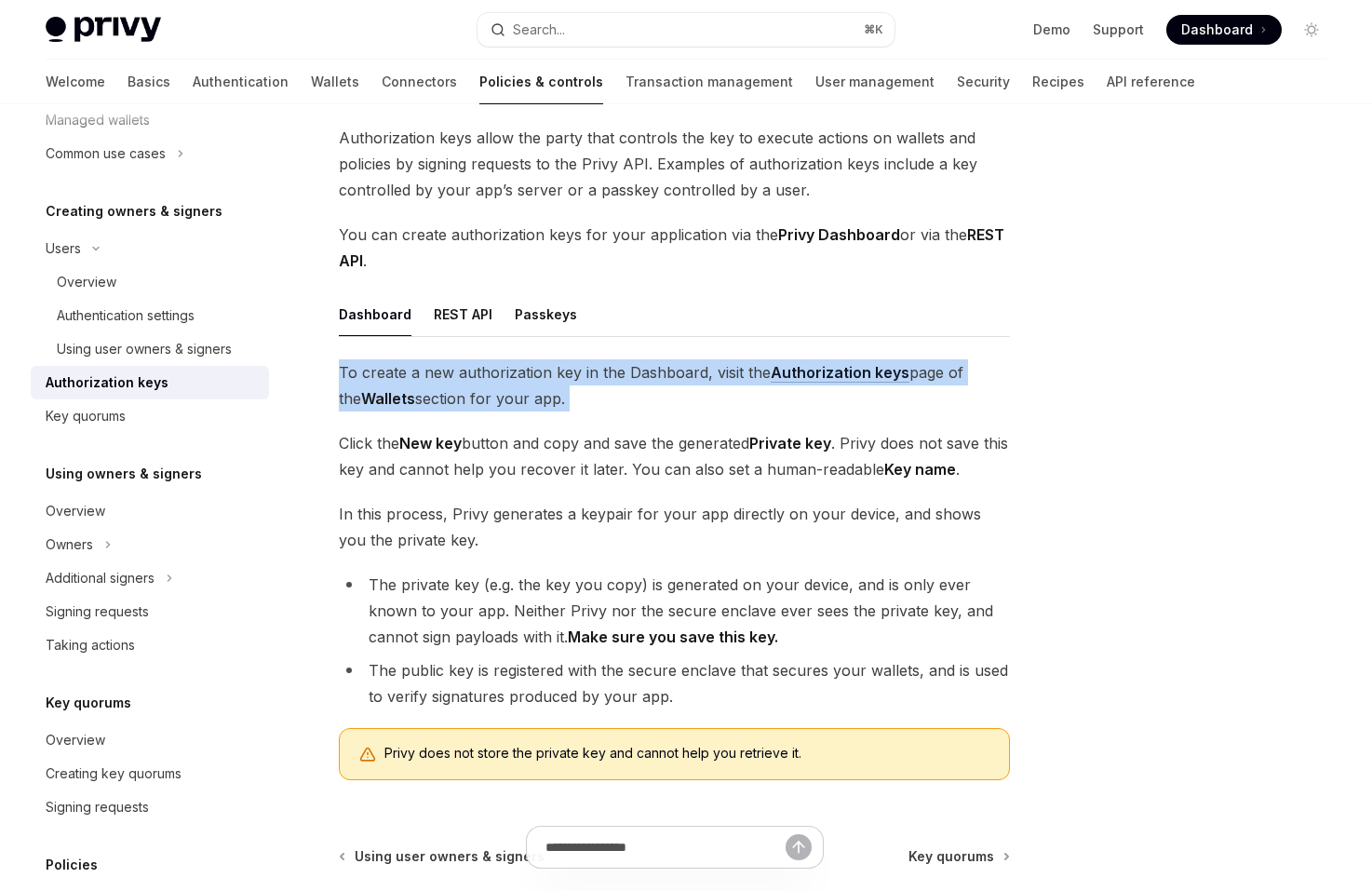
click at [602, 399] on span "To create a new authorization key in the Dashboard, visit the Authorization key…" at bounding box center [674, 386] width 671 height 52
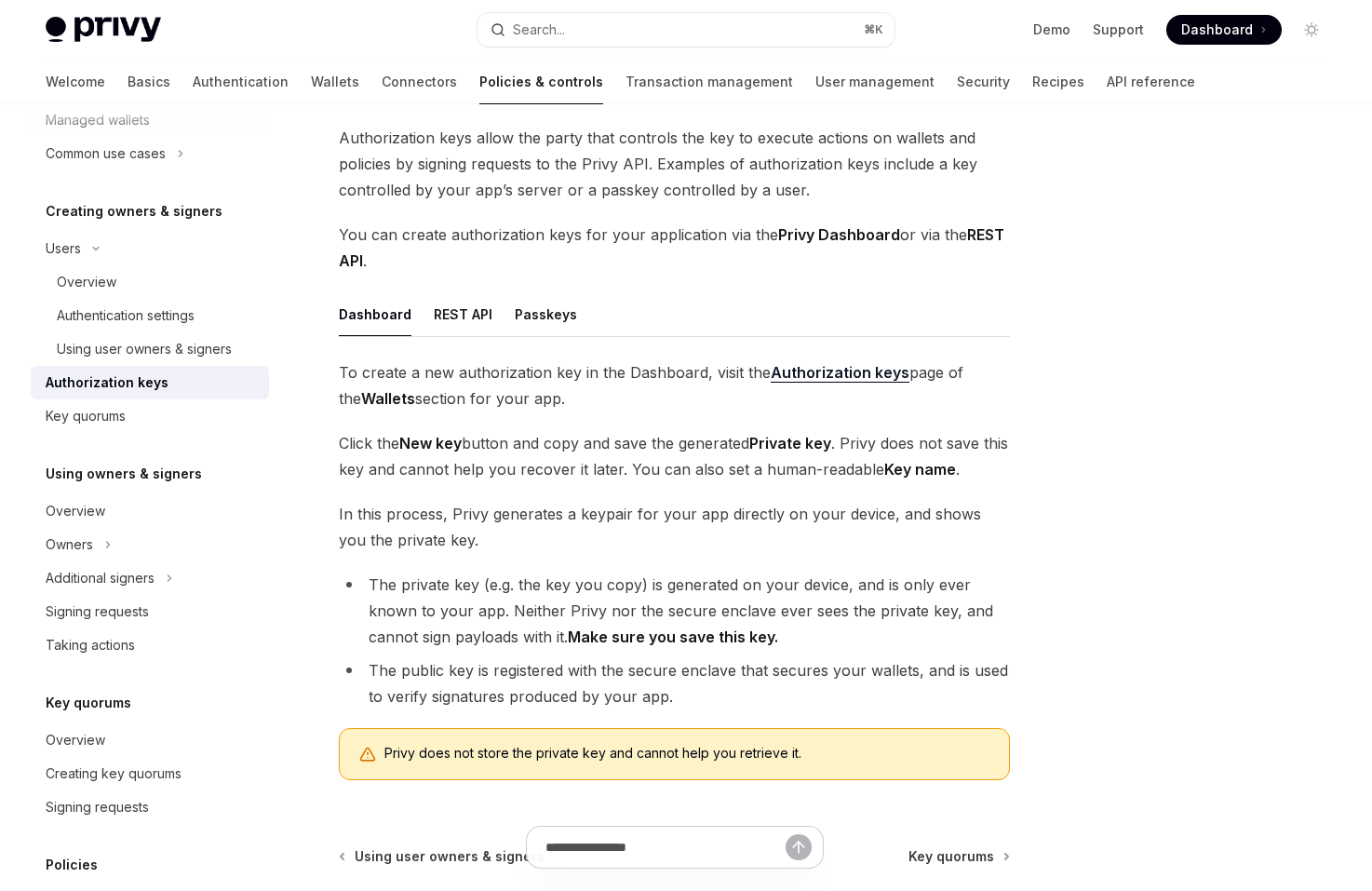
click at [570, 236] on span "You can create authorization keys for your application via the Privy Dashboard …" at bounding box center [674, 248] width 671 height 52
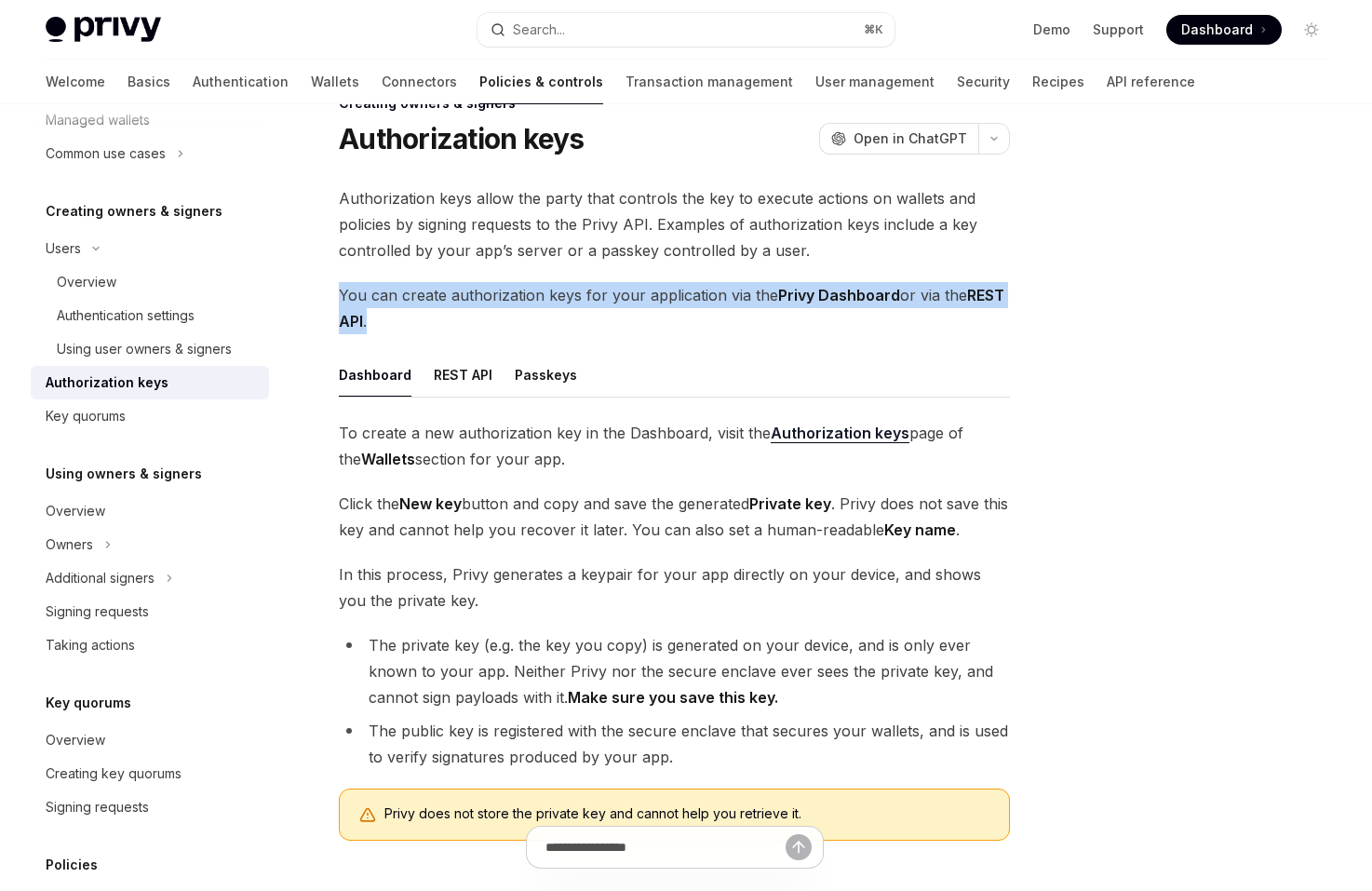
scroll to position [46, 0]
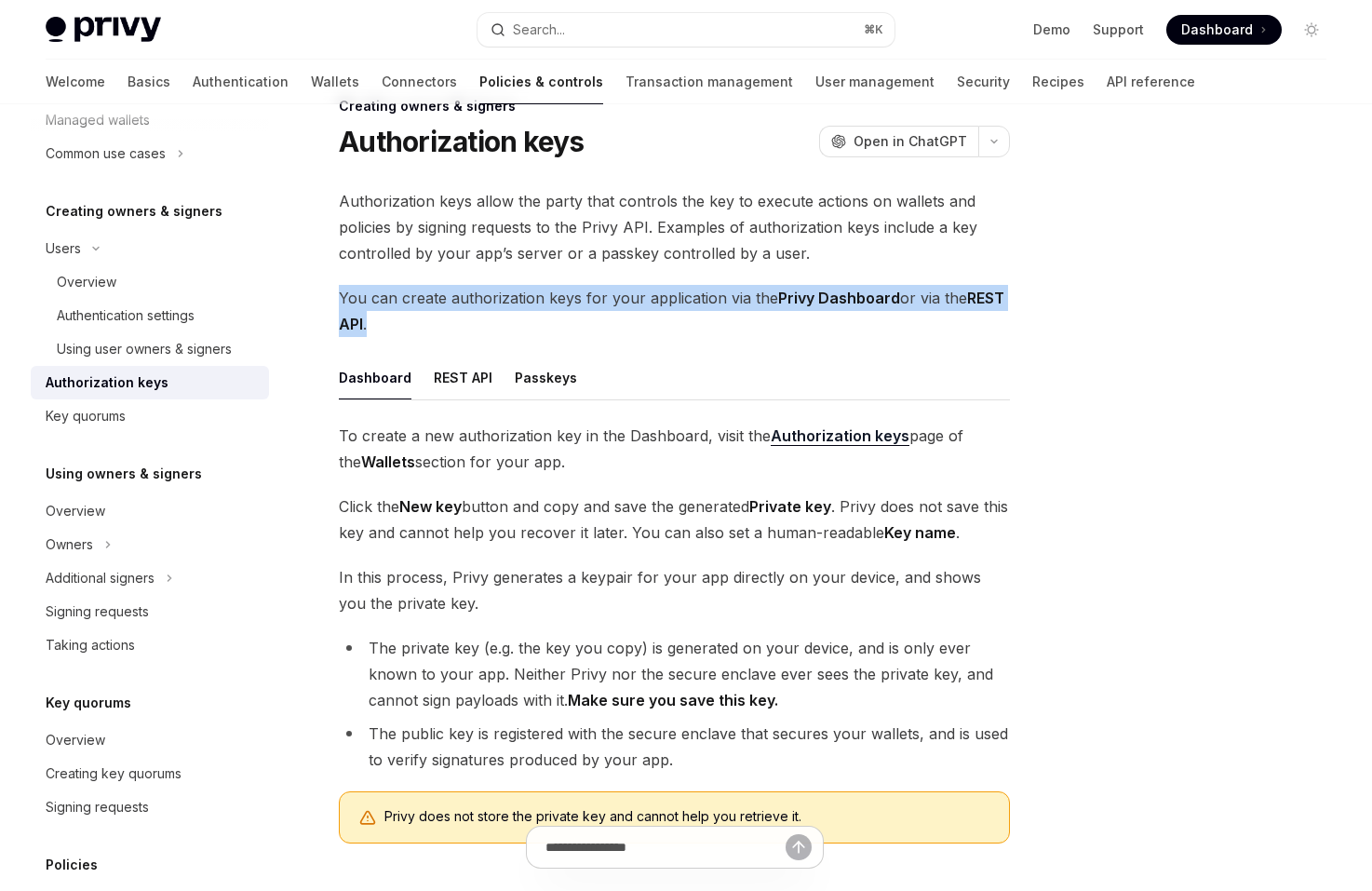
click at [569, 230] on span "Authorization keys allow the party that controls the key to execute actions on …" at bounding box center [674, 227] width 671 height 78
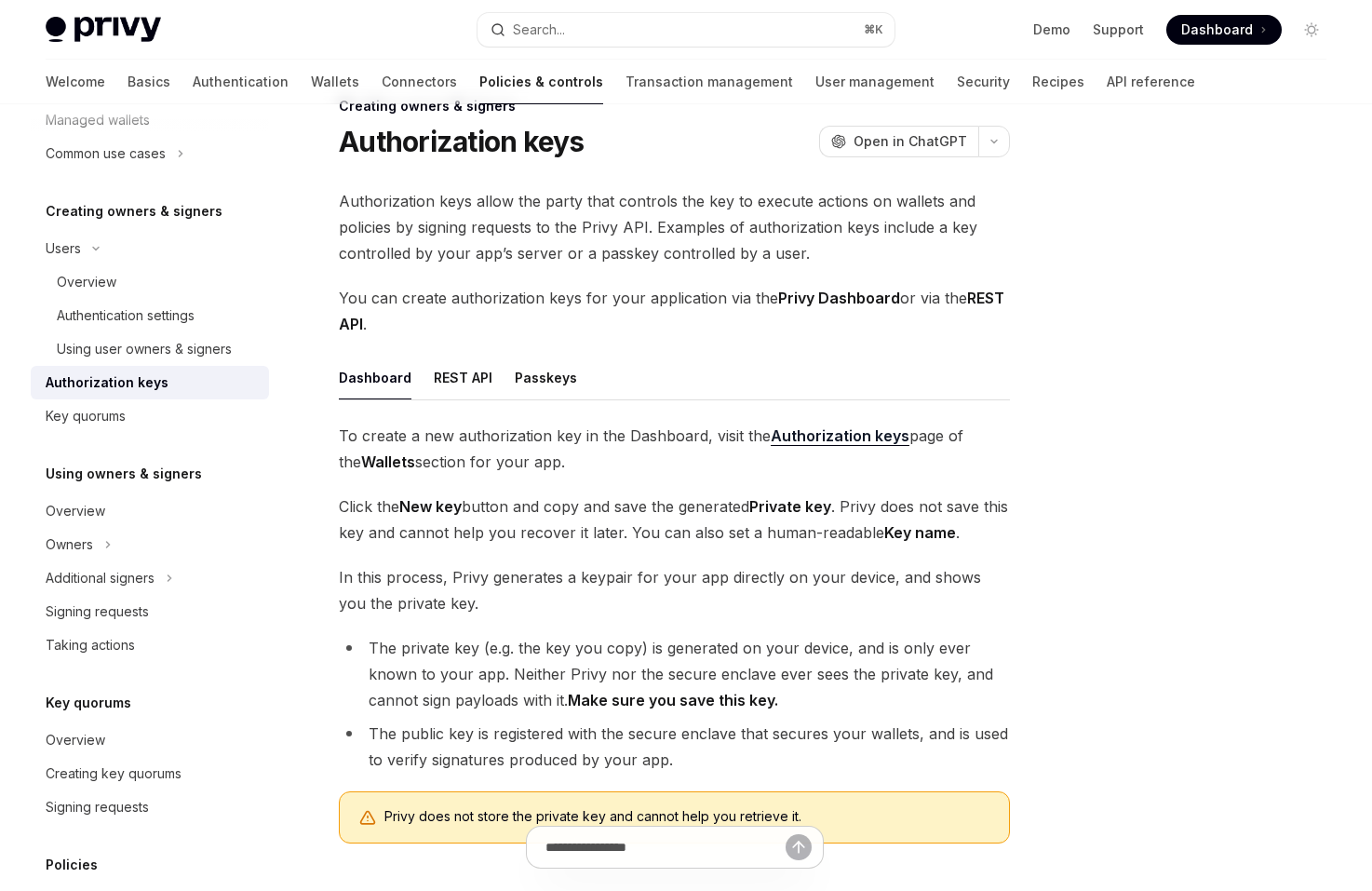
click at [569, 230] on span "Authorization keys allow the party that controls the key to execute actions on …" at bounding box center [674, 227] width 671 height 78
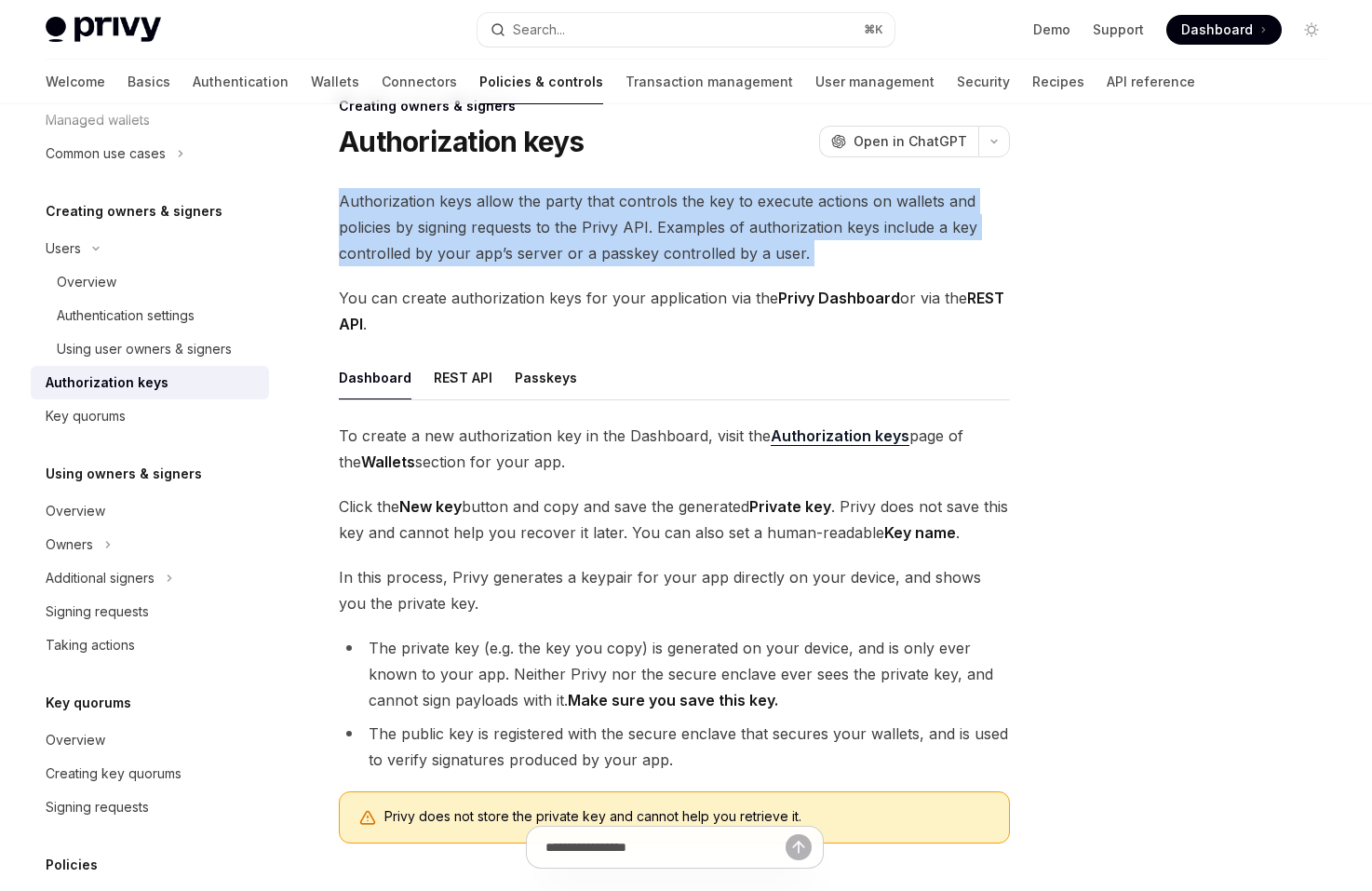
click at [615, 288] on span "You can create authorization keys for your application via the Privy Dashboard …" at bounding box center [674, 310] width 671 height 52
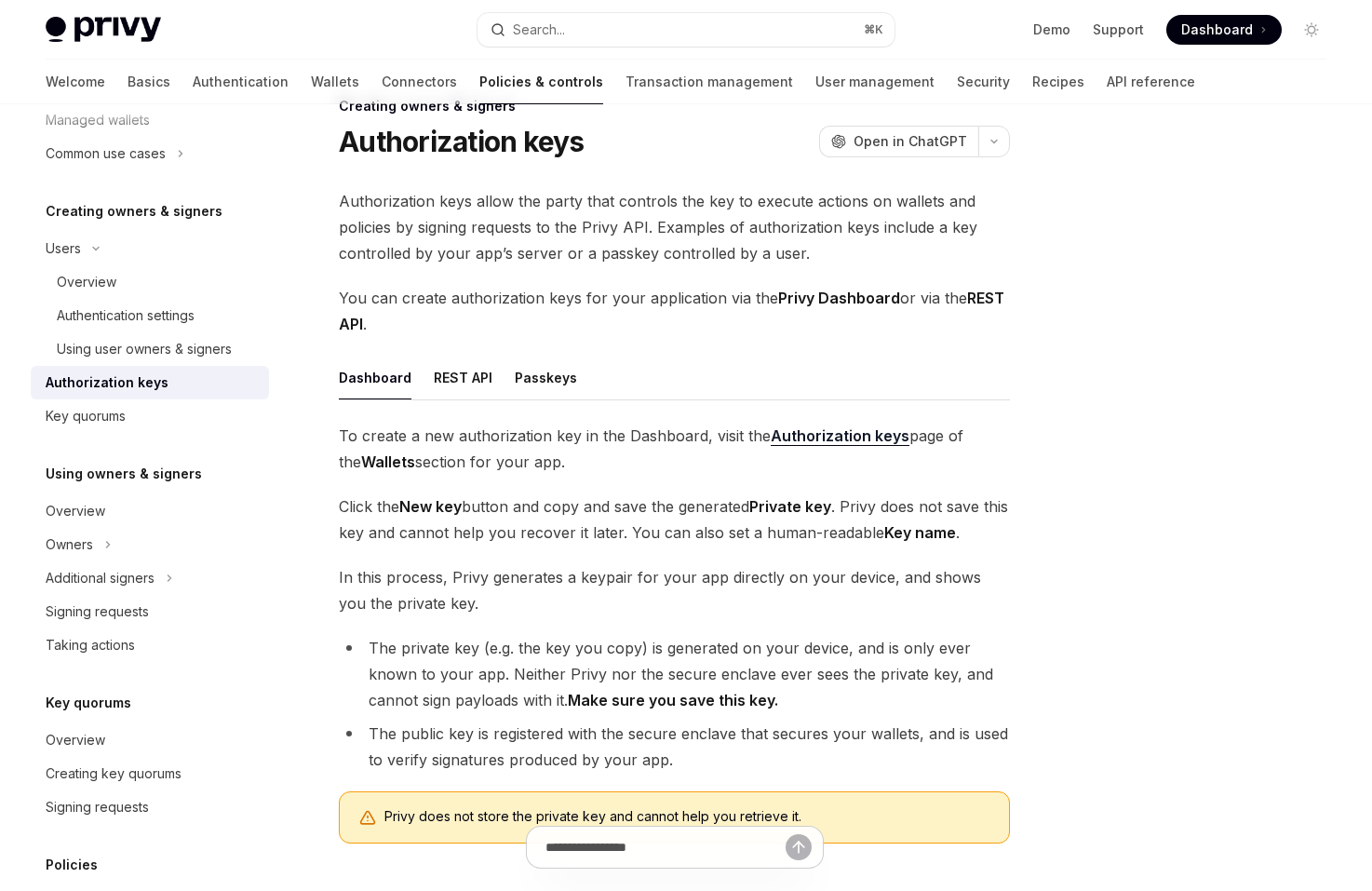
click at [615, 288] on span "You can create authorization keys for your application via the Privy Dashboard …" at bounding box center [674, 310] width 671 height 52
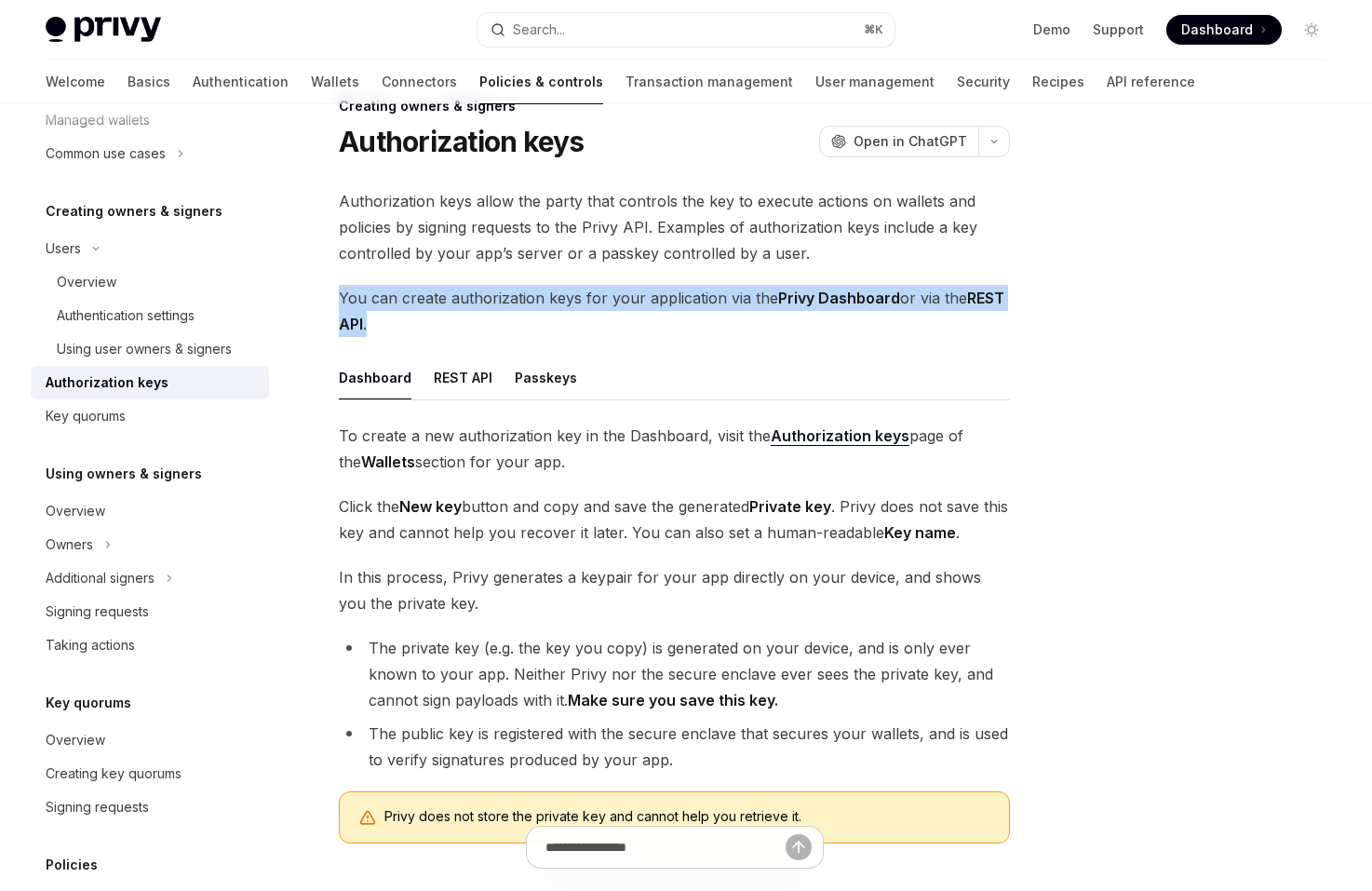
click at [636, 317] on span "You can create authorization keys for your application via the Privy Dashboard …" at bounding box center [674, 310] width 671 height 52
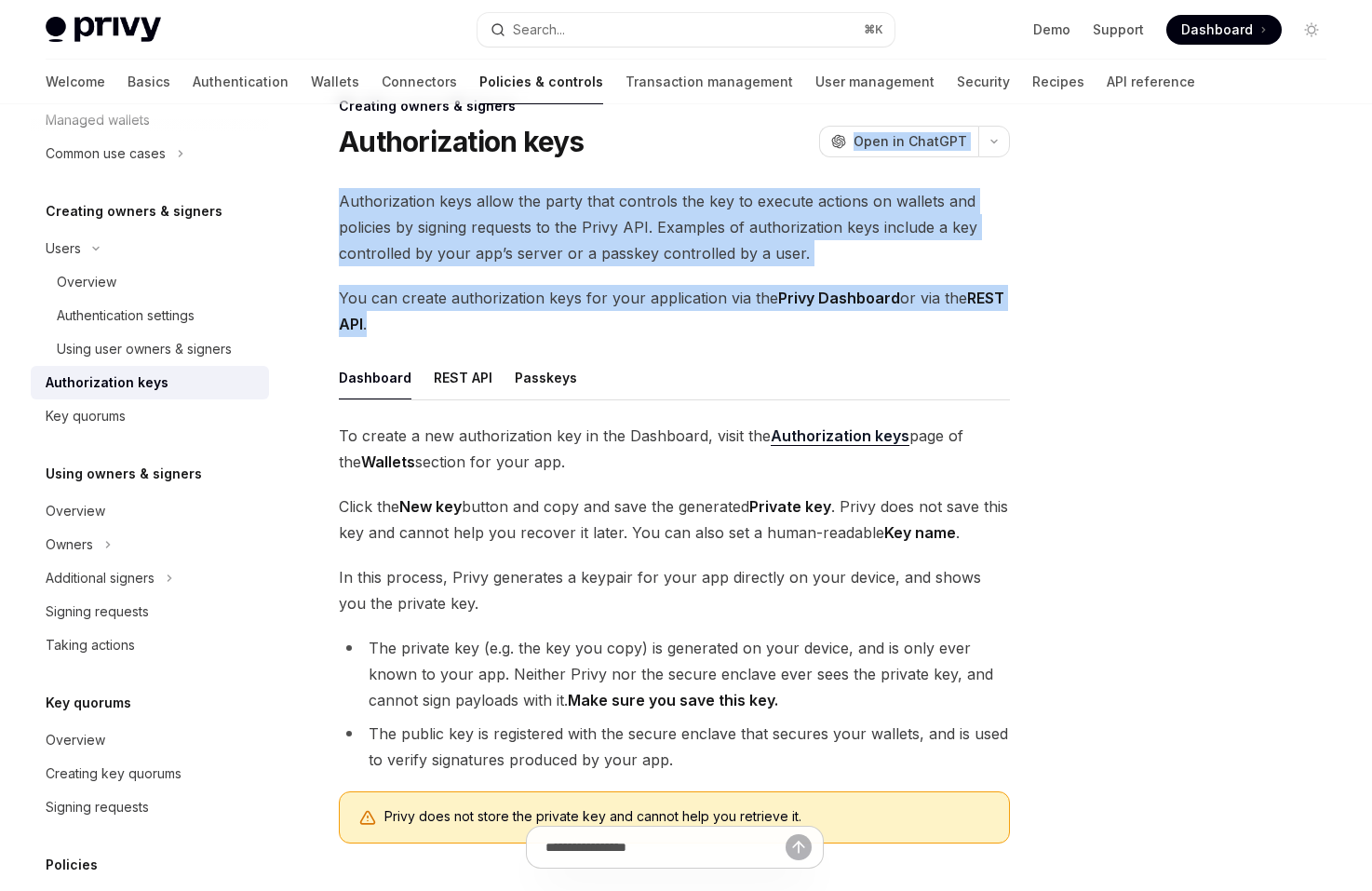
drag, startPoint x: 636, startPoint y: 317, endPoint x: 600, endPoint y: 148, distance: 172.8
click at [600, 148] on div "Creating owners & signers Authorization keys OpenAI Open in ChatGPT OpenAI Open…" at bounding box center [500, 626] width 1028 height 1064
click at [600, 148] on div "Authorization keys OpenAI Open in ChatGPT" at bounding box center [674, 141] width 671 height 34
drag, startPoint x: 600, startPoint y: 170, endPoint x: 706, endPoint y: 310, distance: 175.6
click at [706, 310] on div "Creating owners & signers Authorization keys OpenAI Open in ChatGPT OpenAI Open…" at bounding box center [500, 626] width 1028 height 1064
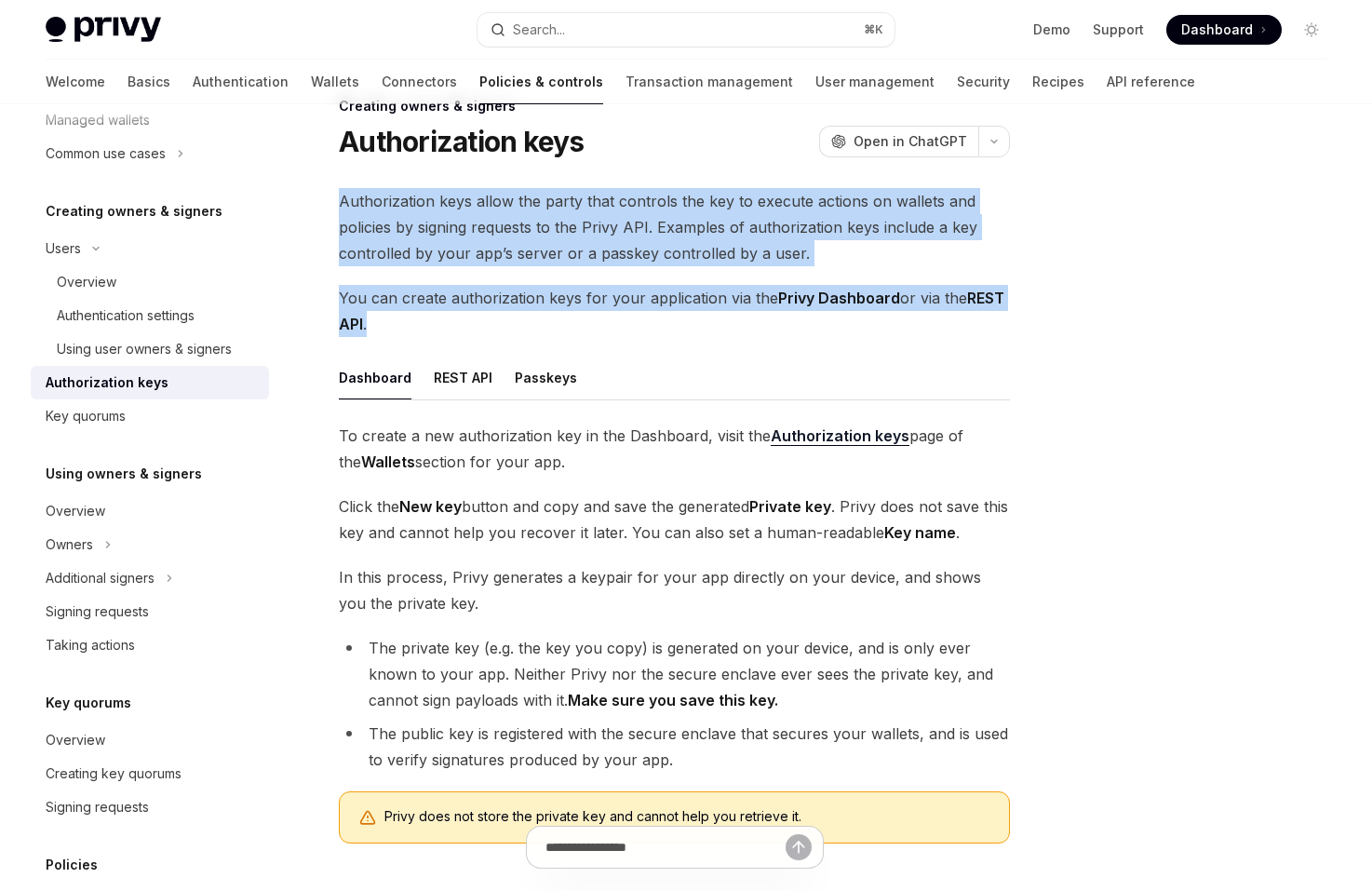
click at [706, 310] on span "You can create authorization keys for your application via the Privy Dashboard …" at bounding box center [674, 310] width 671 height 52
drag, startPoint x: 709, startPoint y: 326, endPoint x: 656, endPoint y: 173, distance: 161.9
click at [656, 173] on div "Creating owners & signers Authorization keys OpenAI Open in ChatGPT OpenAI Open…" at bounding box center [500, 626] width 1028 height 1064
drag, startPoint x: 656, startPoint y: 173, endPoint x: 775, endPoint y: 326, distance: 193.8
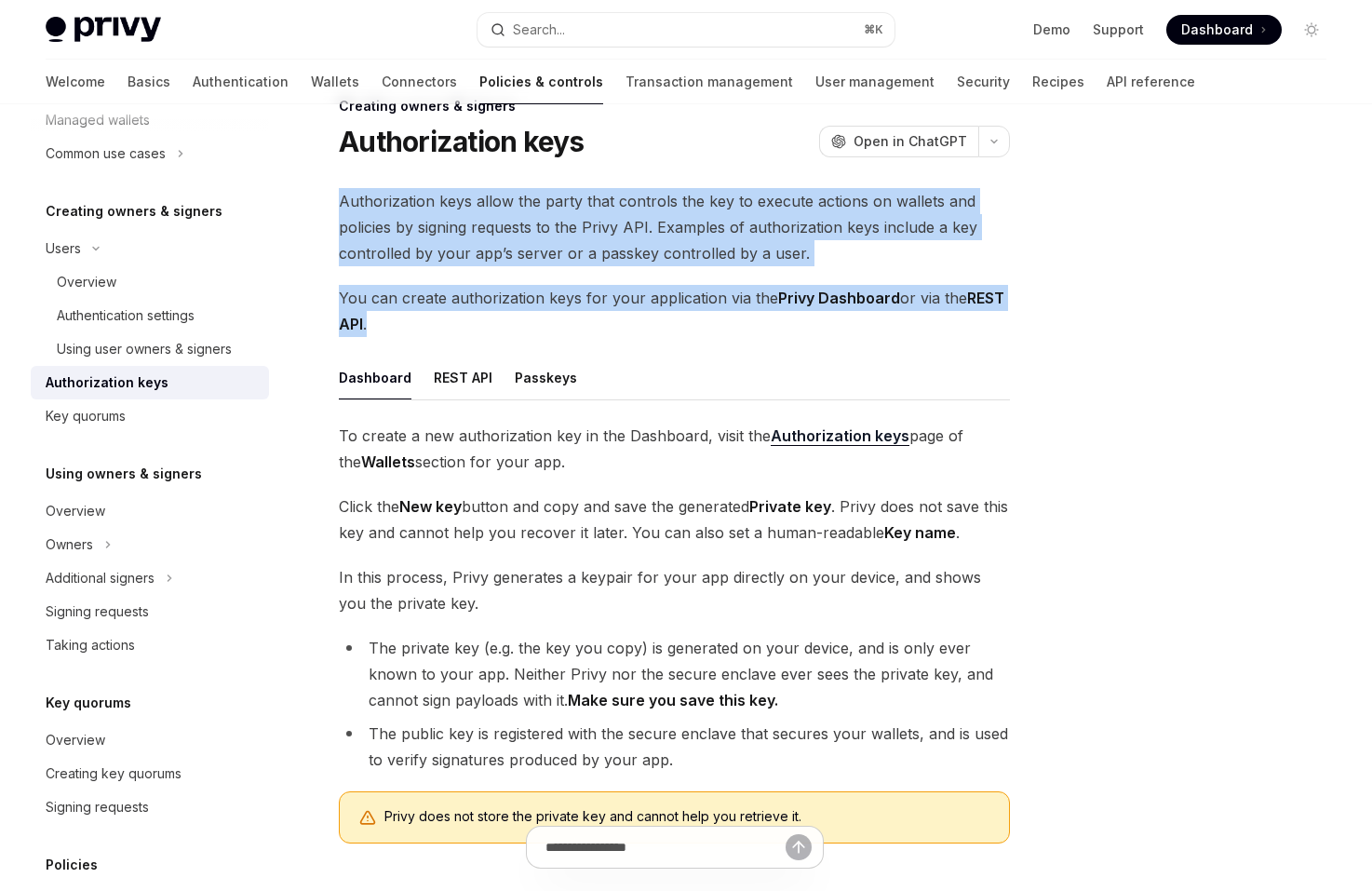
click at [775, 326] on div "Creating owners & signers Authorization keys OpenAI Open in ChatGPT OpenAI Open…" at bounding box center [500, 626] width 1028 height 1064
click at [739, 329] on span "You can create authorization keys for your application via the Privy Dashboard …" at bounding box center [674, 310] width 671 height 52
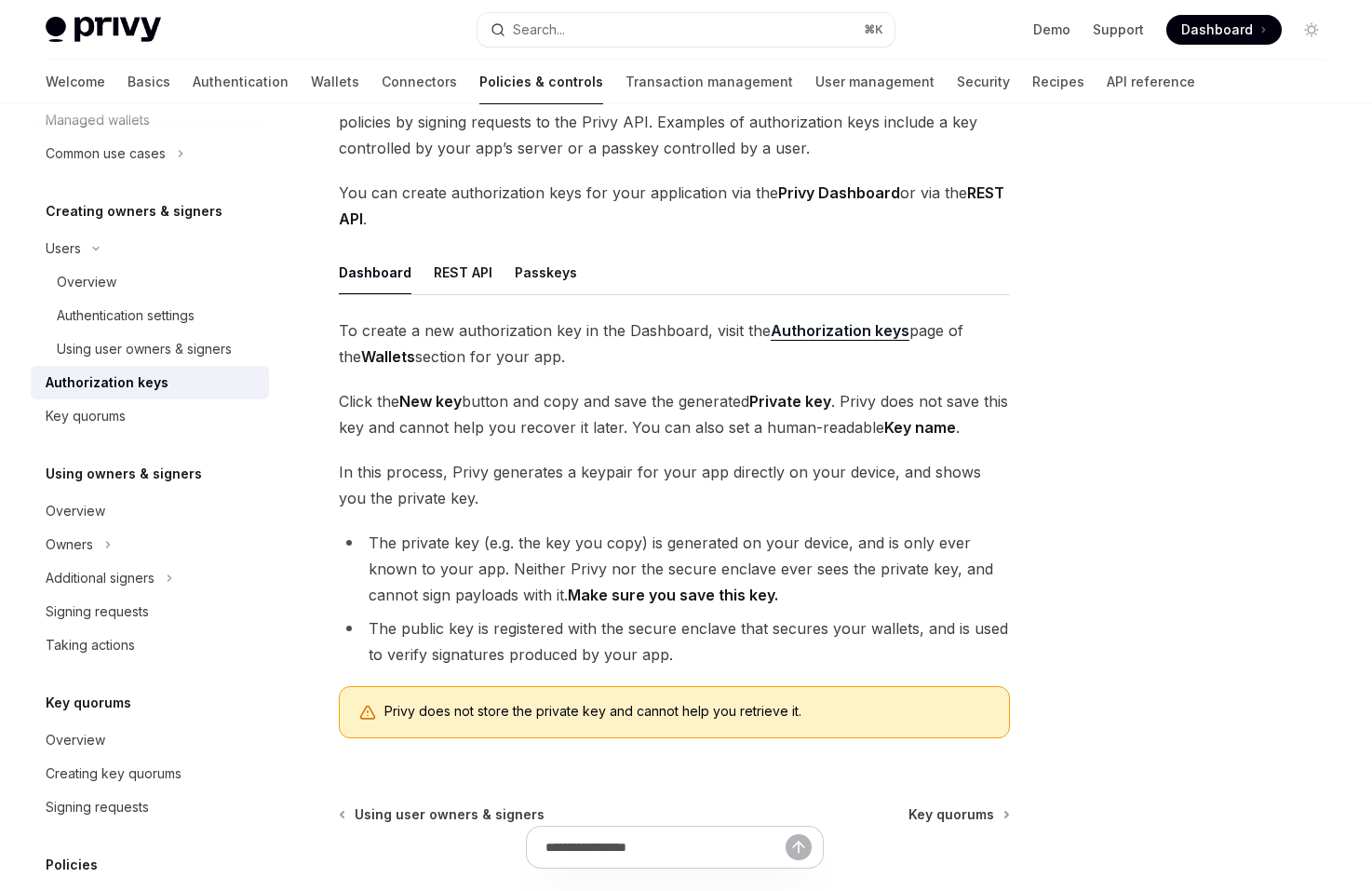
scroll to position [154, 0]
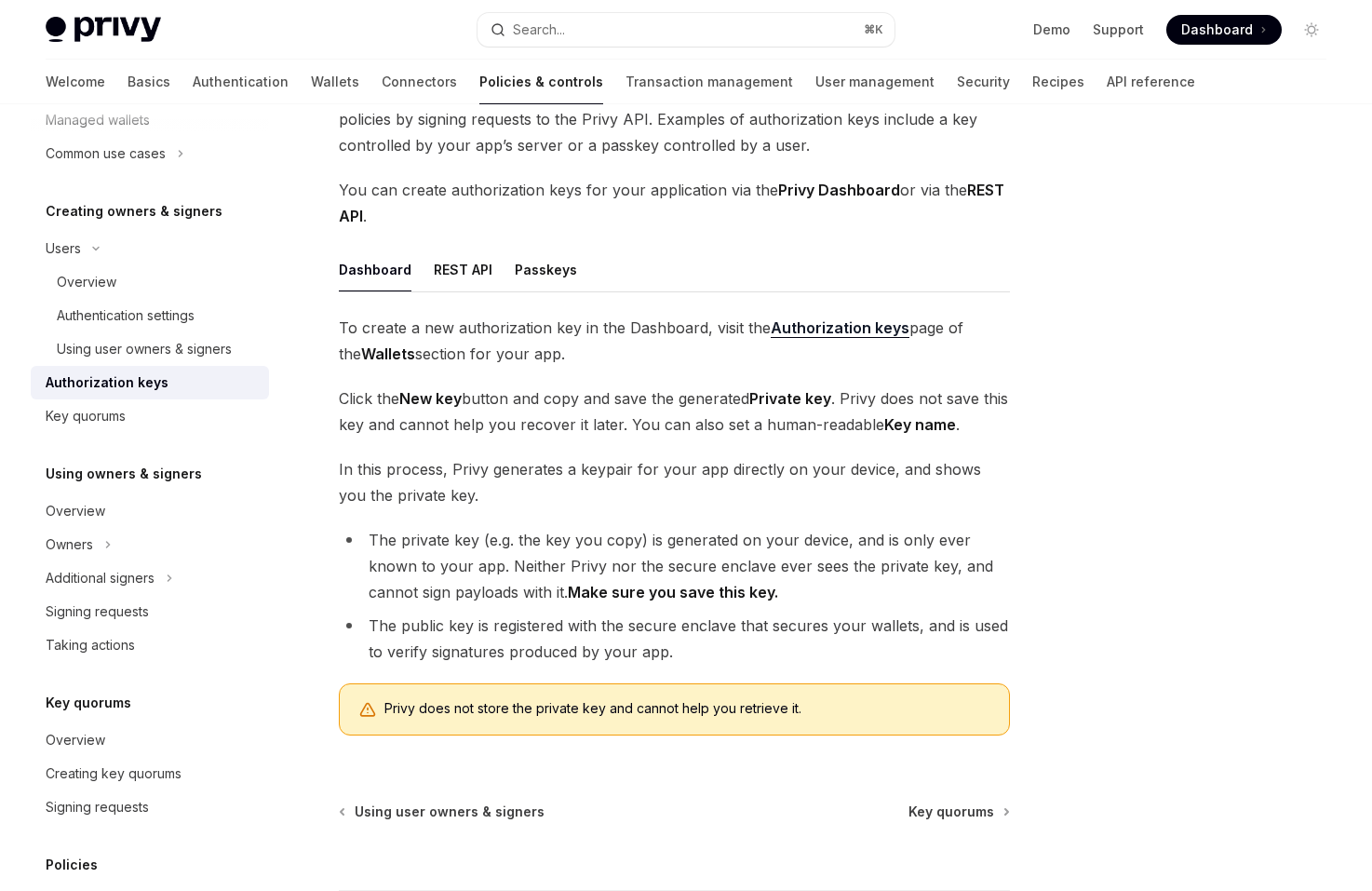
drag, startPoint x: 689, startPoint y: 347, endPoint x: 687, endPoint y: 299, distance: 48.0
click at [687, 299] on div "Dashboard REST API Passkeys To create a new authorization key in the Dashboard,…" at bounding box center [674, 499] width 671 height 502
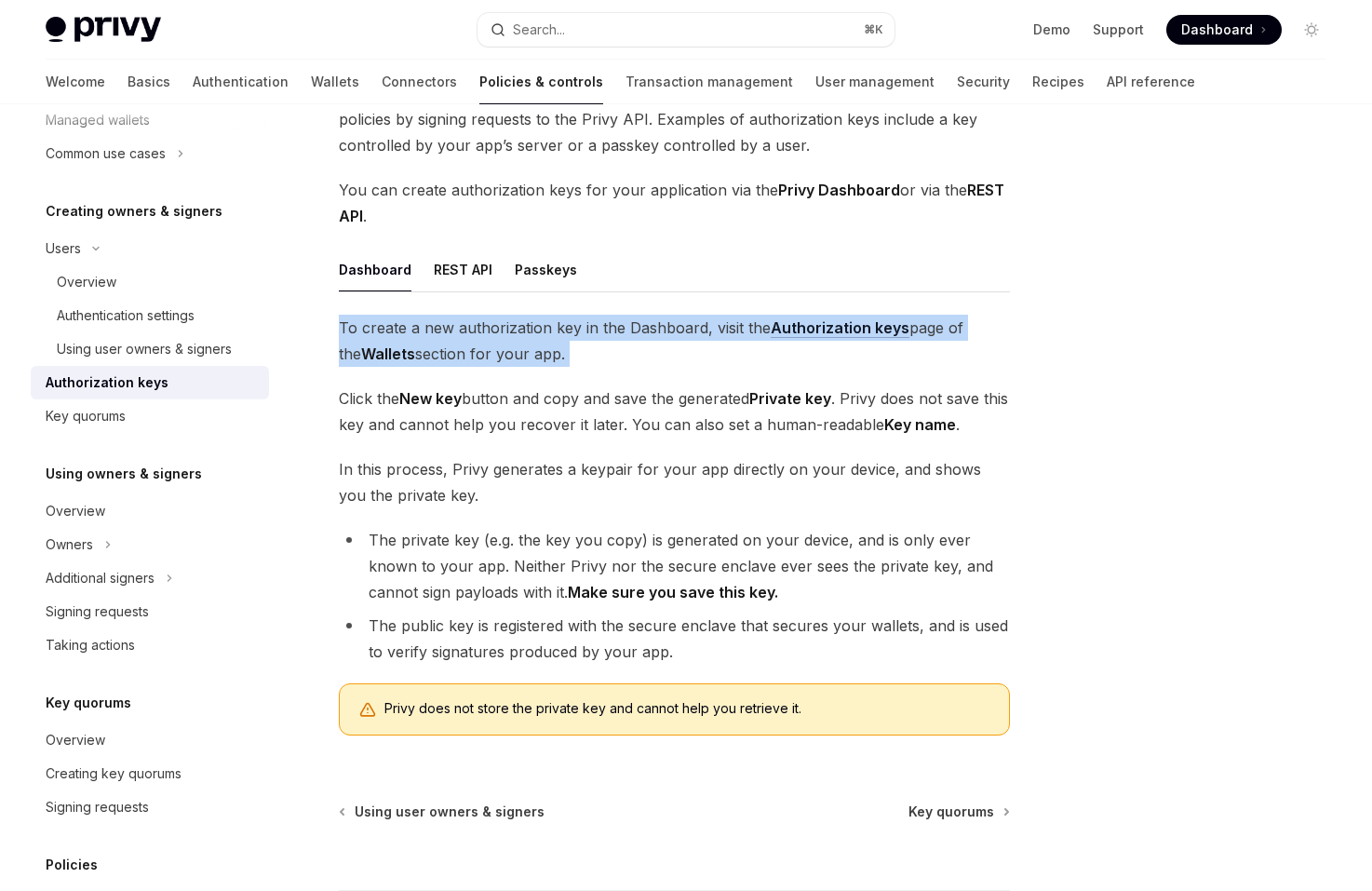
drag, startPoint x: 687, startPoint y: 299, endPoint x: 694, endPoint y: 354, distance: 55.4
click at [694, 354] on div "Dashboard REST API Passkeys To create a new authorization key in the Dashboard,…" at bounding box center [674, 499] width 671 height 502
click at [694, 354] on span "To create a new authorization key in the Dashboard, visit the Authorization key…" at bounding box center [674, 340] width 671 height 52
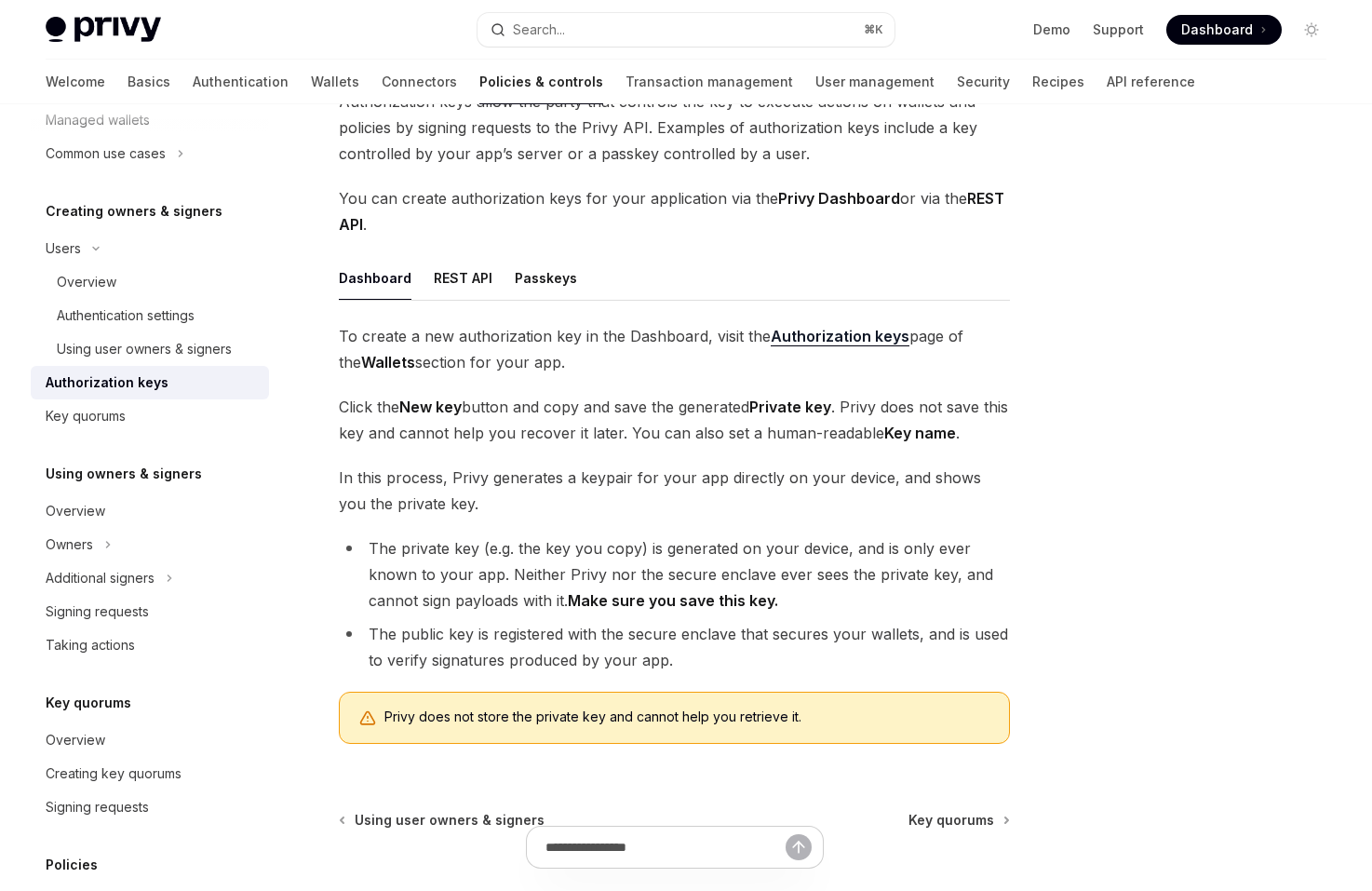
scroll to position [143, 0]
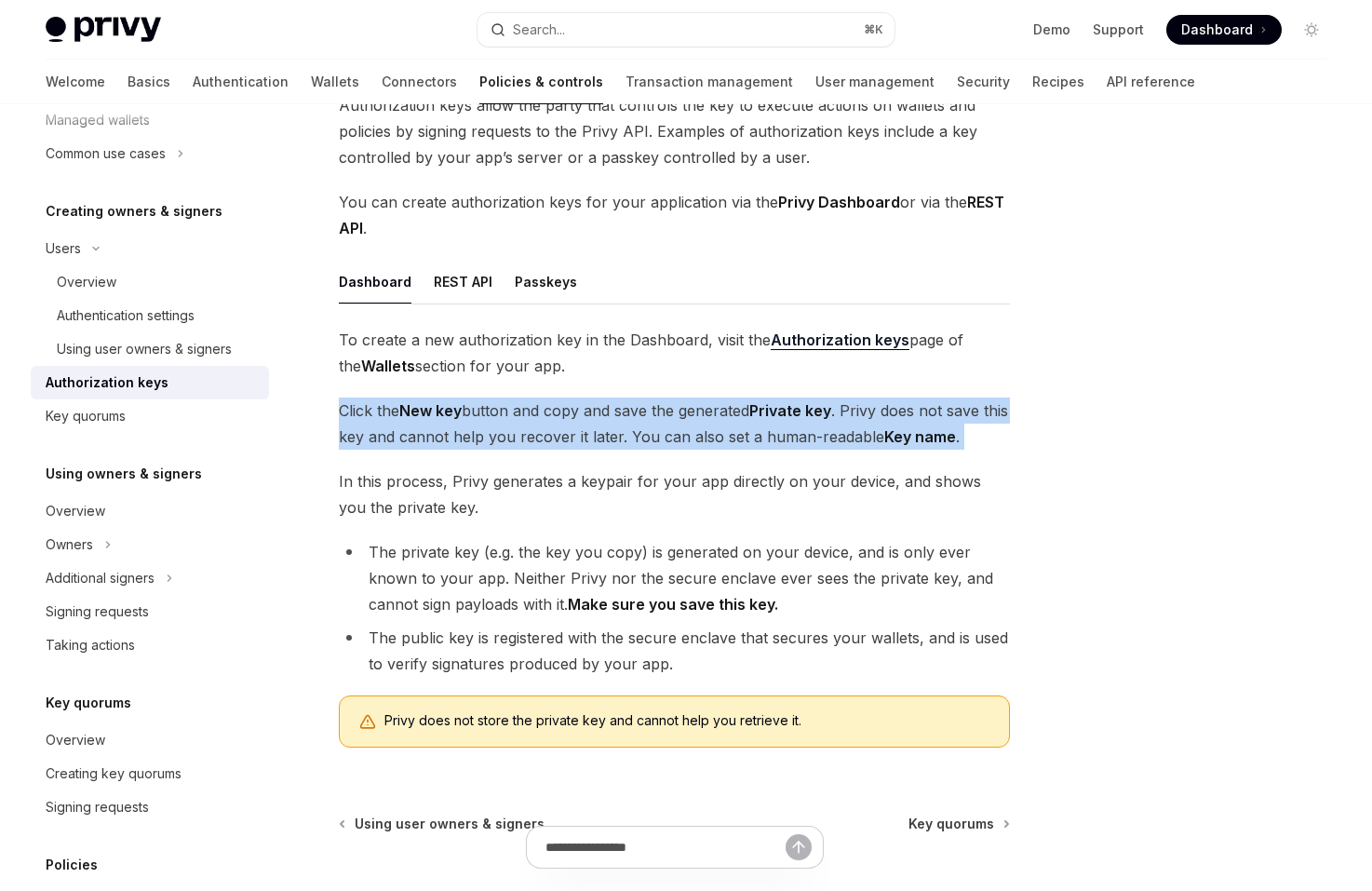
drag, startPoint x: 681, startPoint y: 457, endPoint x: 682, endPoint y: 390, distance: 67.0
click at [682, 390] on div "To create a new authorization key in the Dashboard, visit the Authorization key…" at bounding box center [674, 545] width 671 height 436
drag, startPoint x: 682, startPoint y: 390, endPoint x: 729, endPoint y: 455, distance: 80.2
click at [729, 455] on div "To create a new authorization key in the Dashboard, visit the Authorization key…" at bounding box center [674, 545] width 671 height 436
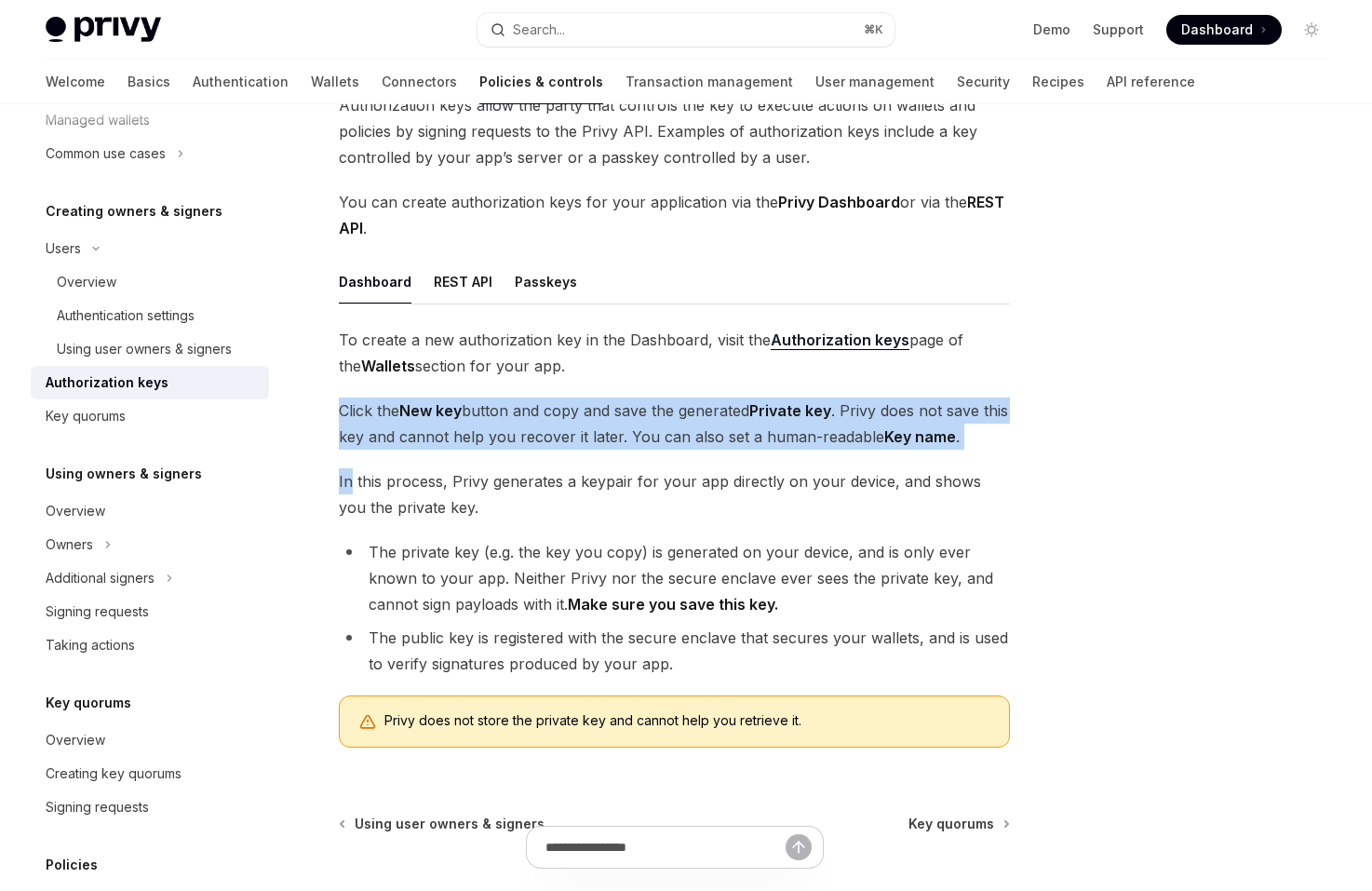
click at [729, 455] on div "To create a new authorization key in the Dashboard, visit the Authorization key…" at bounding box center [674, 545] width 671 height 436
drag, startPoint x: 685, startPoint y: 365, endPoint x: 678, endPoint y: 313, distance: 52.5
click at [678, 314] on div "Dashboard REST API Passkeys To create a new authorization key in the Dashboard,…" at bounding box center [674, 510] width 671 height 502
click at [678, 313] on div "Dashboard REST API Passkeys To create a new authorization key in the Dashboard,…" at bounding box center [674, 510] width 671 height 502
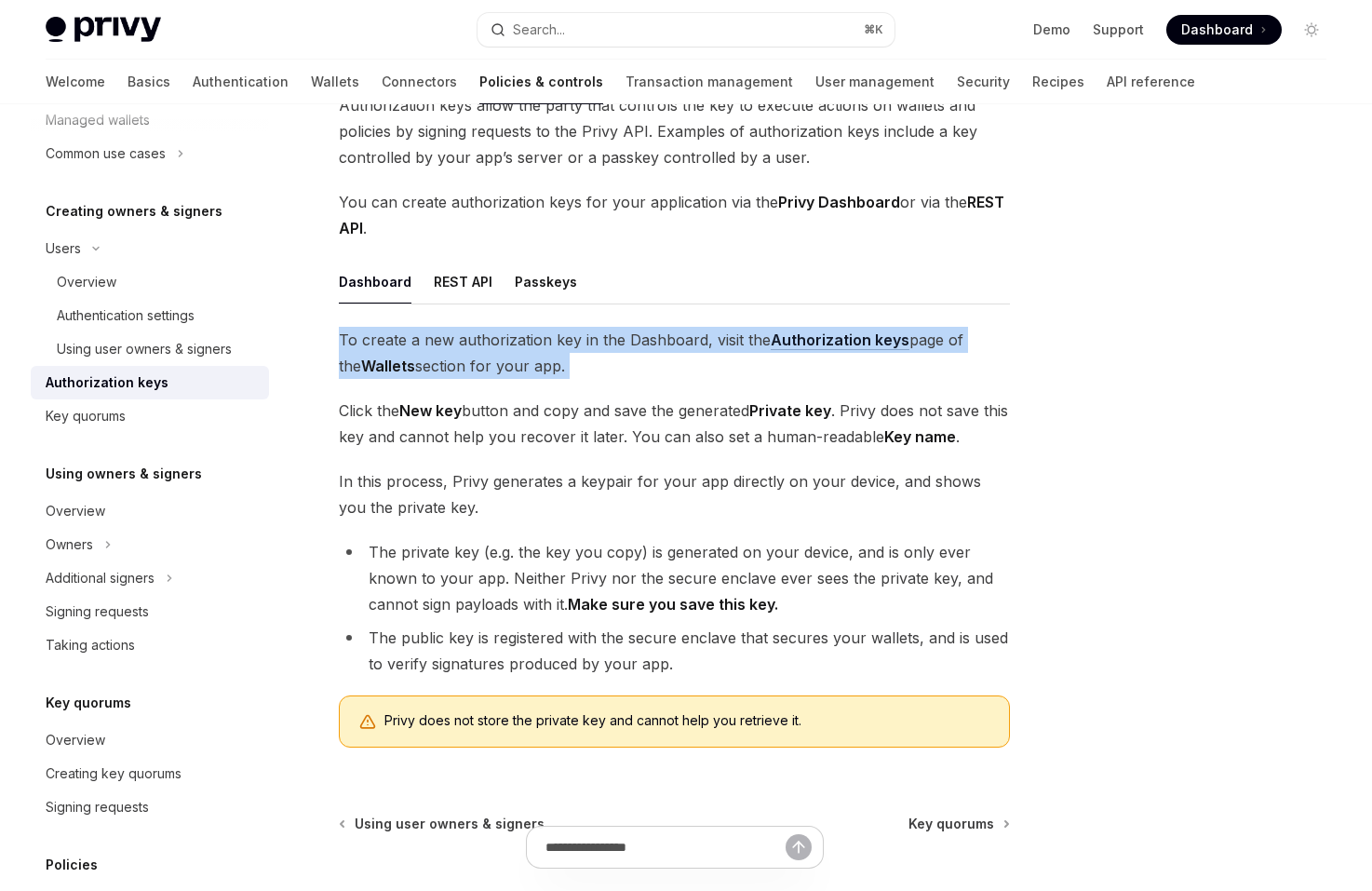
drag, startPoint x: 678, startPoint y: 313, endPoint x: 714, endPoint y: 372, distance: 69.1
click at [714, 372] on div "Dashboard REST API Passkeys To create a new authorization key in the Dashboard,…" at bounding box center [674, 510] width 671 height 502
click at [714, 372] on span "To create a new authorization key in the Dashboard, visit the Authorization key…" at bounding box center [674, 353] width 671 height 52
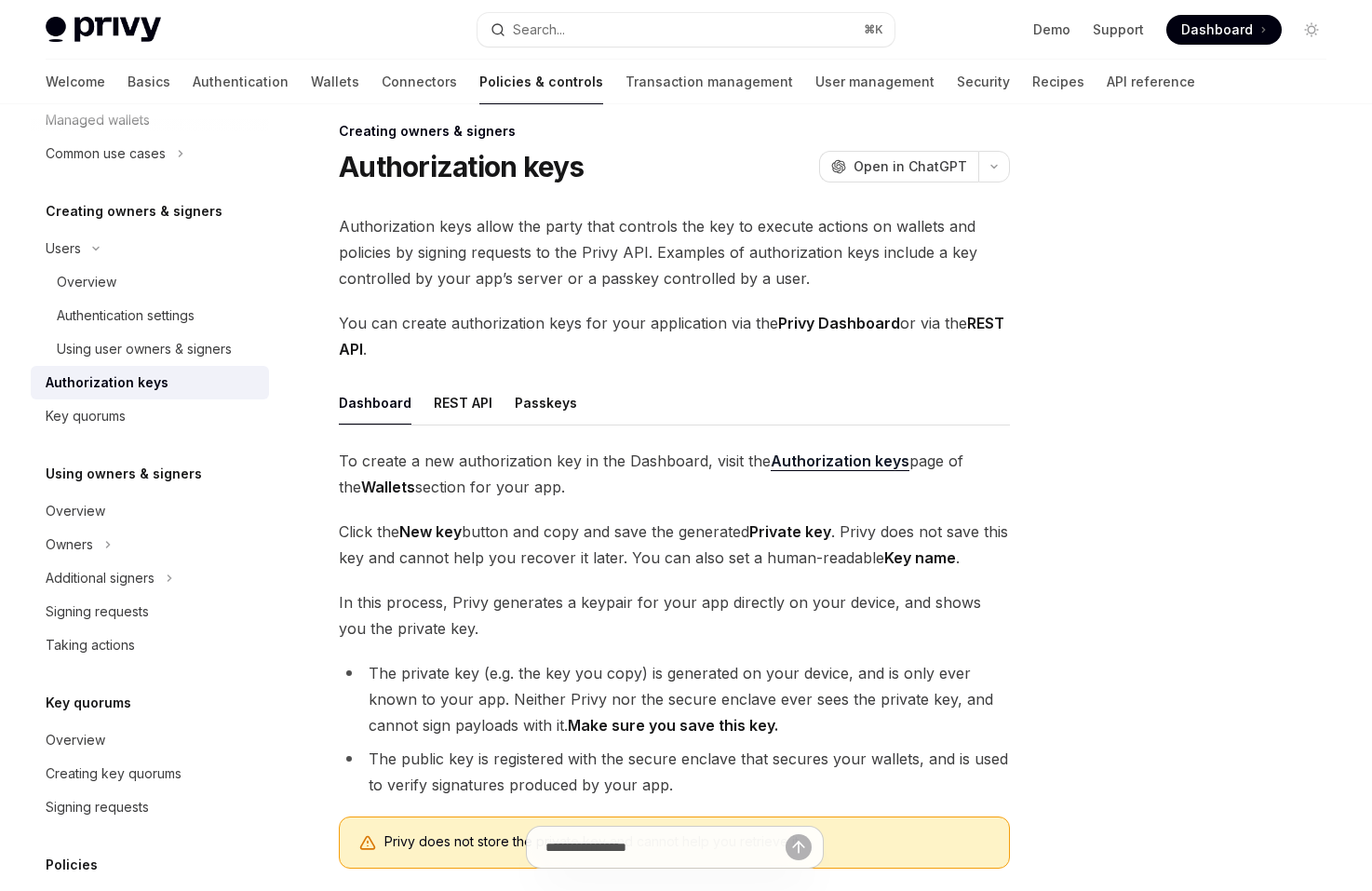
scroll to position [9, 0]
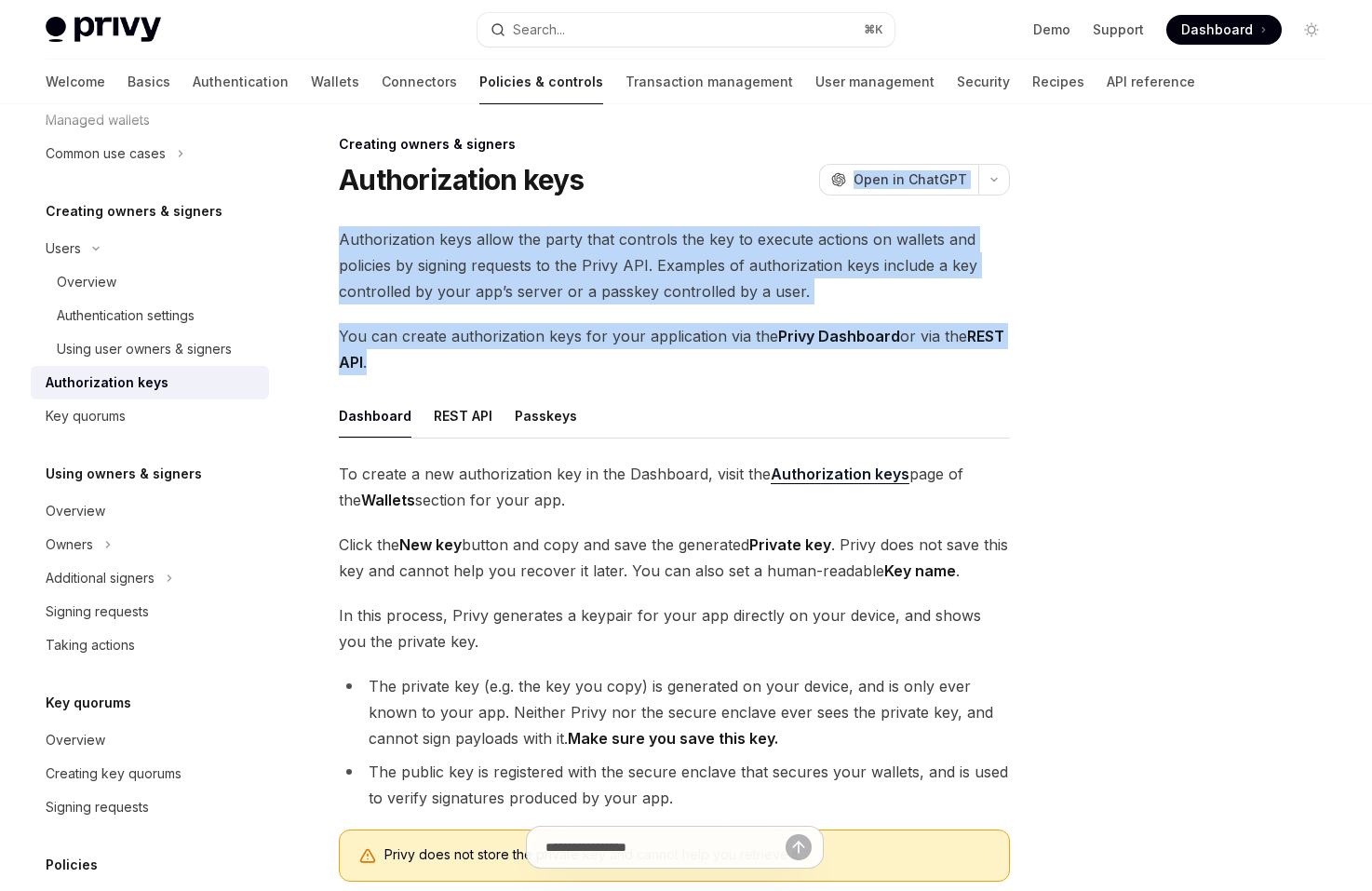
drag, startPoint x: 715, startPoint y: 349, endPoint x: 687, endPoint y: 195, distance: 156.5
click at [687, 195] on div "Creating owners & signers Authorization keys OpenAI Open in ChatGPT OpenAI Open…" at bounding box center [500, 664] width 1028 height 1064
click at [687, 195] on div "Authorization keys OpenAI Open in ChatGPT" at bounding box center [674, 179] width 671 height 34
drag, startPoint x: 687, startPoint y: 194, endPoint x: 763, endPoint y: 359, distance: 181.7
click at [763, 359] on div "Creating owners & signers Authorization keys OpenAI Open in ChatGPT OpenAI Open…" at bounding box center [500, 664] width 1028 height 1064
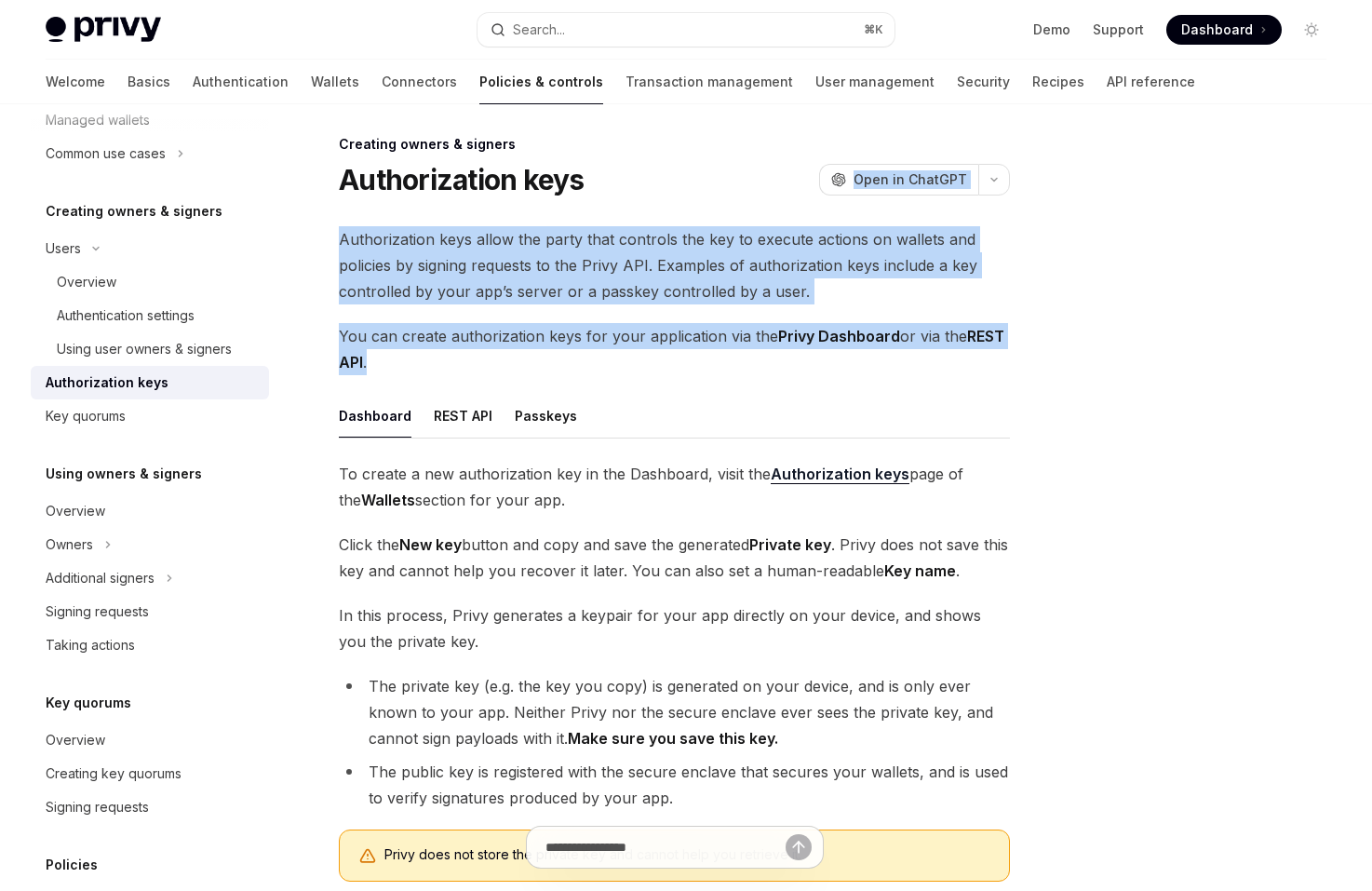
click at [763, 359] on span "You can create authorization keys for your application via the Privy Dashboard …" at bounding box center [674, 349] width 671 height 52
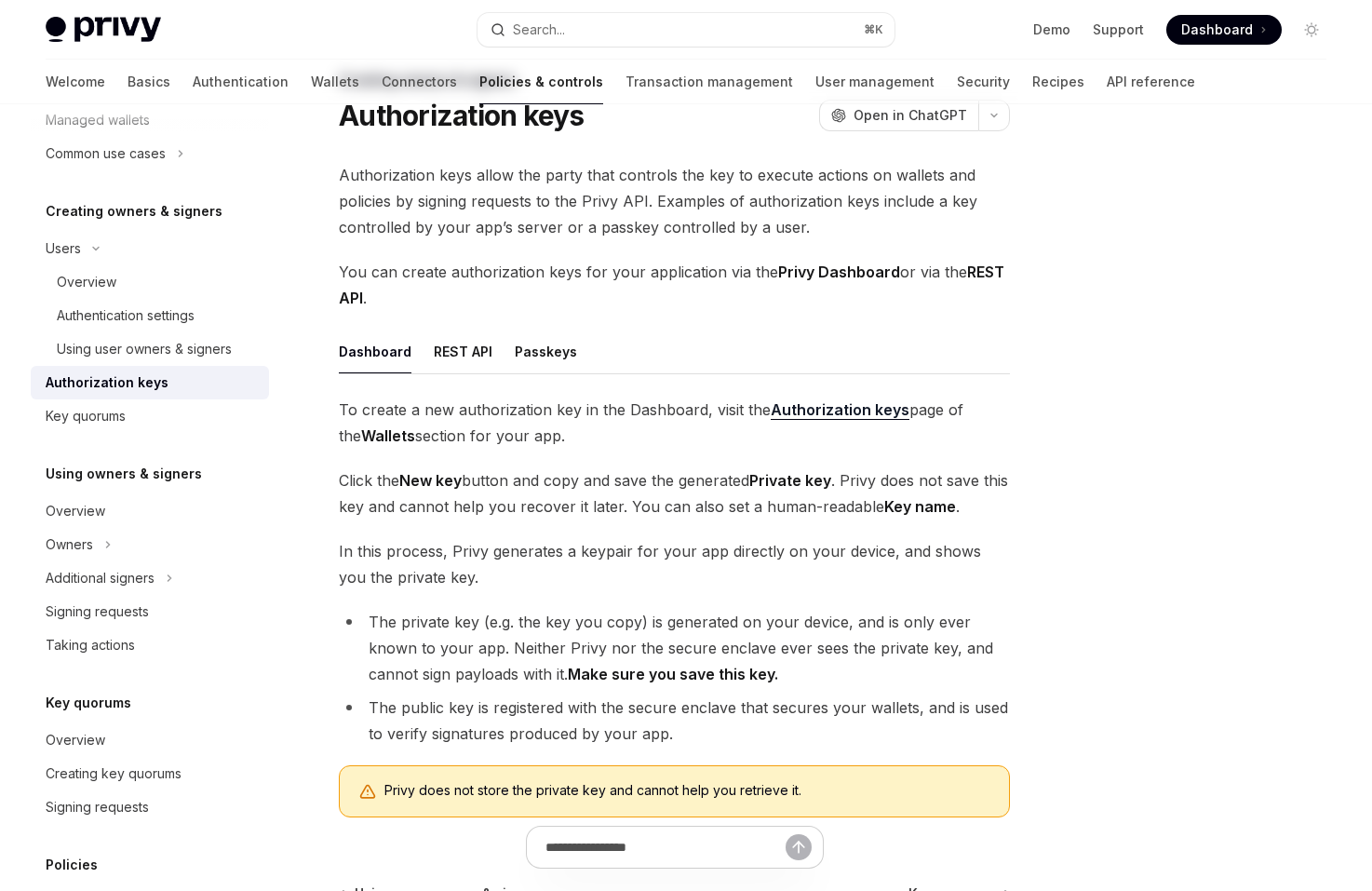
scroll to position [98, 0]
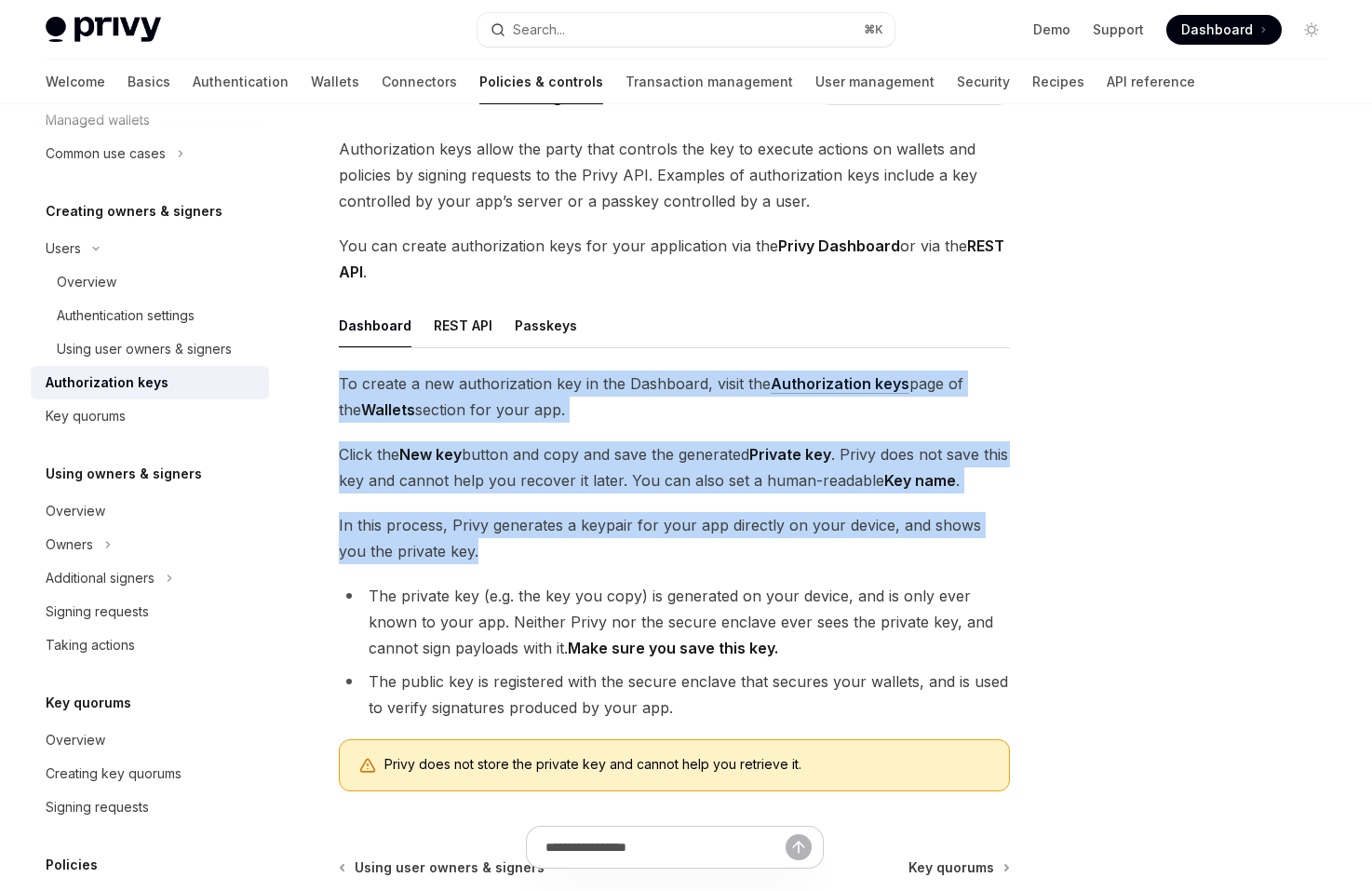
drag, startPoint x: 676, startPoint y: 557, endPoint x: 662, endPoint y: 355, distance: 202.5
click at [662, 355] on div "Dashboard REST API Passkeys To create a new authorization key in the Dashboard,…" at bounding box center [674, 554] width 671 height 502
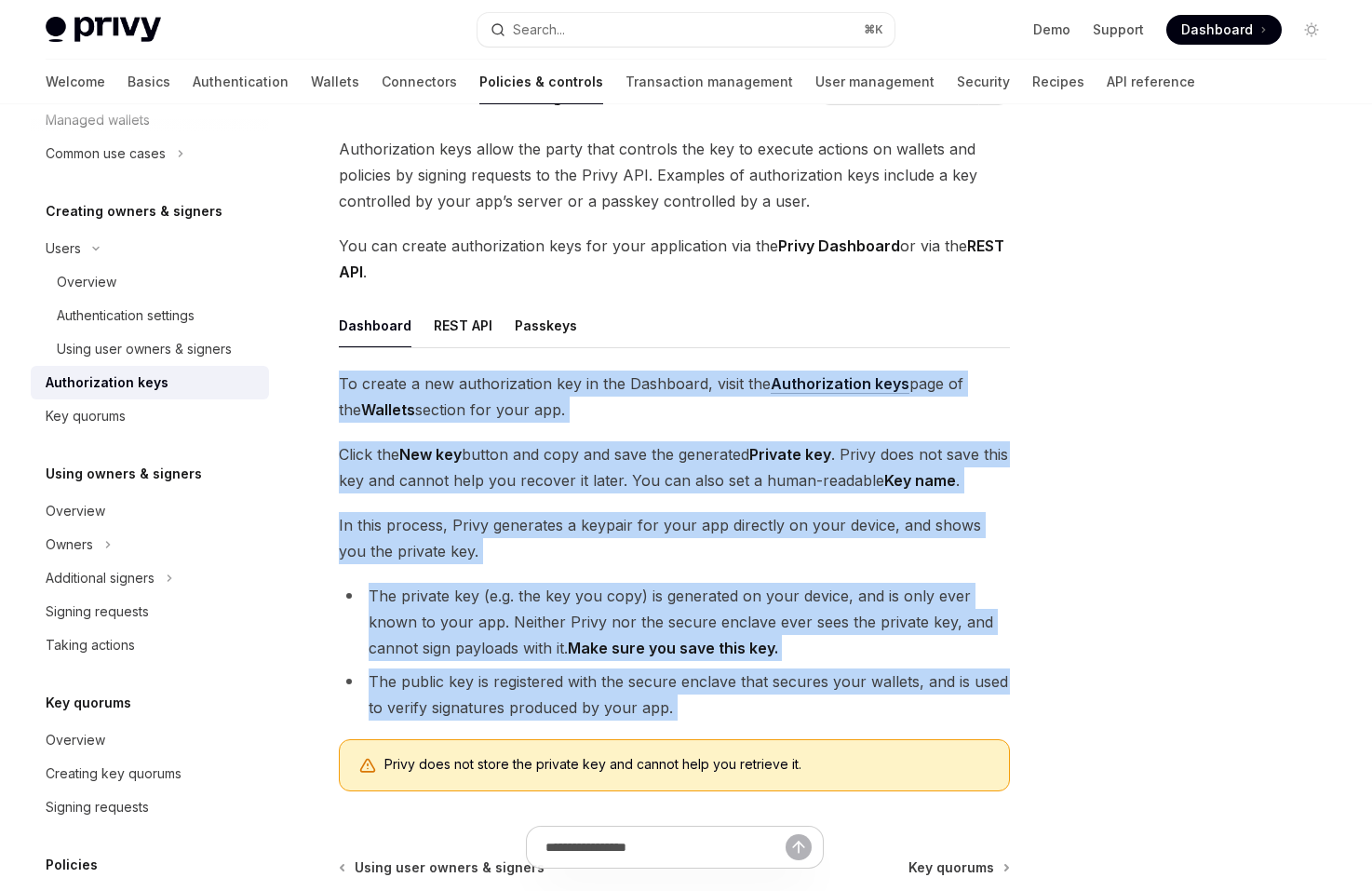
drag, startPoint x: 662, startPoint y: 353, endPoint x: 815, endPoint y: 705, distance: 383.8
click at [815, 705] on div "Dashboard REST API Passkeys To create a new authorization key in the Dashboard,…" at bounding box center [674, 554] width 671 height 502
click at [815, 705] on li "The public key is registered with the secure enclave that secures your wallets,…" at bounding box center [674, 694] width 671 height 52
drag, startPoint x: 815, startPoint y: 705, endPoint x: 694, endPoint y: 352, distance: 373.2
click at [694, 352] on div "Dashboard REST API Passkeys To create a new authorization key in the Dashboard,…" at bounding box center [674, 554] width 671 height 502
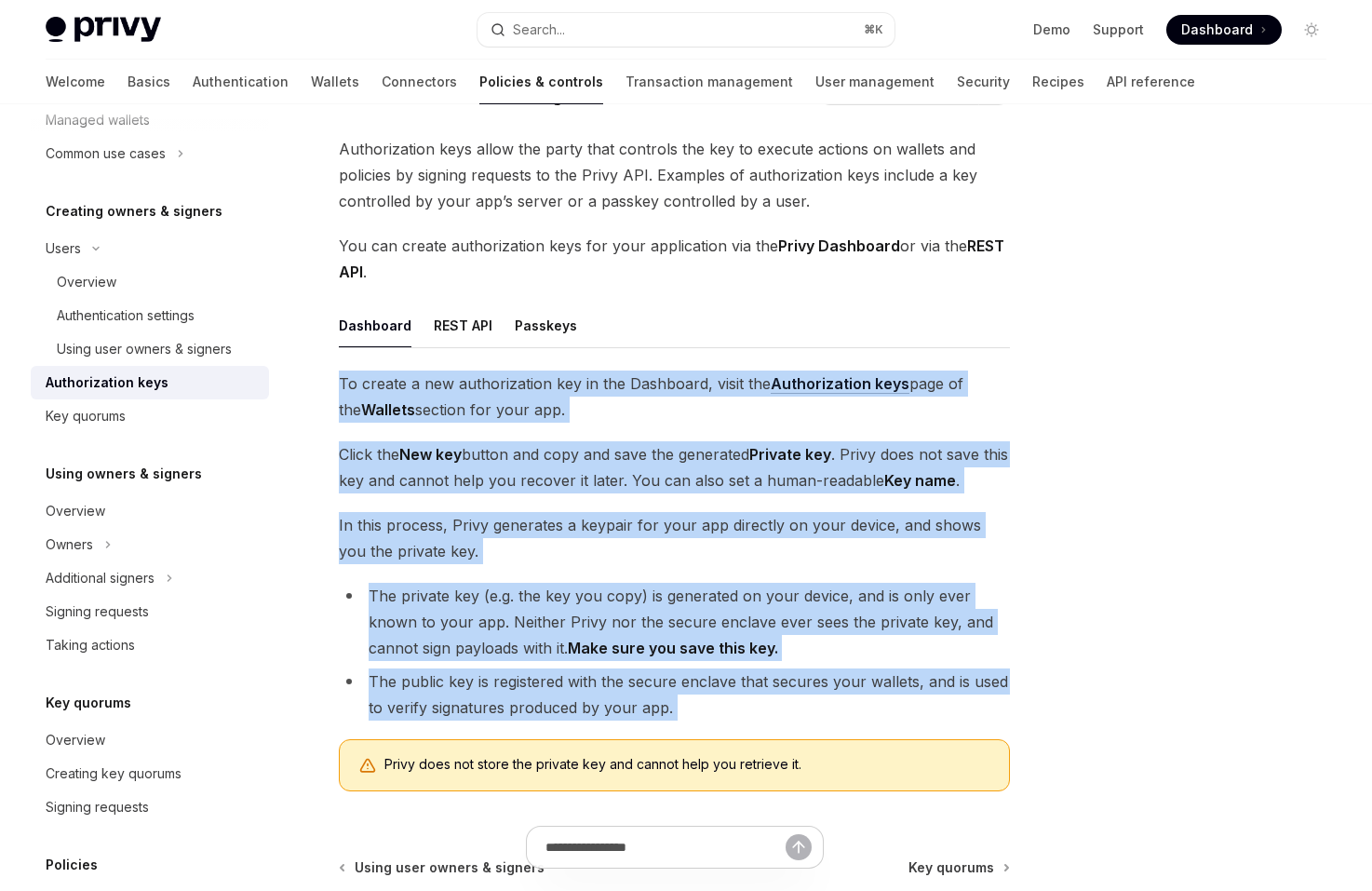
click at [694, 352] on div "Dashboard REST API Passkeys To create a new authorization key in the Dashboard,…" at bounding box center [674, 554] width 671 height 502
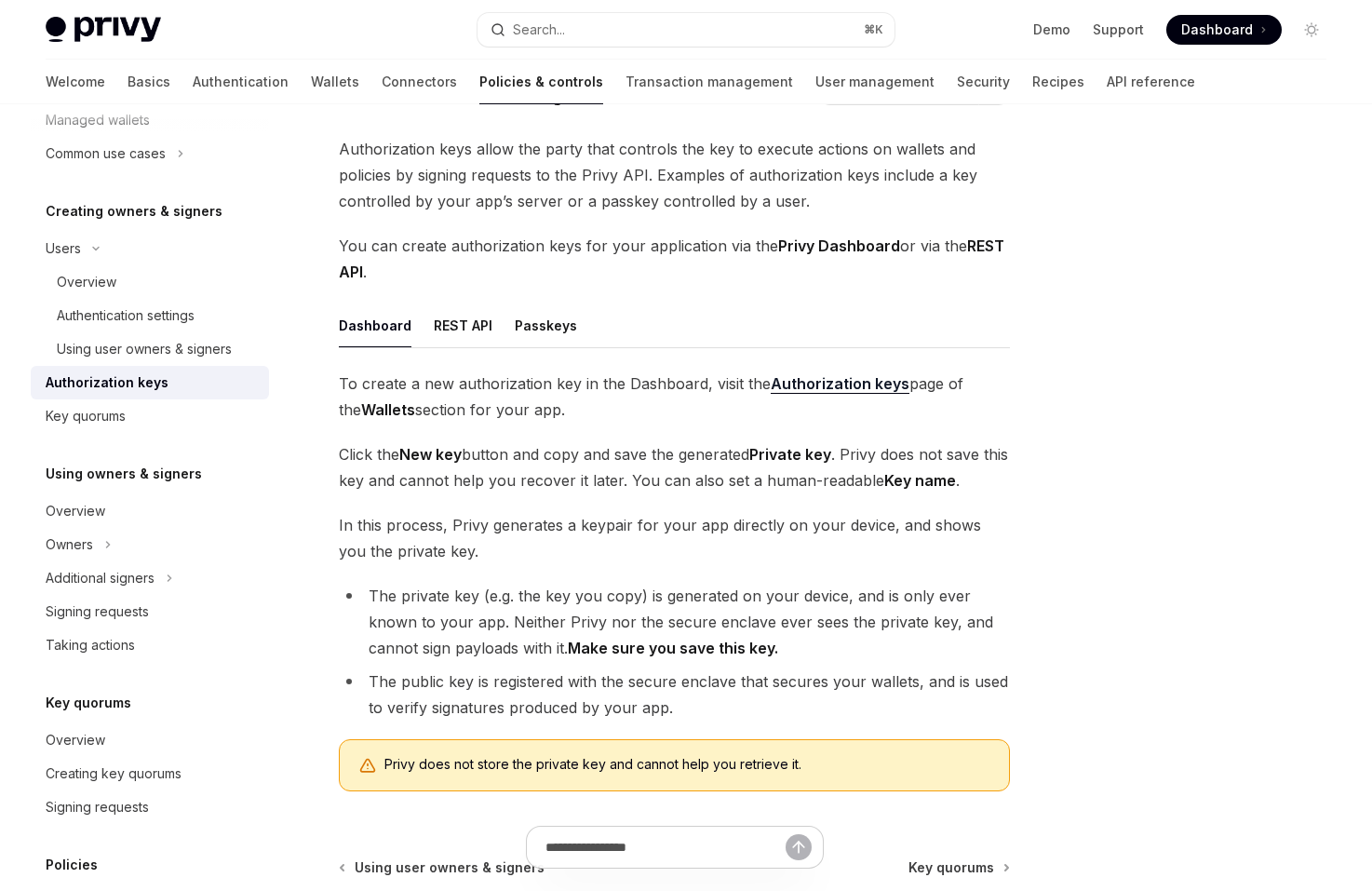
scroll to position [116, 0]
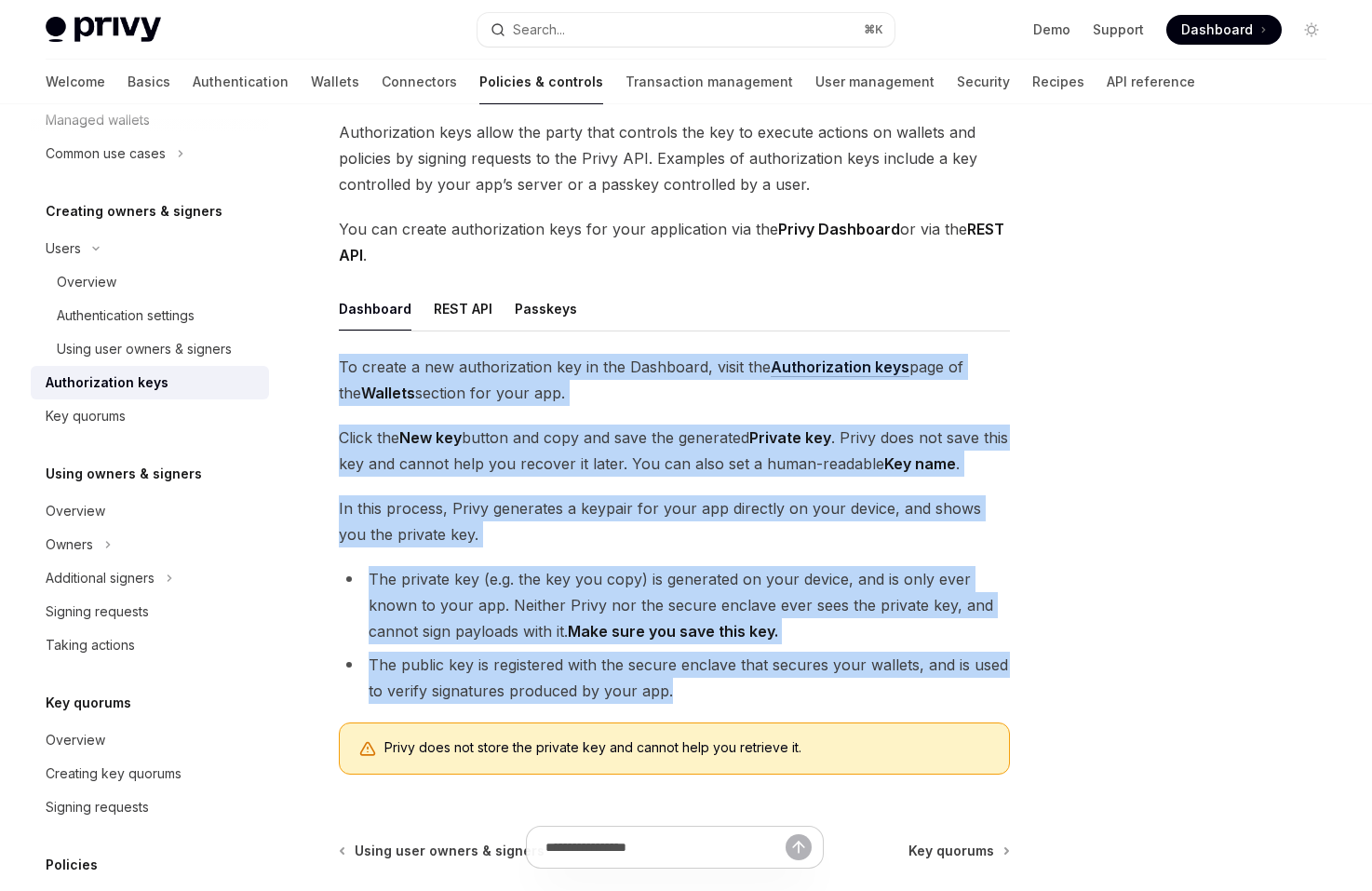
drag, startPoint x: 709, startPoint y: 686, endPoint x: 716, endPoint y: 334, distance: 352.1
click at [716, 334] on div "Dashboard REST API Passkeys To create a new authorization key in the Dashboard,…" at bounding box center [674, 537] width 671 height 502
drag, startPoint x: 716, startPoint y: 334, endPoint x: 757, endPoint y: 688, distance: 356.4
click at [757, 688] on div "Dashboard REST API Passkeys To create a new authorization key in the Dashboard,…" at bounding box center [674, 537] width 671 height 502
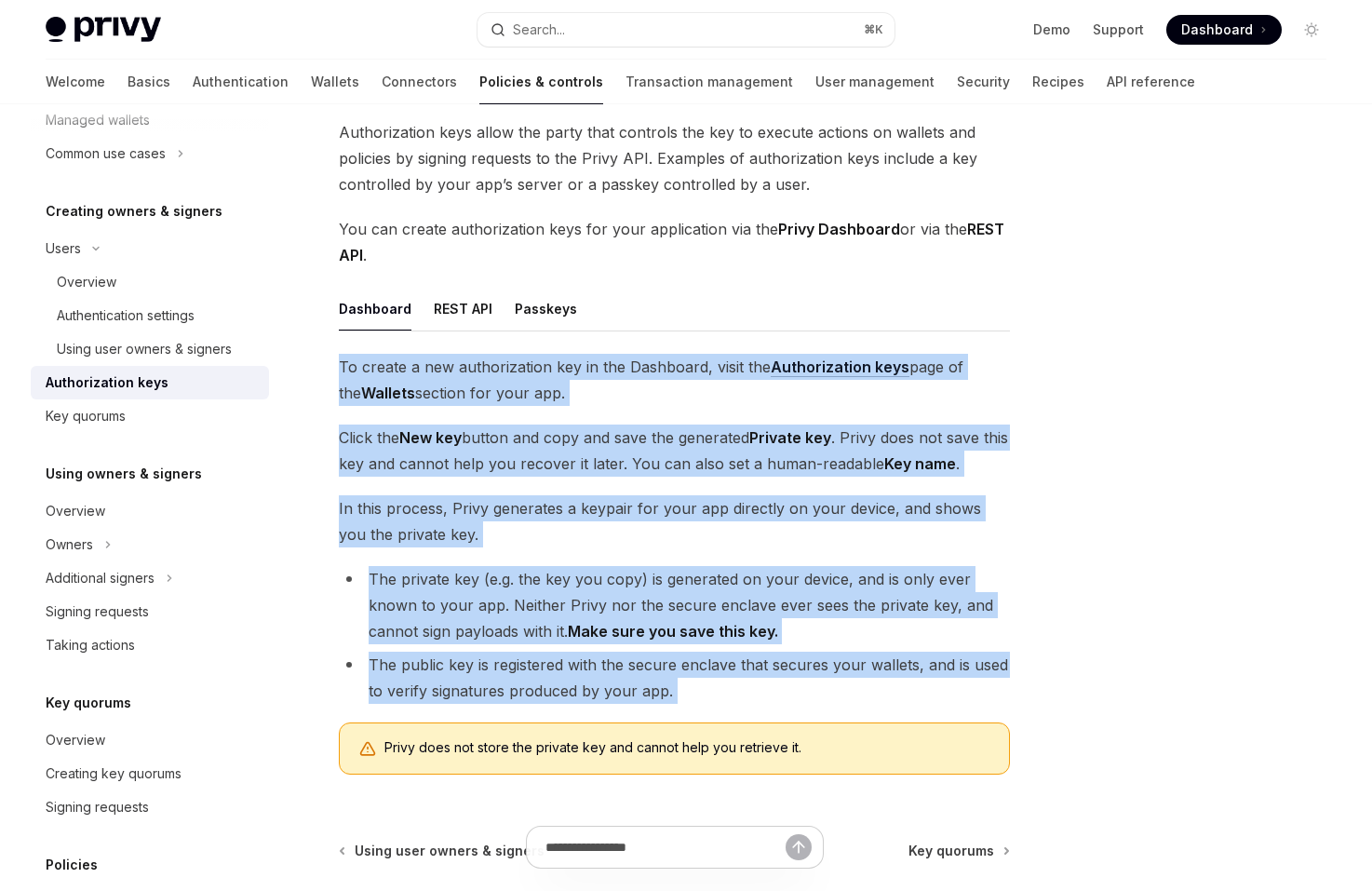
click at [757, 688] on li "The public key is registered with the secure enclave that secures your wallets,…" at bounding box center [674, 678] width 671 height 52
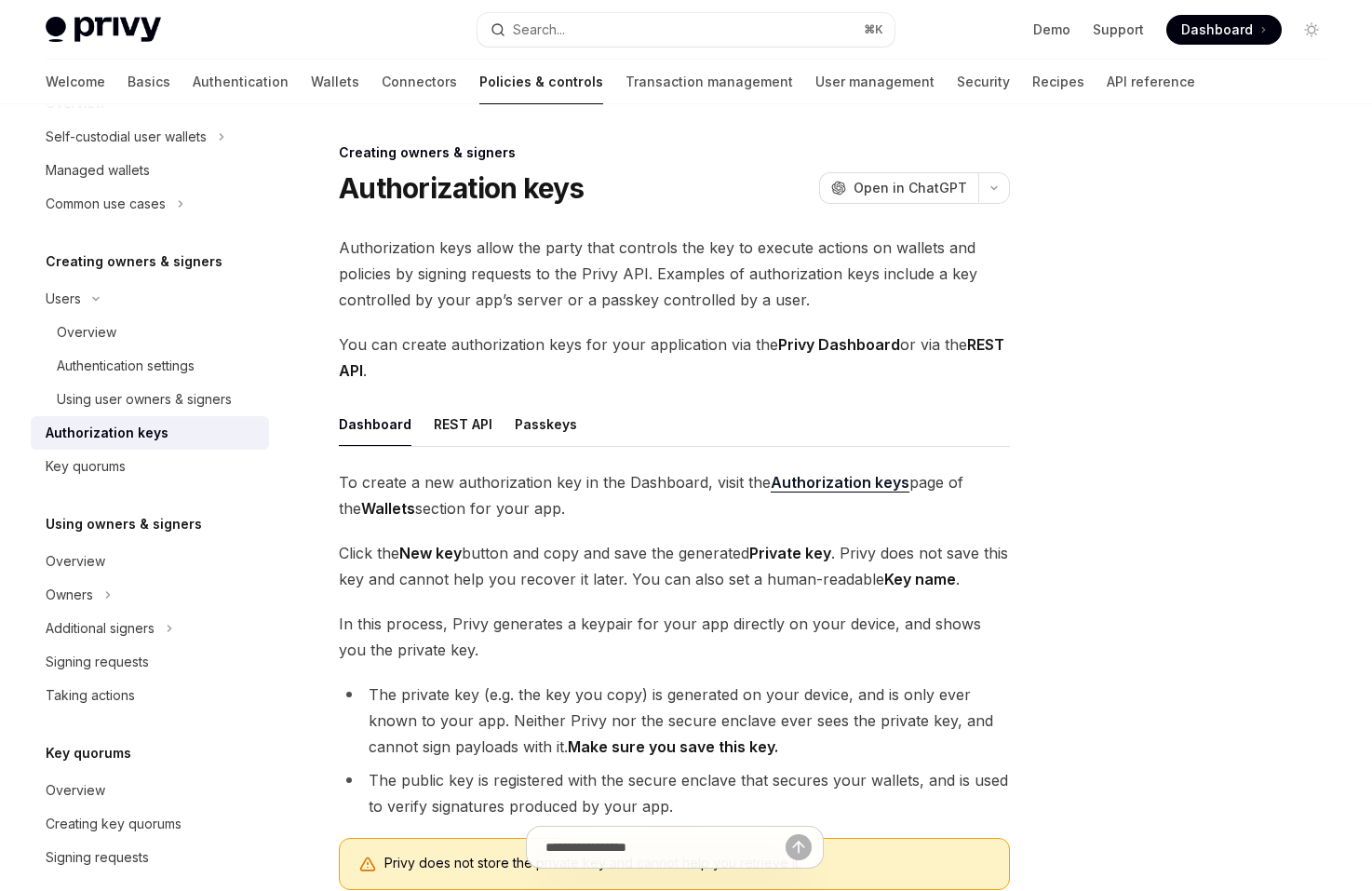
scroll to position [275, 0]
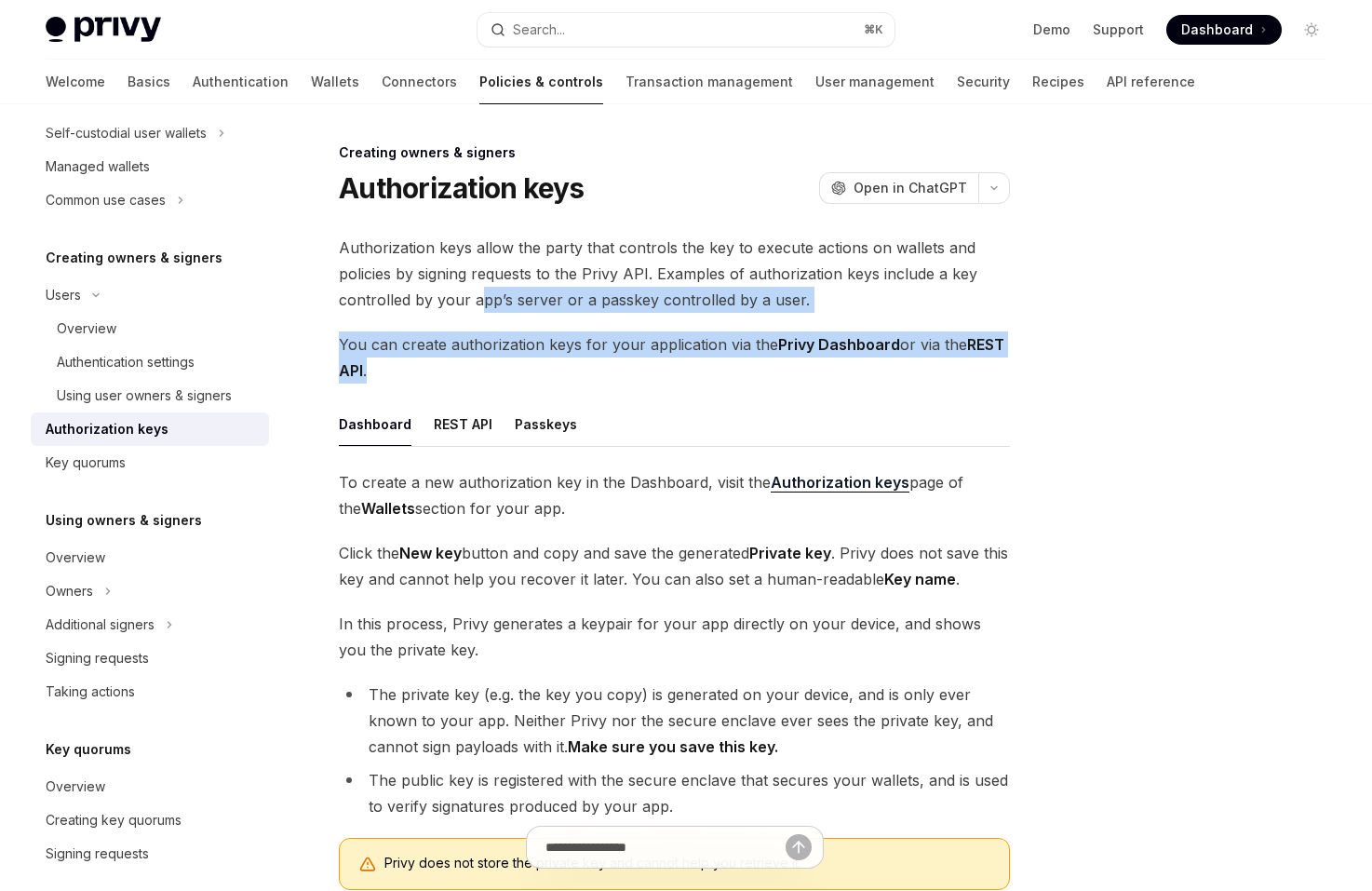
drag, startPoint x: 480, startPoint y: 378, endPoint x: 479, endPoint y: 309, distance: 69.0
click at [479, 309] on div "Authorization keys allow the party that controls the key to execute actions on …" at bounding box center [674, 569] width 671 height 670
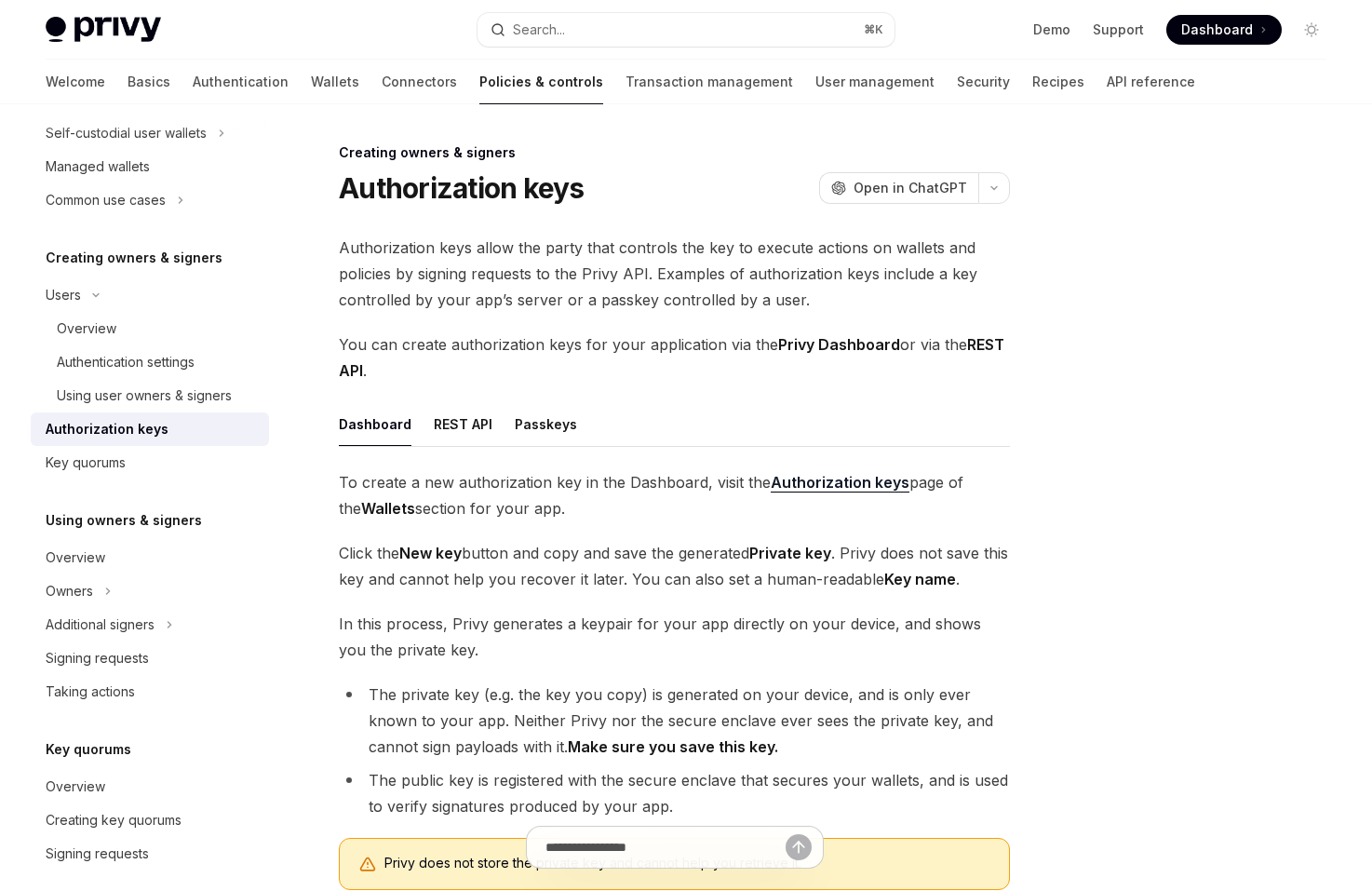
drag, startPoint x: 479, startPoint y: 309, endPoint x: 476, endPoint y: 284, distance: 25.2
click at [476, 295] on span "Authorization keys allow the party that controls the key to execute actions on …" at bounding box center [674, 273] width 671 height 78
click at [476, 284] on span "Authorization keys allow the party that controls the key to execute actions on …" at bounding box center [674, 273] width 671 height 78
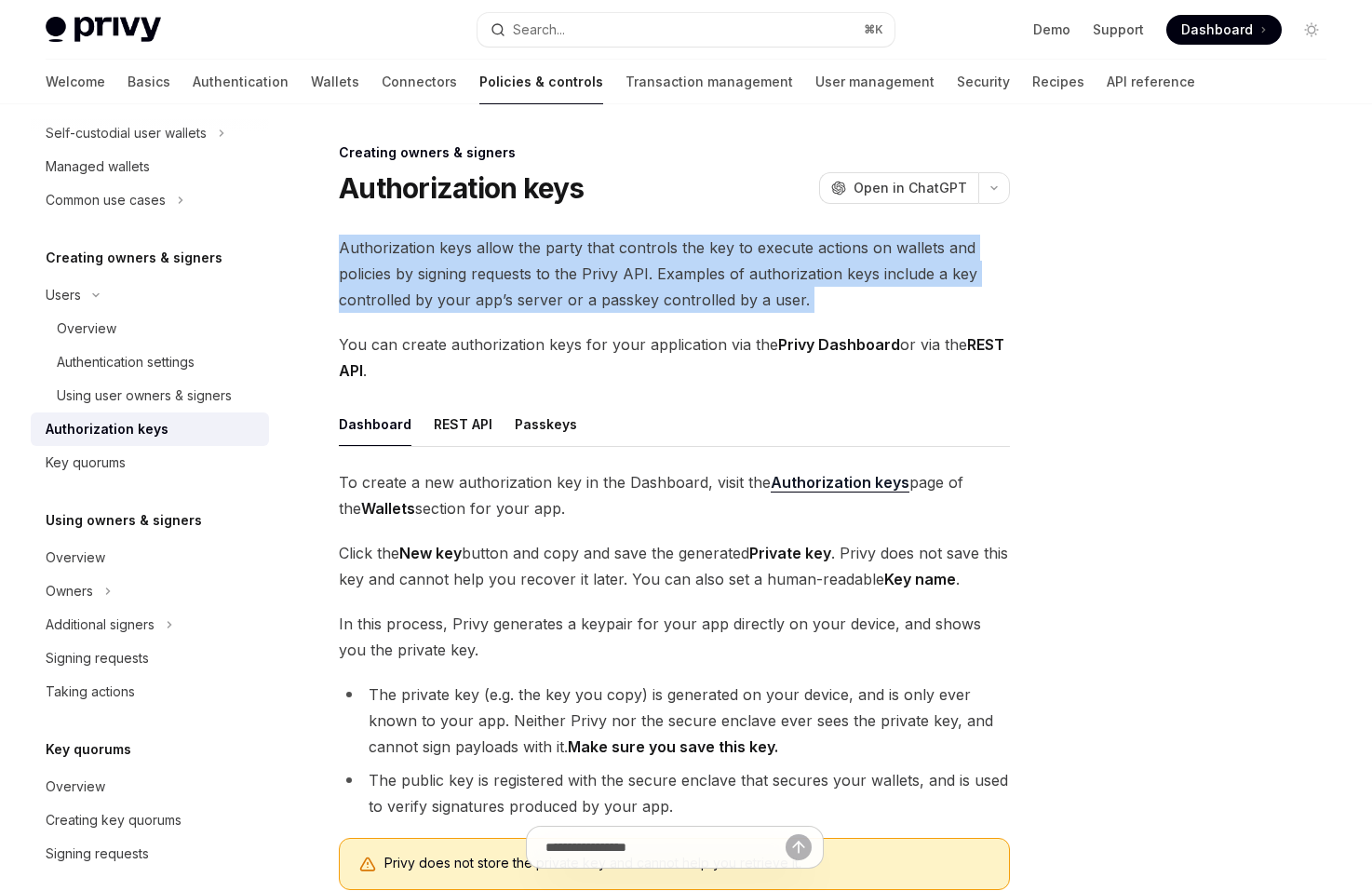
click at [476, 284] on span "Authorization keys allow the party that controls the key to execute actions on …" at bounding box center [674, 273] width 671 height 78
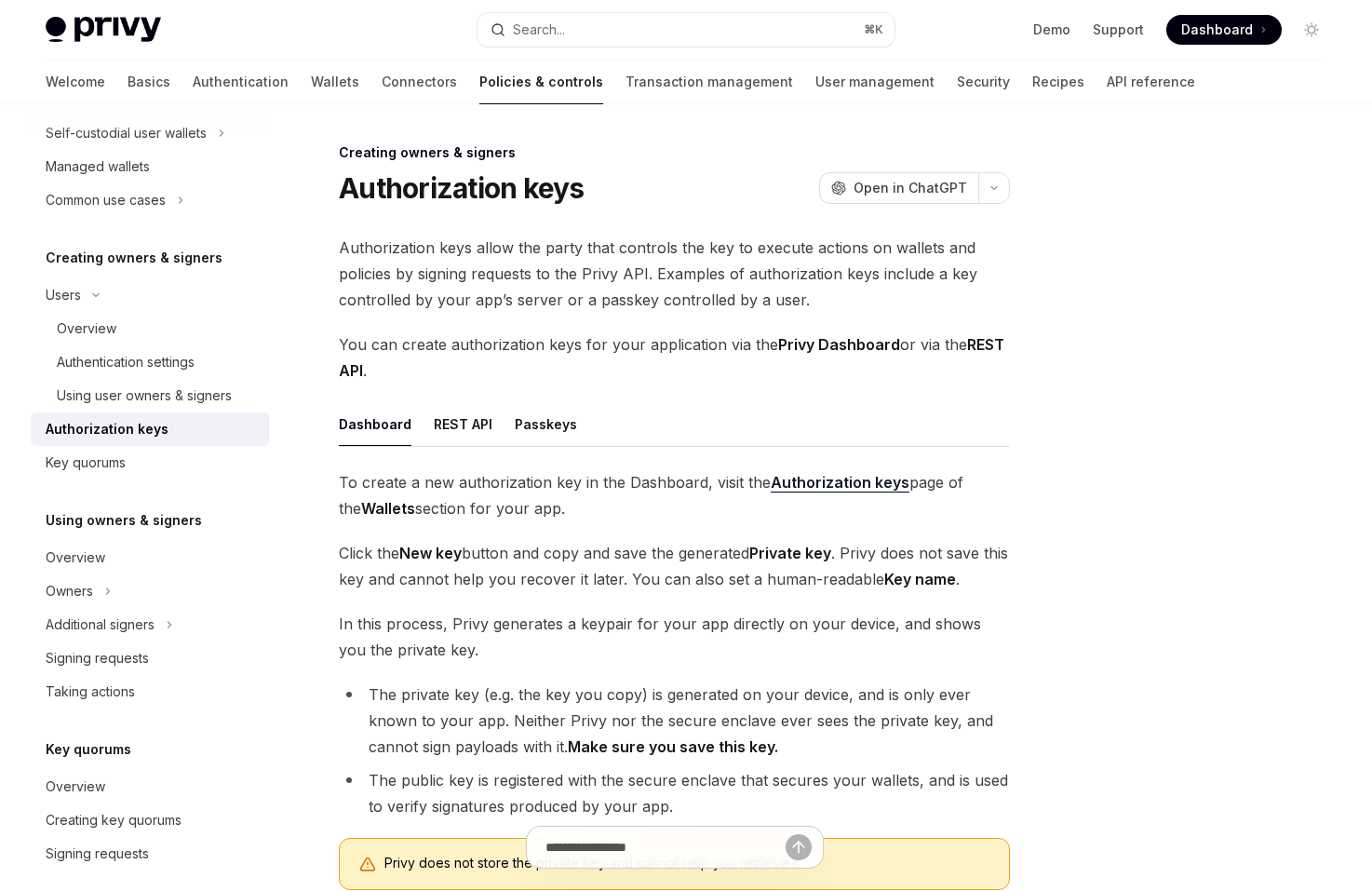
click at [552, 357] on span "You can create authorization keys for your application via the Privy Dashboard …" at bounding box center [674, 358] width 671 height 52
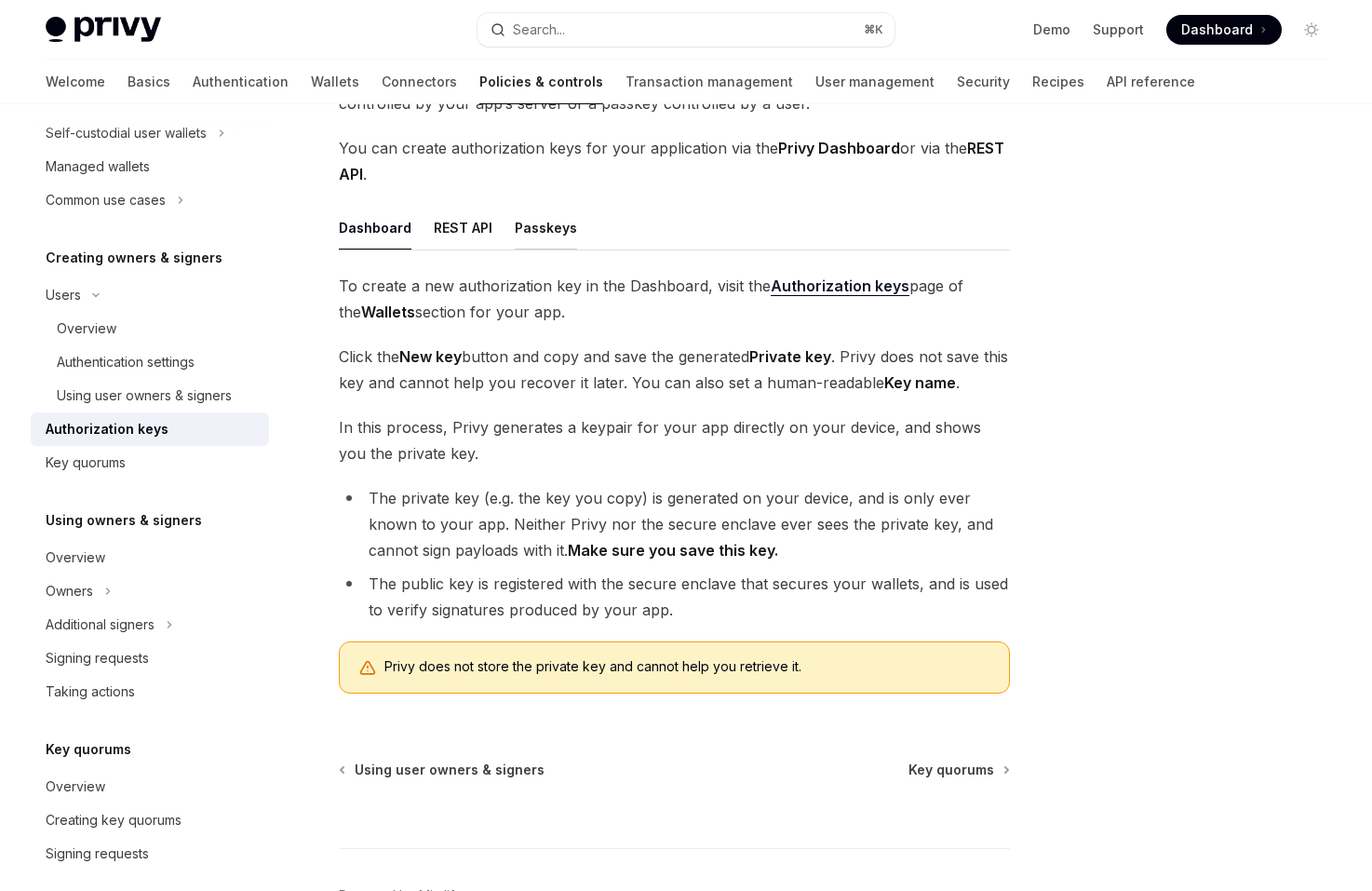
scroll to position [201, 0]
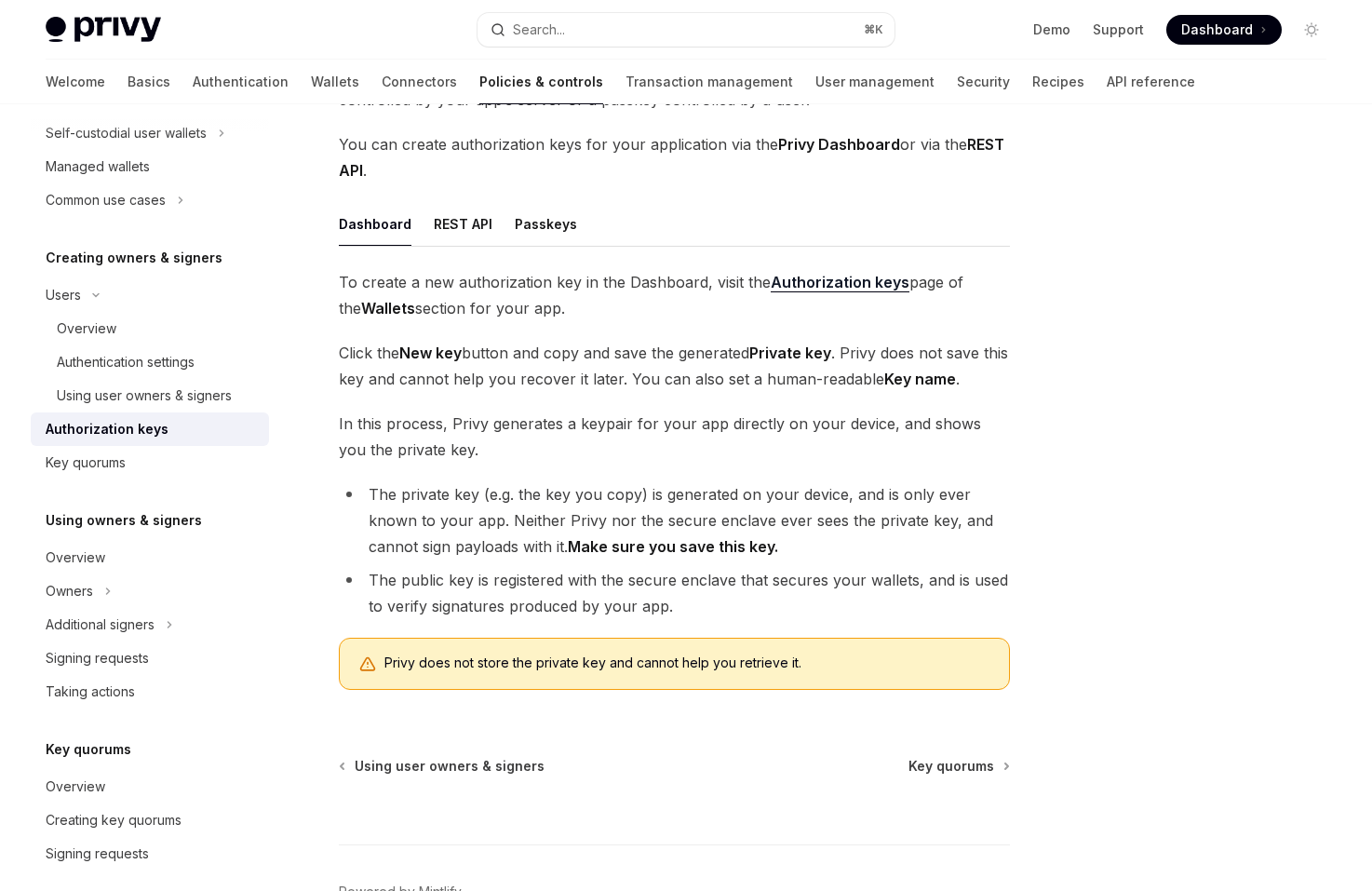
click at [494, 239] on ul "Dashboard REST API Passkeys" at bounding box center [674, 224] width 671 height 44
click at [502, 229] on ul "Dashboard REST API Passkeys" at bounding box center [674, 224] width 671 height 44
click at [504, 229] on ul "Dashboard REST API Passkeys" at bounding box center [674, 224] width 671 height 44
click at [517, 220] on button "Passkeys" at bounding box center [546, 223] width 63 height 43
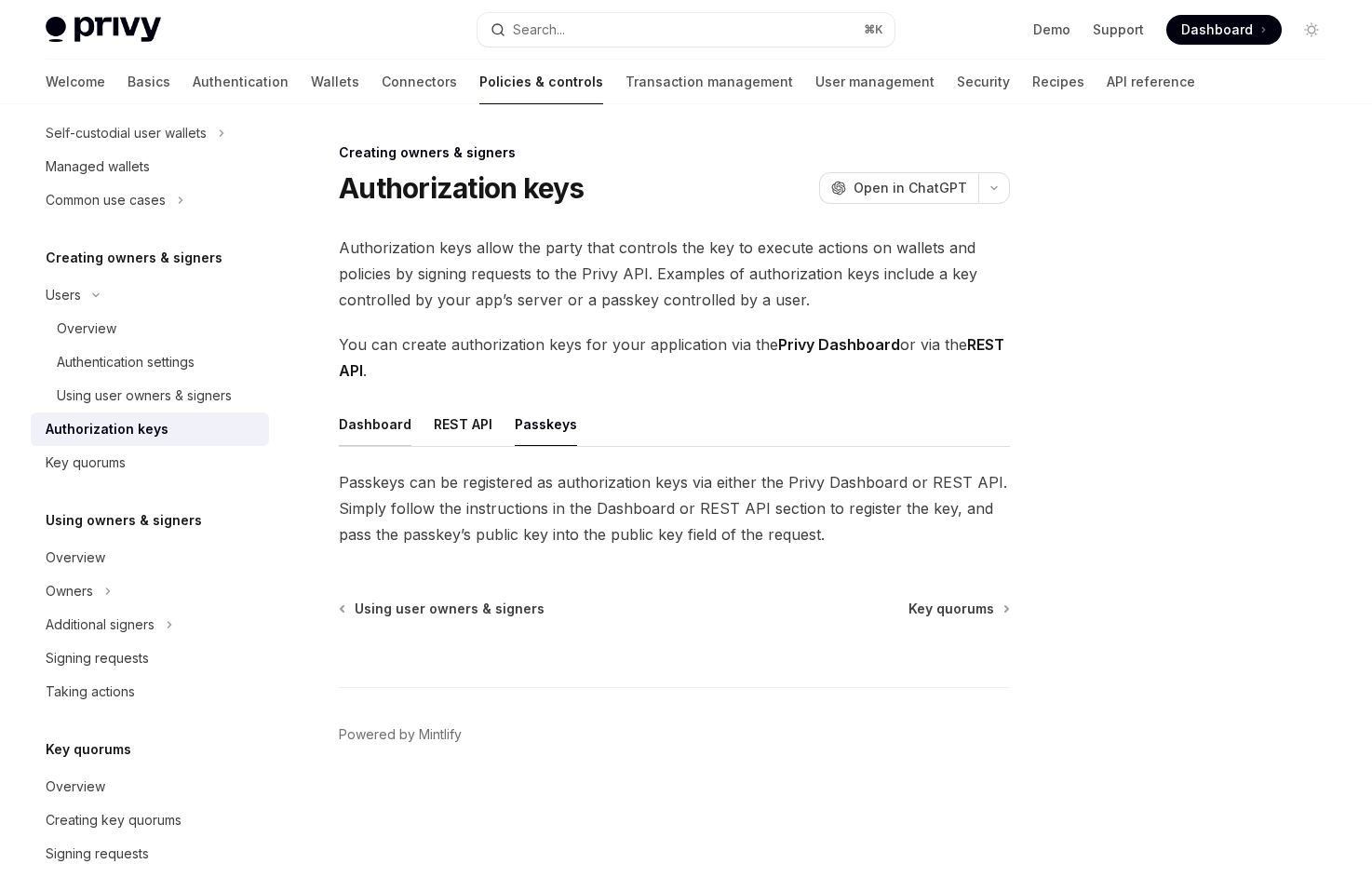
click at [371, 430] on button "Dashboard" at bounding box center [374, 423] width 72 height 43
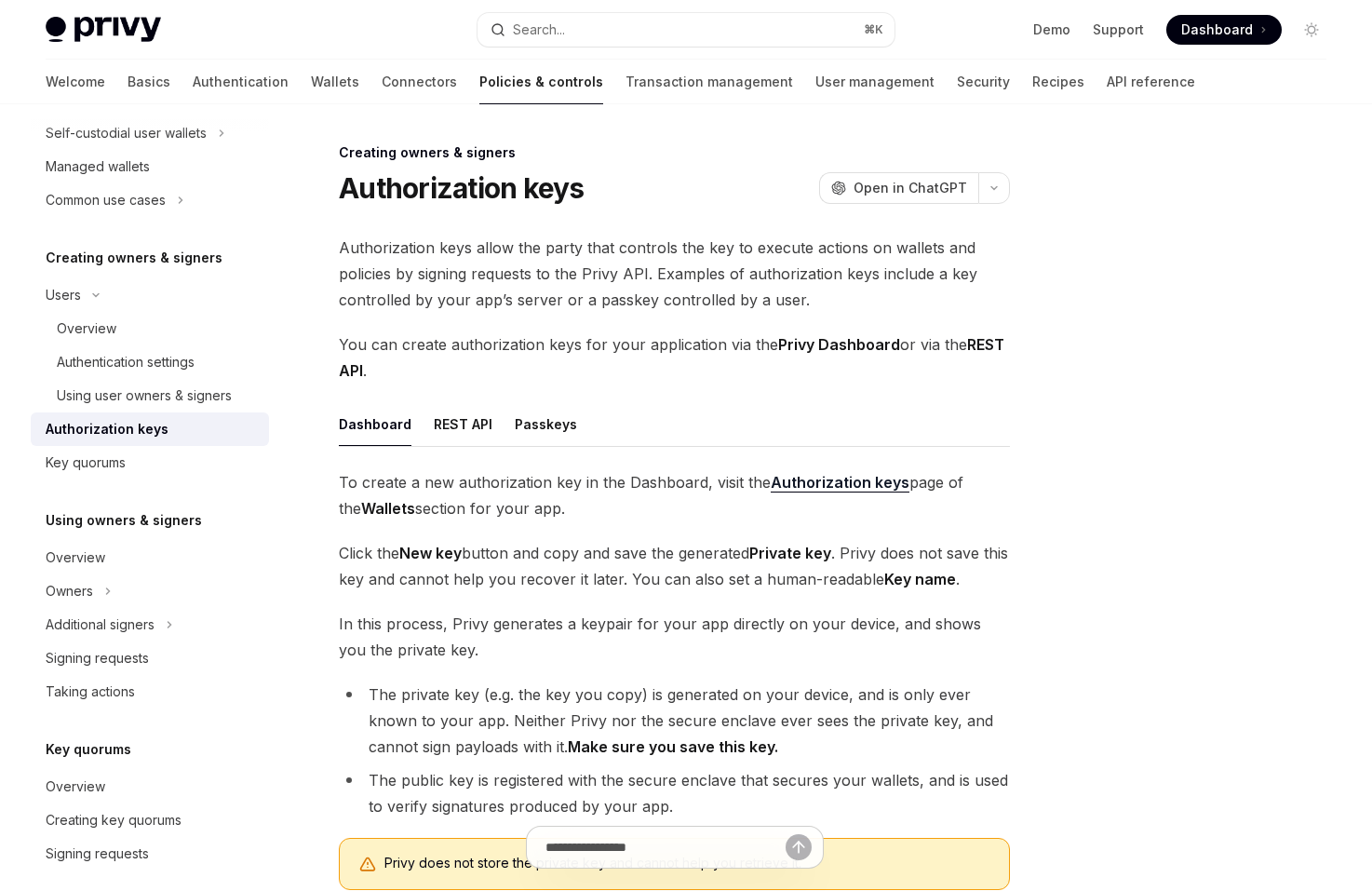
scroll to position [81, 0]
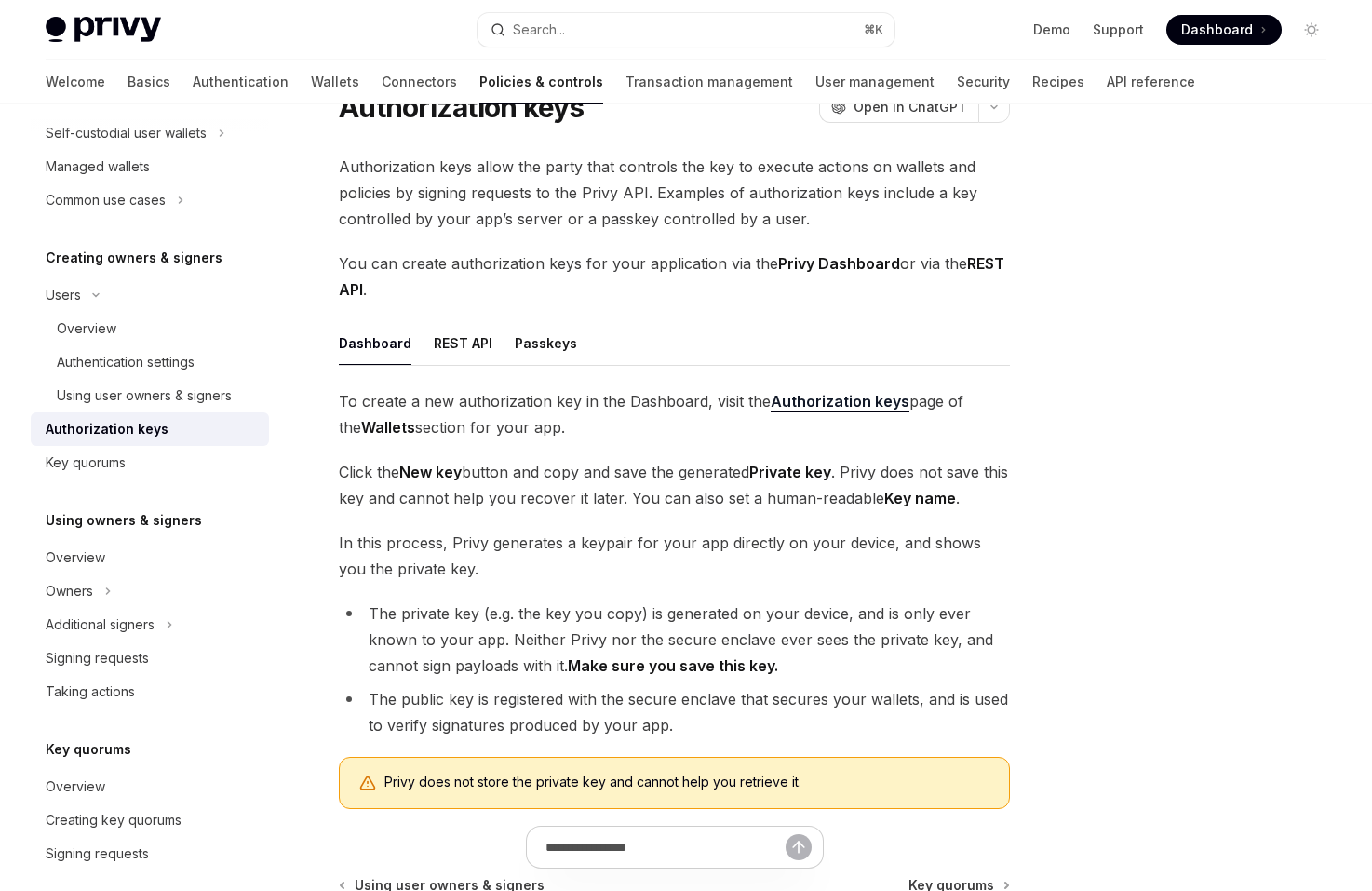
click at [454, 783] on span "Privy does not store the private key and cannot help you retrieve it." at bounding box center [687, 781] width 605 height 18
click at [449, 749] on div "To create a new authorization key in the Dashboard, visit the Authorization key…" at bounding box center [674, 606] width 671 height 436
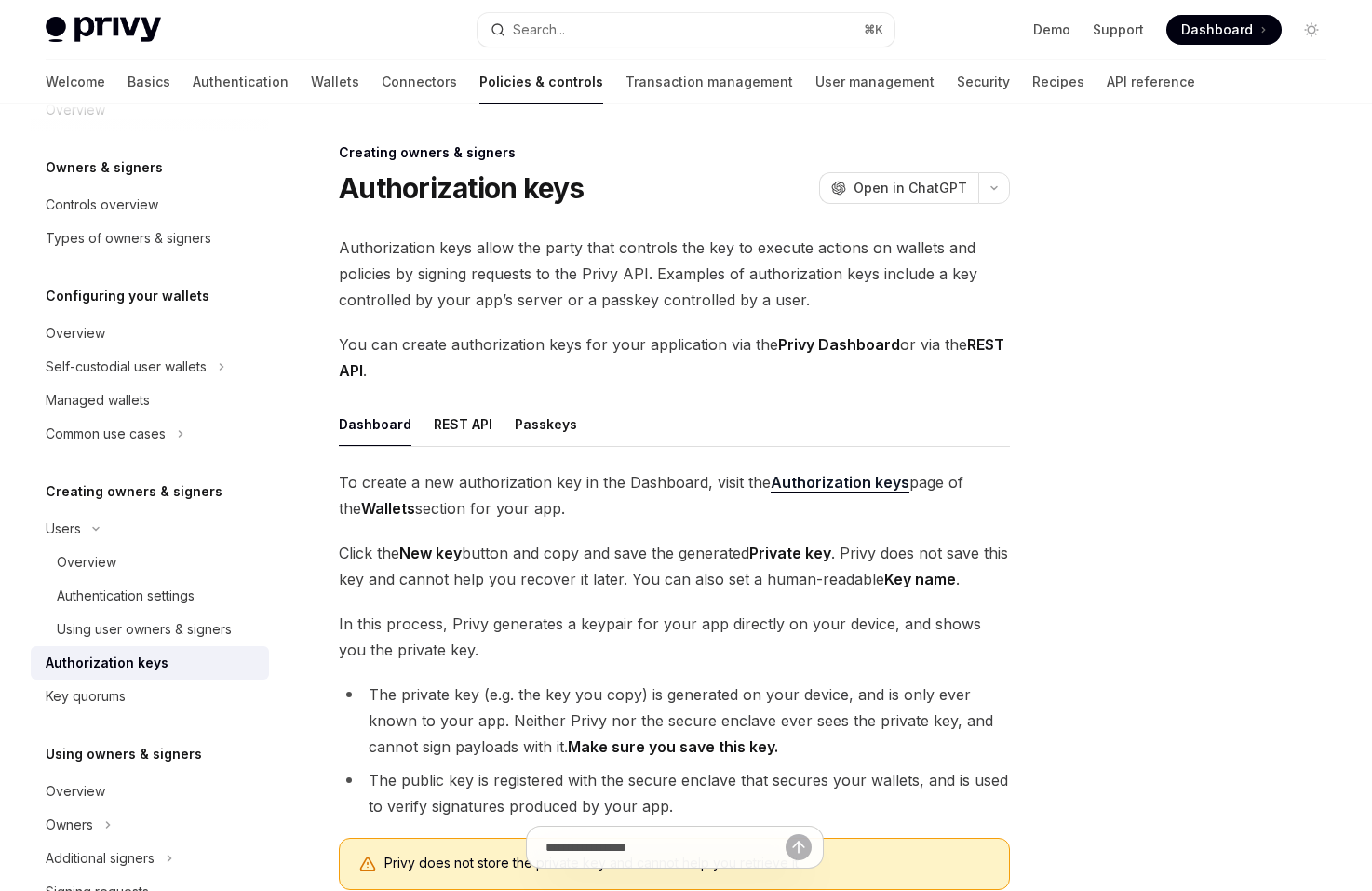
scroll to position [41, 0]
click at [171, 690] on div "Key quorums" at bounding box center [151, 694] width 212 height 22
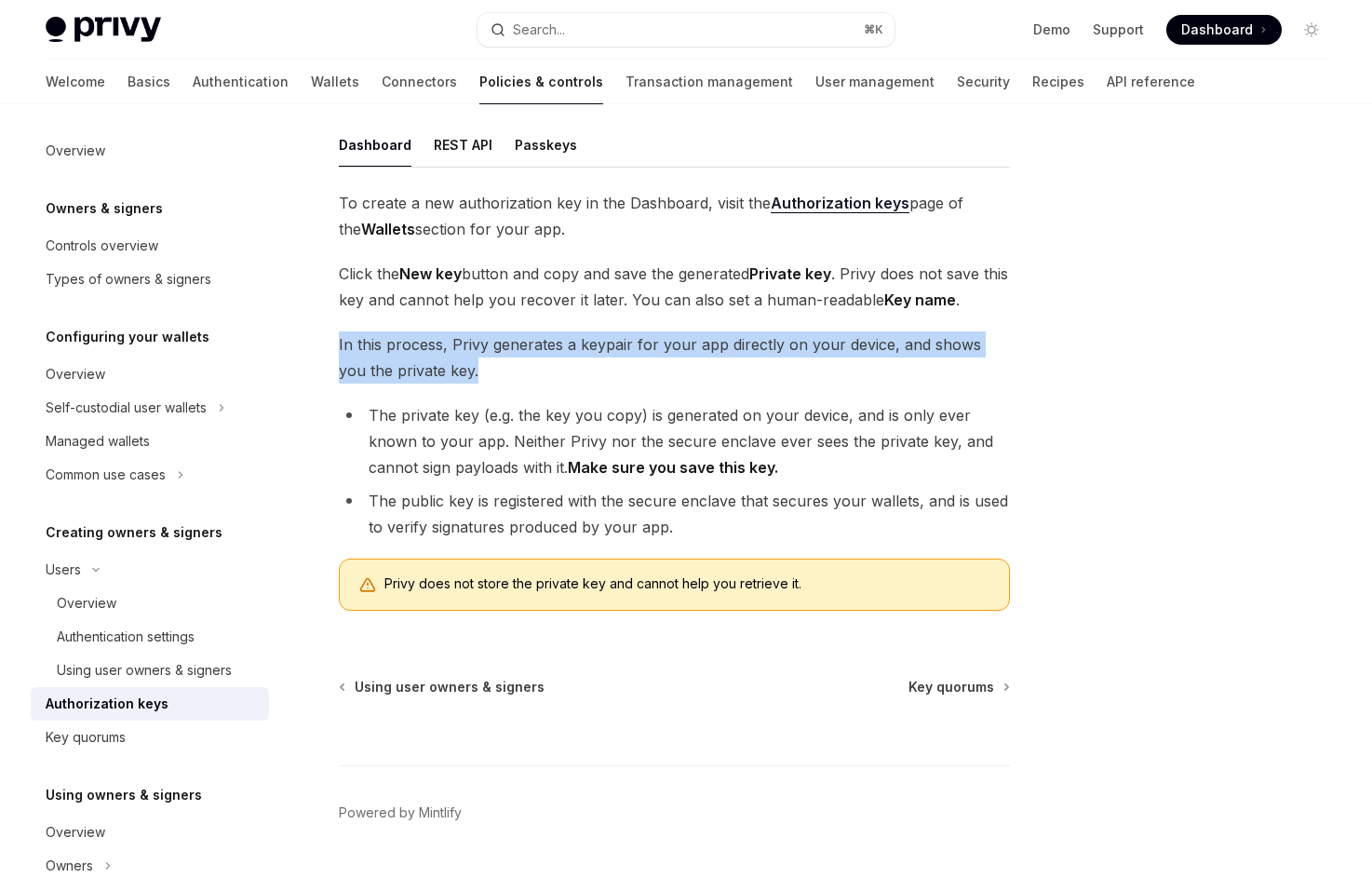
drag, startPoint x: 581, startPoint y: 383, endPoint x: 579, endPoint y: 313, distance: 70.0
click at [579, 313] on div "To create a new authorization key in the Dashboard, visit the Authorization key…" at bounding box center [674, 408] width 671 height 436
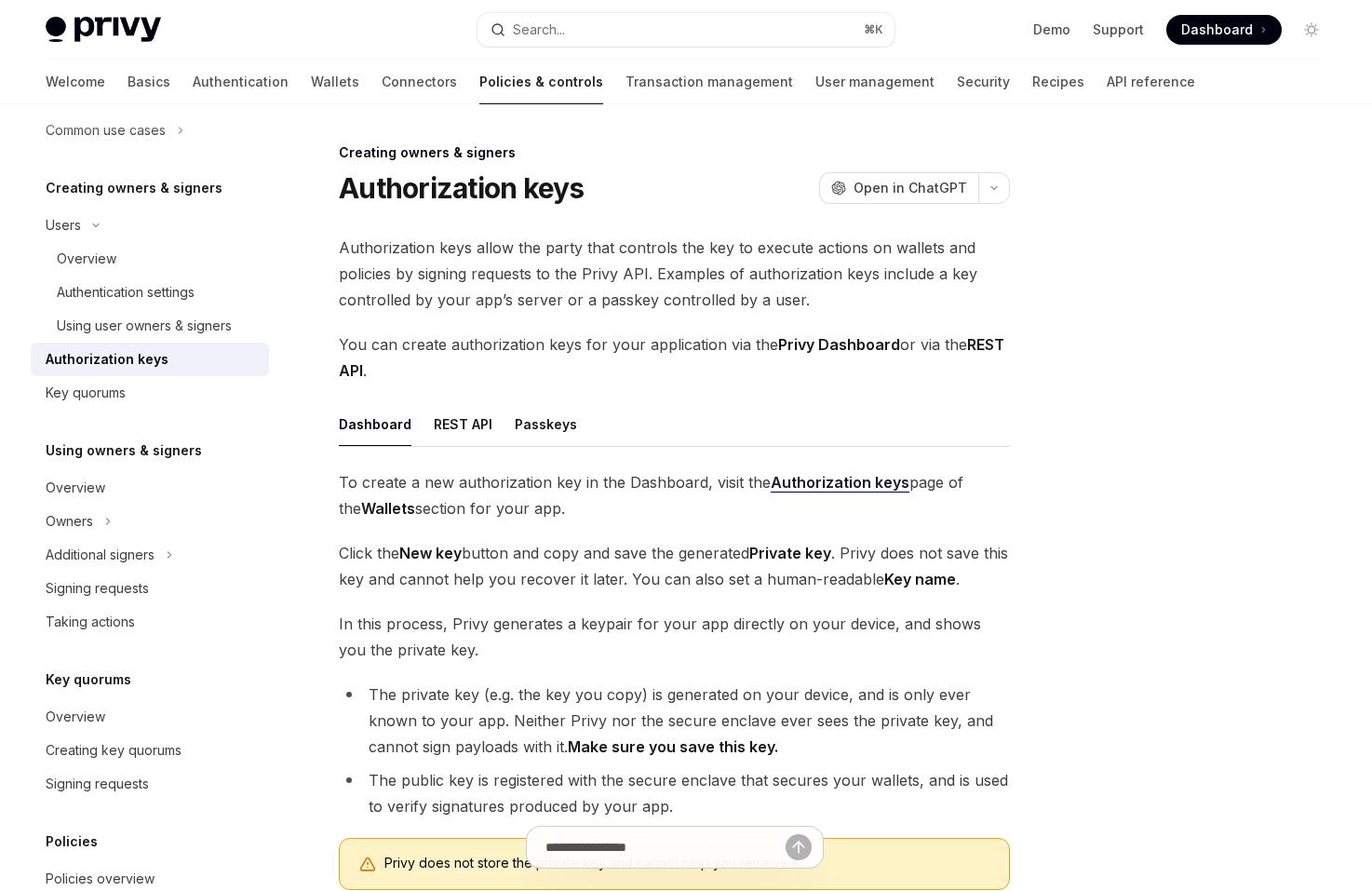
scroll to position [353, 0]
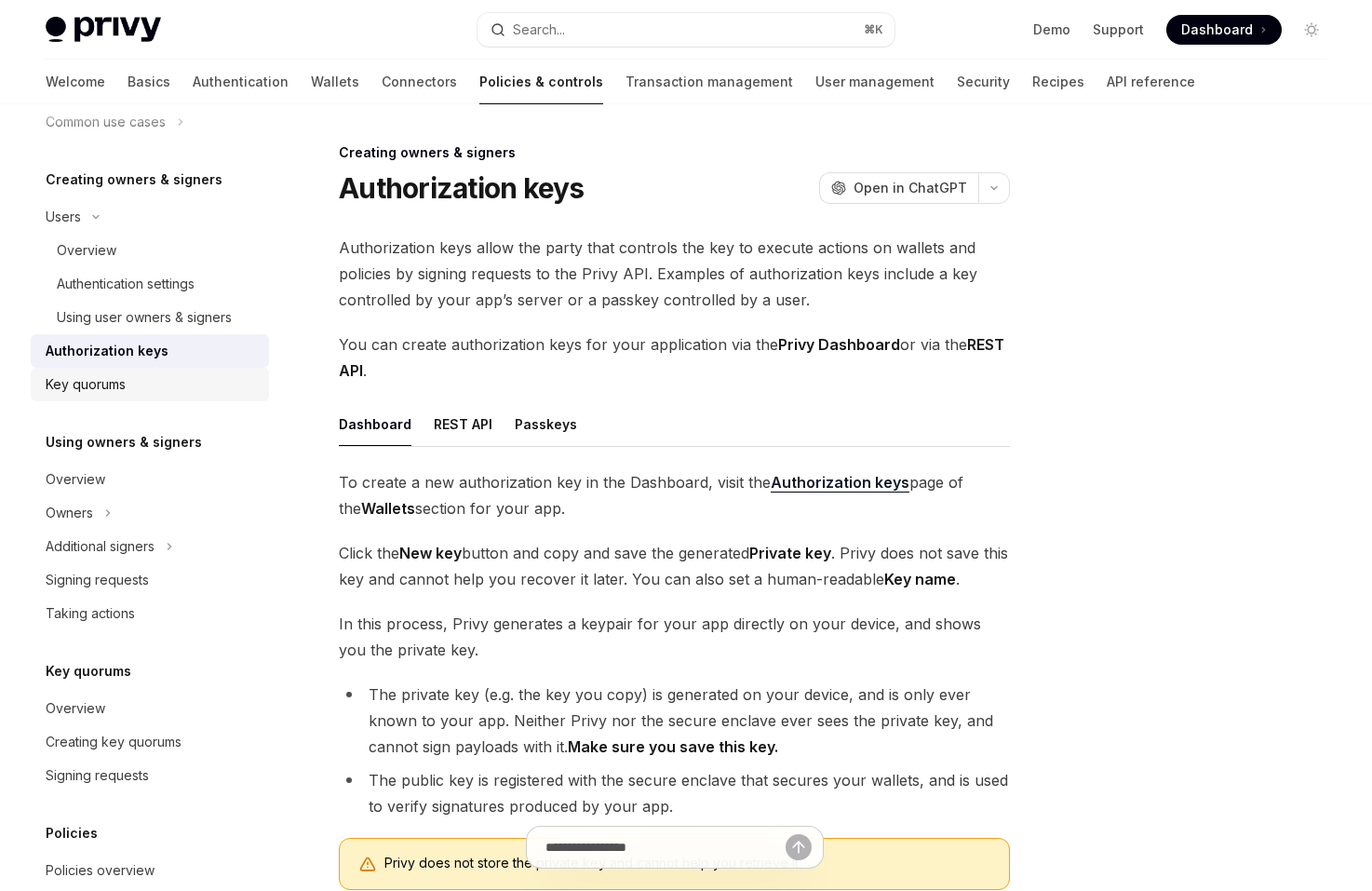
click at [155, 394] on div "Key quorums" at bounding box center [151, 384] width 212 height 22
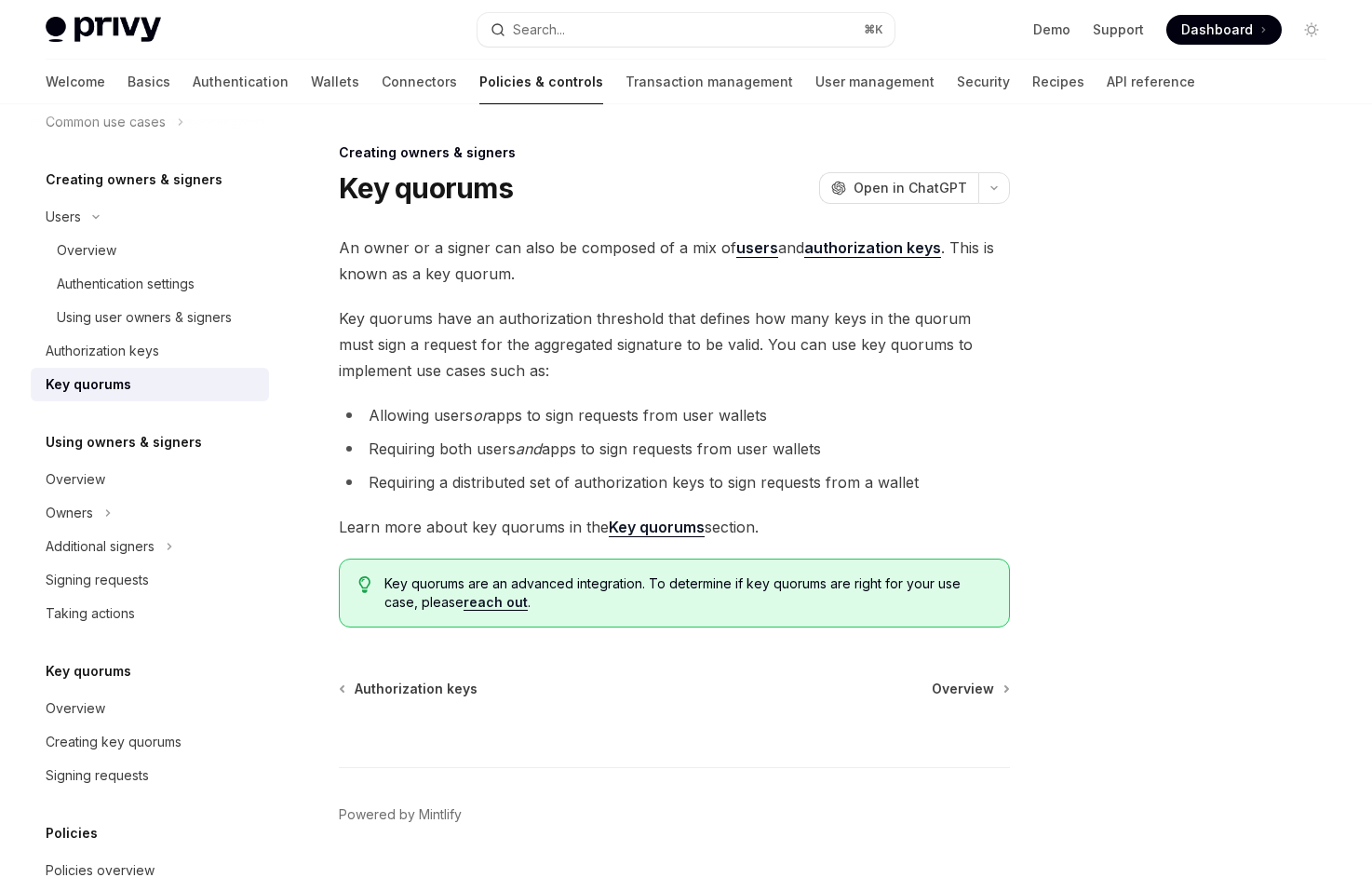
click at [363, 344] on span "Key quorums have an authorization threshold that defines how many keys in the q…" at bounding box center [674, 344] width 671 height 78
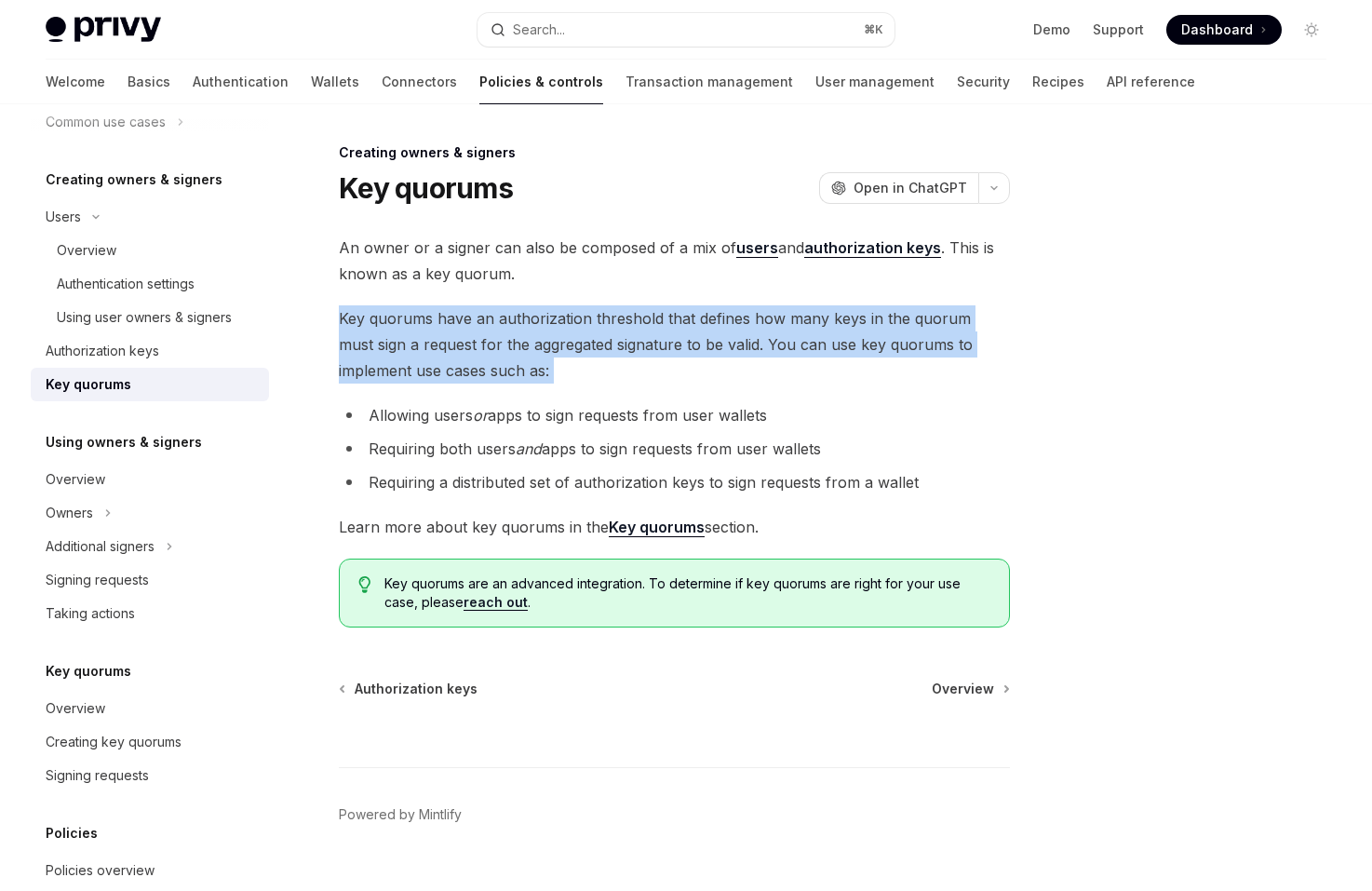
click at [508, 371] on span "Key quorums have an authorization threshold that defines how many keys in the q…" at bounding box center [674, 344] width 671 height 78
drag, startPoint x: 505, startPoint y: 380, endPoint x: 500, endPoint y: 322, distance: 58.2
click at [500, 322] on span "Key quorums have an authorization threshold that defines how many keys in the q…" at bounding box center [674, 344] width 671 height 78
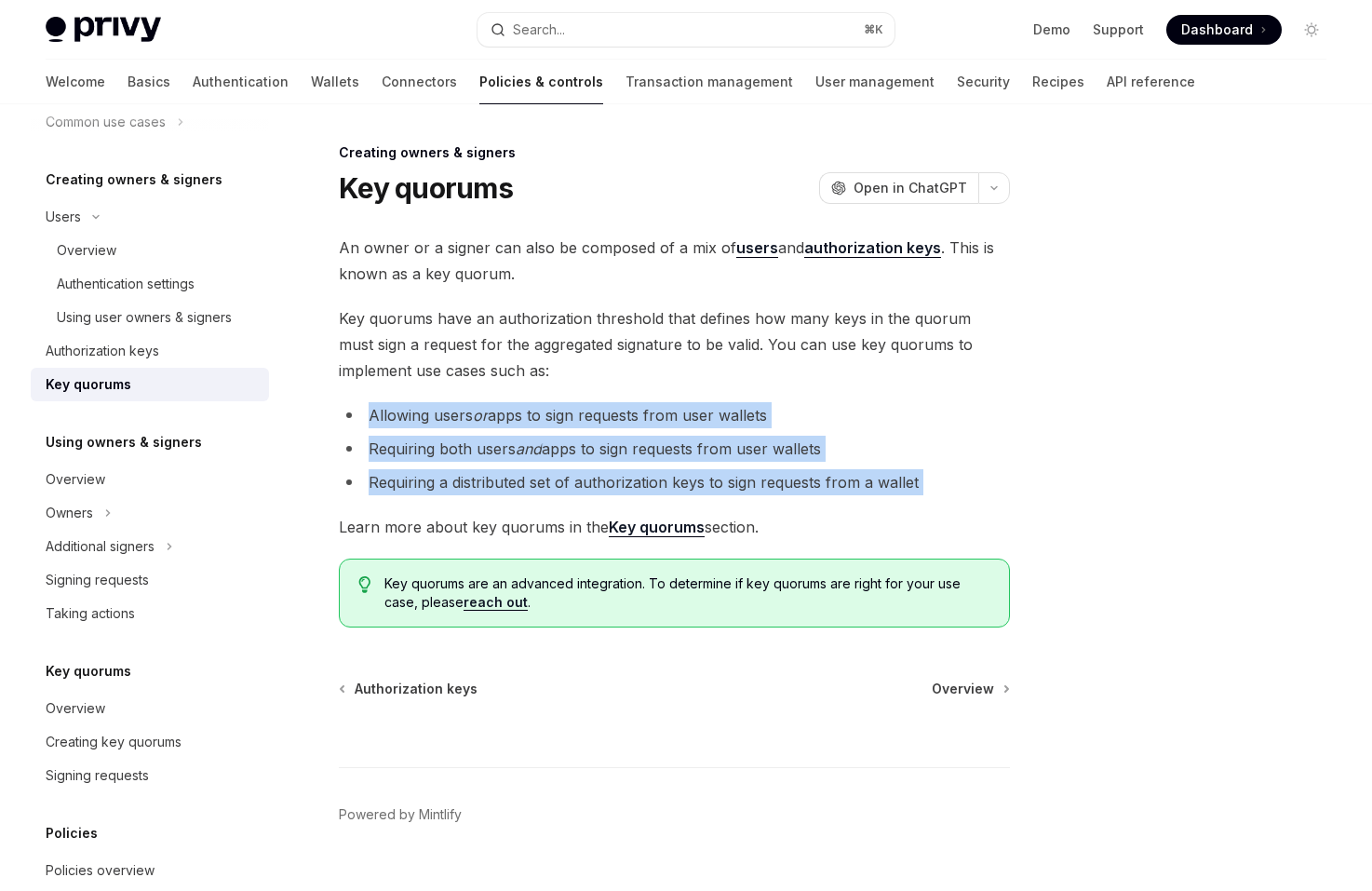
drag, startPoint x: 575, startPoint y: 495, endPoint x: 576, endPoint y: 392, distance: 103.0
click at [576, 392] on div "An owner or a signer can also be composed of a mix of users and authorization k…" at bounding box center [674, 430] width 671 height 392
drag, startPoint x: 576, startPoint y: 392, endPoint x: 922, endPoint y: 479, distance: 356.8
click at [922, 479] on div "An owner or a signer can also be composed of a mix of users and authorization k…" at bounding box center [674, 430] width 671 height 392
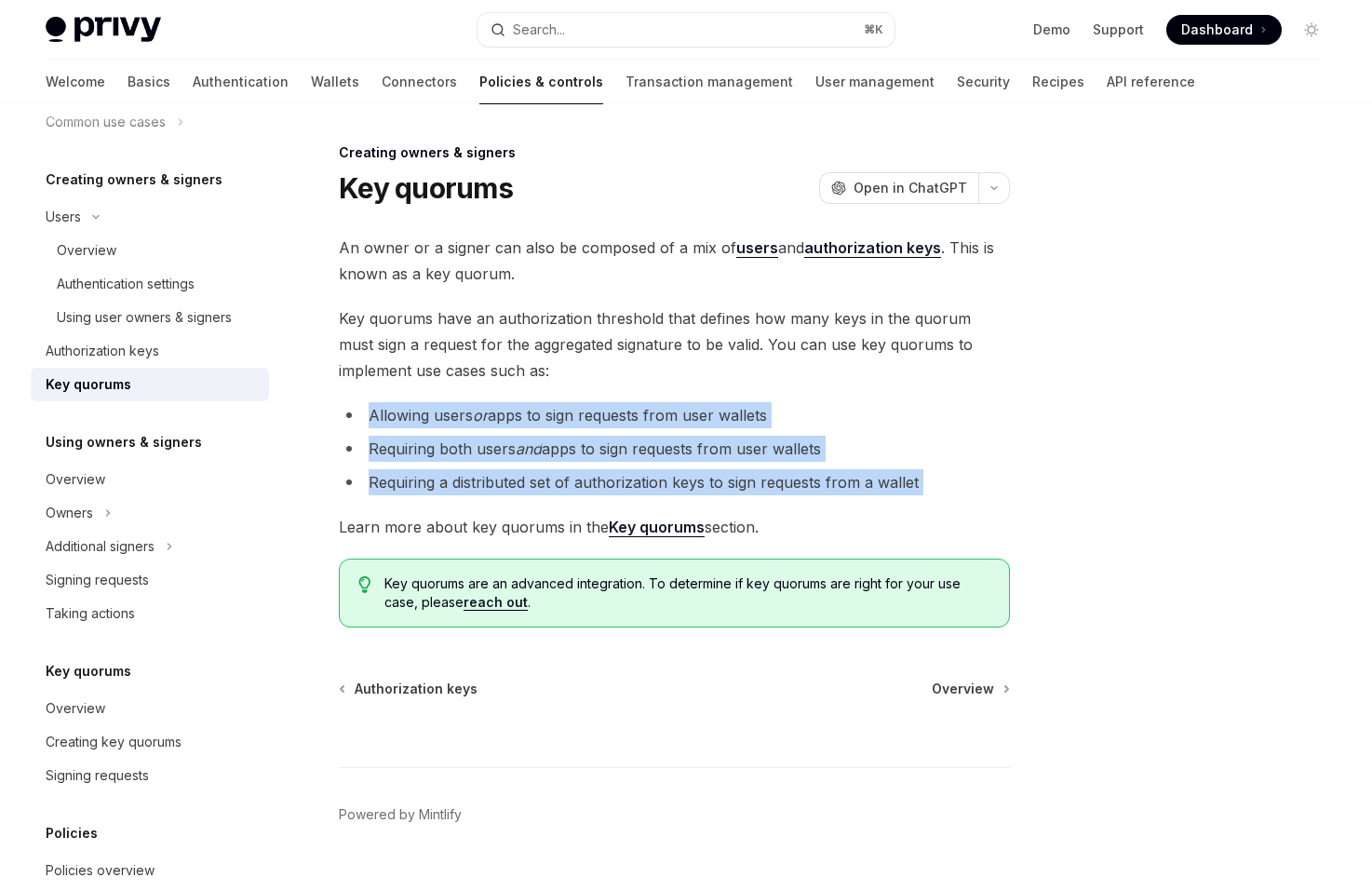
click at [922, 479] on li "Requiring a distributed set of authorization keys to sign requests from a wallet" at bounding box center [674, 481] width 671 height 26
drag, startPoint x: 922, startPoint y: 479, endPoint x: 909, endPoint y: 395, distance: 85.0
click at [909, 395] on div "An owner or a signer can also be composed of a mix of users and authorization k…" at bounding box center [674, 430] width 671 height 392
drag, startPoint x: 909, startPoint y: 395, endPoint x: 1002, endPoint y: 483, distance: 128.0
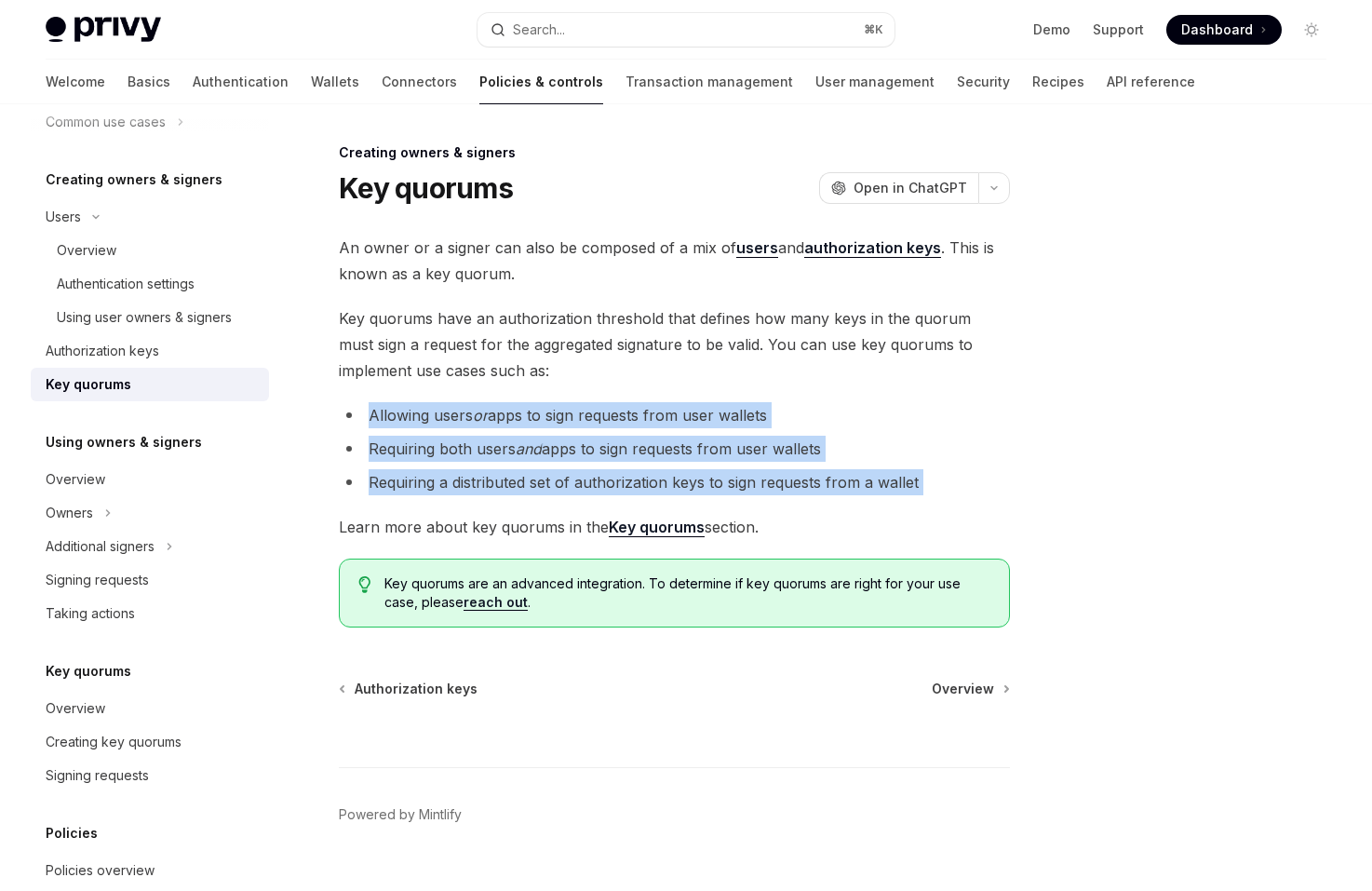
click at [1002, 483] on div "An owner or a signer can also be composed of a mix of users and authorization k…" at bounding box center [674, 430] width 671 height 392
click at [1002, 483] on li "Requiring a distributed set of authorization keys to sign requests from a wallet" at bounding box center [674, 481] width 671 height 26
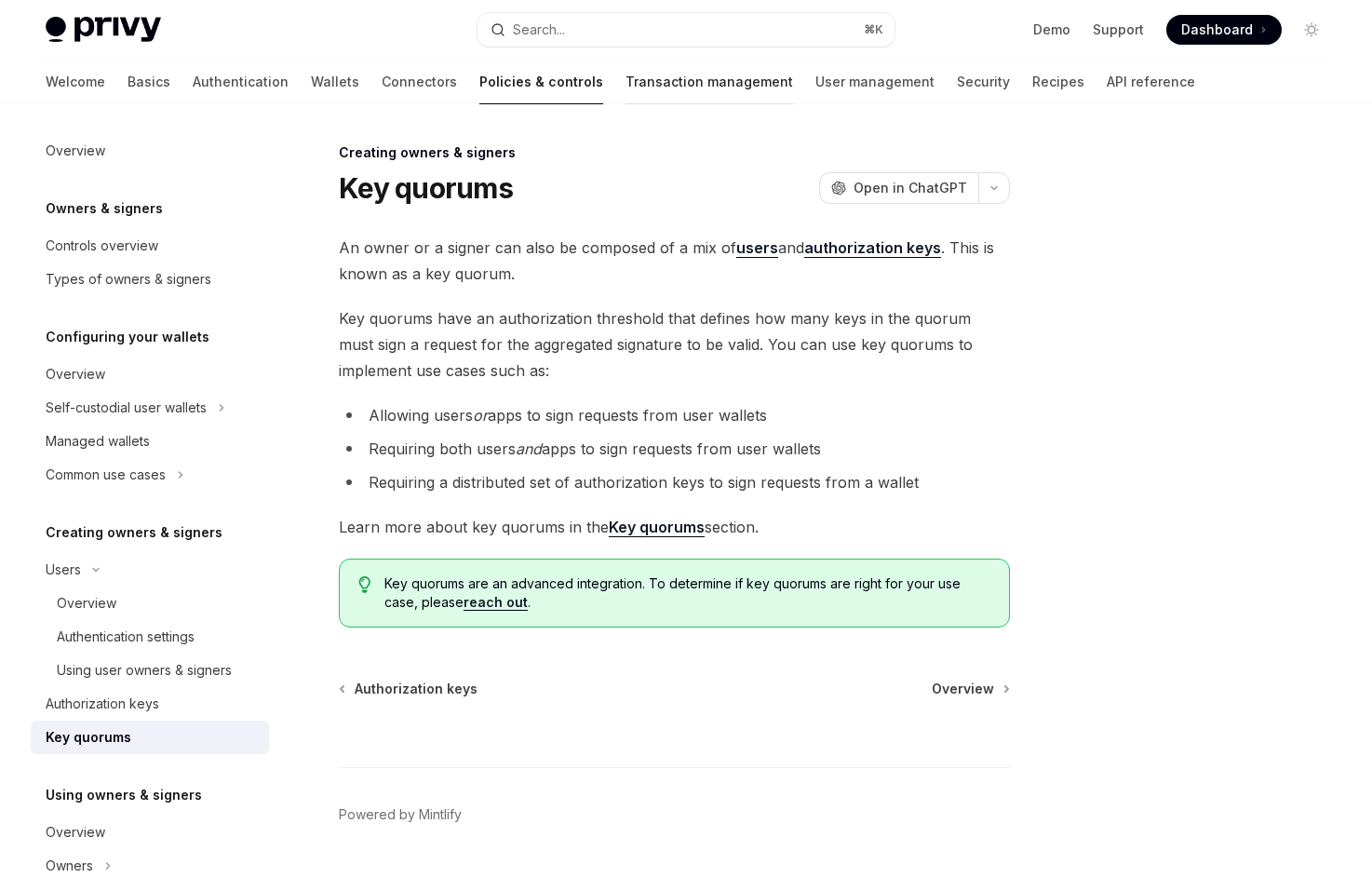
click at [626, 74] on link "Transaction management" at bounding box center [710, 82] width 168 height 44
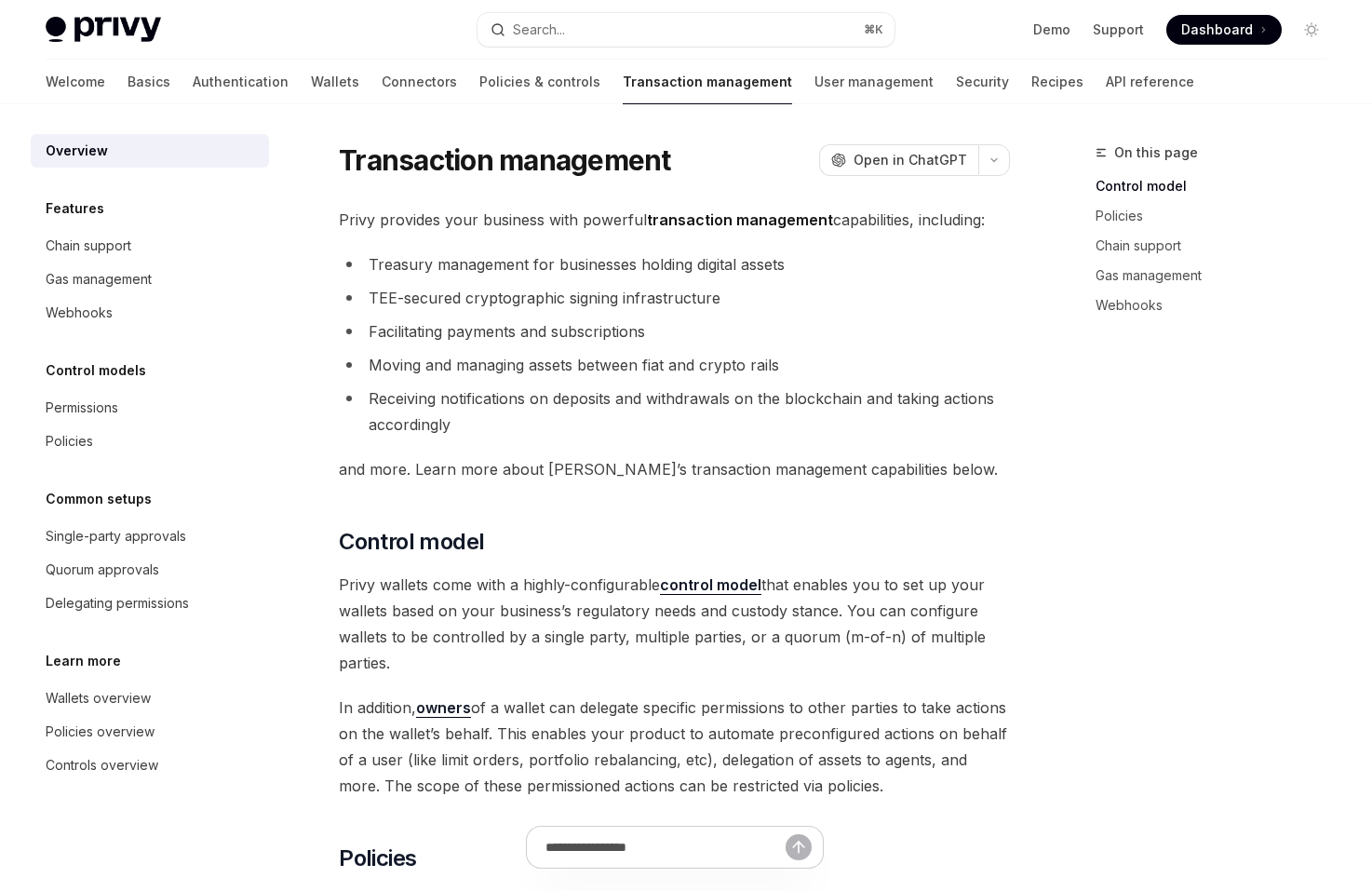
click at [970, 86] on div "Welcome Basics Authentication Wallets Connectors Policies & controls Transactio…" at bounding box center [619, 82] width 1148 height 44
click at [1031, 86] on link "Recipes" at bounding box center [1057, 82] width 52 height 44
type textarea "*"
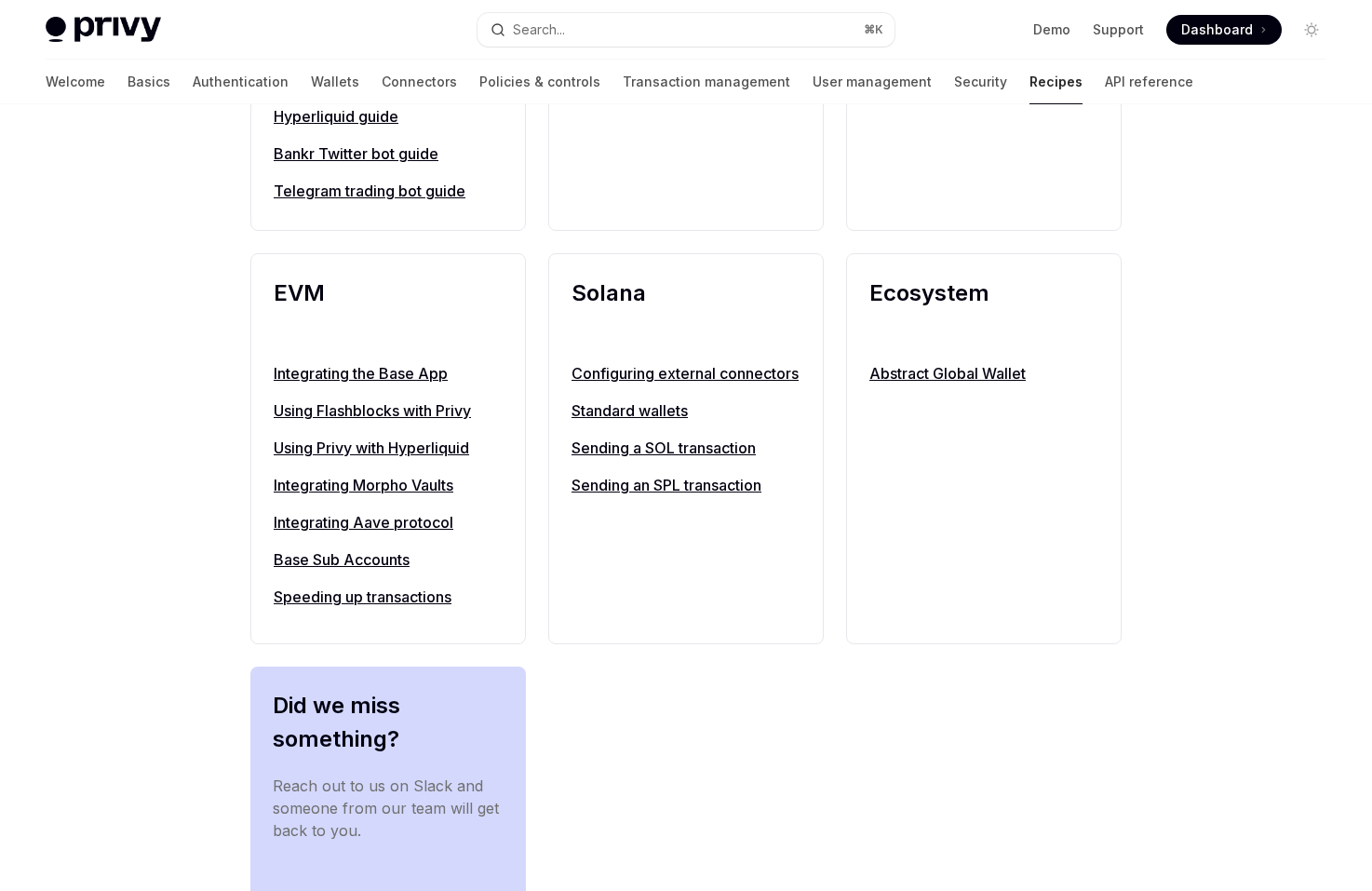
scroll to position [551, 0]
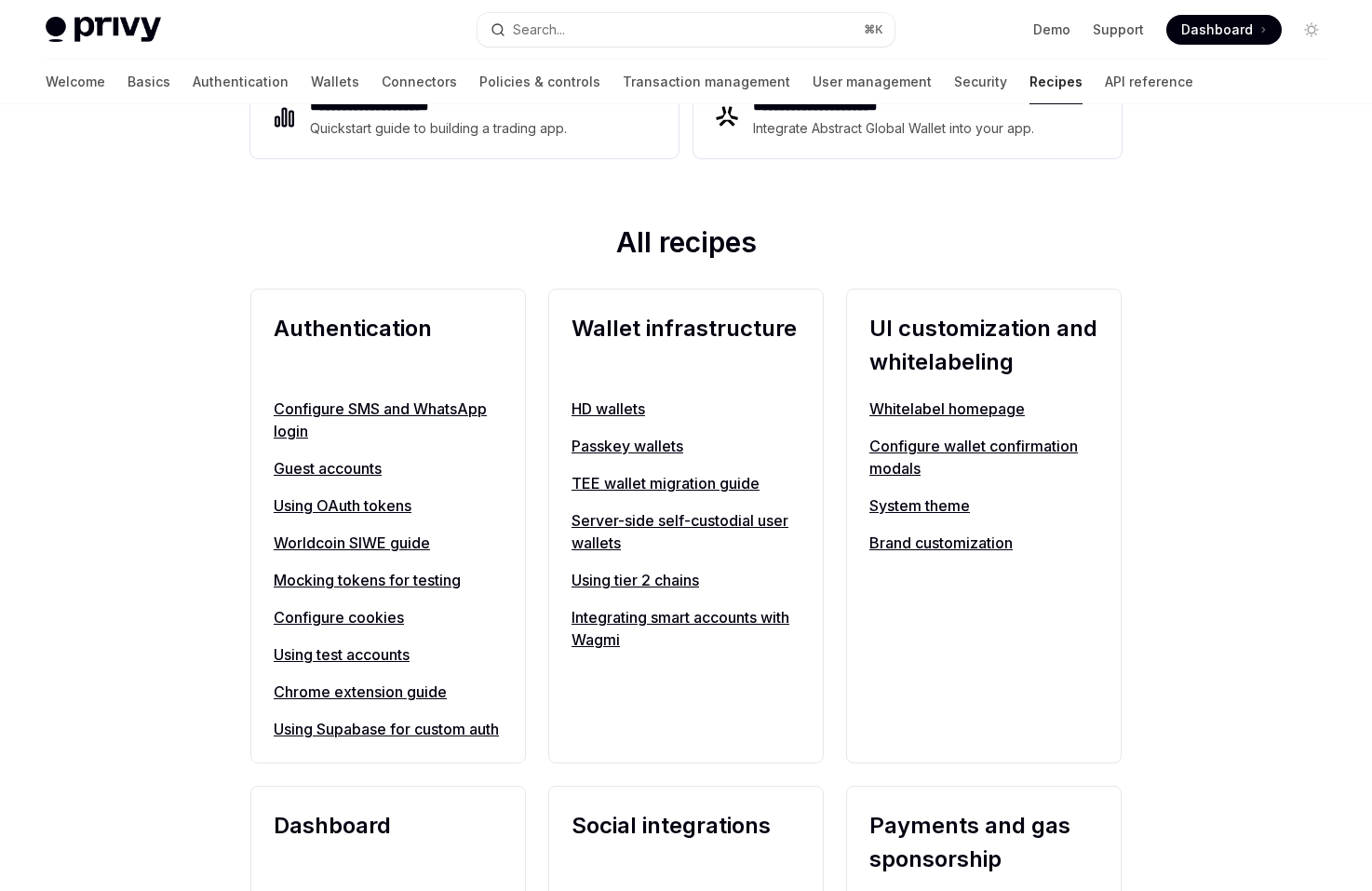
click at [549, 532] on div "Wallet infrastructure HD wallets Passkey wallets TEE wallet migration guide Ser…" at bounding box center [686, 526] width 276 height 474
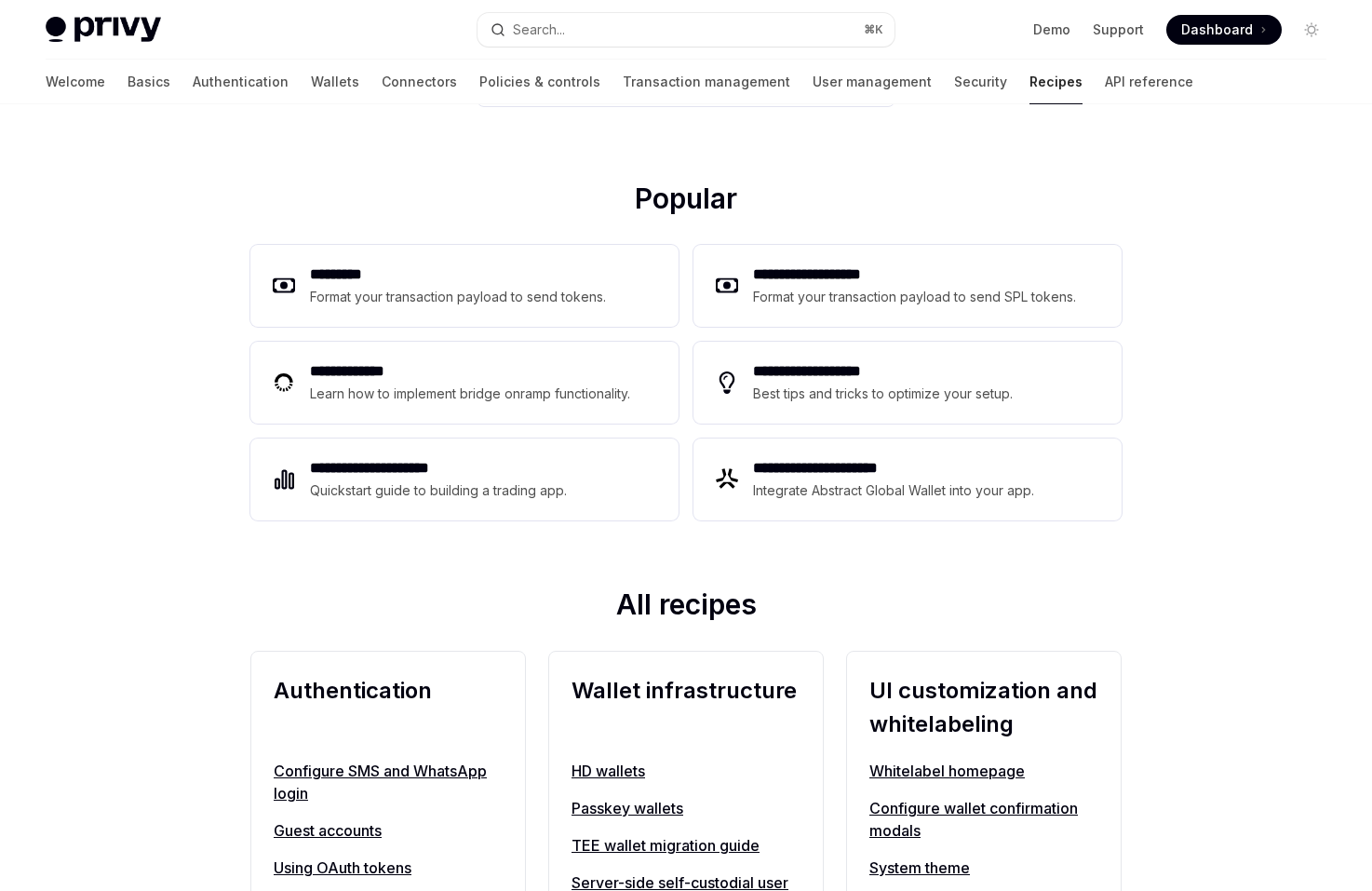
scroll to position [0, 0]
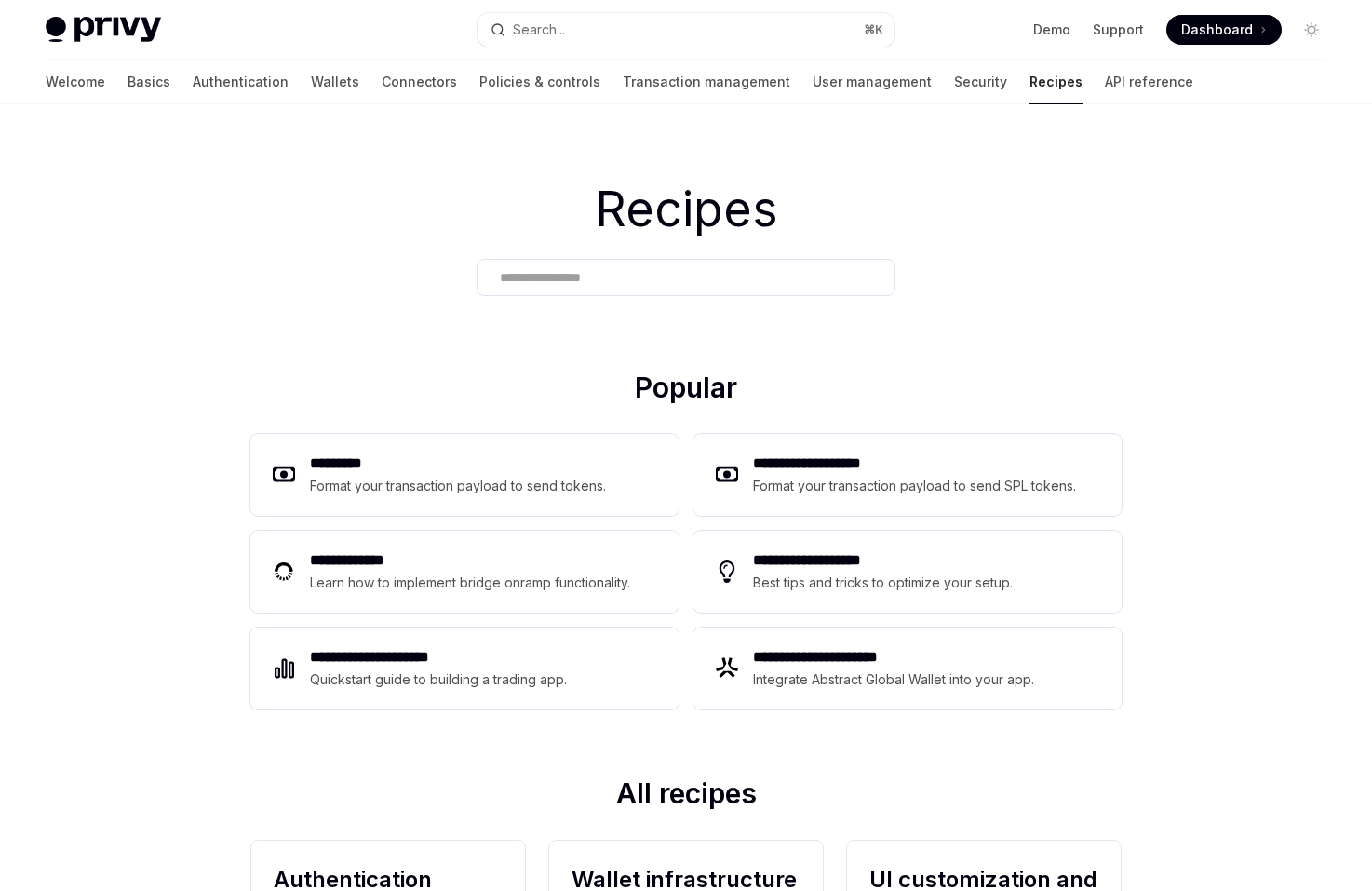
click at [889, 261] on div at bounding box center [686, 277] width 418 height 38
click at [866, 283] on input "text" at bounding box center [686, 278] width 372 height 19
click at [1026, 319] on div "Recipes" at bounding box center [686, 237] width 1372 height 266
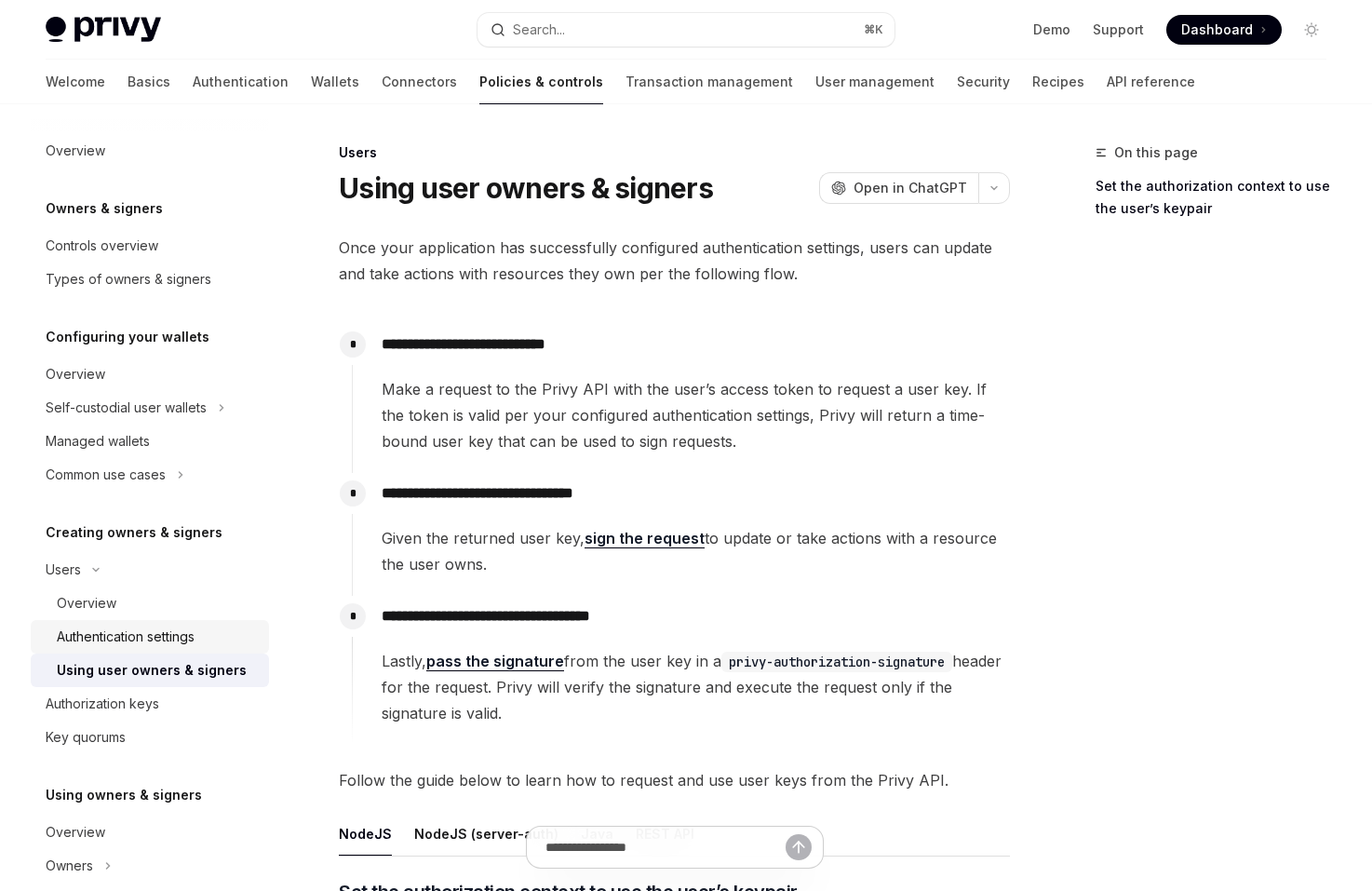
click at [221, 637] on div "Authentication settings" at bounding box center [157, 636] width 201 height 22
type textarea "*"
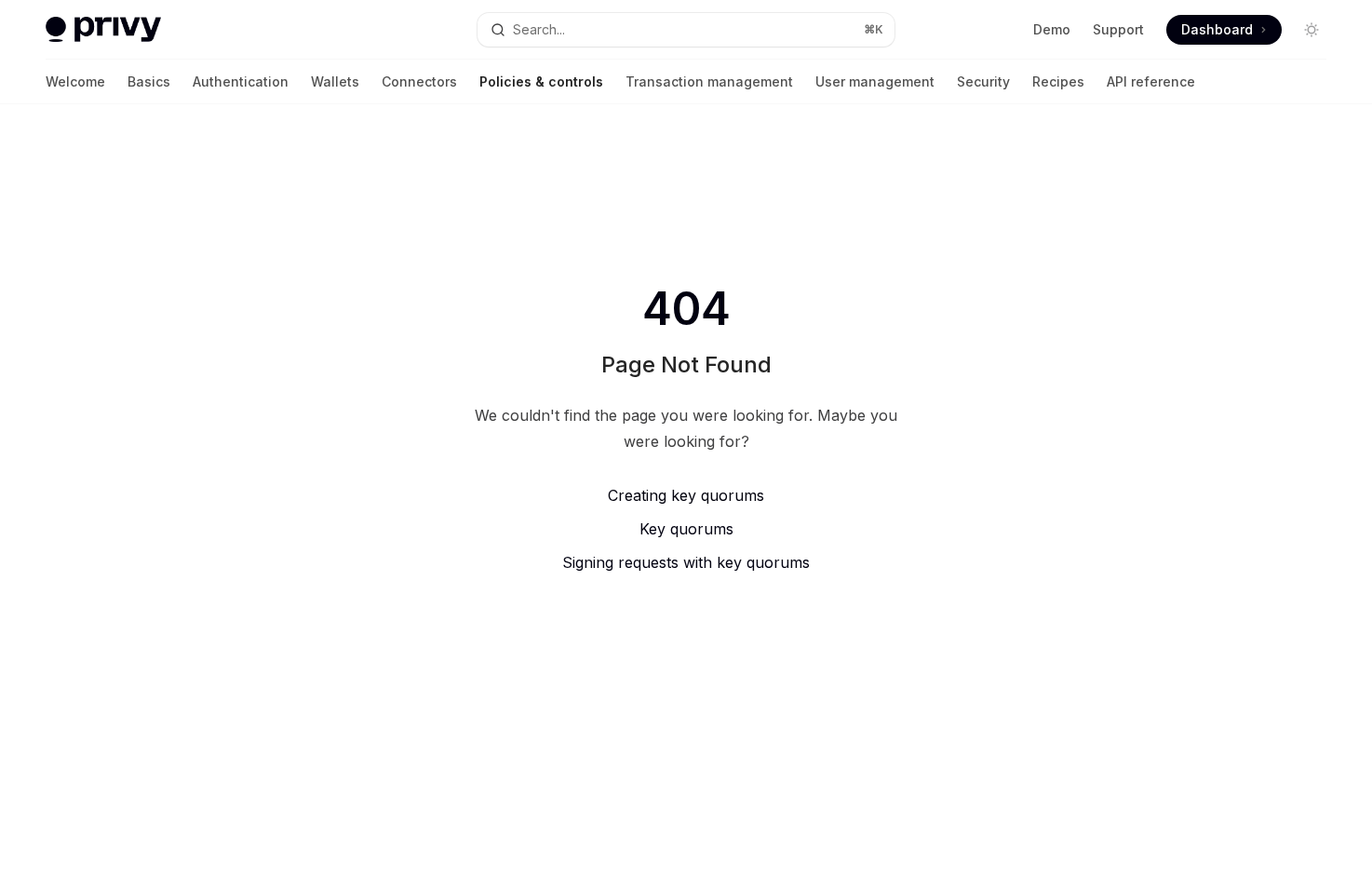
click at [694, 500] on span "Creating key quorums" at bounding box center [686, 495] width 156 height 18
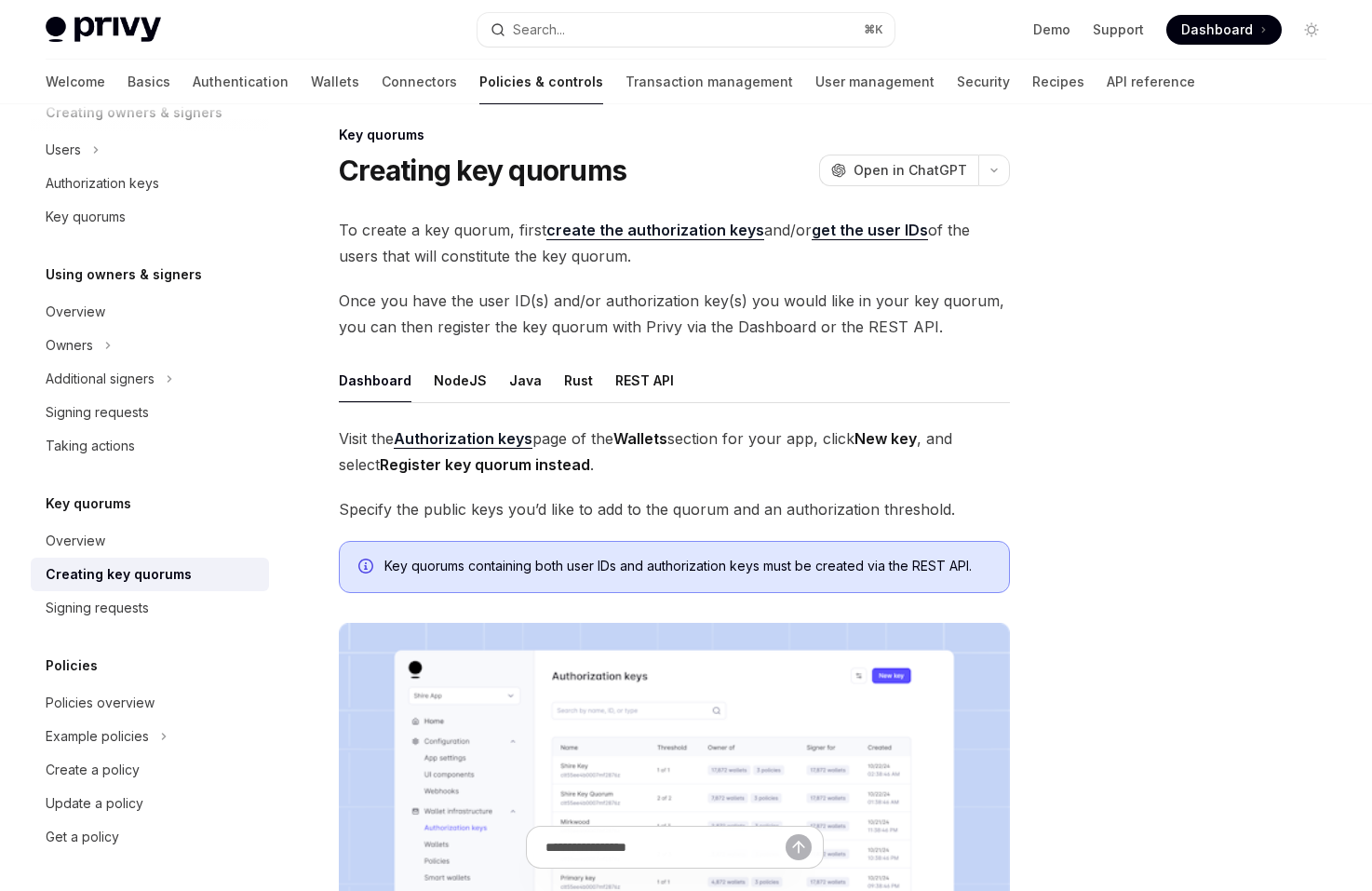
scroll to position [23, 0]
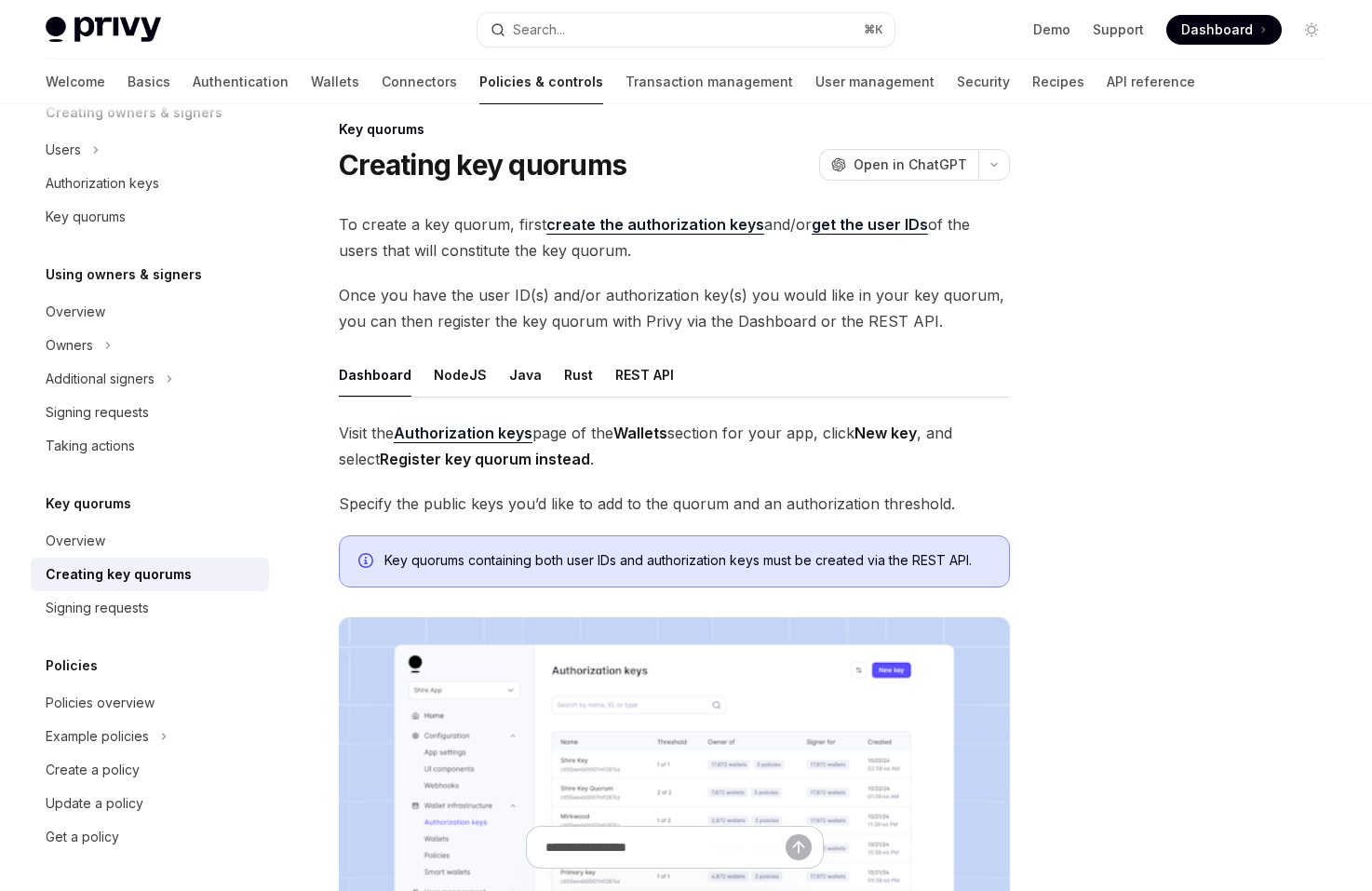
drag, startPoint x: 635, startPoint y: 255, endPoint x: 628, endPoint y: 180, distance: 75.3
click at [628, 180] on div "Key quorums Creating key quorums OpenAI Open in ChatGPT OpenAI Open in ChatGPT …" at bounding box center [500, 772] width 1028 height 1309
click at [625, 199] on div "Key quorums Creating key quorums OpenAI Open in ChatGPT OpenAI Open in ChatGPT …" at bounding box center [500, 772] width 1028 height 1309
click at [648, 252] on span "To create a key quorum, first create the authorization keys and/or get the user…" at bounding box center [674, 237] width 671 height 52
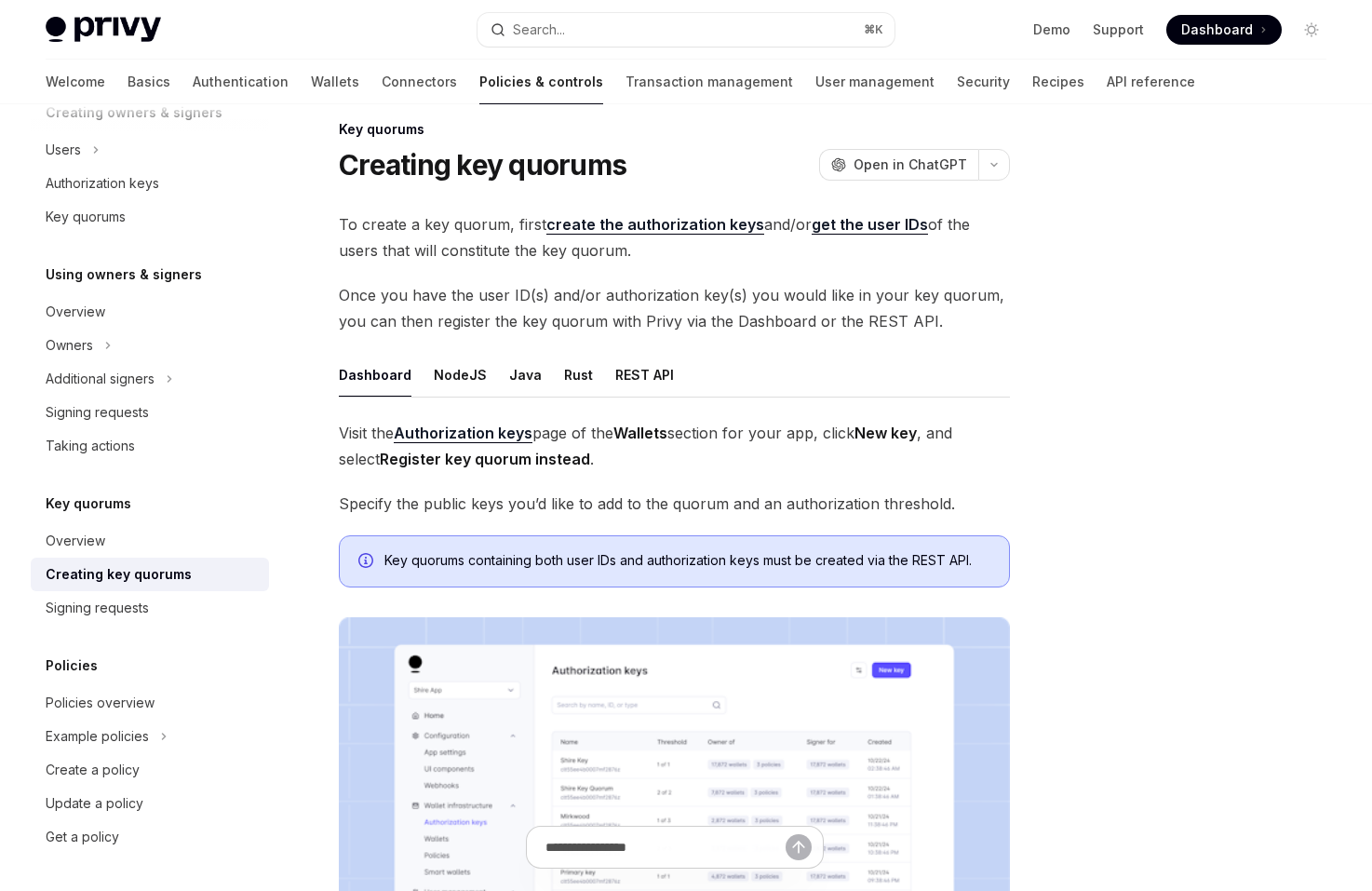
click at [648, 252] on span "To create a key quorum, first create the authorization keys and/or get the user…" at bounding box center [674, 237] width 671 height 52
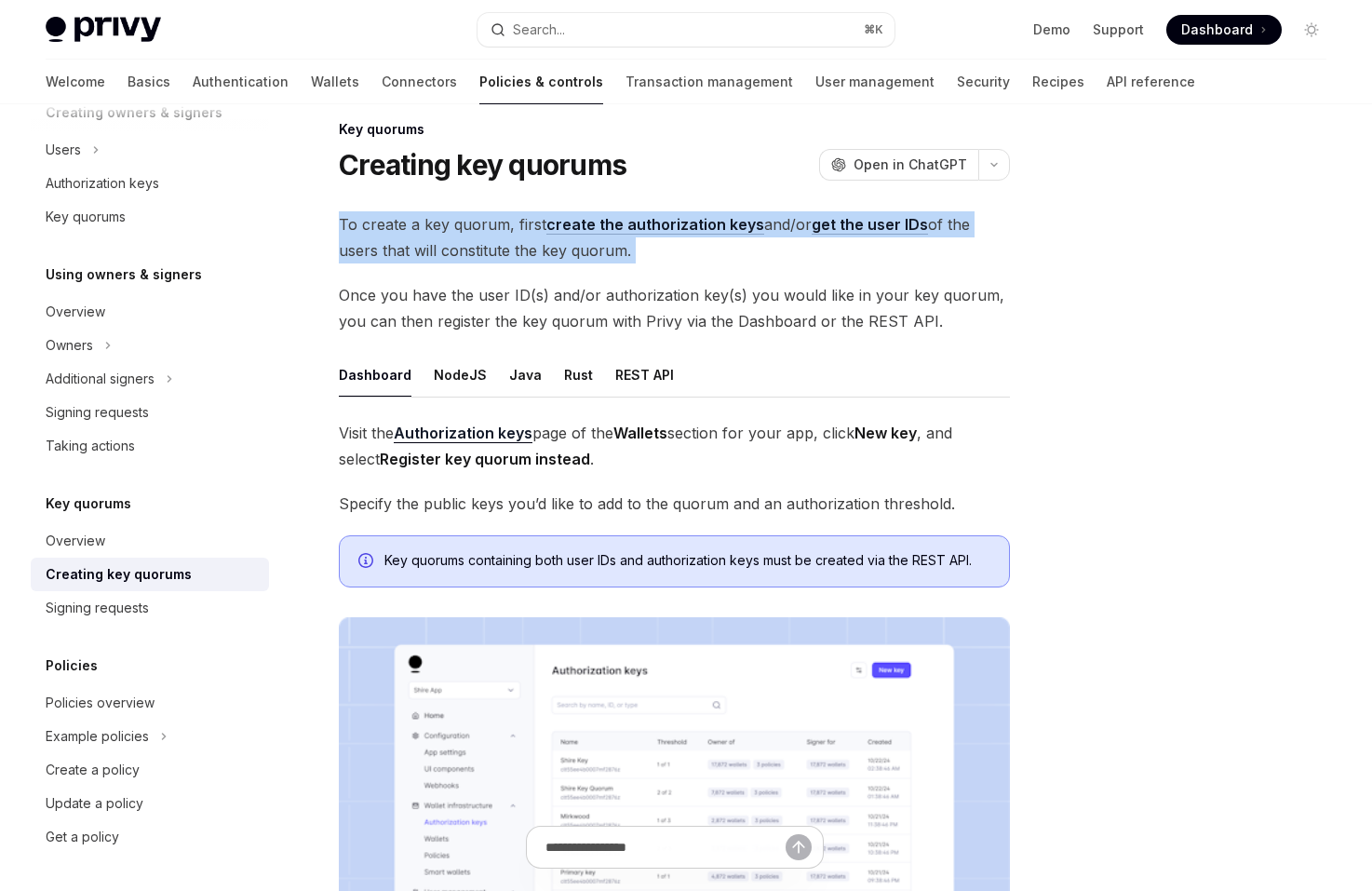
click at [648, 252] on span "To create a key quorum, first create the authorization keys and/or get the user…" at bounding box center [674, 237] width 671 height 52
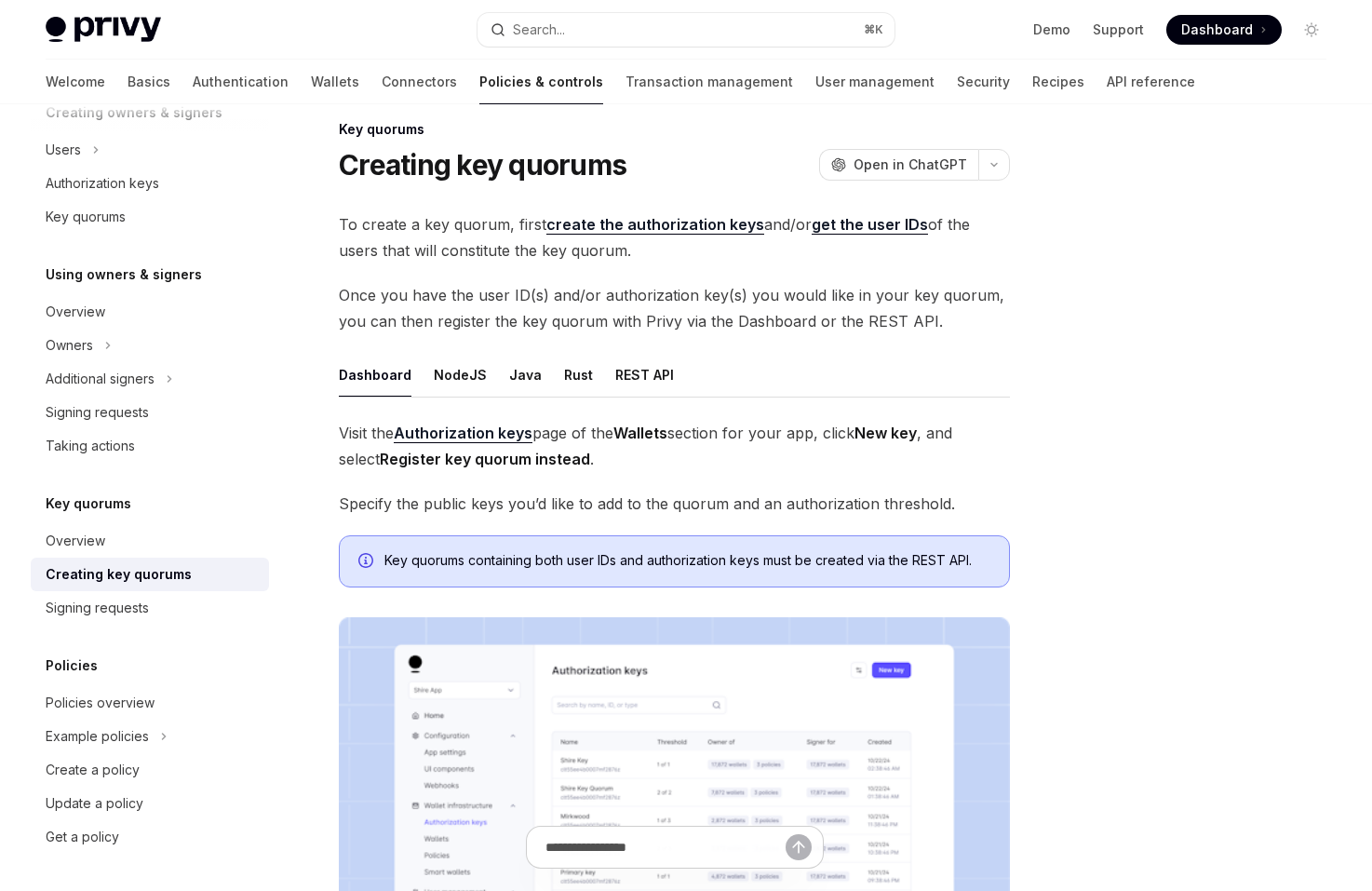
scroll to position [44, 0]
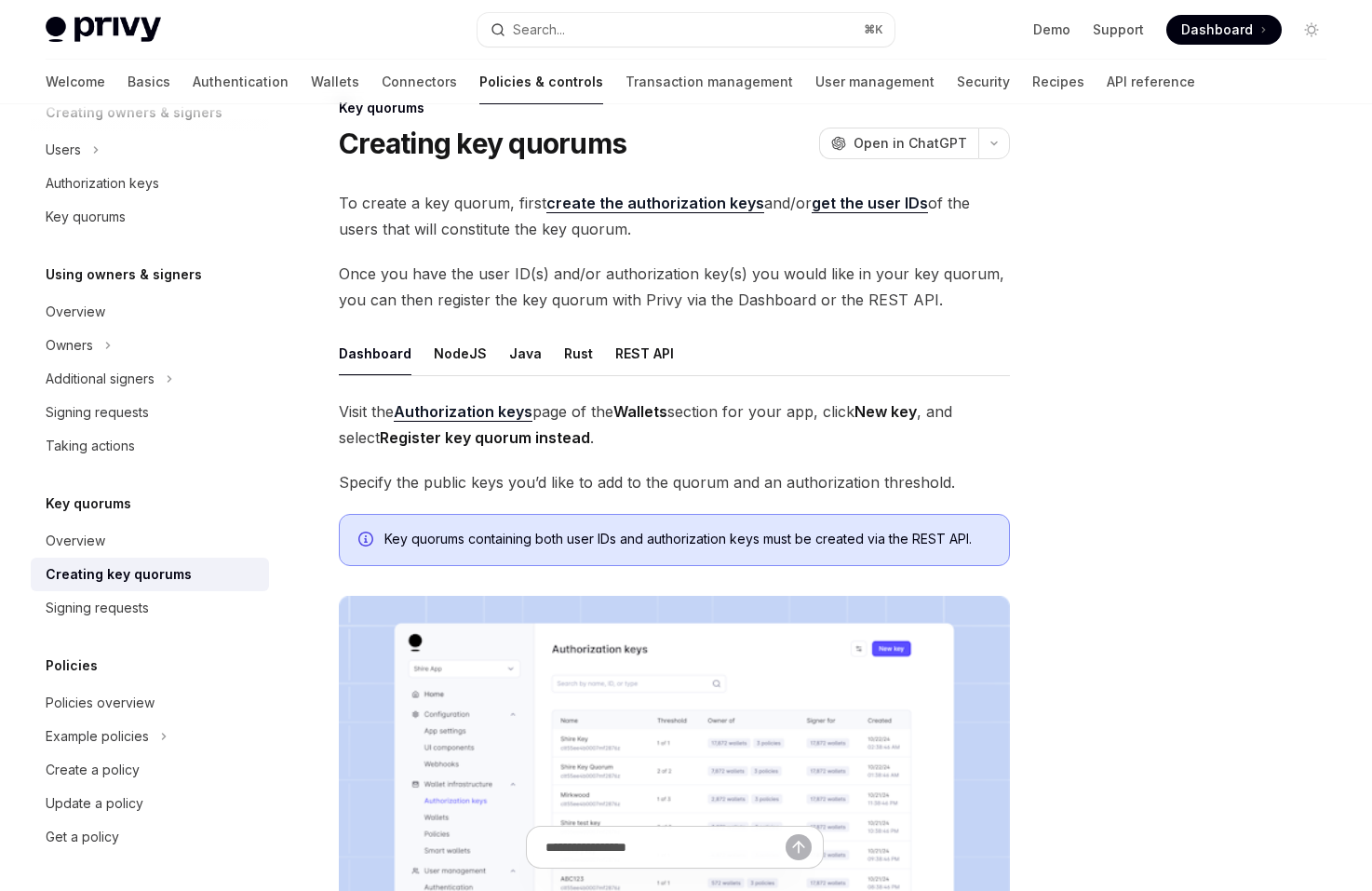
click at [659, 264] on span "Once you have the user ID(s) and/or authorization key(s) you would like in your…" at bounding box center [674, 286] width 671 height 52
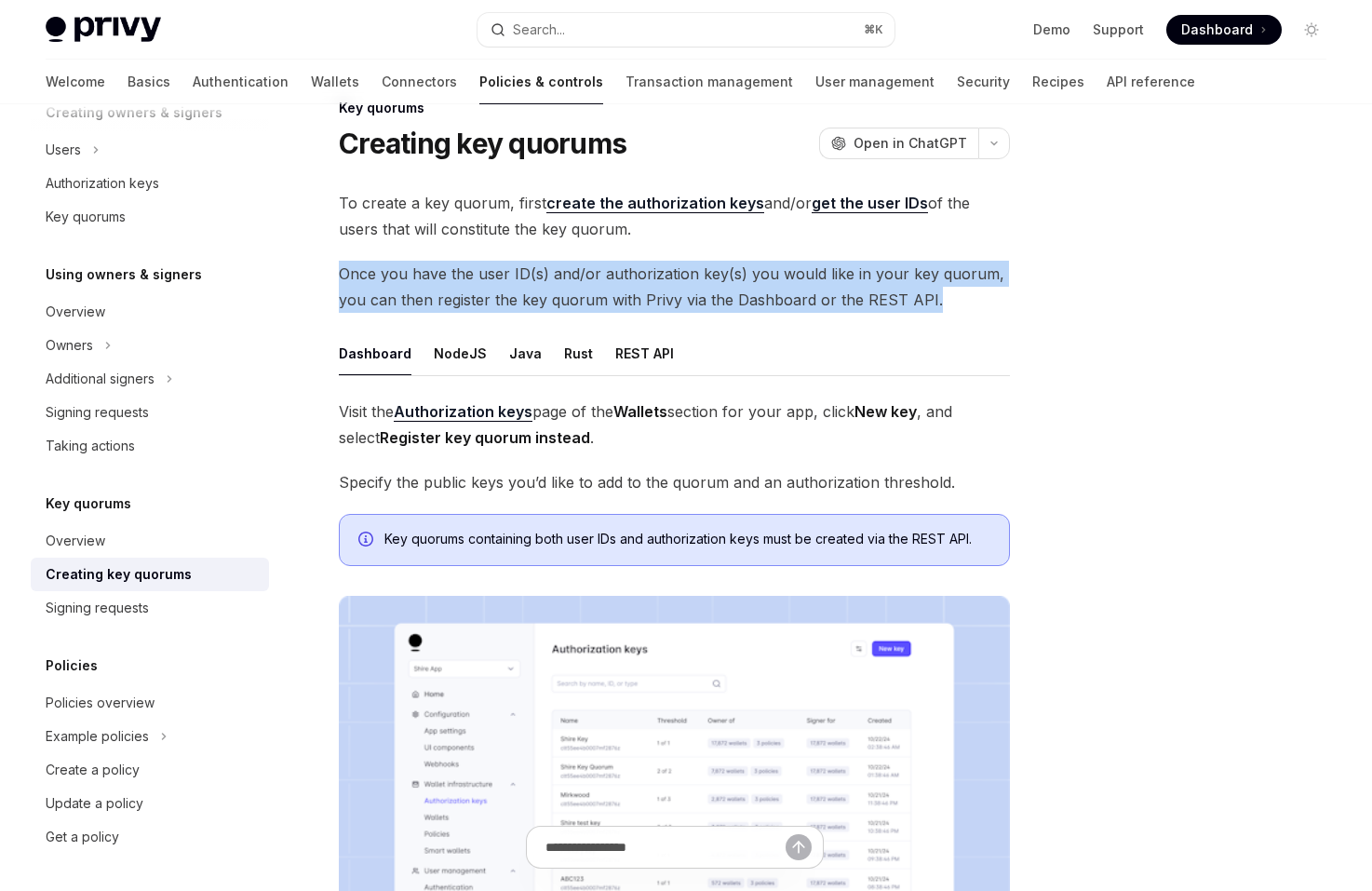
click at [659, 270] on span "Once you have the user ID(s) and/or authorization key(s) you would like in your…" at bounding box center [674, 286] width 671 height 52
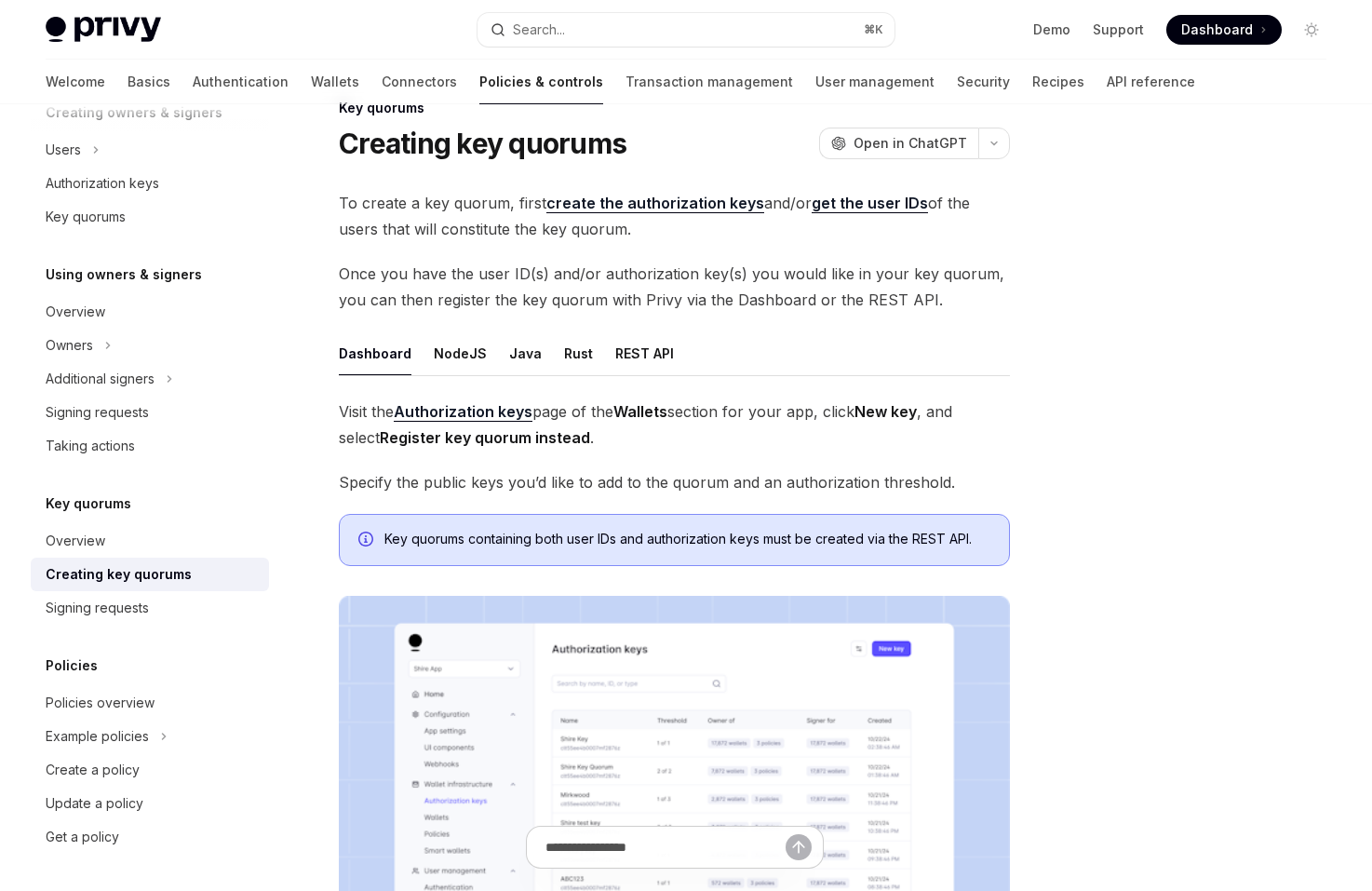
click at [685, 299] on span "Once you have the user ID(s) and/or authorization key(s) you would like in your…" at bounding box center [674, 286] width 671 height 52
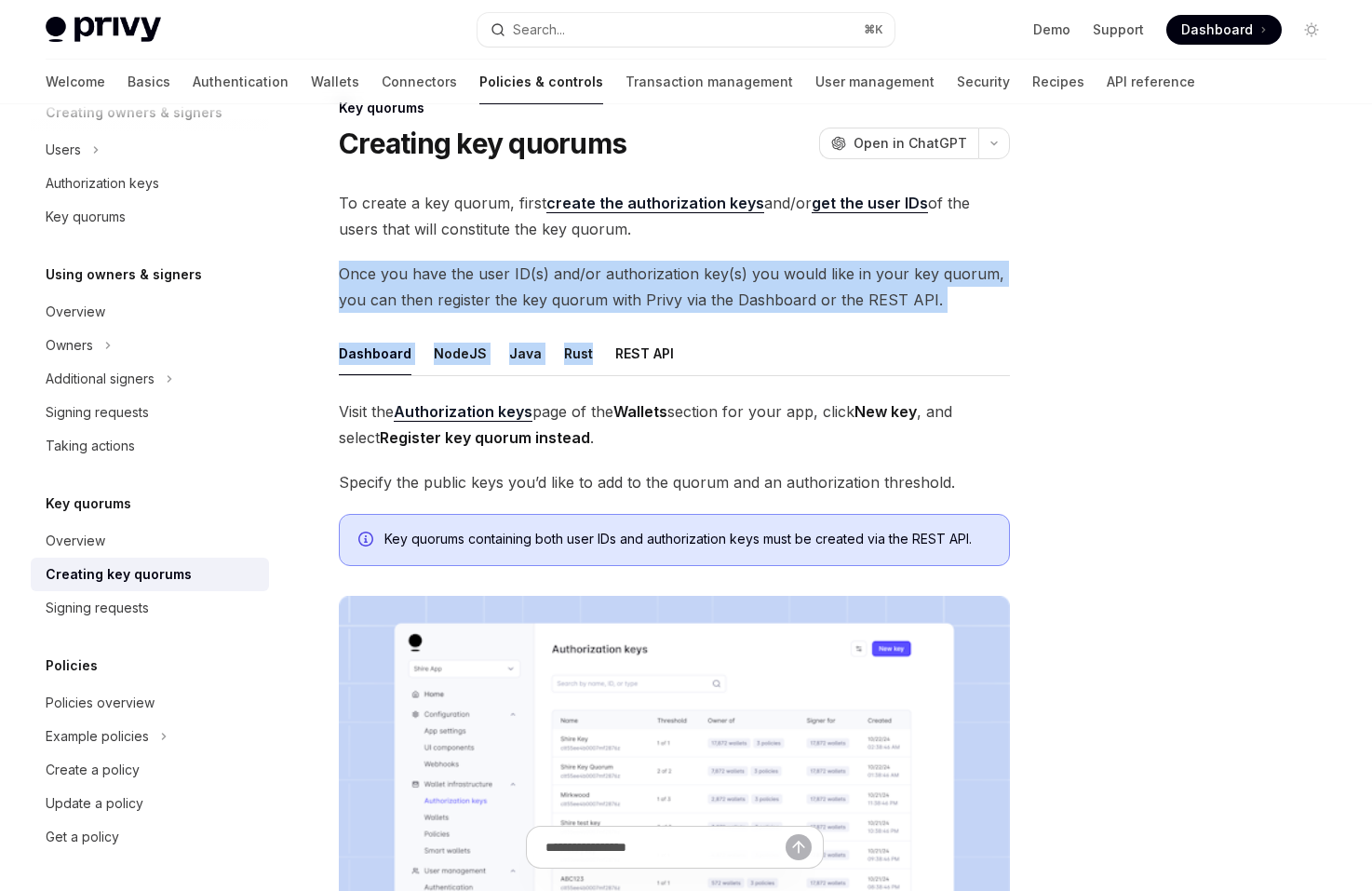
drag, startPoint x: 688, startPoint y: 322, endPoint x: 674, endPoint y: 256, distance: 67.5
click at [674, 256] on div "To create a key quorum, first create the authorization keys and/or get the user…" at bounding box center [674, 647] width 671 height 915
drag, startPoint x: 674, startPoint y: 256, endPoint x: 955, endPoint y: 286, distance: 282.6
click at [955, 286] on div "To create a key quorum, first create the authorization keys and/or get the user…" at bounding box center [674, 647] width 671 height 915
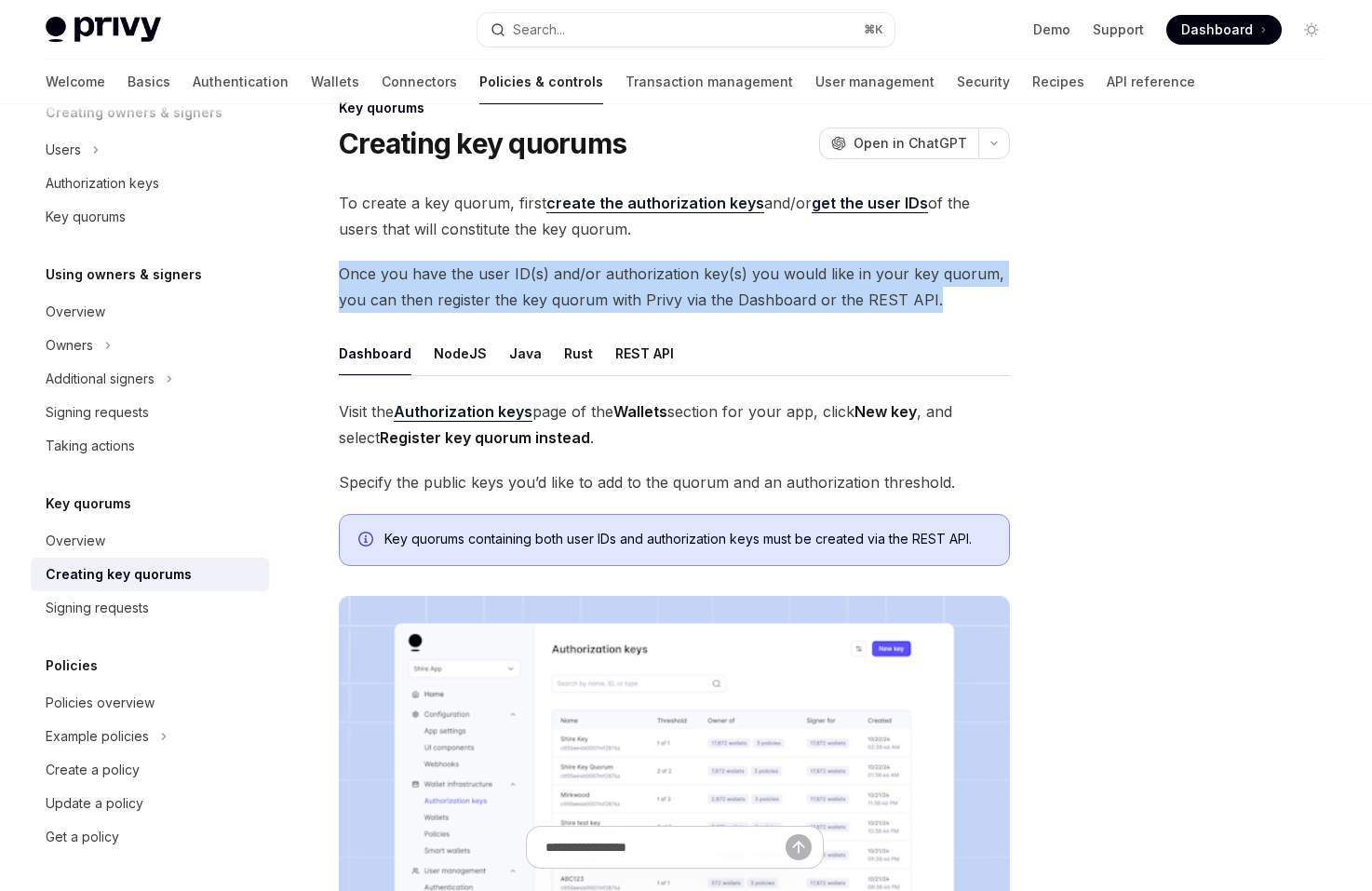
click at [955, 286] on span "Once you have the user ID(s) and/or authorization key(s) you would like in your…" at bounding box center [674, 286] width 671 height 52
drag, startPoint x: 955, startPoint y: 292, endPoint x: 927, endPoint y: 244, distance: 55.6
click at [927, 244] on div "To create a key quorum, first create the authorization keys and/or get the user…" at bounding box center [674, 647] width 671 height 915
drag, startPoint x: 927, startPoint y: 244, endPoint x: 983, endPoint y: 302, distance: 80.6
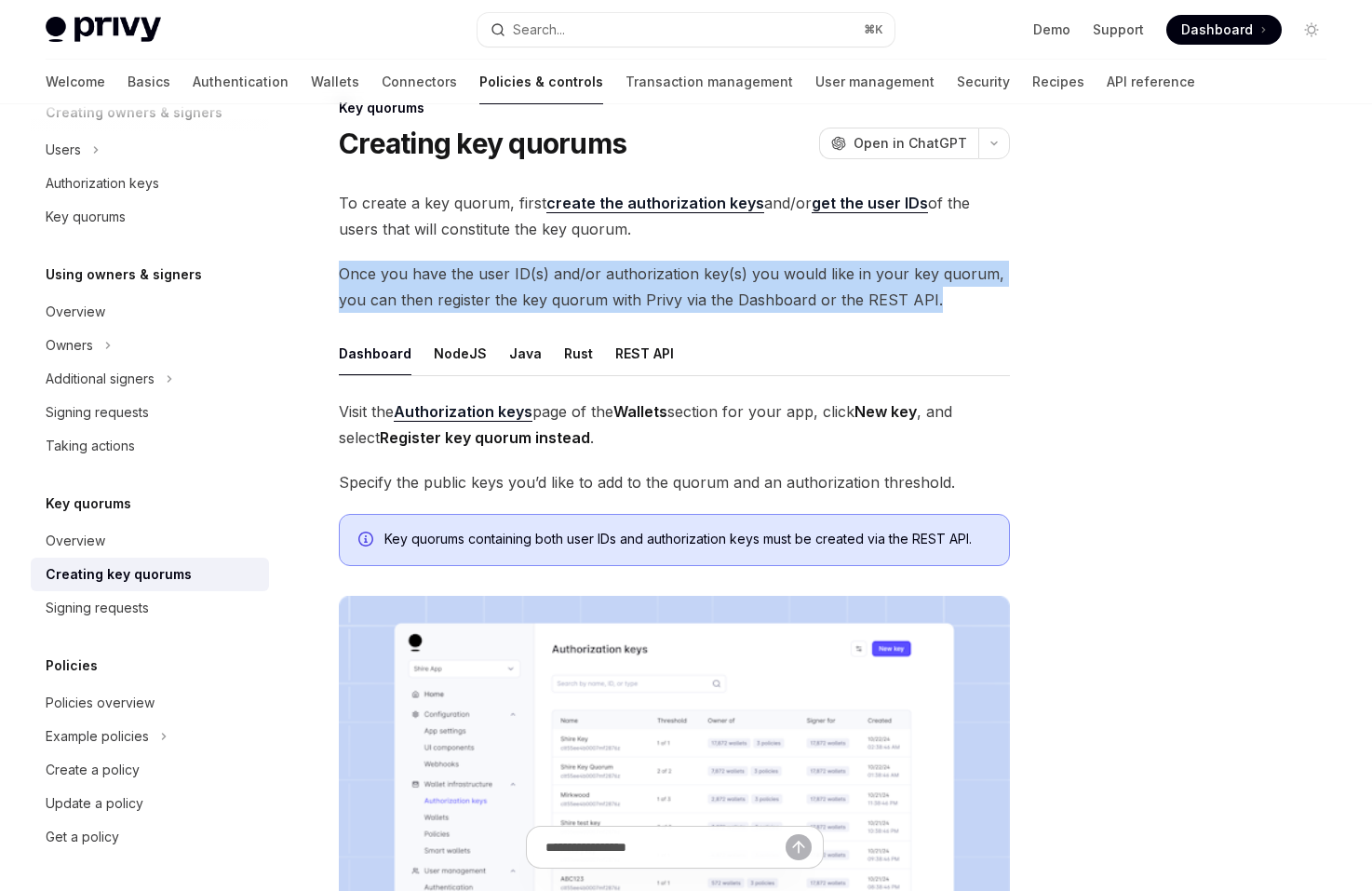
click at [983, 302] on div "To create a key quorum, first create the authorization keys and/or get the user…" at bounding box center [674, 647] width 671 height 915
click at [983, 302] on span "Once you have the user ID(s) and/or authorization key(s) you would like in your…" at bounding box center [674, 286] width 671 height 52
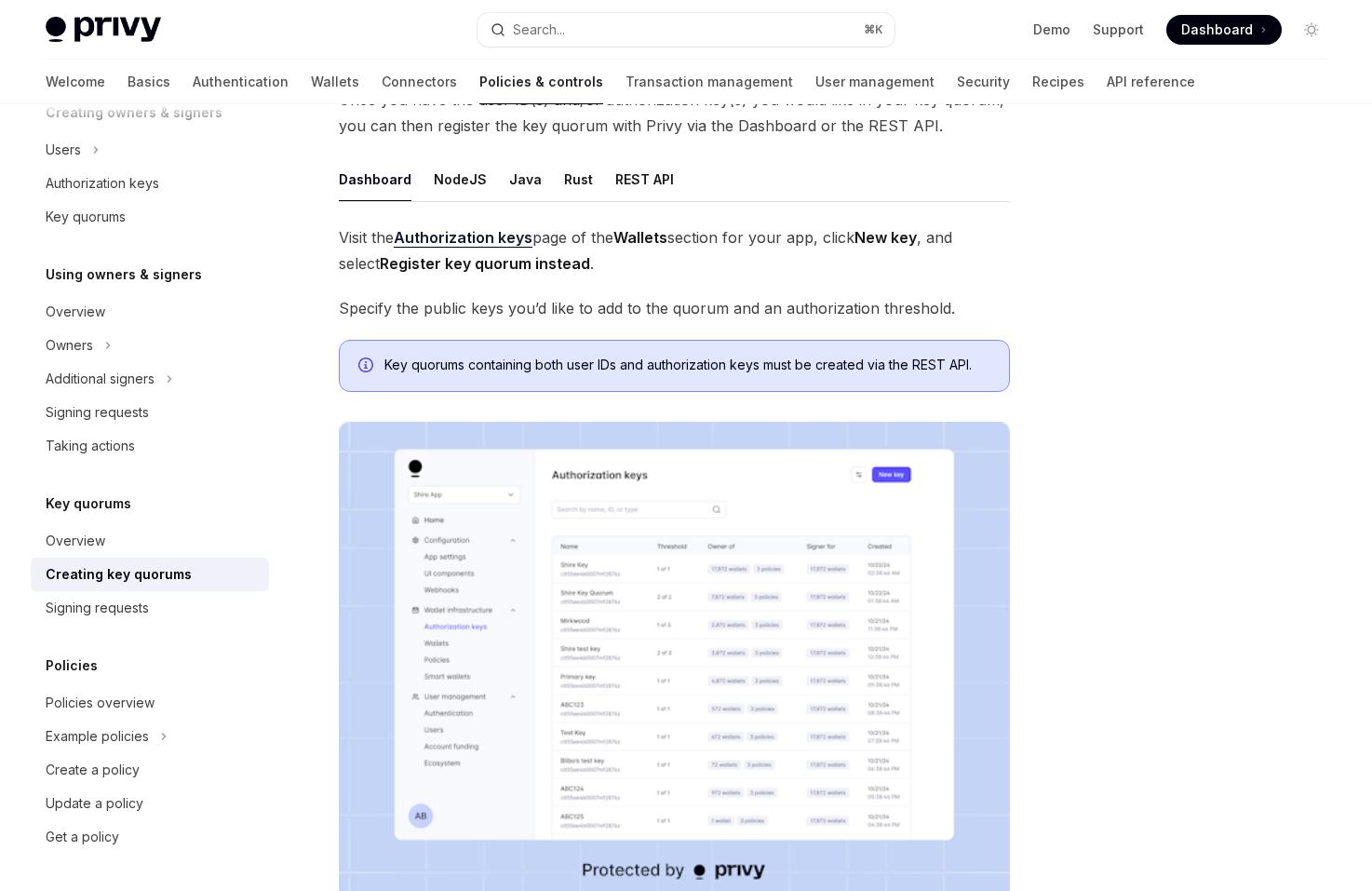
scroll to position [0, 0]
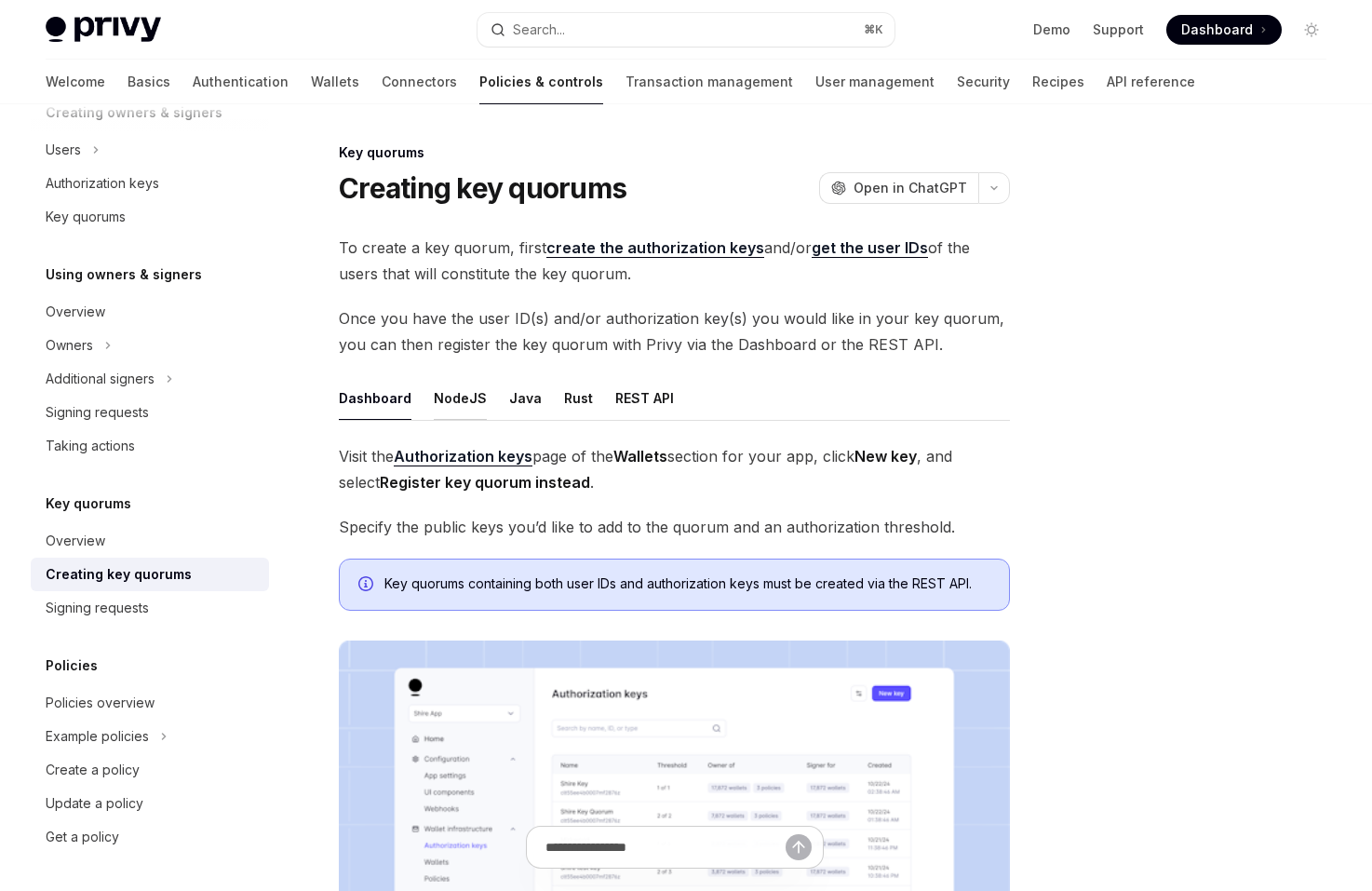
click at [434, 392] on button "NodeJS" at bounding box center [460, 397] width 53 height 43
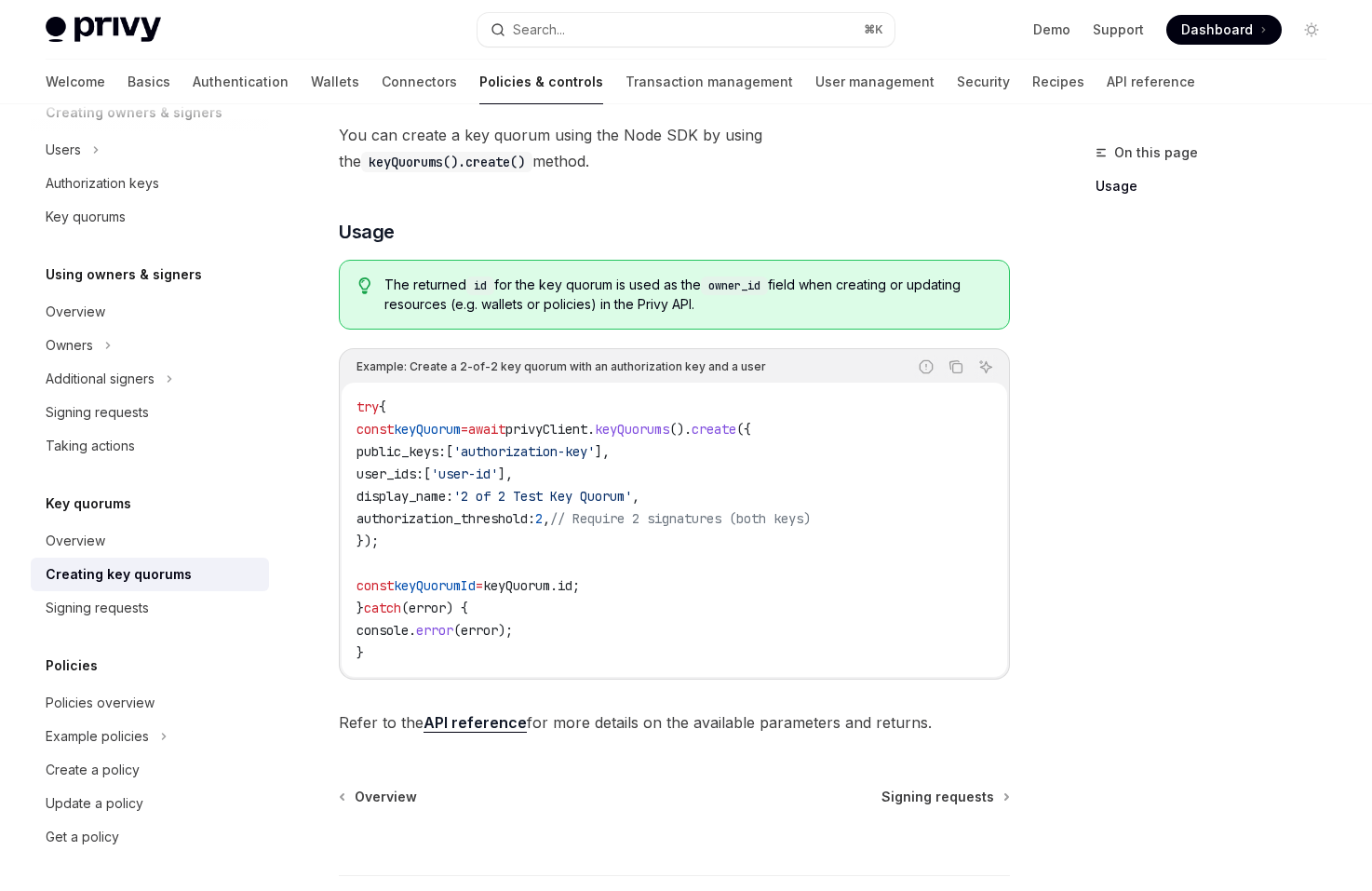
scroll to position [451, 0]
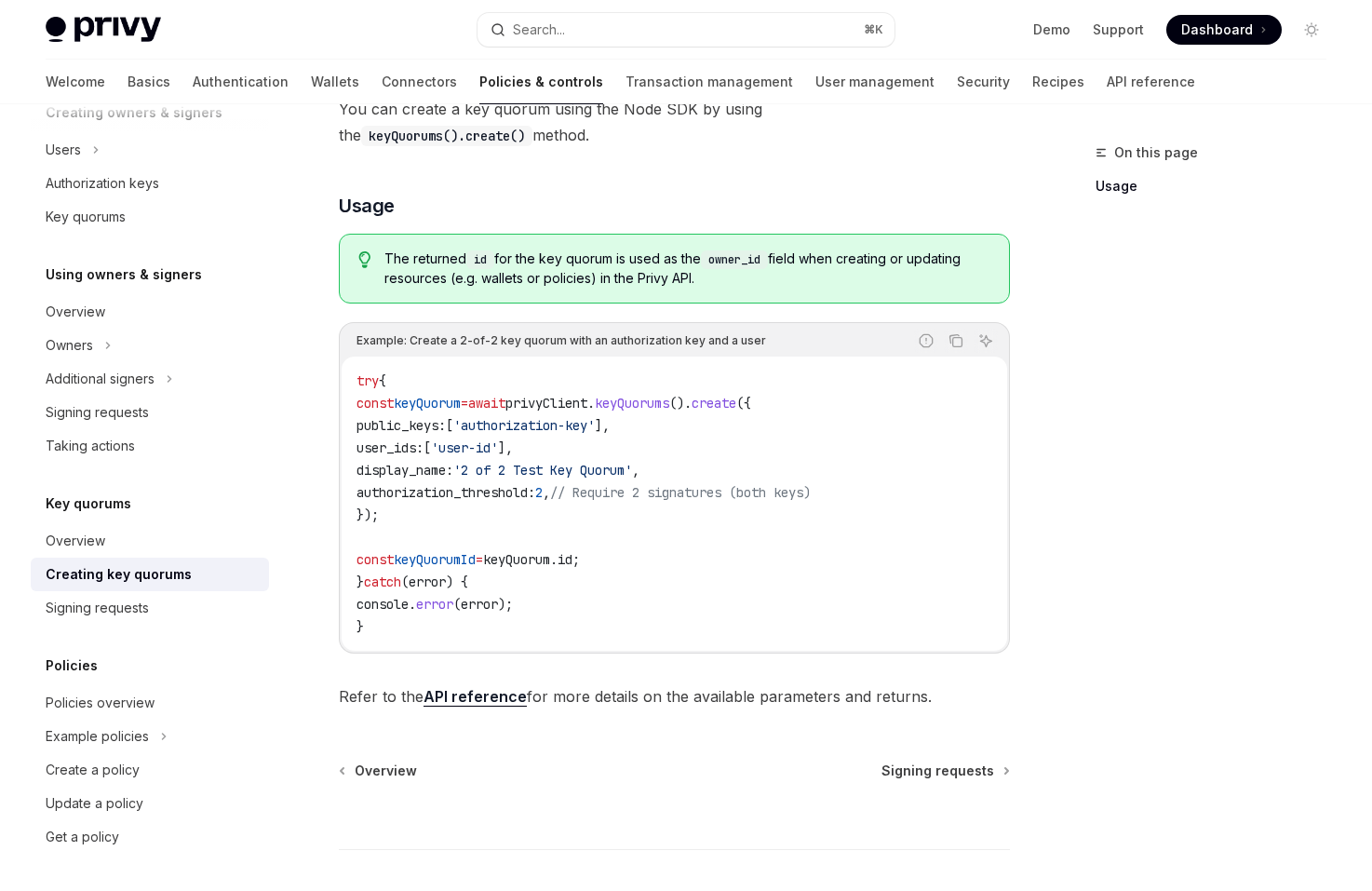
click at [698, 336] on div "Example: Create a 2-of-2 key quorum with an authorization key and a user" at bounding box center [561, 340] width 410 height 24
click at [711, 286] on div "The returned id for the key quorum is used as the owner_id field when creating …" at bounding box center [674, 268] width 671 height 69
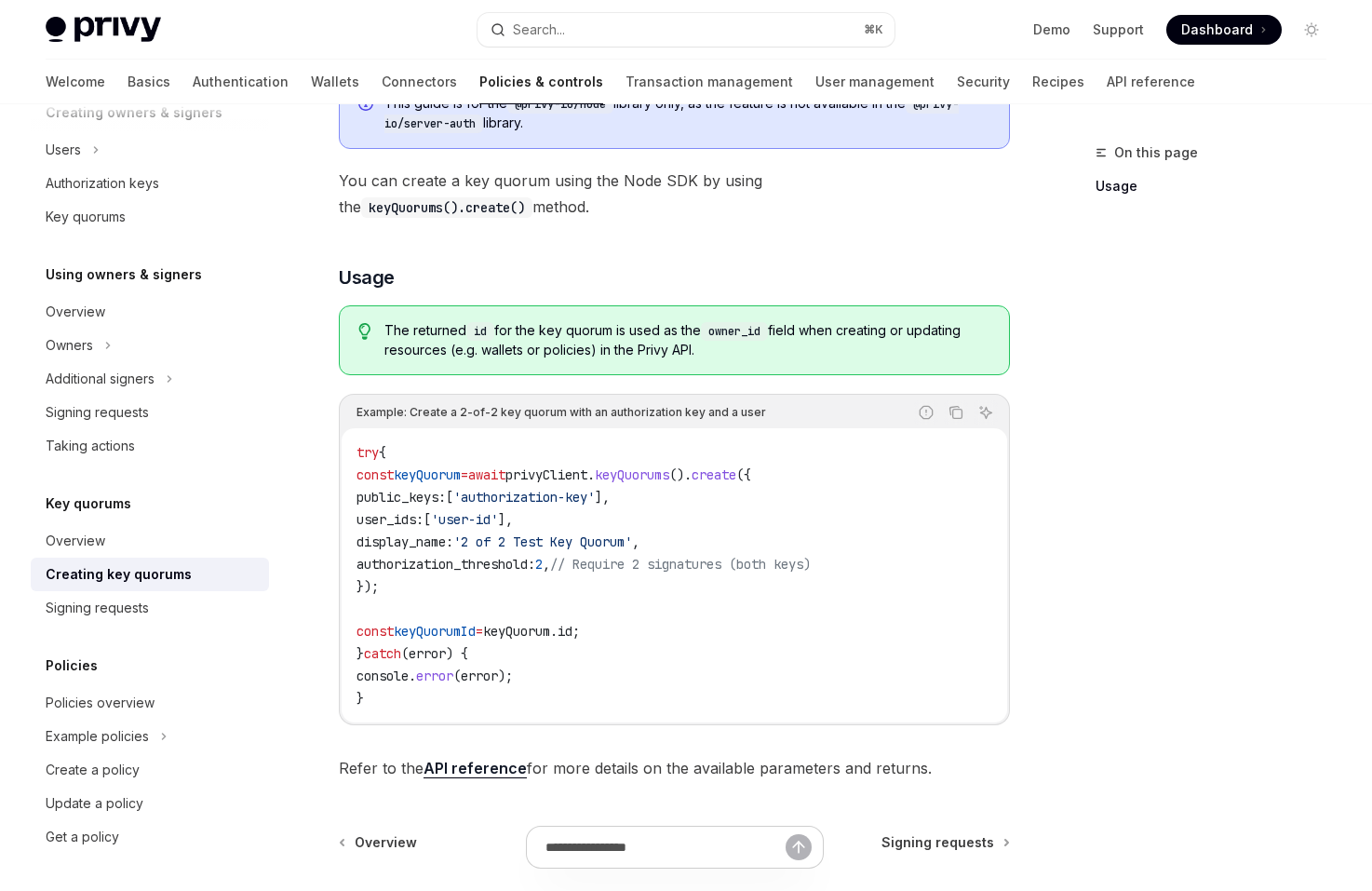
scroll to position [416, 0]
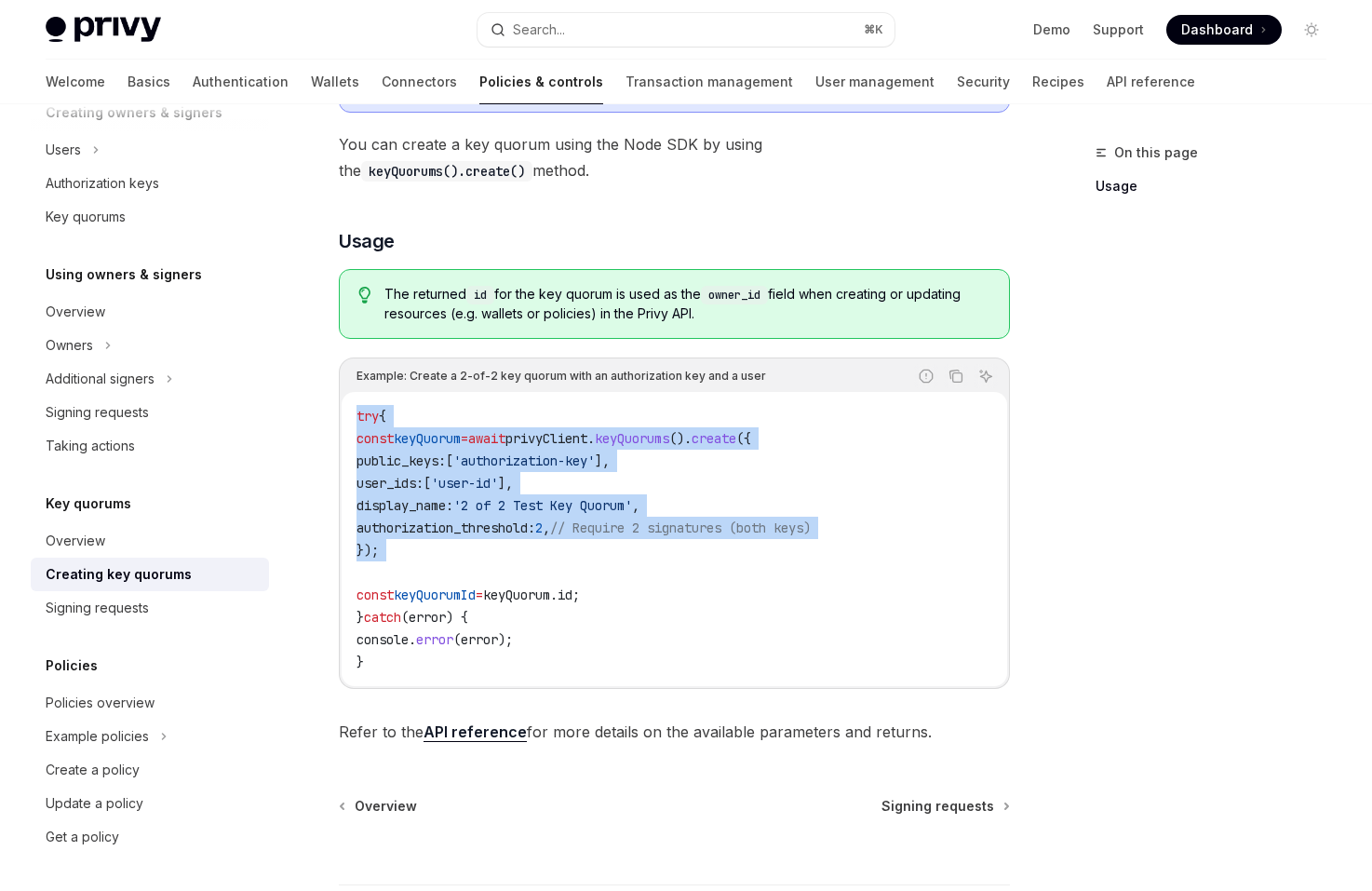
drag, startPoint x: 534, startPoint y: 561, endPoint x: 506, endPoint y: 392, distance: 171.3
click at [506, 392] on div "try { const keyQuorum = await privyClient . keyQuorums (). create ({ public_key…" at bounding box center [674, 538] width 665 height 294
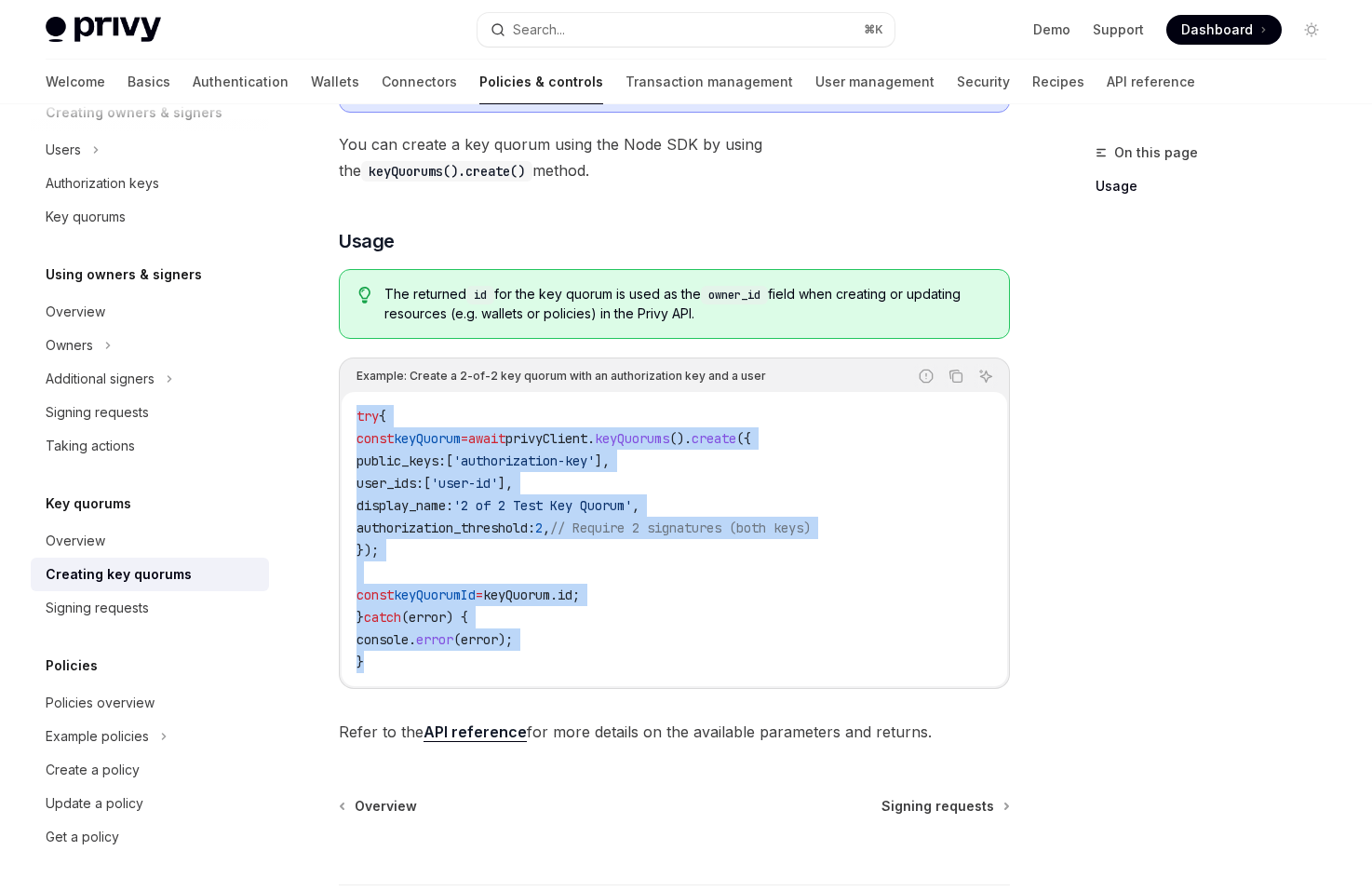
drag, startPoint x: 504, startPoint y: 388, endPoint x: 593, endPoint y: 658, distance: 284.3
click at [593, 658] on div "Example: Create a 2-of-2 key quorum with an authorization key and a user Report…" at bounding box center [674, 524] width 671 height 332
click at [593, 658] on code "try { const keyQuorum = await privyClient . keyQuorums (). create ({ public_key…" at bounding box center [674, 539] width 635 height 268
drag, startPoint x: 593, startPoint y: 660, endPoint x: 517, endPoint y: 401, distance: 269.9
click at [517, 401] on div "try { const keyQuorum = await privyClient . keyQuorums (). create ({ public_key…" at bounding box center [674, 538] width 665 height 294
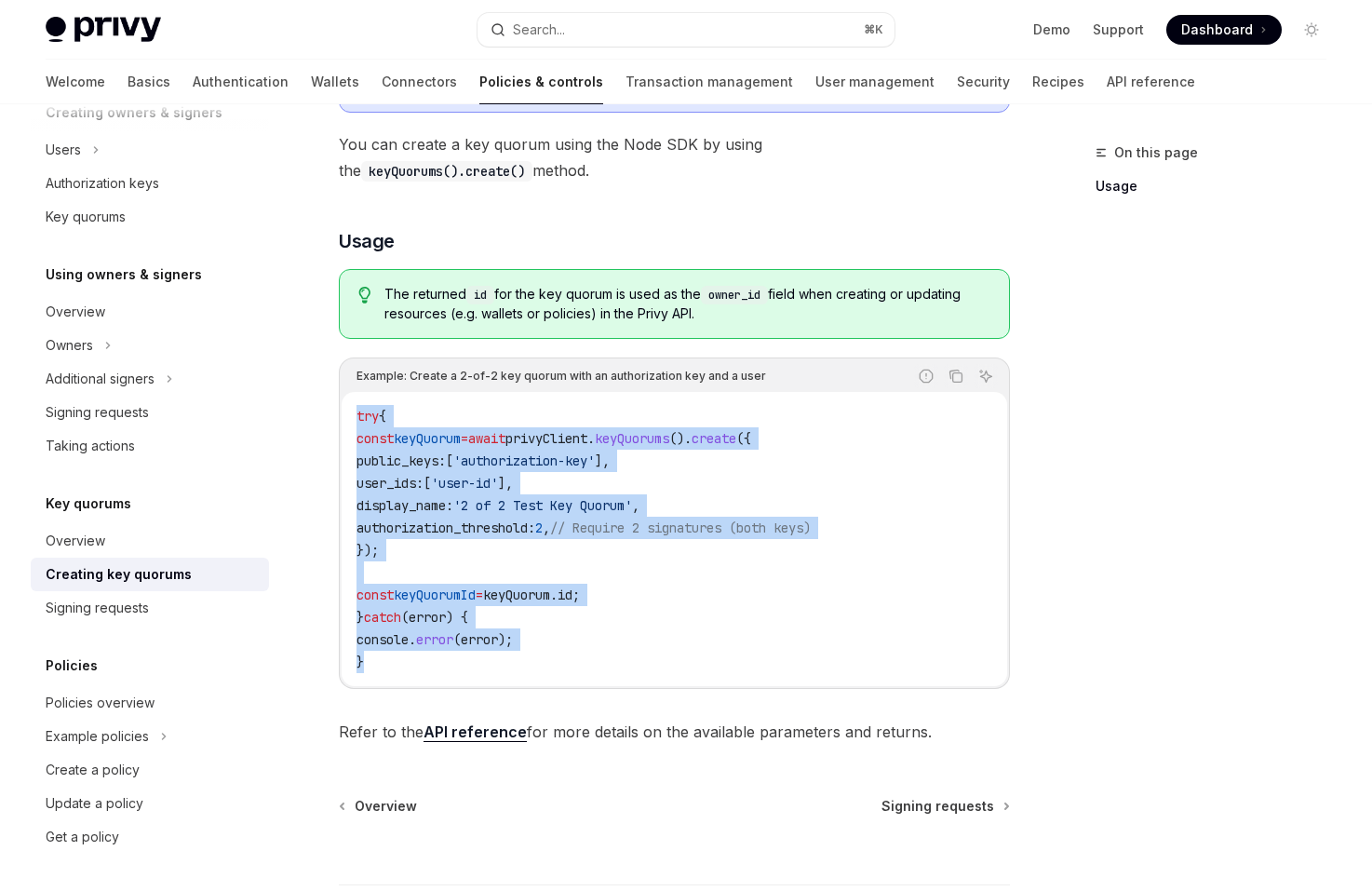
click at [517, 401] on div "try { const keyQuorum = await privyClient . keyQuorums (). create ({ public_key…" at bounding box center [674, 538] width 665 height 294
drag, startPoint x: 517, startPoint y: 401, endPoint x: 588, endPoint y: 668, distance: 276.3
click at [588, 668] on div "try { const keyQuorum = await privyClient . keyQuorums (). create ({ public_key…" at bounding box center [674, 538] width 665 height 294
click at [588, 668] on code "try { const keyQuorum = await privyClient . keyQuorums (). create ({ public_key…" at bounding box center [674, 539] width 635 height 268
drag, startPoint x: 588, startPoint y: 668, endPoint x: 609, endPoint y: 394, distance: 274.8
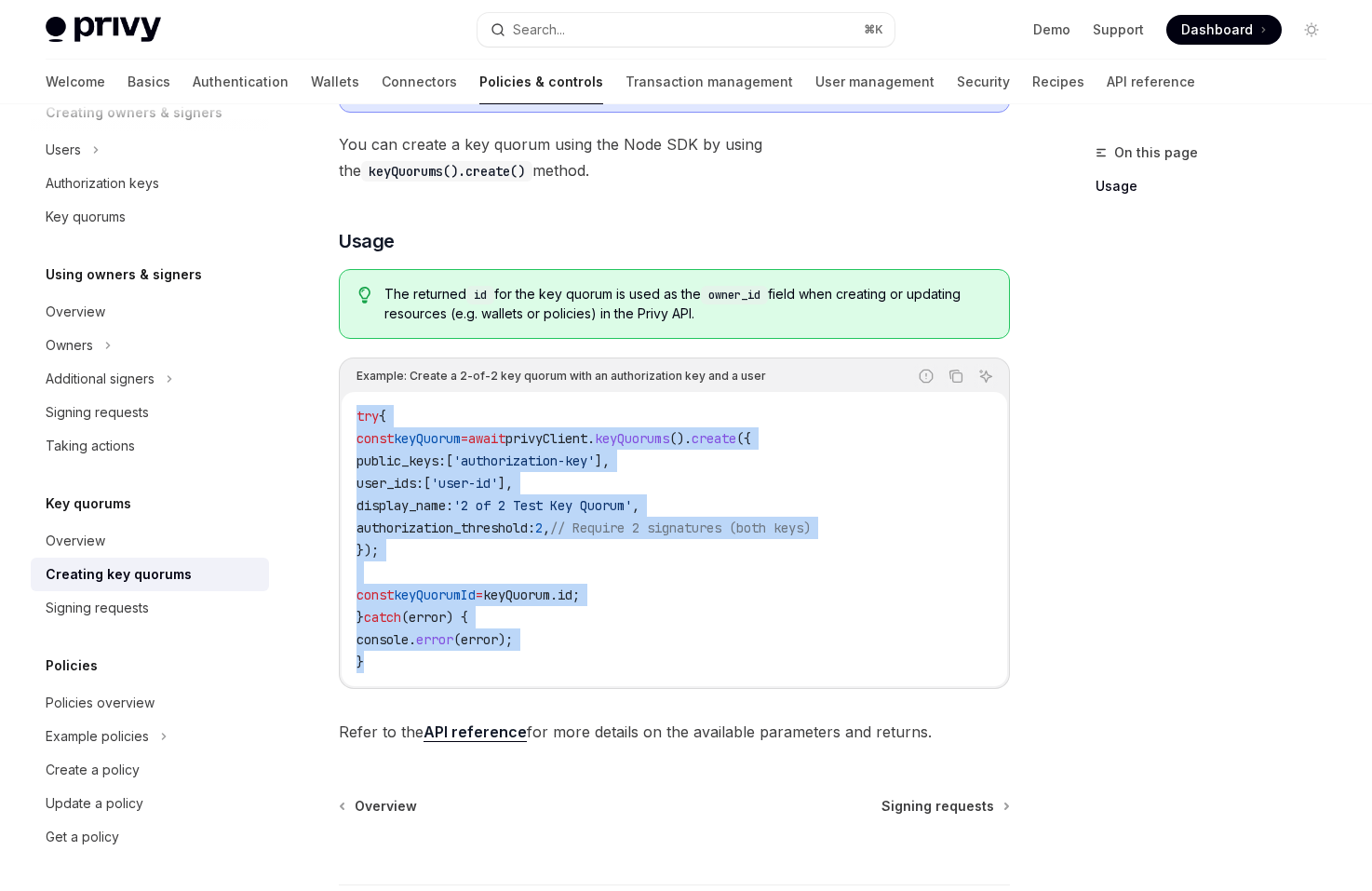
click at [609, 394] on div "try { const keyQuorum = await privyClient . keyQuorums (). create ({ public_key…" at bounding box center [674, 538] width 665 height 294
drag, startPoint x: 609, startPoint y: 394, endPoint x: 676, endPoint y: 661, distance: 275.3
click at [676, 661] on div "try { const keyQuorum = await privyClient . keyQuorums (). create ({ public_key…" at bounding box center [674, 538] width 665 height 294
click at [676, 661] on code "try { const keyQuorum = await privyClient . keyQuorums (). create ({ public_key…" at bounding box center [674, 539] width 635 height 268
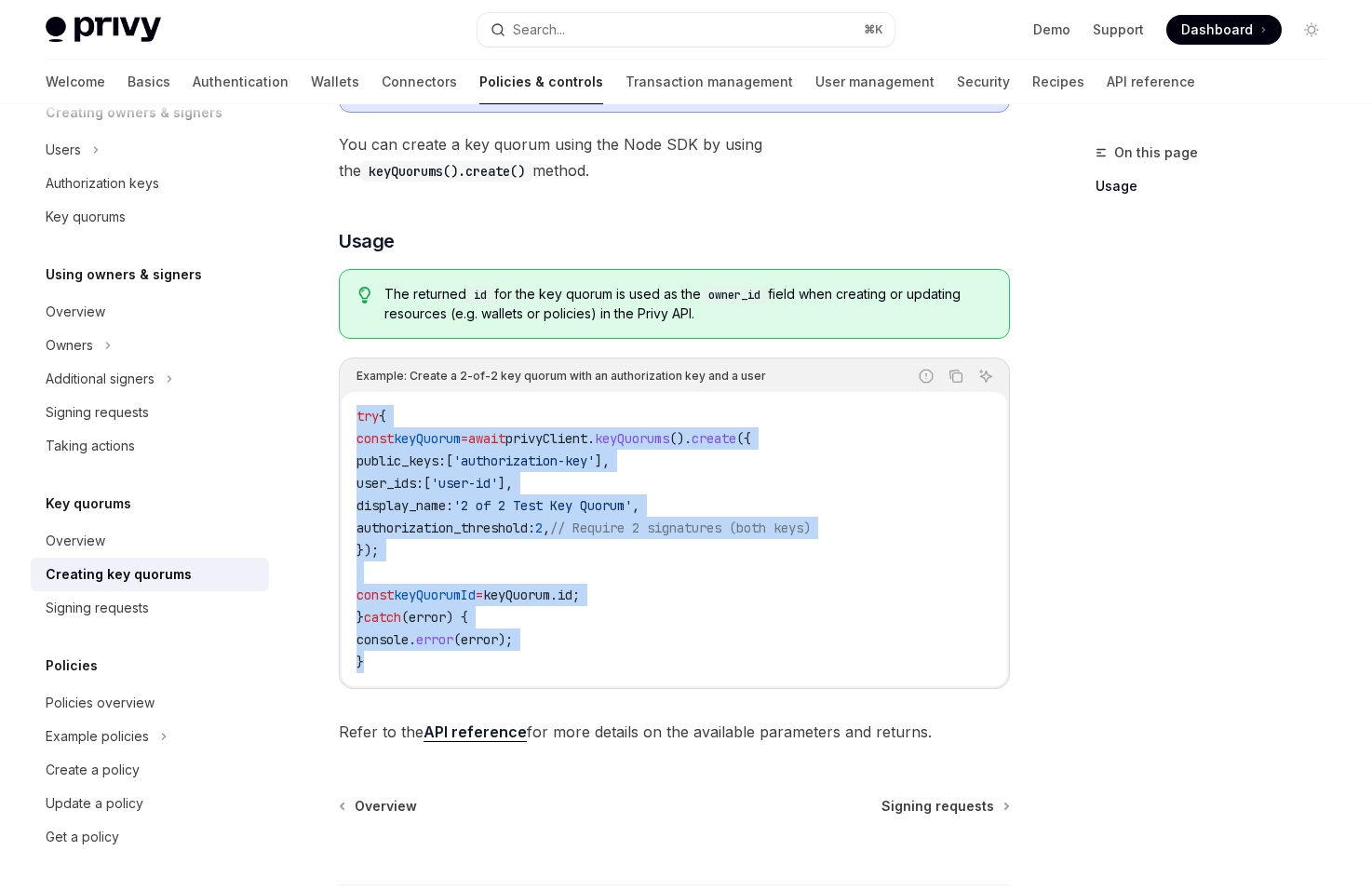
drag, startPoint x: 440, startPoint y: 671, endPoint x: 345, endPoint y: 388, distance: 298.5
click at [345, 388] on div "Example: Create a 2-of-2 key quorum with an authorization key and a user Report…" at bounding box center [674, 524] width 671 height 332
click at [345, 388] on div "Example: Create a 2-of-2 key quorum with an authorization key and a user Report…" at bounding box center [674, 376] width 665 height 32
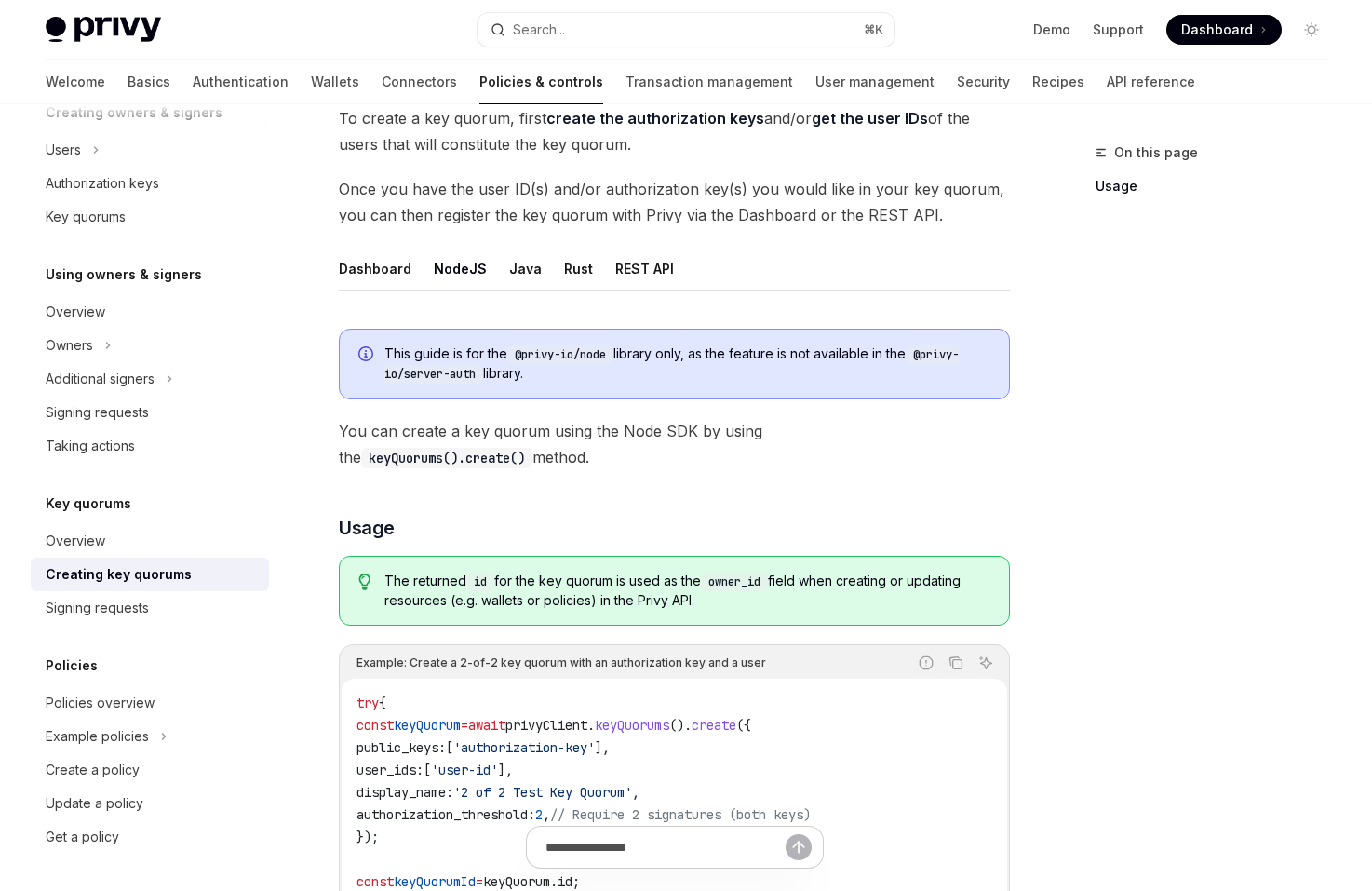
scroll to position [91, 0]
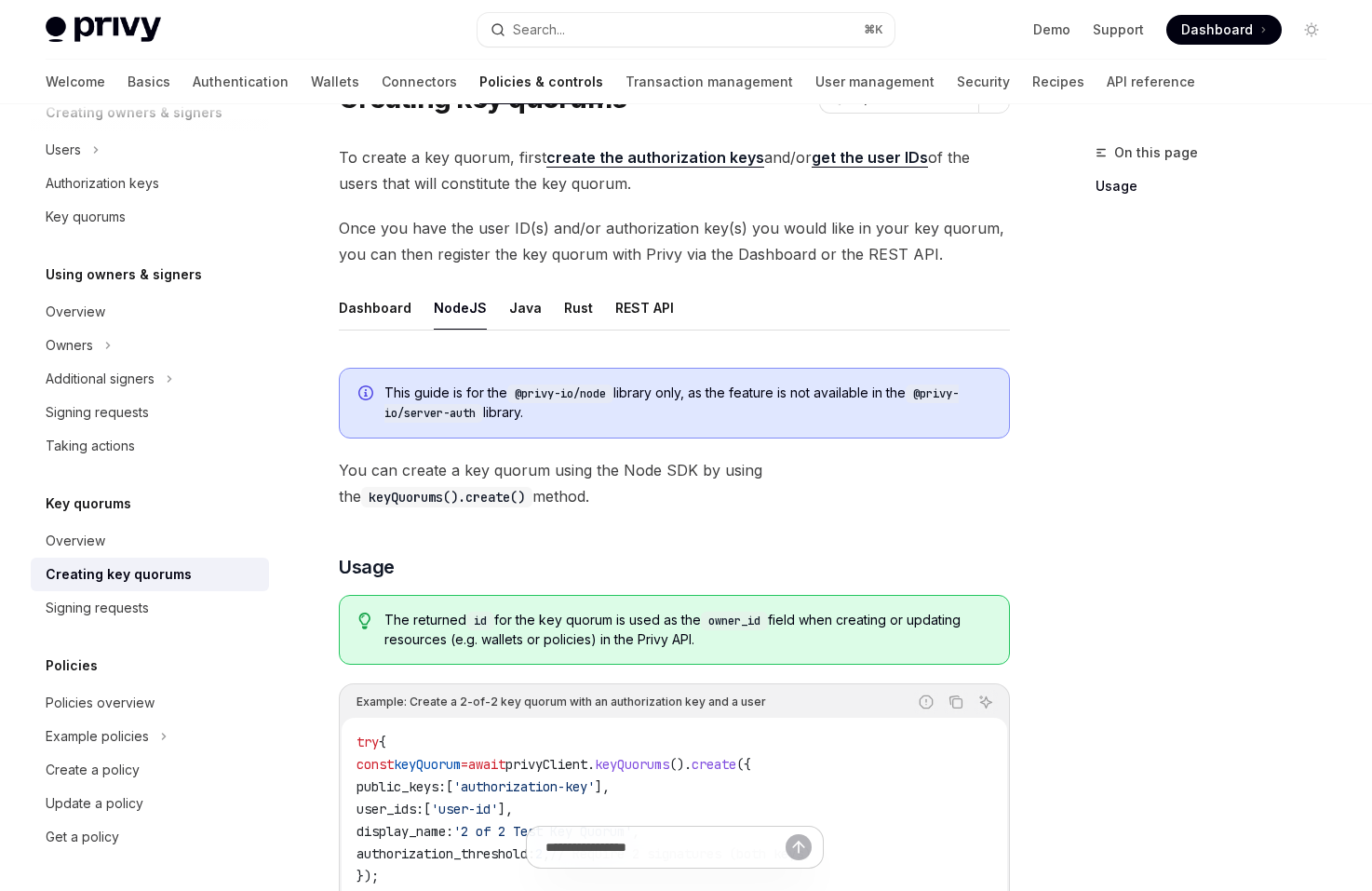
click at [660, 156] on link "create the authorization keys" at bounding box center [656, 157] width 218 height 19
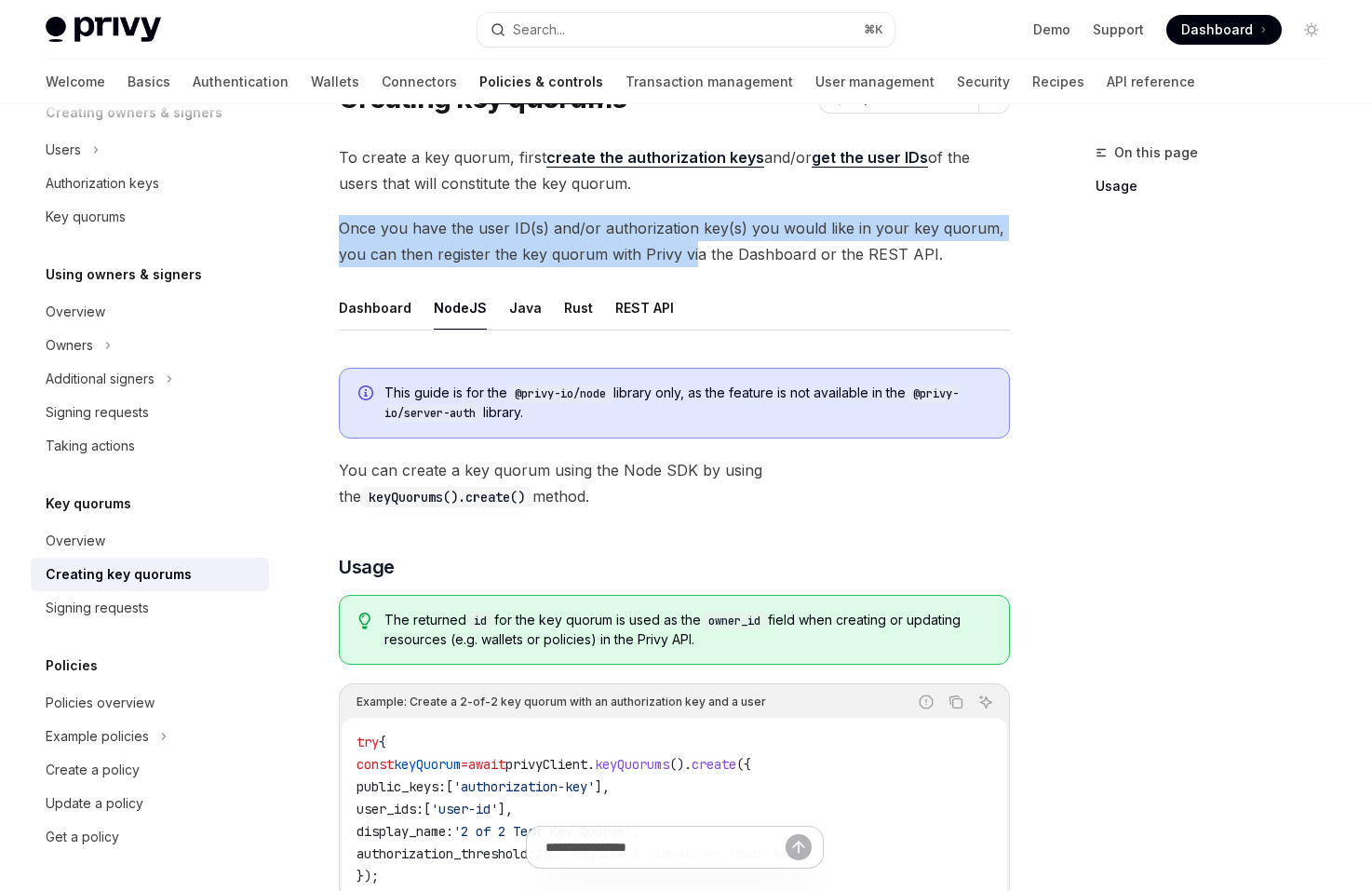
drag, startPoint x: 690, startPoint y: 263, endPoint x: 685, endPoint y: 208, distance: 55.2
click at [685, 208] on div "To create a key quorum, first create the authorization keys and/or get the user…" at bounding box center [674, 608] width 671 height 926
drag, startPoint x: 685, startPoint y: 208, endPoint x: 955, endPoint y: 248, distance: 272.9
click at [955, 248] on div "To create a key quorum, first create the authorization keys and/or get the user…" at bounding box center [674, 608] width 671 height 926
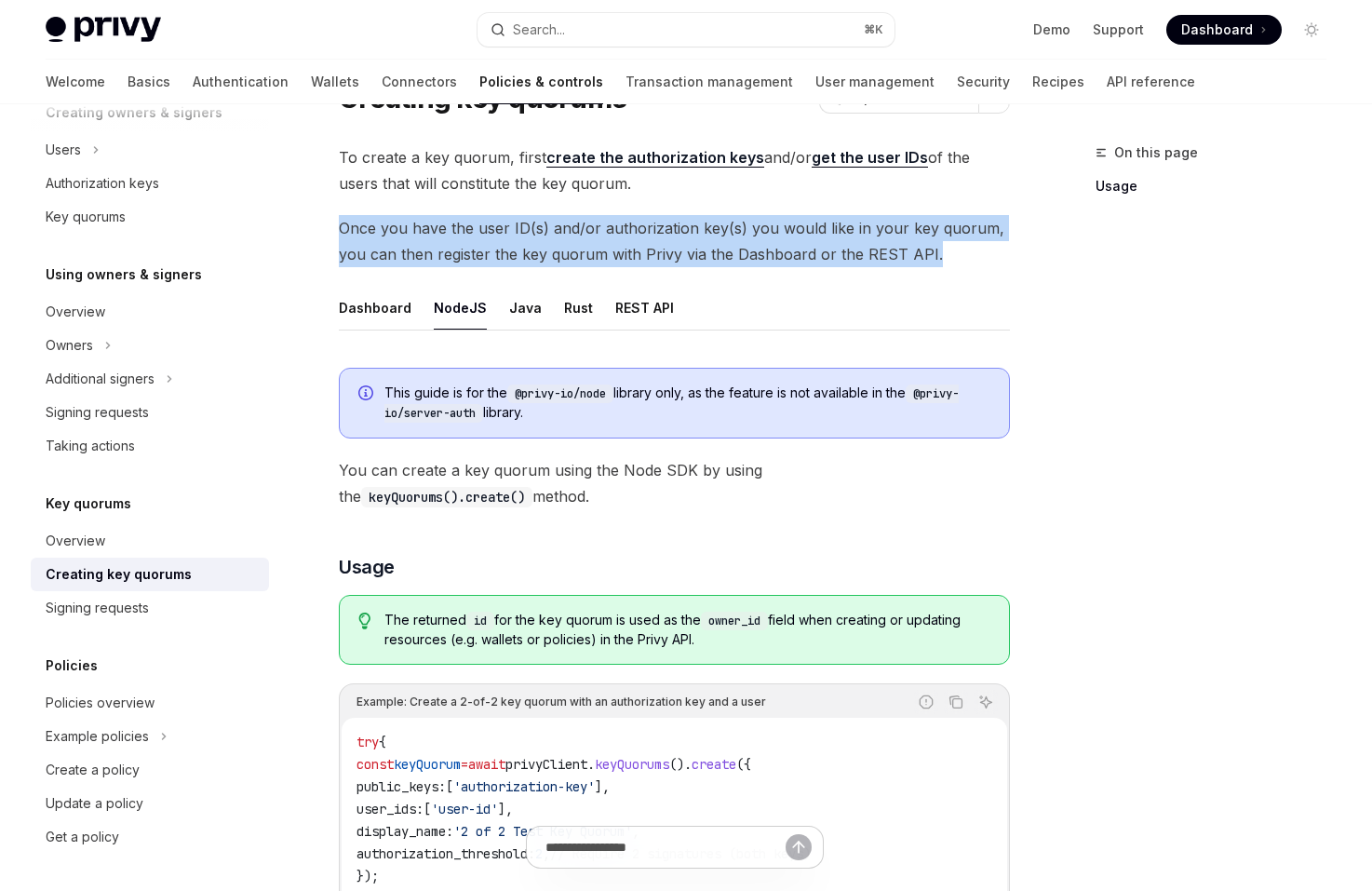
click at [955, 248] on span "Once you have the user ID(s) and/or authorization key(s) you would like in your…" at bounding box center [674, 241] width 671 height 52
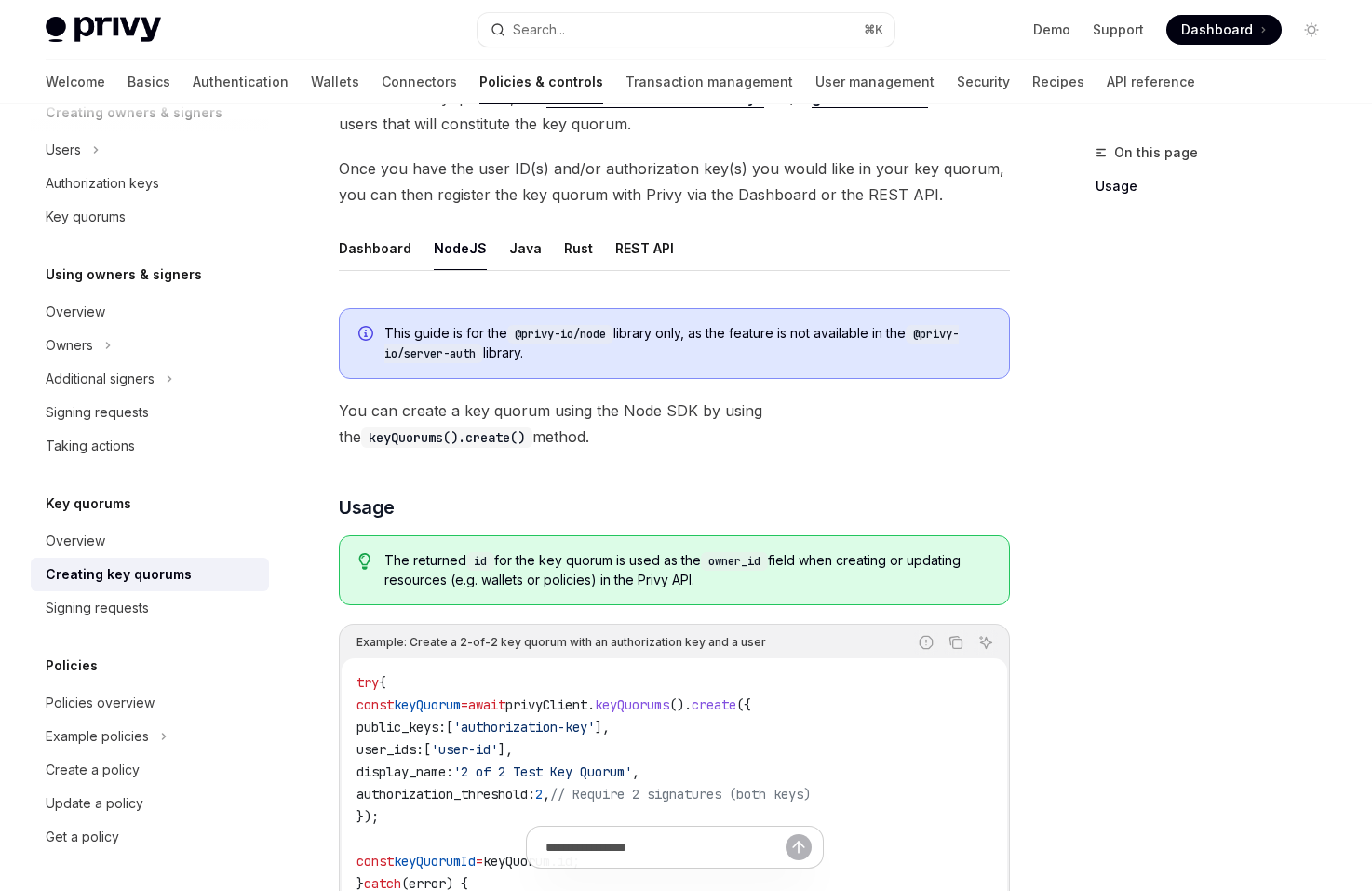
scroll to position [158, 0]
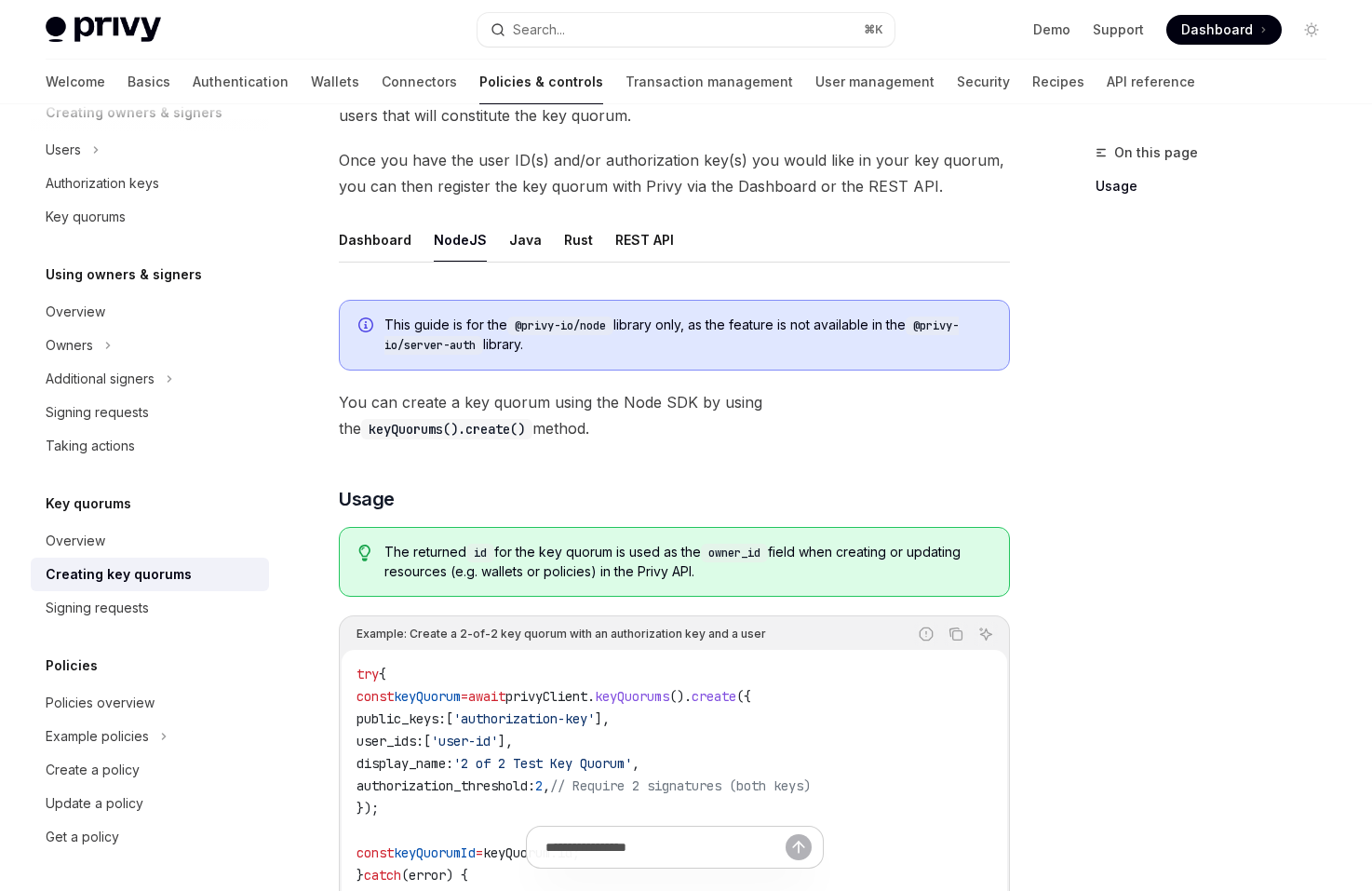
drag, startPoint x: 742, startPoint y: 343, endPoint x: 742, endPoint y: 309, distance: 34.0
click at [742, 309] on div "This guide is for the @privy-io/node library only, as the feature is not availa…" at bounding box center [674, 335] width 671 height 70
drag, startPoint x: 742, startPoint y: 308, endPoint x: 748, endPoint y: 363, distance: 55.3
click at [748, 363] on div "This guide is for the @privy-io/node library only, as the feature is not availa…" at bounding box center [674, 335] width 671 height 70
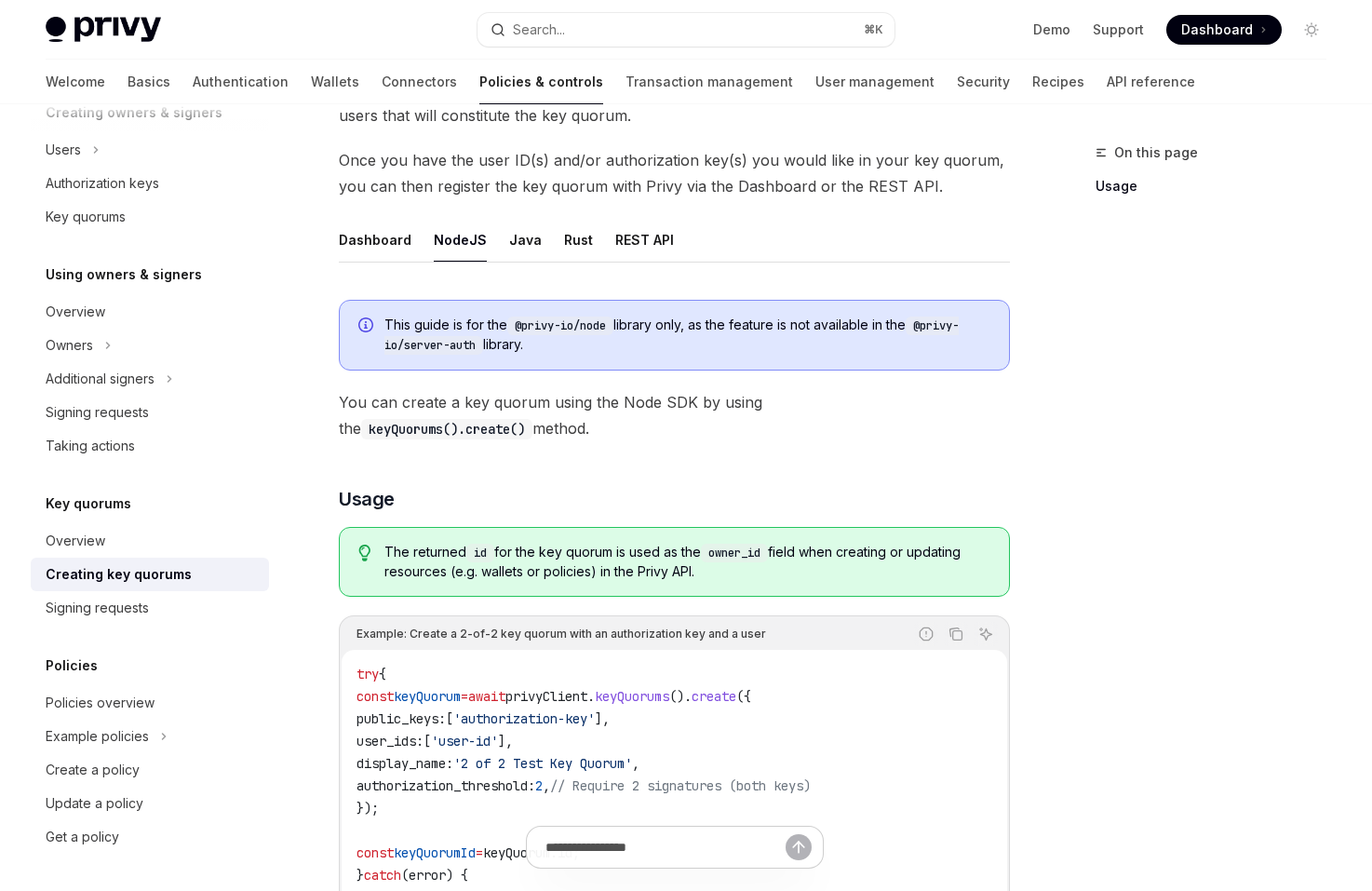
click at [748, 363] on div "This guide is for the @privy-io/node library only, as the feature is not availa…" at bounding box center [674, 335] width 671 height 70
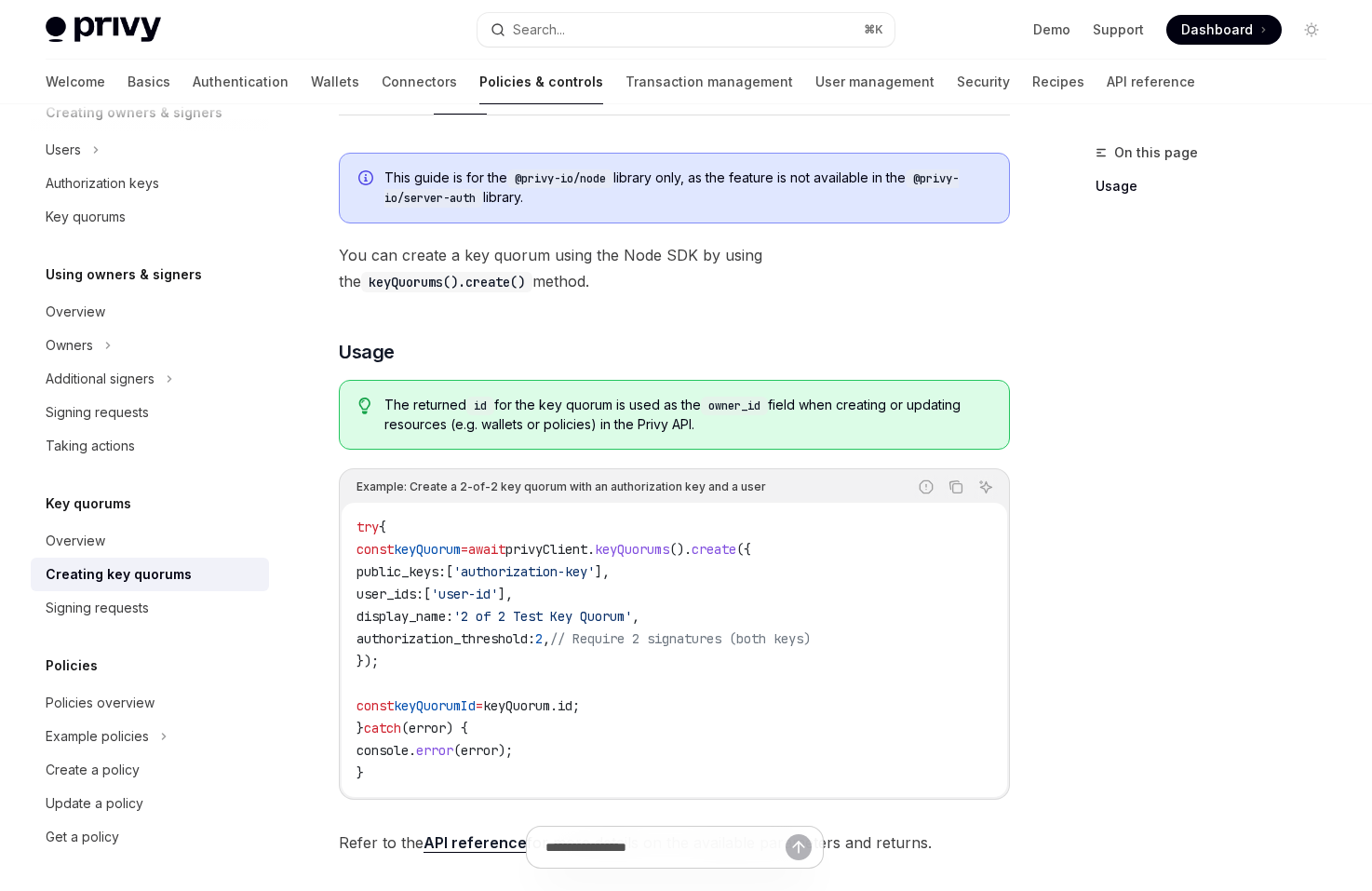
scroll to position [323, 0]
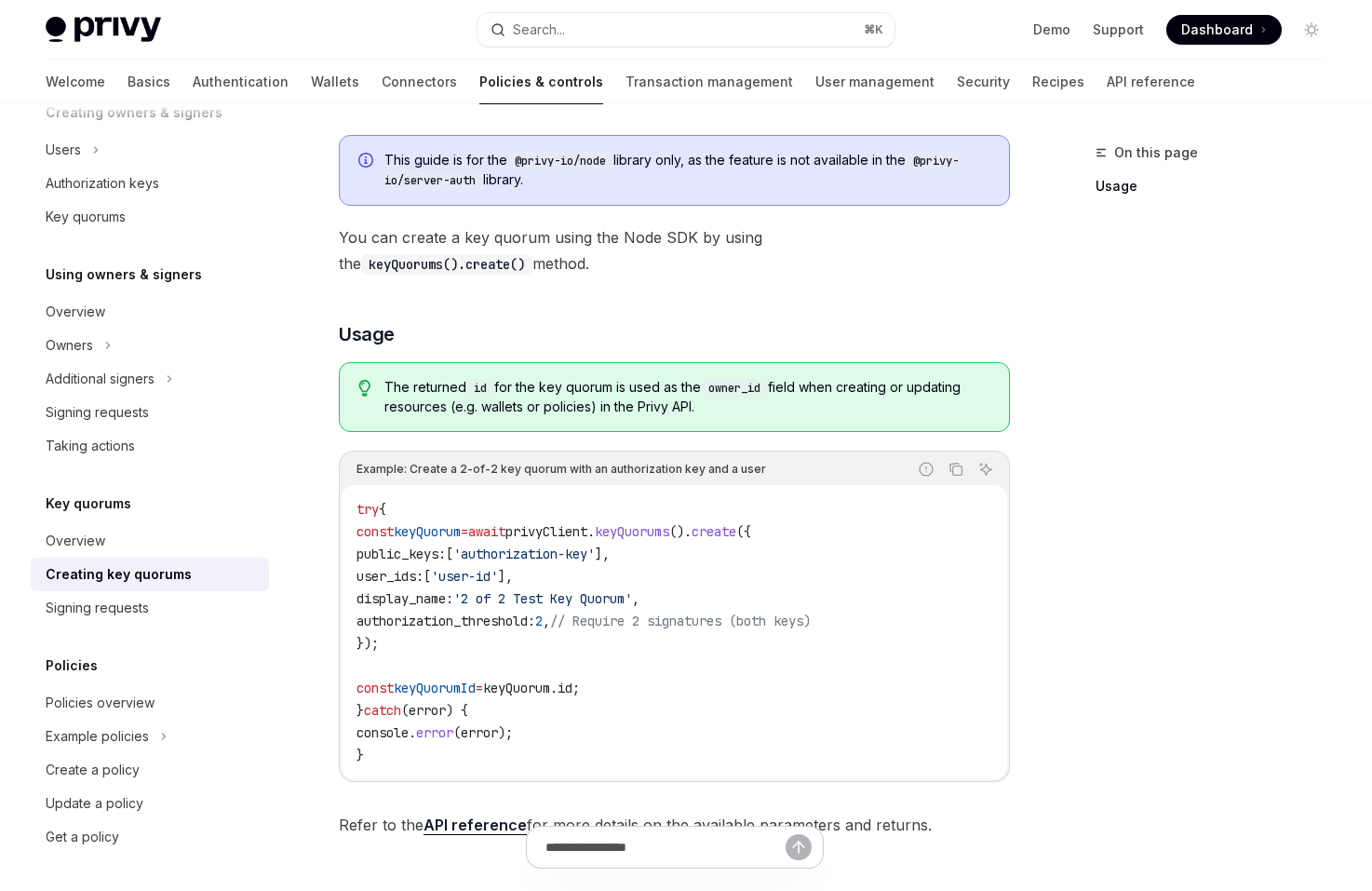
click at [714, 552] on code "try { const keyQuorum = await privyClient . keyQuorums (). create ({ public_key…" at bounding box center [674, 632] width 635 height 268
click at [707, 585] on code "try { const keyQuorum = await privyClient . keyQuorums (). create ({ public_key…" at bounding box center [674, 632] width 635 height 268
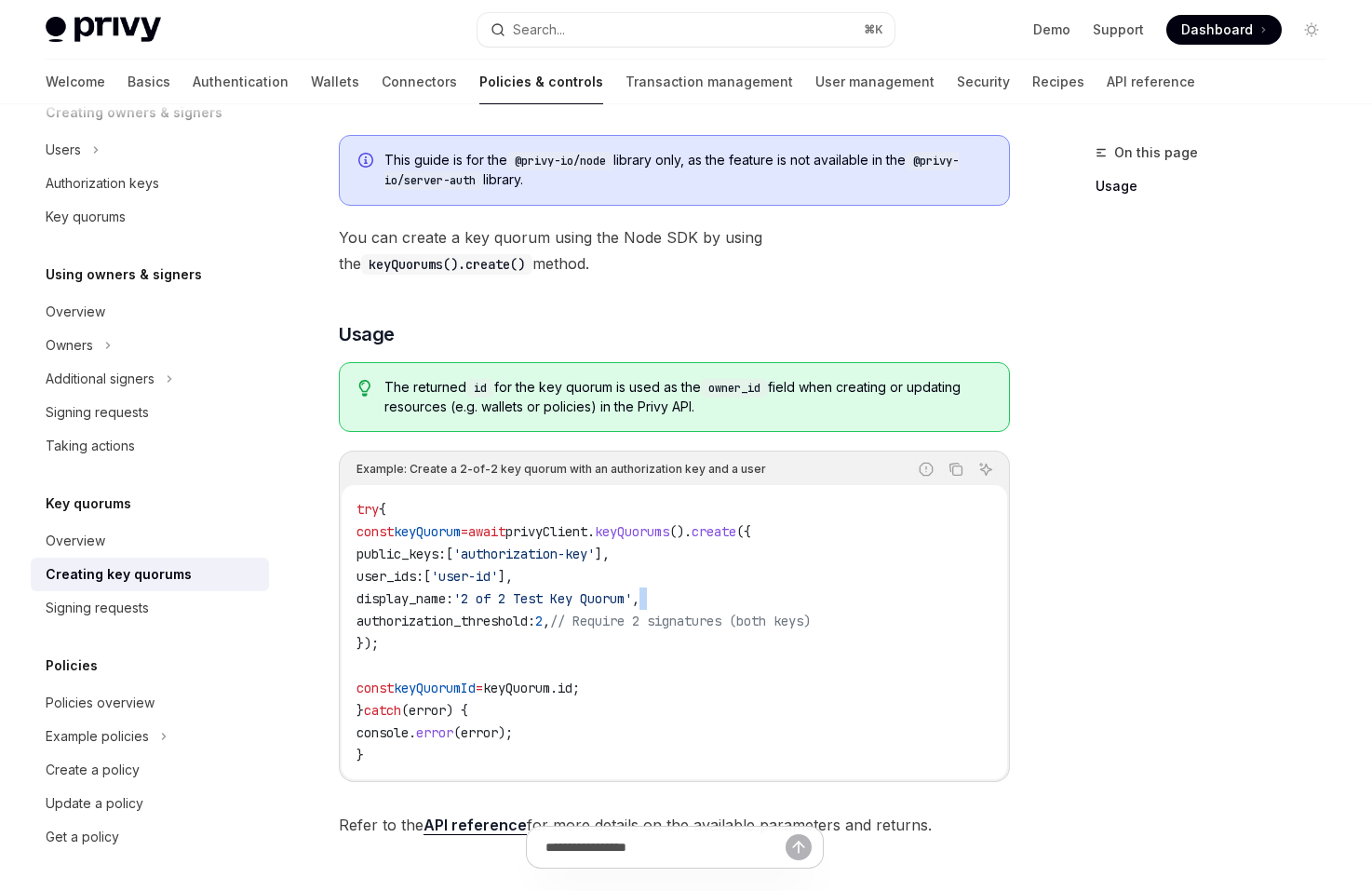
click at [707, 585] on code "try { const keyQuorum = await privyClient . keyQuorums (). create ({ public_key…" at bounding box center [674, 632] width 635 height 268
click at [695, 573] on code "try { const keyQuorum = await privyClient . keyQuorums (). create ({ public_key…" at bounding box center [674, 632] width 635 height 268
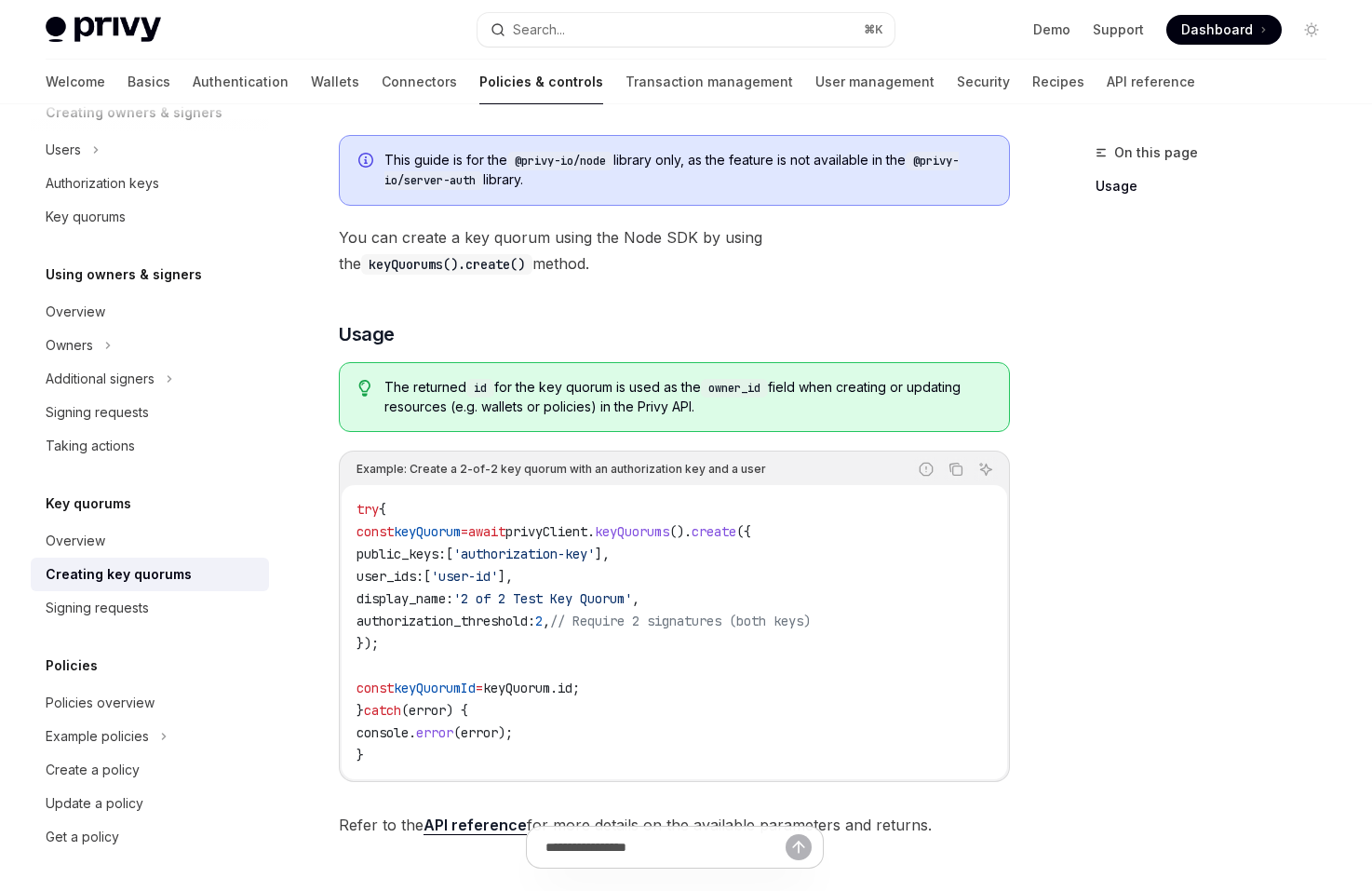
click at [695, 573] on code "try { const keyQuorum = await privyClient . keyQuorums (). create ({ public_key…" at bounding box center [674, 632] width 635 height 268
drag, startPoint x: 700, startPoint y: 413, endPoint x: 648, endPoint y: 335, distance: 93.7
click at [648, 335] on div "This guide is for the @privy-io/node library only, as the feature is not availa…" at bounding box center [674, 479] width 671 height 717
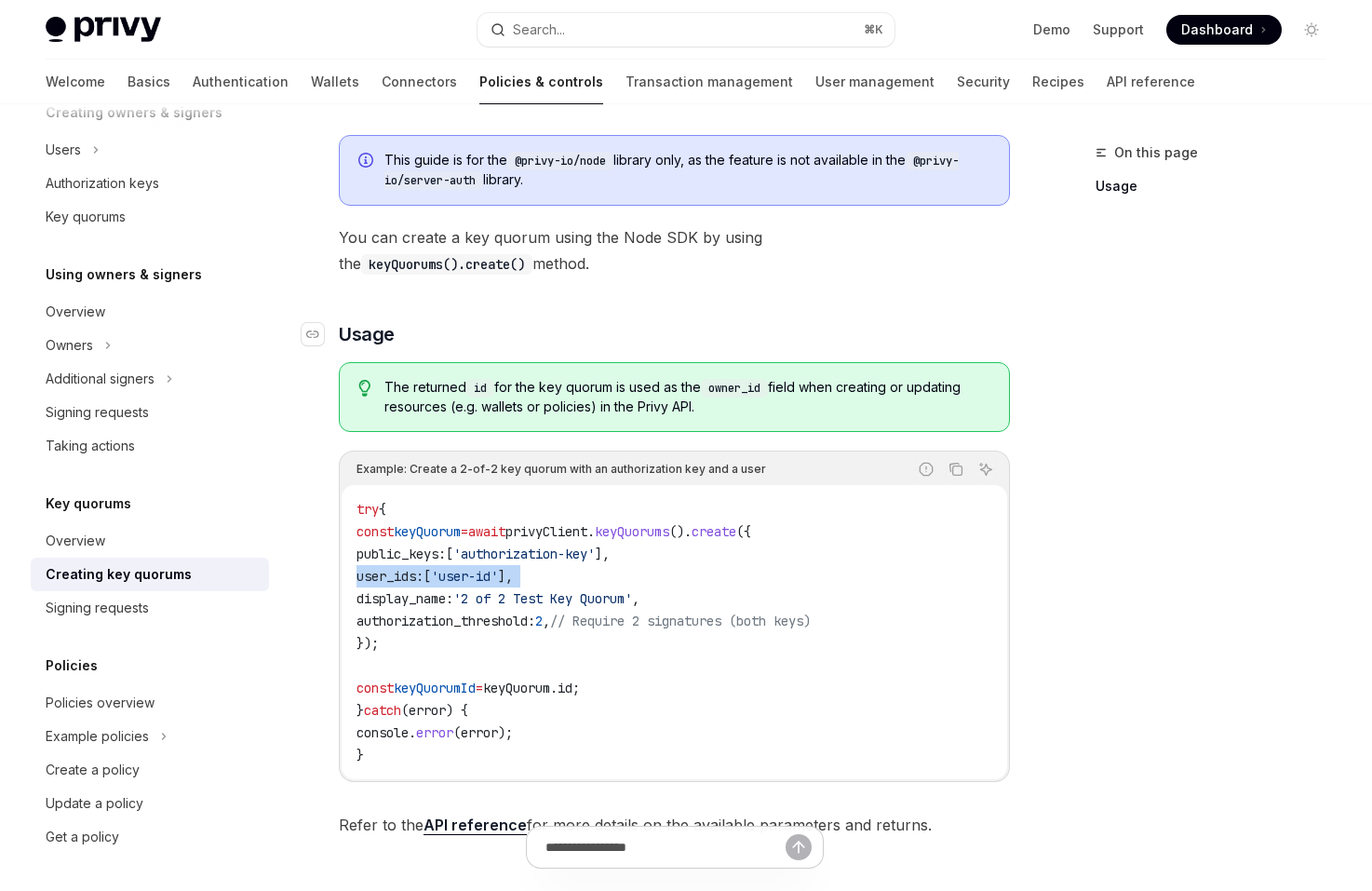
click at [646, 332] on h3 "​ Usage" at bounding box center [674, 334] width 671 height 26
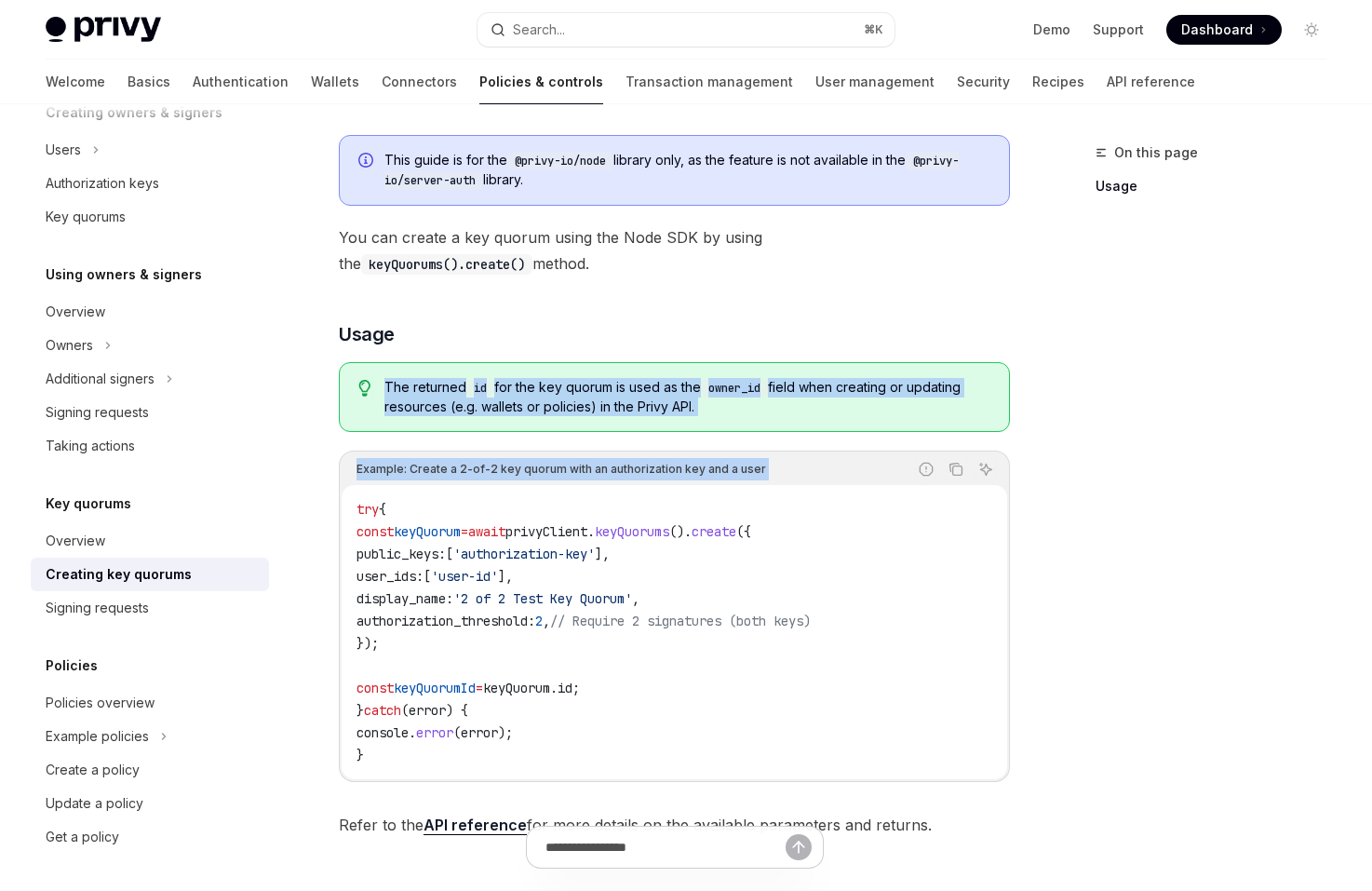
drag, startPoint x: 646, startPoint y: 332, endPoint x: 790, endPoint y: 468, distance: 198.1
click at [790, 468] on div "This guide is for the @privy-io/node library only, as the feature is not availa…" at bounding box center [674, 479] width 671 height 717
click at [790, 468] on div "Report incorrect code Copy Ask AI" at bounding box center [881, 469] width 231 height 24
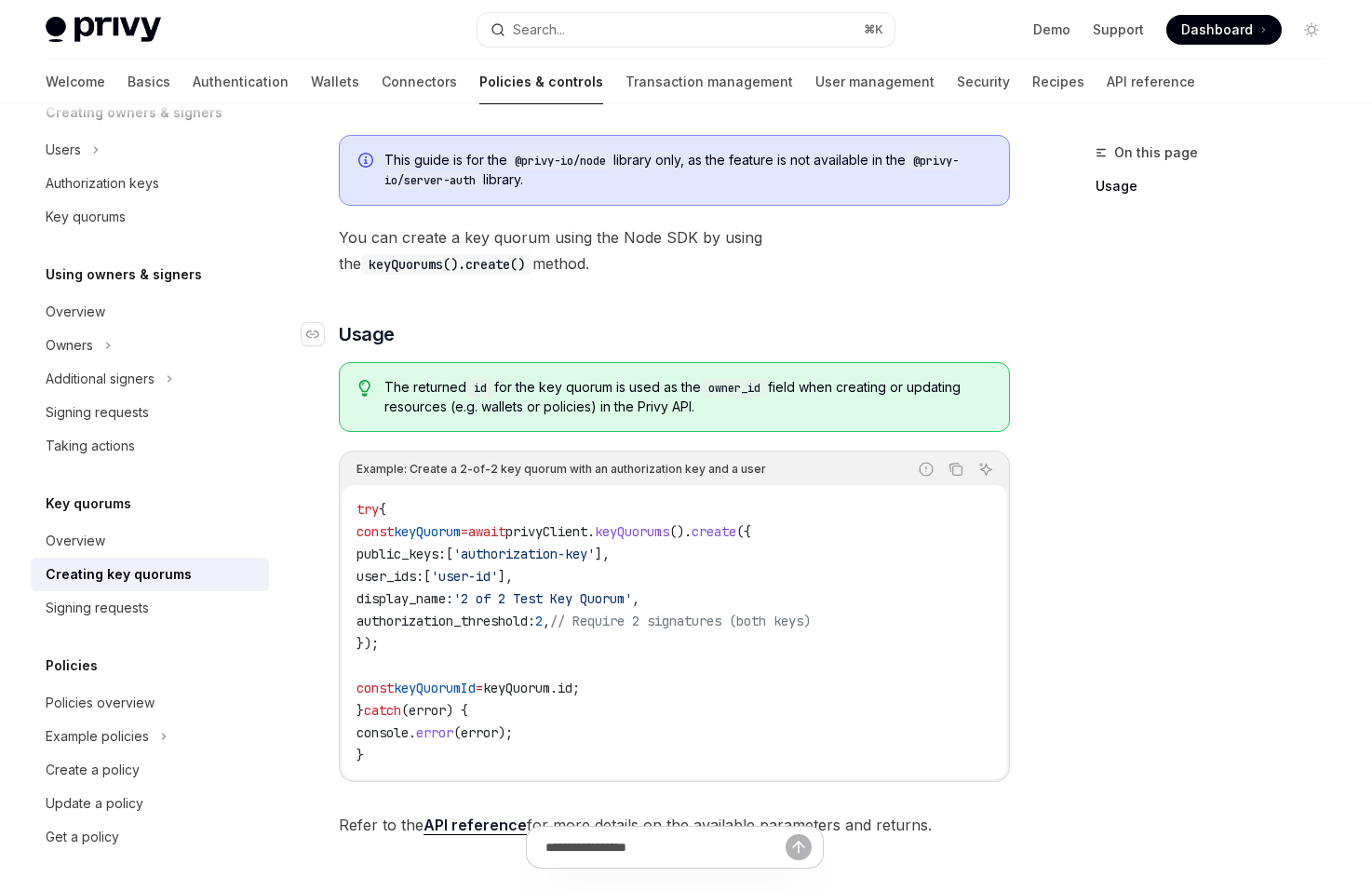
drag, startPoint x: 819, startPoint y: 407, endPoint x: 802, endPoint y: 343, distance: 66.2
click at [802, 343] on div "This guide is for the @privy-io/node library only, as the feature is not availa…" at bounding box center [674, 479] width 671 height 717
click at [802, 343] on h3 "​ Usage" at bounding box center [674, 334] width 671 height 26
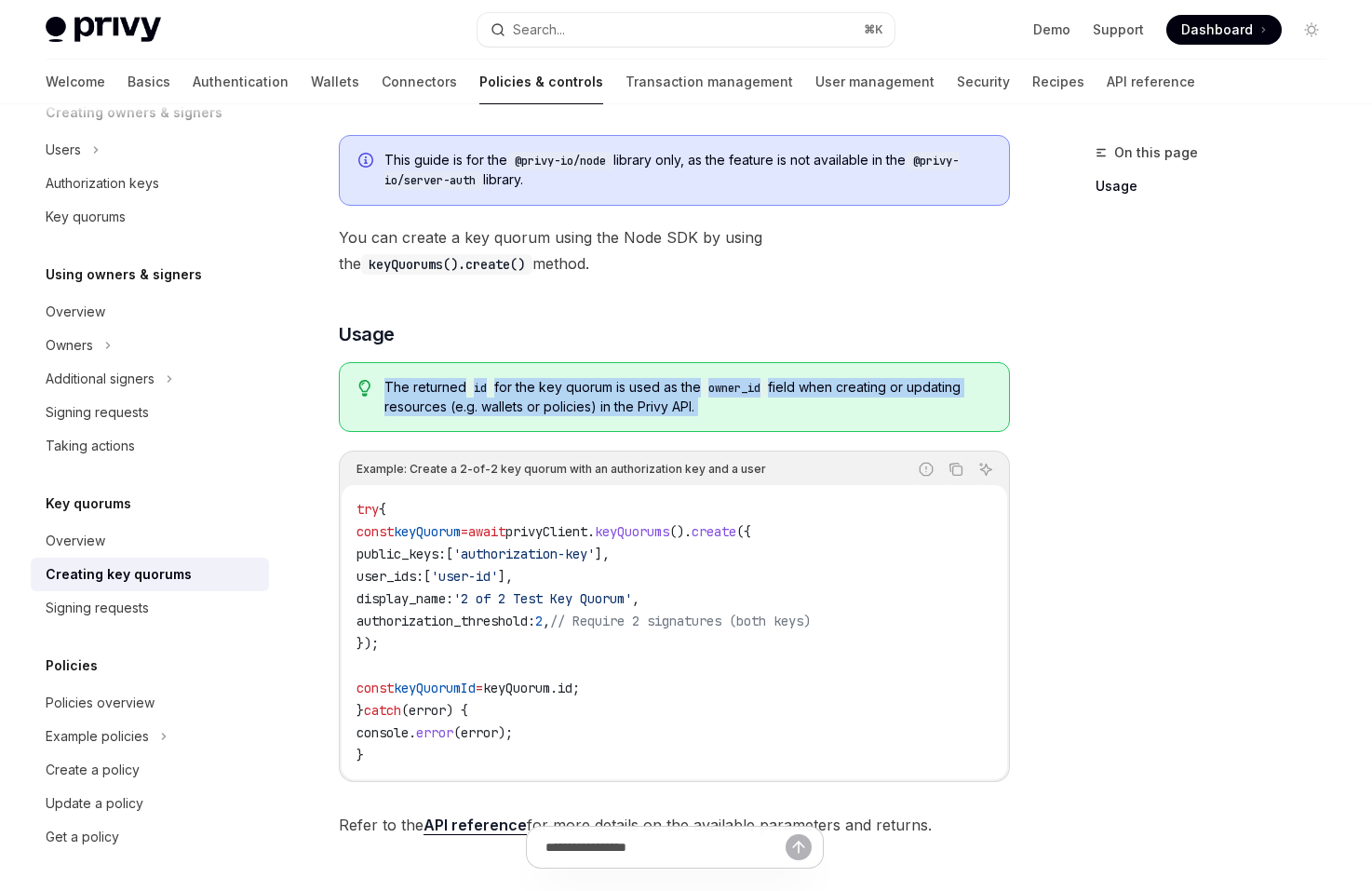
drag, startPoint x: 810, startPoint y: 361, endPoint x: 852, endPoint y: 410, distance: 64.5
click at [852, 410] on div "This guide is for the @privy-io/node library only, as the feature is not availa…" at bounding box center [674, 479] width 671 height 717
click at [852, 410] on span "The returned id for the key quorum is used as the owner_id field when creating …" at bounding box center [687, 397] width 605 height 39
drag, startPoint x: 852, startPoint y: 410, endPoint x: 802, endPoint y: 352, distance: 76.6
click at [802, 352] on div "This guide is for the @privy-io/node library only, as the feature is not availa…" at bounding box center [674, 479] width 671 height 717
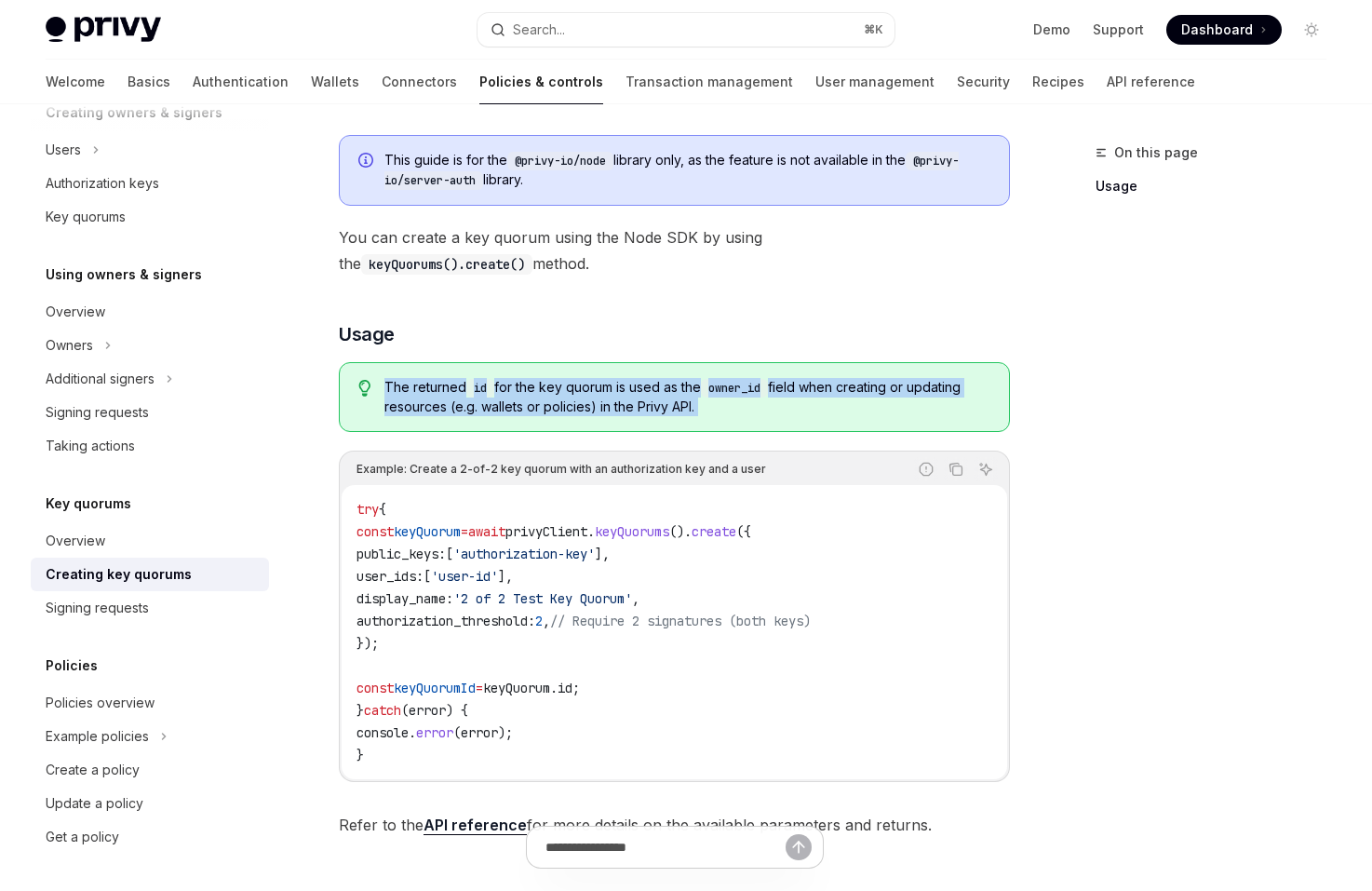
click at [802, 352] on div "This guide is for the @privy-io/node library only, as the feature is not availa…" at bounding box center [674, 479] width 671 height 717
drag, startPoint x: 802, startPoint y: 352, endPoint x: 853, endPoint y: 409, distance: 76.5
click at [853, 409] on div "This guide is for the @privy-io/node library only, as the feature is not availa…" at bounding box center [674, 479] width 671 height 717
click at [853, 409] on span "The returned id for the key quorum is used as the owner_id field when creating …" at bounding box center [687, 397] width 605 height 39
drag, startPoint x: 853, startPoint y: 409, endPoint x: 814, endPoint y: 353, distance: 68.2
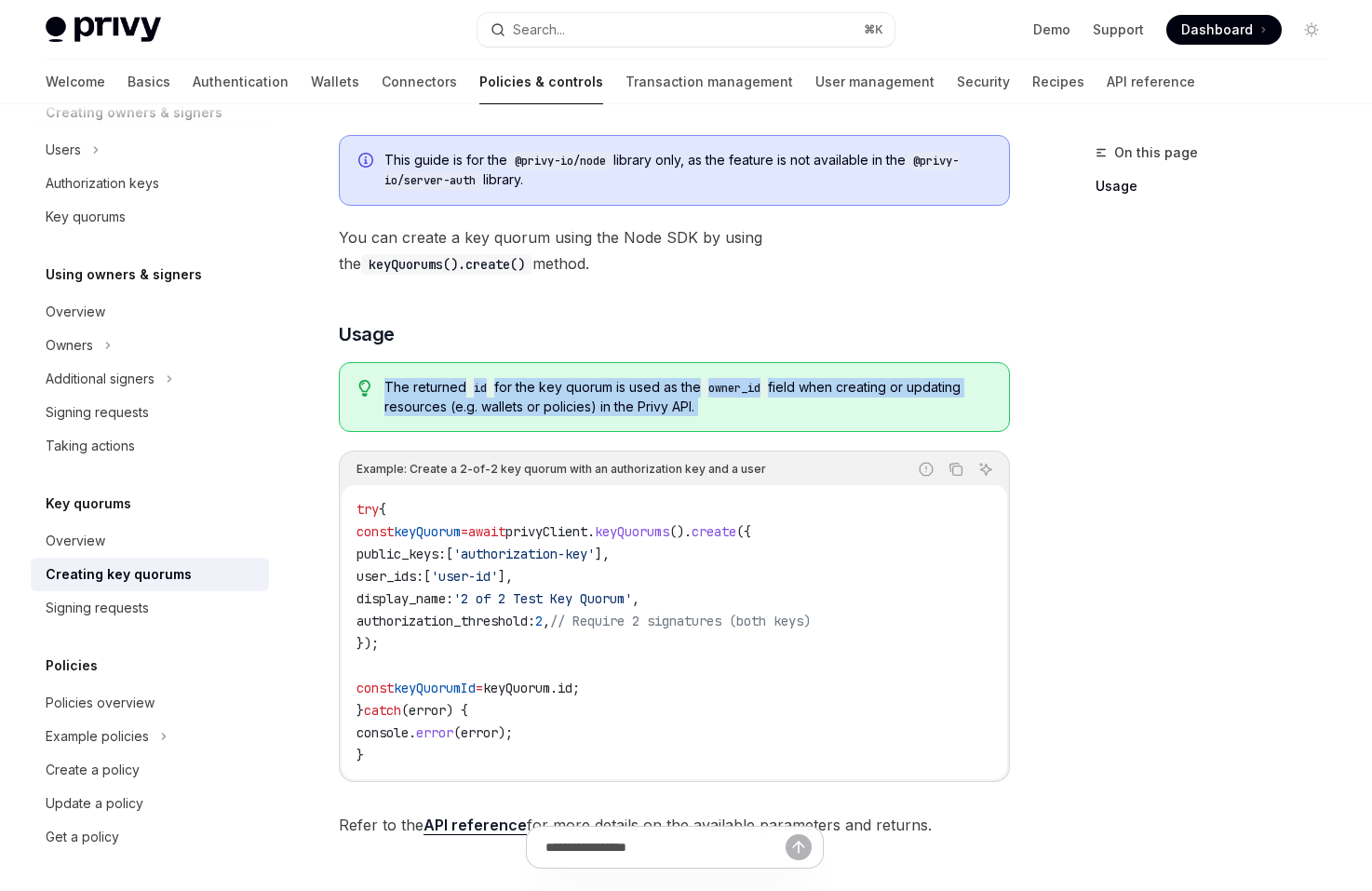
click at [814, 353] on div "This guide is for the @privy-io/node library only, as the feature is not availa…" at bounding box center [674, 479] width 671 height 717
drag, startPoint x: 814, startPoint y: 353, endPoint x: 872, endPoint y: 420, distance: 88.6
click at [872, 420] on div "This guide is for the @privy-io/node library only, as the feature is not availa…" at bounding box center [674, 479] width 671 height 717
click at [872, 420] on div "The returned id for the key quorum is used as the owner_id field when creating …" at bounding box center [674, 396] width 671 height 69
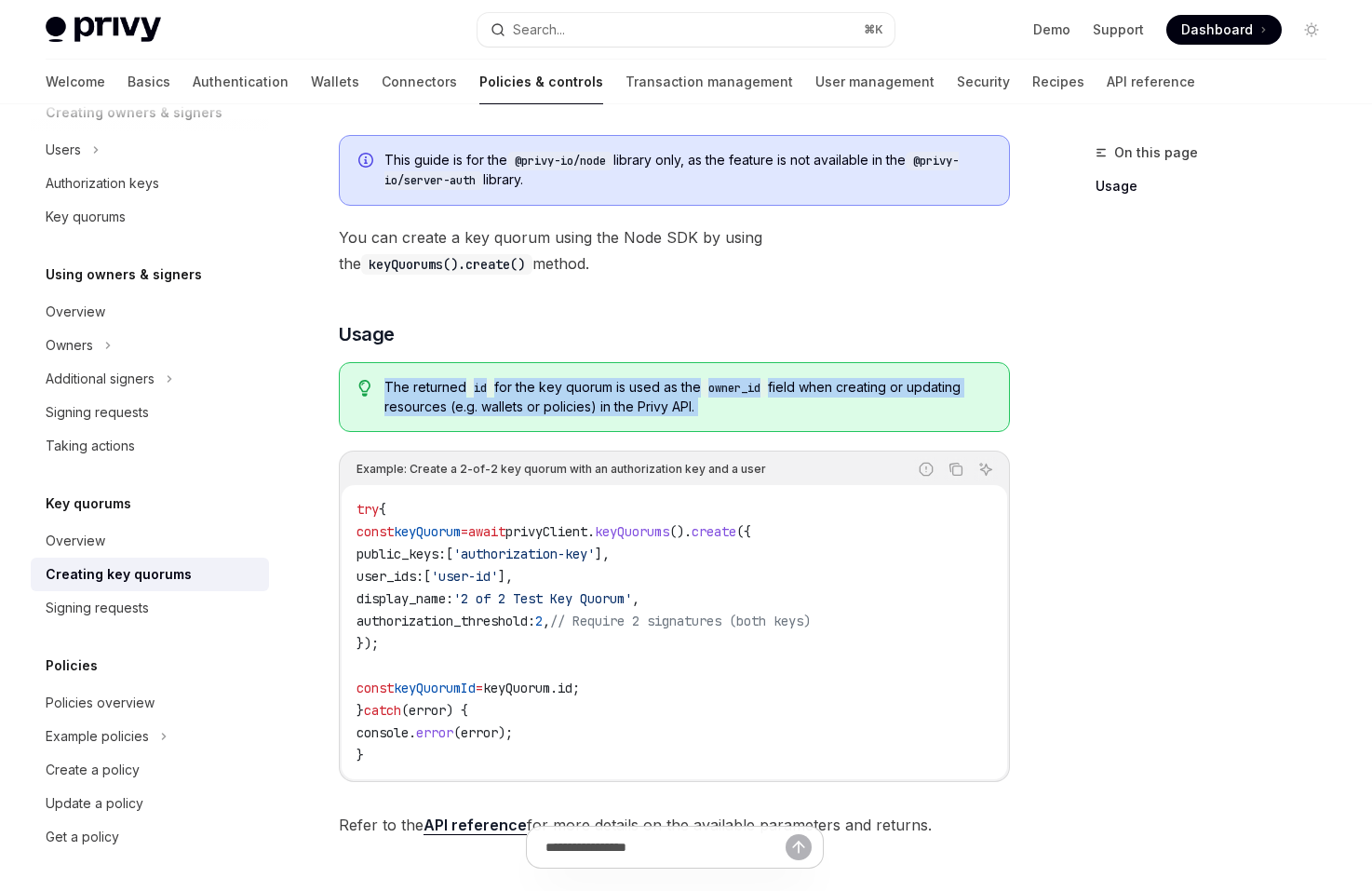
drag, startPoint x: 872, startPoint y: 420, endPoint x: 832, endPoint y: 358, distance: 73.8
click at [832, 358] on div "This guide is for the @privy-io/node library only, as the feature is not availa…" at bounding box center [674, 479] width 671 height 717
drag, startPoint x: 832, startPoint y: 358, endPoint x: 870, endPoint y: 400, distance: 56.6
click at [870, 400] on div "This guide is for the @privy-io/node library only, as the feature is not availa…" at bounding box center [674, 479] width 671 height 717
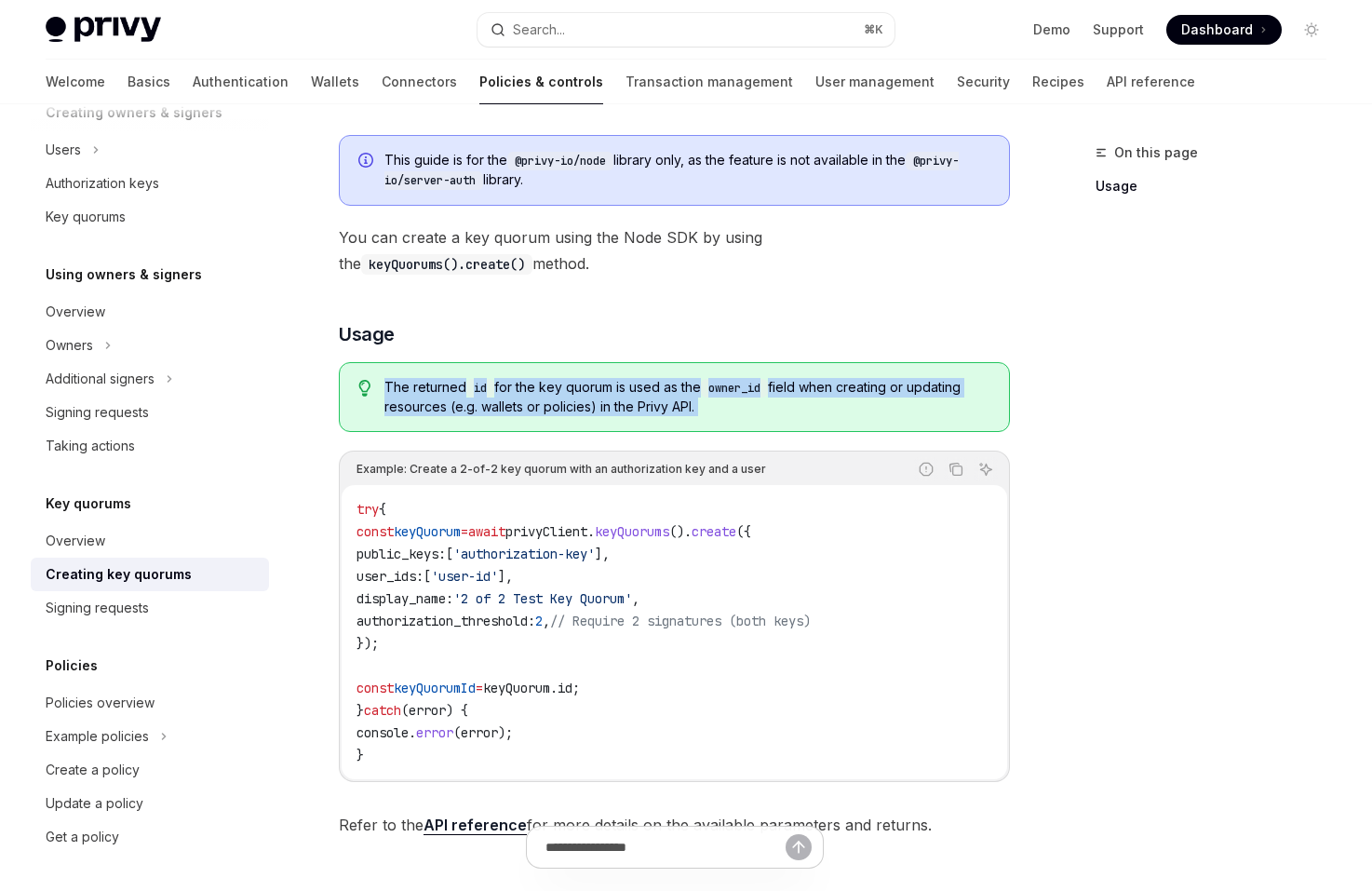
click at [870, 400] on span "The returned id for the key quorum is used as the owner_id field when creating …" at bounding box center [687, 397] width 605 height 39
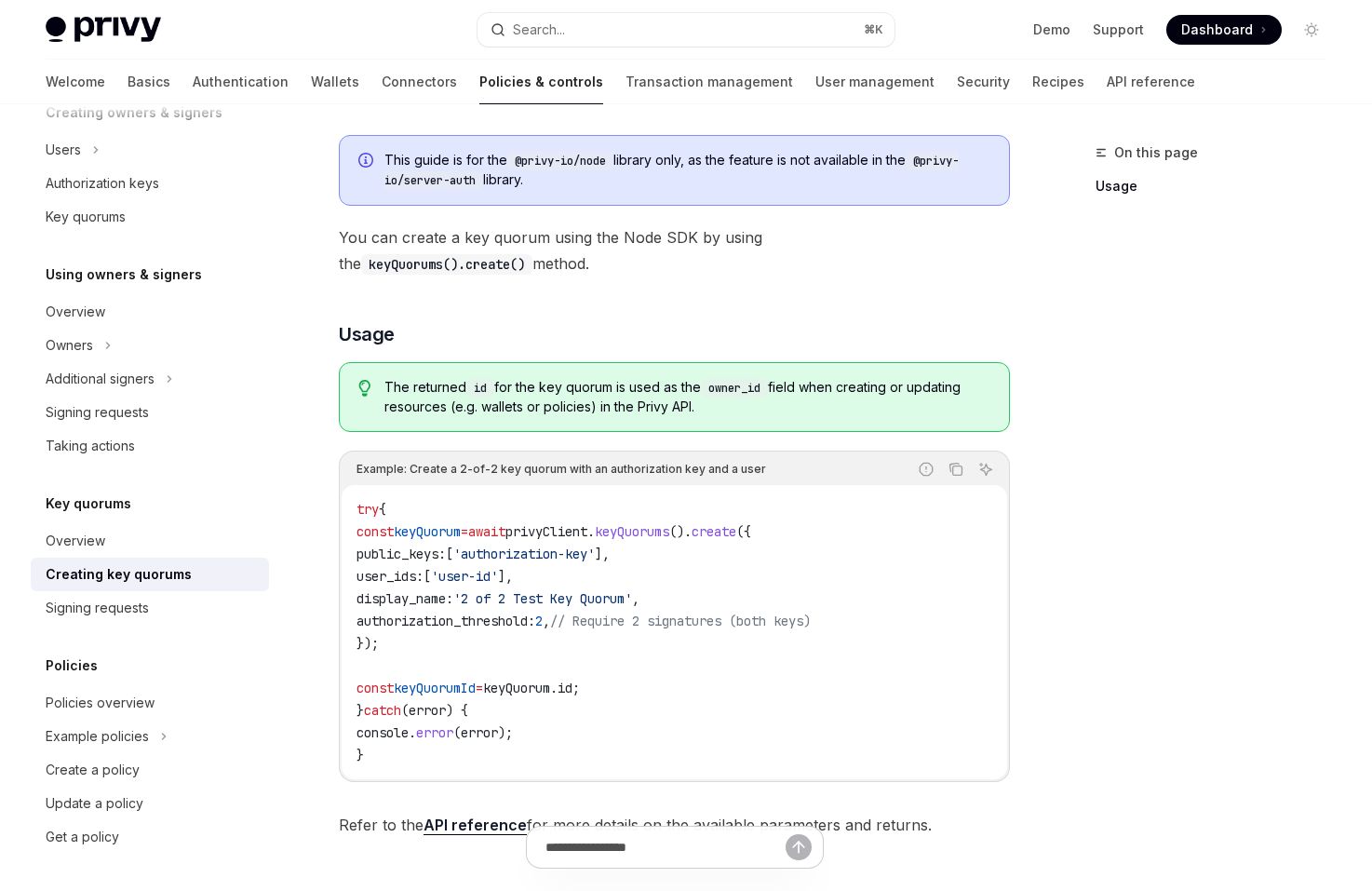
click at [532, 255] on code "keyQuorums().create()" at bounding box center [447, 264] width 172 height 20
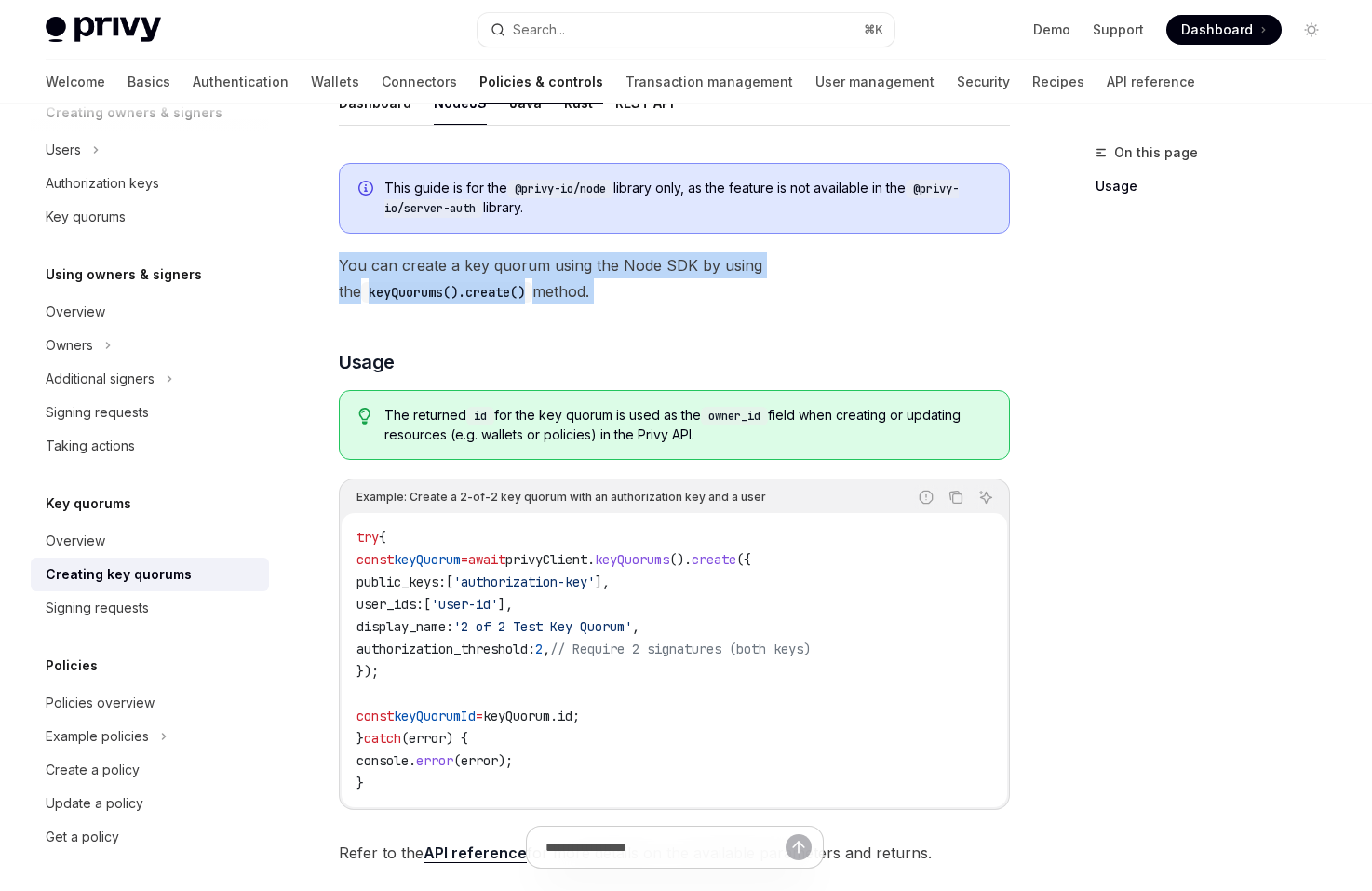
scroll to position [279, 0]
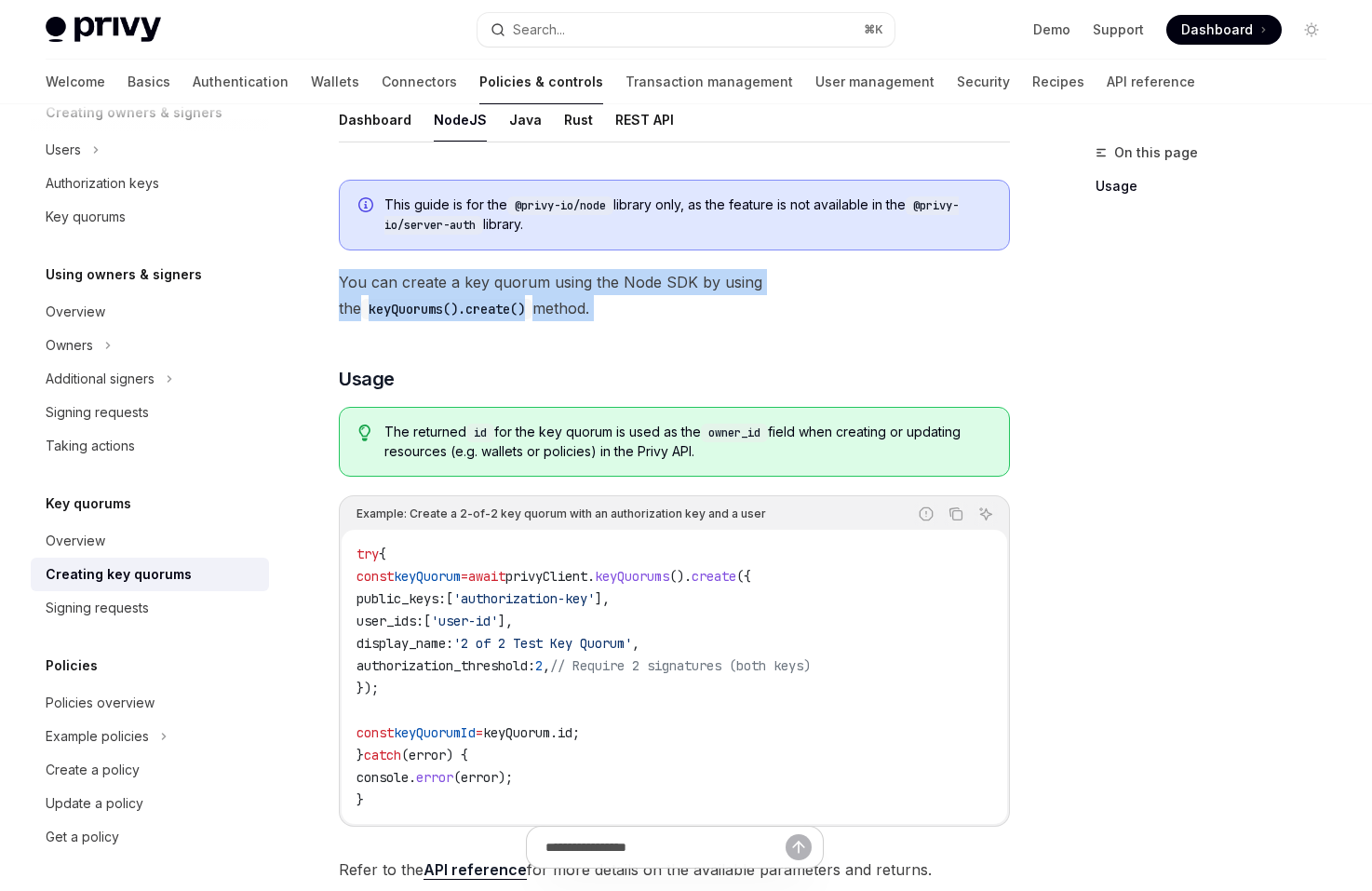
drag, startPoint x: 838, startPoint y: 229, endPoint x: 822, endPoint y: 166, distance: 65.0
click at [822, 166] on div "This guide is for the @privy-io/node library only, as the feature is not availa…" at bounding box center [674, 524] width 671 height 717
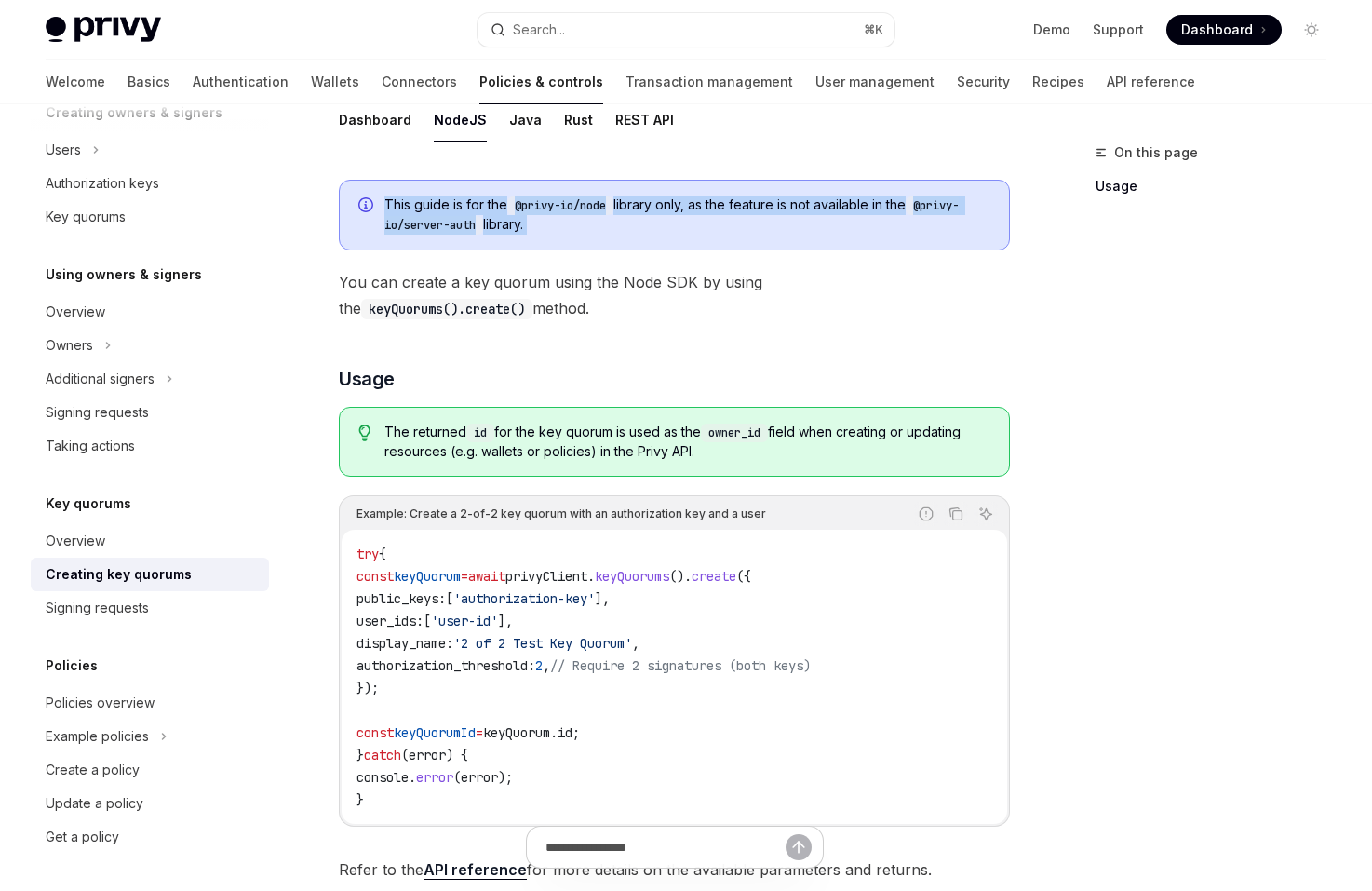
drag, startPoint x: 822, startPoint y: 166, endPoint x: 858, endPoint y: 230, distance: 73.4
click at [858, 230] on div "This guide is for the @privy-io/node library only, as the feature is not availa…" at bounding box center [674, 524] width 671 height 717
click at [858, 230] on span "This guide is for the @privy-io/node library only, as the feature is not availa…" at bounding box center [687, 215] width 605 height 40
drag, startPoint x: 799, startPoint y: 449, endPoint x: 799, endPoint y: 405, distance: 44.0
click at [799, 407] on div "The returned id for the key quorum is used as the owner_id field when creating …" at bounding box center [674, 442] width 671 height 69
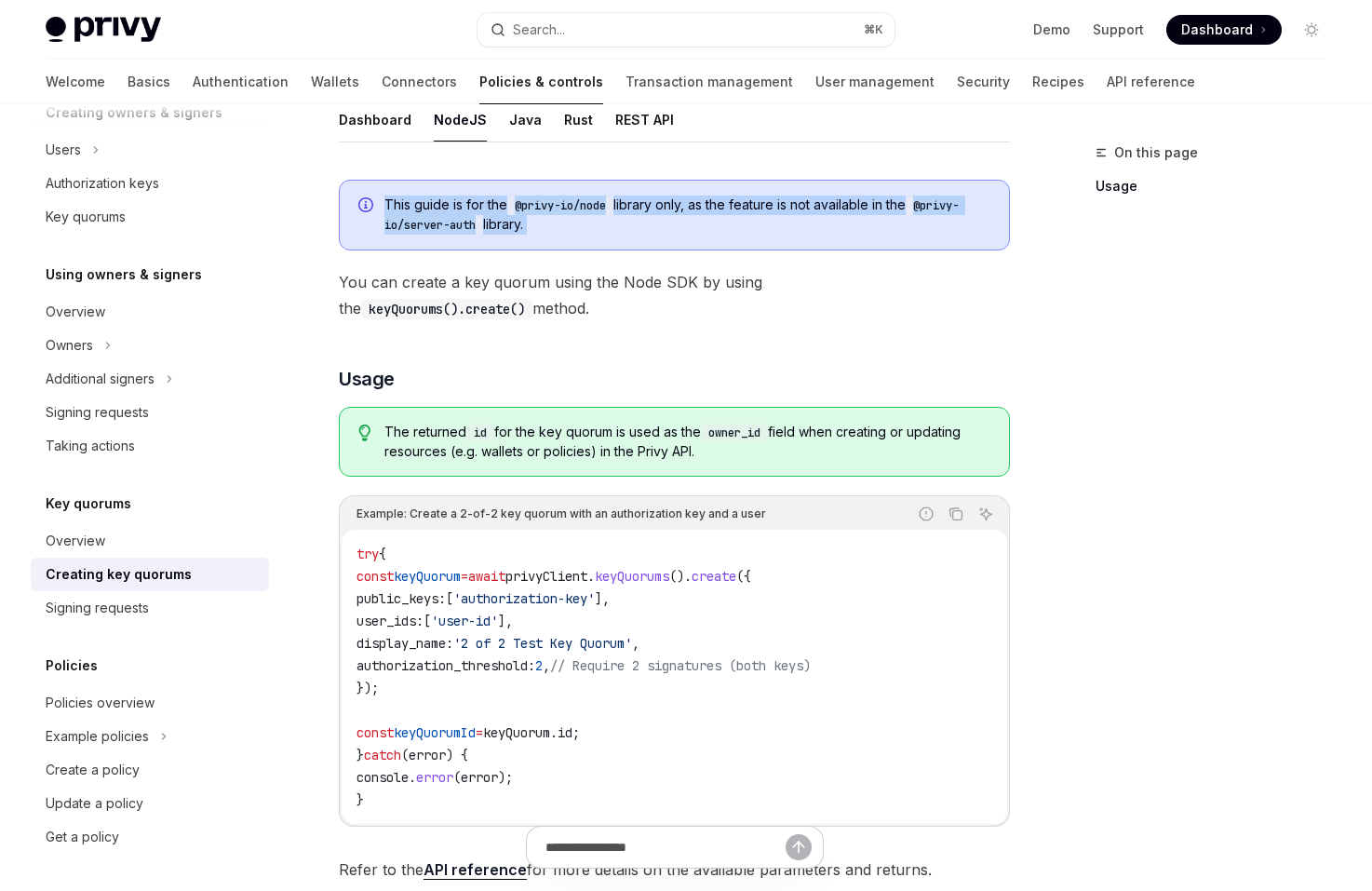
click at [799, 407] on div "The returned id for the key quorum is used as the owner_id field when creating …" at bounding box center [674, 442] width 671 height 69
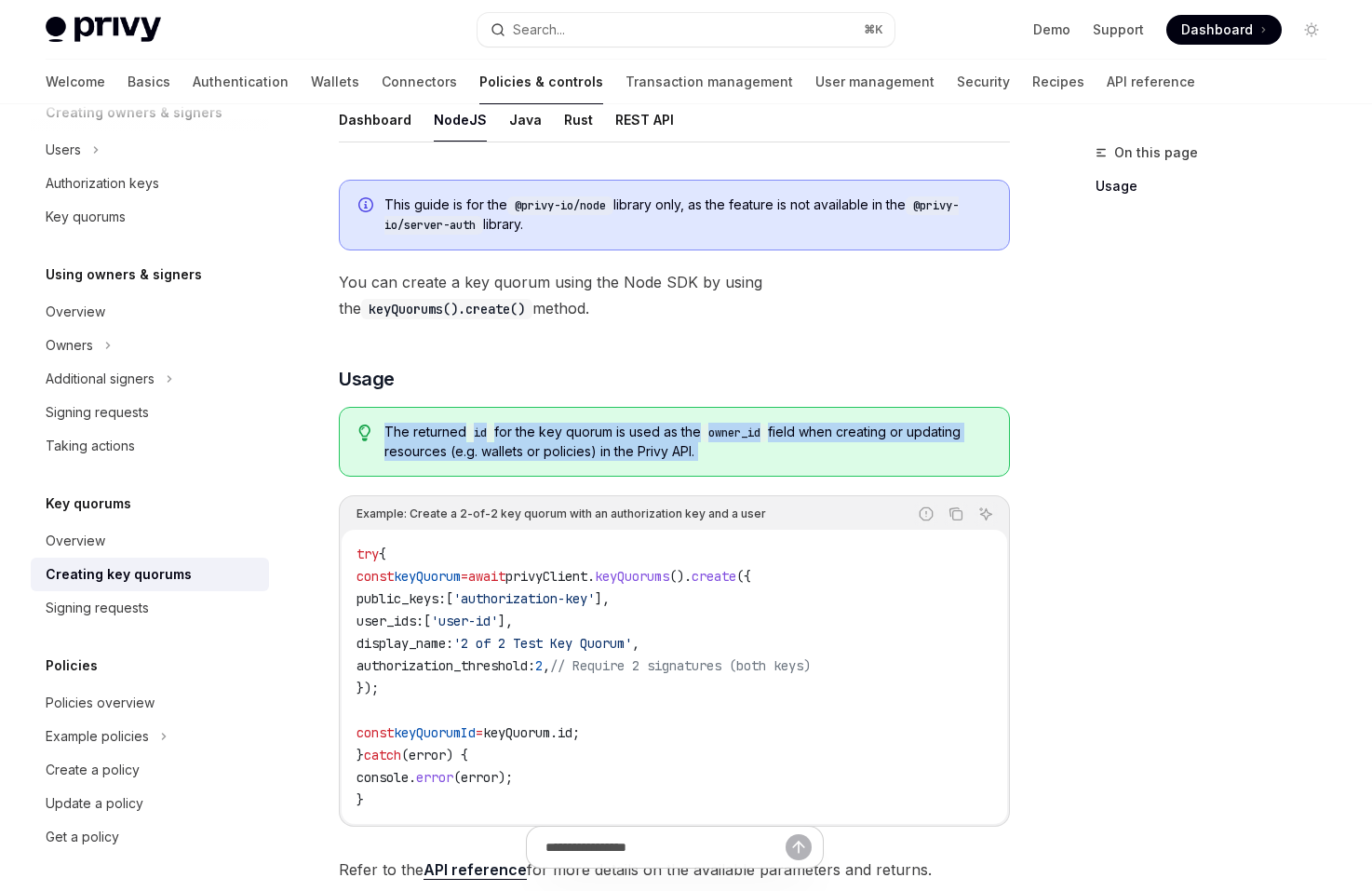
drag, startPoint x: 799, startPoint y: 405, endPoint x: 841, endPoint y: 453, distance: 63.8
click at [841, 453] on div "The returned id for the key quorum is used as the owner_id field when creating …" at bounding box center [674, 442] width 671 height 69
click at [841, 453] on span "The returned id for the key quorum is used as the owner_id field when creating …" at bounding box center [687, 442] width 605 height 39
drag, startPoint x: 841, startPoint y: 453, endPoint x: 800, endPoint y: 401, distance: 66.2
click at [800, 401] on div "This guide is for the @privy-io/node library only, as the feature is not availa…" at bounding box center [674, 524] width 671 height 717
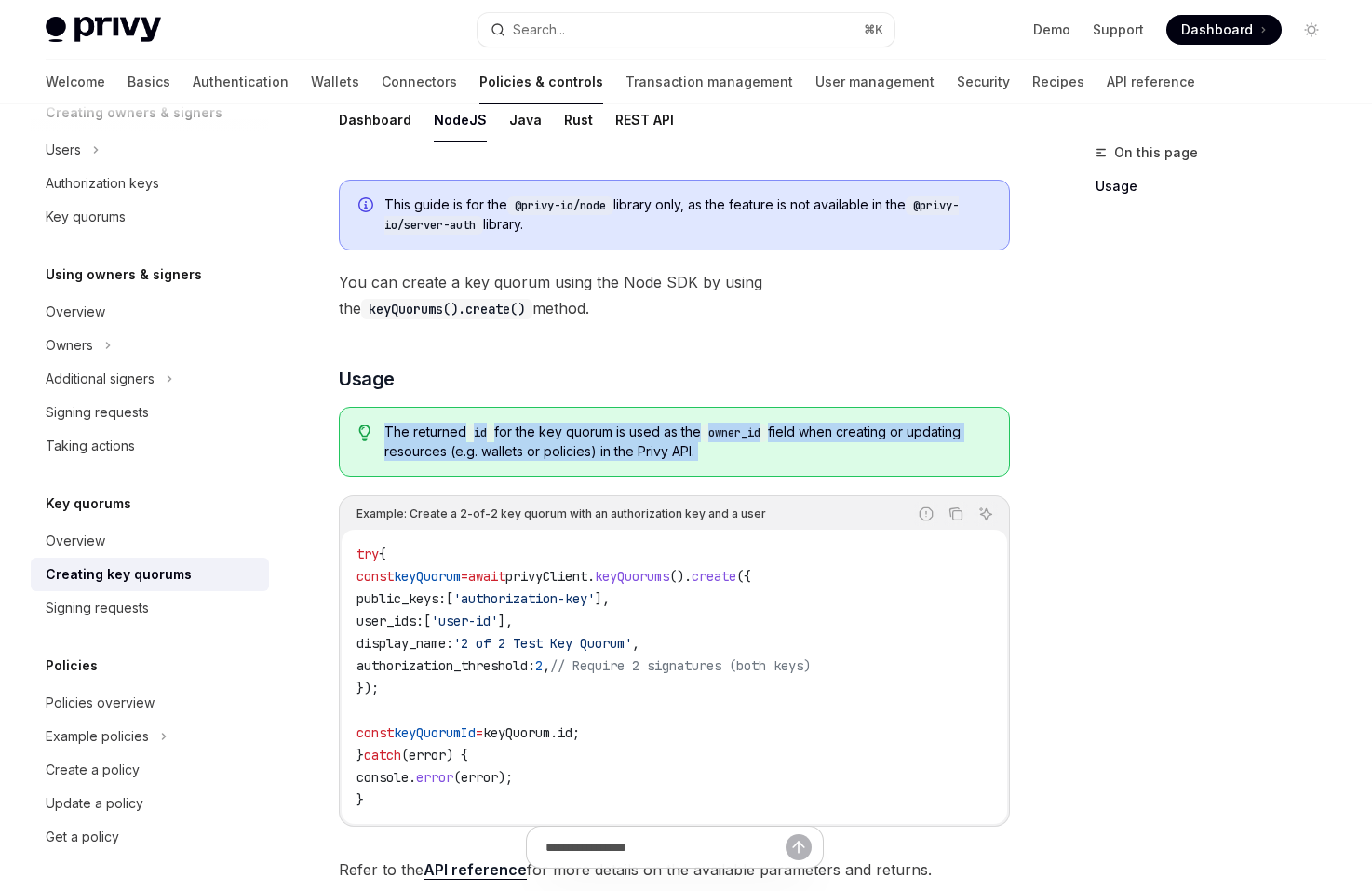
click at [800, 401] on div "This guide is for the @privy-io/node library only, as the feature is not availa…" at bounding box center [674, 524] width 671 height 717
drag, startPoint x: 800, startPoint y: 401, endPoint x: 845, endPoint y: 446, distance: 63.6
click at [845, 446] on div "This guide is for the @privy-io/node library only, as the feature is not availa…" at bounding box center [674, 524] width 671 height 717
click at [845, 446] on span "The returned id for the key quorum is used as the owner_id field when creating …" at bounding box center [687, 442] width 605 height 39
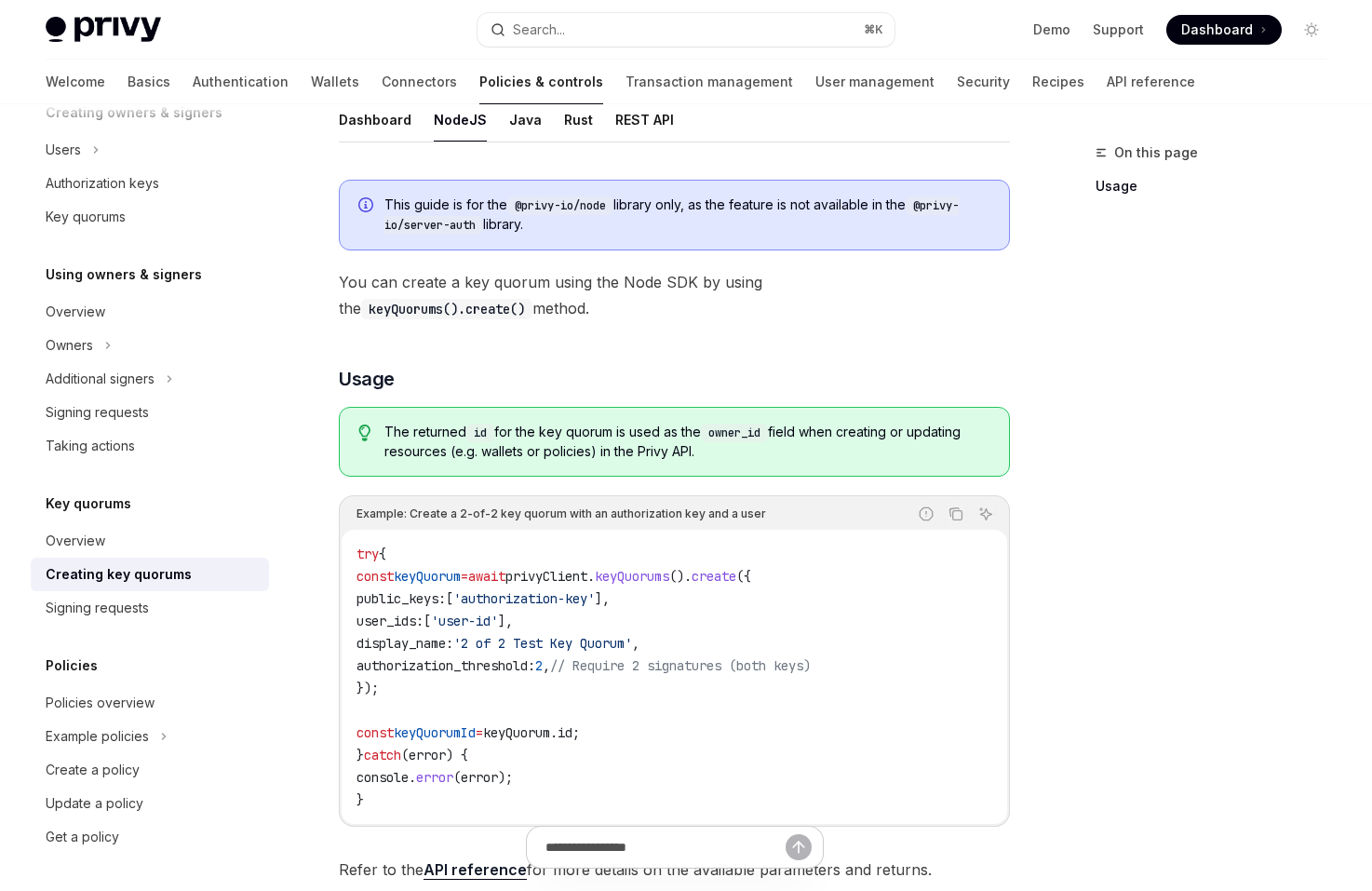
click at [954, 464] on div "The returned id for the key quorum is used as the owner_id field when creating …" at bounding box center [674, 442] width 671 height 69
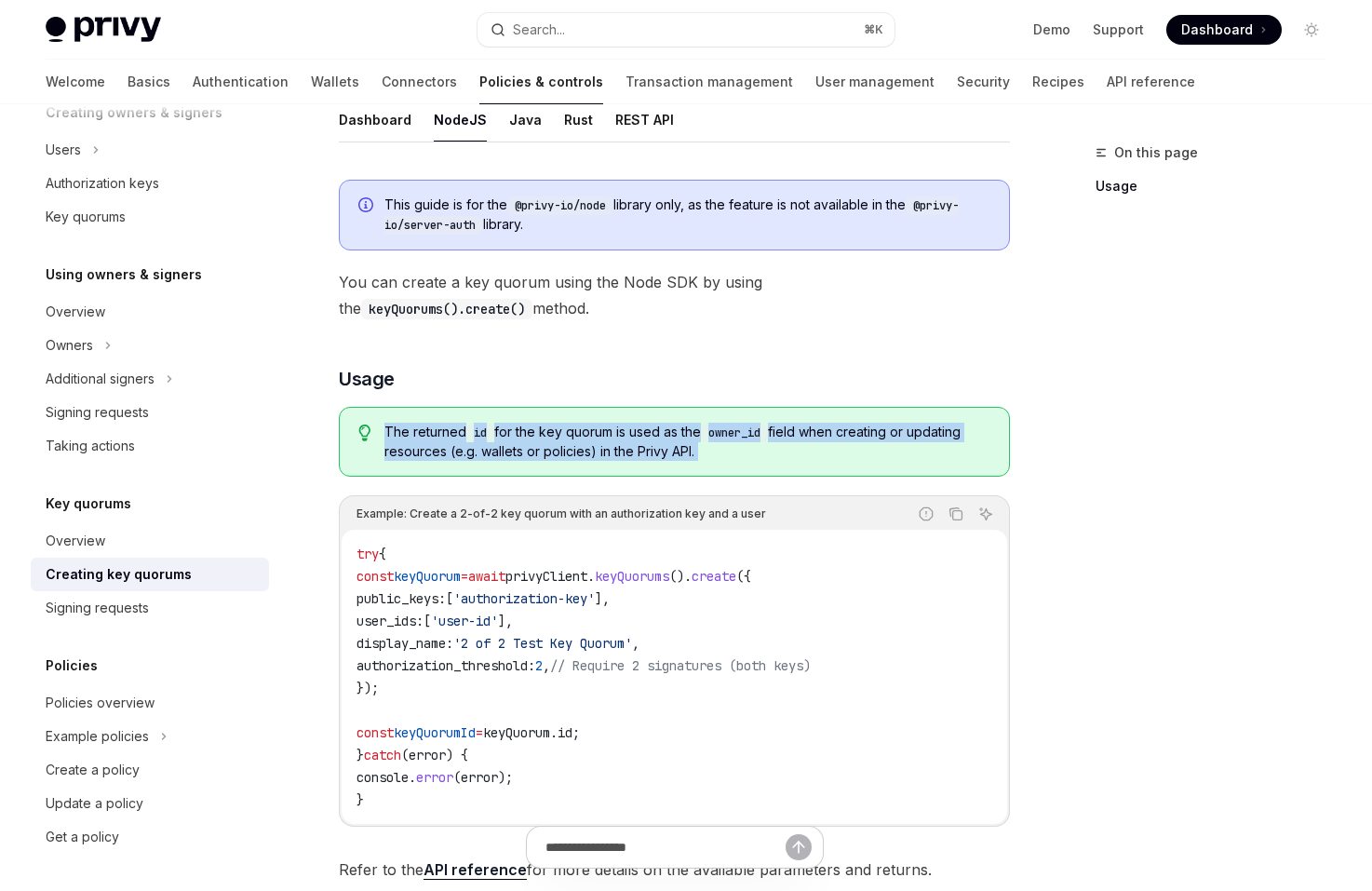
click at [954, 464] on div "The returned id for the key quorum is used as the owner_id field when creating …" at bounding box center [674, 442] width 671 height 69
click at [939, 444] on span "The returned id for the key quorum is used as the owner_id field when creating …" at bounding box center [687, 442] width 605 height 39
drag, startPoint x: 939, startPoint y: 448, endPoint x: 931, endPoint y: 407, distance: 41.8
click at [931, 408] on div "The returned id for the key quorum is used as the owner_id field when creating …" at bounding box center [674, 442] width 671 height 69
click at [931, 407] on div "The returned id for the key quorum is used as the owner_id field when creating …" at bounding box center [674, 442] width 671 height 69
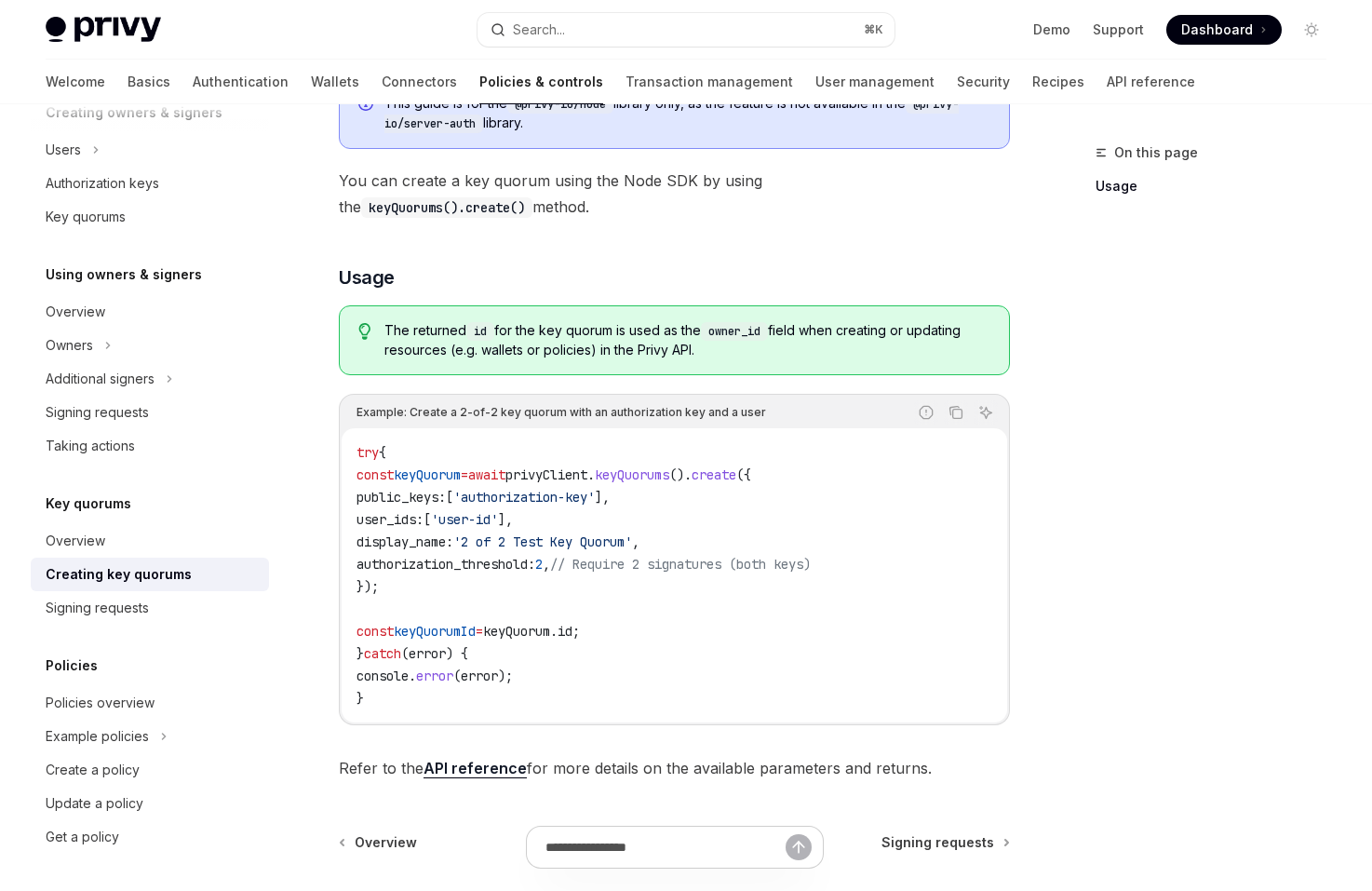
scroll to position [467, 0]
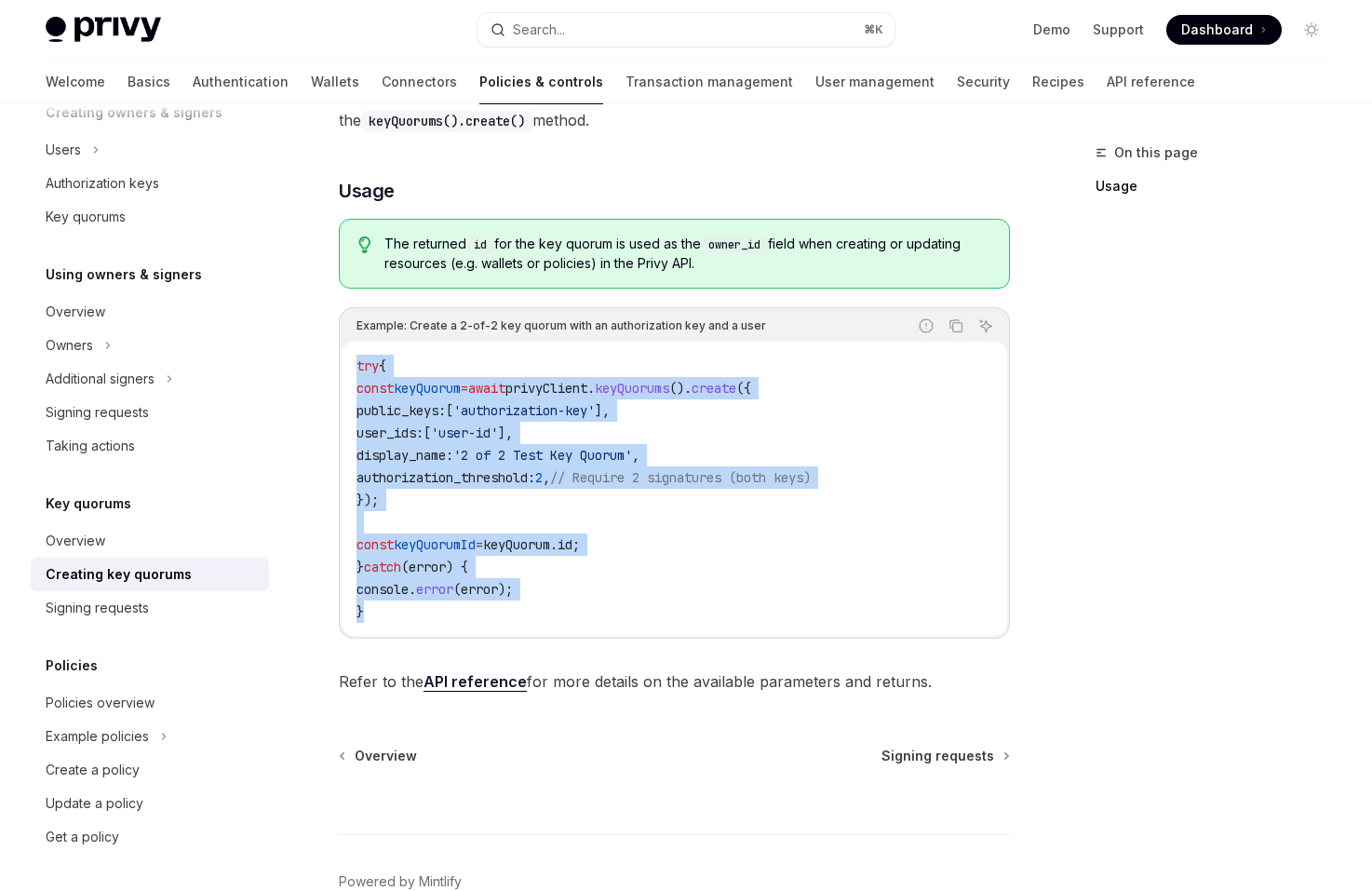
drag, startPoint x: 769, startPoint y: 629, endPoint x: 683, endPoint y: 345, distance: 296.7
click at [683, 345] on div "try { const keyQuorum = await privyClient . keyQuorums (). create ({ public_key…" at bounding box center [674, 488] width 665 height 294
drag, startPoint x: 683, startPoint y: 345, endPoint x: 902, endPoint y: 607, distance: 341.5
click at [902, 607] on div "try { const keyQuorum = await privyClient . keyQuorums (). create ({ public_key…" at bounding box center [674, 488] width 665 height 294
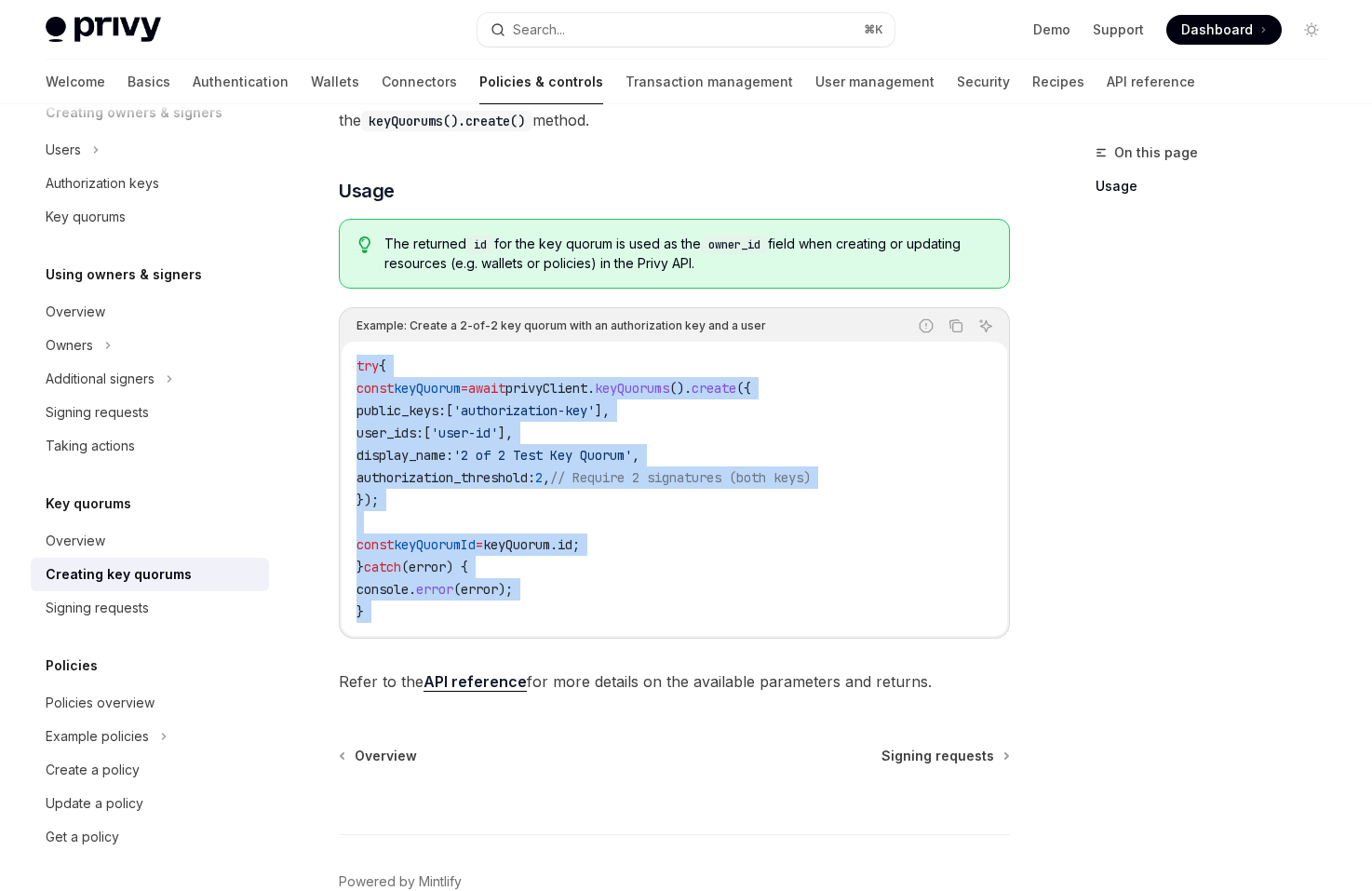
click at [902, 607] on code "try { const keyQuorum = await privyClient . keyQuorums (). create ({ public_key…" at bounding box center [674, 489] width 635 height 268
drag, startPoint x: 901, startPoint y: 606, endPoint x: 764, endPoint y: 333, distance: 305.4
click at [764, 333] on div "Example: Create a 2-of-2 key quorum with an authorization key and a user Report…" at bounding box center [674, 473] width 671 height 332
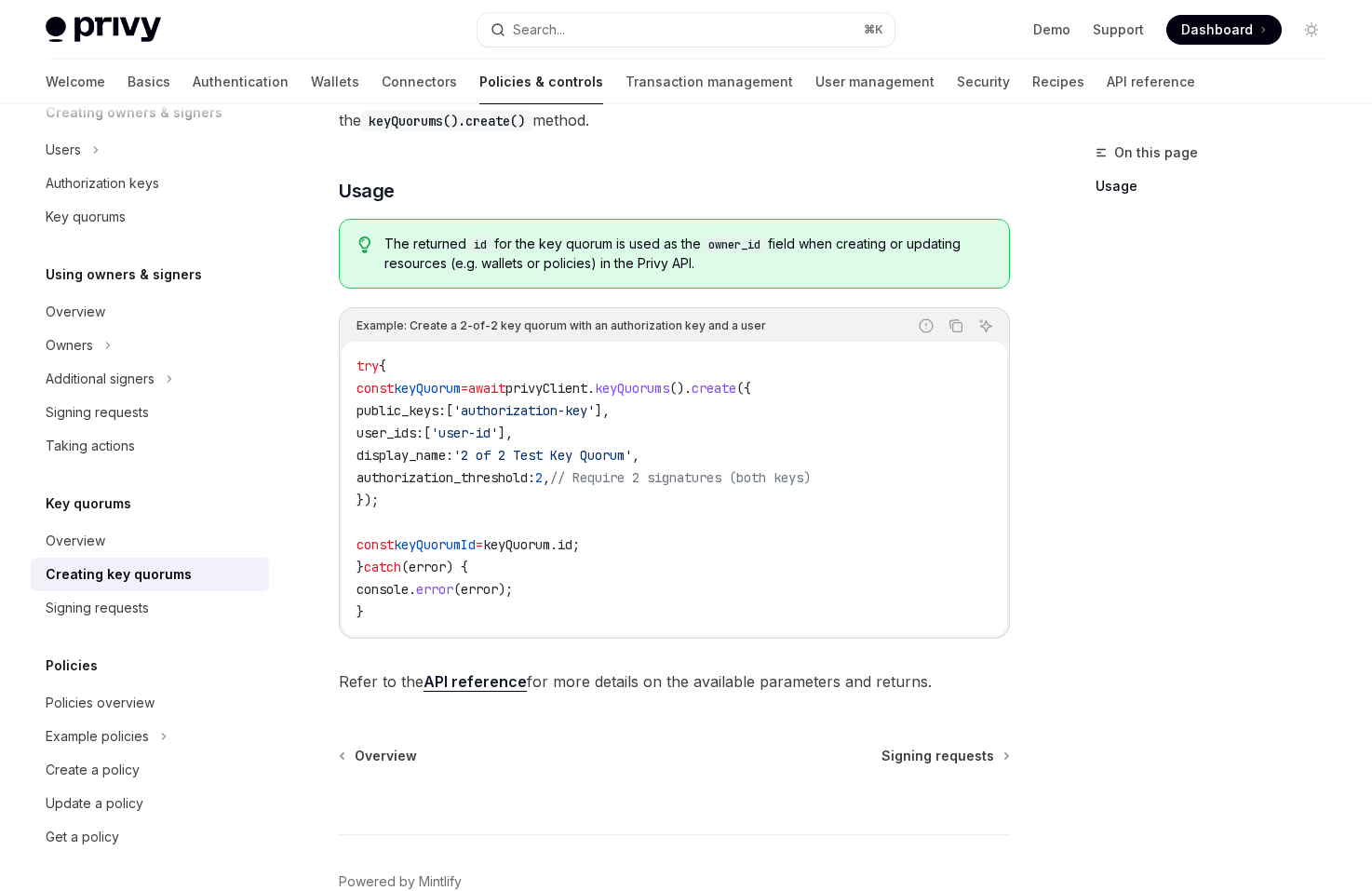
click at [766, 333] on div "Report incorrect code Copy Ask AI" at bounding box center [881, 325] width 231 height 24
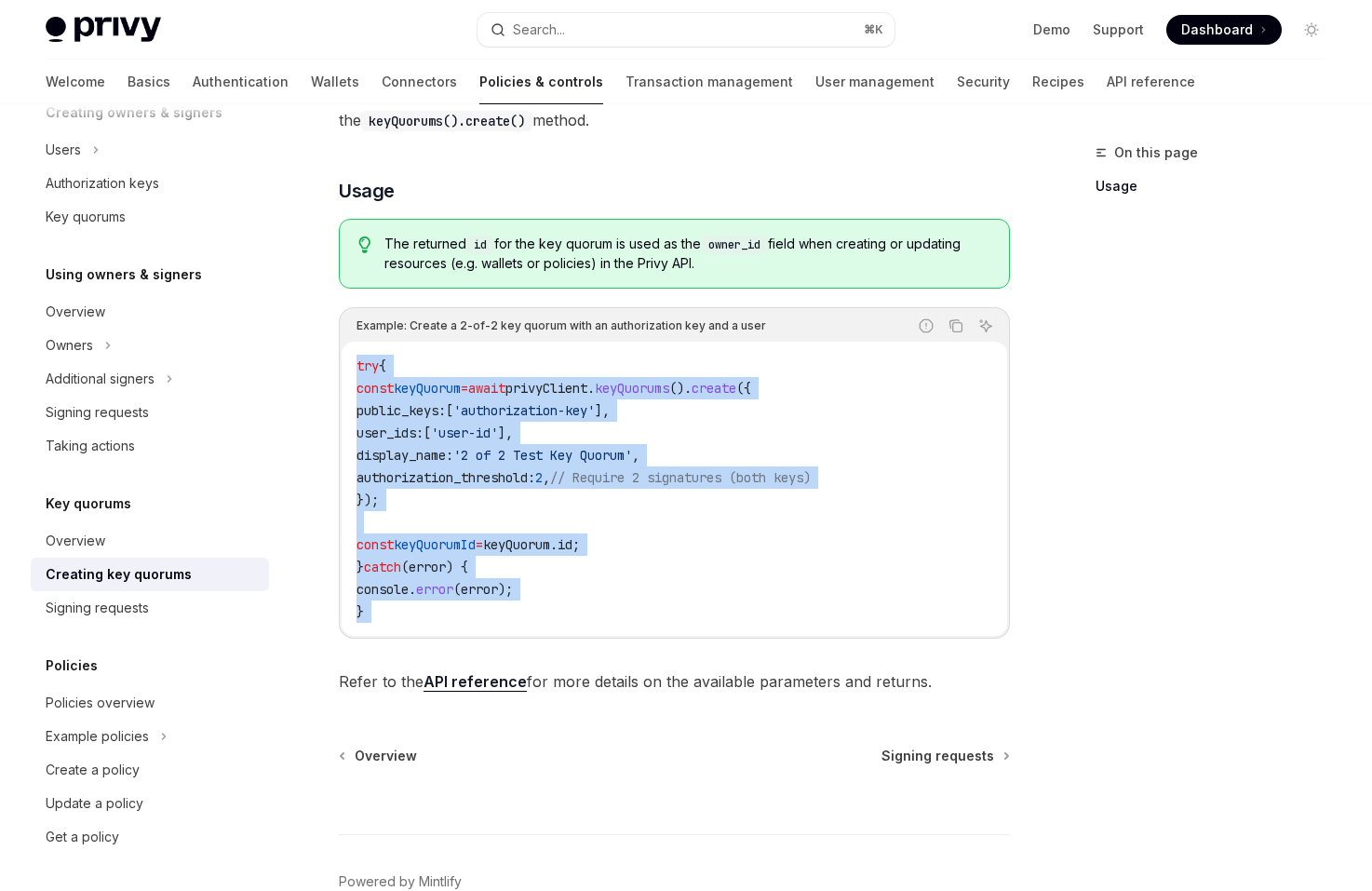
drag, startPoint x: 764, startPoint y: 333, endPoint x: 915, endPoint y: 608, distance: 313.7
click at [915, 608] on div "Example: Create a 2-of-2 key quorum with an authorization key and a user Report…" at bounding box center [674, 473] width 671 height 332
click at [915, 608] on code "try { const keyQuorum = await privyClient . keyQuorums (). create ({ public_key…" at bounding box center [674, 489] width 635 height 268
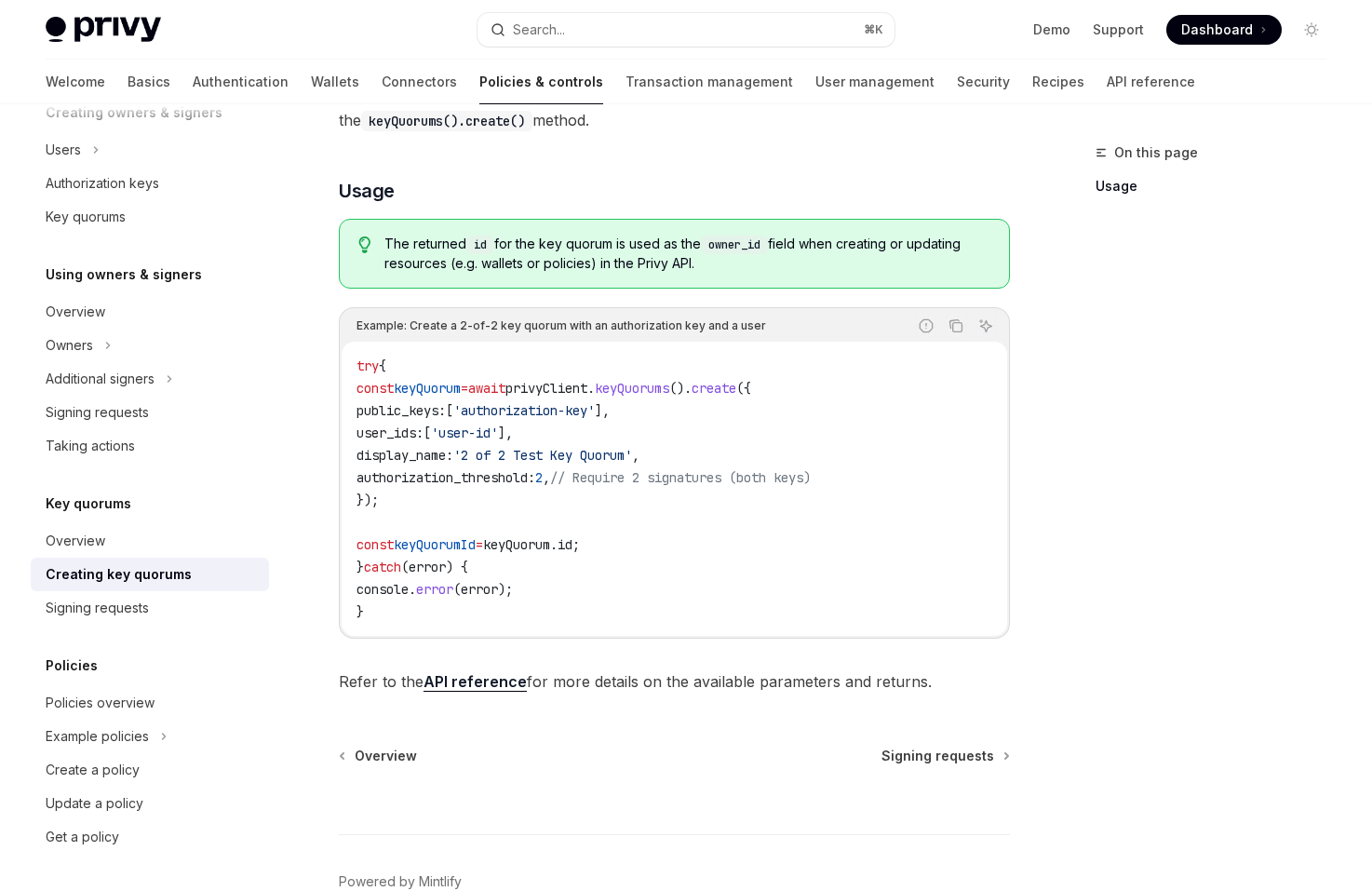
click at [478, 300] on div "This guide is for the @privy-io/node library only, as the feature is not availa…" at bounding box center [674, 336] width 671 height 717
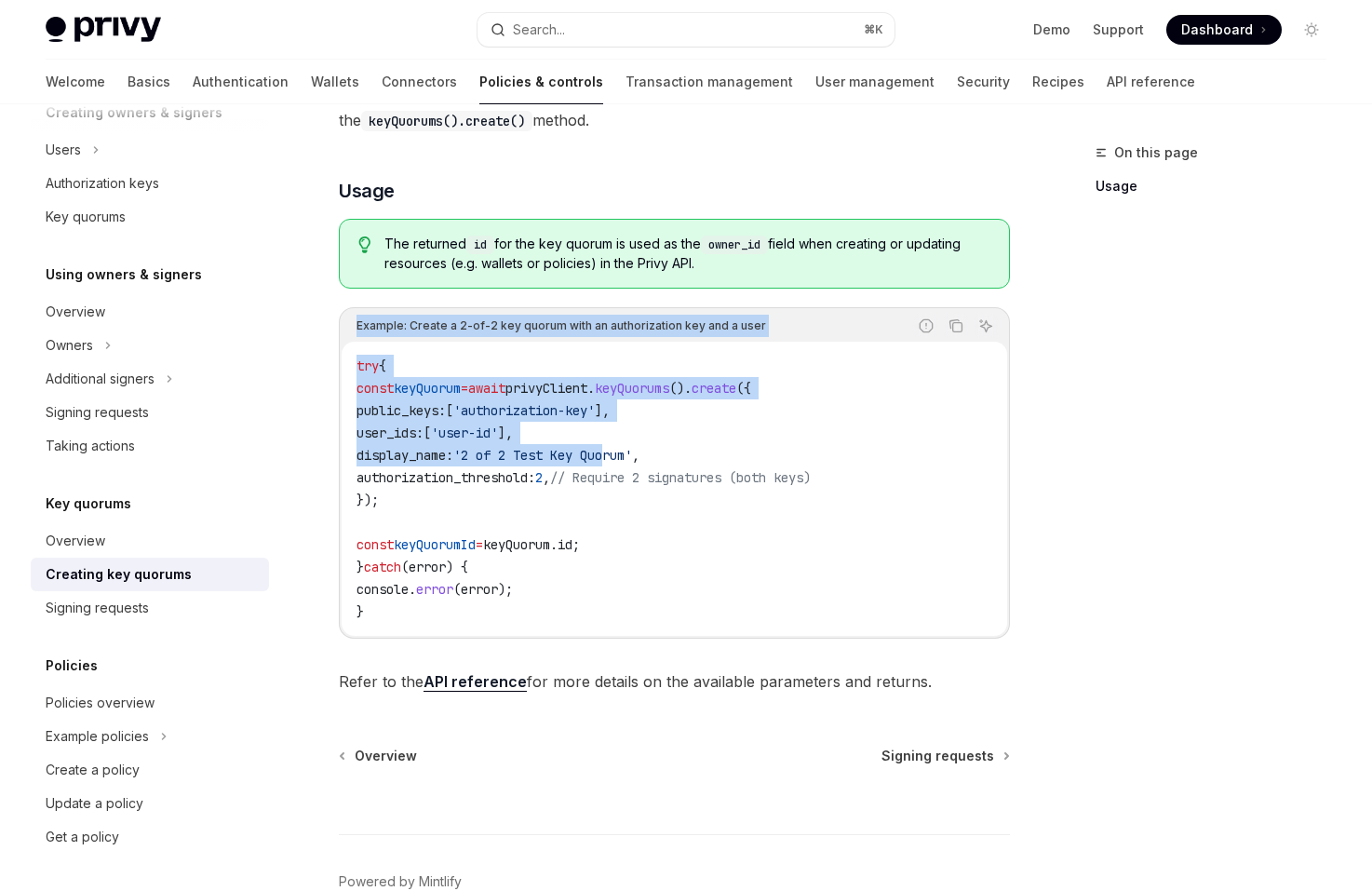
drag, startPoint x: 451, startPoint y: 297, endPoint x: 644, endPoint y: 447, distance: 244.4
click at [644, 447] on div "This guide is for the @privy-io/node library only, as the feature is not availa…" at bounding box center [674, 336] width 671 height 717
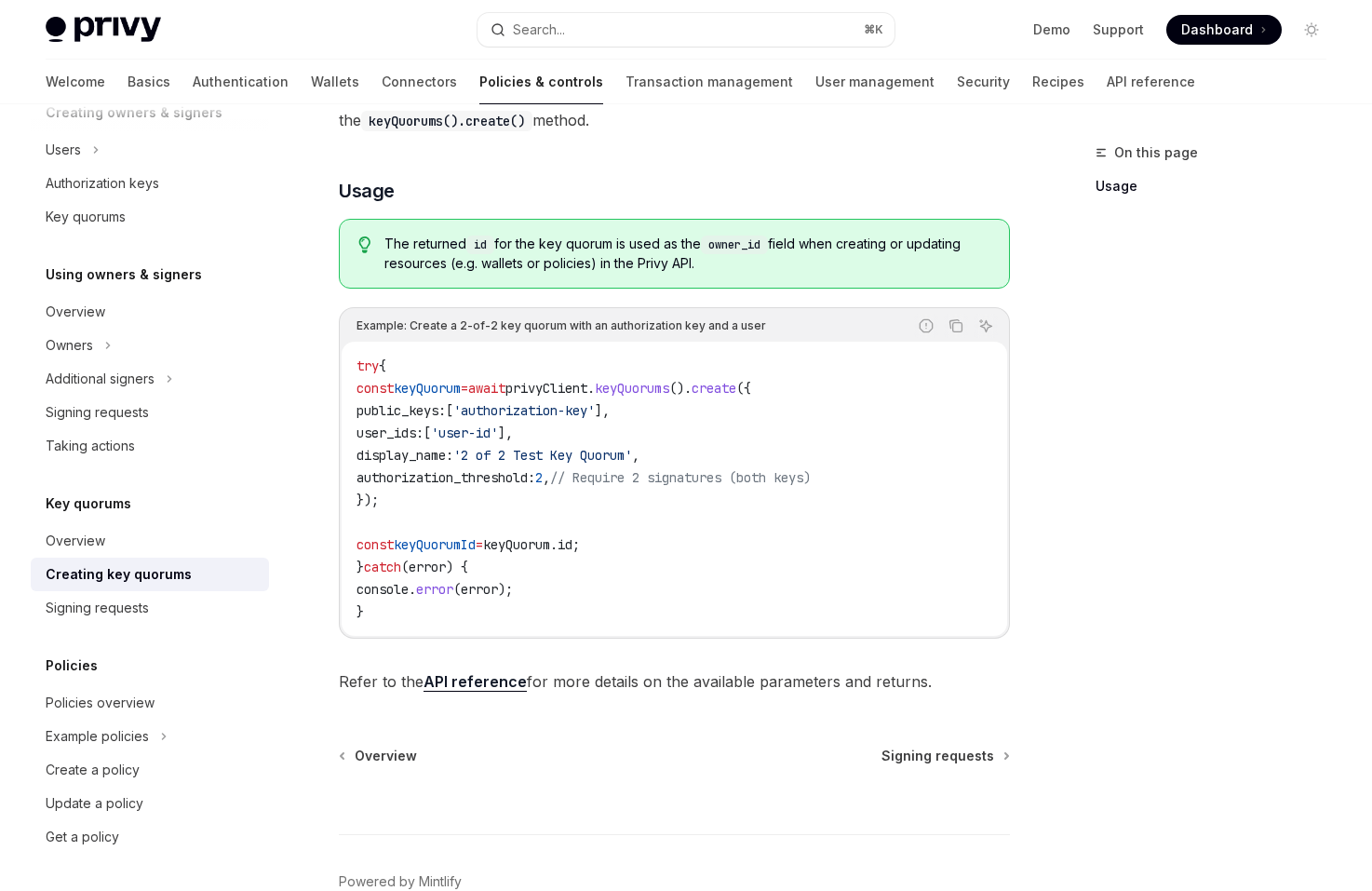
click at [709, 573] on code "try { const keyQuorum = await privyClient . keyQuorums (). create ({ public_key…" at bounding box center [674, 489] width 635 height 268
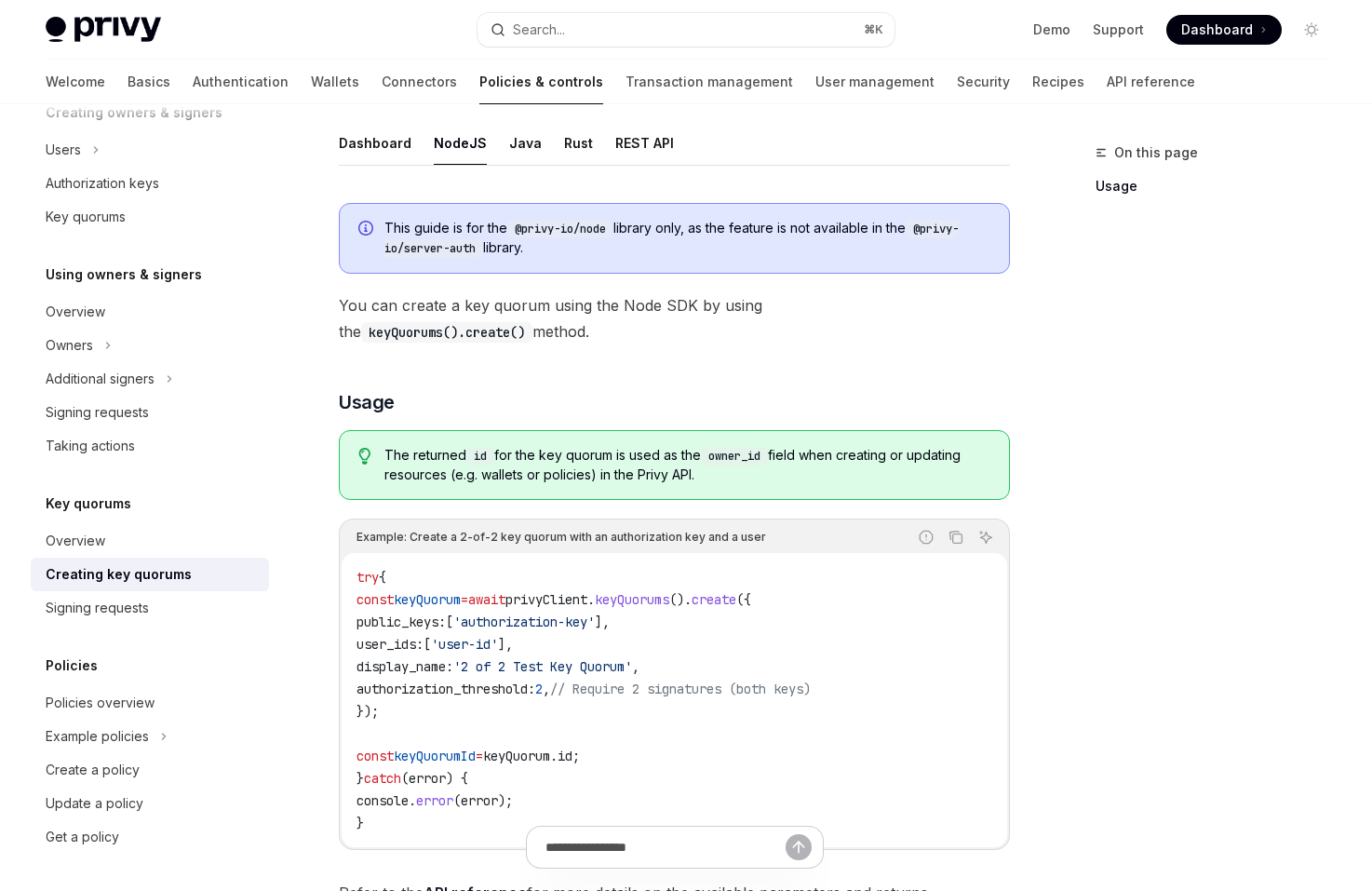
scroll to position [253, 0]
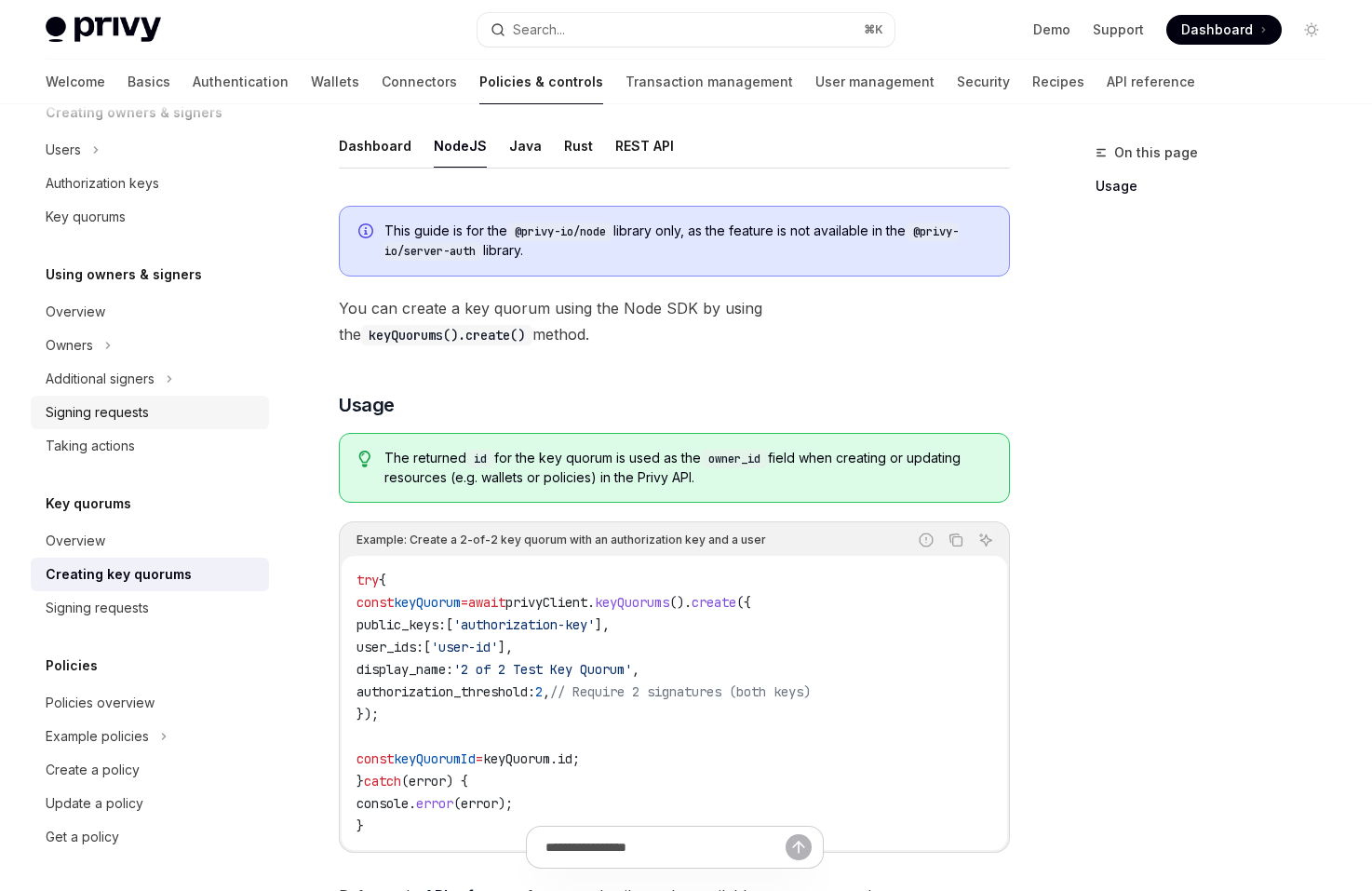
click at [128, 426] on link "Signing requests" at bounding box center [149, 412] width 238 height 34
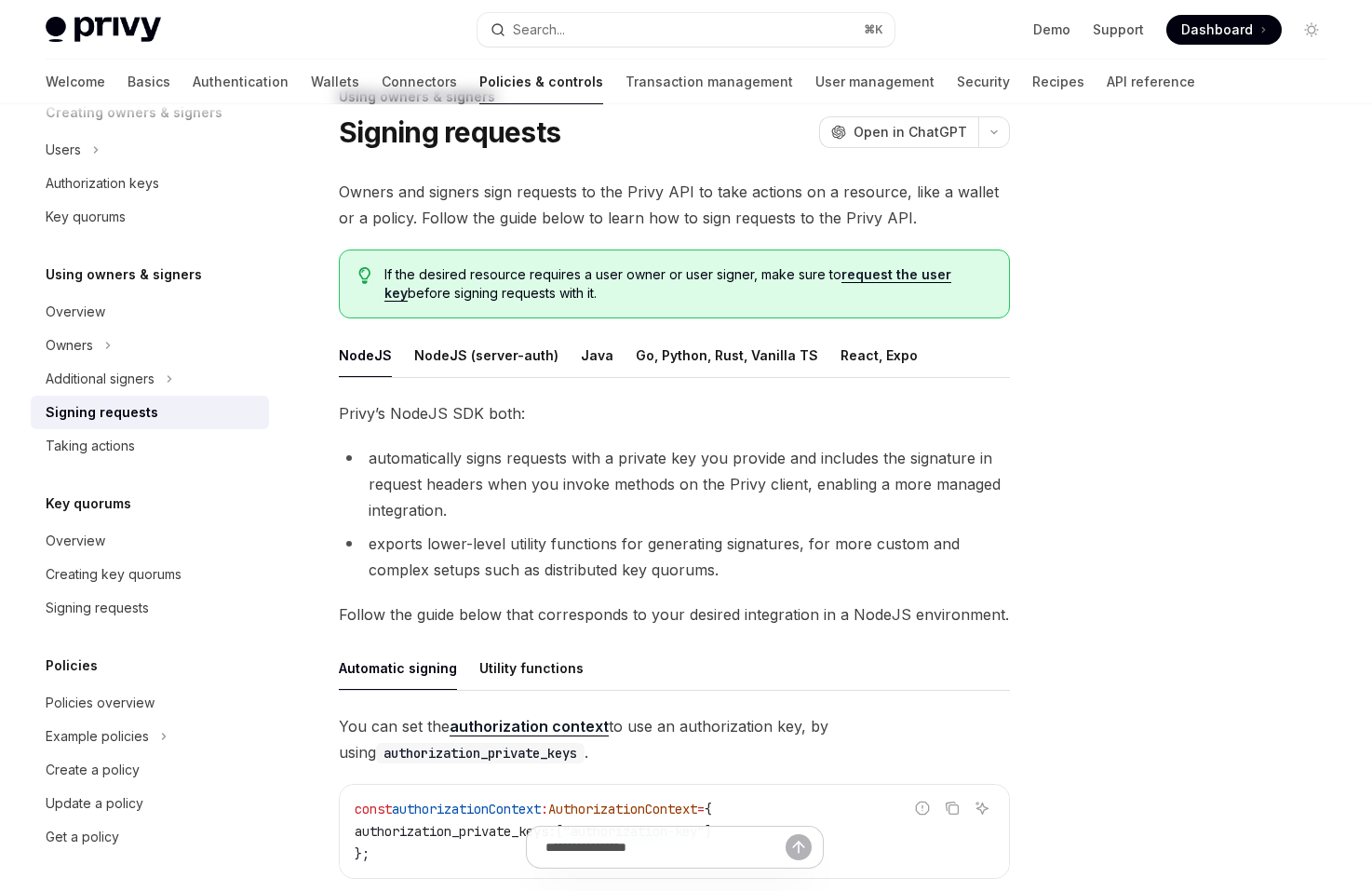
scroll to position [58, 0]
click at [886, 364] on button "React, Expo" at bounding box center [879, 353] width 77 height 43
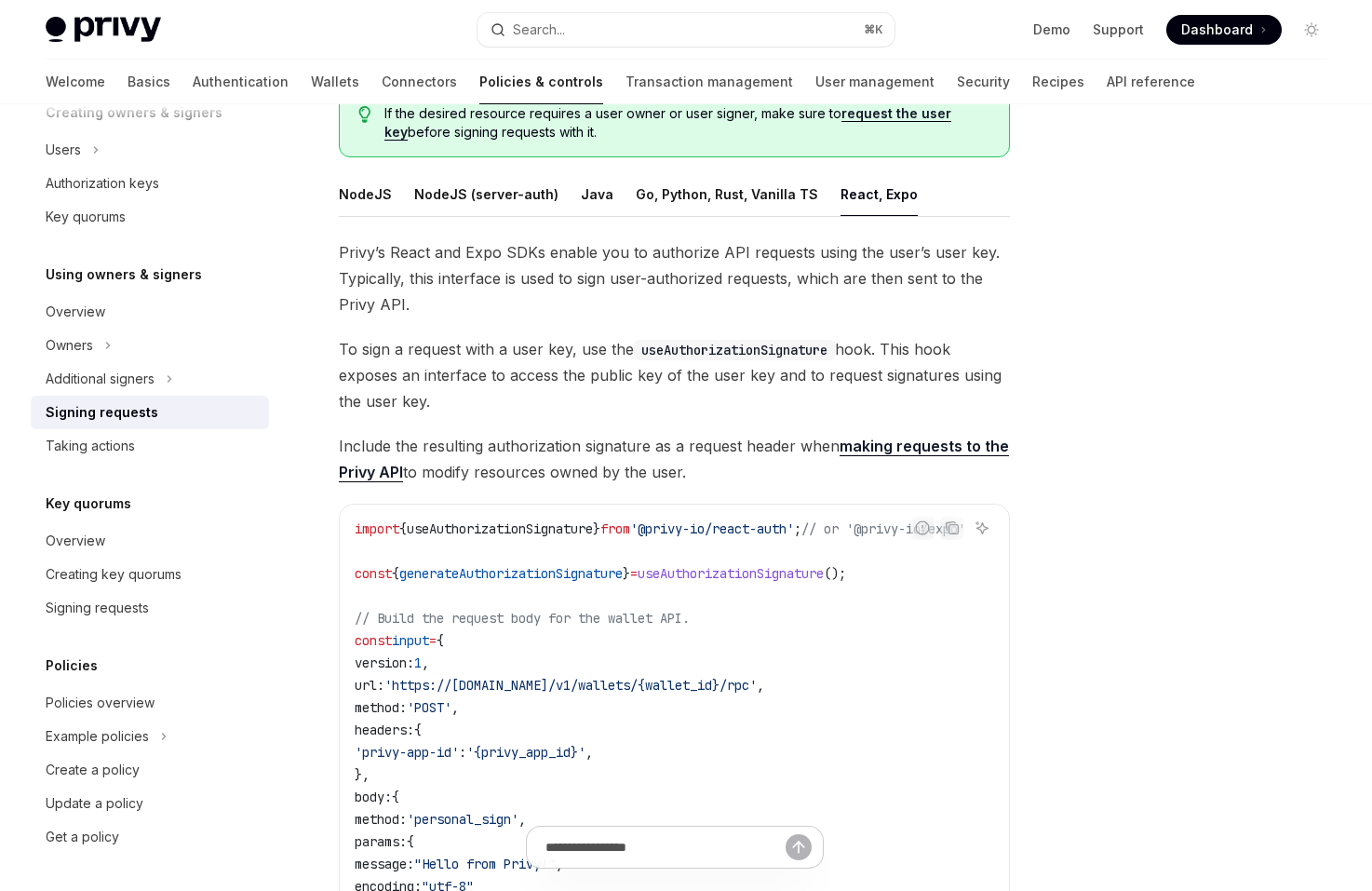
scroll to position [218, 0]
drag, startPoint x: 573, startPoint y: 402, endPoint x: 573, endPoint y: 325, distance: 77.0
click at [573, 325] on div "Privy’s React and Expo SDKs enable you to authorize API requests using the user…" at bounding box center [674, 830] width 671 height 1184
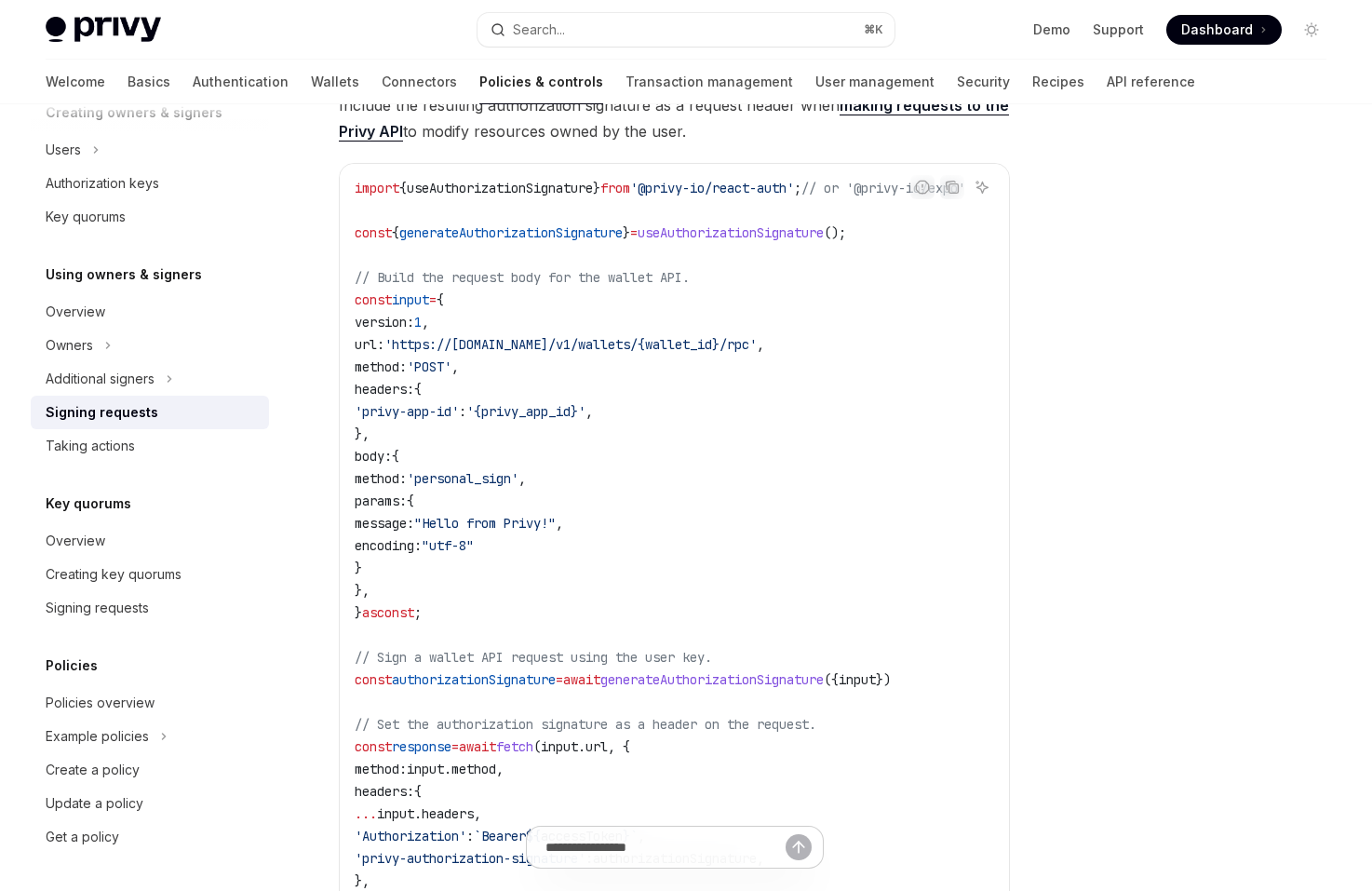
scroll to position [618, 0]
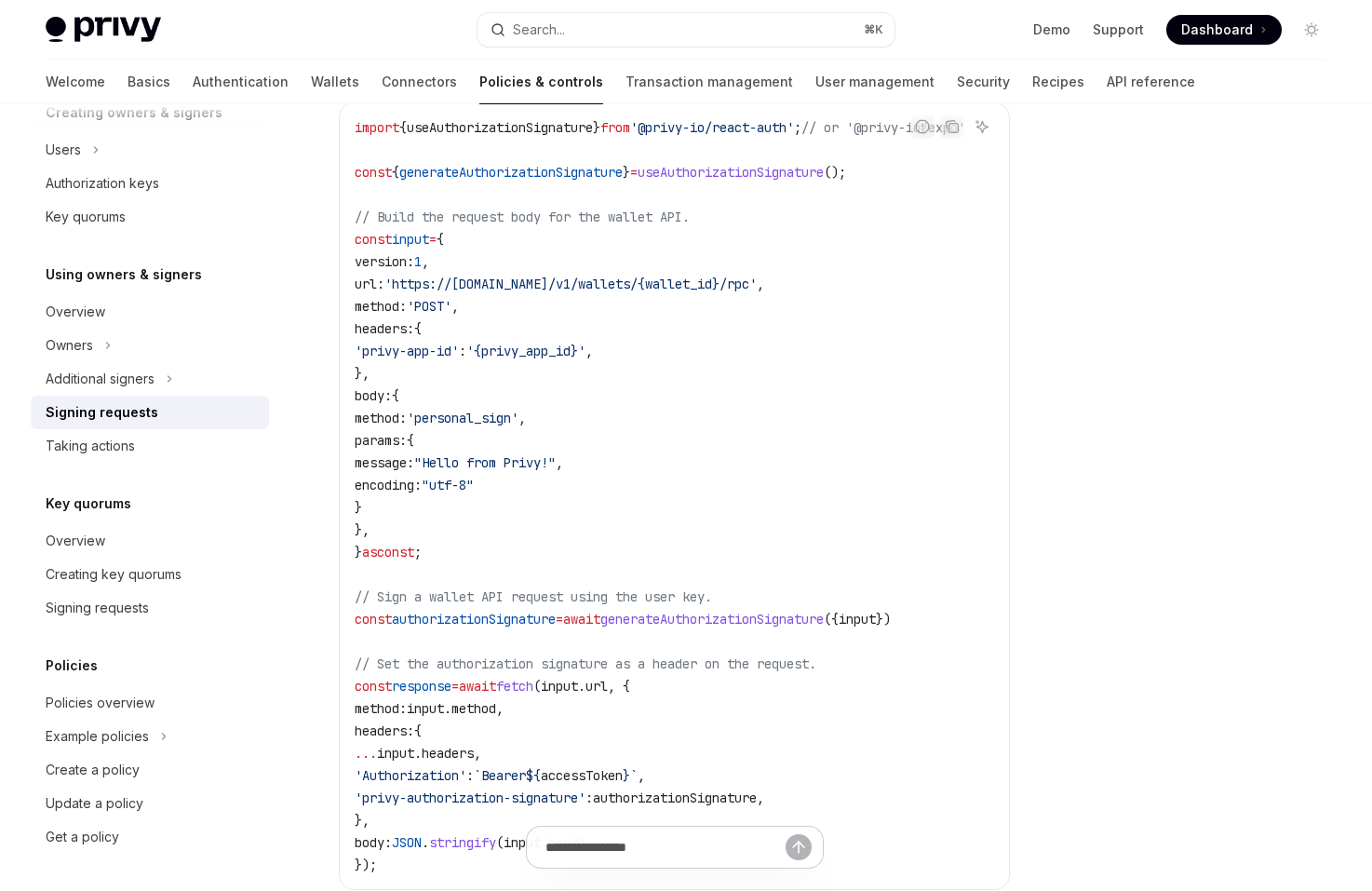
drag, startPoint x: 595, startPoint y: 521, endPoint x: 566, endPoint y: 311, distance: 212.0
click at [566, 311] on code "import { useAuthorizationSignature } from '@privy-io/react-auth' ; // or '@priv…" at bounding box center [683, 497] width 656 height 760
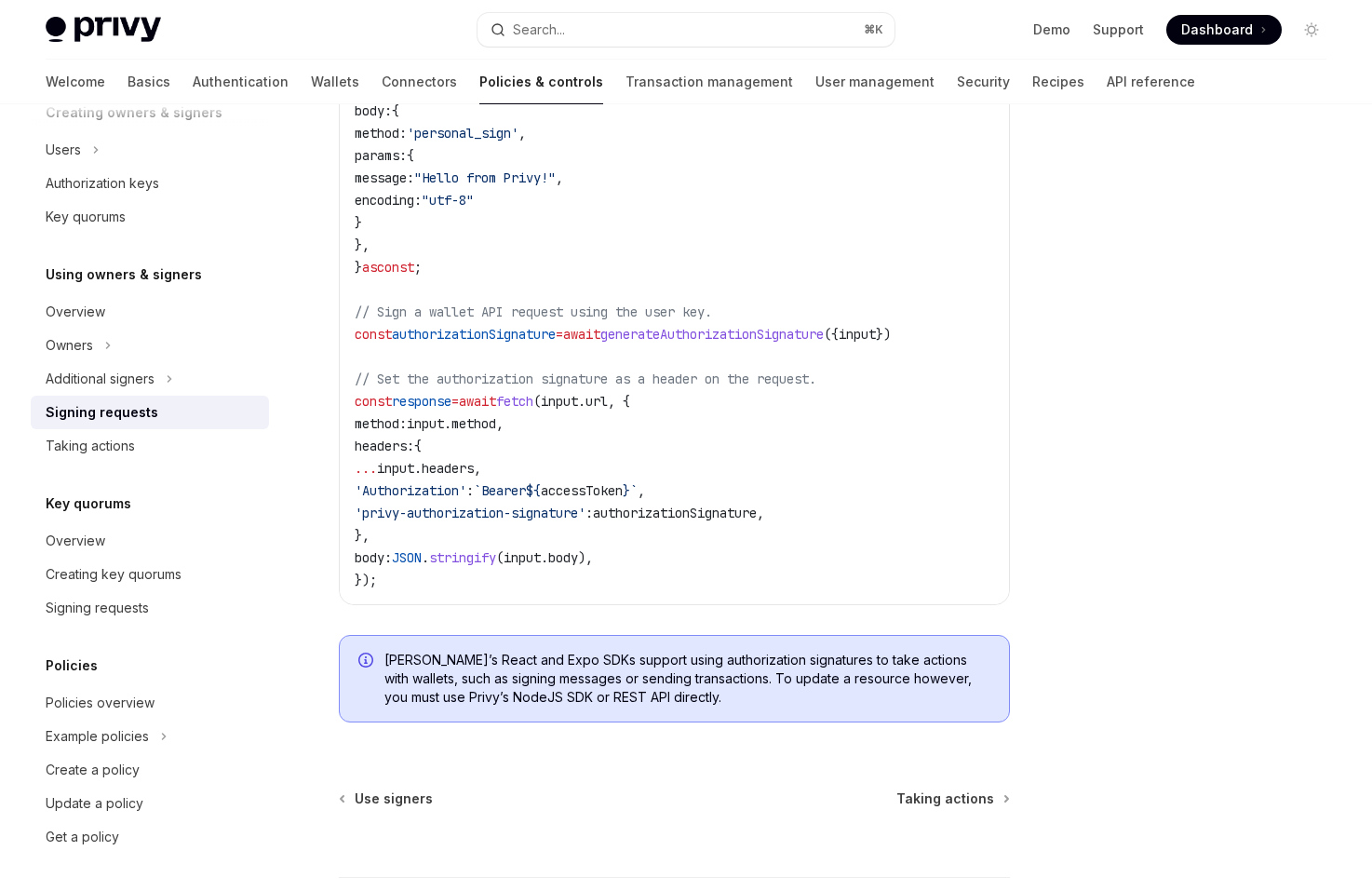
scroll to position [925, 0]
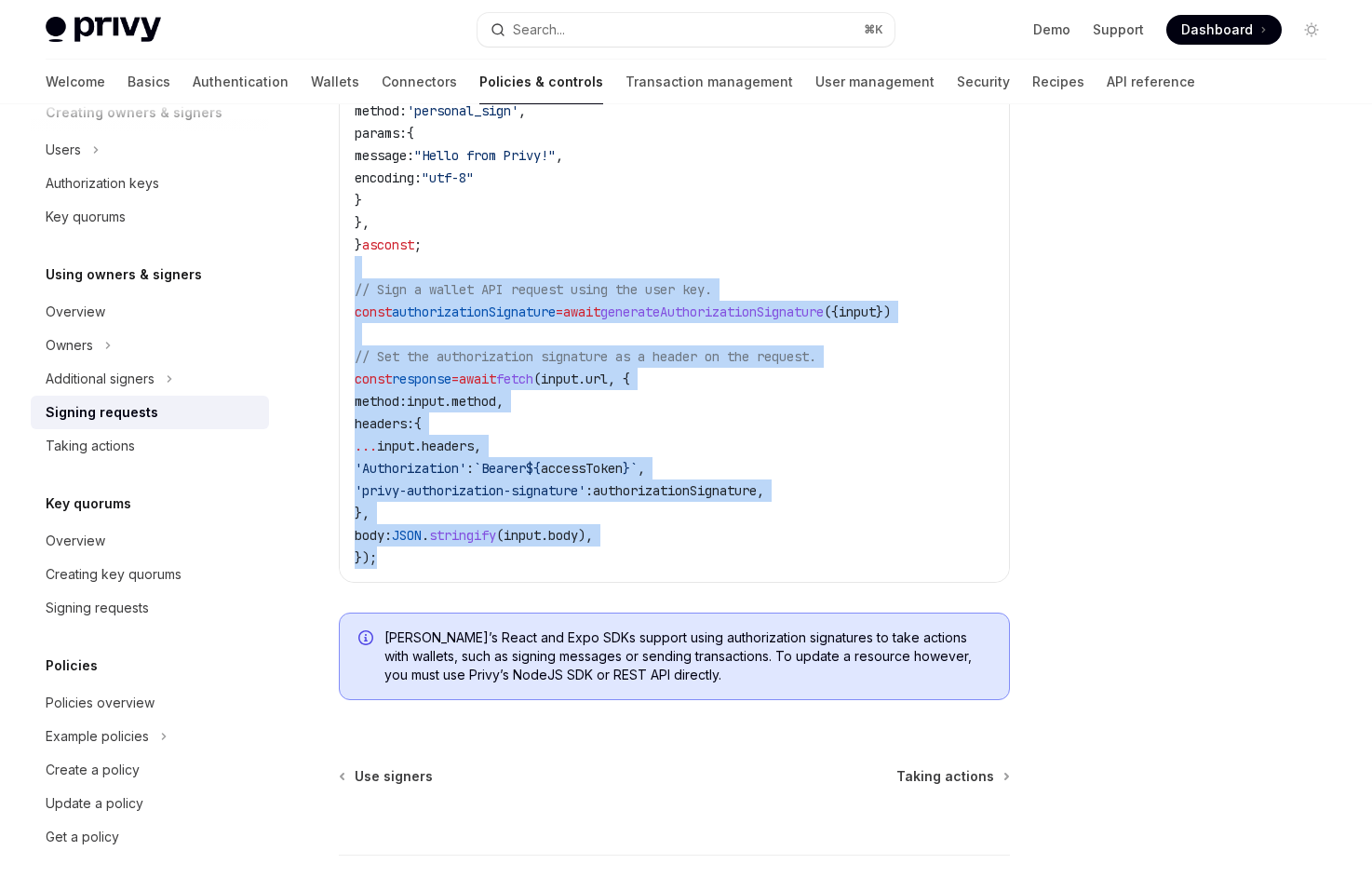
drag, startPoint x: 613, startPoint y: 569, endPoint x: 518, endPoint y: 262, distance: 321.4
click at [518, 262] on div "import { useAuthorizationSignature } from '@privy-io/react-auth' ; // or '@priv…" at bounding box center [674, 189] width 669 height 786
click at [518, 262] on code "import { useAuthorizationSignature } from '@privy-io/react-auth' ; // or '@priv…" at bounding box center [683, 189] width 656 height 760
drag, startPoint x: 518, startPoint y: 262, endPoint x: 727, endPoint y: 550, distance: 355.8
click at [727, 550] on code "import { useAuthorizationSignature } from '@privy-io/react-auth' ; // or '@priv…" at bounding box center [683, 189] width 656 height 760
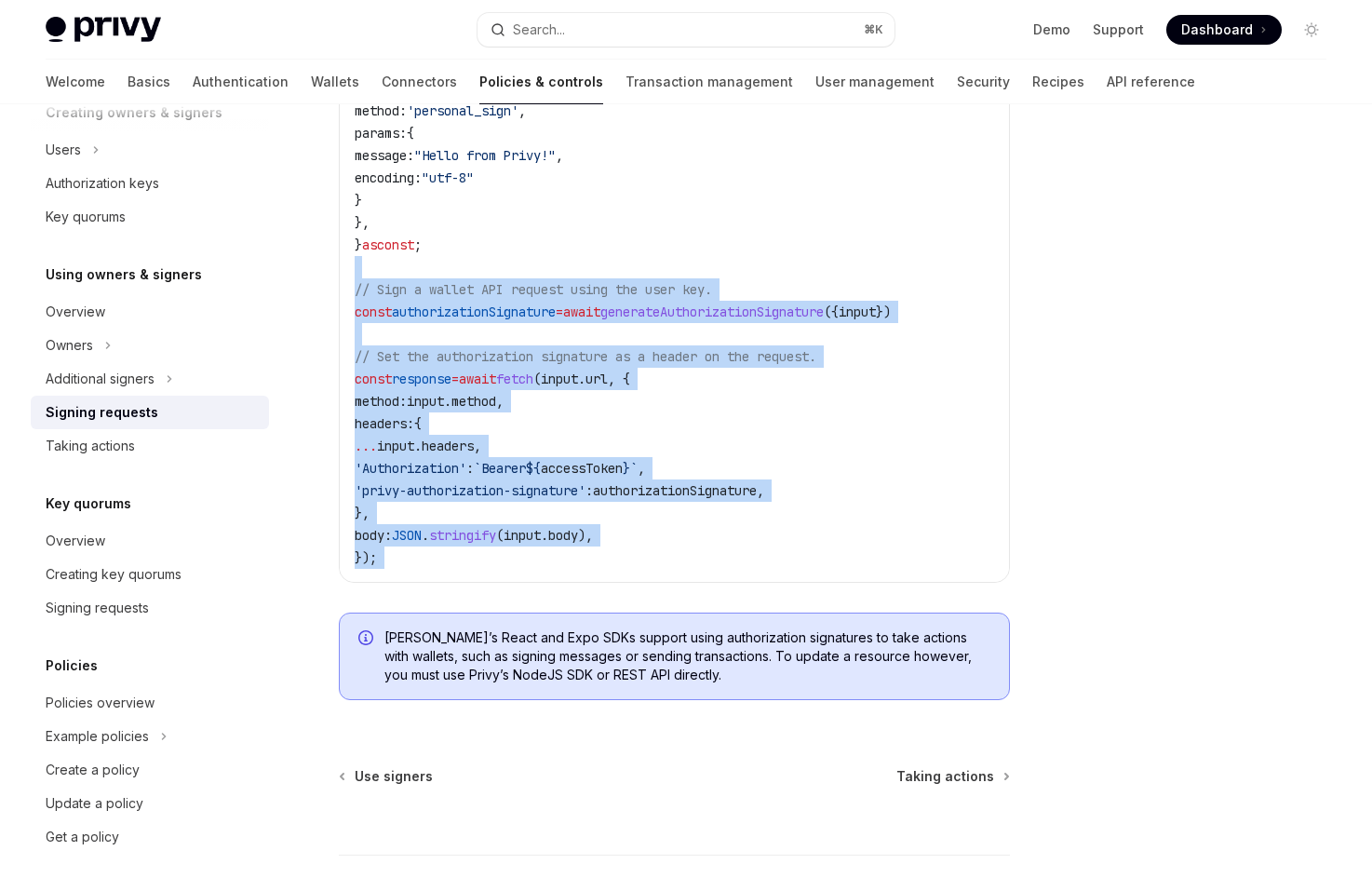
click at [727, 550] on code "import { useAuthorizationSignature } from '@privy-io/react-auth' ; // or '@priv…" at bounding box center [683, 189] width 656 height 760
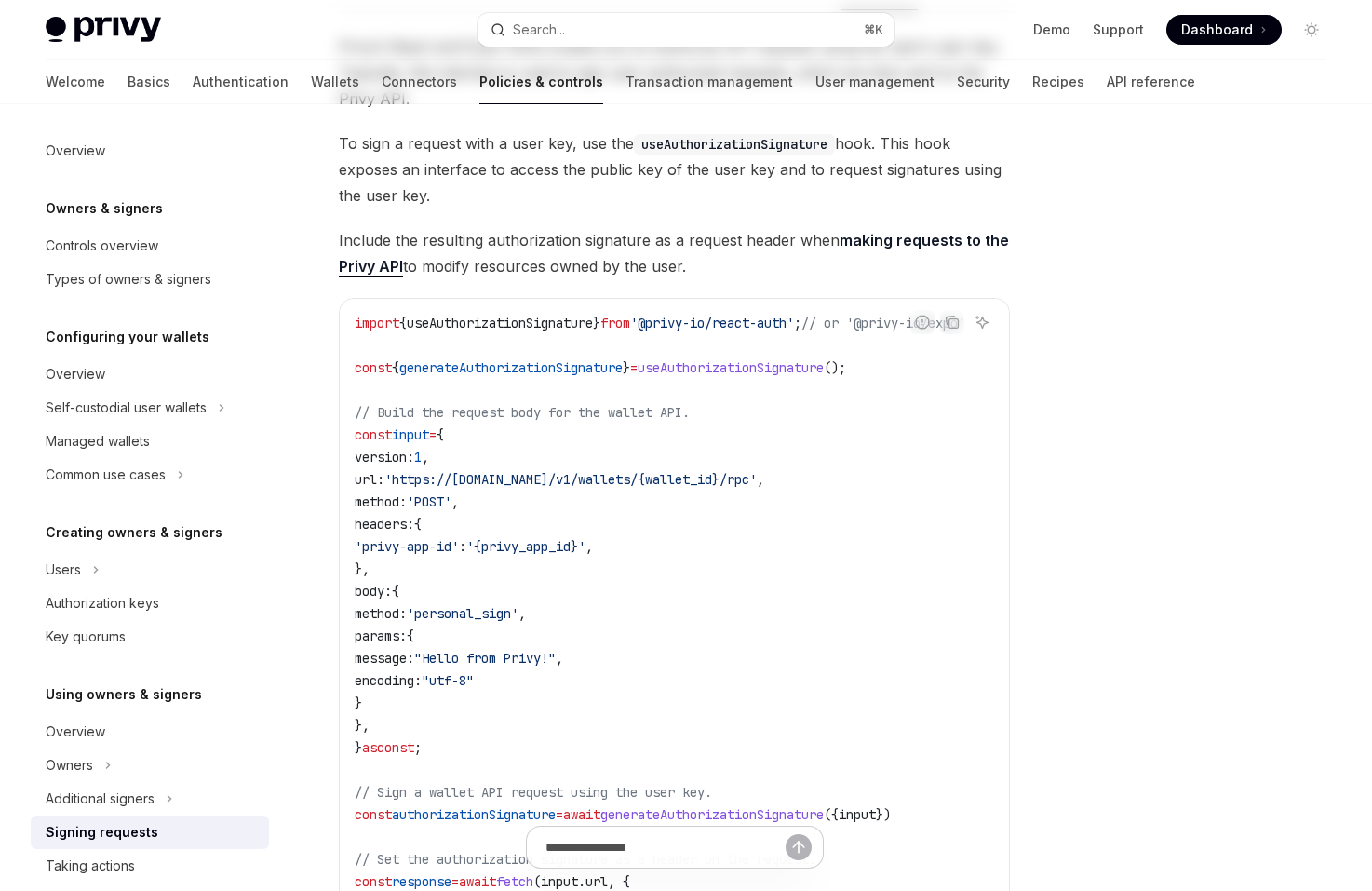
scroll to position [0, 0]
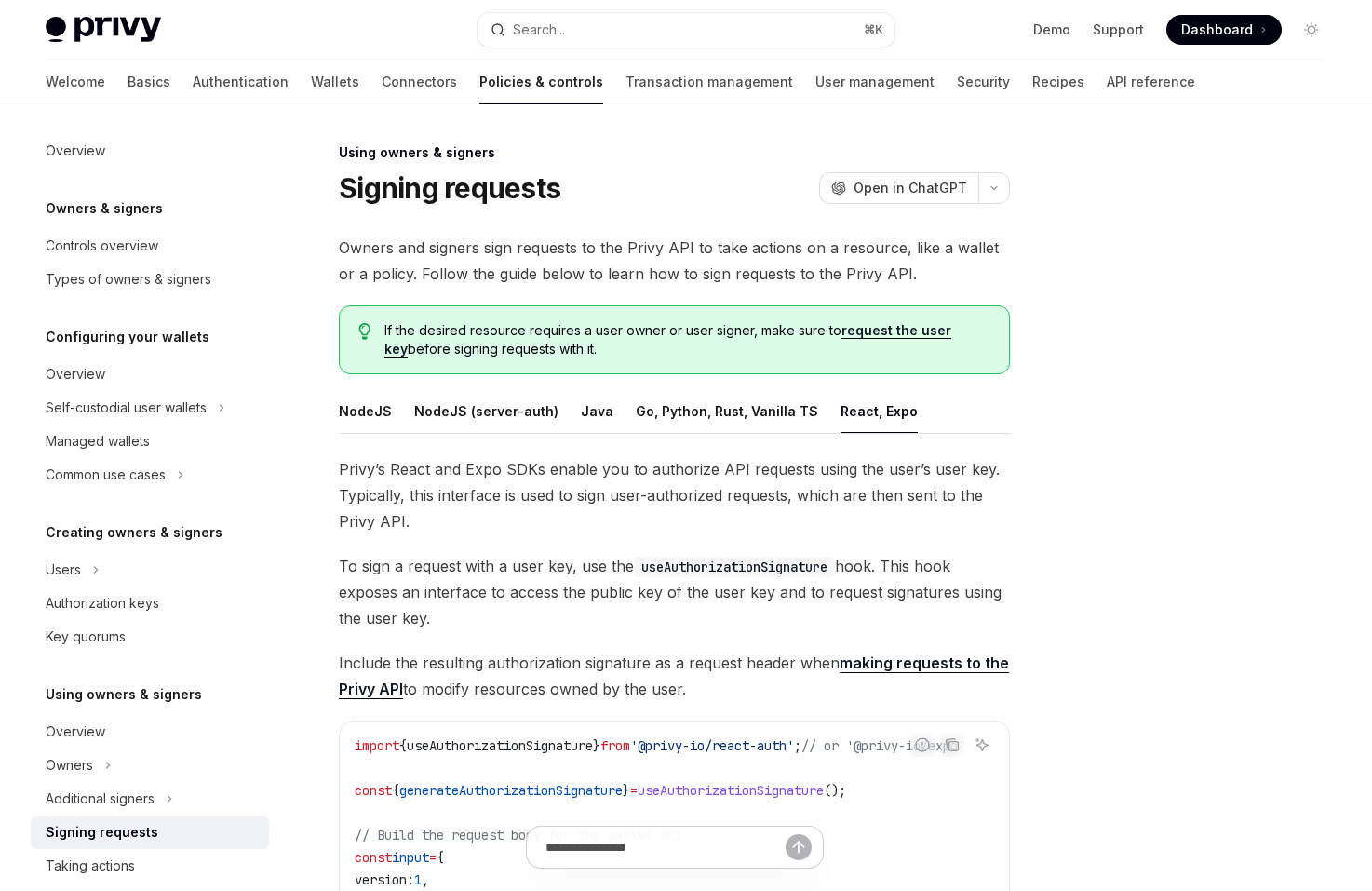
drag, startPoint x: 833, startPoint y: 362, endPoint x: 746, endPoint y: 222, distance: 164.8
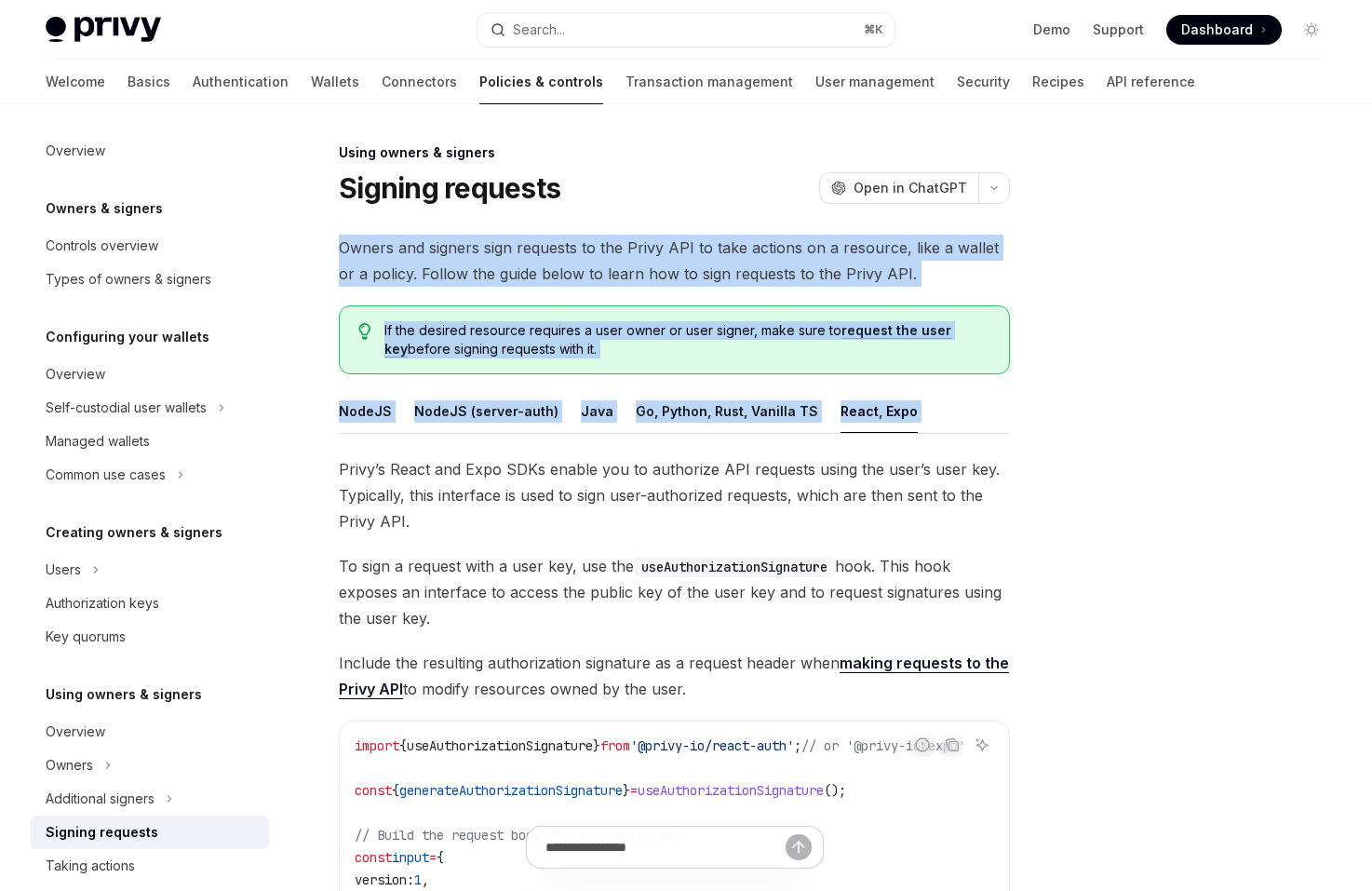
drag, startPoint x: 740, startPoint y: 209, endPoint x: 1021, endPoint y: 453, distance: 372.2
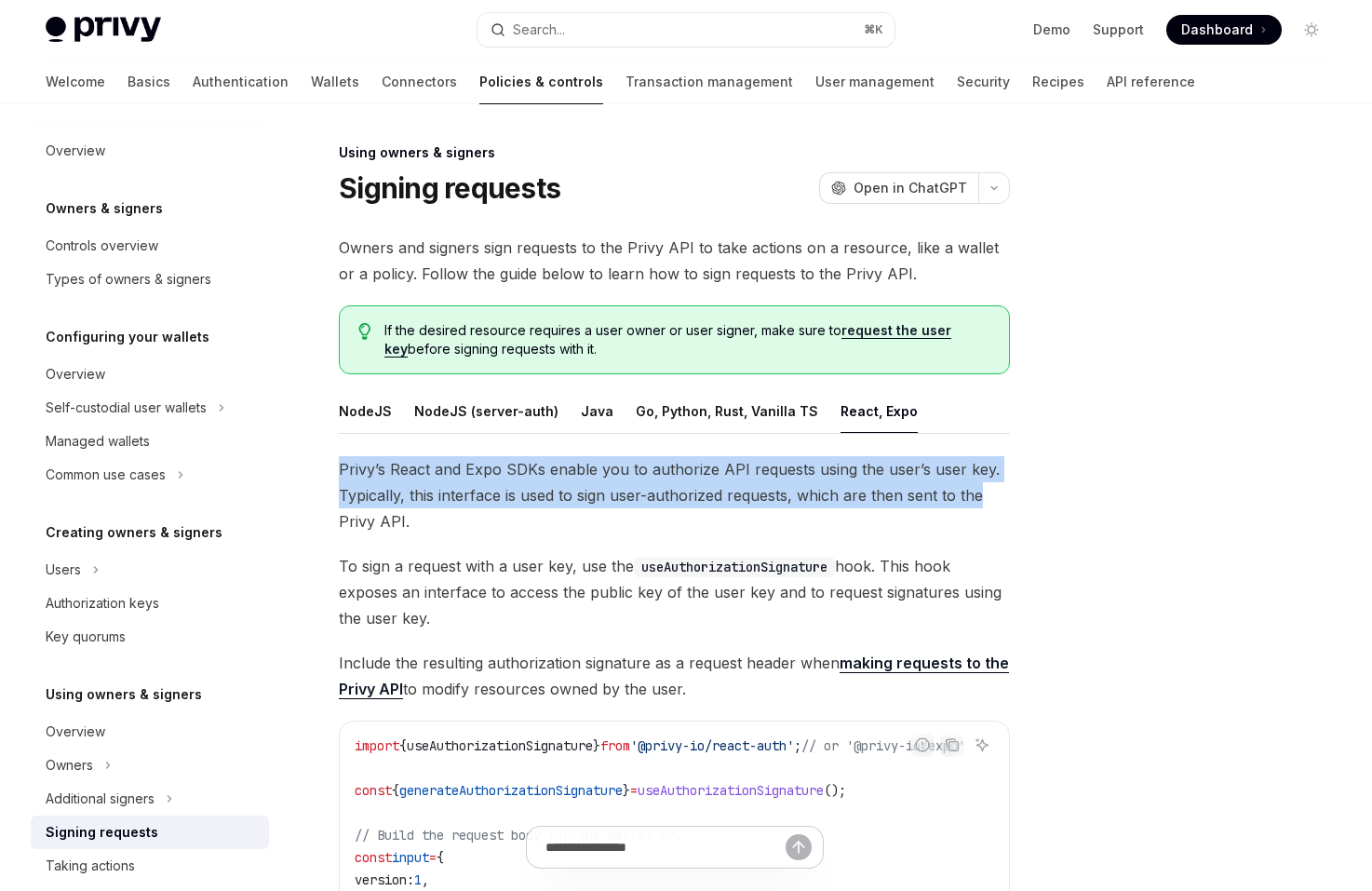
drag, startPoint x: 1009, startPoint y: 492, endPoint x: 1008, endPoint y: 449, distance: 43.0
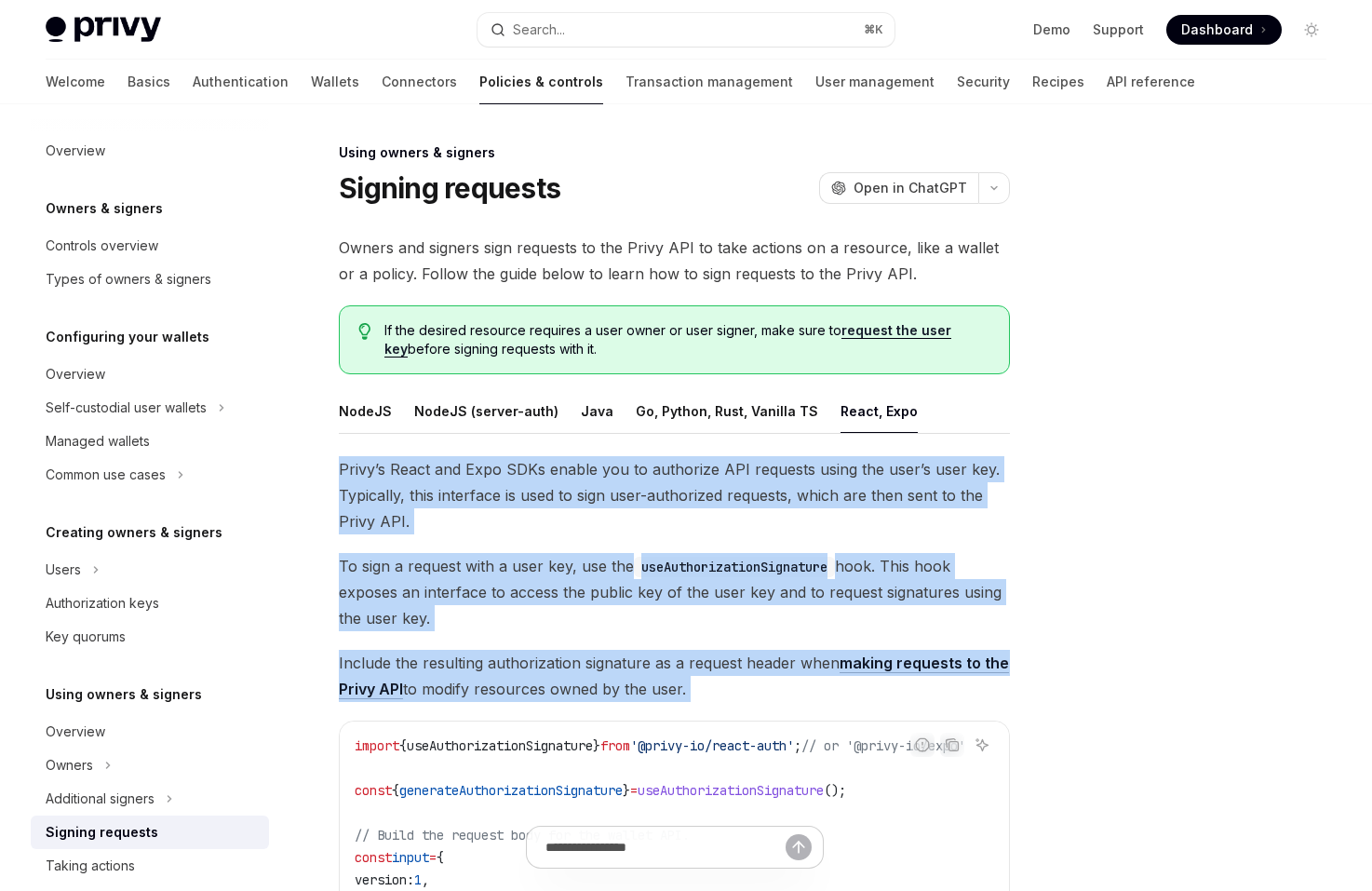
drag, startPoint x: 1008, startPoint y: 449, endPoint x: 1015, endPoint y: 698, distance: 249.1
drag, startPoint x: 952, startPoint y: 344, endPoint x: 929, endPoint y: 214, distance: 132.0
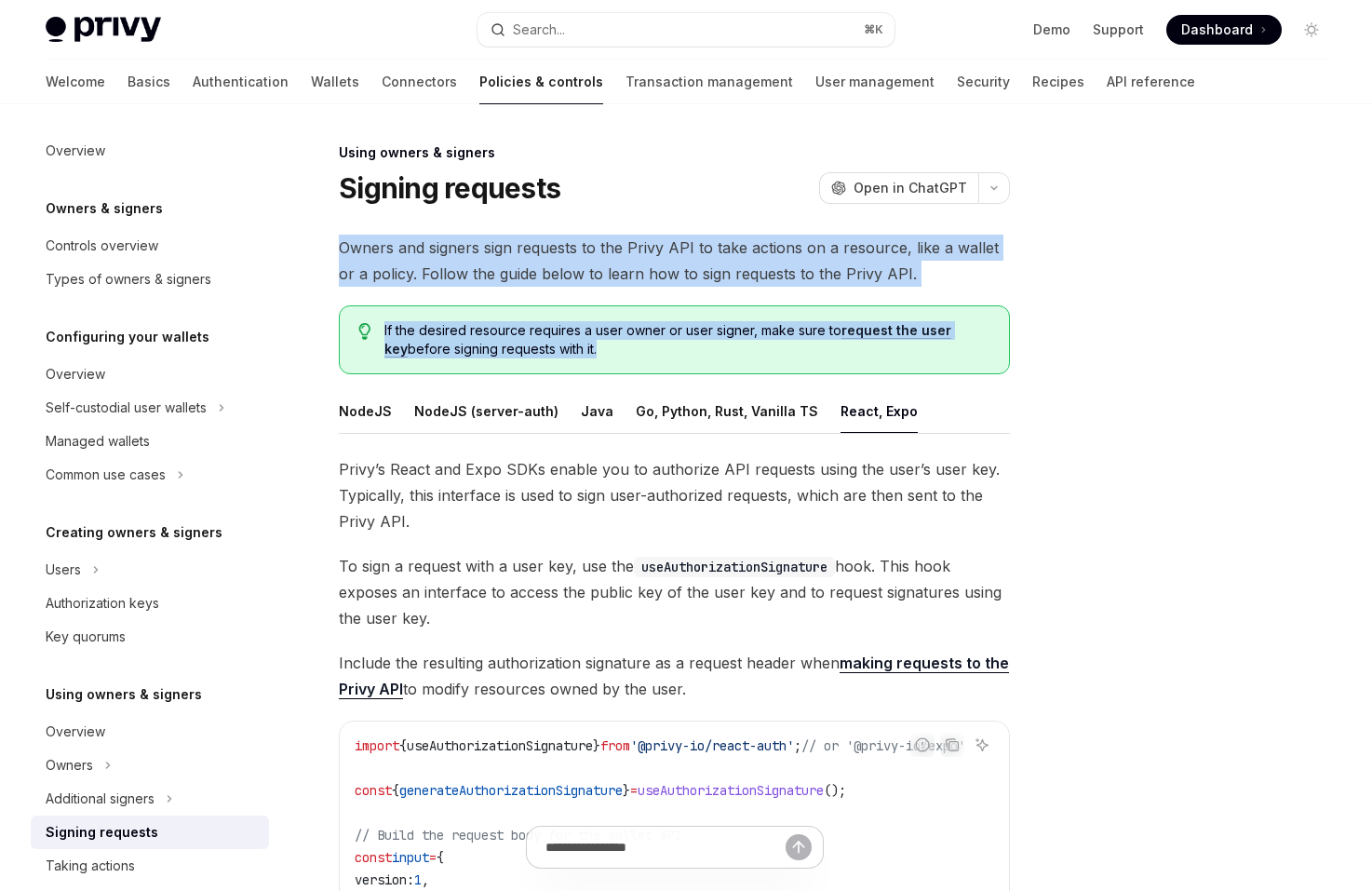
drag, startPoint x: 929, startPoint y: 214, endPoint x: 1004, endPoint y: 353, distance: 157.9
click at [1004, 353] on div "If the desired resource requires a user owner or user signer, make sure to requ…" at bounding box center [674, 339] width 671 height 68
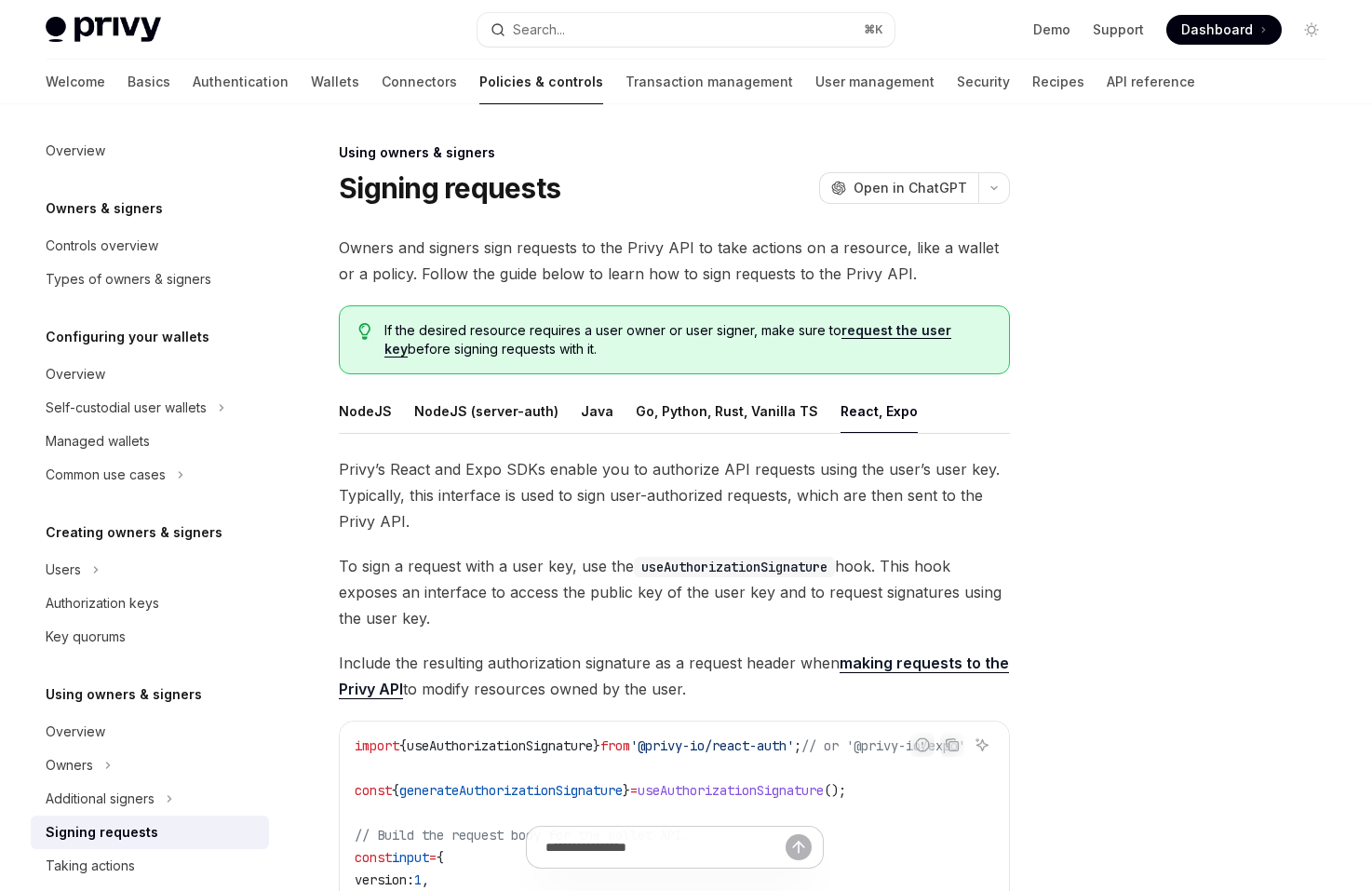
click at [975, 507] on span "Privy’s React and Expo SDKs enable you to authorize API requests using the user…" at bounding box center [674, 495] width 671 height 78
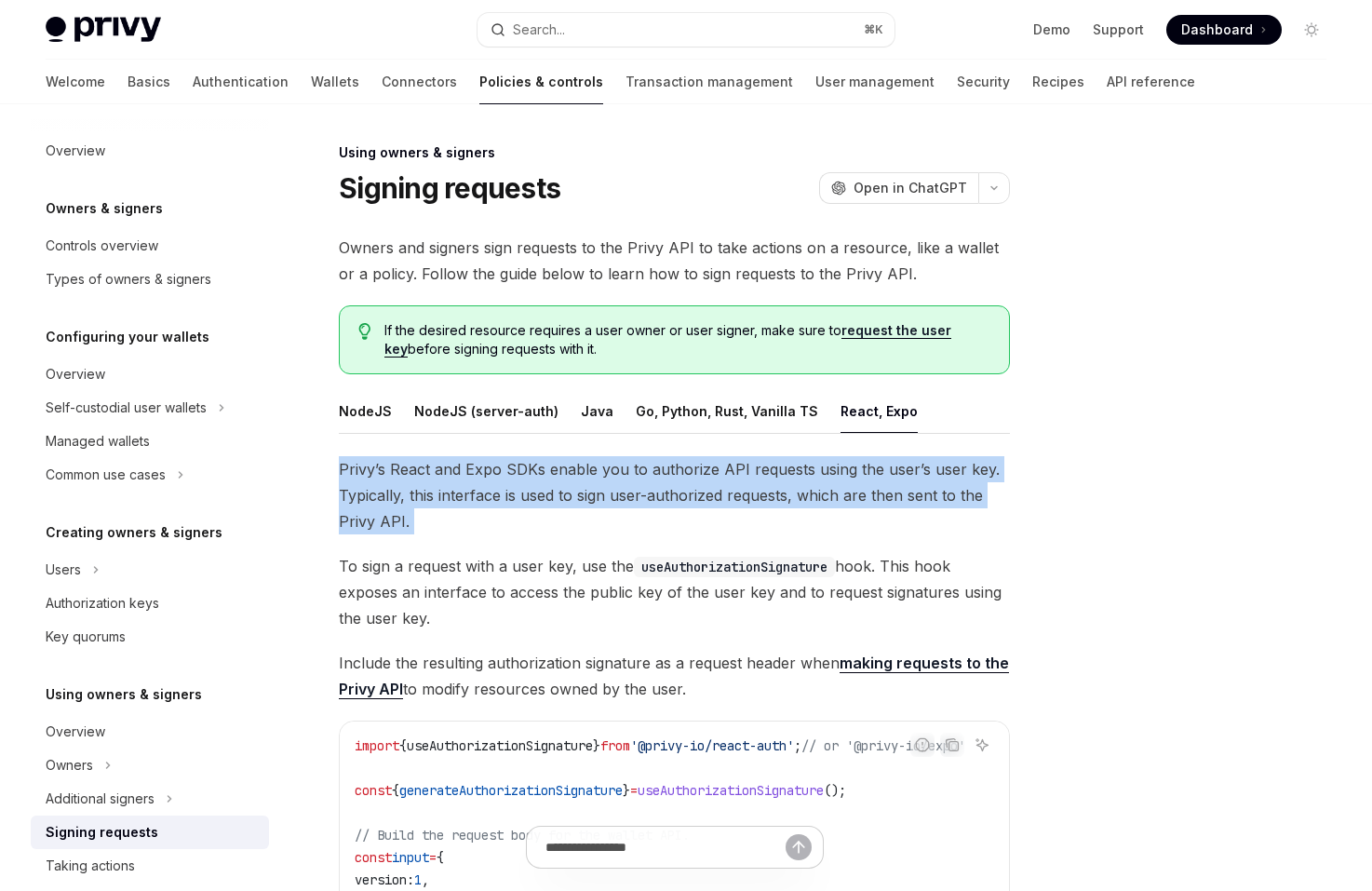
click at [975, 507] on span "Privy’s React and Expo SDKs enable you to authorize API requests using the user…" at bounding box center [674, 495] width 671 height 78
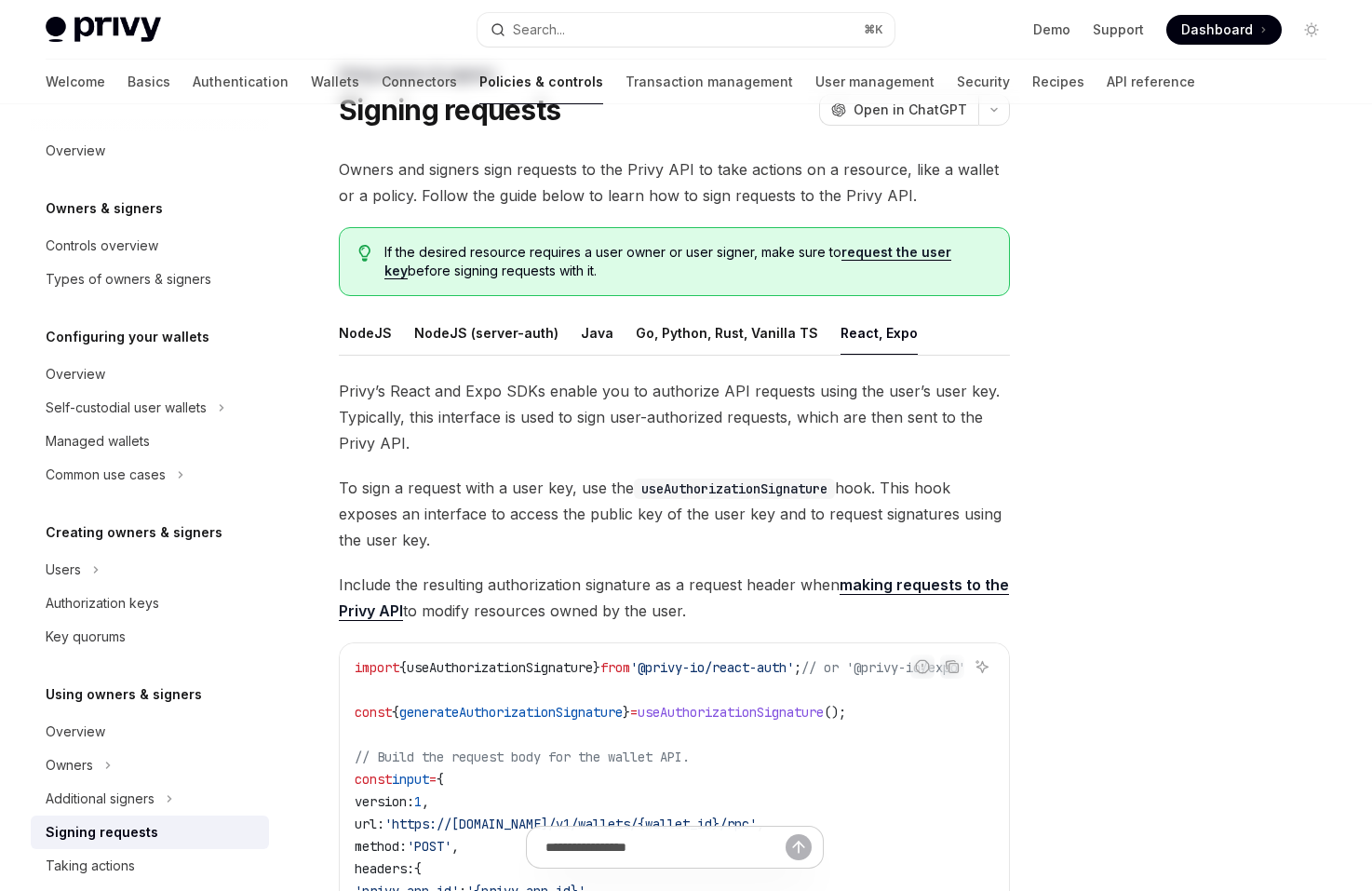
scroll to position [86, 0]
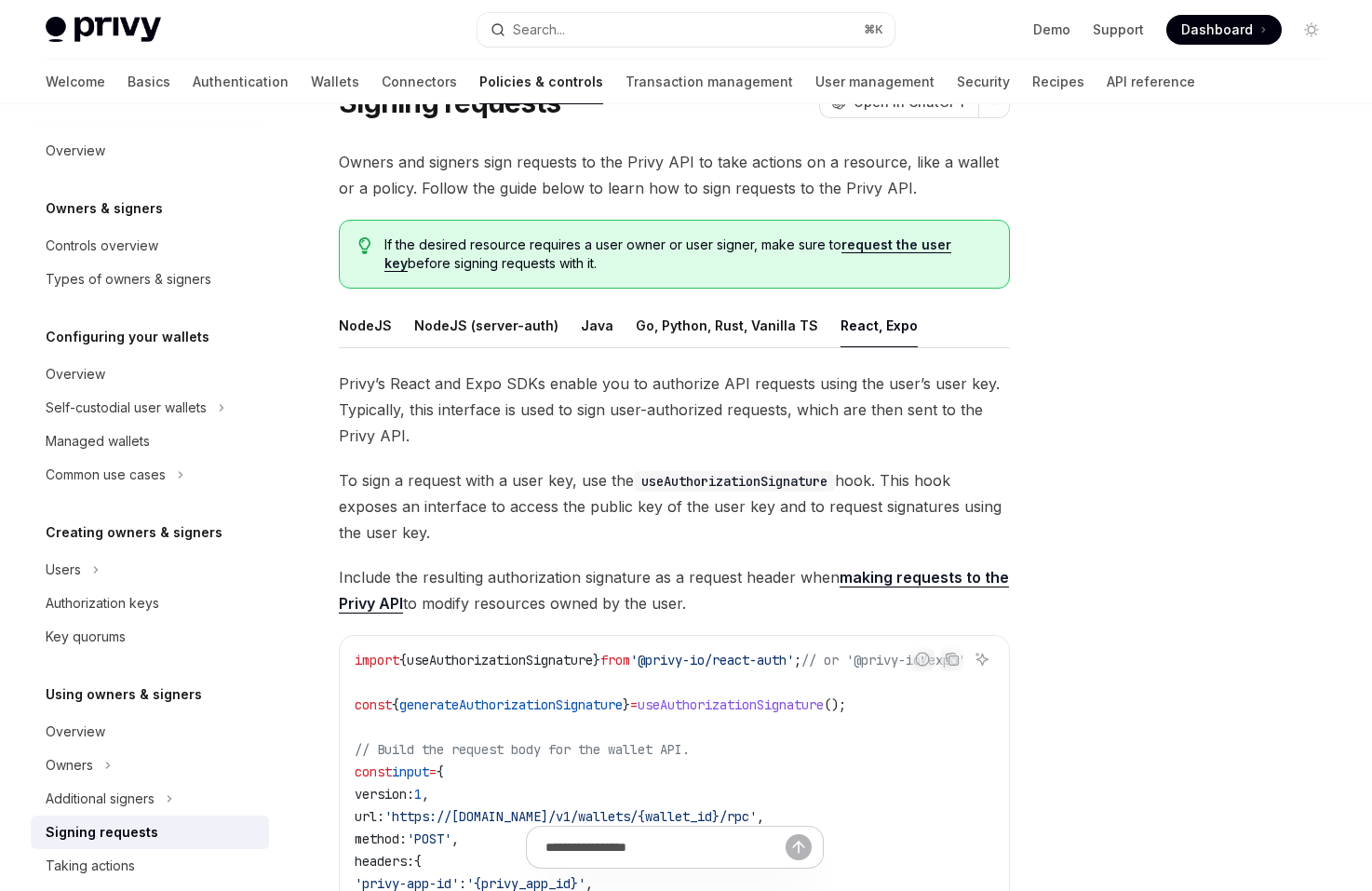
drag, startPoint x: 1009, startPoint y: 606, endPoint x: 943, endPoint y: 367, distance: 247.9
drag, startPoint x: 951, startPoint y: 400, endPoint x: 1009, endPoint y: 601, distance: 209.2
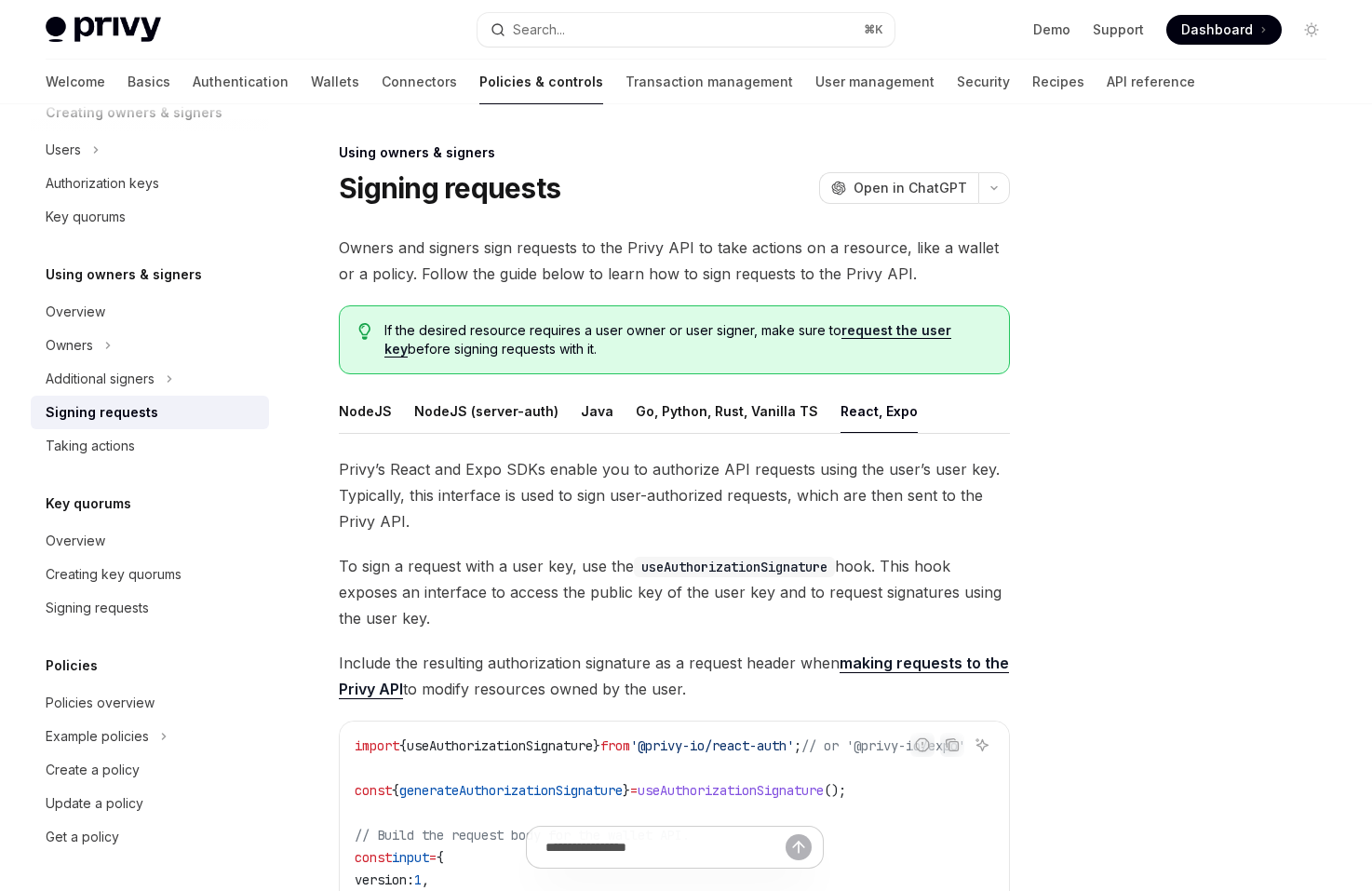
scroll to position [0, 0]
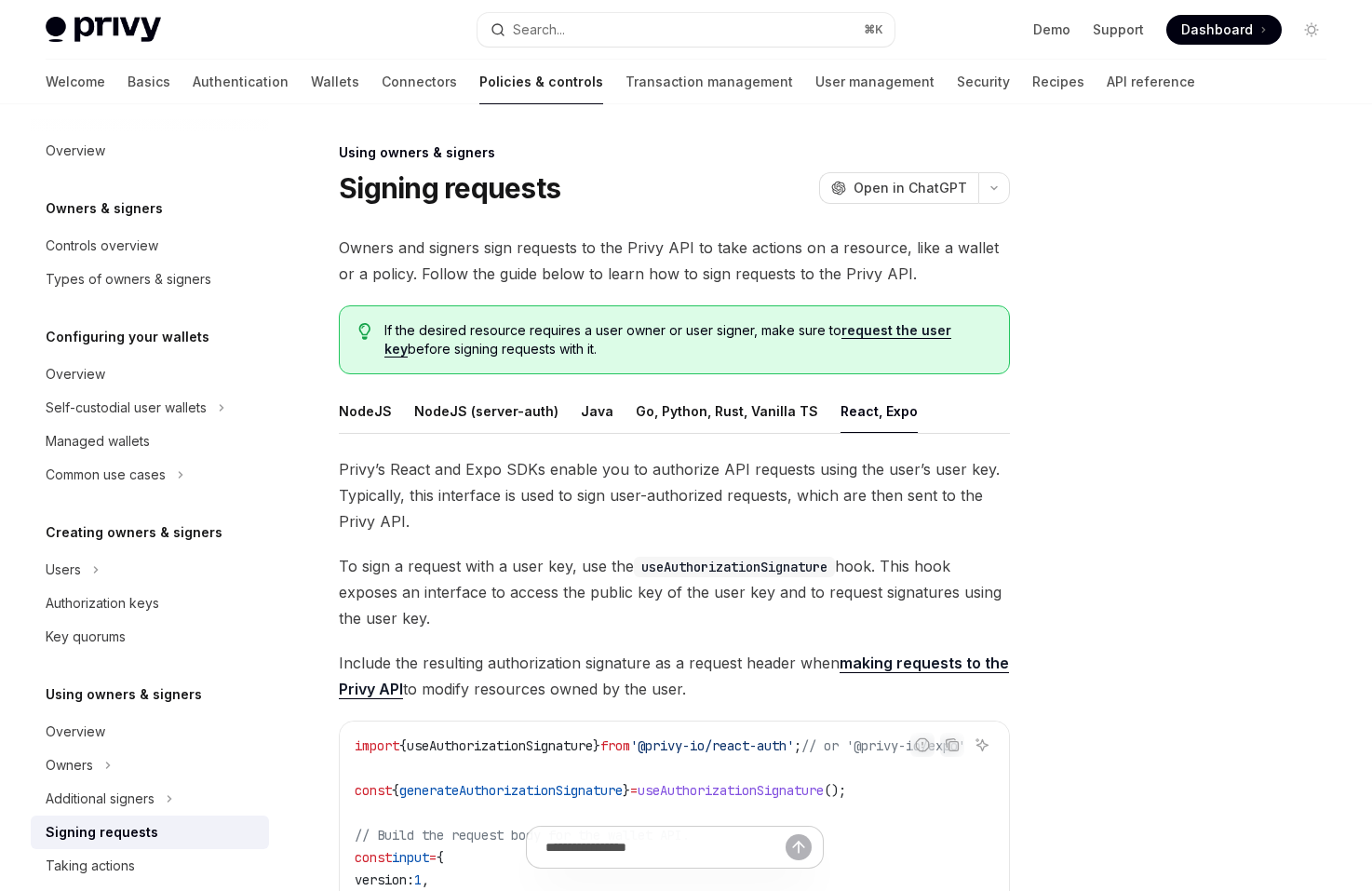
click at [540, 500] on span "Privy’s React and Expo SDKs enable you to authorize API requests using the user…" at bounding box center [674, 495] width 671 height 78
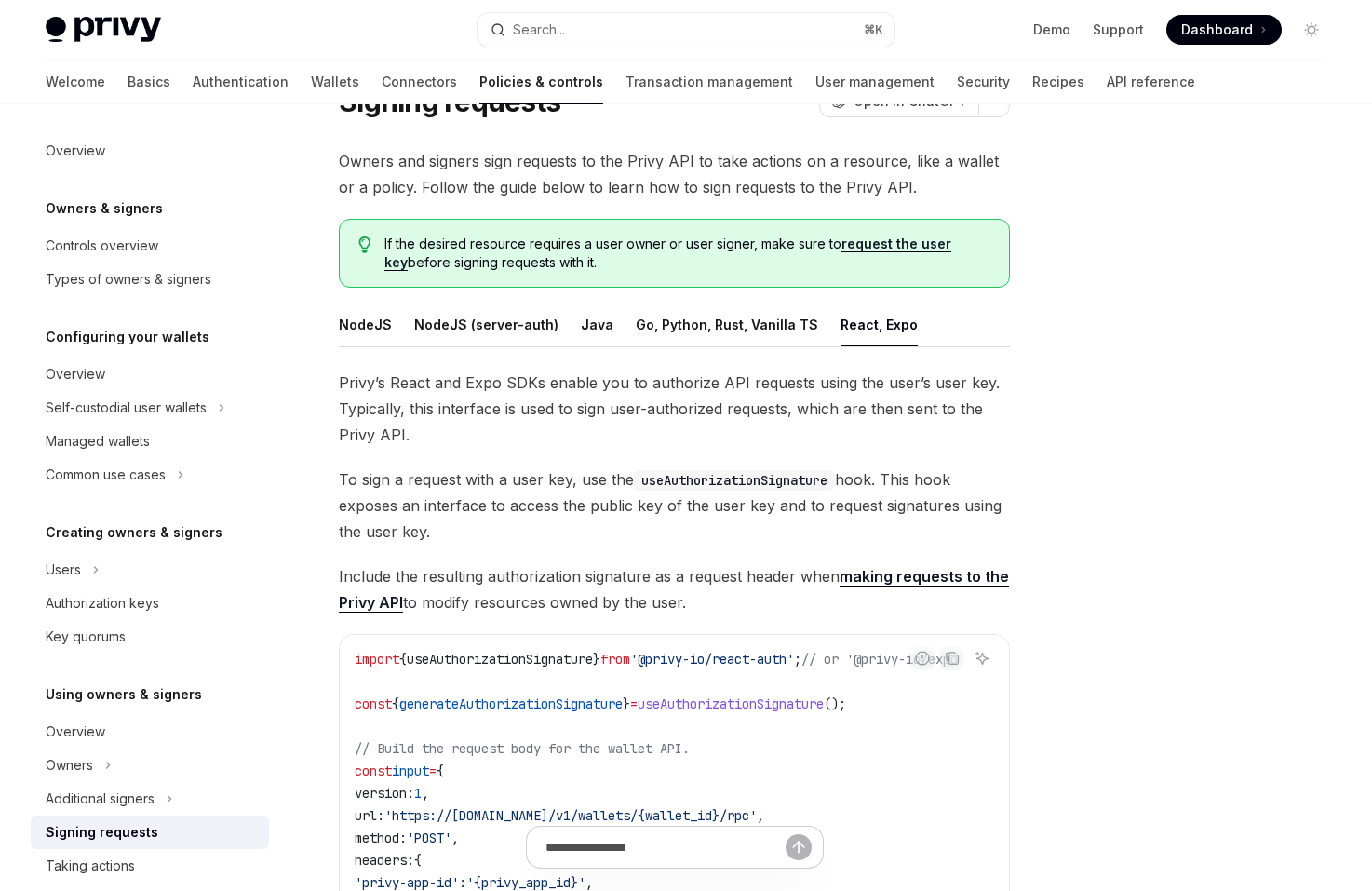
click at [653, 502] on span "To sign a request with a user key, use the useAuthorizationSignature hook. This…" at bounding box center [674, 505] width 671 height 78
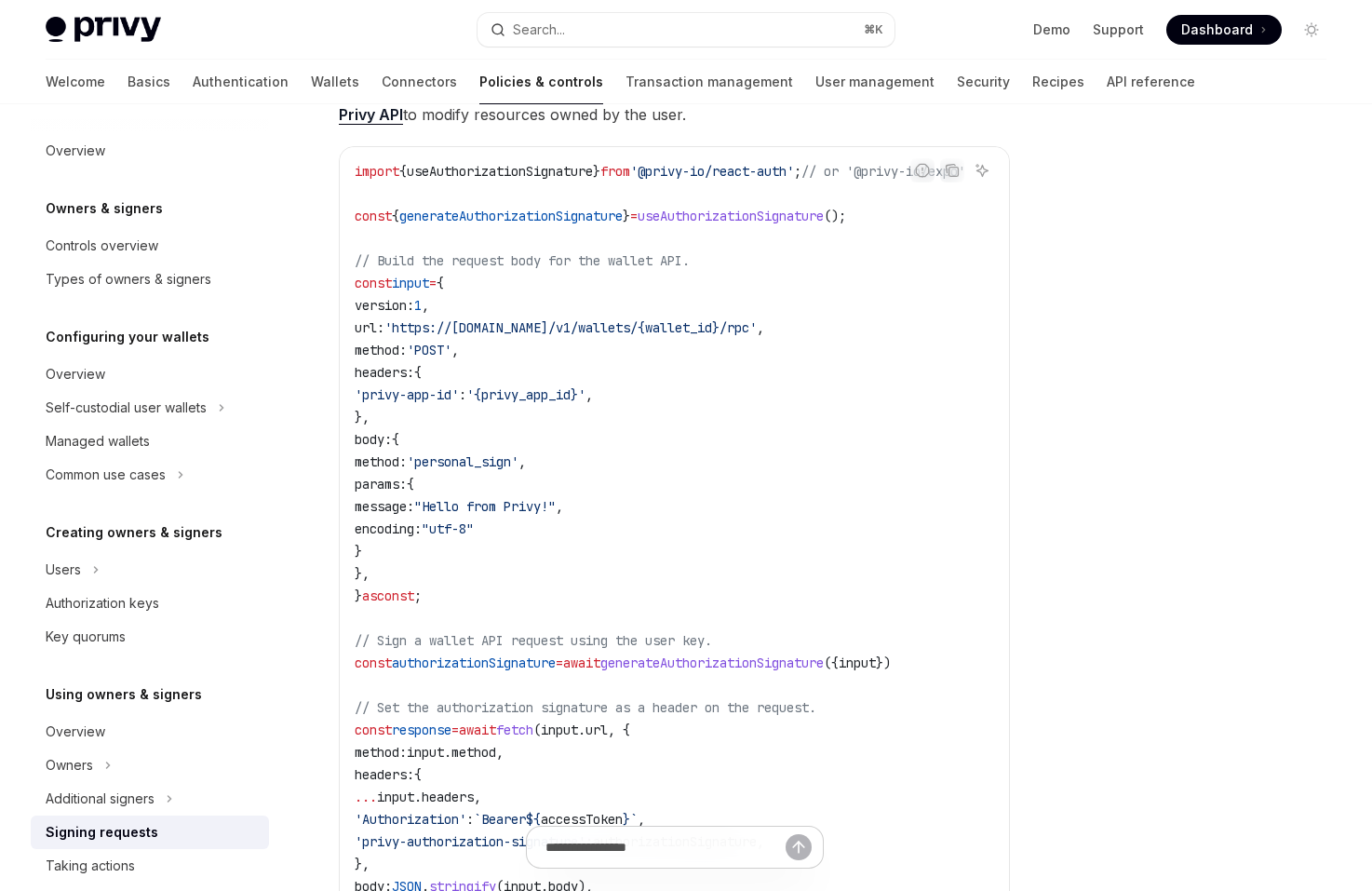
scroll to position [580, 0]
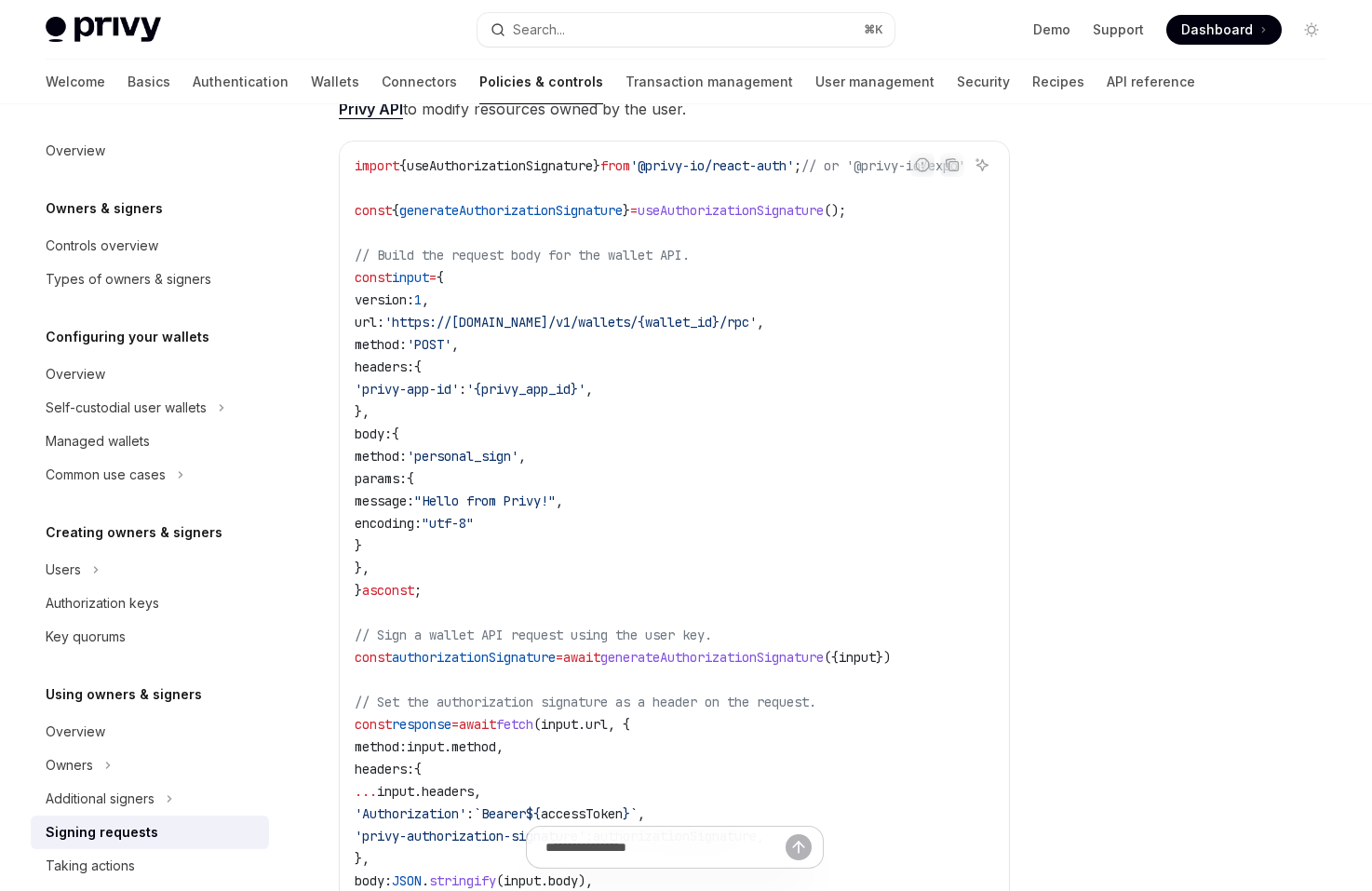
click at [653, 502] on code "import { useAuthorizationSignature } from '@privy-io/react-auth' ; // or '@priv…" at bounding box center [683, 534] width 656 height 760
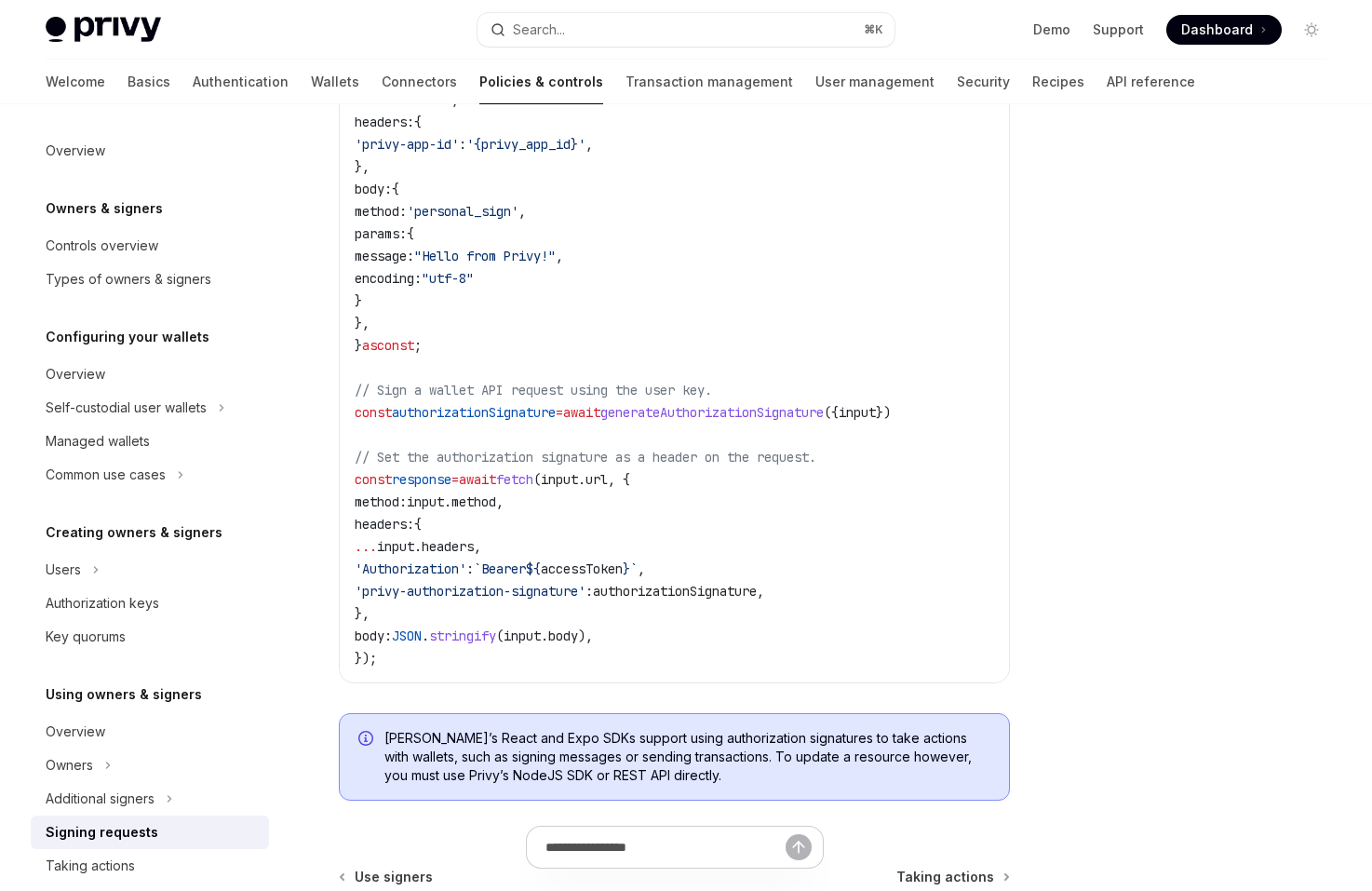
scroll to position [827, 0]
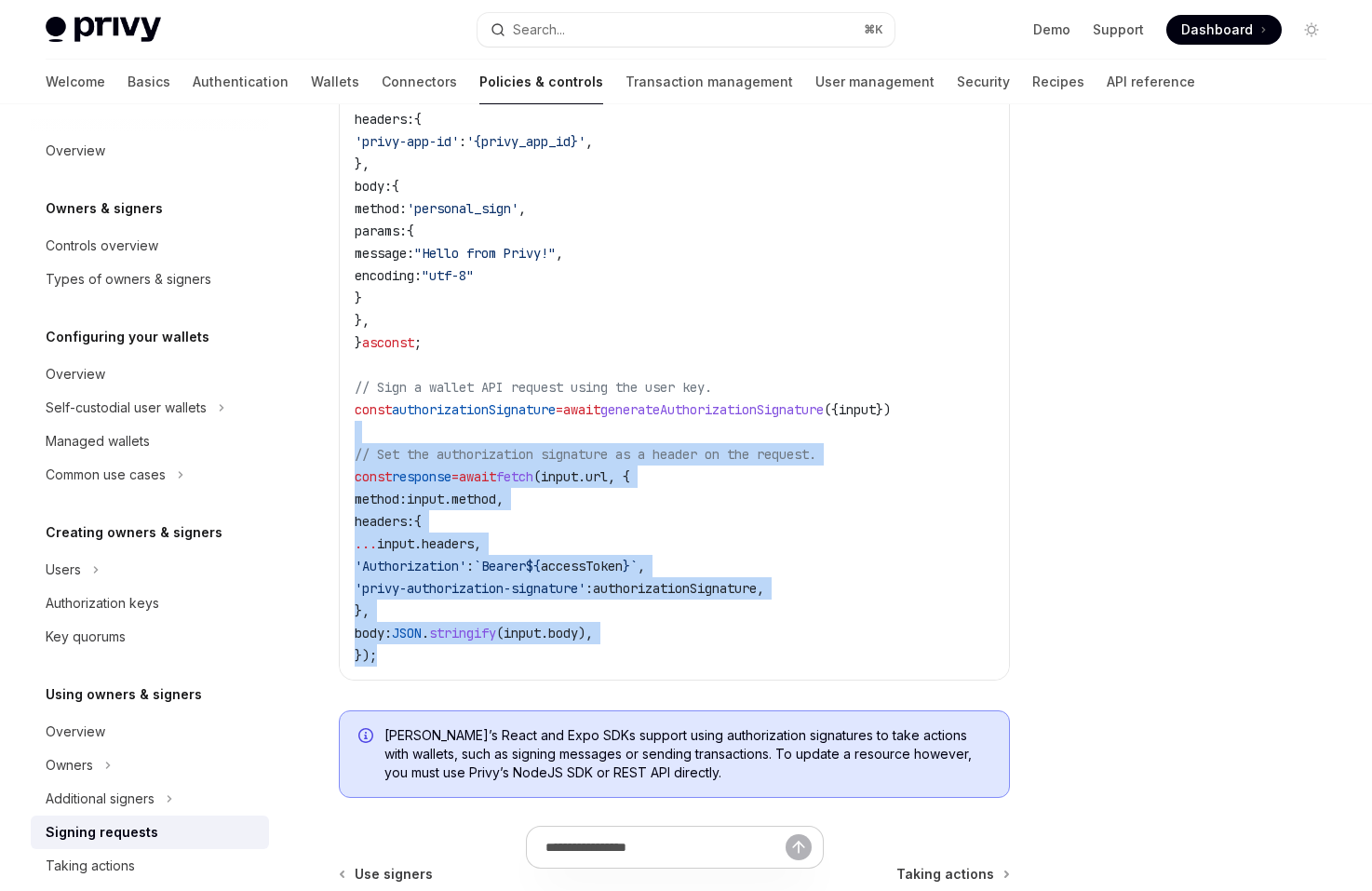
drag, startPoint x: 576, startPoint y: 430, endPoint x: 799, endPoint y: 652, distance: 314.7
click at [799, 652] on code "import { useAuthorizationSignature } from '@privy-io/react-auth' ; // or '@priv…" at bounding box center [683, 286] width 656 height 760
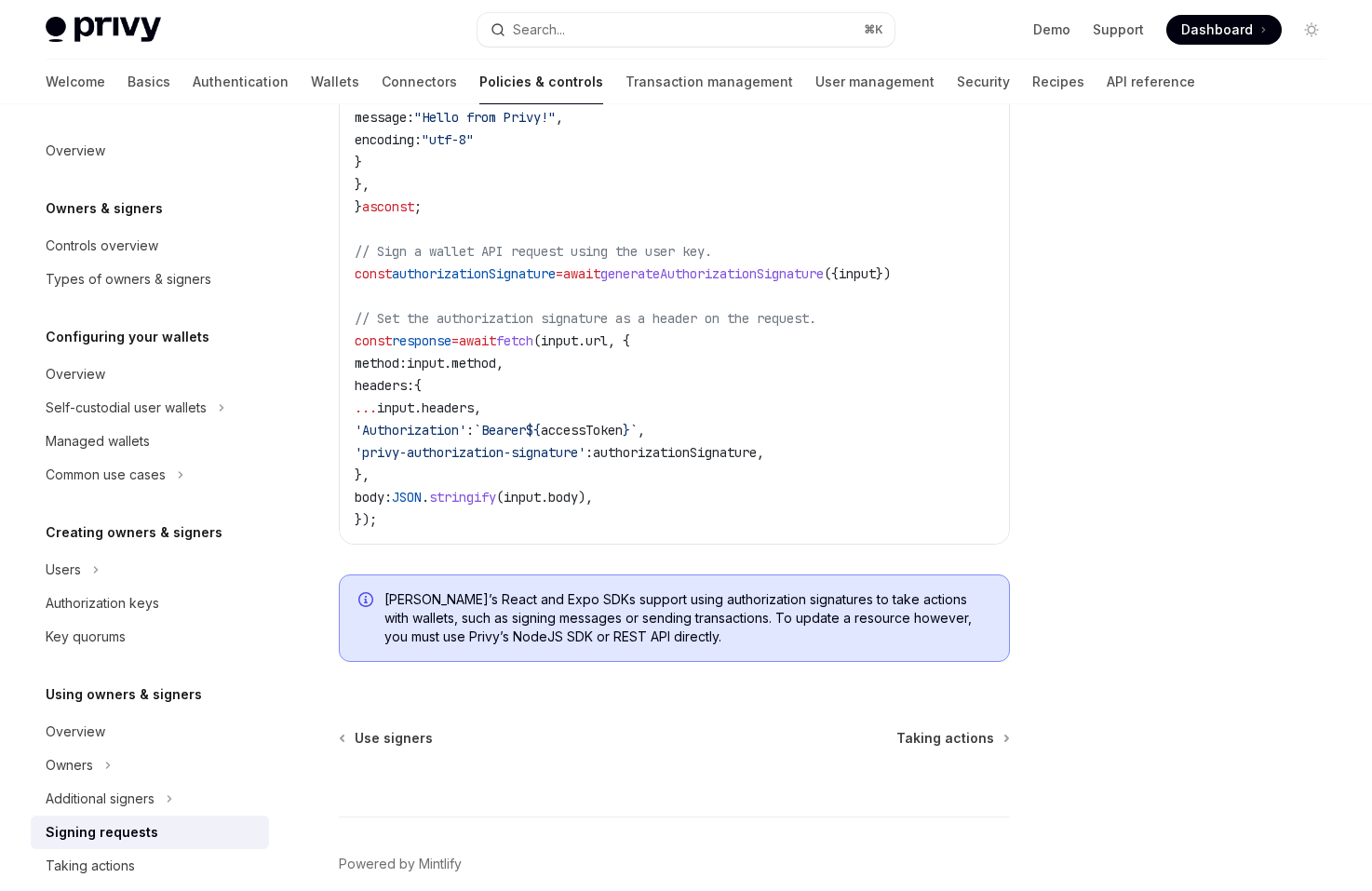
scroll to position [996, 0]
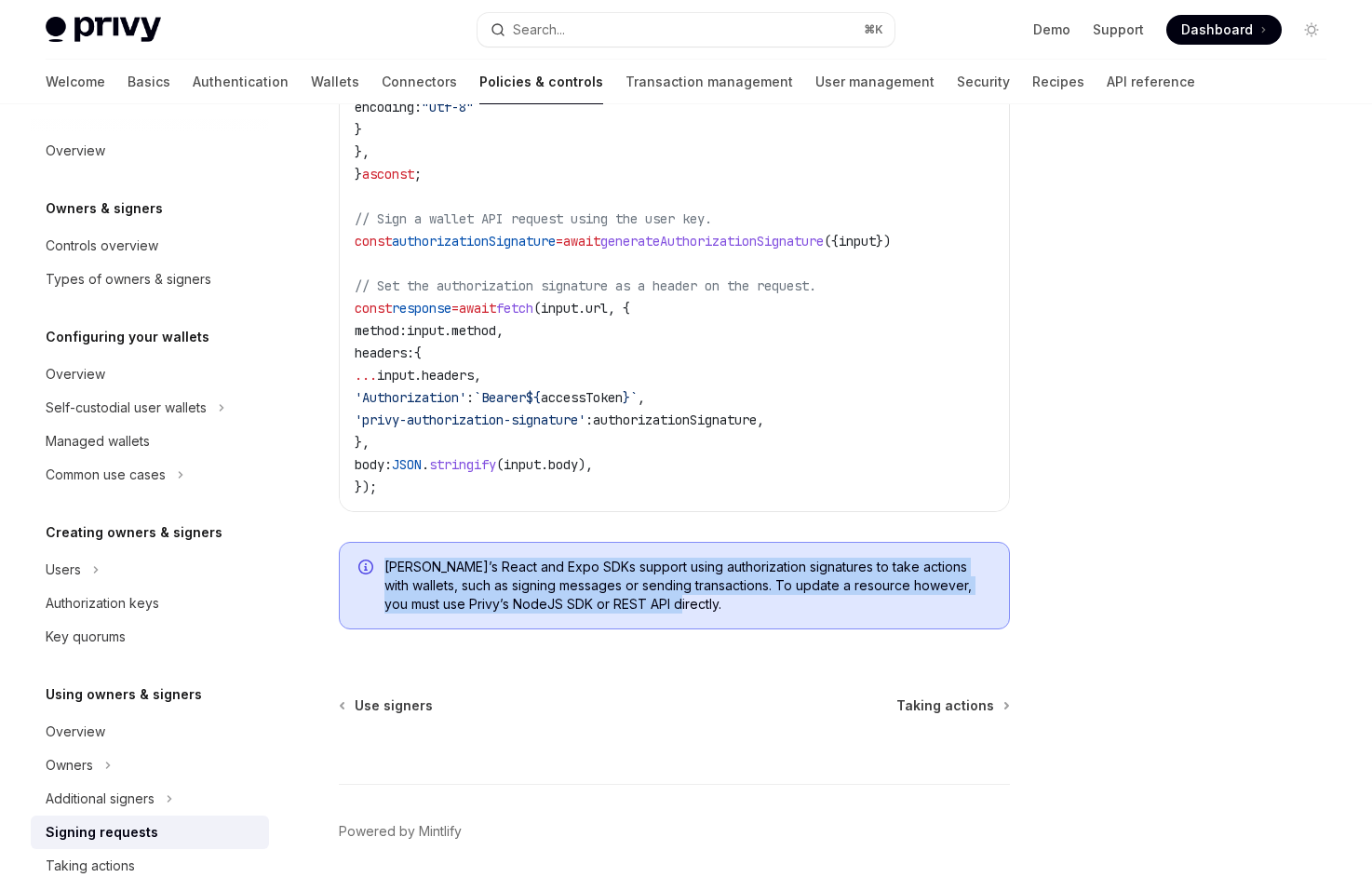
drag, startPoint x: 759, startPoint y: 619, endPoint x: 710, endPoint y: 563, distance: 74.4
click at [710, 563] on div "Privy’s React and Expo SDKs support using authorization signatures to take acti…" at bounding box center [674, 585] width 671 height 88
drag, startPoint x: 710, startPoint y: 563, endPoint x: 731, endPoint y: 623, distance: 63.6
click at [731, 623] on div "Privy’s React and Expo SDKs support using authorization signatures to take acti…" at bounding box center [674, 585] width 671 height 88
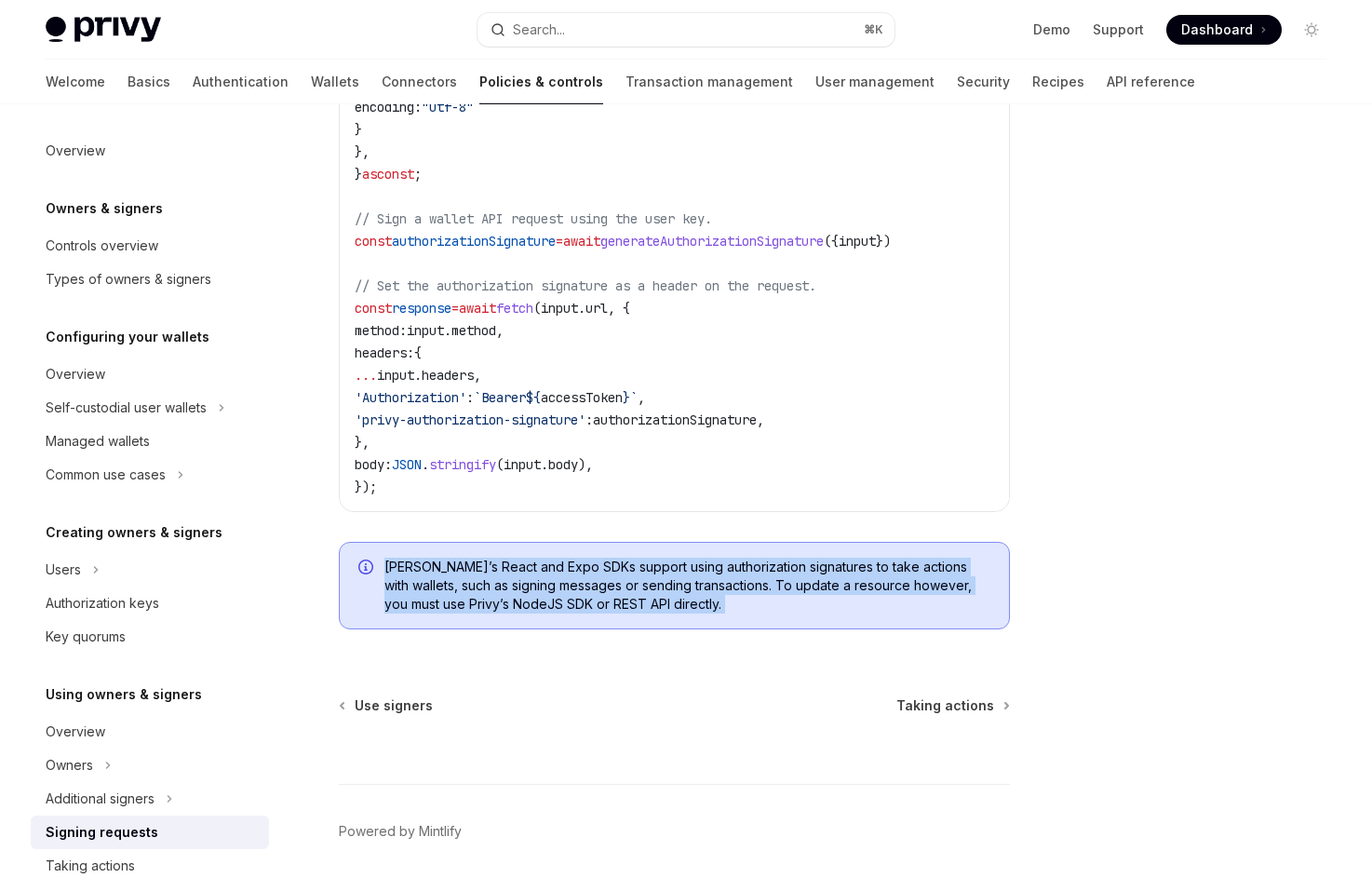
click at [731, 623] on div "Privy’s React and Expo SDKs support using authorization signatures to take acti…" at bounding box center [674, 585] width 671 height 88
drag, startPoint x: 731, startPoint y: 623, endPoint x: 647, endPoint y: 548, distance: 112.6
click at [647, 548] on div "Privy’s React and Expo SDKs enable you to authorize API requests using the user…" at bounding box center [674, 52] width 671 height 1184
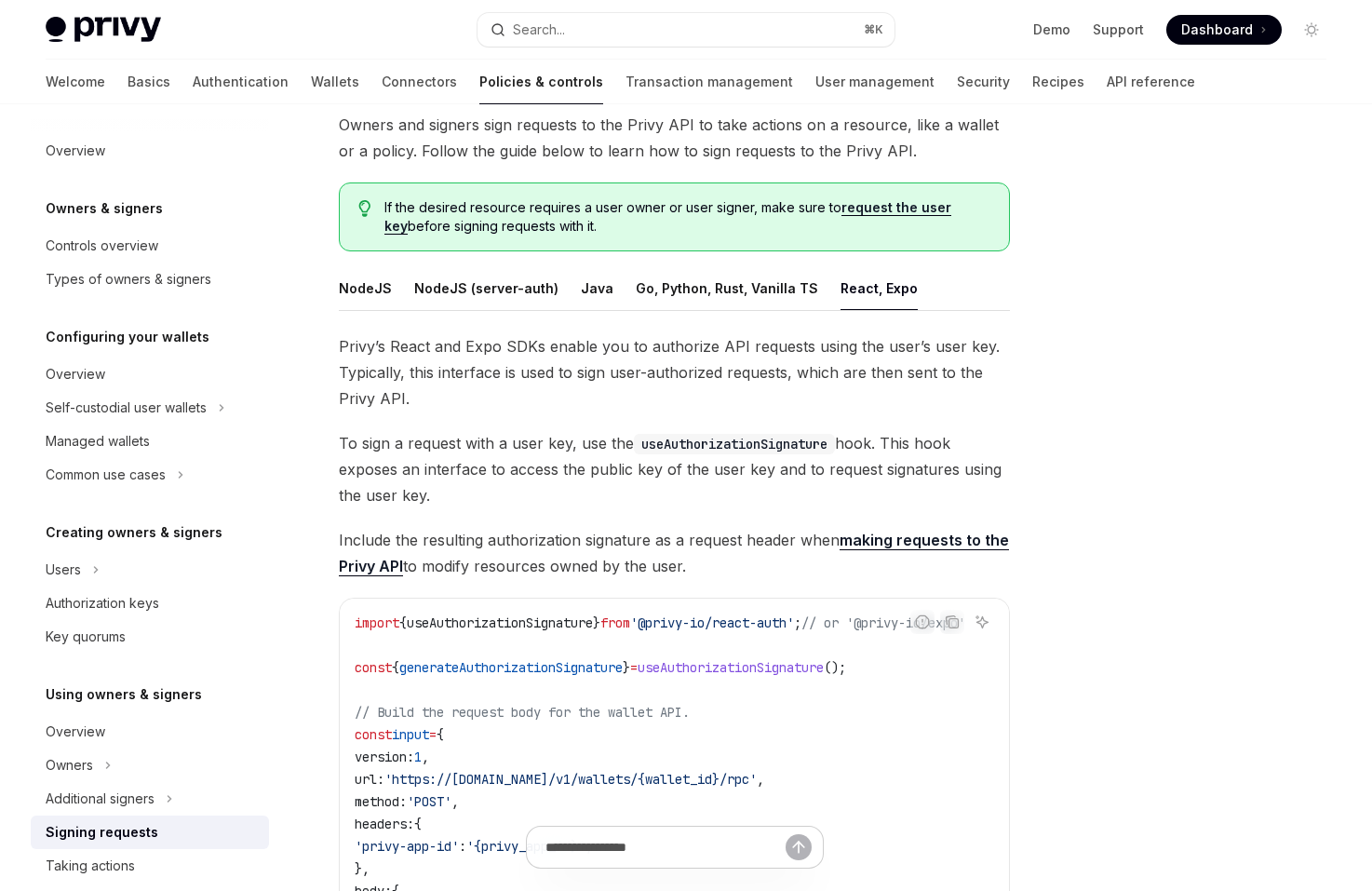
scroll to position [121, 0]
click at [647, 548] on span "Include the resulting authorization signature as a request header when making r…" at bounding box center [674, 554] width 671 height 52
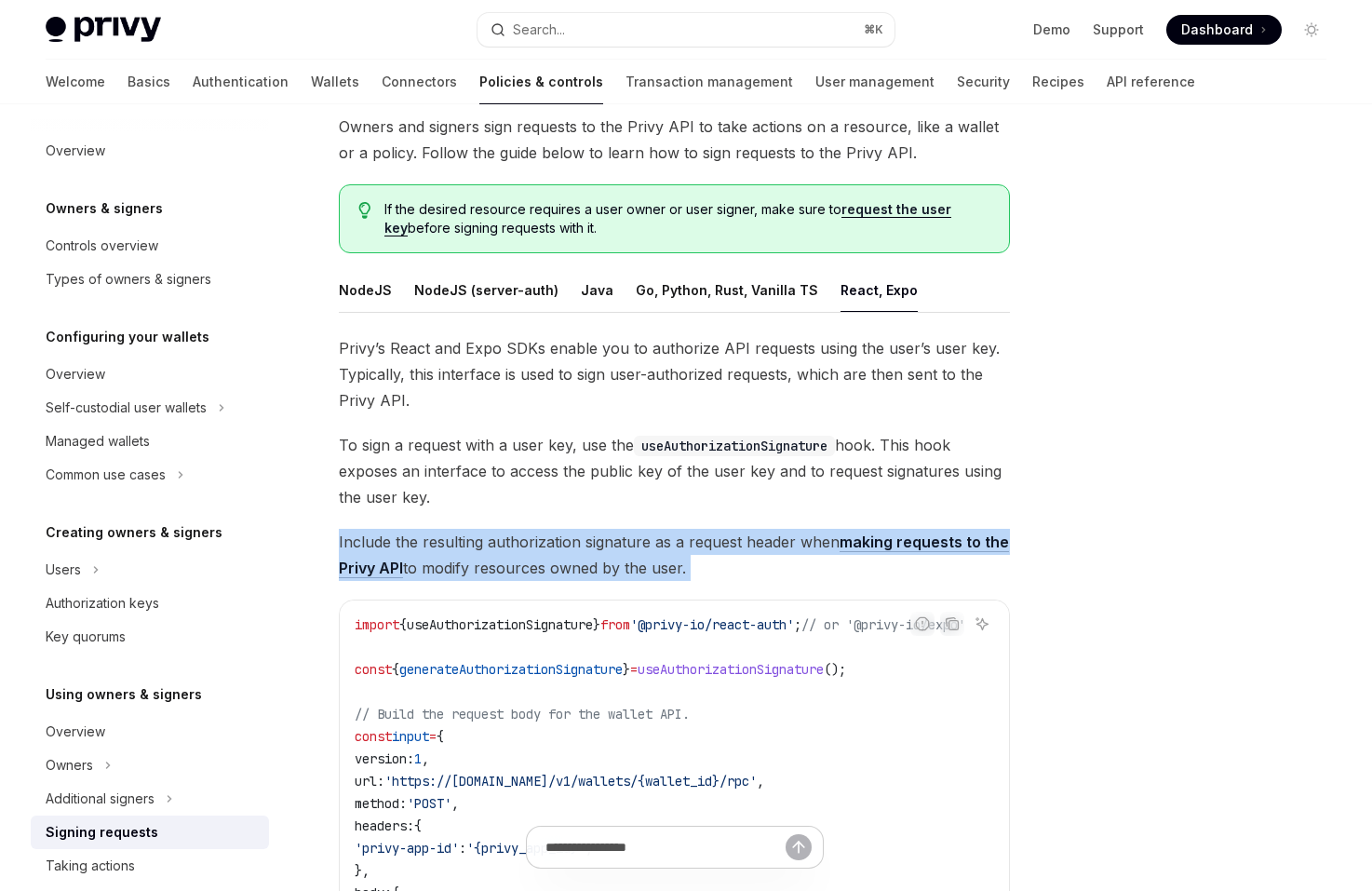
click at [647, 548] on span "Include the resulting authorization signature as a request header when making r…" at bounding box center [674, 554] width 671 height 52
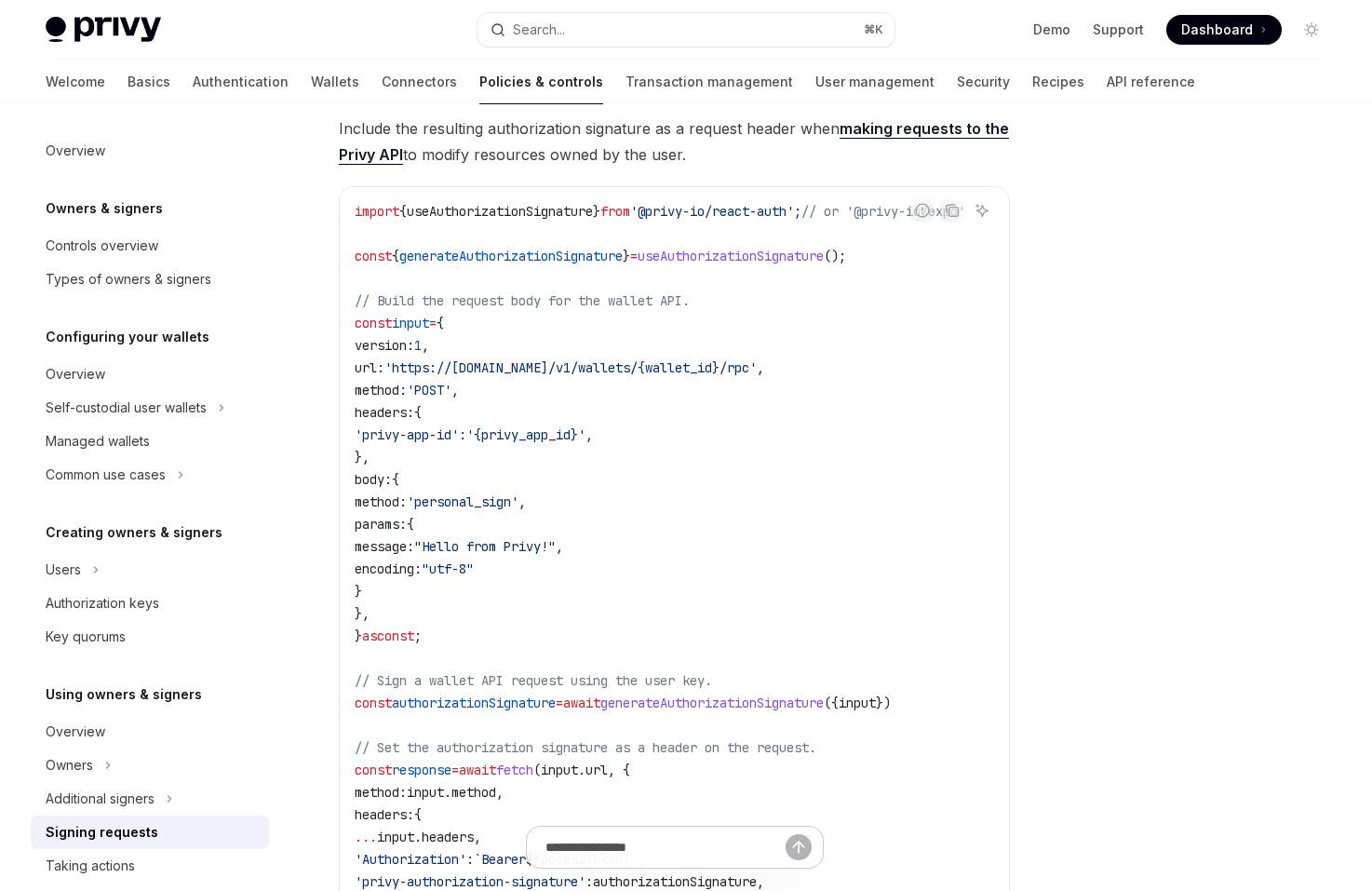
scroll to position [539, 0]
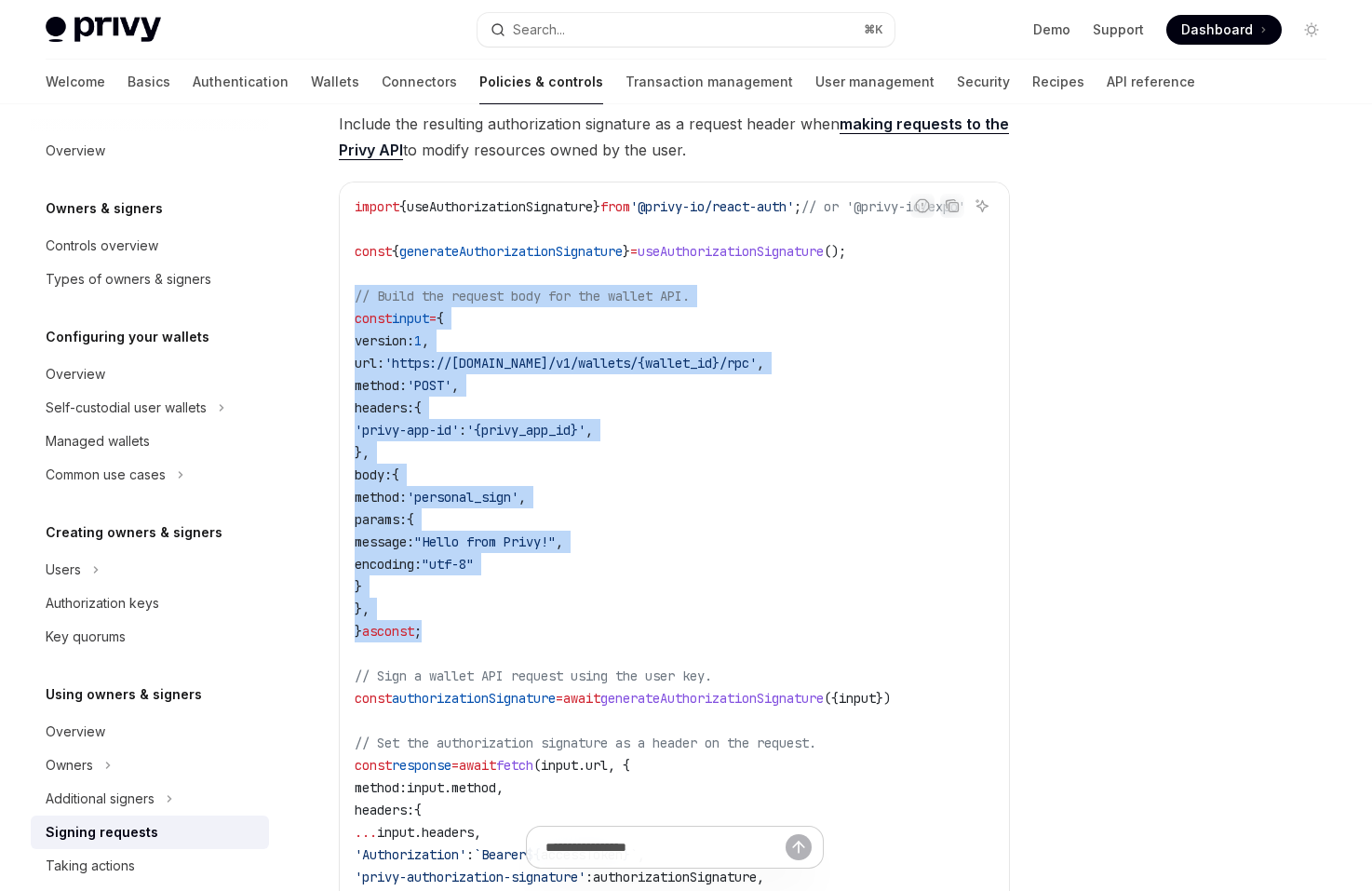
drag, startPoint x: 585, startPoint y: 634, endPoint x: 350, endPoint y: 285, distance: 420.7
click at [351, 285] on div "import { useAuthorizationSignature } from '@privy-io/react-auth' ; // or '@priv…" at bounding box center [674, 575] width 669 height 786
click at [350, 285] on div "import { useAuthorizationSignature } from '@privy-io/react-auth' ; // or '@priv…" at bounding box center [674, 575] width 669 height 786
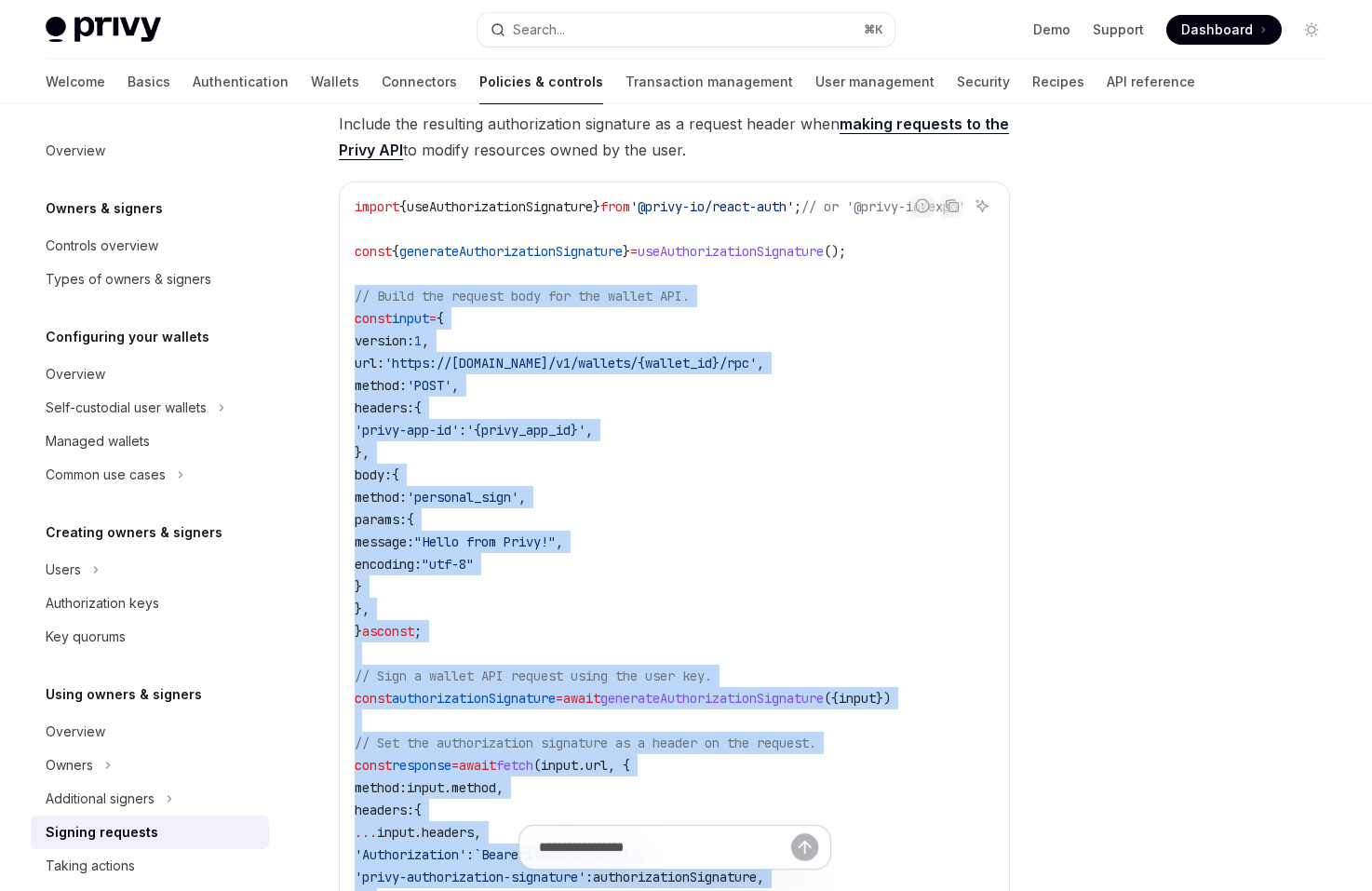
drag, startPoint x: 350, startPoint y: 285, endPoint x: 638, endPoint y: 829, distance: 615.5
click at [638, 827] on div "Using owners & signers Signing requests OpenAI Open in ChatGPT OpenAI Open in C…" at bounding box center [500, 502] width 1028 height 1799
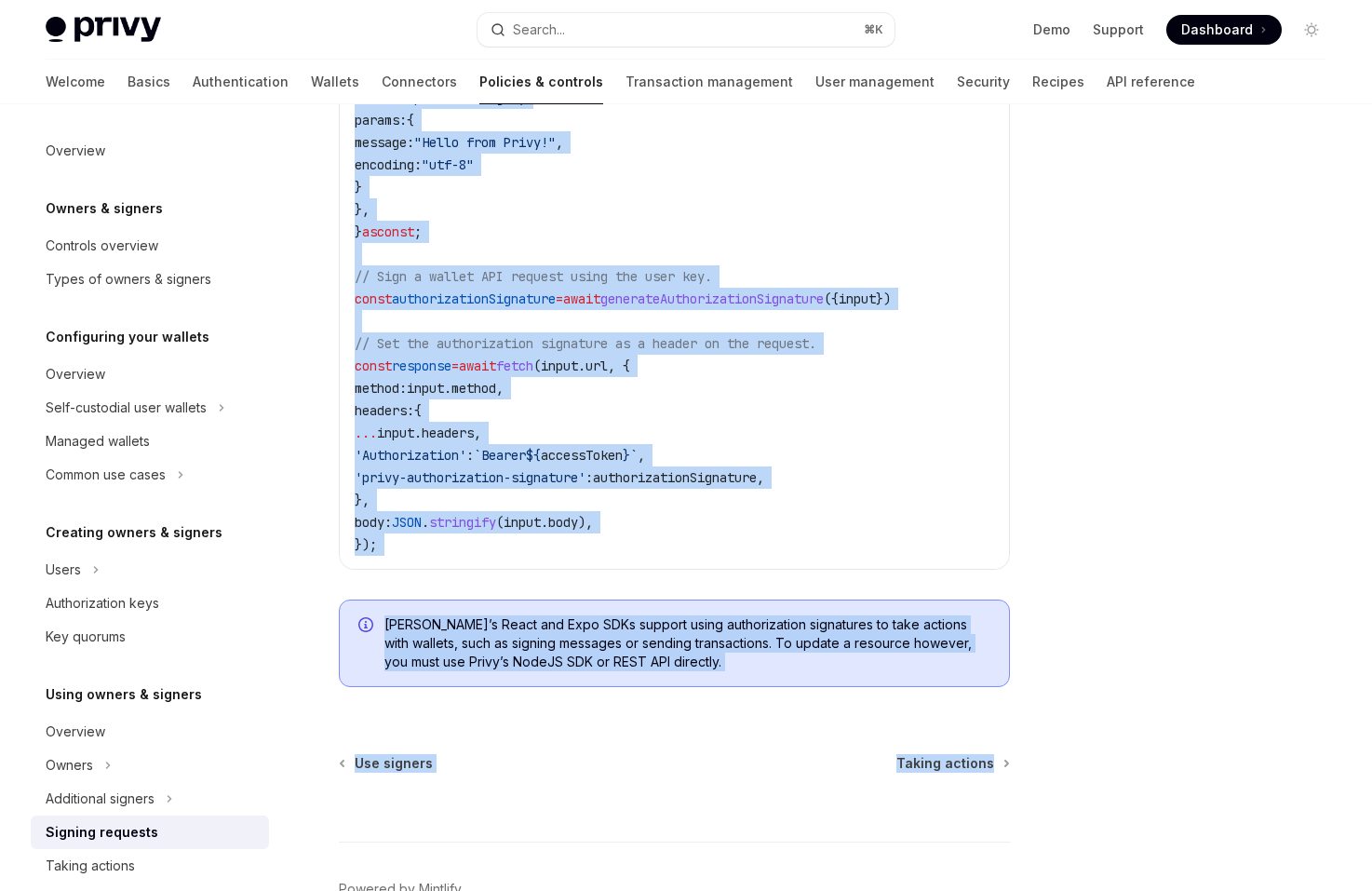
scroll to position [1057, 0]
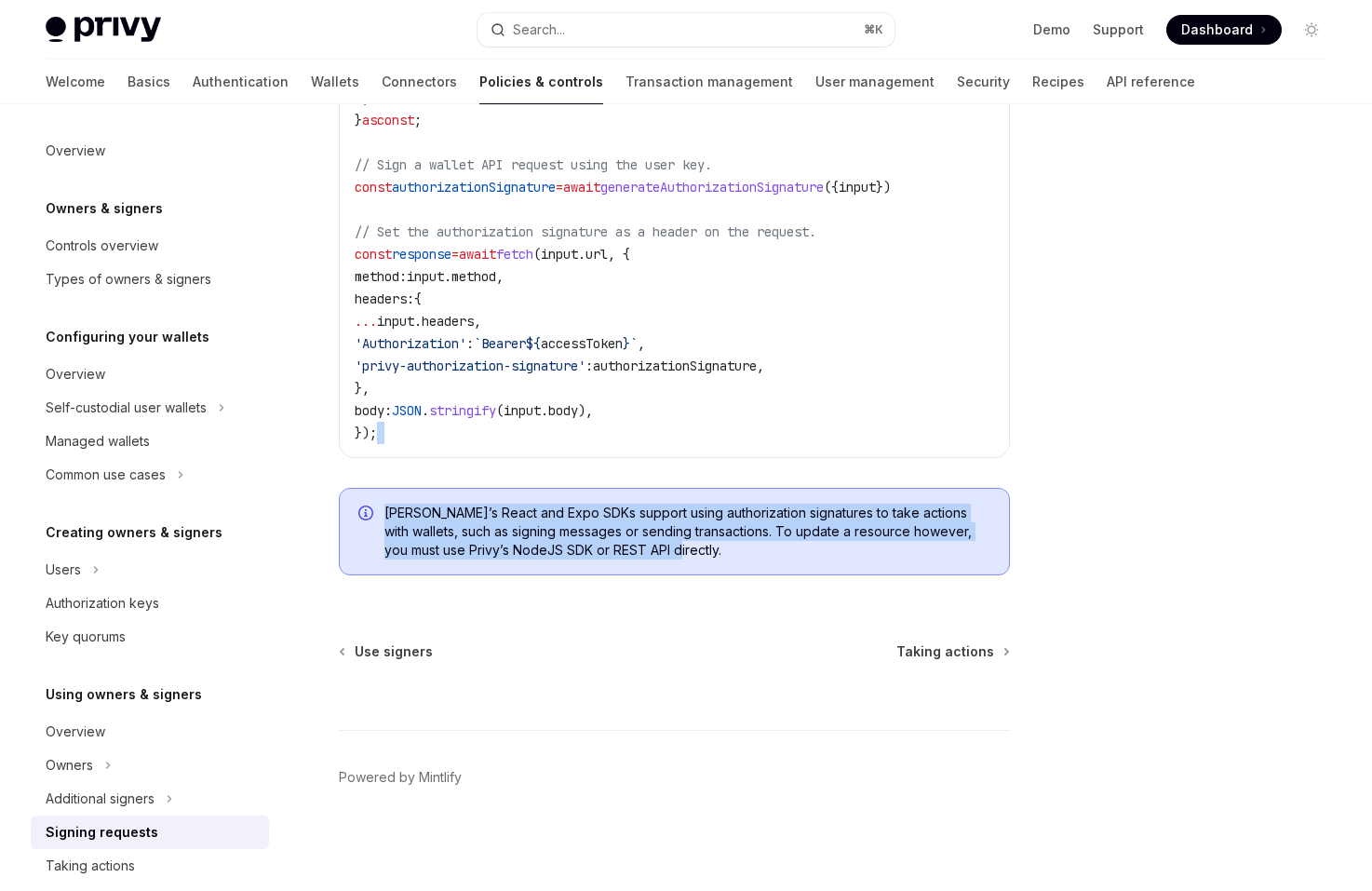
drag, startPoint x: 545, startPoint y: 582, endPoint x: 405, endPoint y: 425, distance: 210.4
click at [405, 425] on code "import { useAuthorizationSignature } from '@privy-io/react-auth' ; // or '@priv…" at bounding box center [683, 65] width 656 height 760
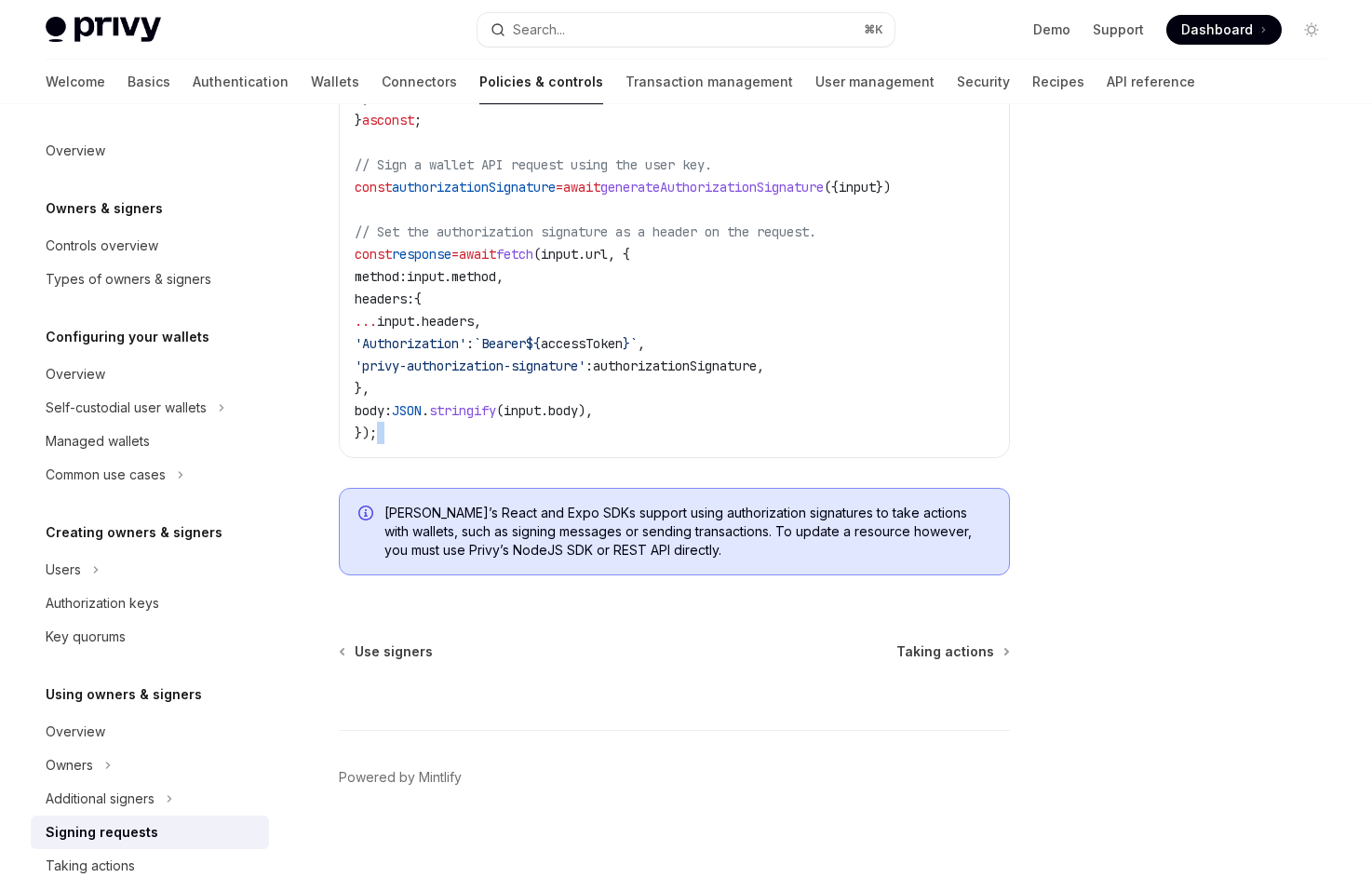
click at [405, 425] on code "import { useAuthorizationSignature } from '@privy-io/react-auth' ; // or '@priv…" at bounding box center [683, 65] width 656 height 760
click at [391, 402] on span "body:" at bounding box center [373, 410] width 38 height 16
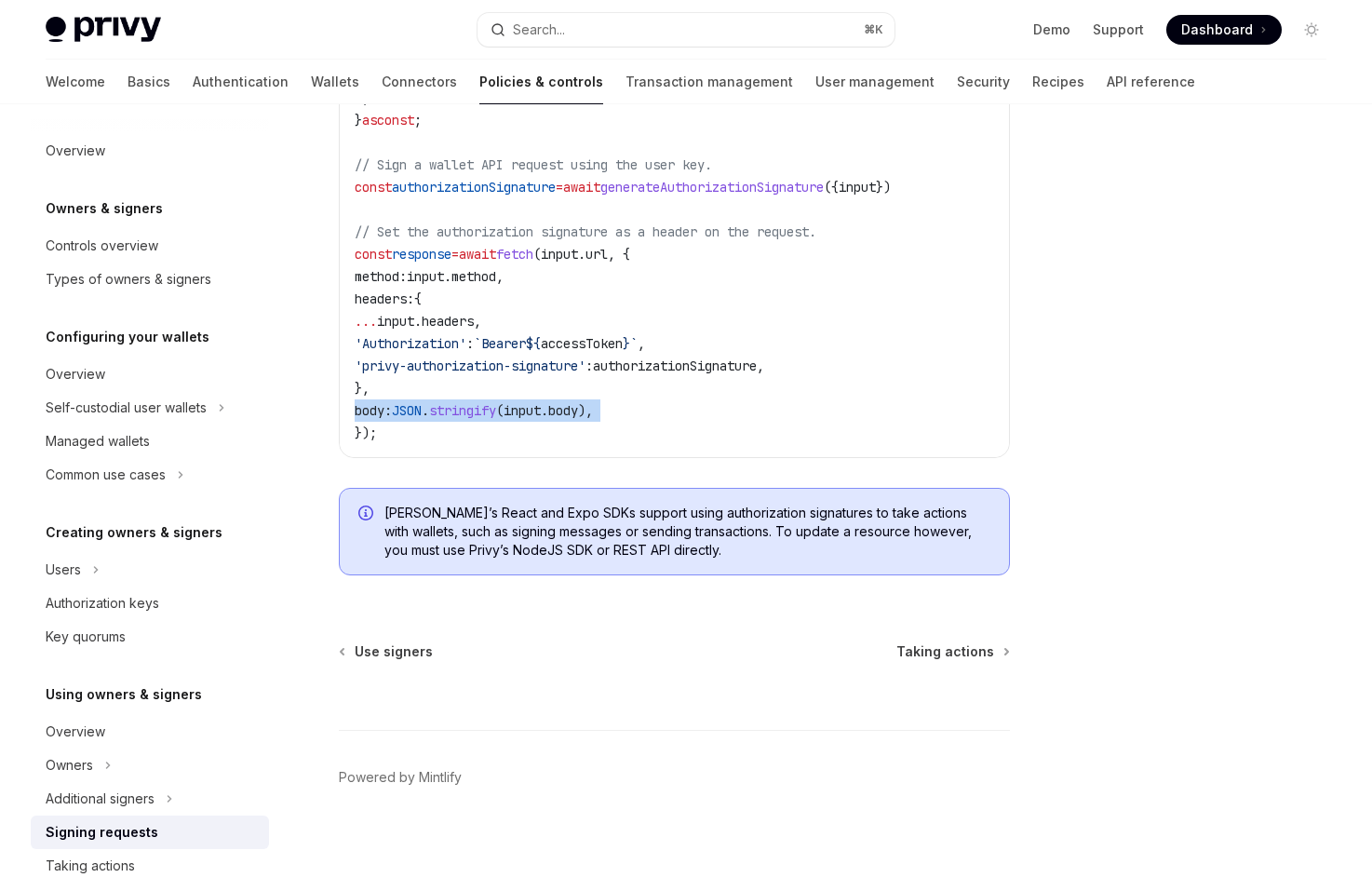
click at [391, 403] on span "body:" at bounding box center [373, 410] width 38 height 16
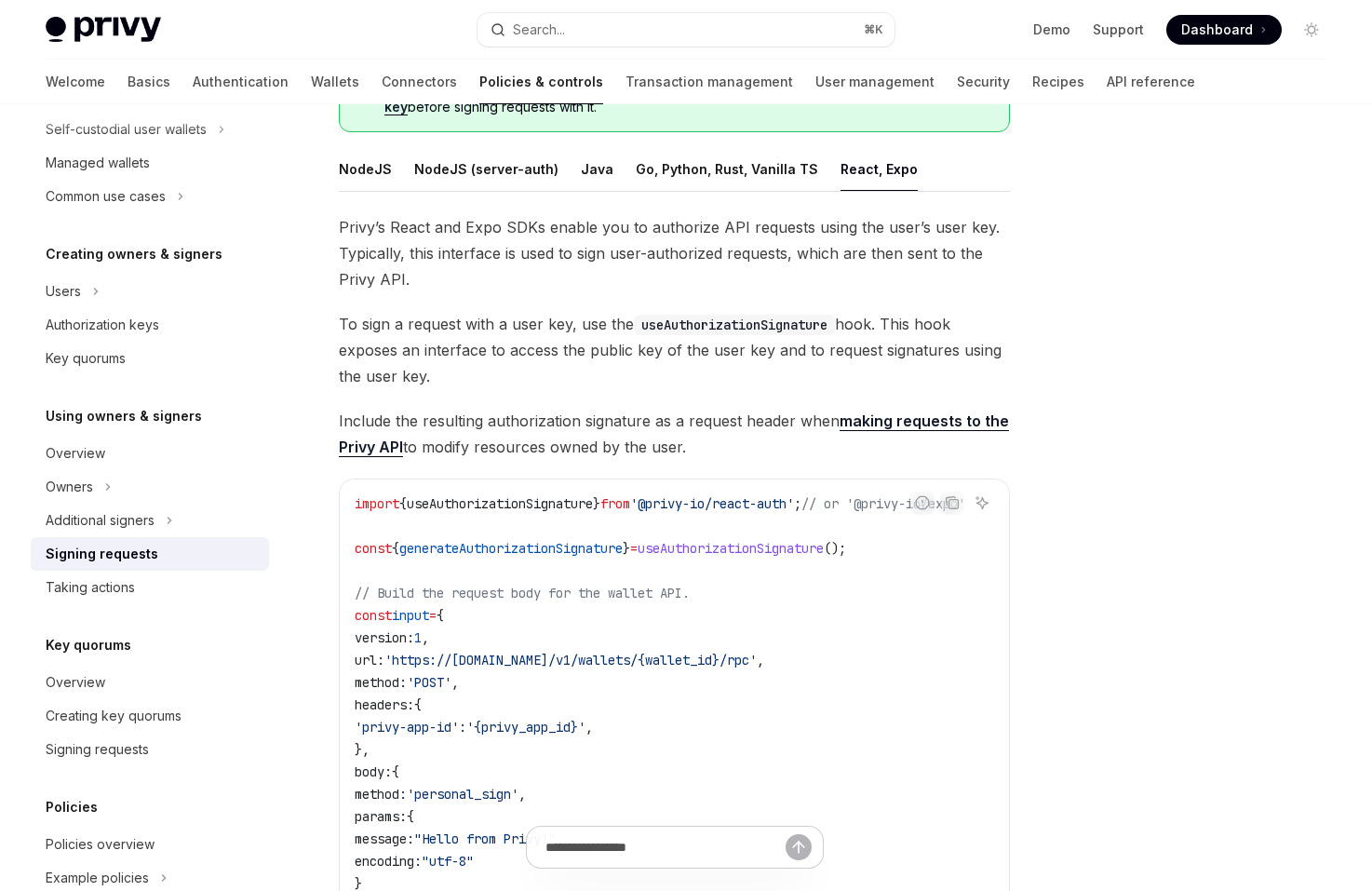
scroll to position [327, 0]
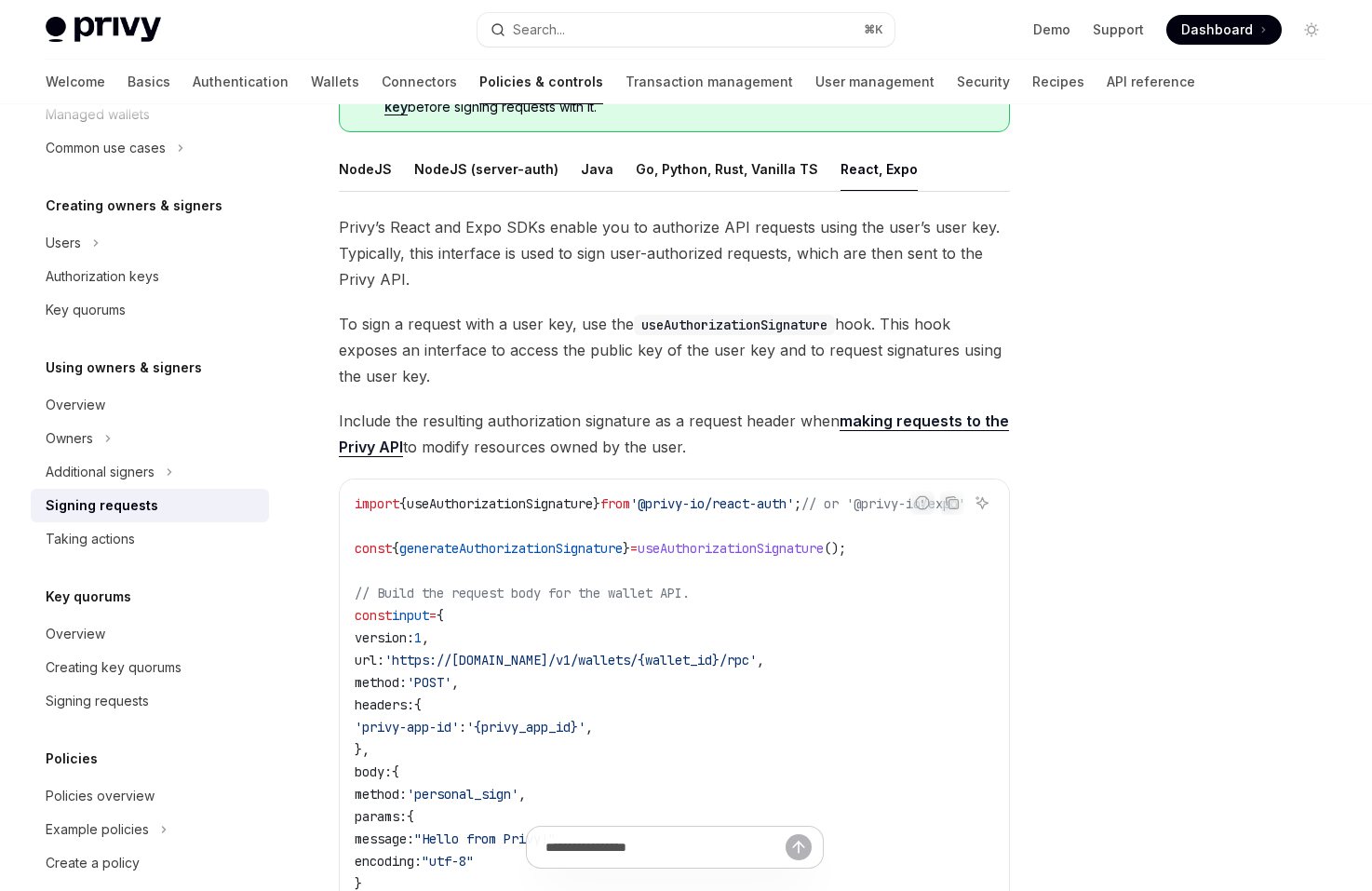
click at [186, 531] on div "Taking actions" at bounding box center [151, 538] width 212 height 22
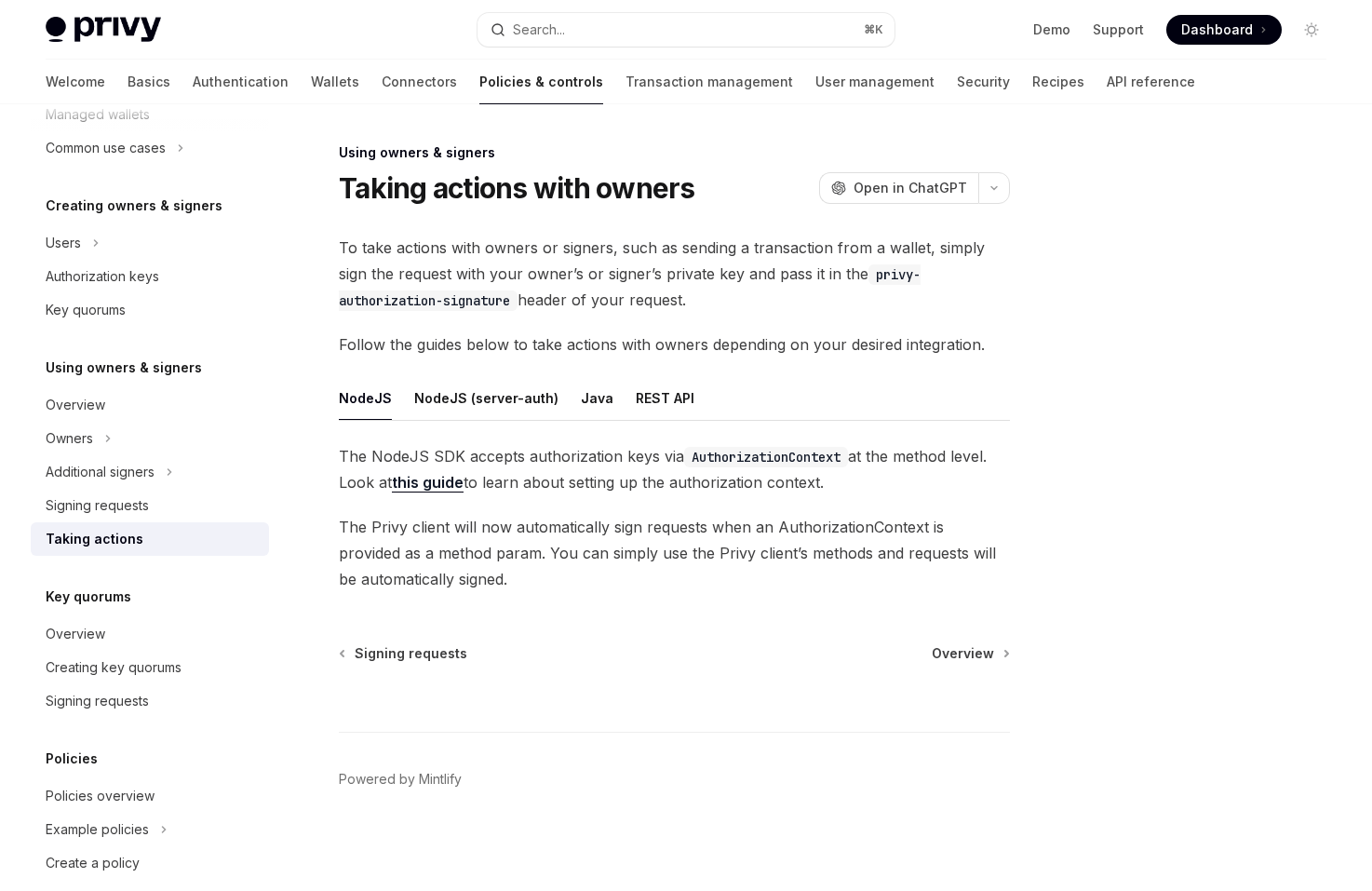
scroll to position [2, 0]
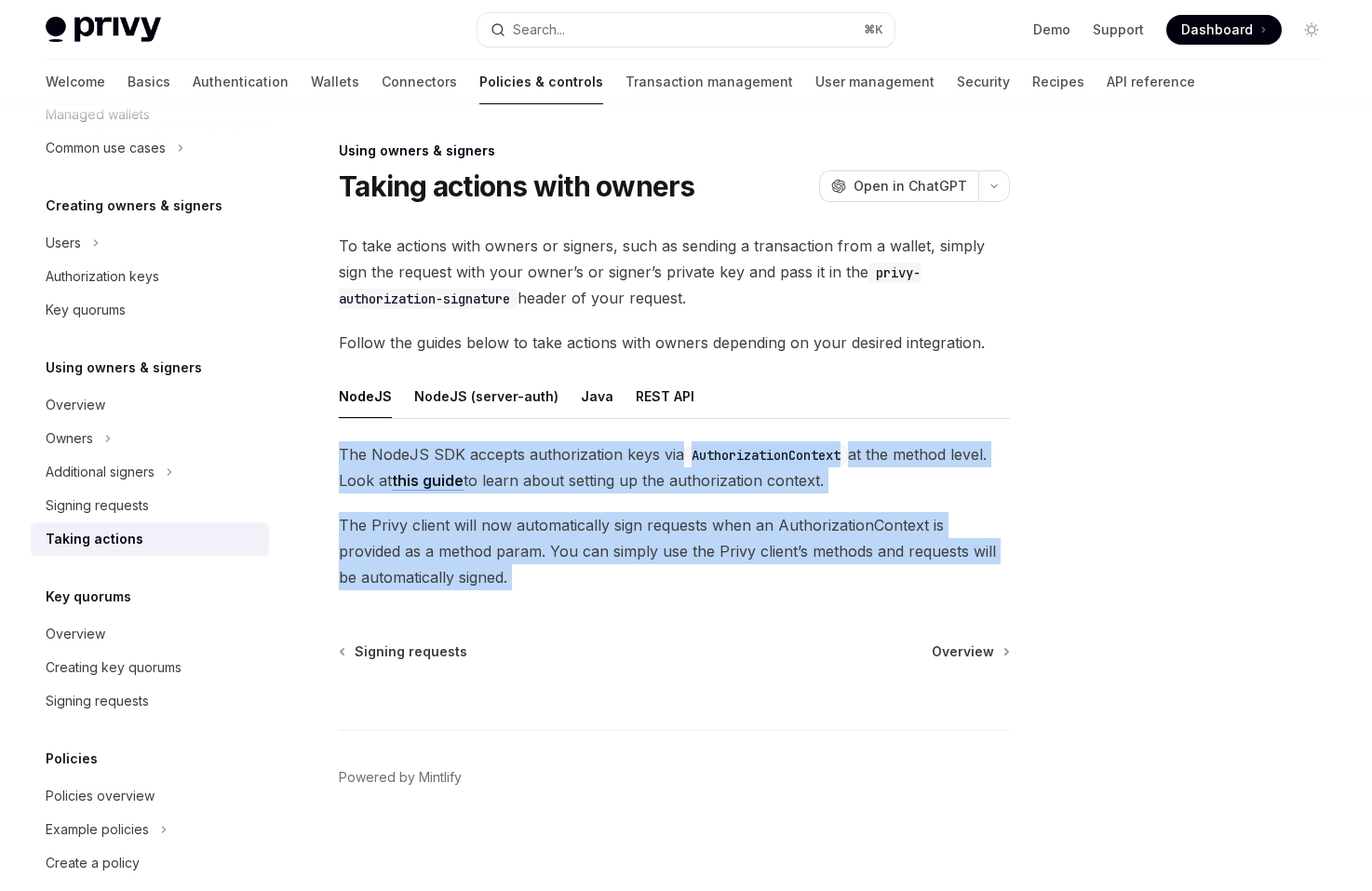
drag, startPoint x: 334, startPoint y: 452, endPoint x: 344, endPoint y: 594, distance: 142.4
click at [344, 594] on div "Using owners & signers Taking actions with owners OpenAI Open in ChatGPT OpenAI…" at bounding box center [500, 515] width 1028 height 751
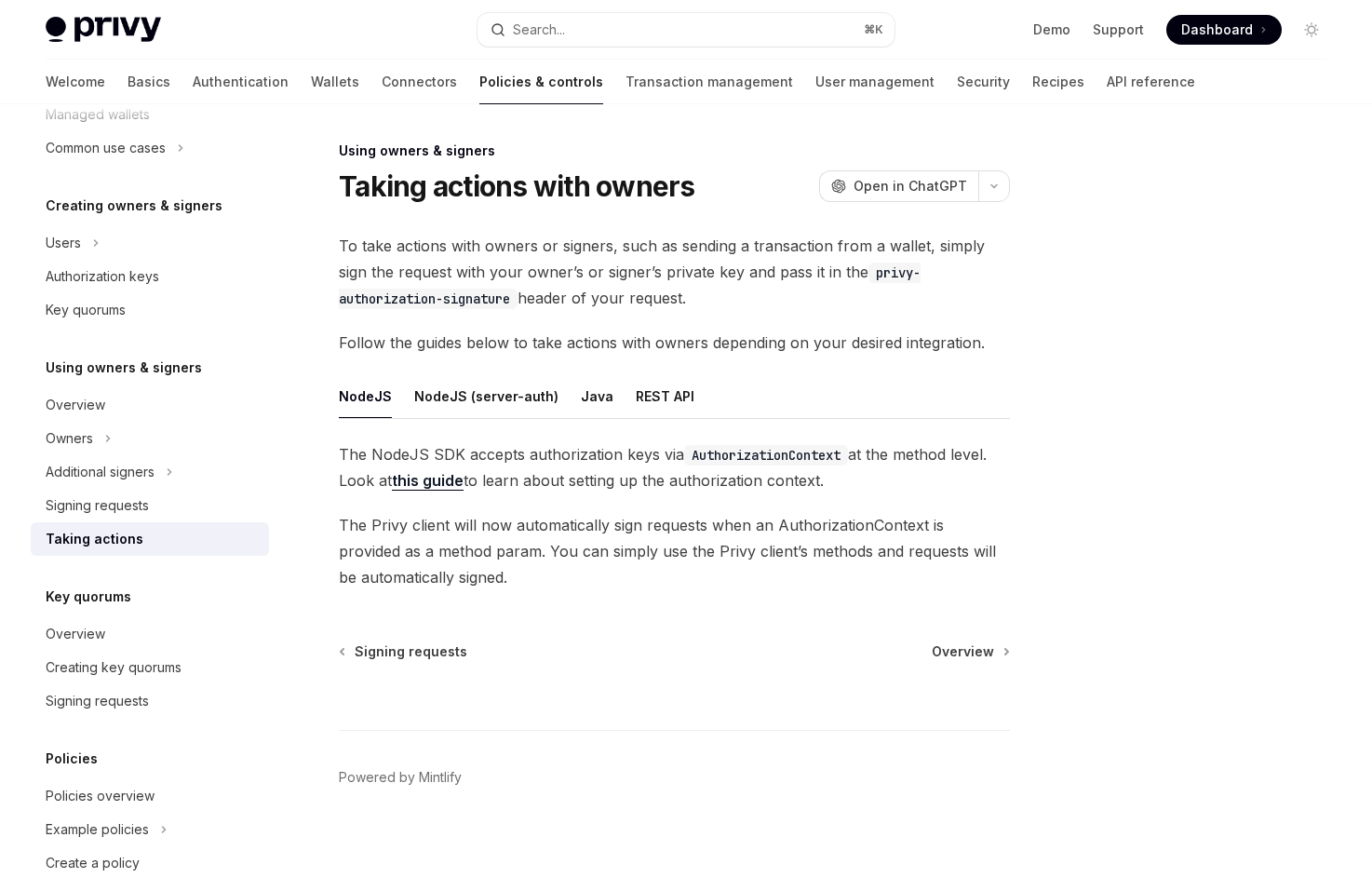
click at [344, 594] on div "Using owners & signers Taking actions with owners OpenAI Open in ChatGPT OpenAI…" at bounding box center [500, 515] width 1028 height 751
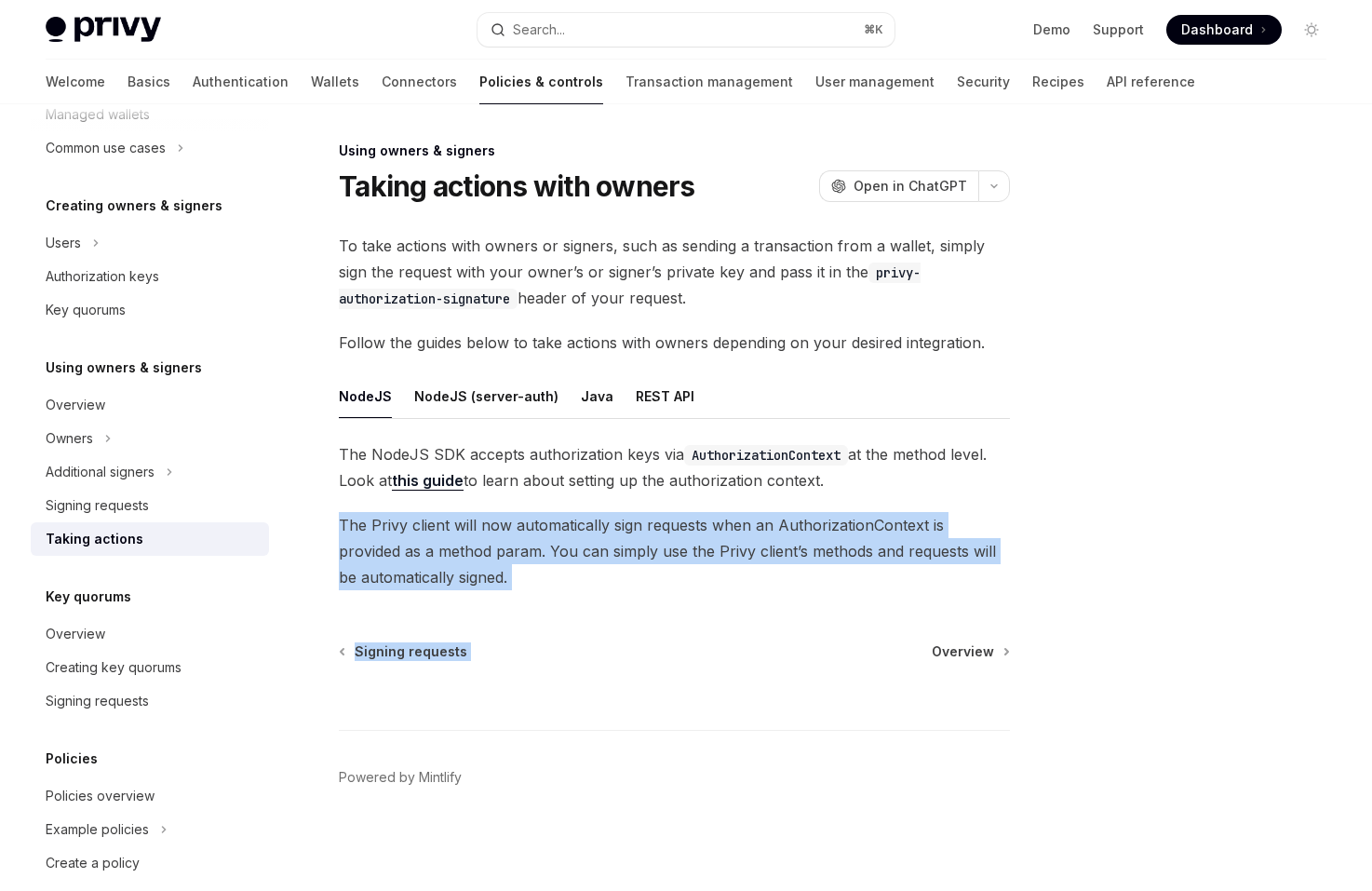
drag, startPoint x: 344, startPoint y: 594, endPoint x: 330, endPoint y: 572, distance: 26.1
click at [330, 573] on div "Using owners & signers Taking actions with owners OpenAI Open in ChatGPT OpenAI…" at bounding box center [500, 515] width 1028 height 751
click at [330, 572] on div "Using owners & signers Taking actions with owners OpenAI Open in ChatGPT OpenAI…" at bounding box center [500, 515] width 1028 height 751
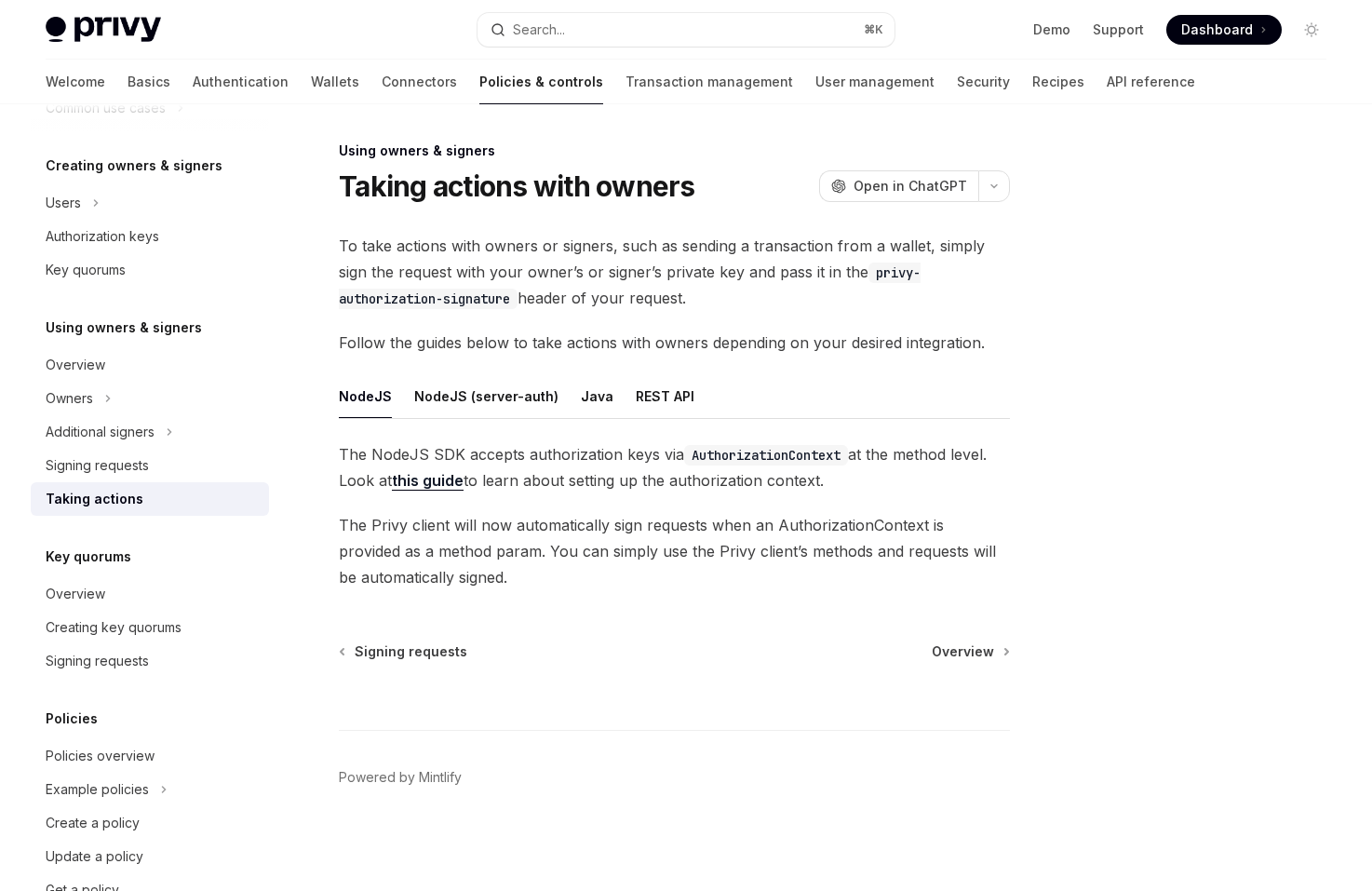
scroll to position [367, 0]
click at [237, 652] on div "Signing requests" at bounding box center [151, 660] width 212 height 22
type textarea "*"
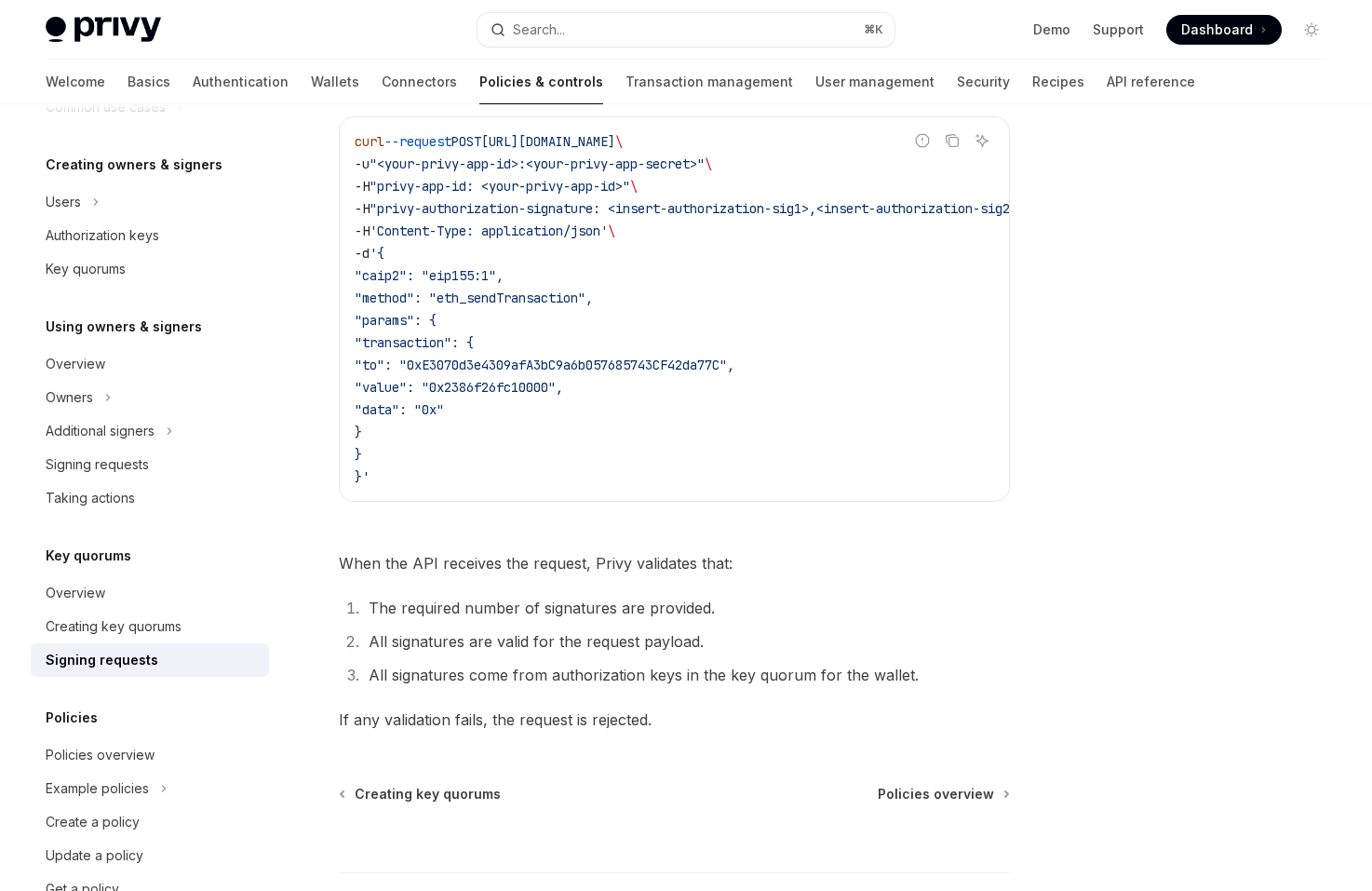
scroll to position [539, 0]
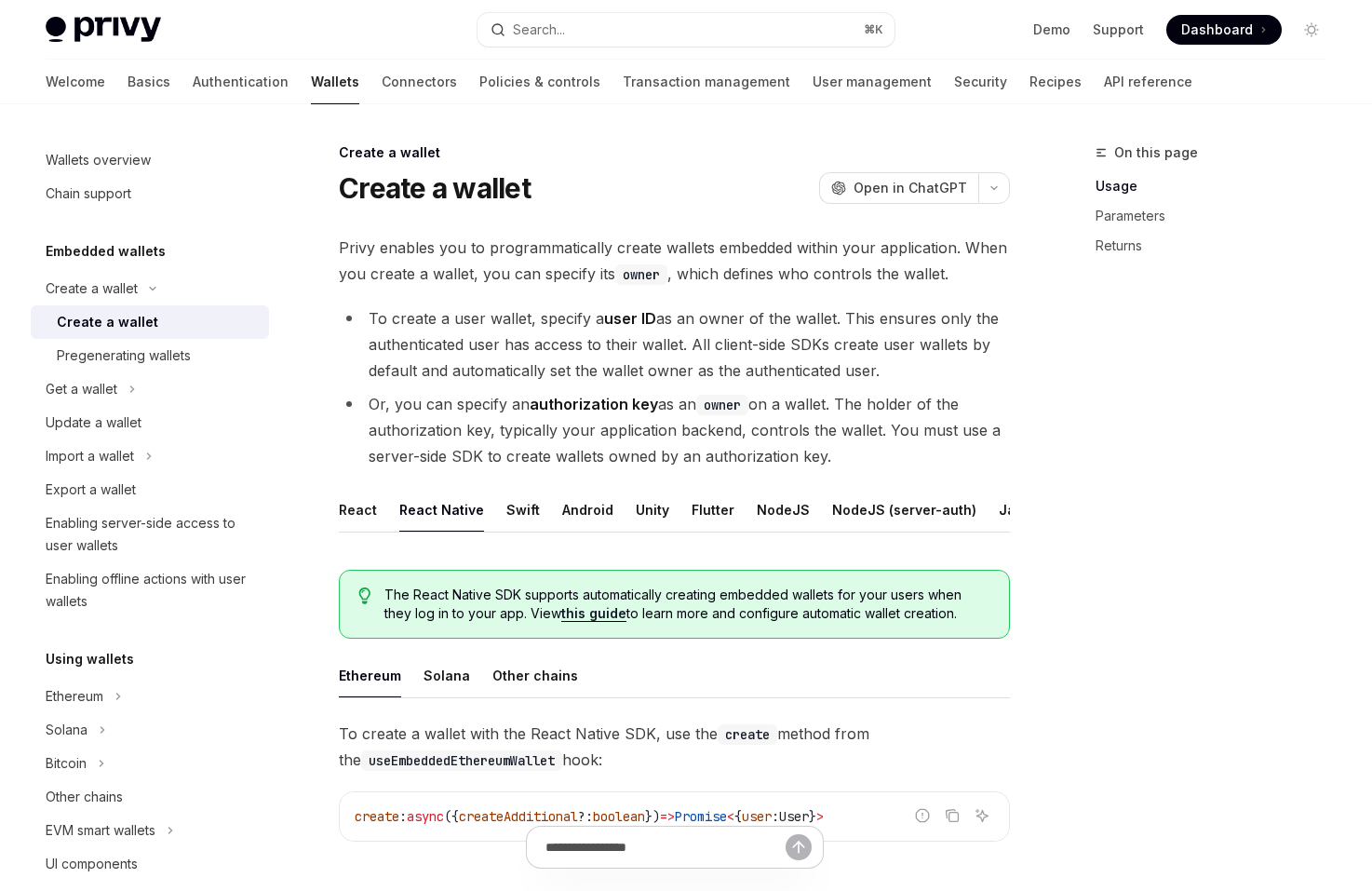
scroll to position [645, 0]
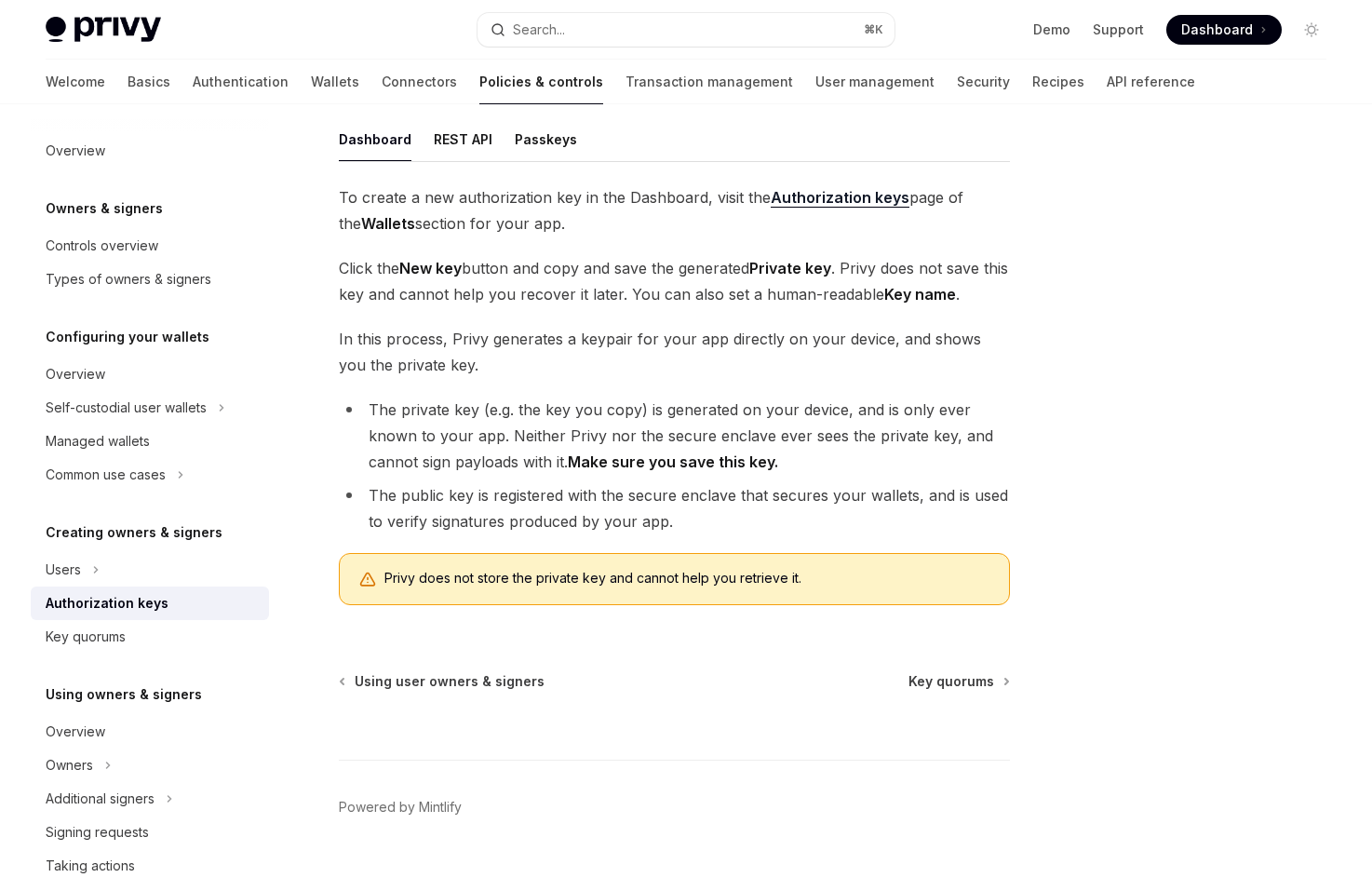
scroll to position [295, 0]
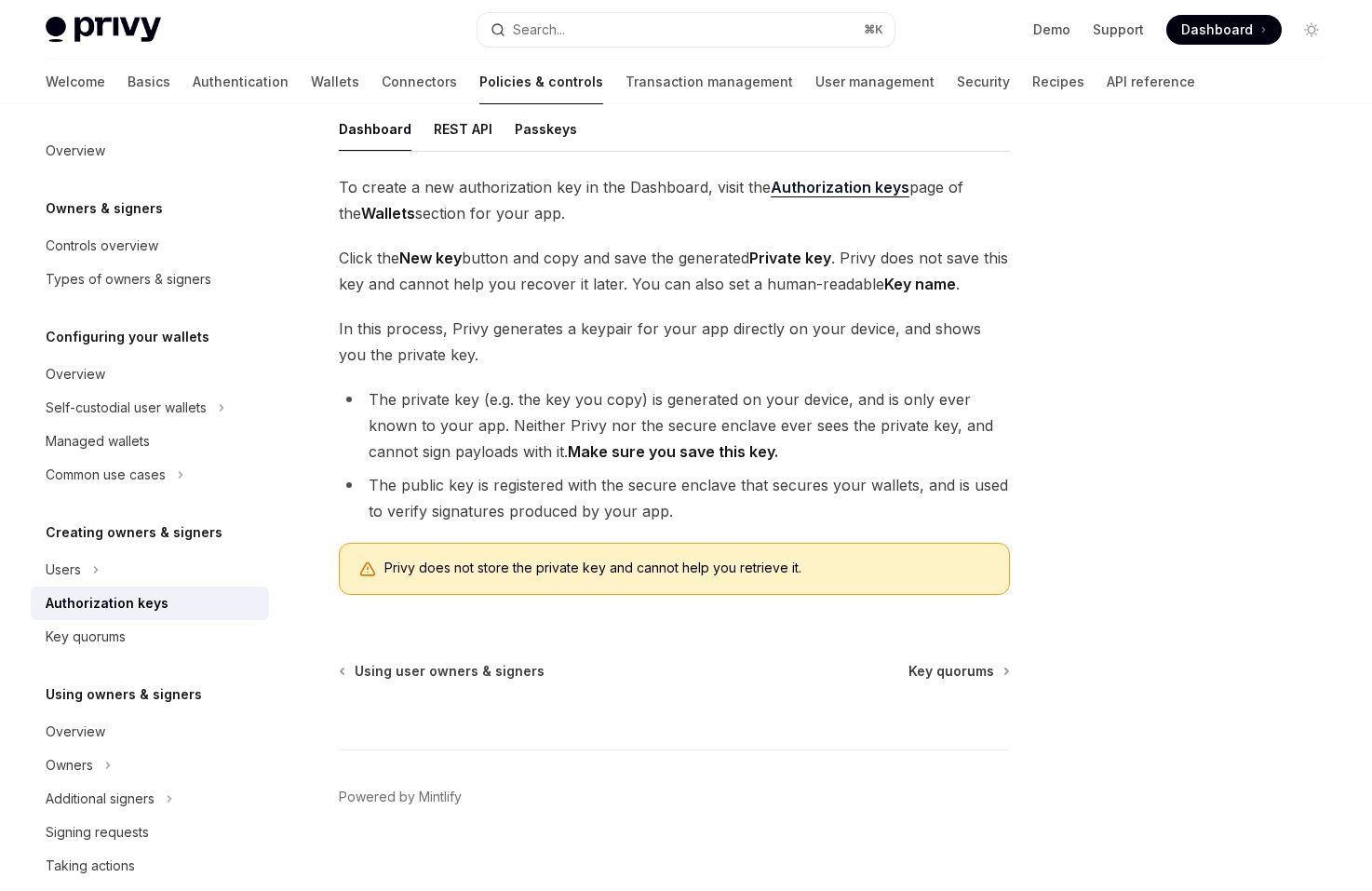
click at [689, 380] on div "To create a new authorization key in the Dashboard, visit the Authorization key…" at bounding box center [674, 392] width 671 height 436
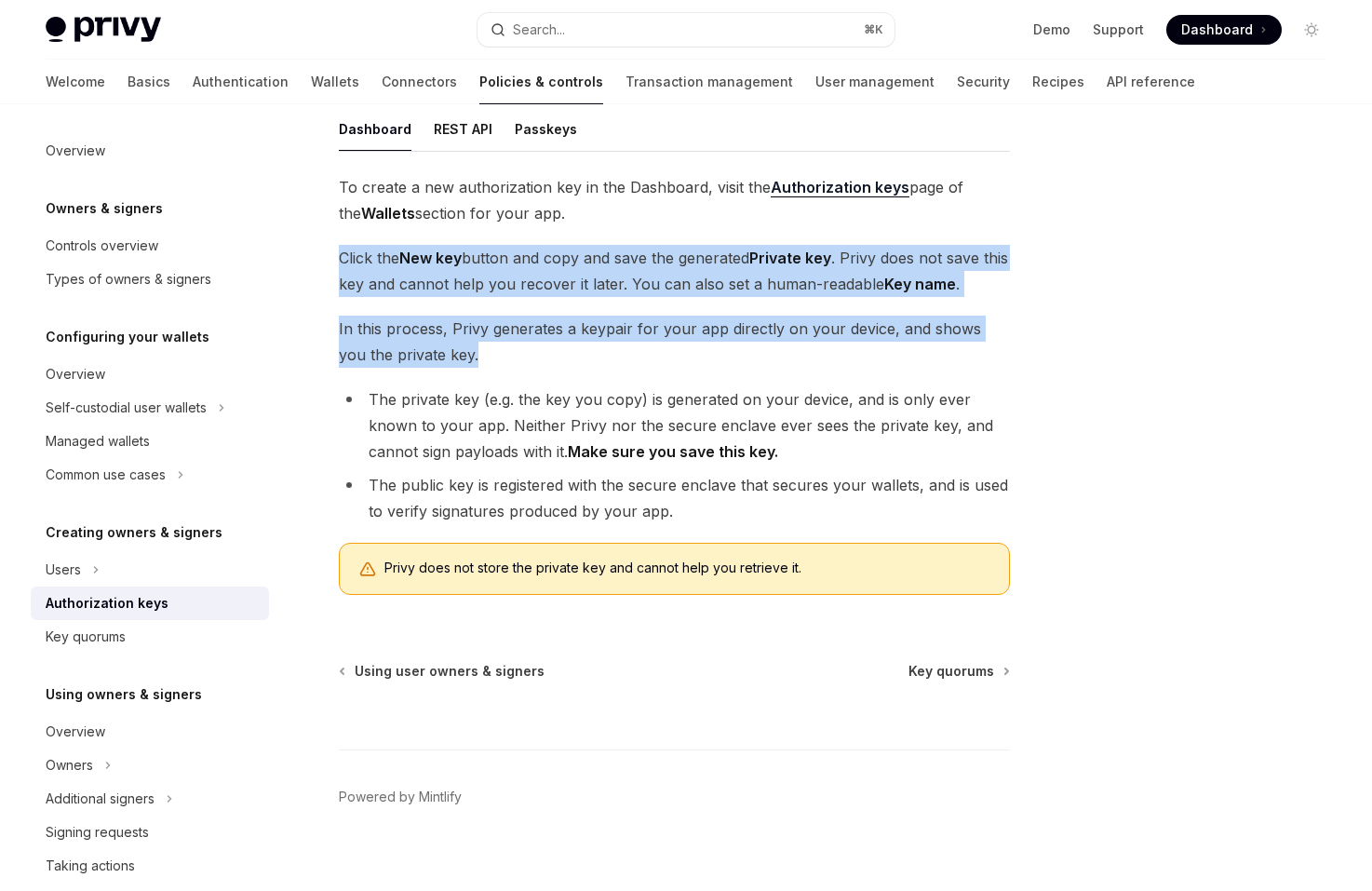
drag, startPoint x: 689, startPoint y: 350, endPoint x: 690, endPoint y: 234, distance: 116.0
click at [690, 234] on div "To create a new authorization key in the Dashboard, visit the Authorization key…" at bounding box center [674, 392] width 671 height 436
drag, startPoint x: 685, startPoint y: 231, endPoint x: 701, endPoint y: 347, distance: 117.1
click at [701, 347] on div "To create a new authorization key in the Dashboard, visit the Authorization key…" at bounding box center [674, 392] width 671 height 436
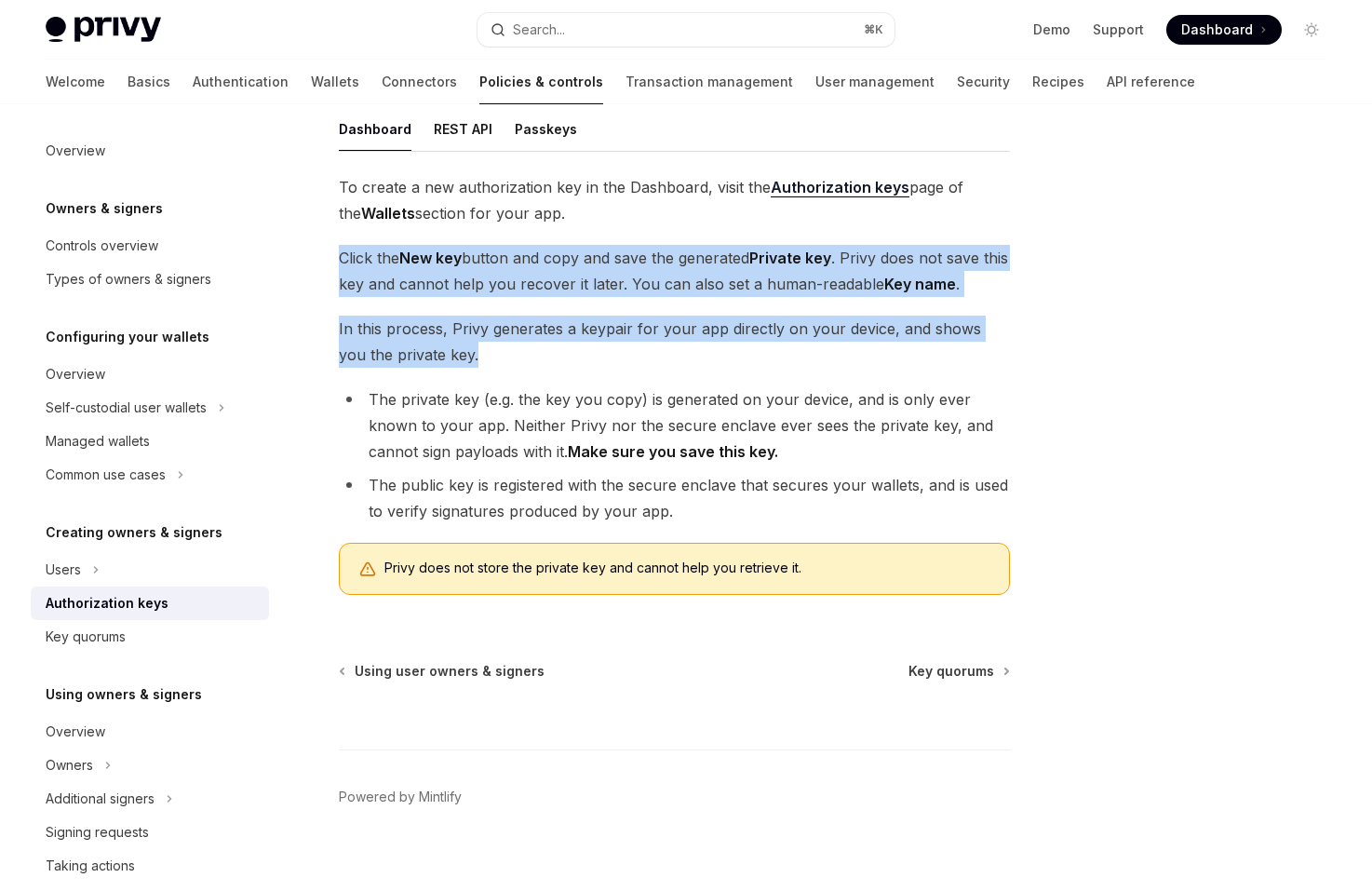
click at [701, 347] on span "In this process, Privy generates a keypair for your app directly on your device…" at bounding box center [674, 341] width 671 height 52
drag, startPoint x: 701, startPoint y: 360, endPoint x: 689, endPoint y: 242, distance: 118.6
click at [689, 242] on div "To create a new authorization key in the Dashboard, visit the Authorization key…" at bounding box center [674, 392] width 671 height 436
drag, startPoint x: 689, startPoint y: 242, endPoint x: 733, endPoint y: 355, distance: 121.3
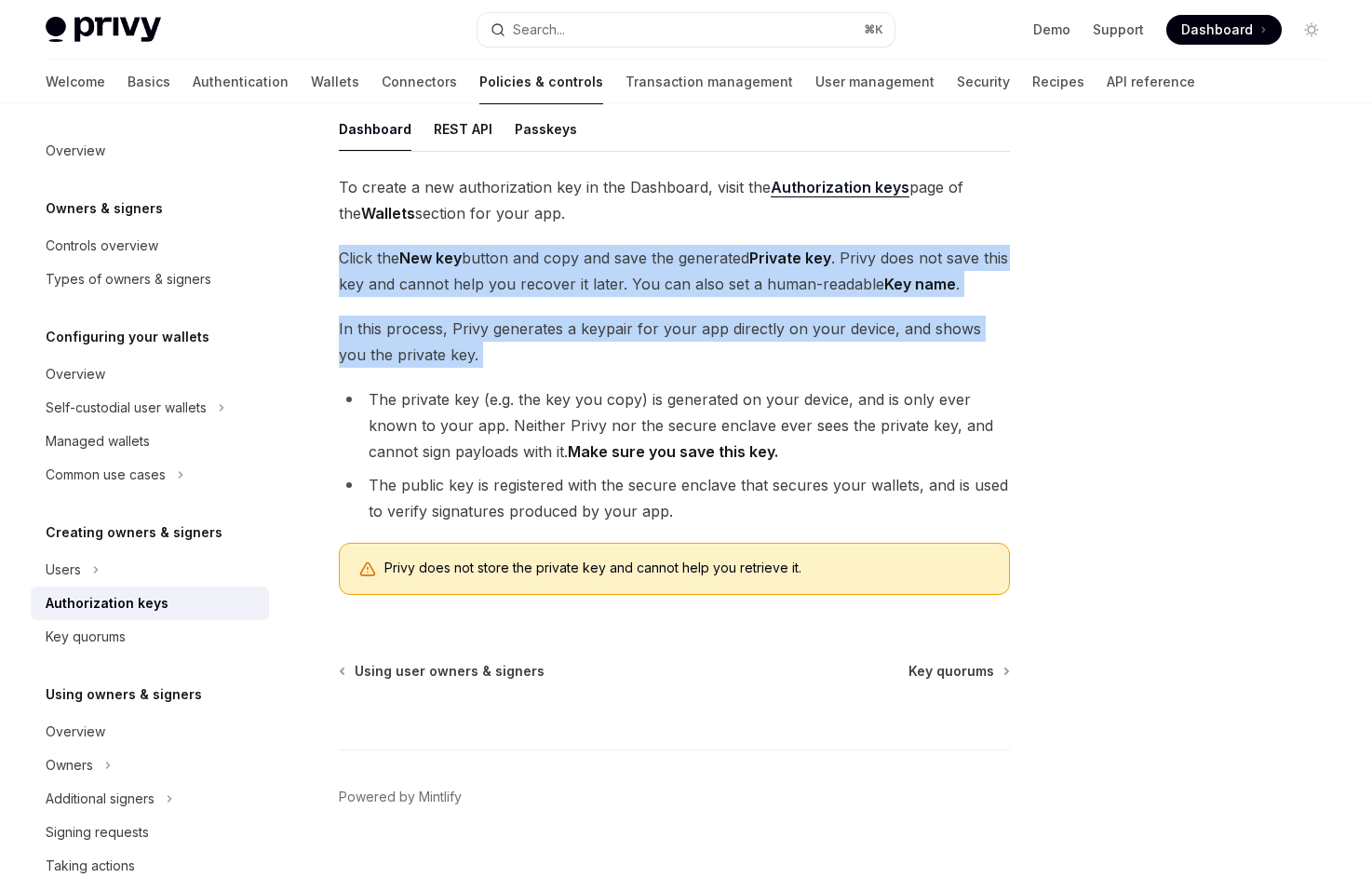
click at [733, 355] on div "To create a new authorization key in the Dashboard, visit the Authorization key…" at bounding box center [674, 392] width 671 height 436
click at [733, 355] on span "In this process, Privy generates a keypair for your app directly on your device…" at bounding box center [674, 341] width 671 height 52
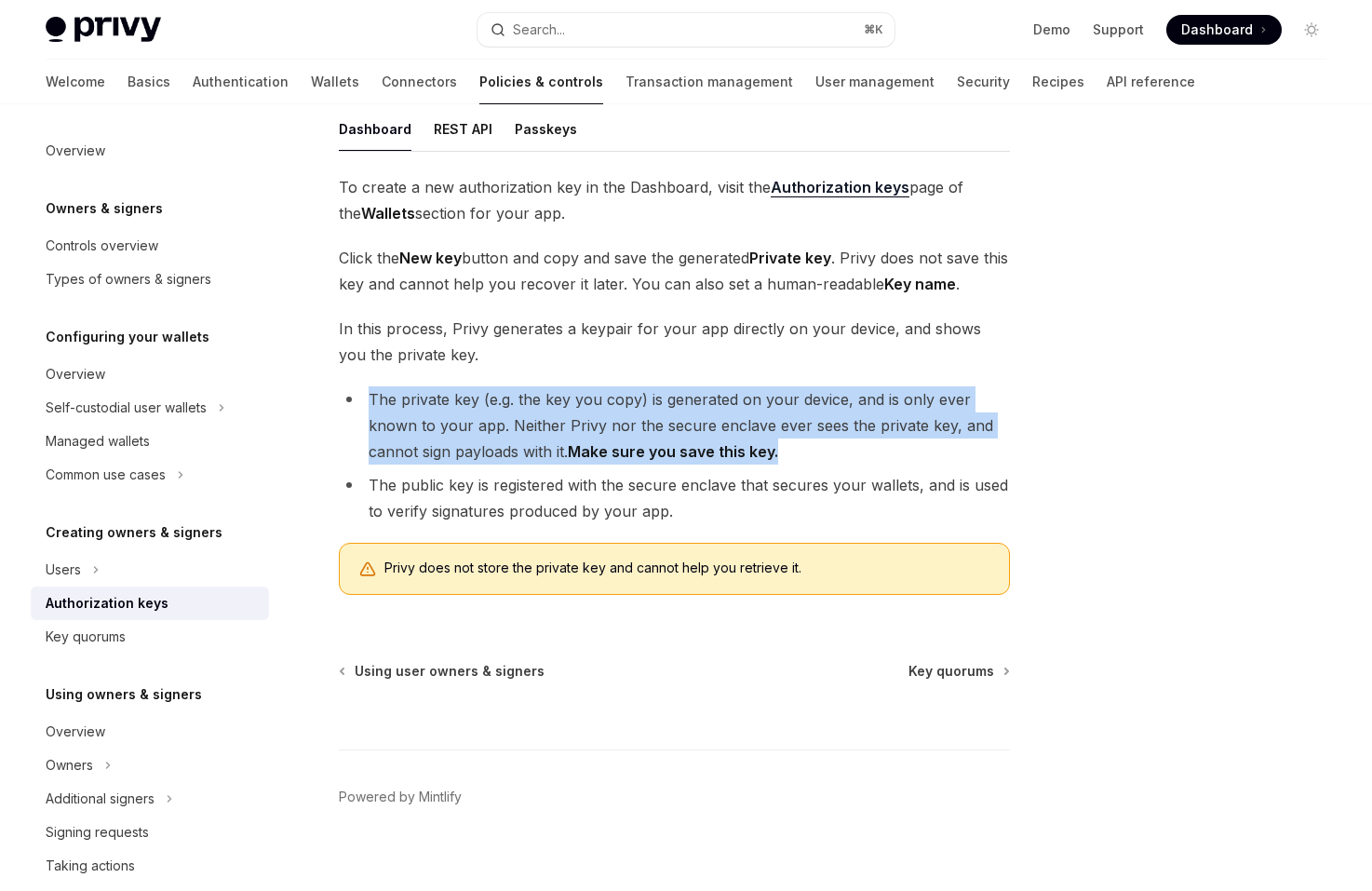
drag, startPoint x: 800, startPoint y: 451, endPoint x: 782, endPoint y: 382, distance: 71.3
click at [782, 382] on div "To create a new authorization key in the Dashboard, visit the Authorization key…" at bounding box center [674, 392] width 671 height 436
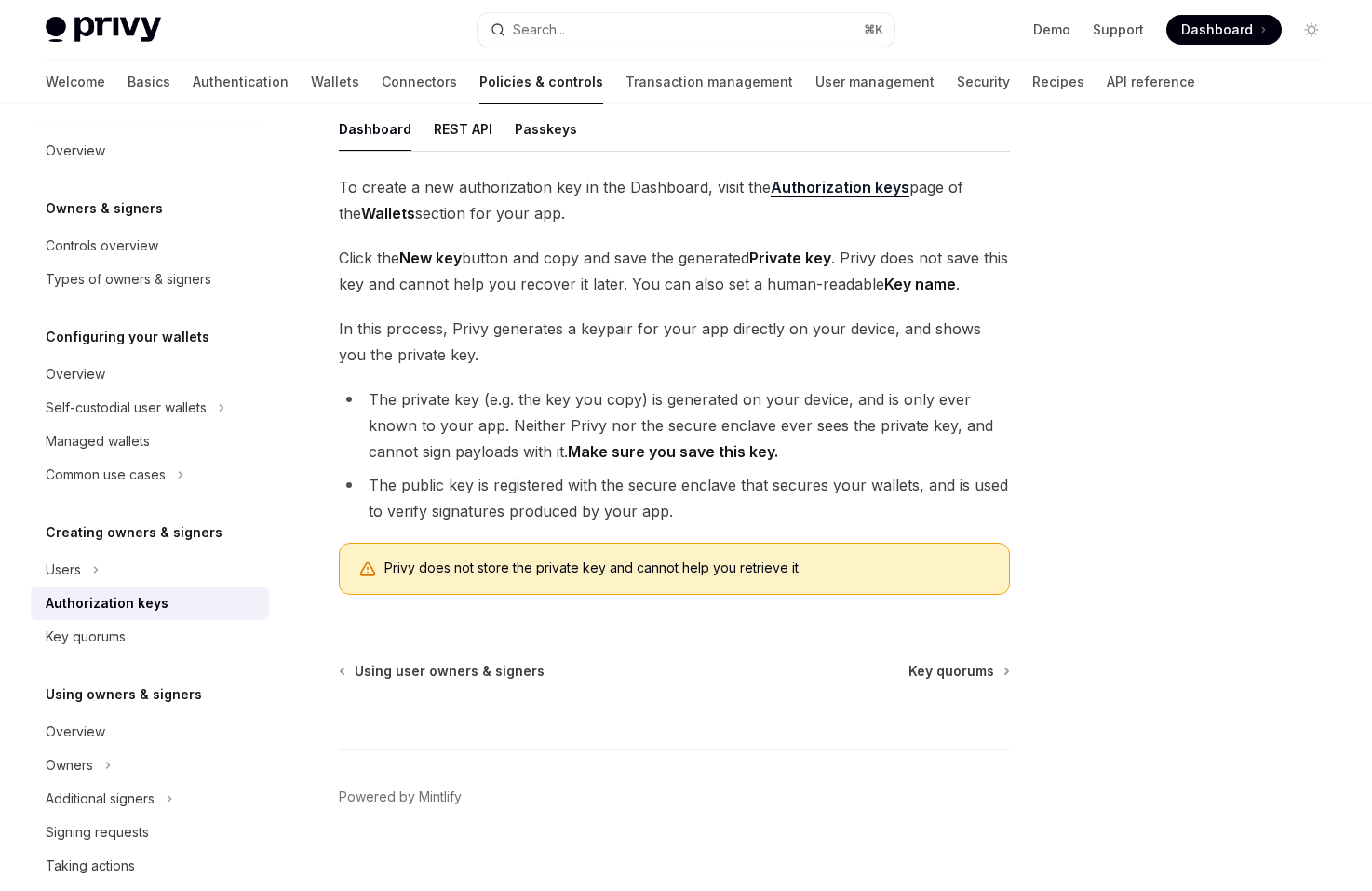
click at [782, 381] on div "To create a new authorization key in the Dashboard, visit the Authorization key…" at bounding box center [674, 392] width 671 height 436
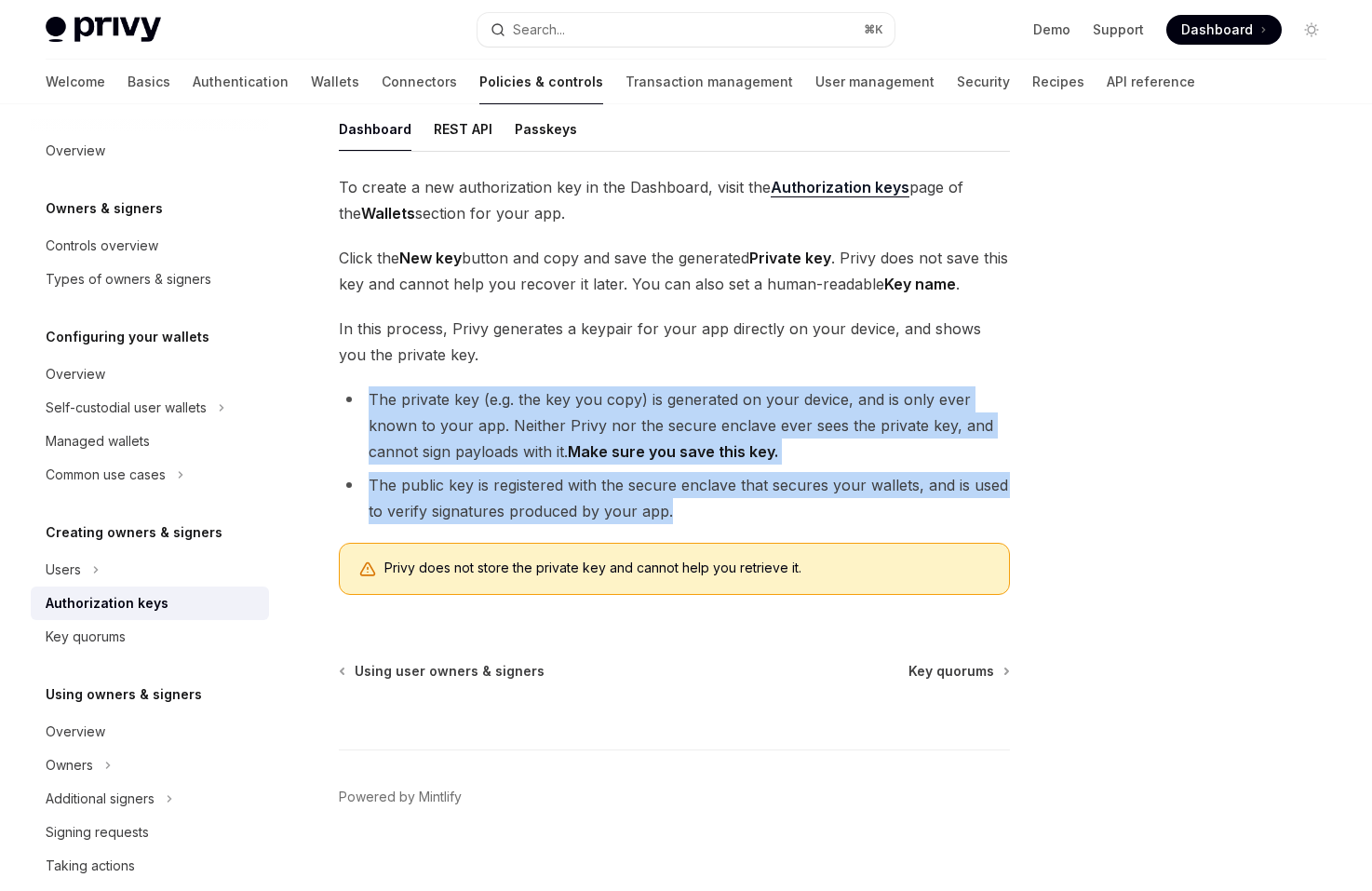
drag, startPoint x: 769, startPoint y: 371, endPoint x: 774, endPoint y: 519, distance: 148.1
click at [774, 519] on div "To create a new authorization key in the Dashboard, visit the Authorization key…" at bounding box center [674, 392] width 671 height 436
click at [774, 519] on li "The public key is registered with the secure enclave that secures your wallets,…" at bounding box center [674, 498] width 671 height 52
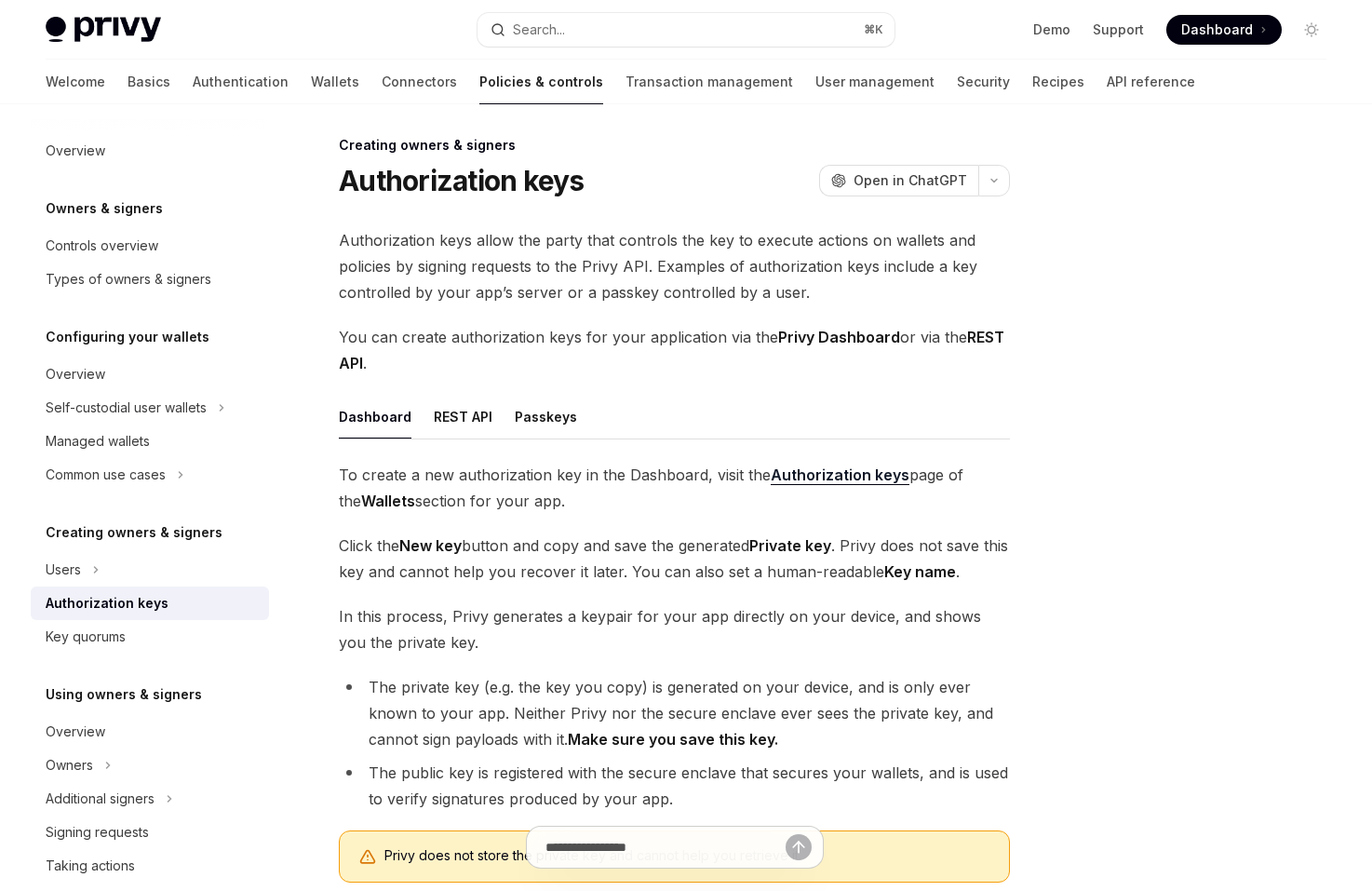
scroll to position [0, 0]
